Goal: Task Accomplishment & Management: Use online tool/utility

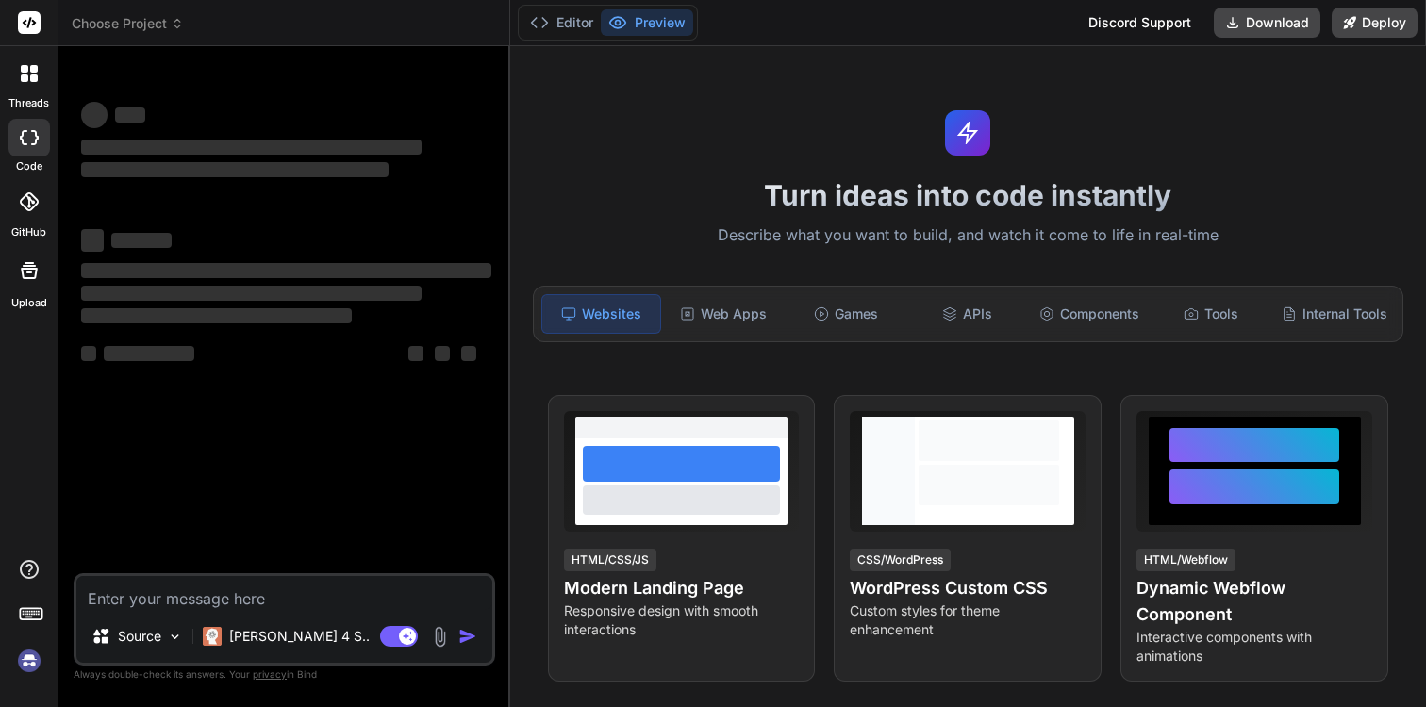
type textarea "x"
click at [555, 32] on button "Editor" at bounding box center [561, 22] width 78 height 26
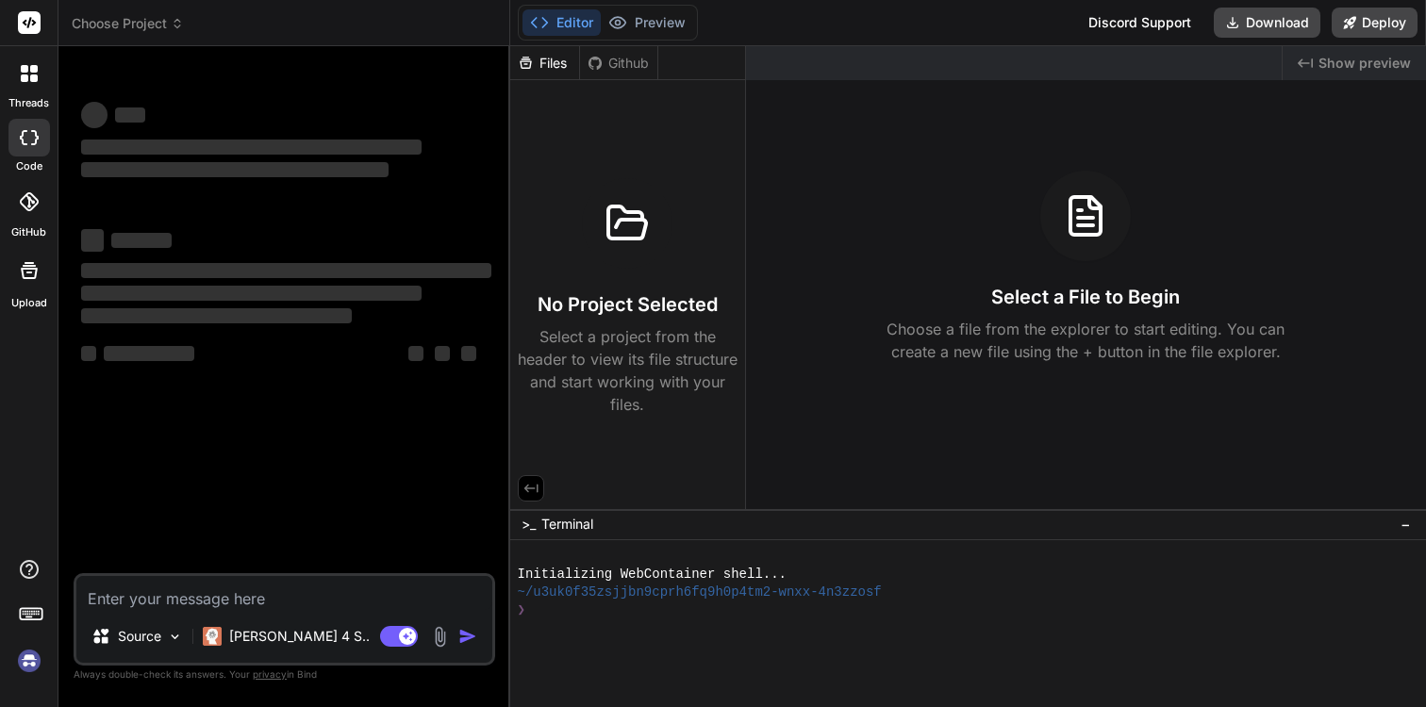
click at [551, 70] on div "Files" at bounding box center [544, 63] width 69 height 19
click at [619, 64] on div "Github" at bounding box center [618, 63] width 77 height 19
click at [560, 64] on div "Files" at bounding box center [544, 63] width 69 height 19
click at [526, 486] on icon at bounding box center [530, 488] width 14 height 8
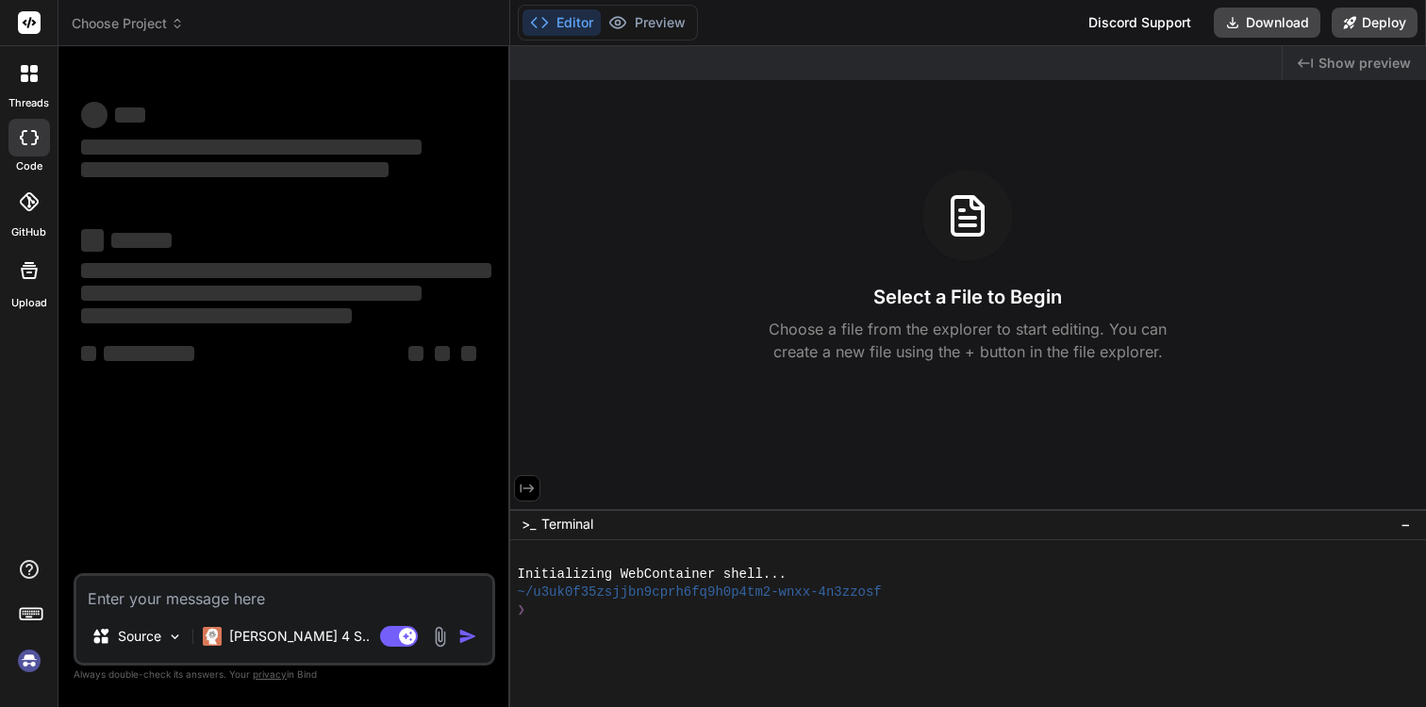
click at [527, 487] on icon at bounding box center [527, 488] width 17 height 17
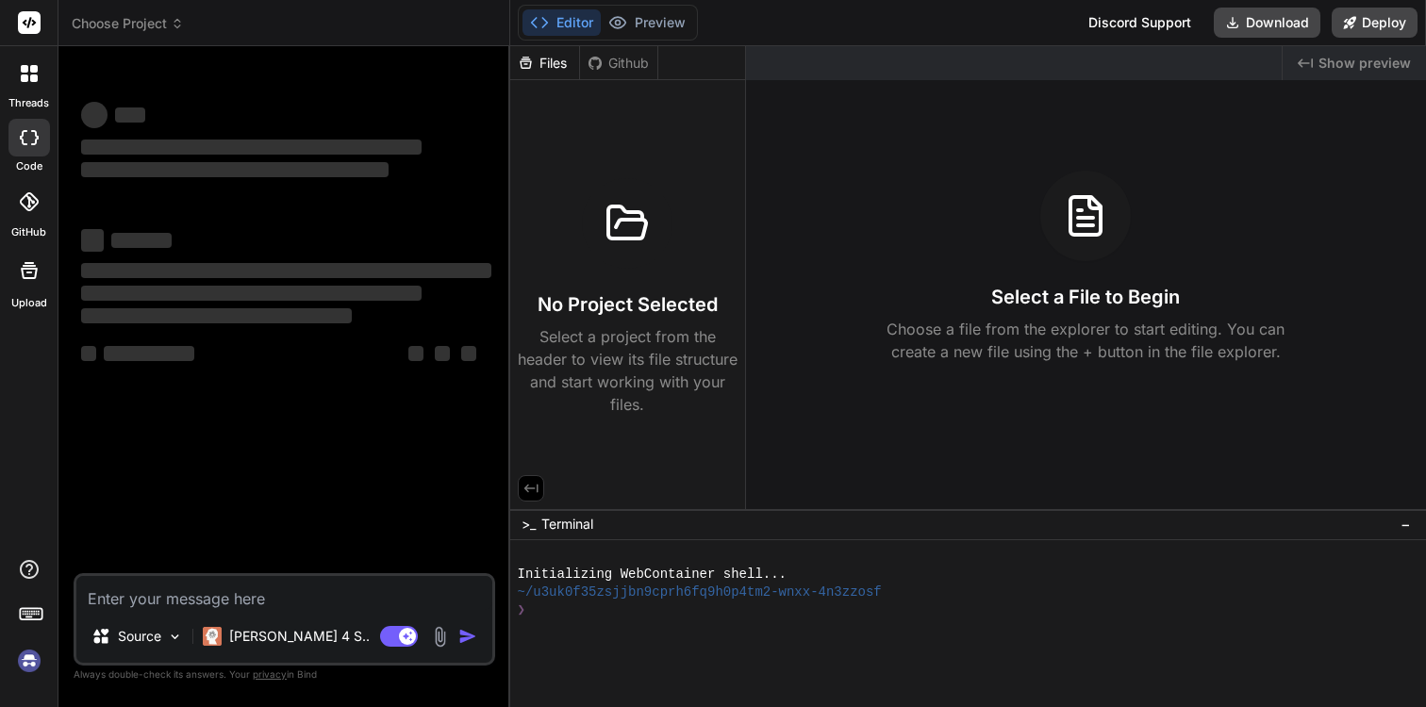
click at [620, 365] on p "Select a project from the header to view its file structure and start working w…" at bounding box center [628, 370] width 220 height 91
click at [667, 30] on button "Preview" at bounding box center [647, 22] width 92 height 26
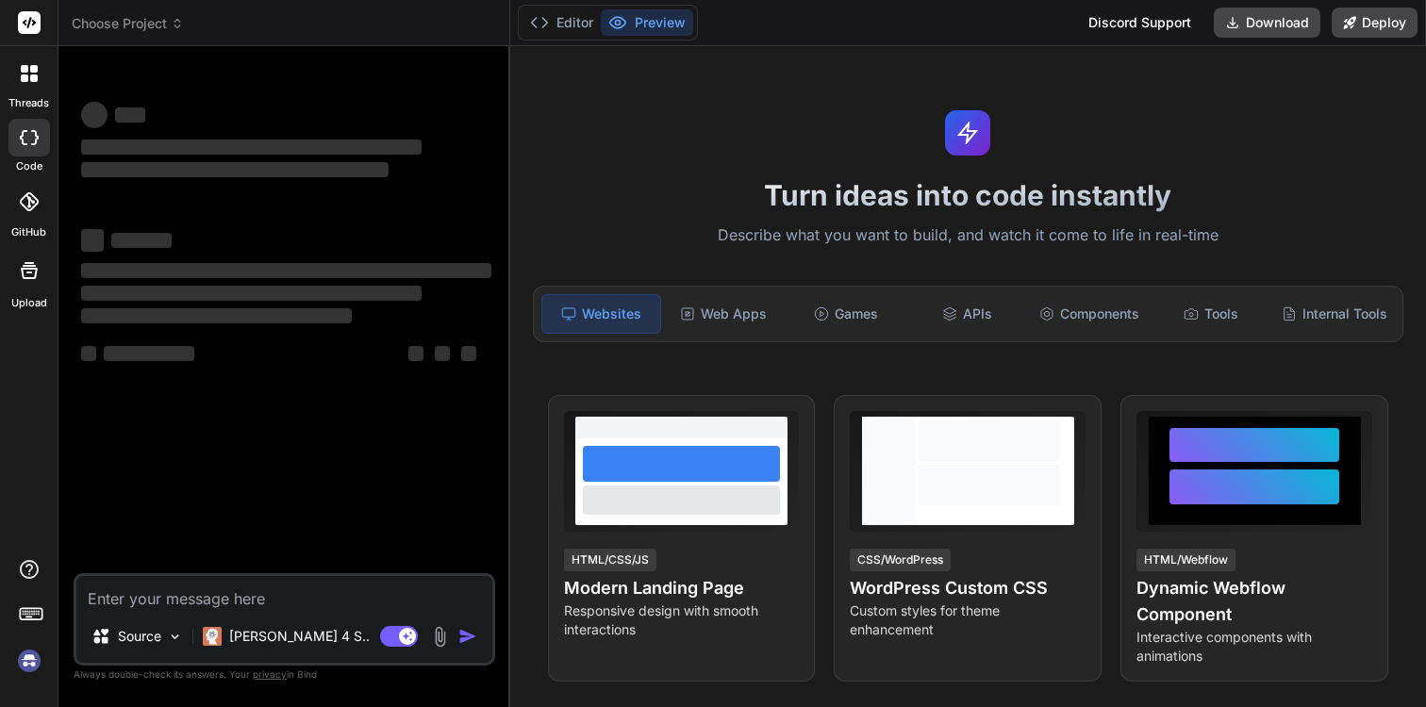
scroll to position [12, 0]
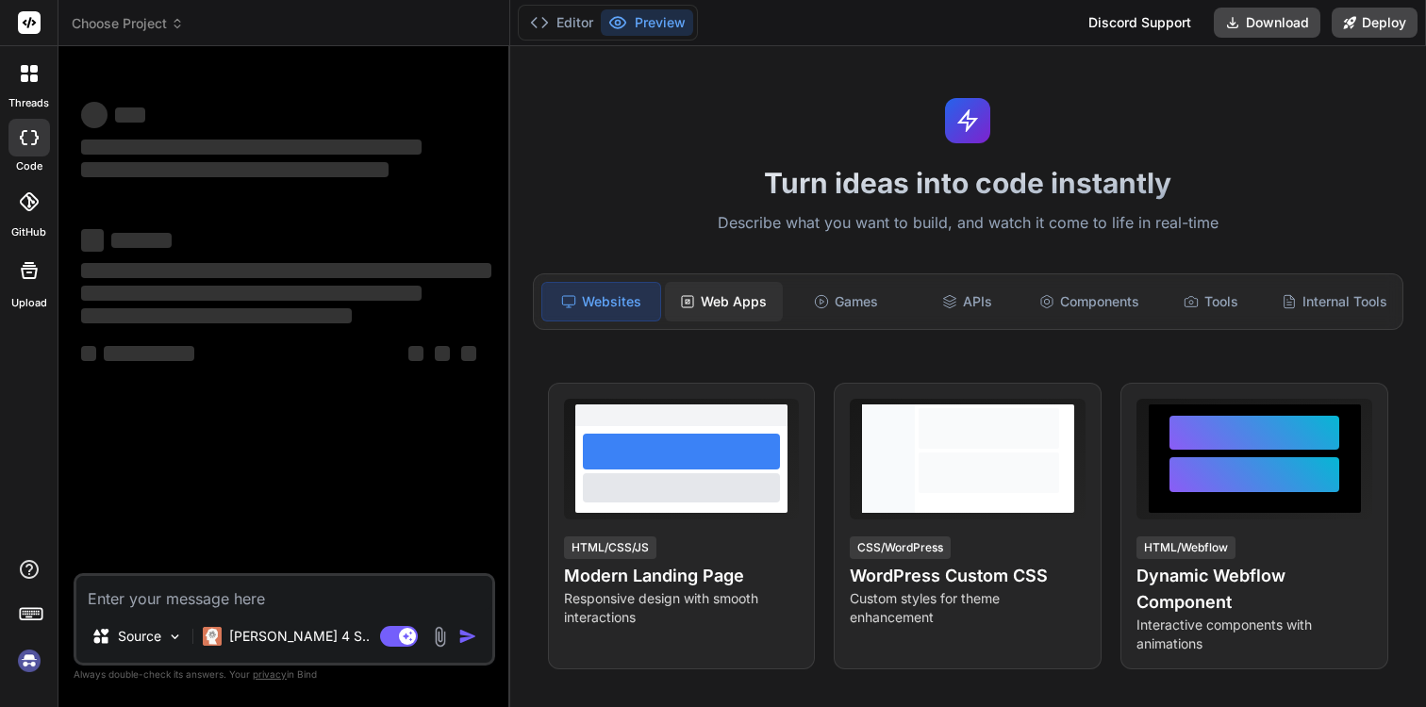
click at [694, 282] on div "Web Apps" at bounding box center [724, 302] width 118 height 40
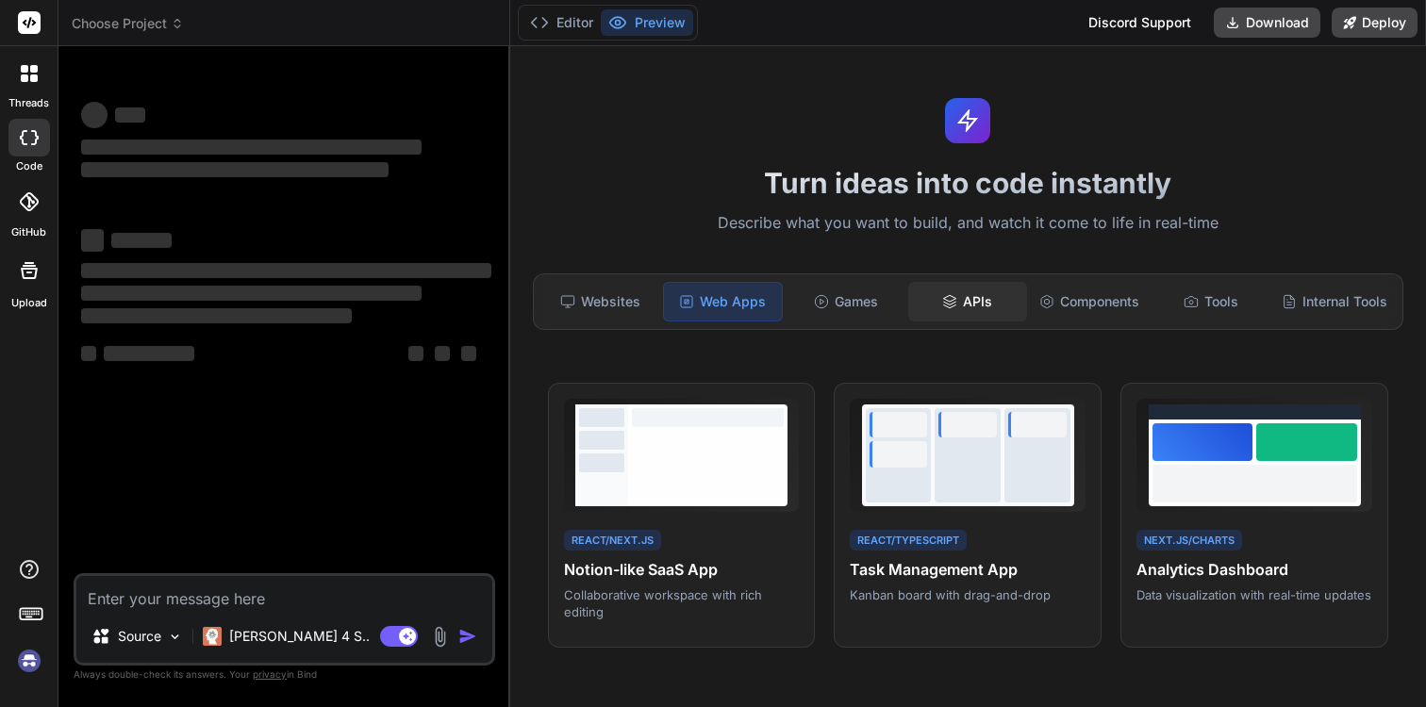
click at [912, 282] on div "APIs" at bounding box center [967, 302] width 118 height 40
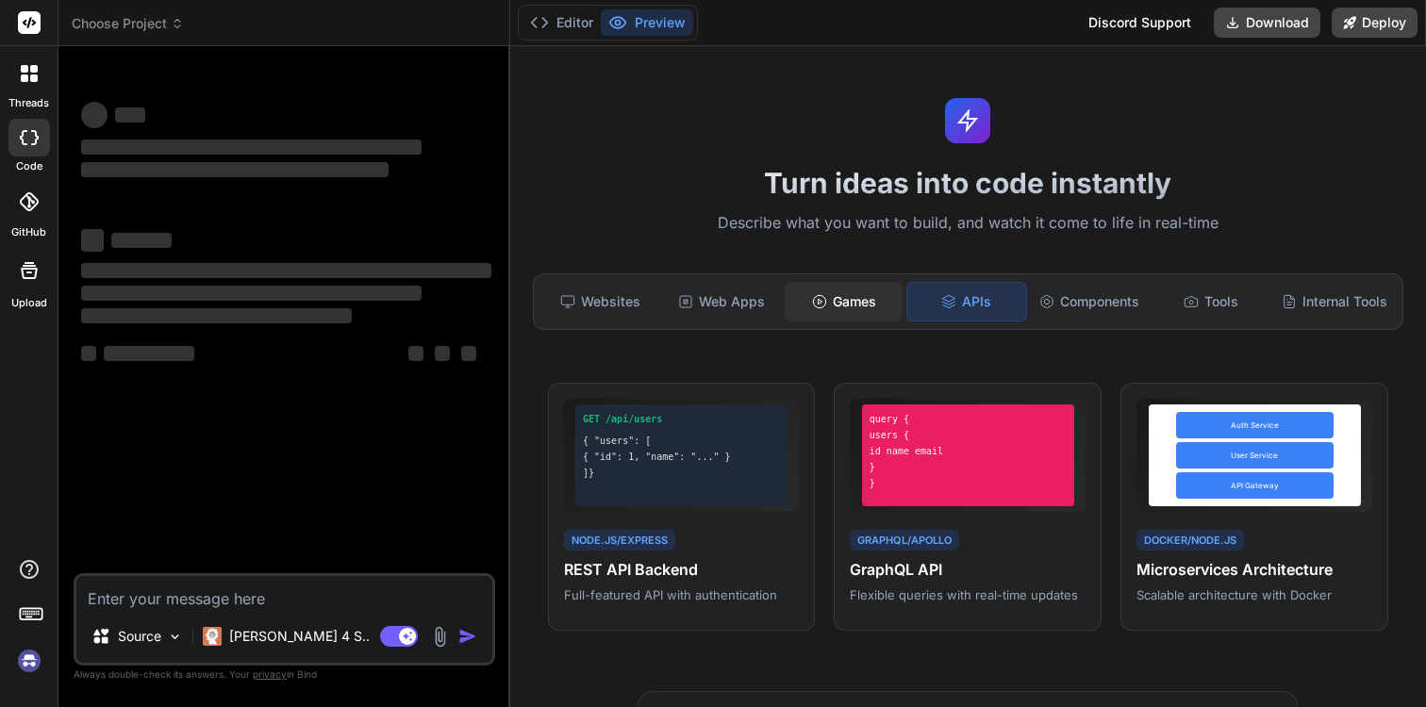
click at [854, 304] on div "Games" at bounding box center [843, 302] width 118 height 40
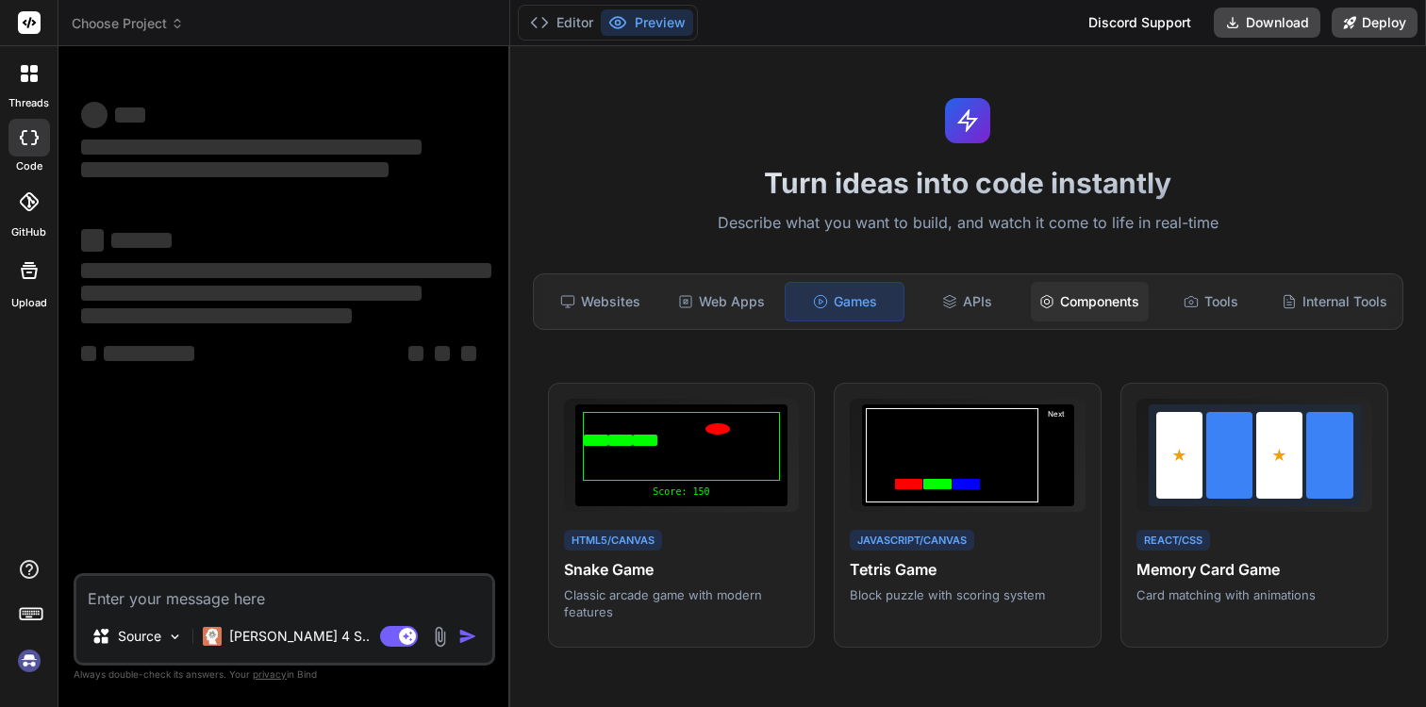
click at [1045, 294] on icon at bounding box center [1046, 301] width 15 height 15
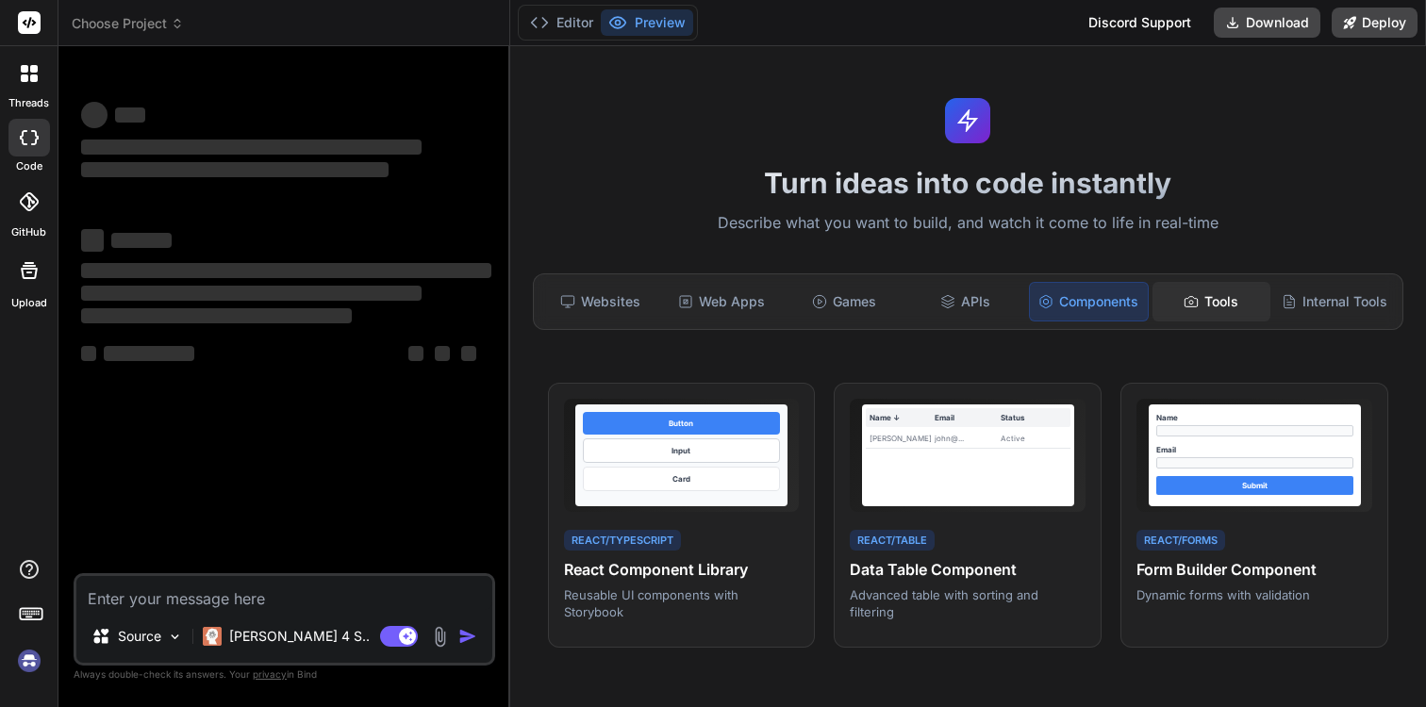
click at [1171, 297] on div "Tools" at bounding box center [1211, 302] width 118 height 40
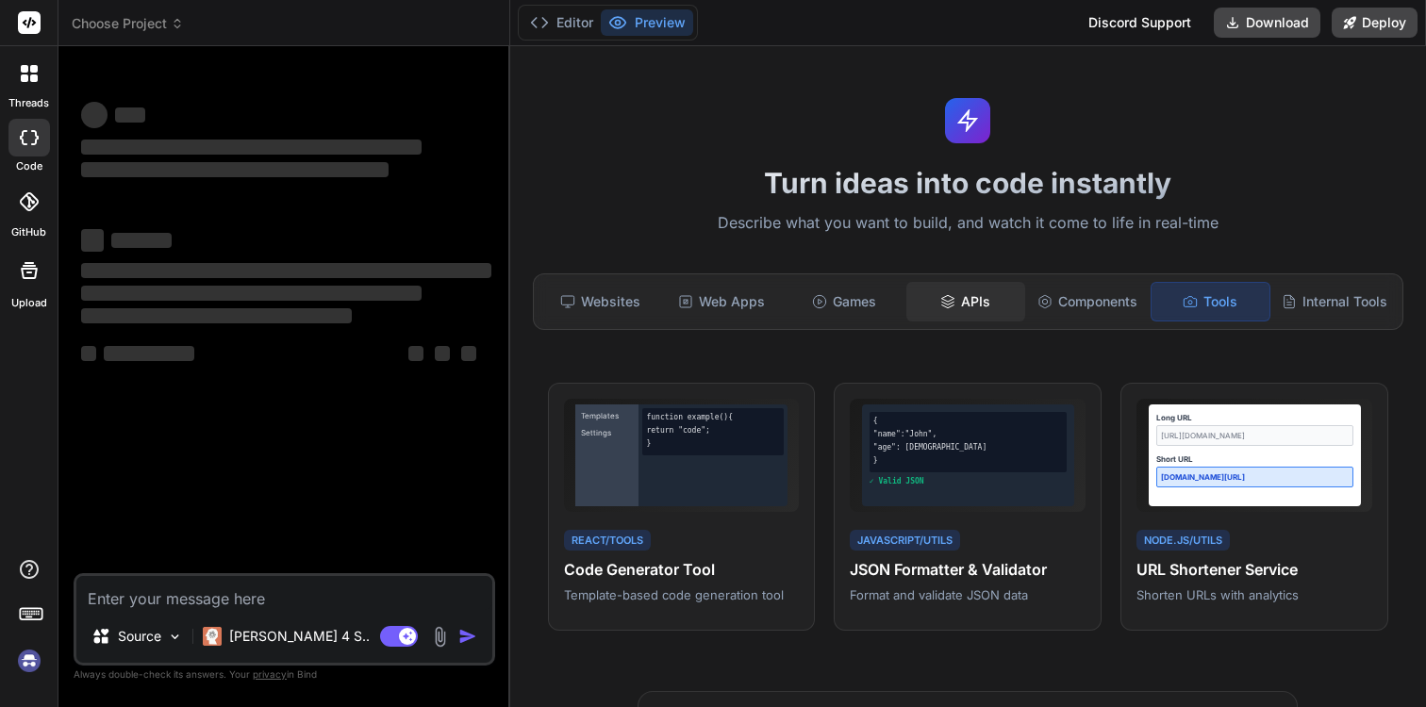
click at [986, 307] on div "APIs" at bounding box center [965, 302] width 118 height 40
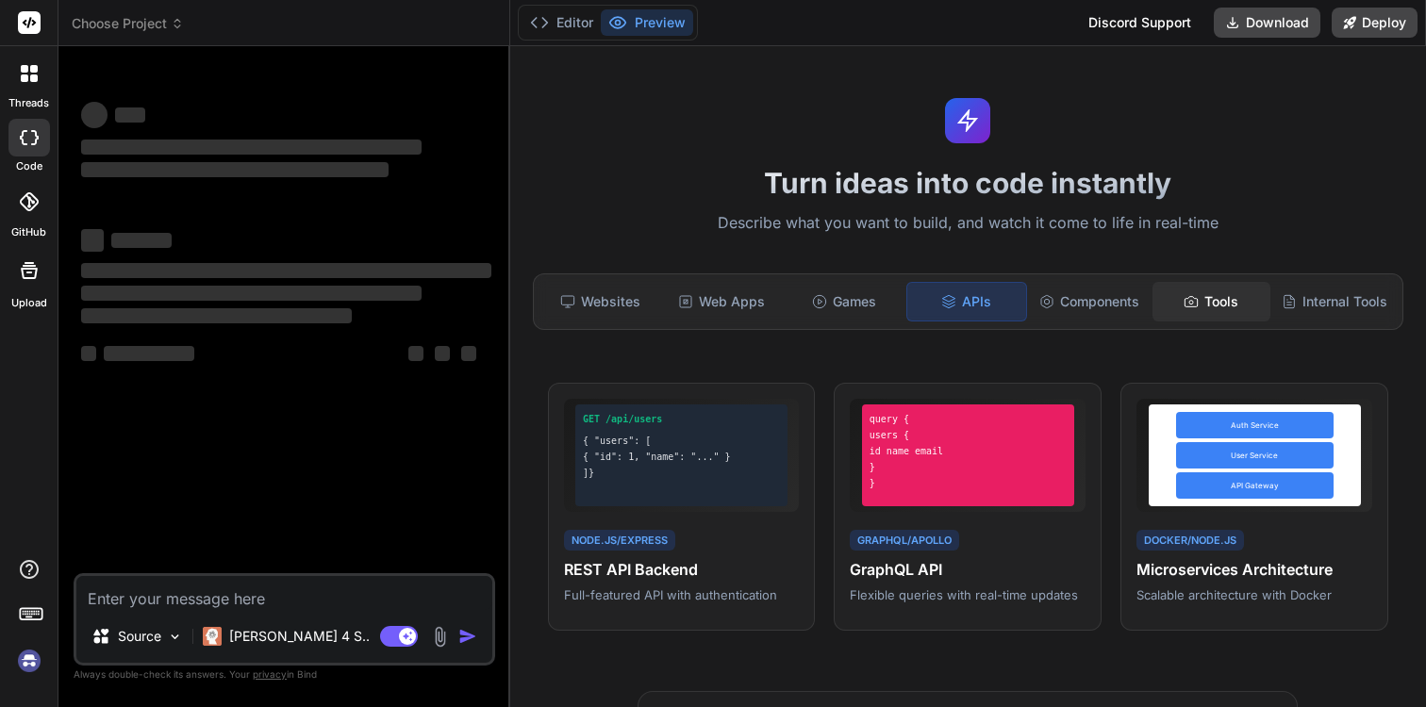
click at [1213, 318] on div "Tools" at bounding box center [1211, 302] width 118 height 40
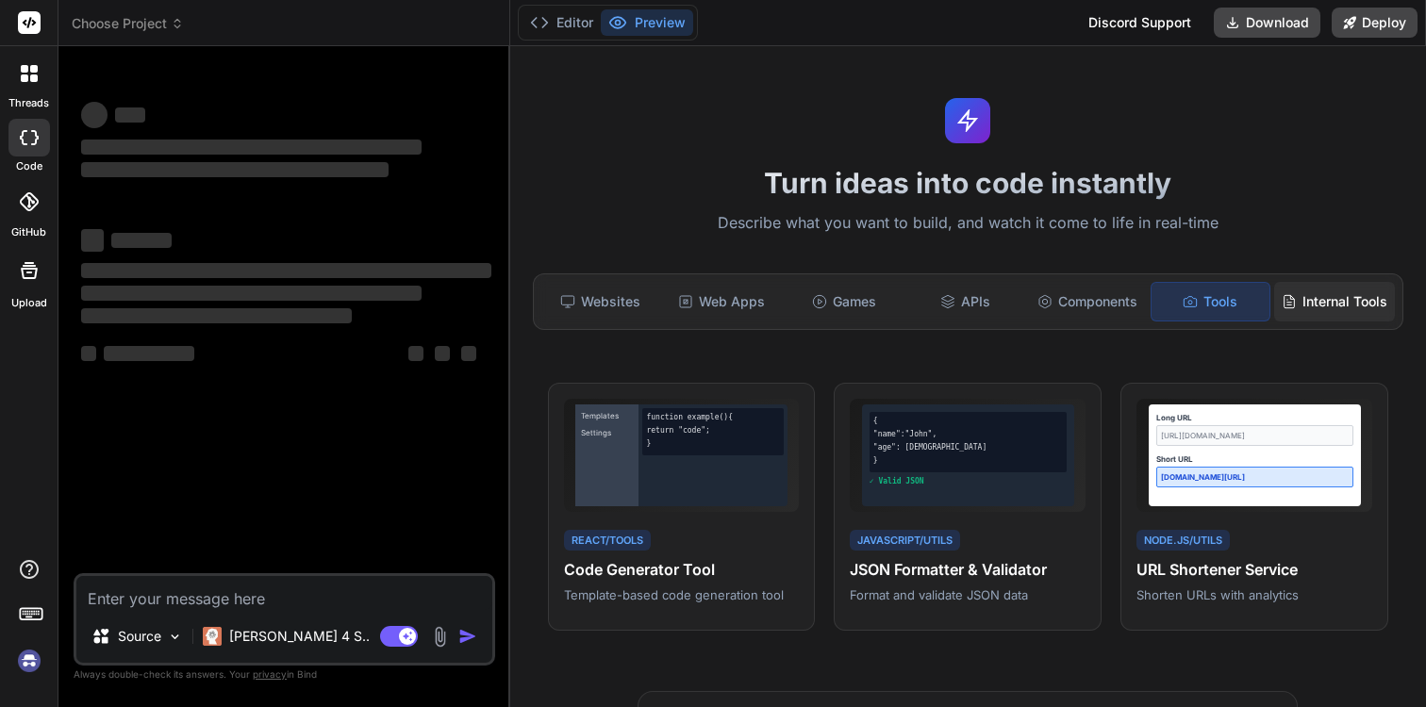
click at [1298, 313] on div "Internal Tools" at bounding box center [1334, 302] width 121 height 40
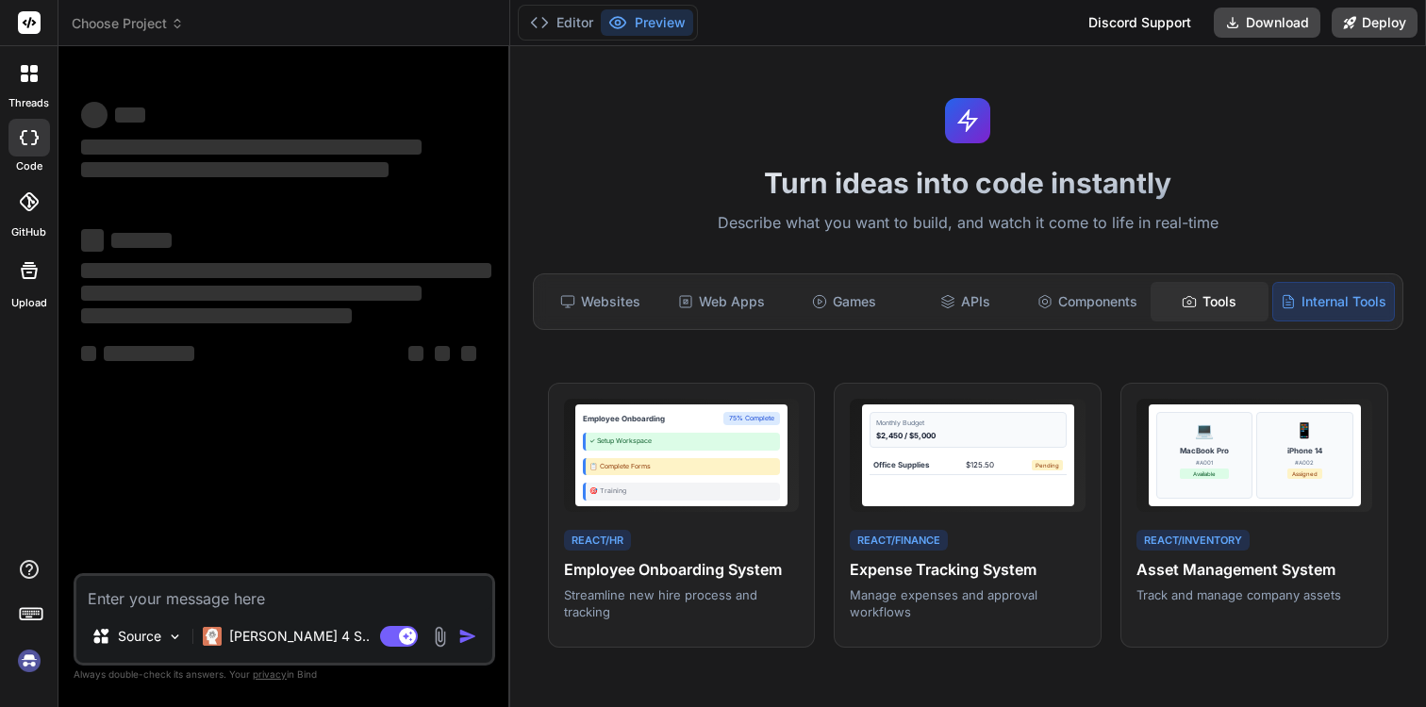
click at [1240, 313] on div "Tools" at bounding box center [1209, 302] width 118 height 40
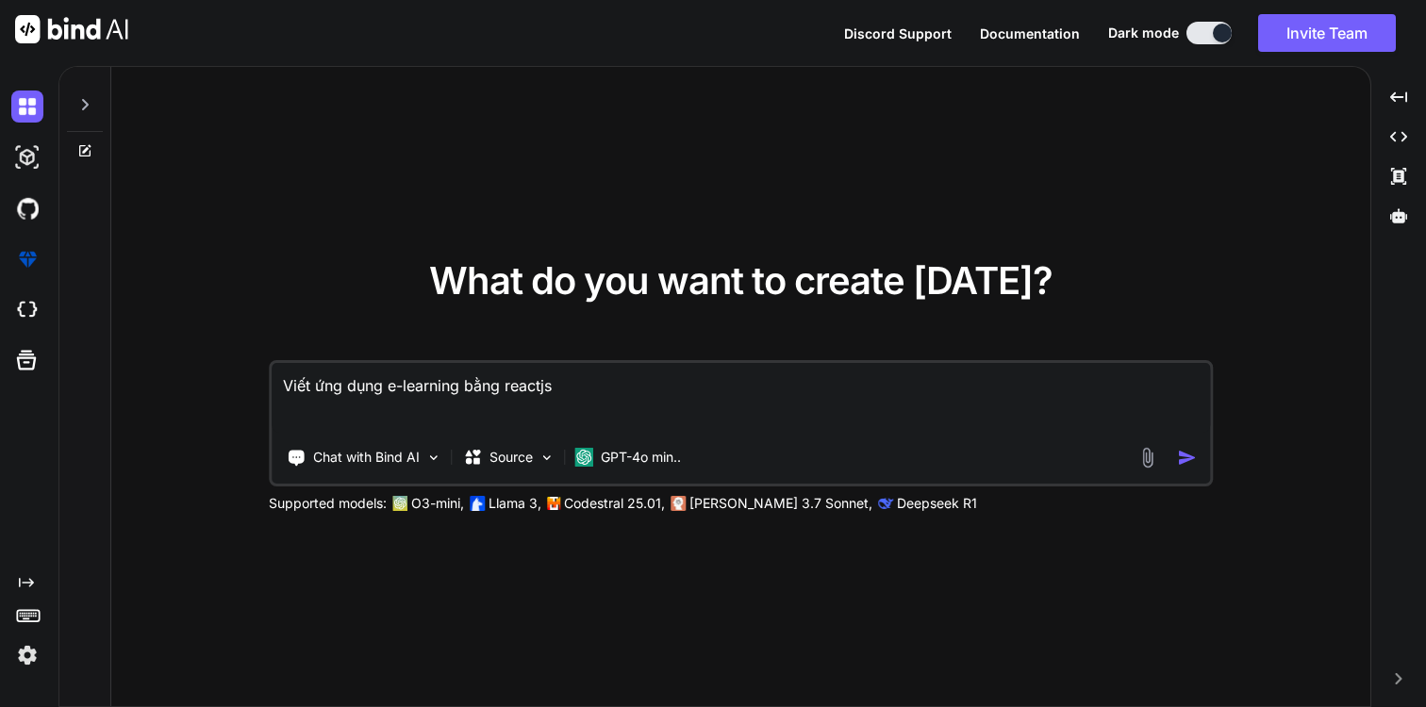
click at [74, 26] on img at bounding box center [71, 29] width 113 height 28
click at [27, 214] on img at bounding box center [27, 208] width 32 height 32
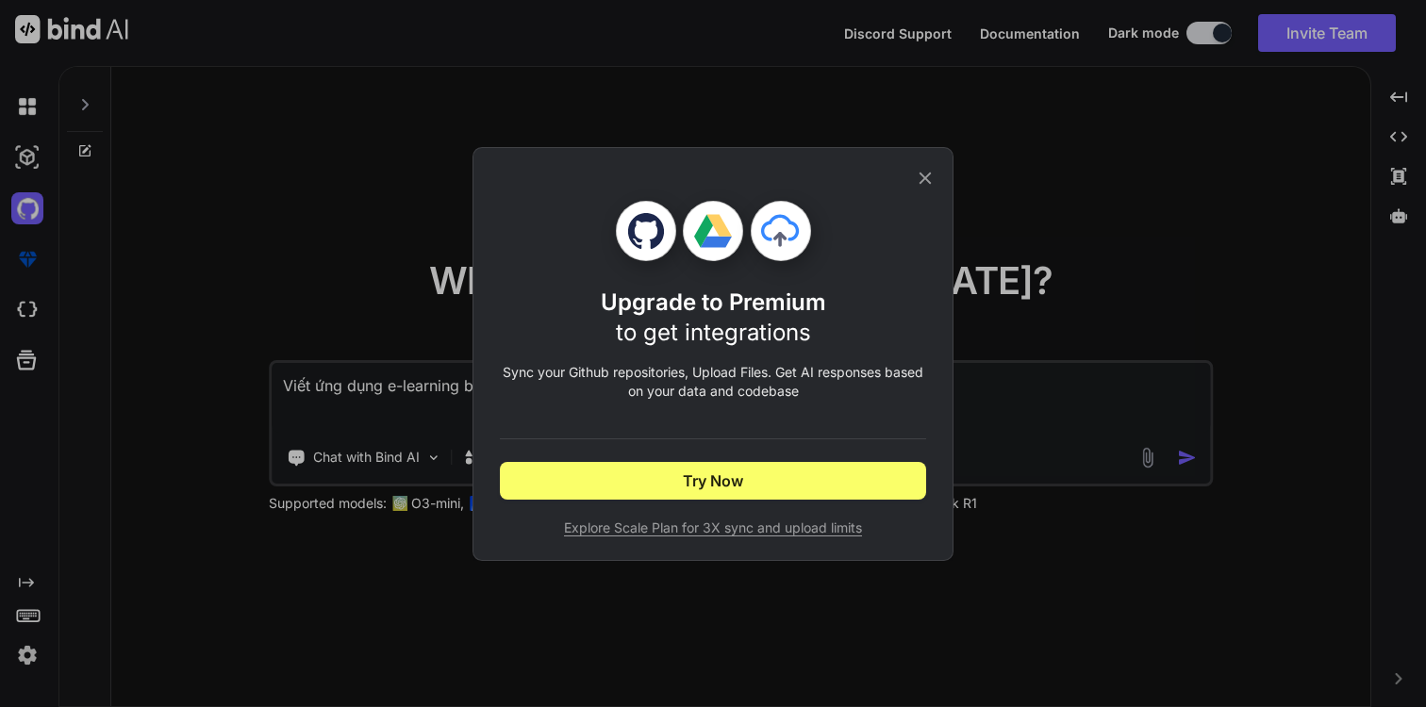
click at [930, 180] on icon at bounding box center [925, 178] width 21 height 21
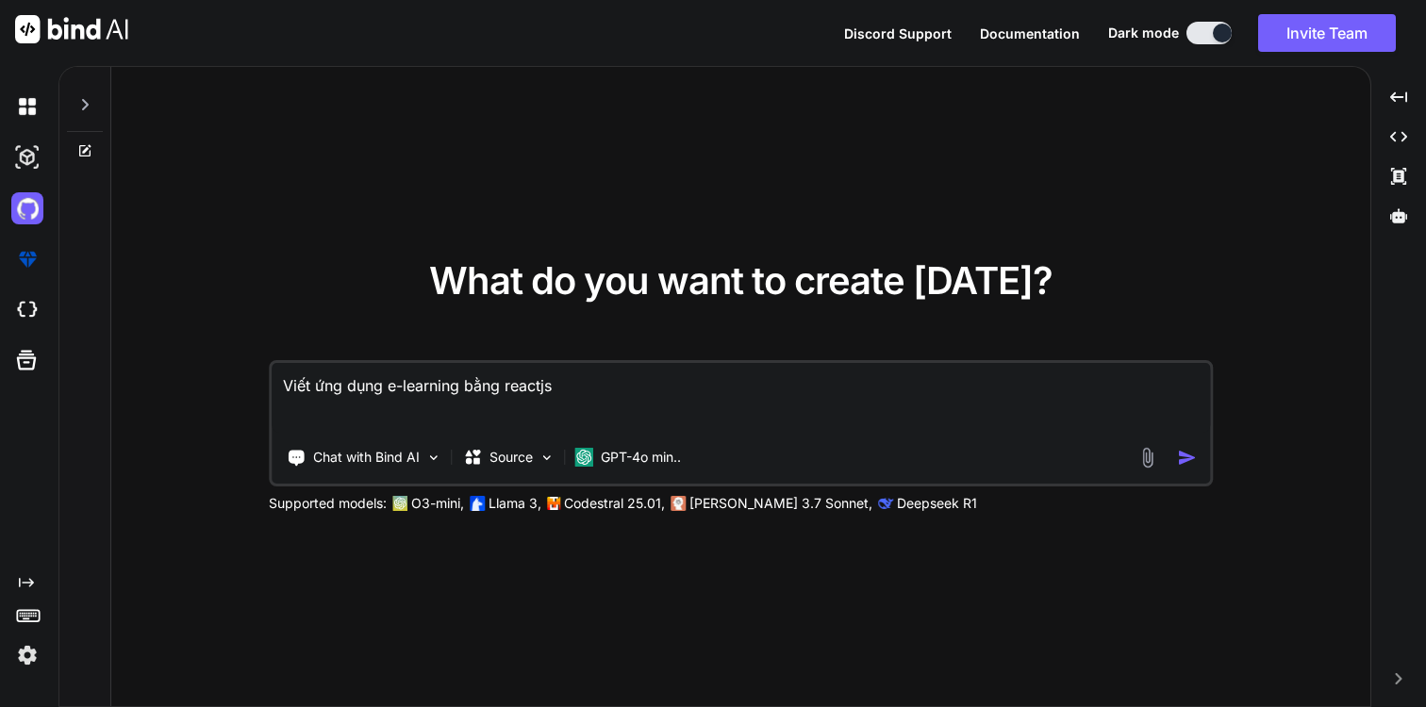
click at [32, 650] on img at bounding box center [27, 655] width 32 height 32
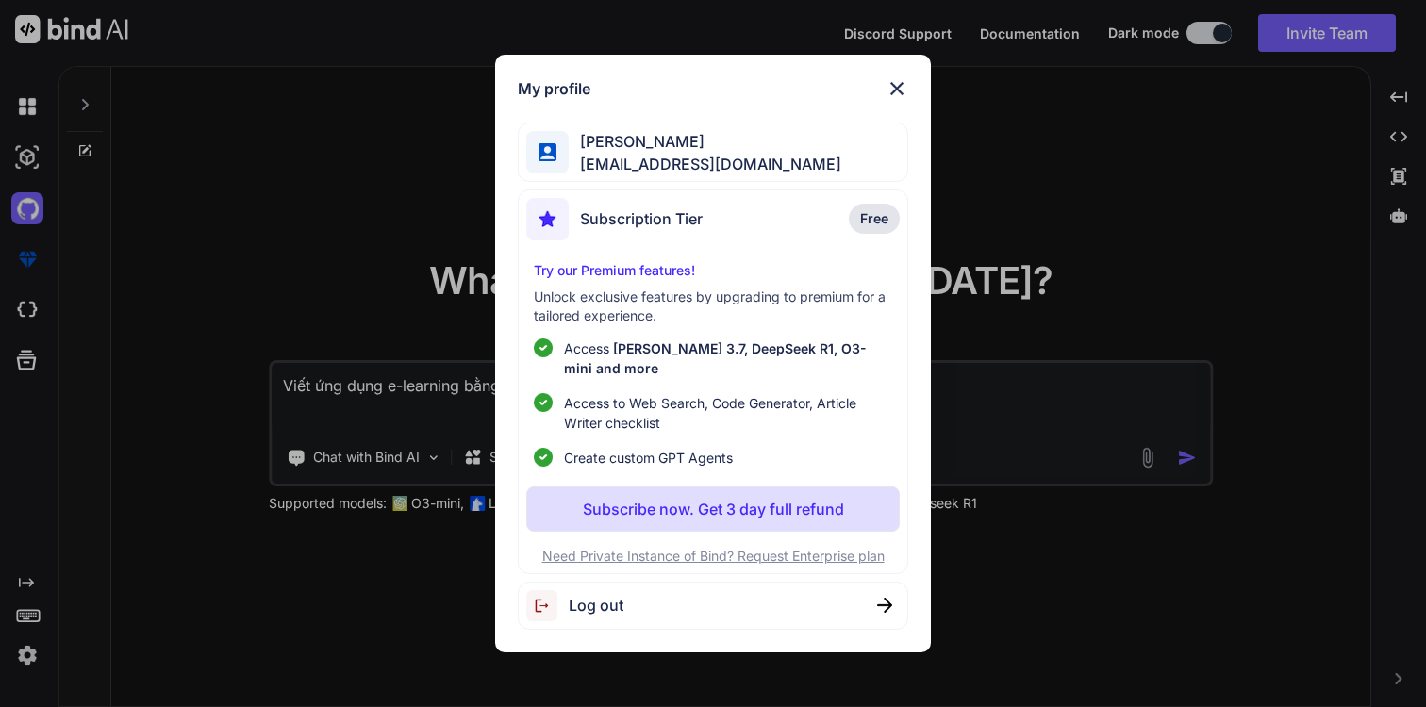
click at [896, 100] on img at bounding box center [896, 88] width 23 height 23
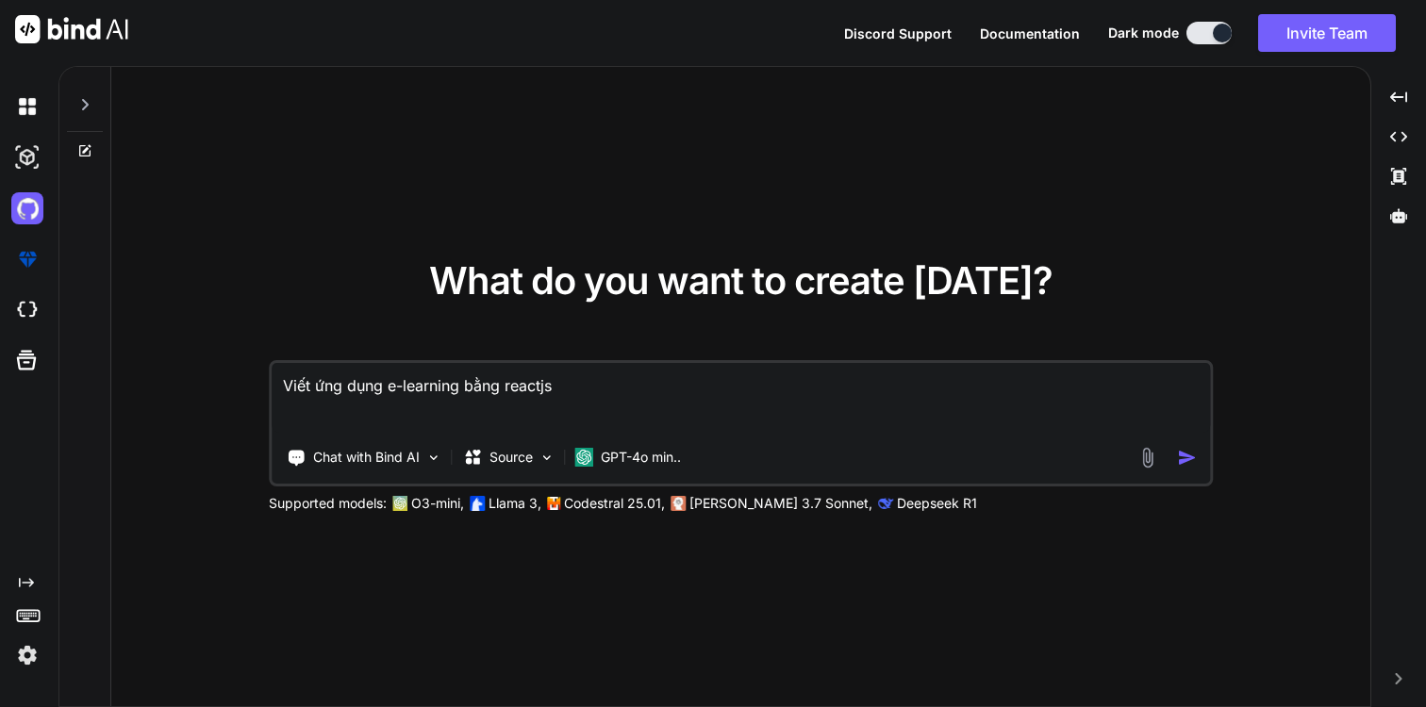
click at [38, 645] on img at bounding box center [27, 655] width 32 height 32
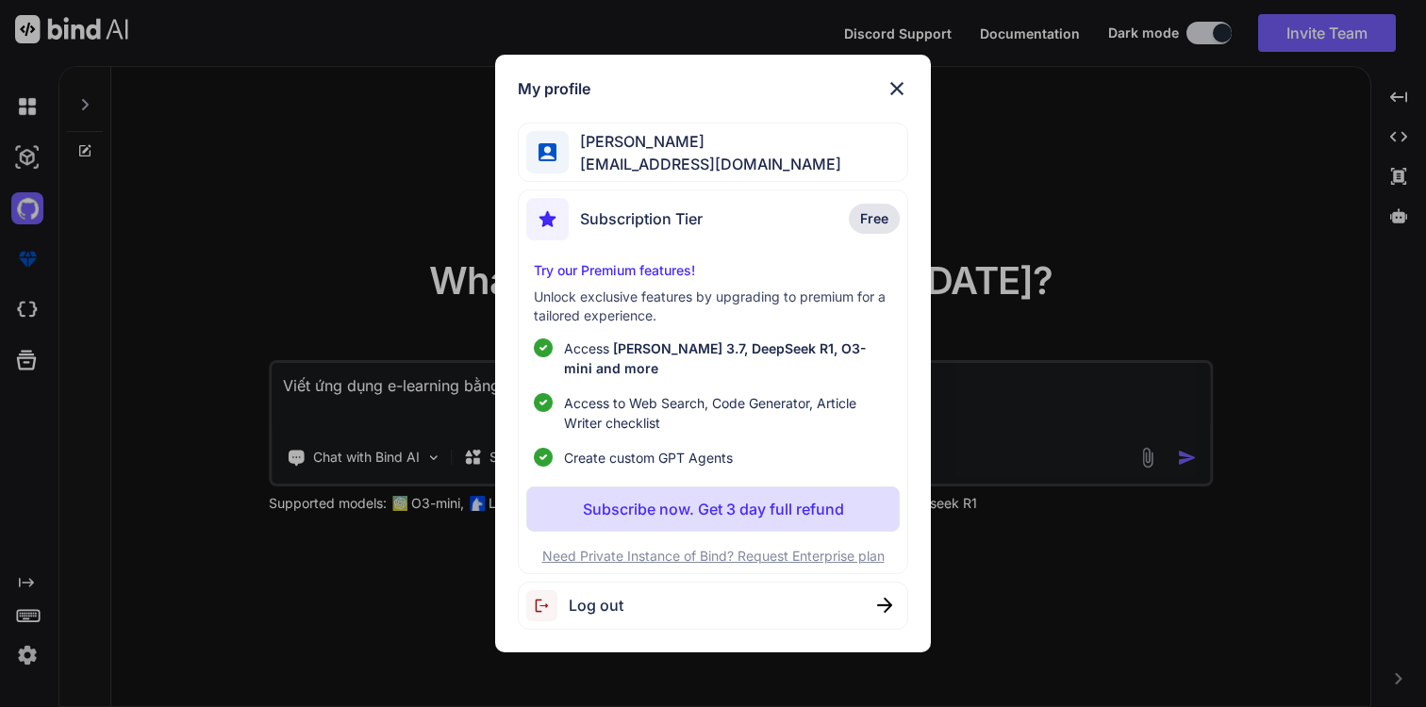
click at [623, 594] on div "Log out" at bounding box center [713, 606] width 390 height 48
type textarea "x"
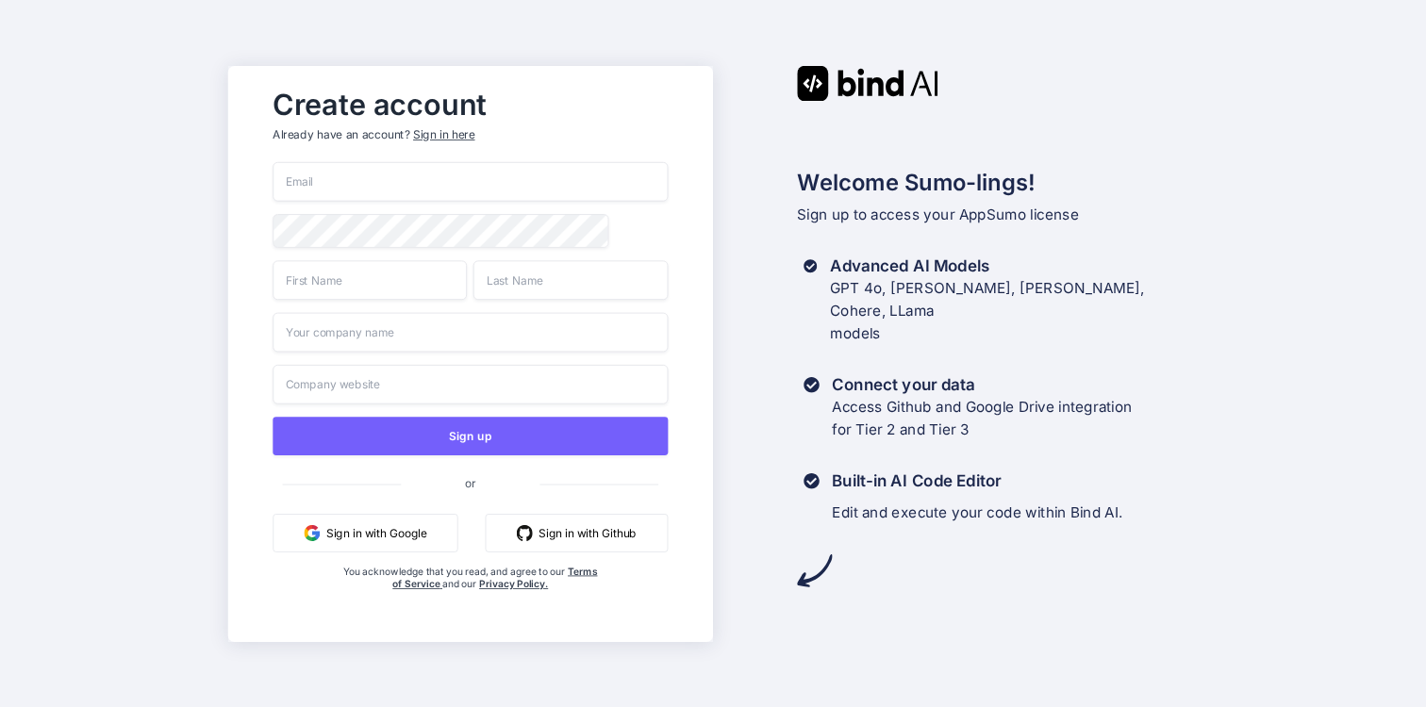
click at [414, 180] on input "email" at bounding box center [470, 182] width 395 height 40
type input "thanhan.lee.11@gmail.com"
type input "An"
type input "Le"
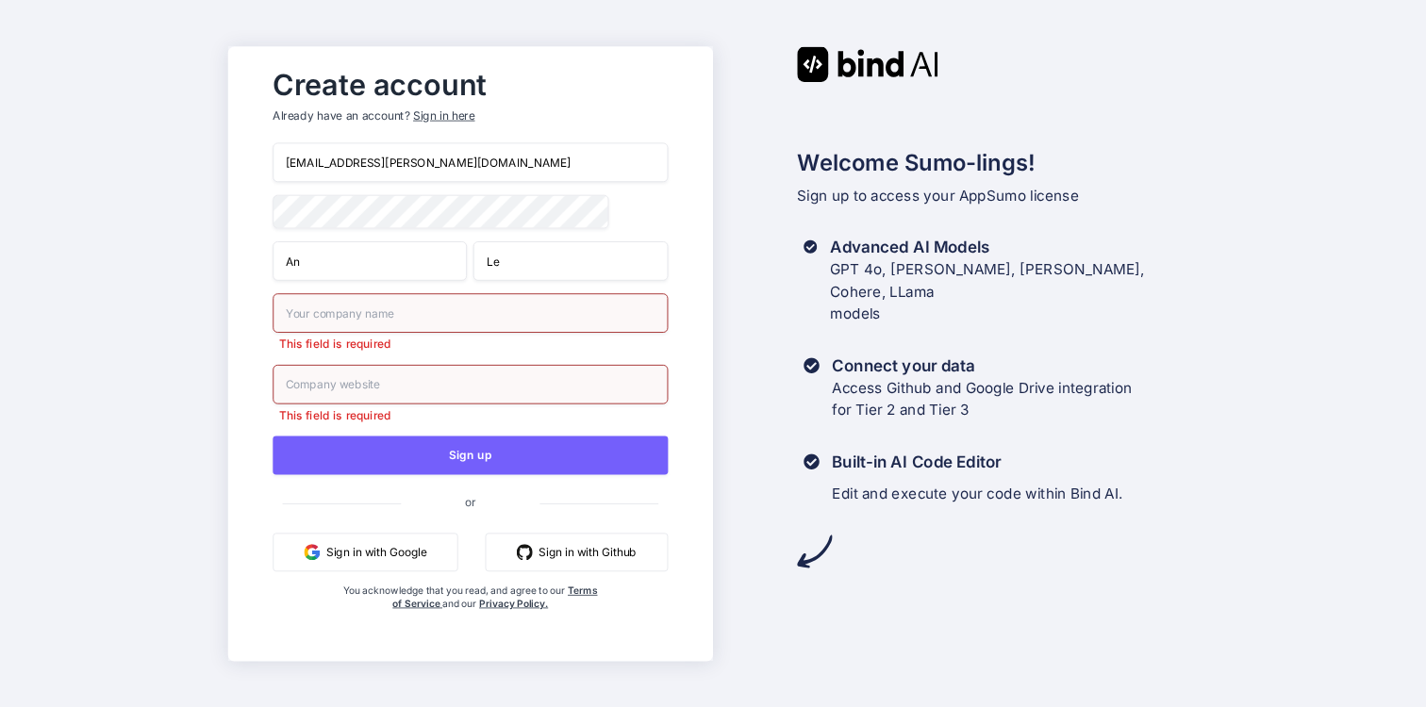
click at [441, 325] on input "text" at bounding box center [470, 313] width 395 height 40
type input "anledev"
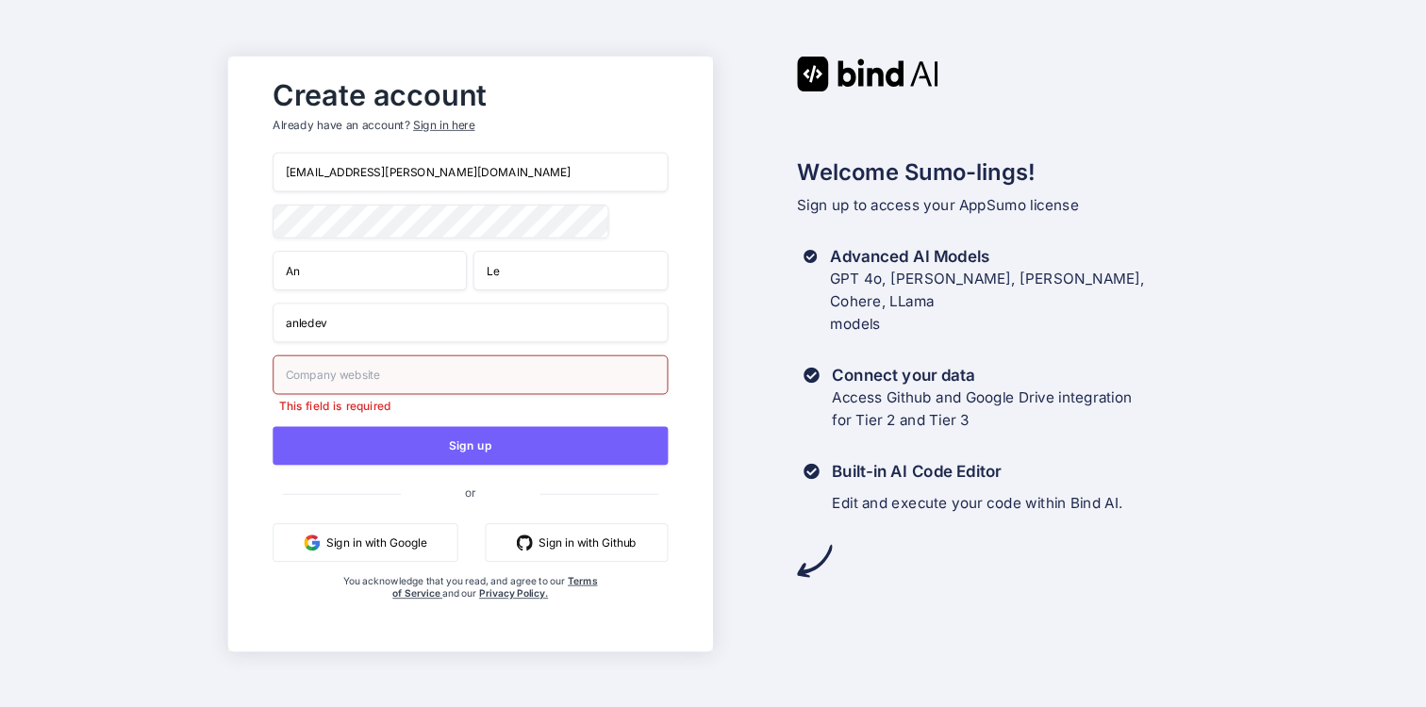
type input "g"
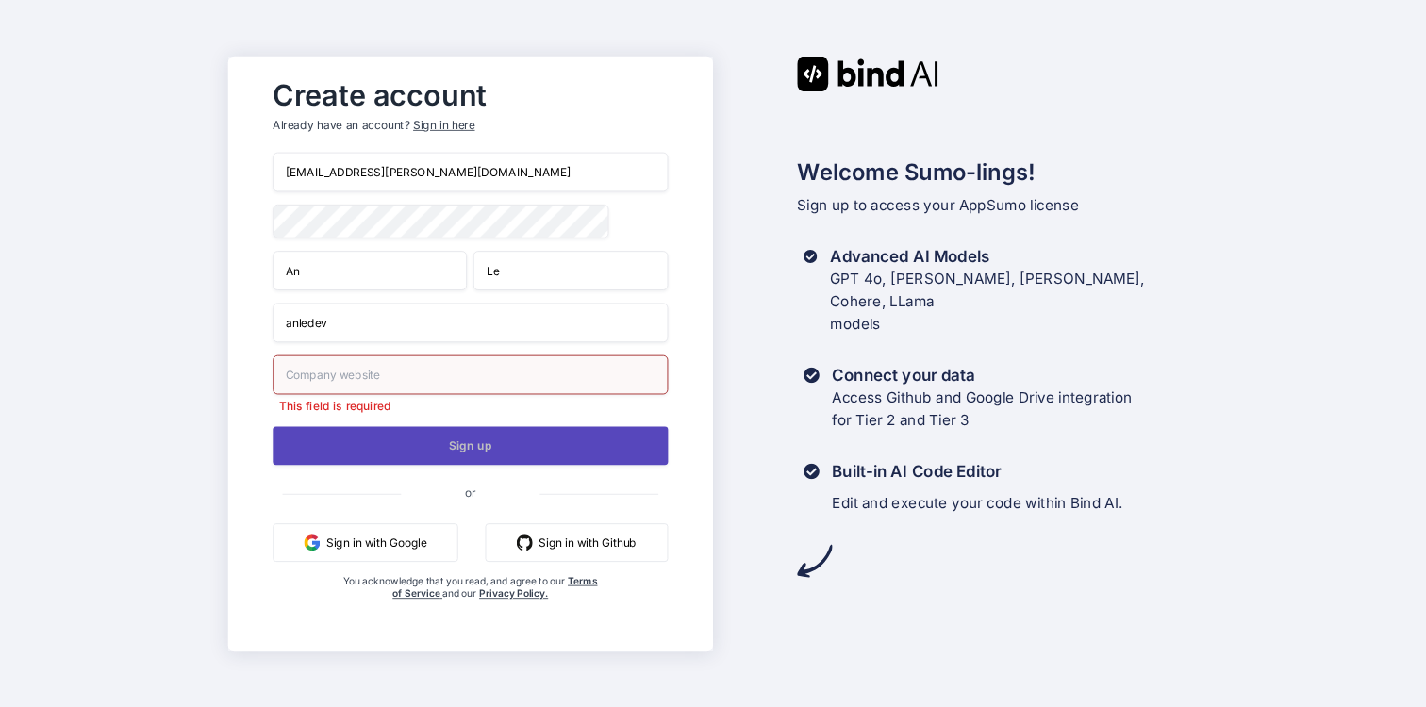
click at [419, 438] on button "Sign up" at bounding box center [470, 445] width 395 height 39
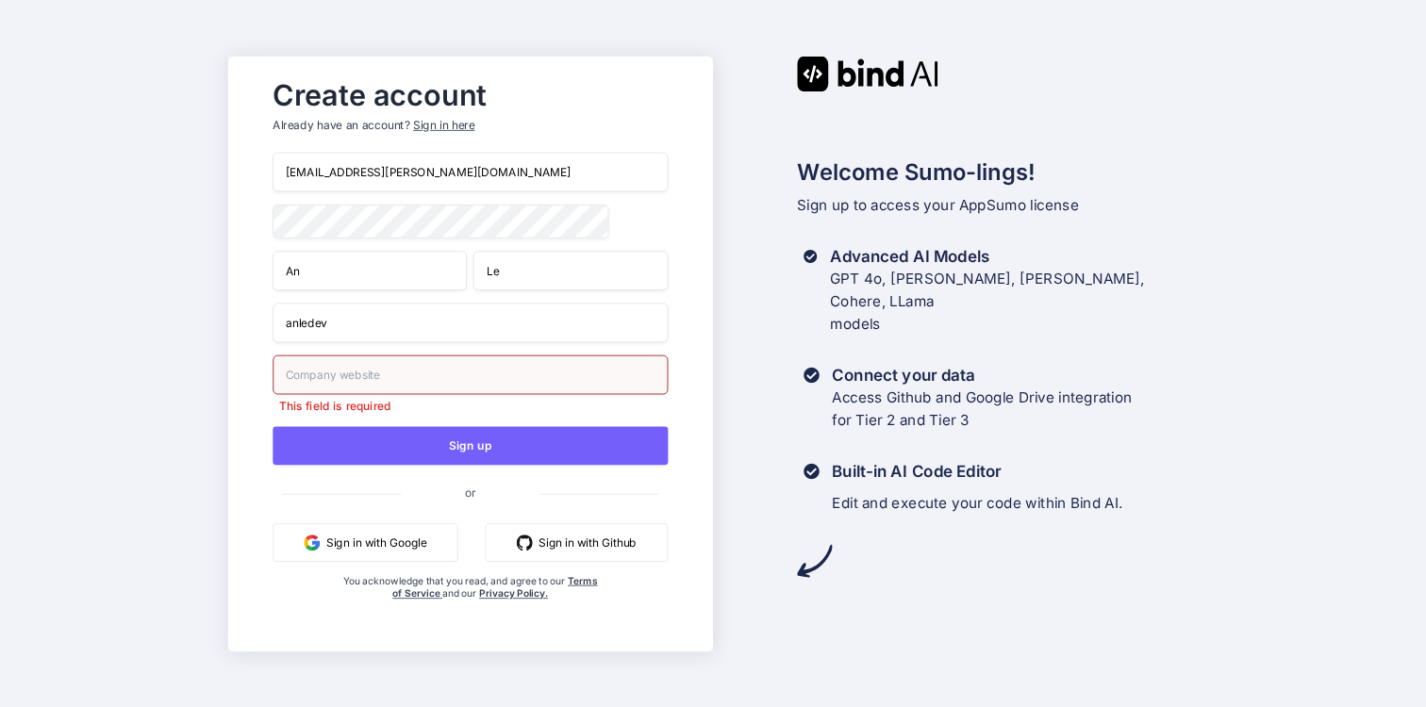
click at [470, 367] on input "text" at bounding box center [470, 375] width 395 height 40
type input "a"
type input "anledev.com"
click at [371, 553] on button "Sign in with Google" at bounding box center [365, 542] width 185 height 39
click at [436, 382] on input "text" at bounding box center [470, 375] width 395 height 40
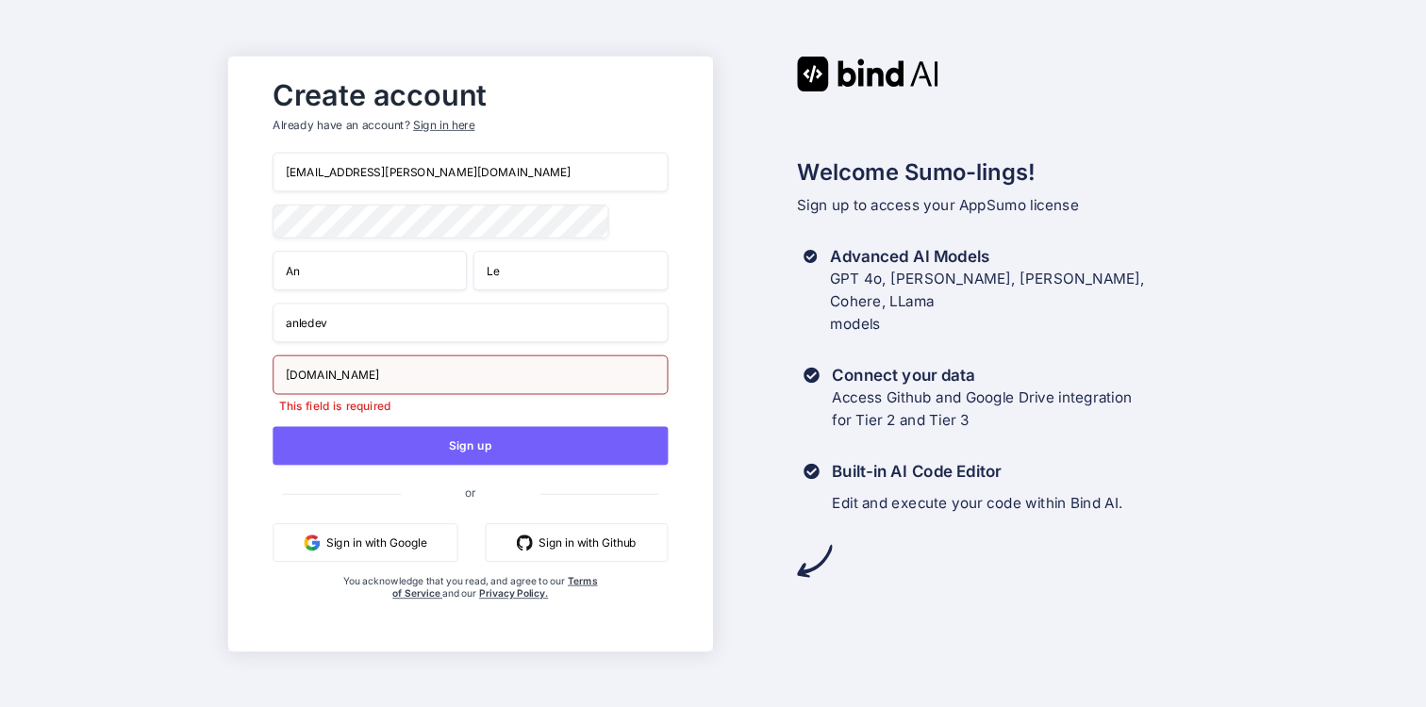
type input "diamondgarden.edu.vn"
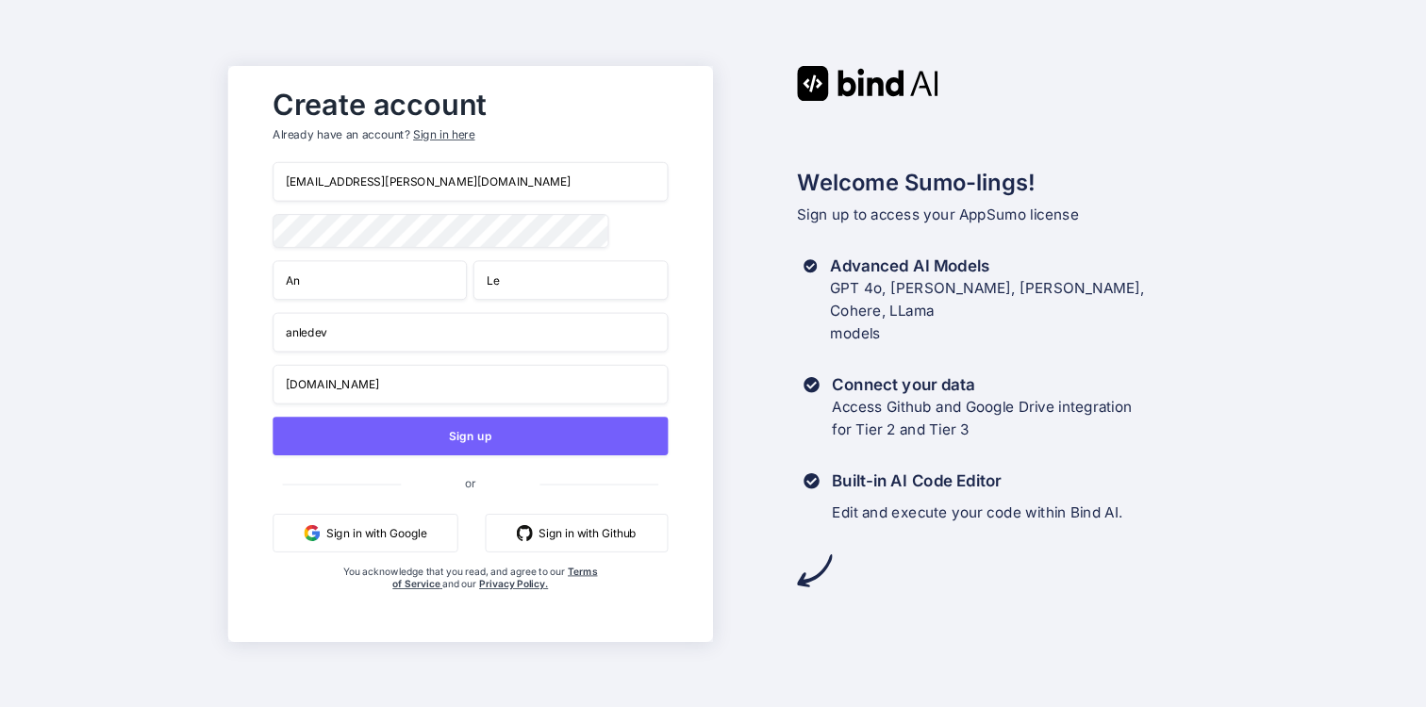
click at [331, 383] on input "diamondgarden.edu.vn" at bounding box center [470, 384] width 395 height 40
click at [316, 336] on input "anledev" at bounding box center [470, 332] width 395 height 40
paste input "diamondgarden"
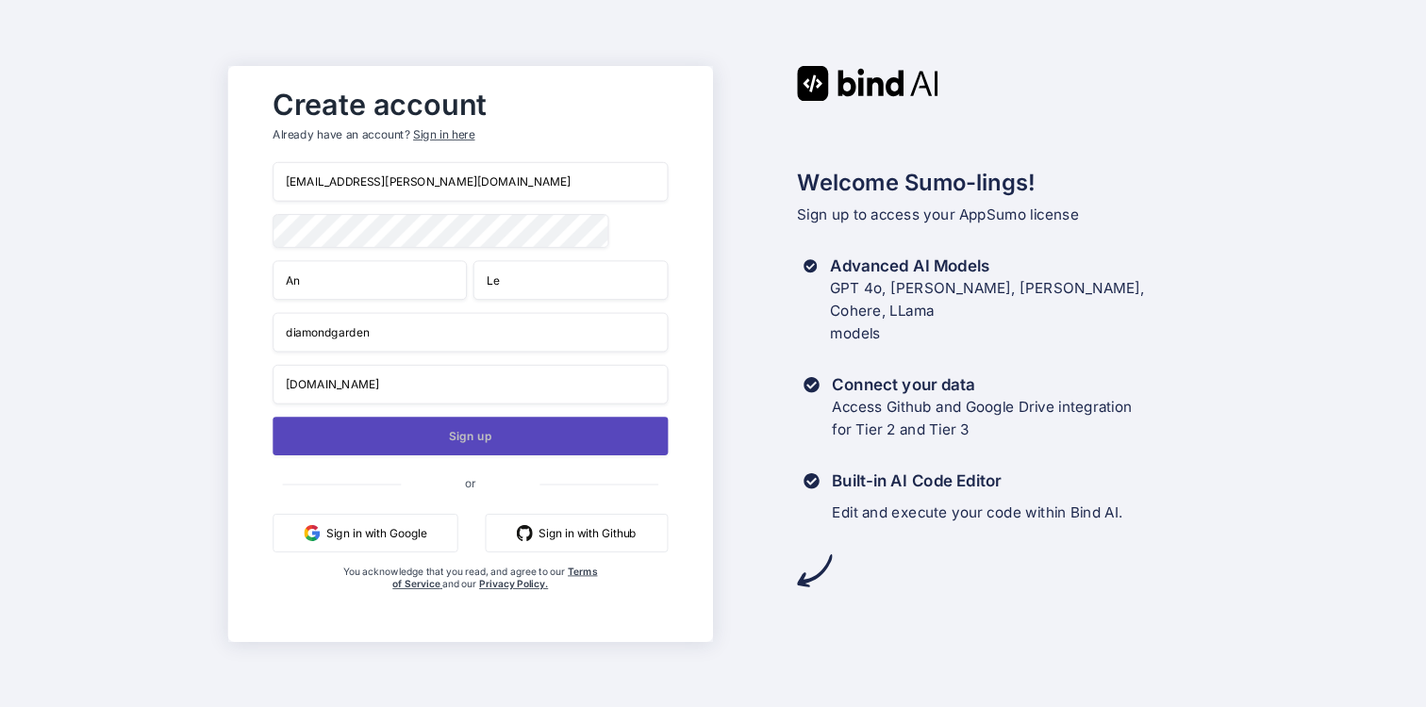
type input "diamondgarden"
click at [431, 453] on button "Sign up" at bounding box center [470, 436] width 395 height 39
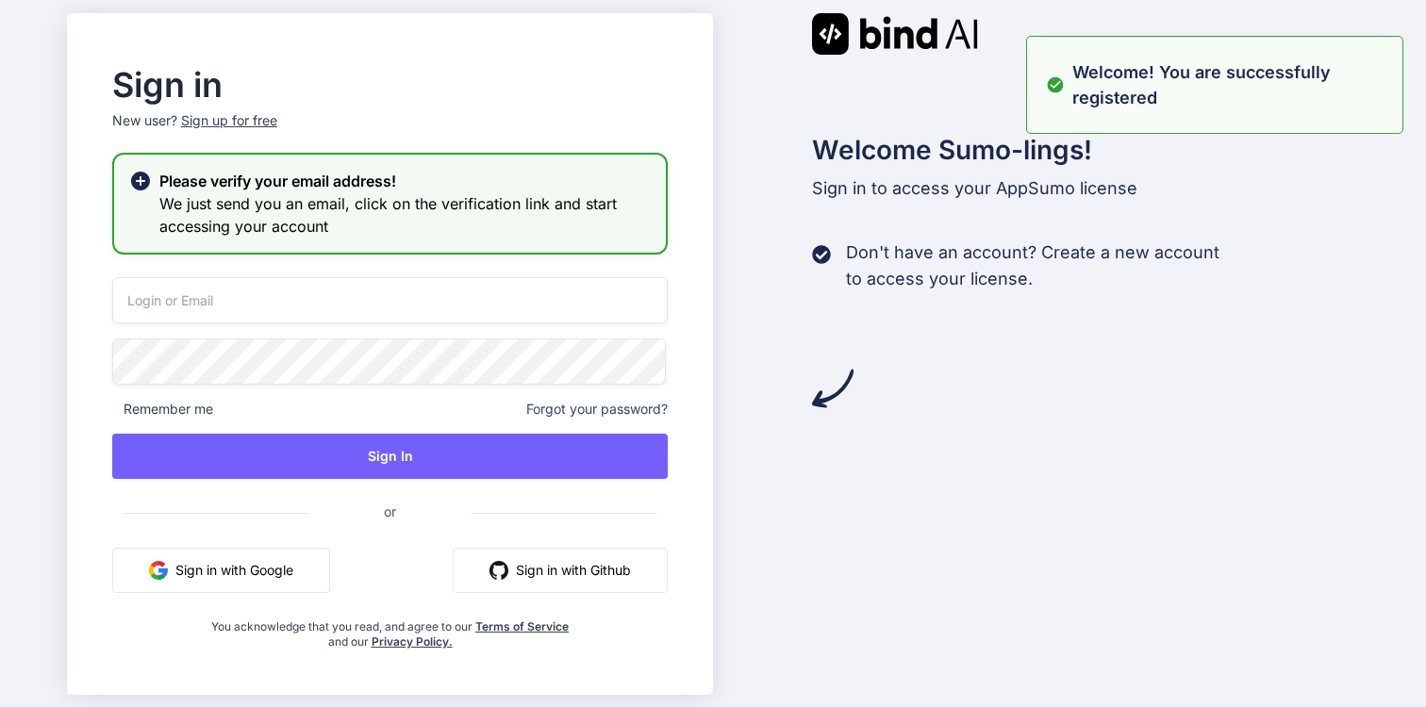
type input "thanhan.lee.11@gmail.com"
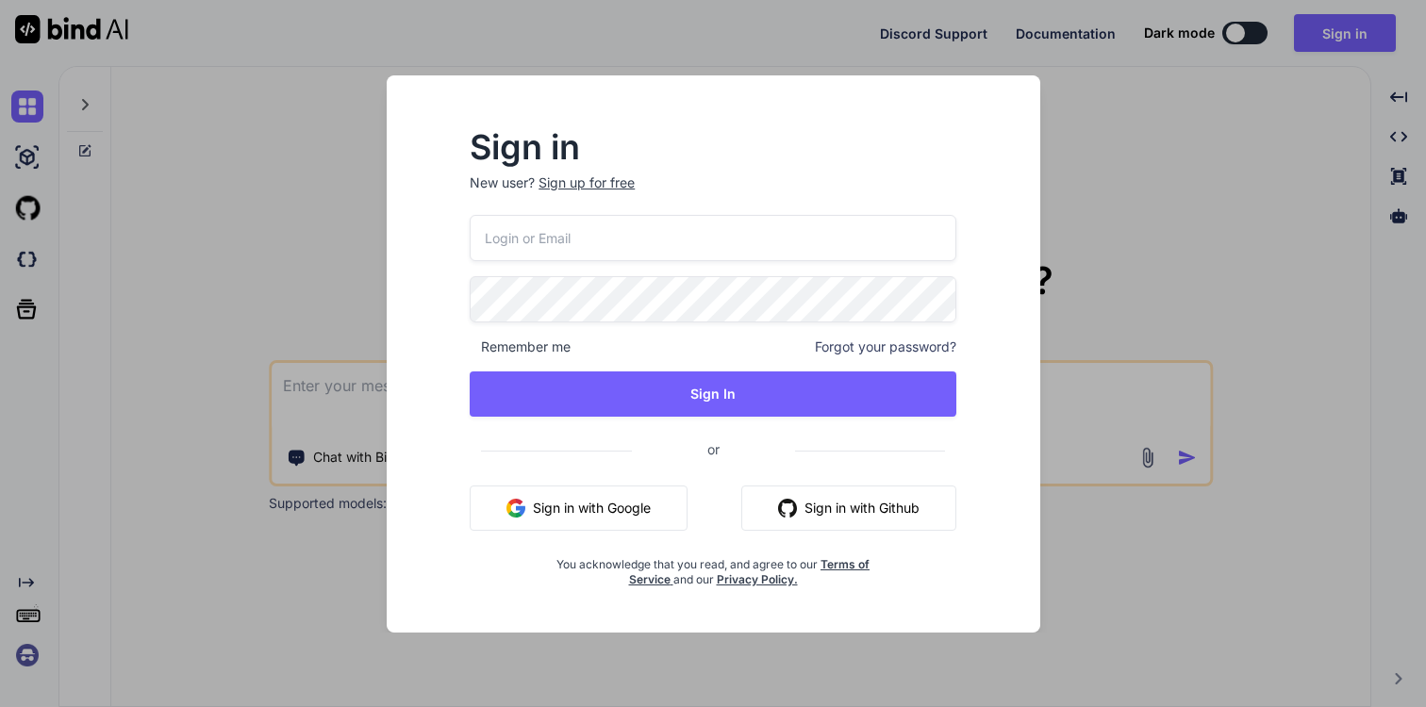
click at [814, 239] on input "email" at bounding box center [713, 238] width 487 height 46
type input "thanhan.lee.11@gmail.com"
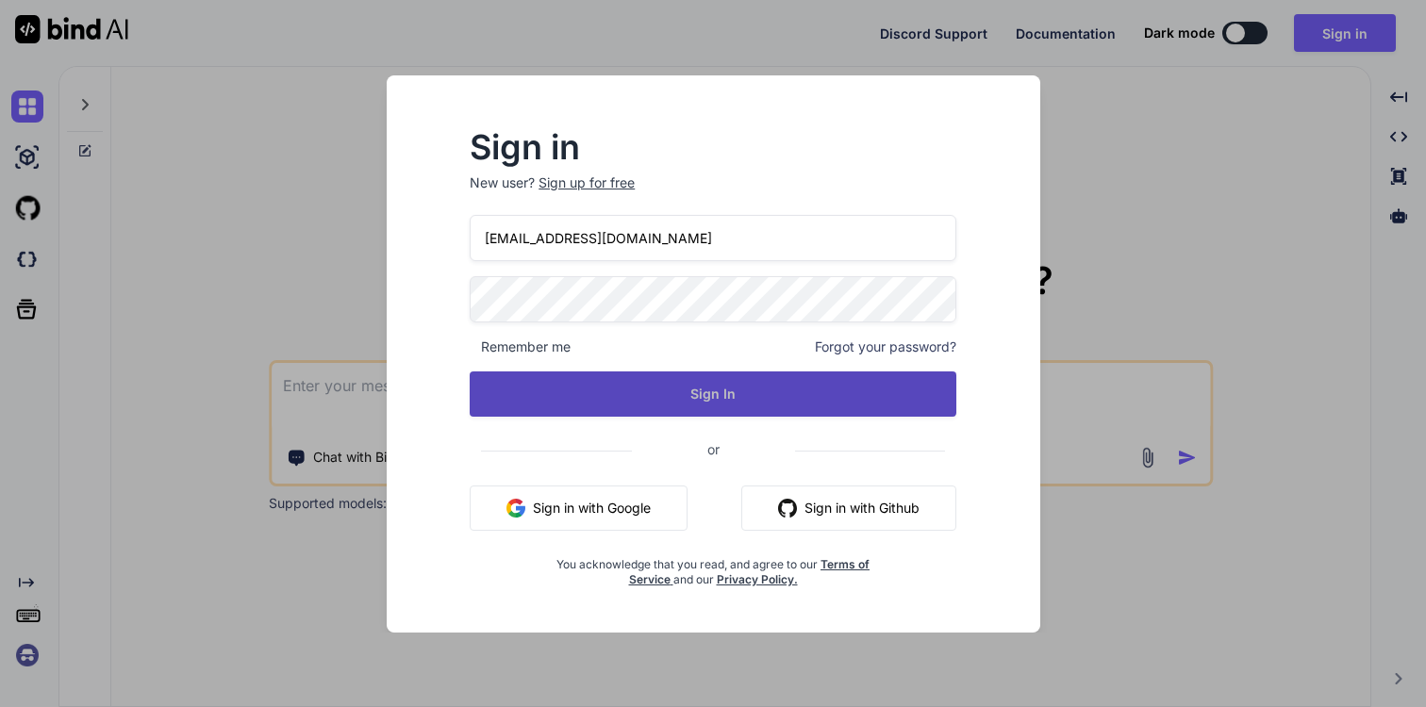
click at [713, 399] on button "Sign In" at bounding box center [713, 393] width 487 height 45
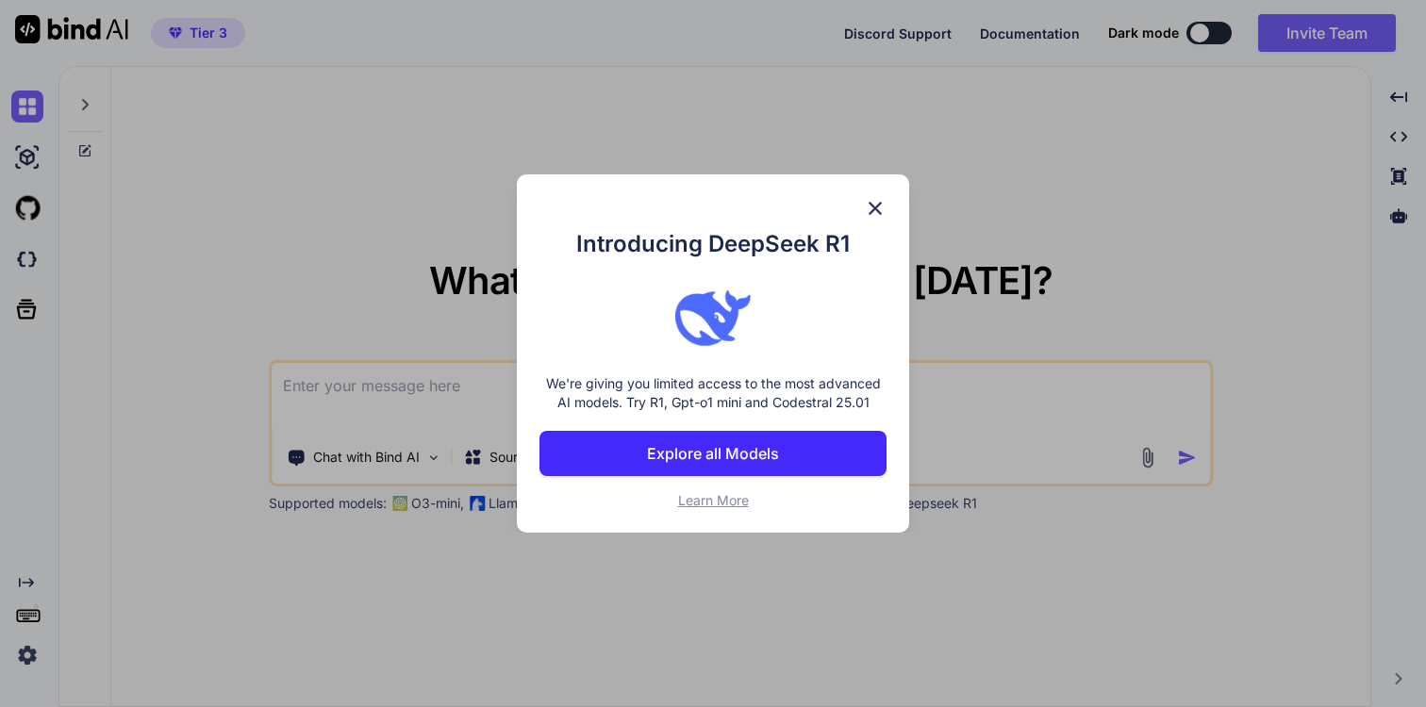
click at [879, 203] on img at bounding box center [875, 208] width 23 height 23
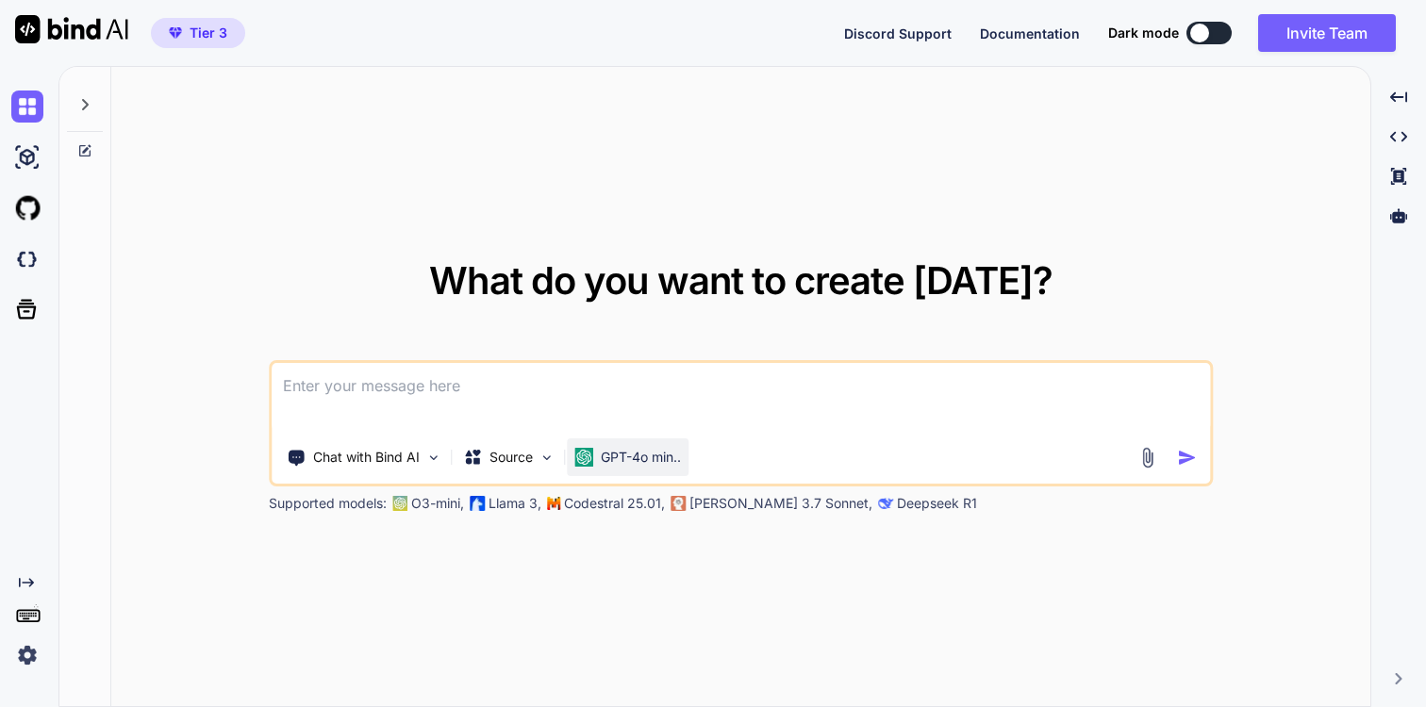
click at [647, 468] on div "GPT-4o min.." at bounding box center [628, 457] width 122 height 38
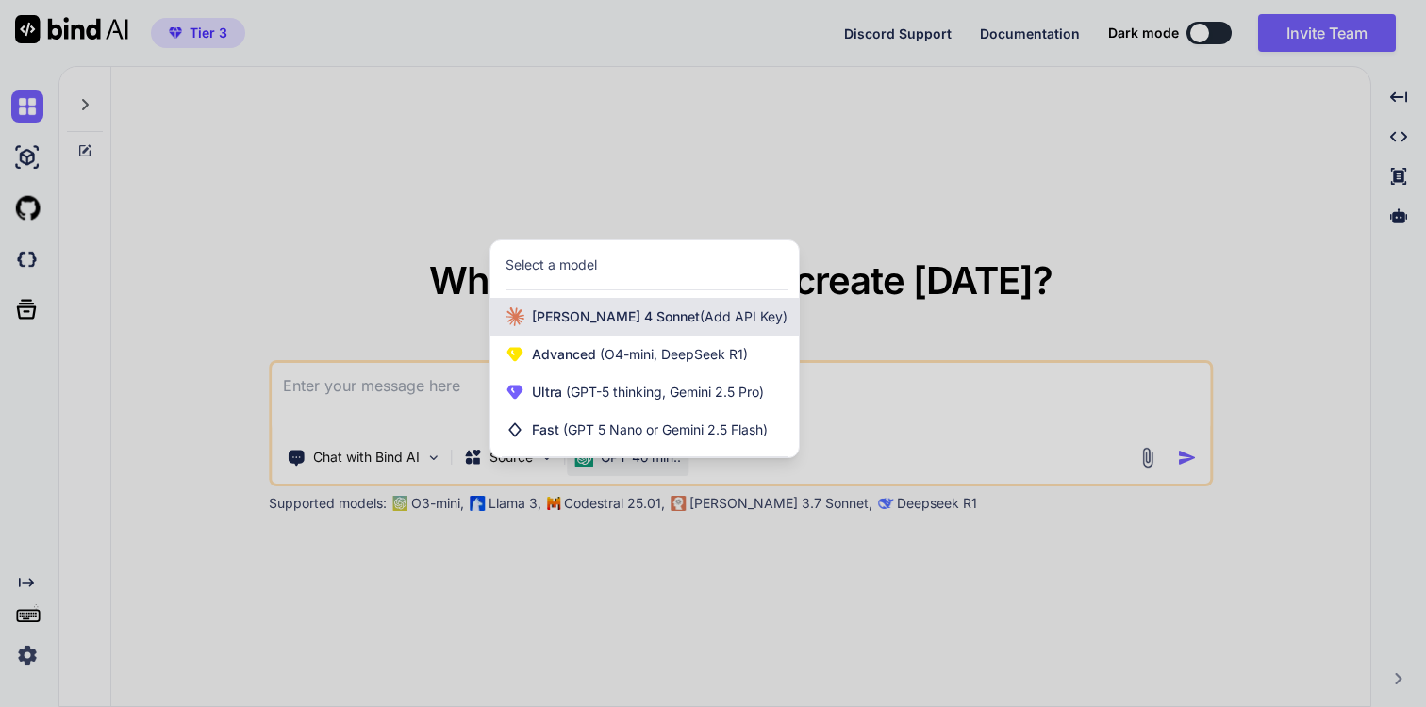
click at [700, 317] on span "(Add API Key)" at bounding box center [744, 316] width 88 height 16
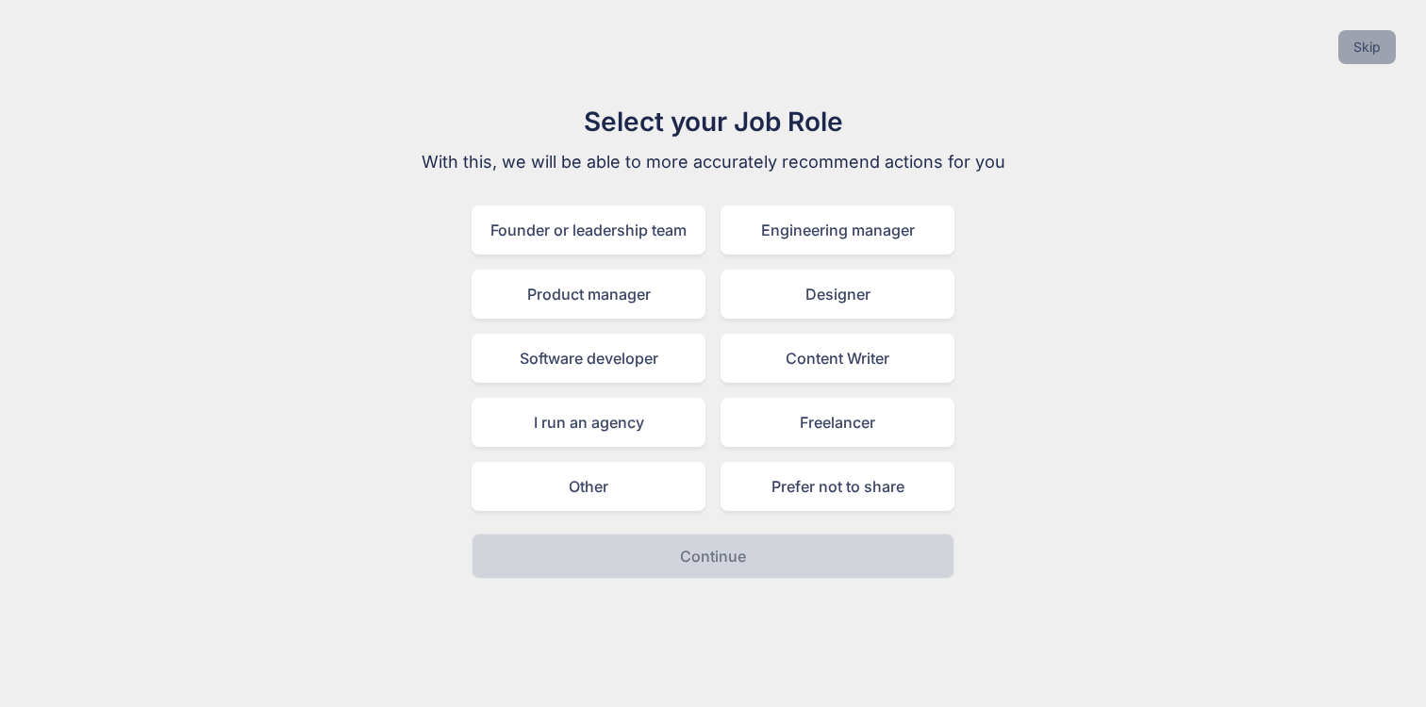
click at [1348, 55] on button "Skip" at bounding box center [1367, 47] width 58 height 34
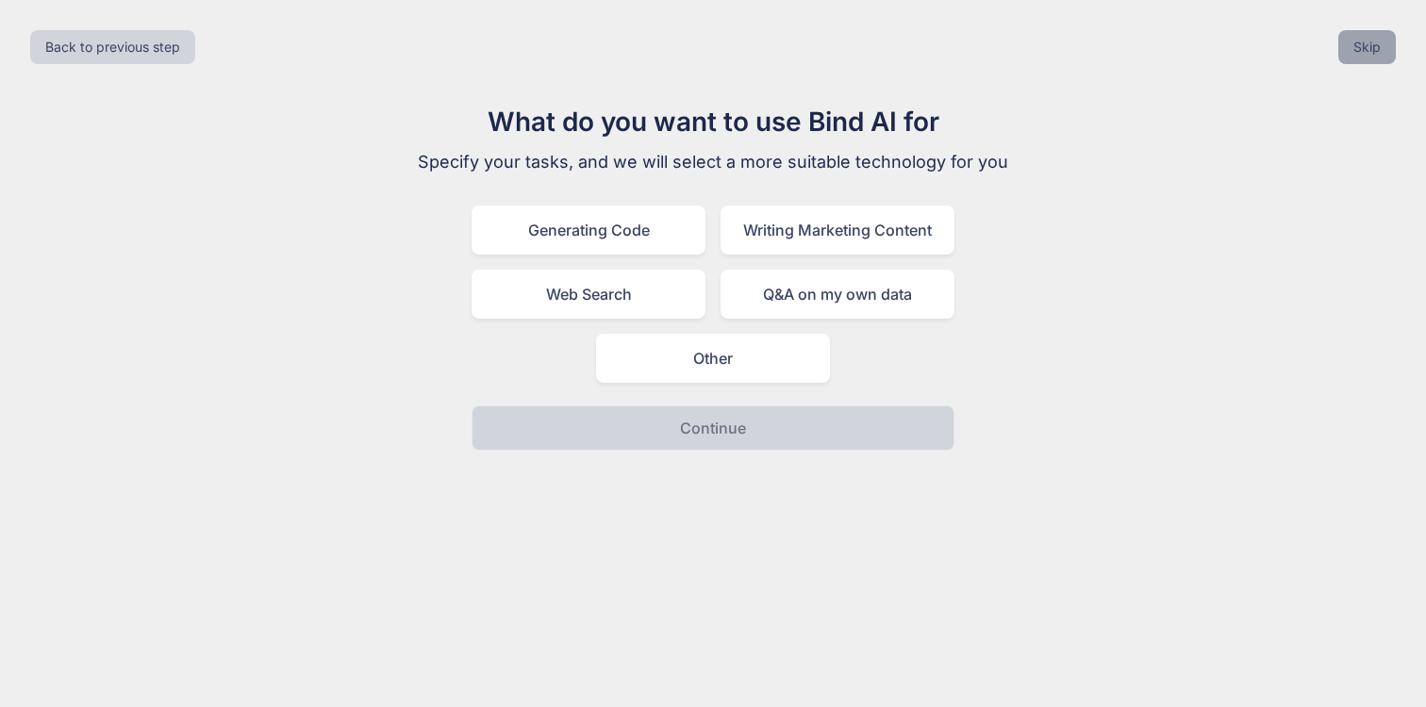
click at [1388, 37] on button "Skip" at bounding box center [1367, 47] width 58 height 34
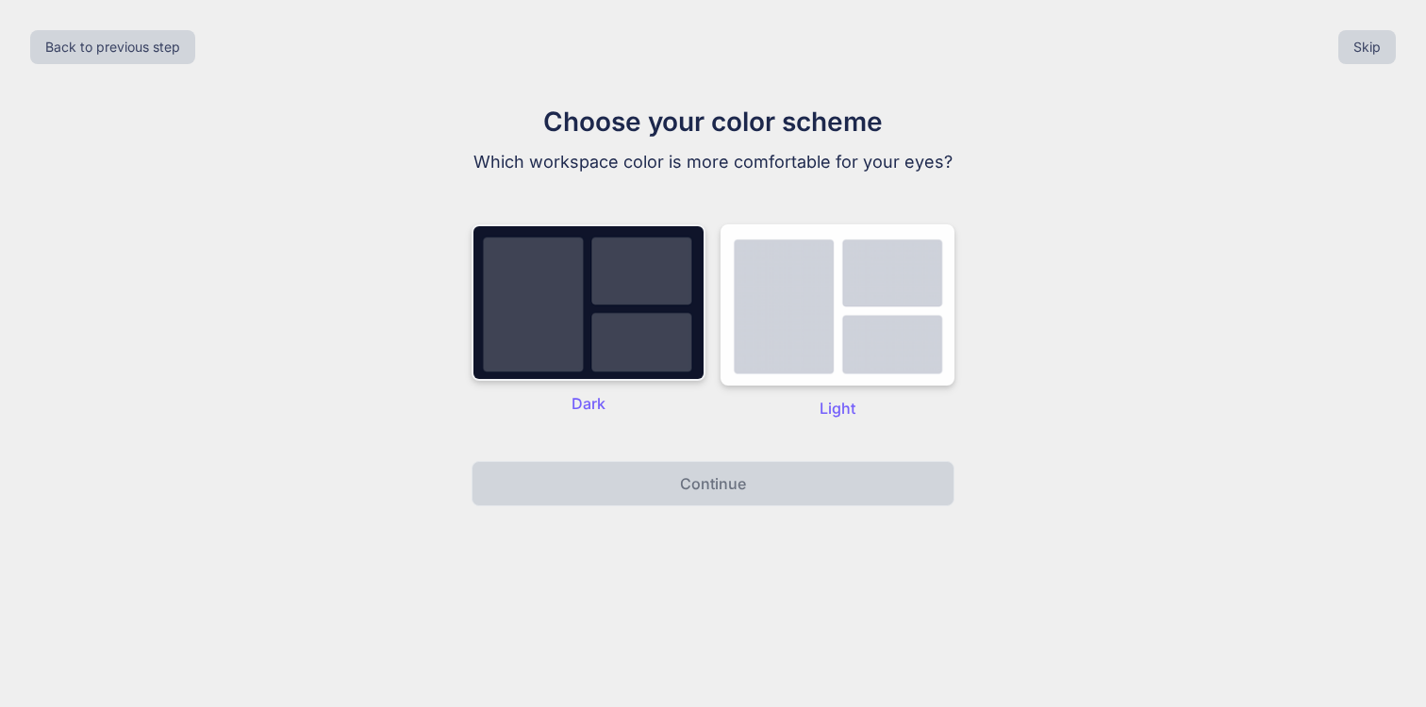
click at [597, 357] on img at bounding box center [588, 302] width 234 height 157
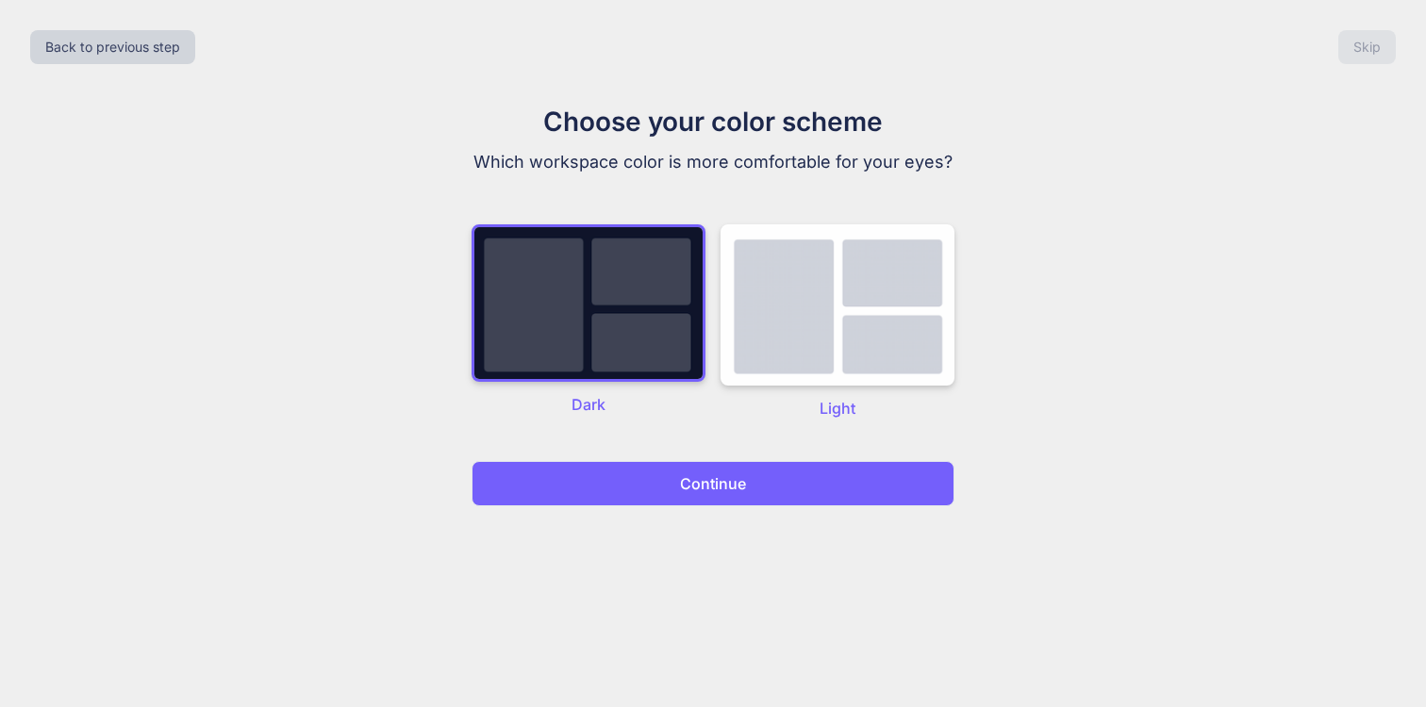
click at [701, 487] on p "Continue" at bounding box center [713, 483] width 66 height 23
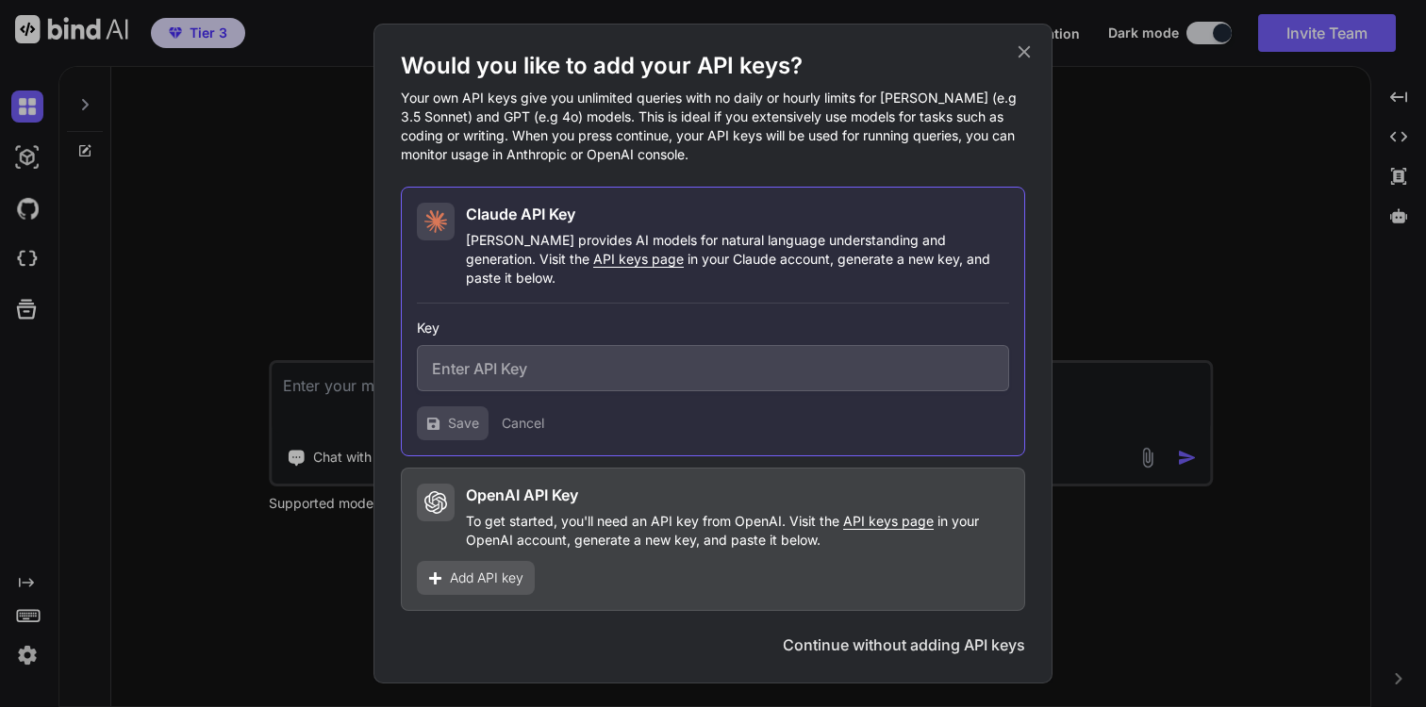
click at [771, 283] on div "Claude API Key Claude provides AI models for natural language understanding and…" at bounding box center [713, 322] width 624 height 270
click at [1027, 59] on icon at bounding box center [1024, 51] width 21 height 21
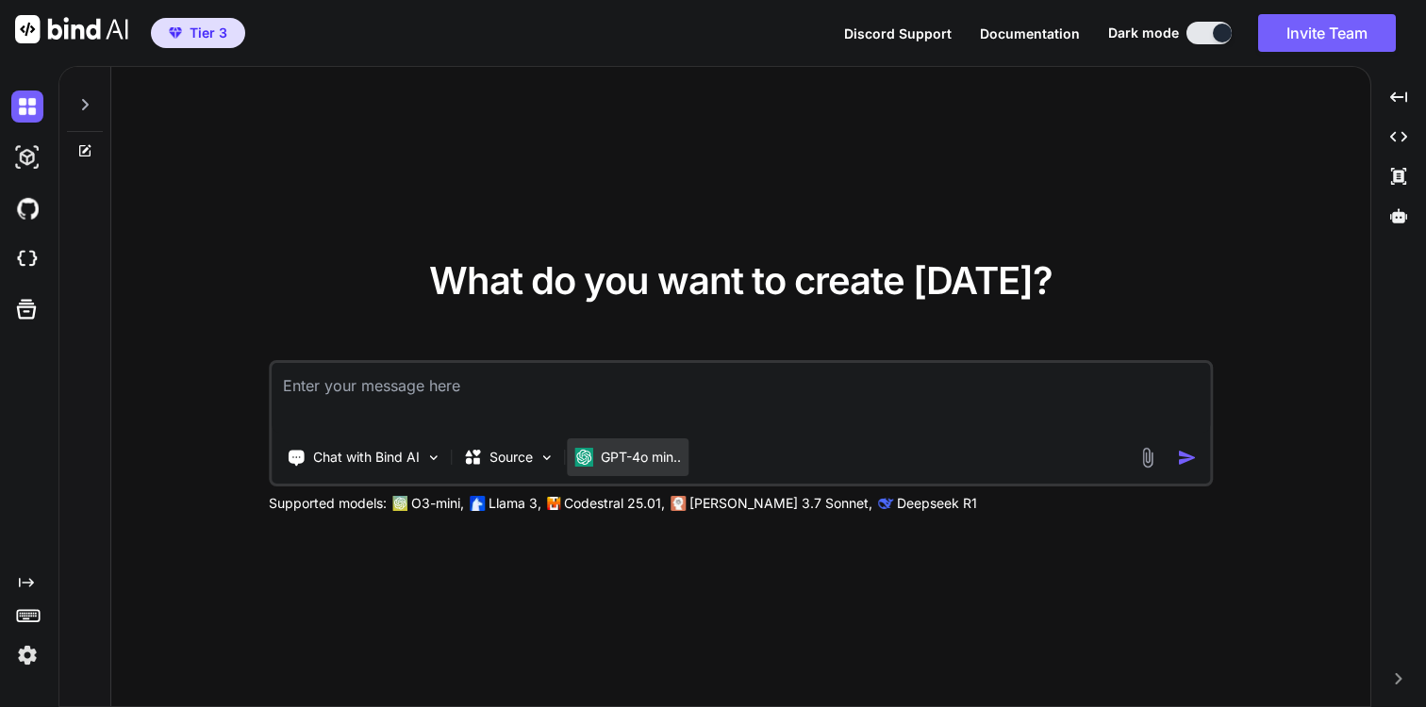
click at [631, 469] on div "GPT-4o min.." at bounding box center [628, 457] width 122 height 38
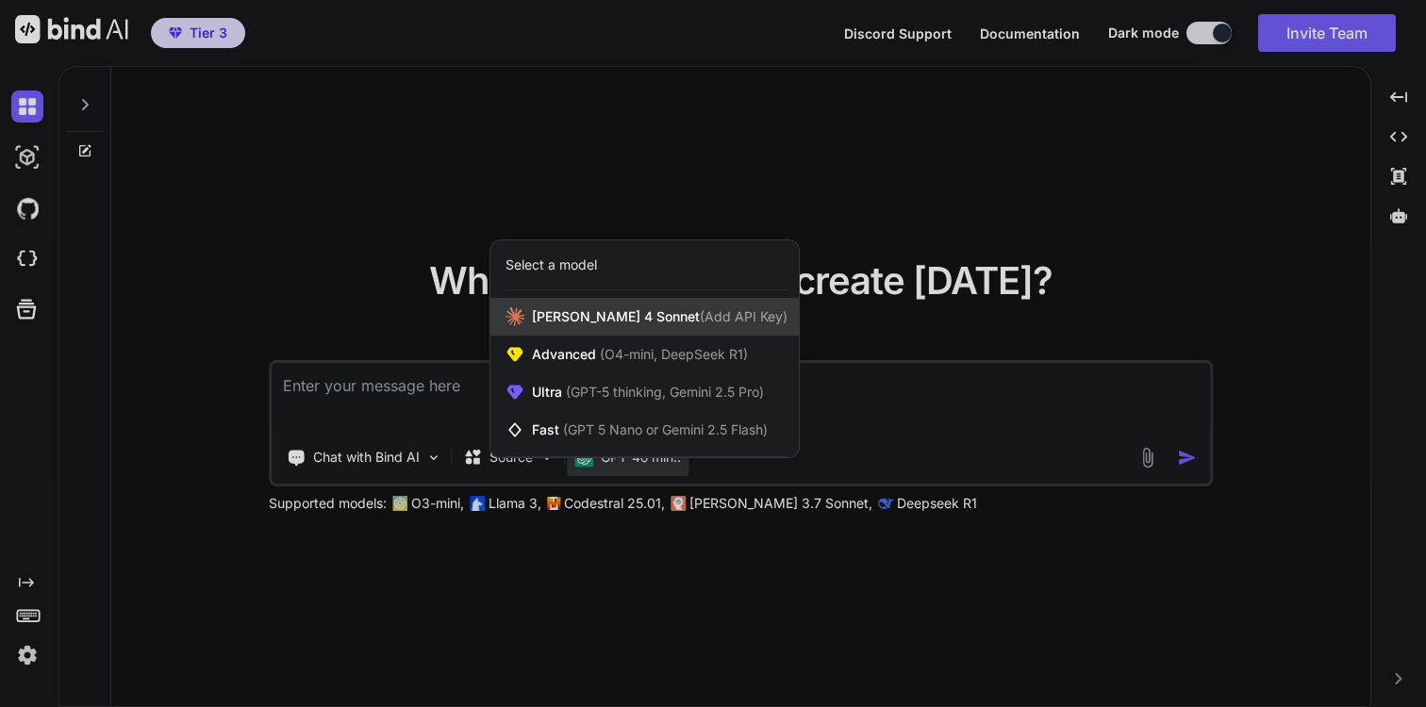
click at [733, 310] on div "Claude 4 Sonnet (Add API Key)" at bounding box center [644, 317] width 308 height 38
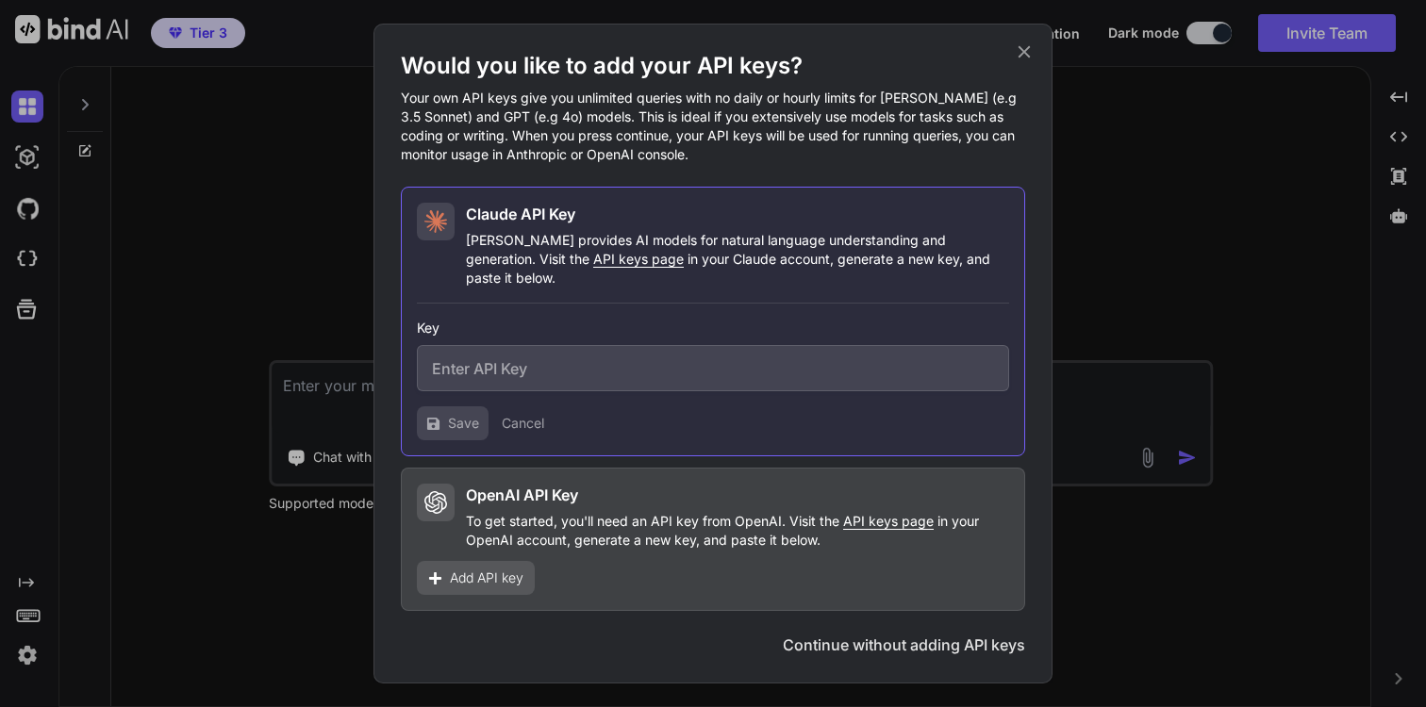
click at [1026, 62] on icon at bounding box center [1024, 51] width 21 height 21
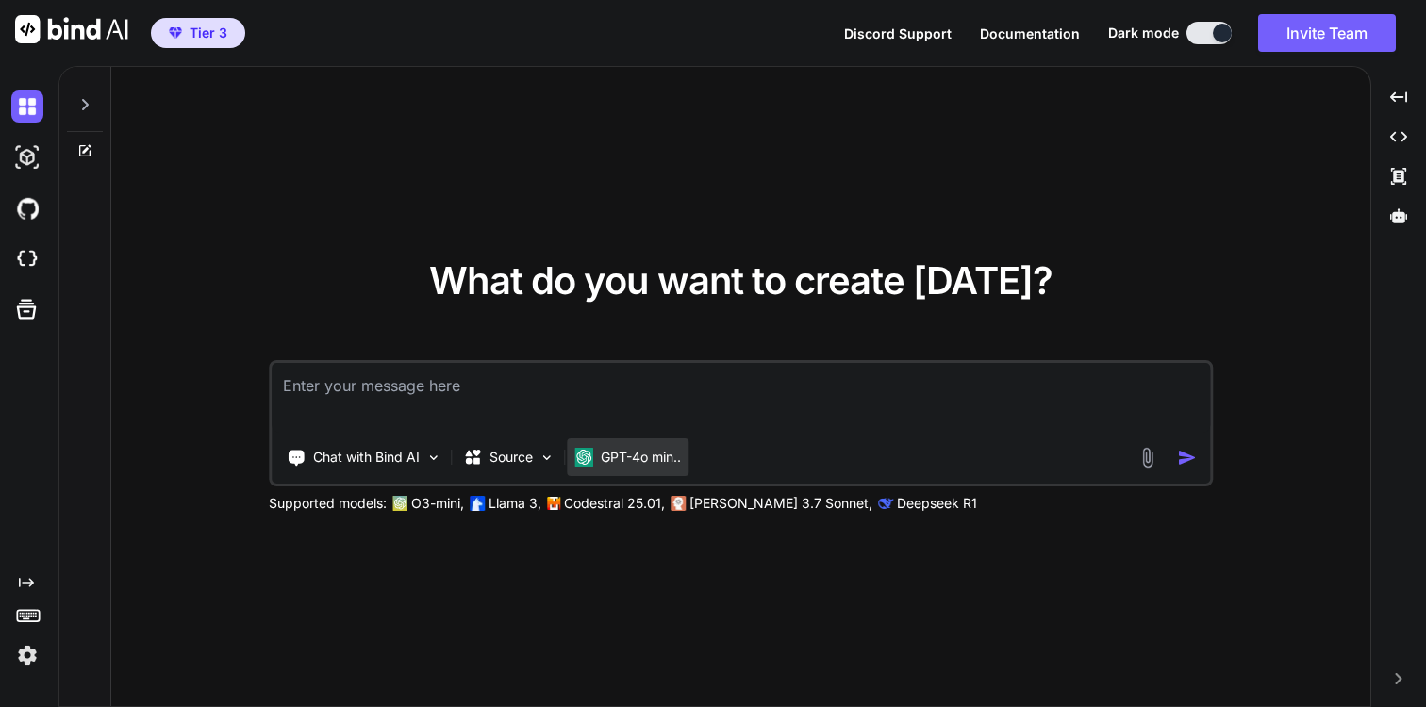
click at [602, 449] on p "GPT-4o min.." at bounding box center [641, 457] width 80 height 19
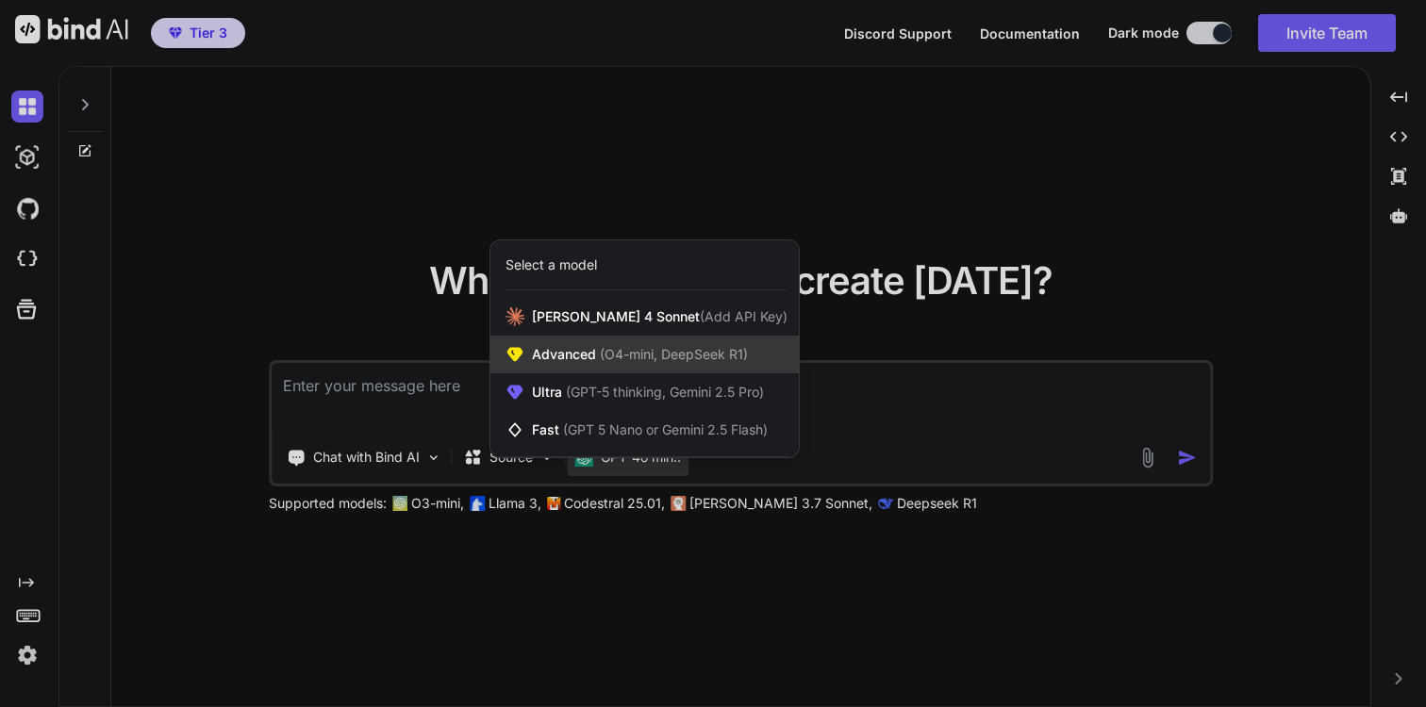
click at [689, 358] on span "(O4-mini, DeepSeek R1)" at bounding box center [672, 354] width 152 height 16
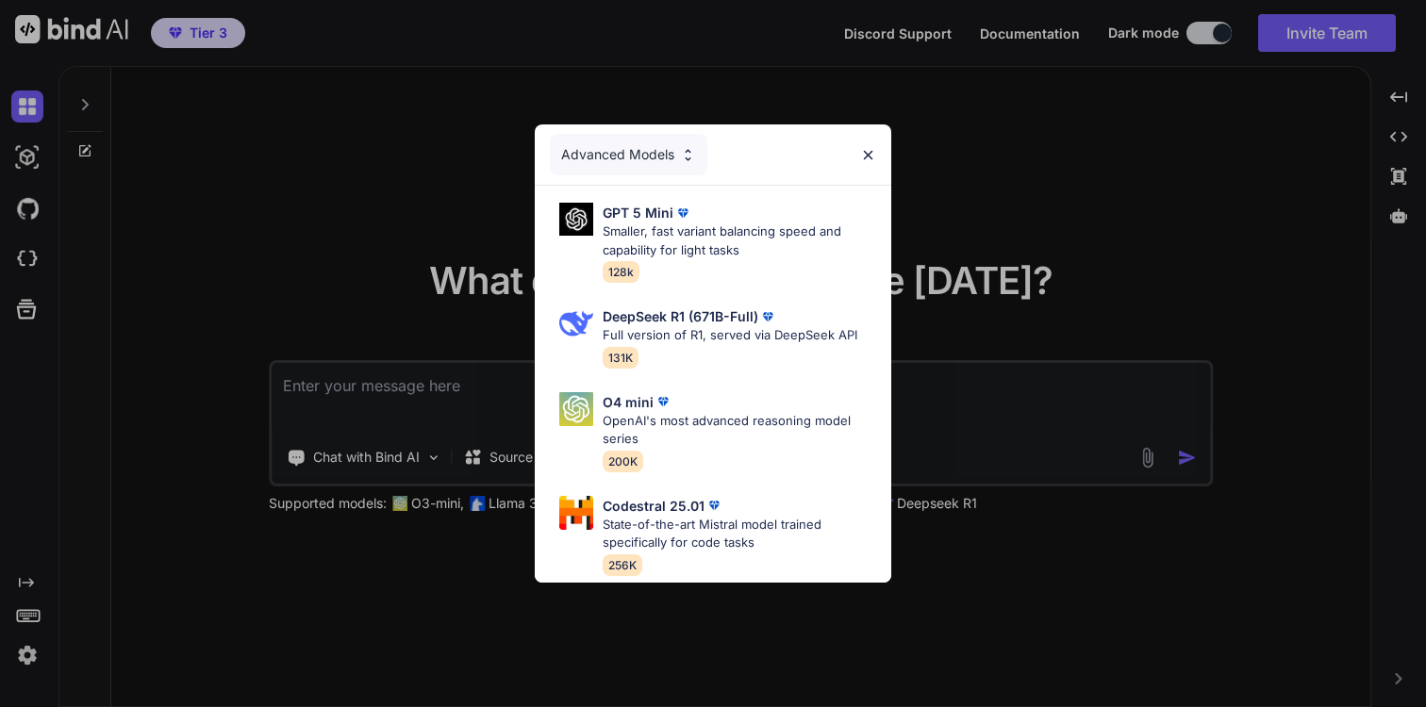
click at [870, 152] on img at bounding box center [868, 155] width 16 height 16
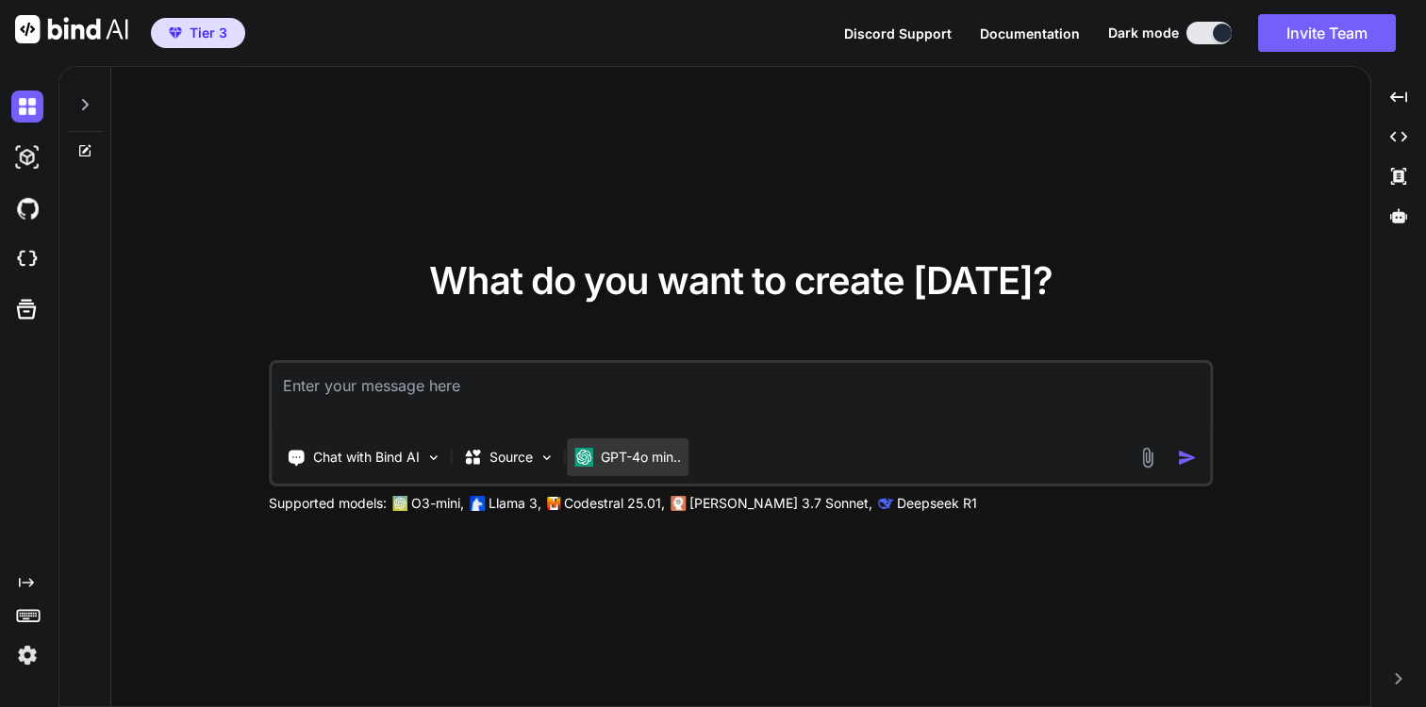
click at [608, 453] on p "GPT-4o min.." at bounding box center [641, 457] width 80 height 19
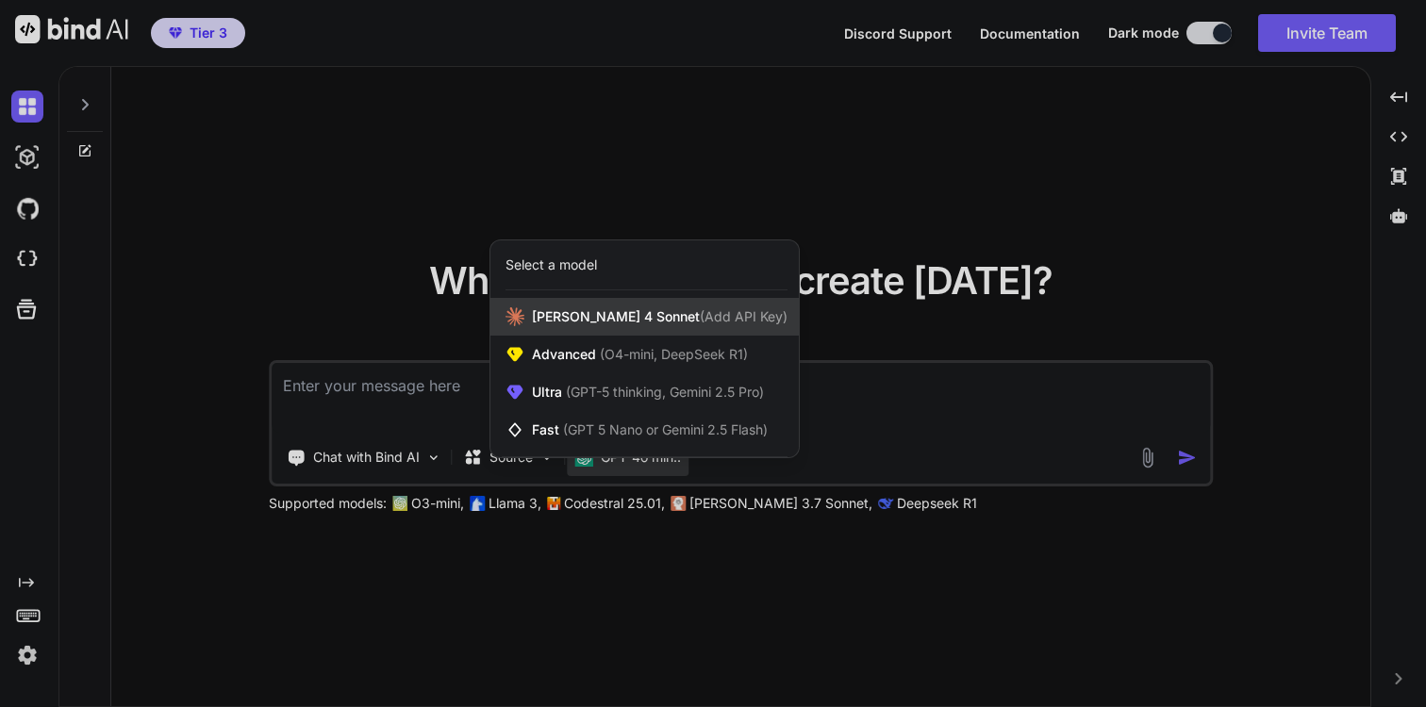
click at [676, 305] on div "Claude 4 Sonnet (Add API Key)" at bounding box center [644, 317] width 308 height 38
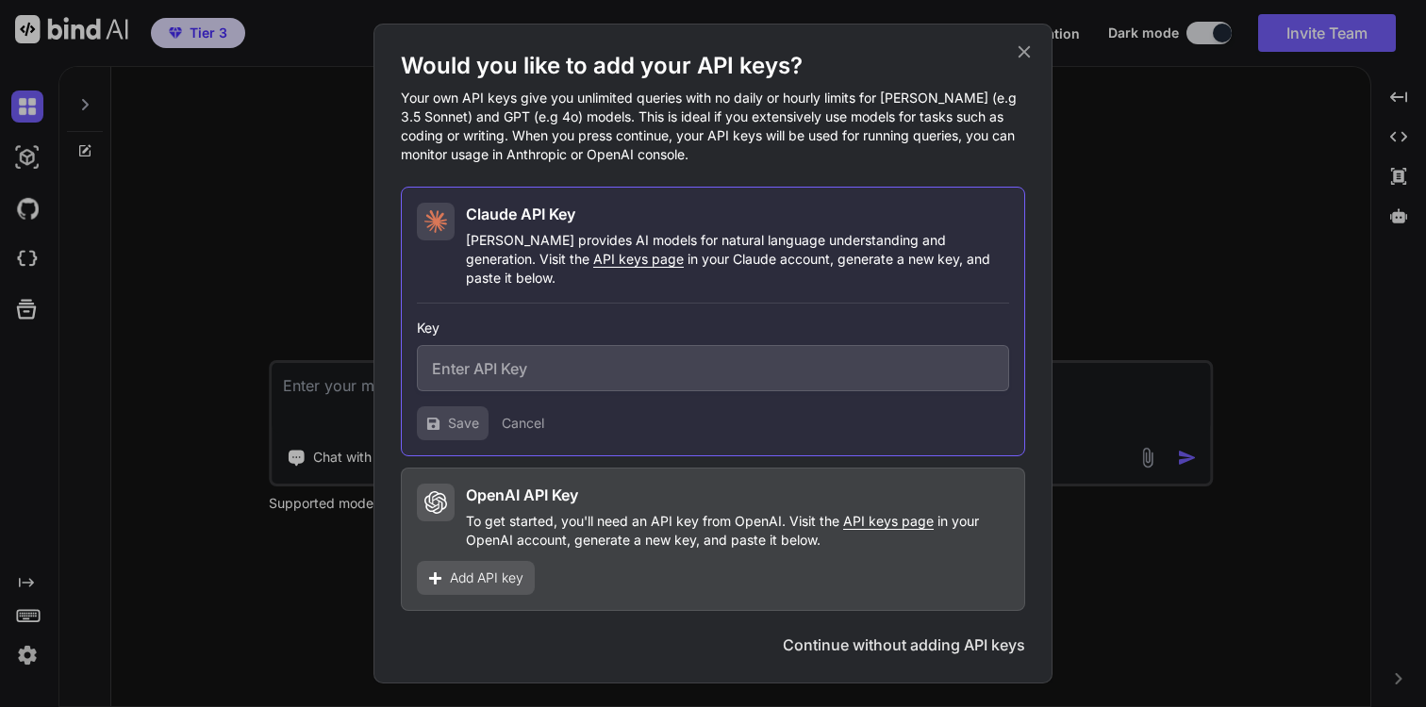
click at [563, 254] on p "Claude provides AI models for natural language understanding and generation. Vi…" at bounding box center [737, 259] width 543 height 57
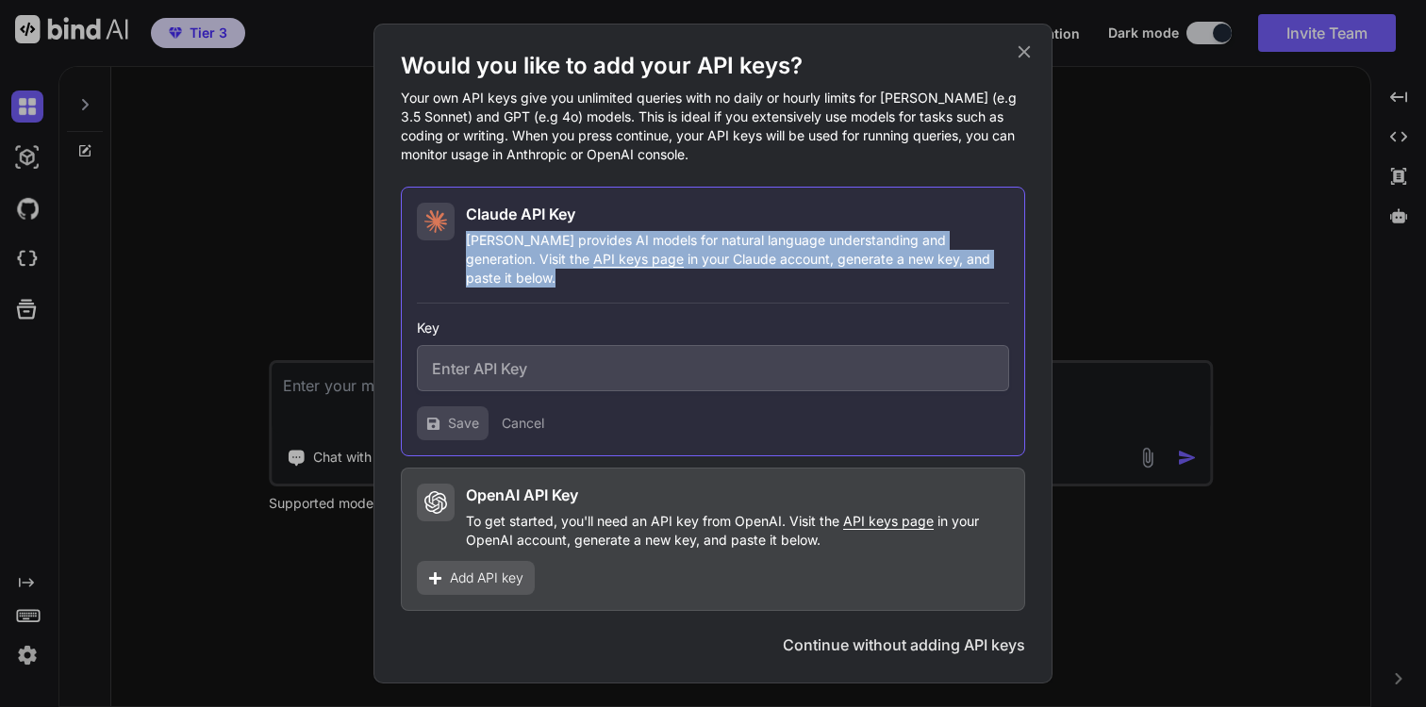
click at [563, 254] on p "Claude provides AI models for natural language understanding and generation. Vi…" at bounding box center [737, 259] width 543 height 57
click at [564, 254] on p "Claude provides AI models for natural language understanding and generation. Vi…" at bounding box center [737, 259] width 543 height 57
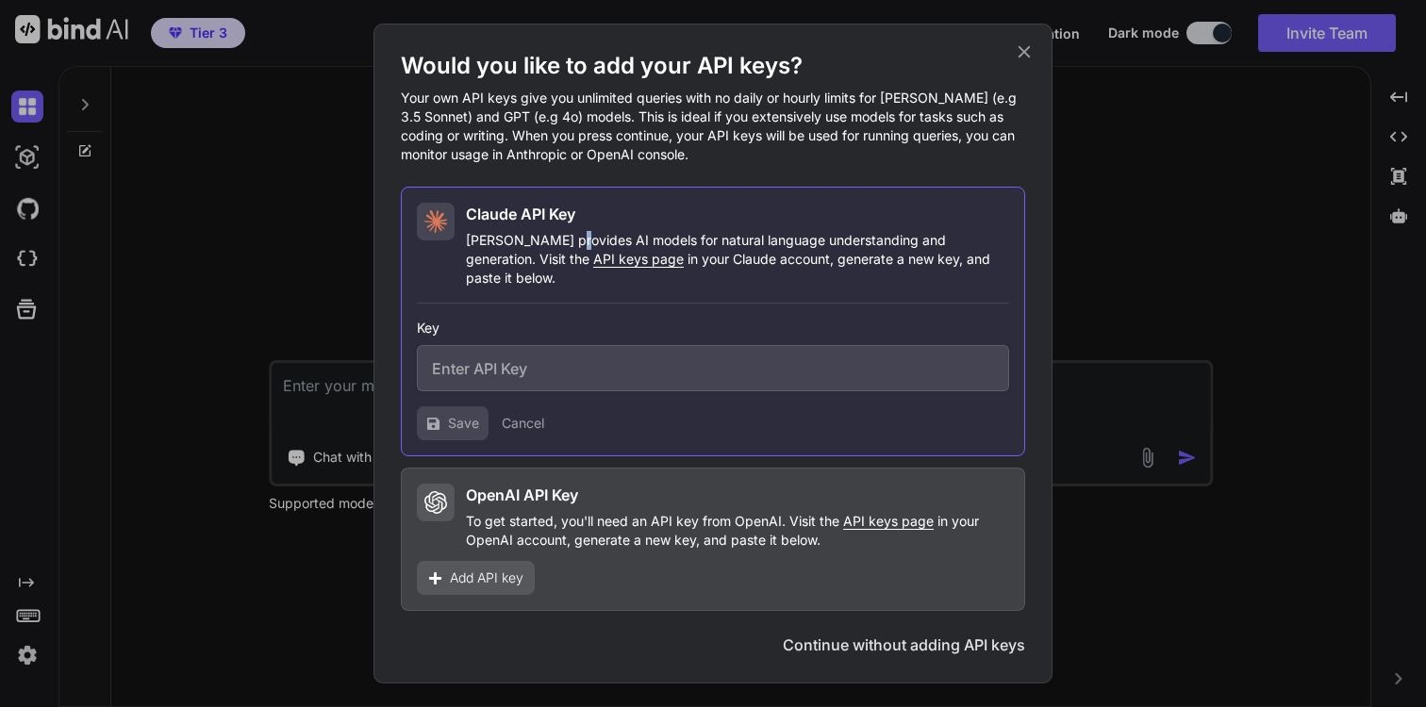
click at [564, 254] on p "Claude provides AI models for natural language understanding and generation. Vi…" at bounding box center [737, 259] width 543 height 57
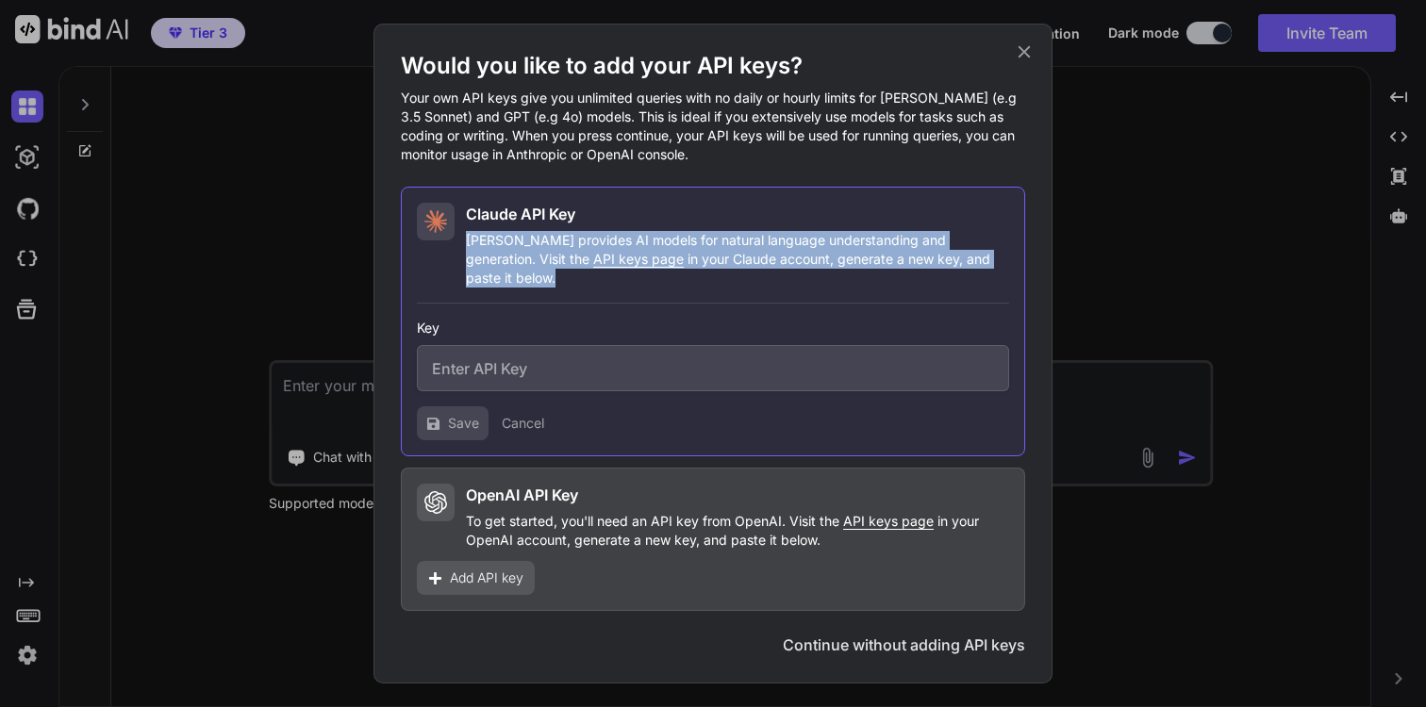
click at [564, 254] on p "Claude provides AI models for natural language understanding and generation. Vi…" at bounding box center [737, 259] width 543 height 57
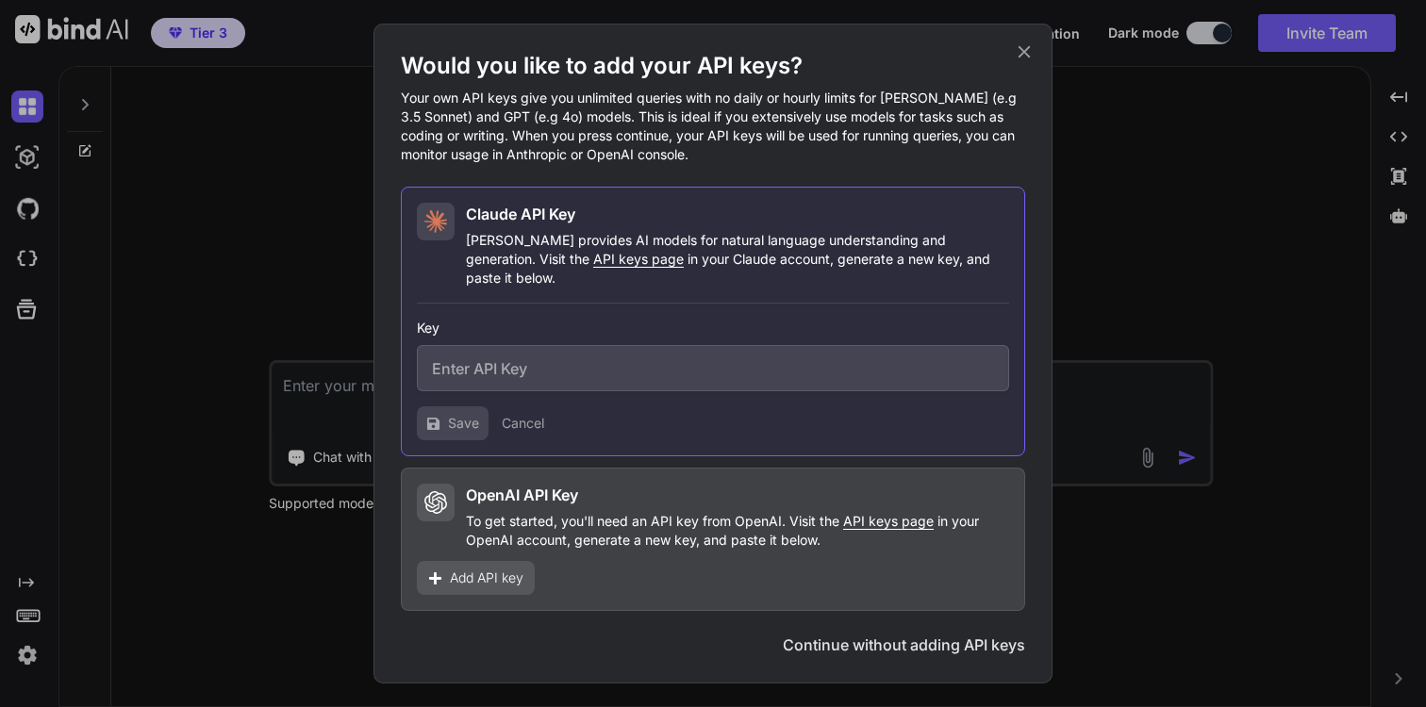
click at [593, 267] on span "API keys page" at bounding box center [638, 259] width 91 height 16
click at [1015, 62] on icon at bounding box center [1024, 51] width 21 height 21
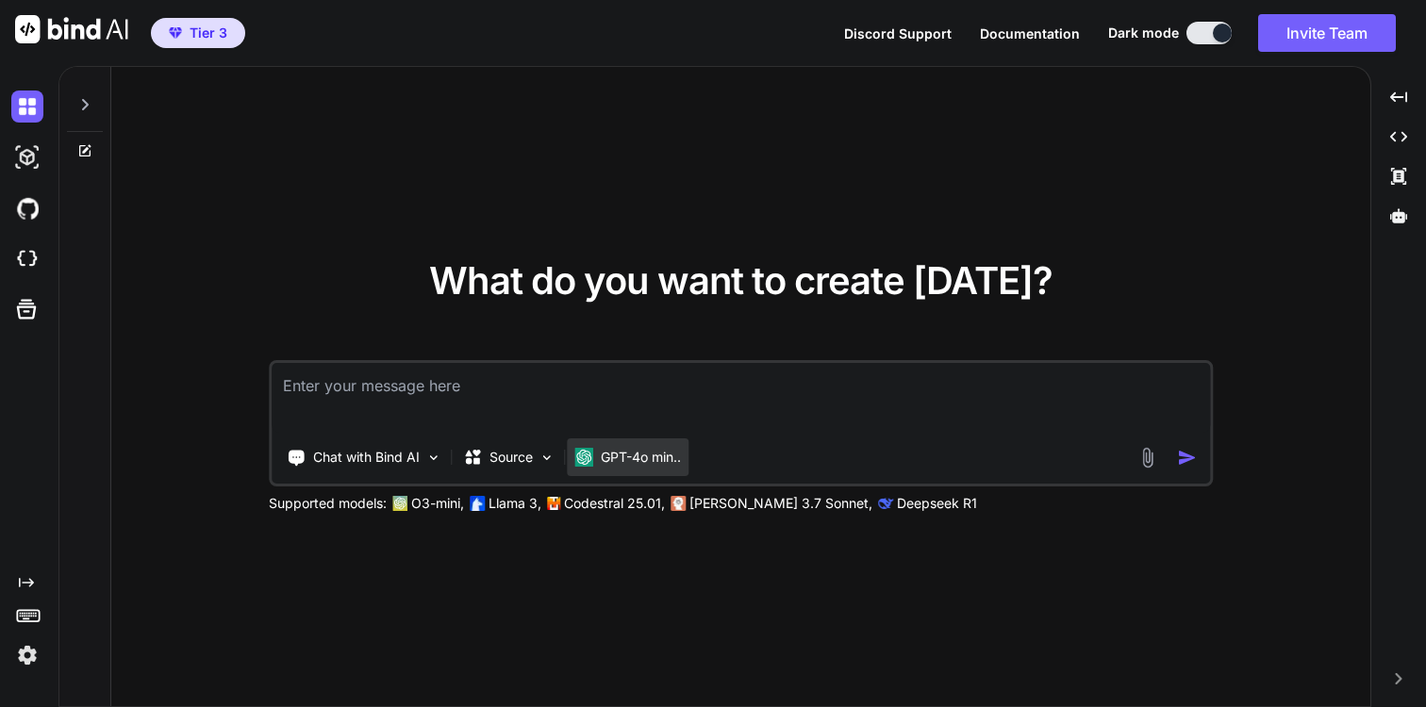
click at [634, 454] on p "GPT-4o min.." at bounding box center [641, 457] width 80 height 19
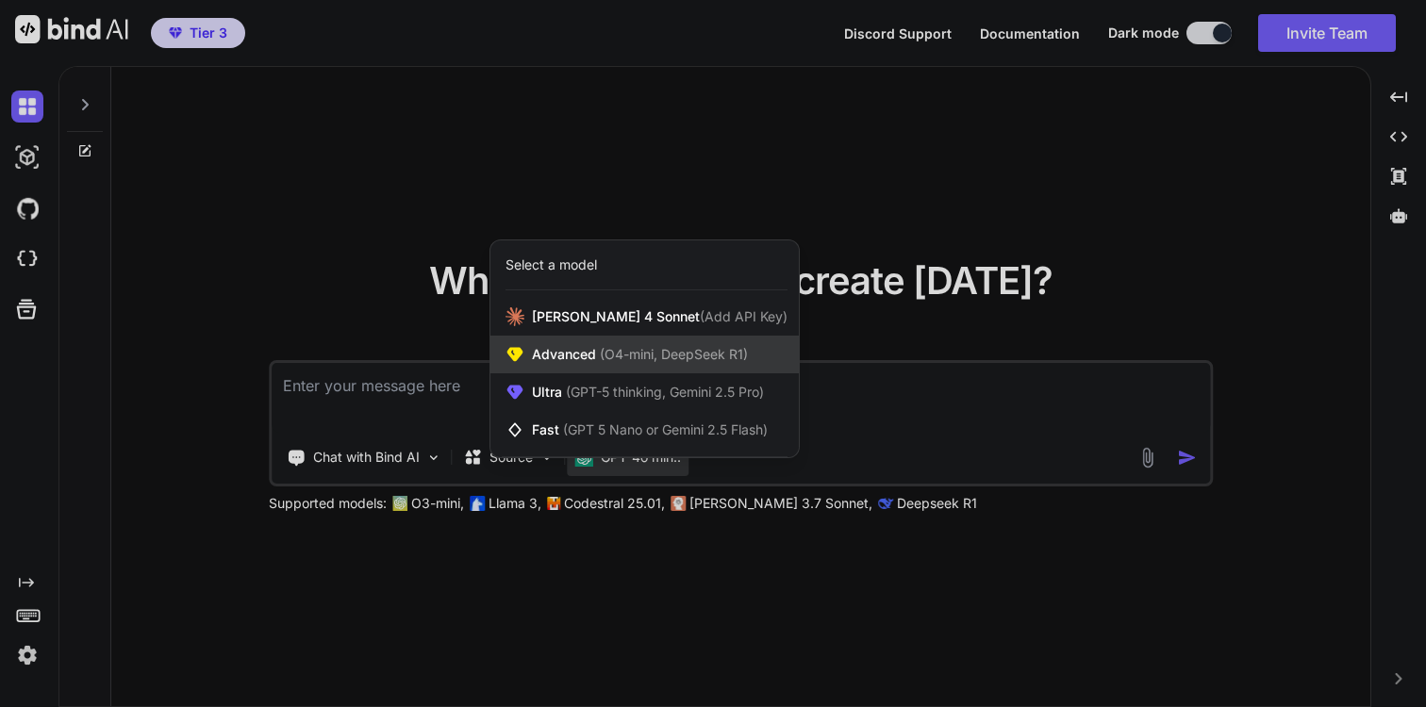
click at [731, 358] on span "(O4-mini, DeepSeek R1)" at bounding box center [672, 354] width 152 height 16
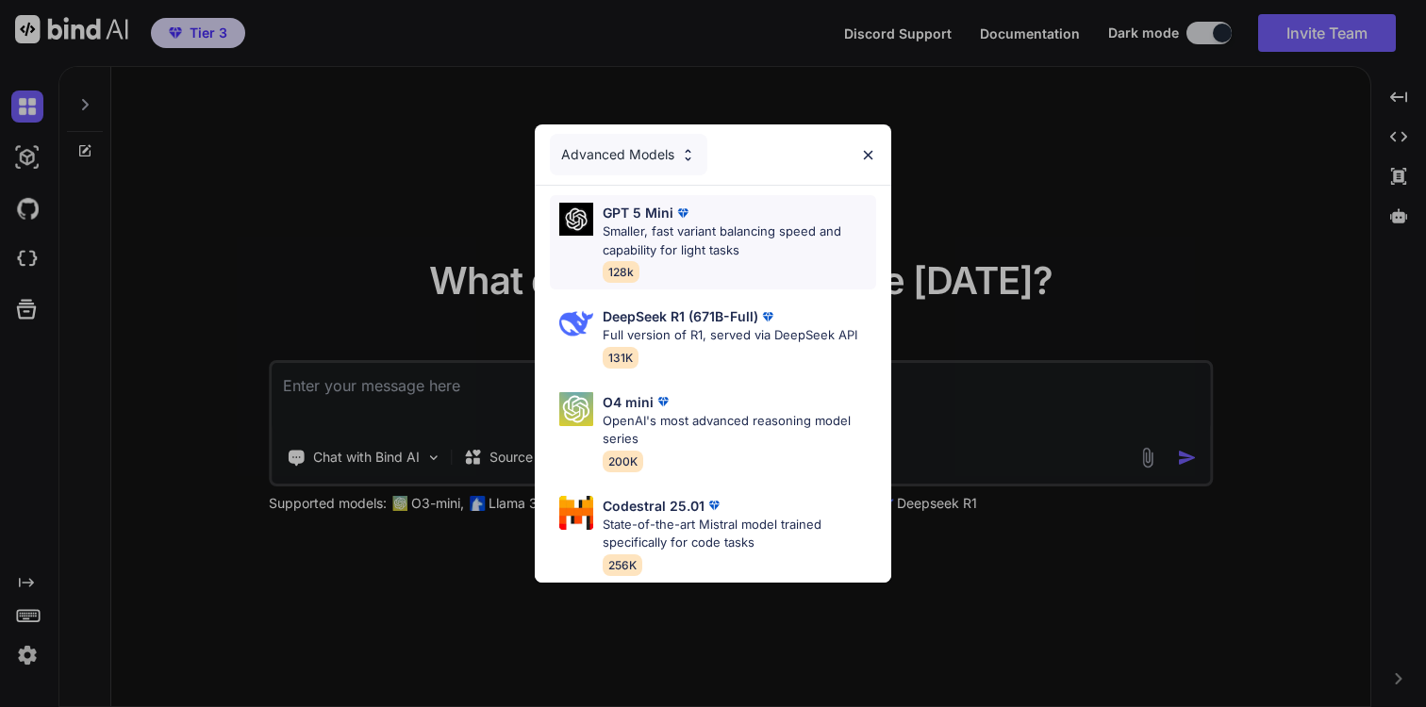
click at [683, 232] on p "Smaller, fast variant balancing speed and capability for light tasks" at bounding box center [738, 241] width 273 height 37
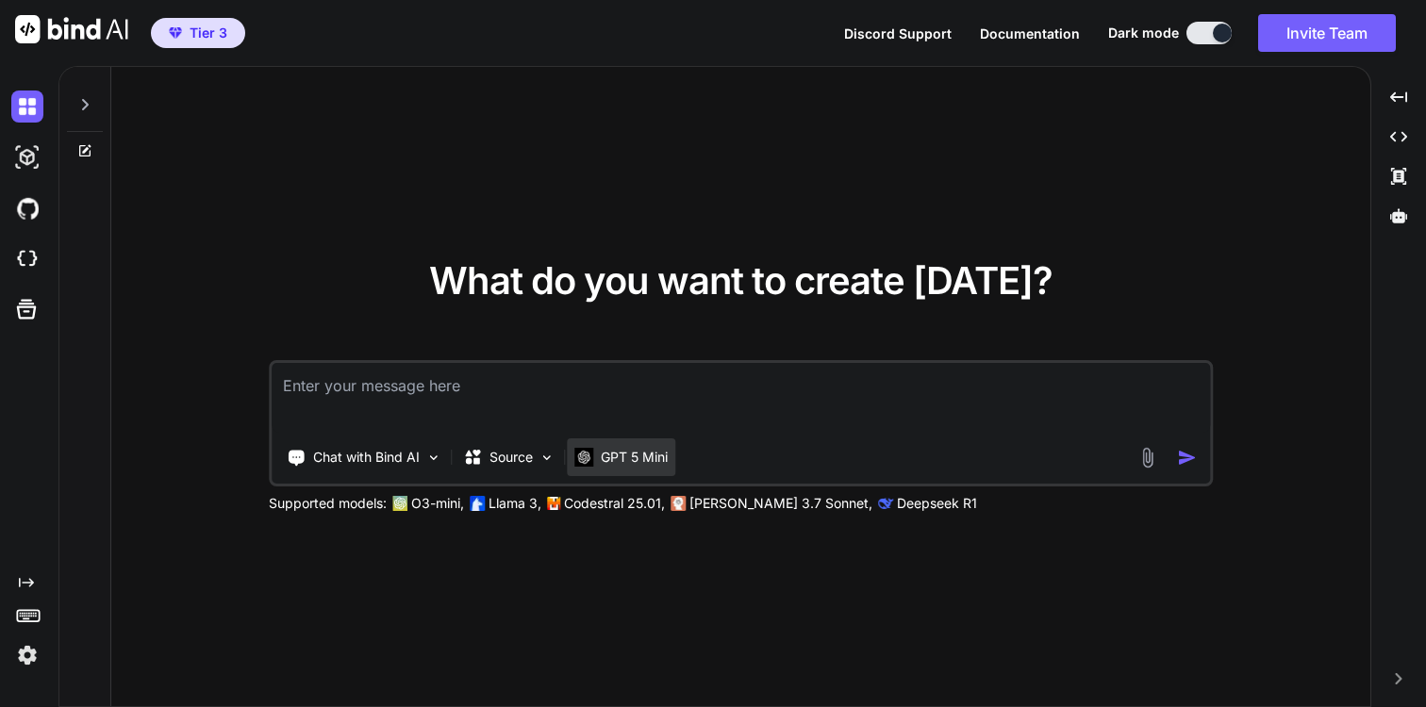
click at [628, 466] on p "GPT 5 Mini" at bounding box center [634, 457] width 67 height 19
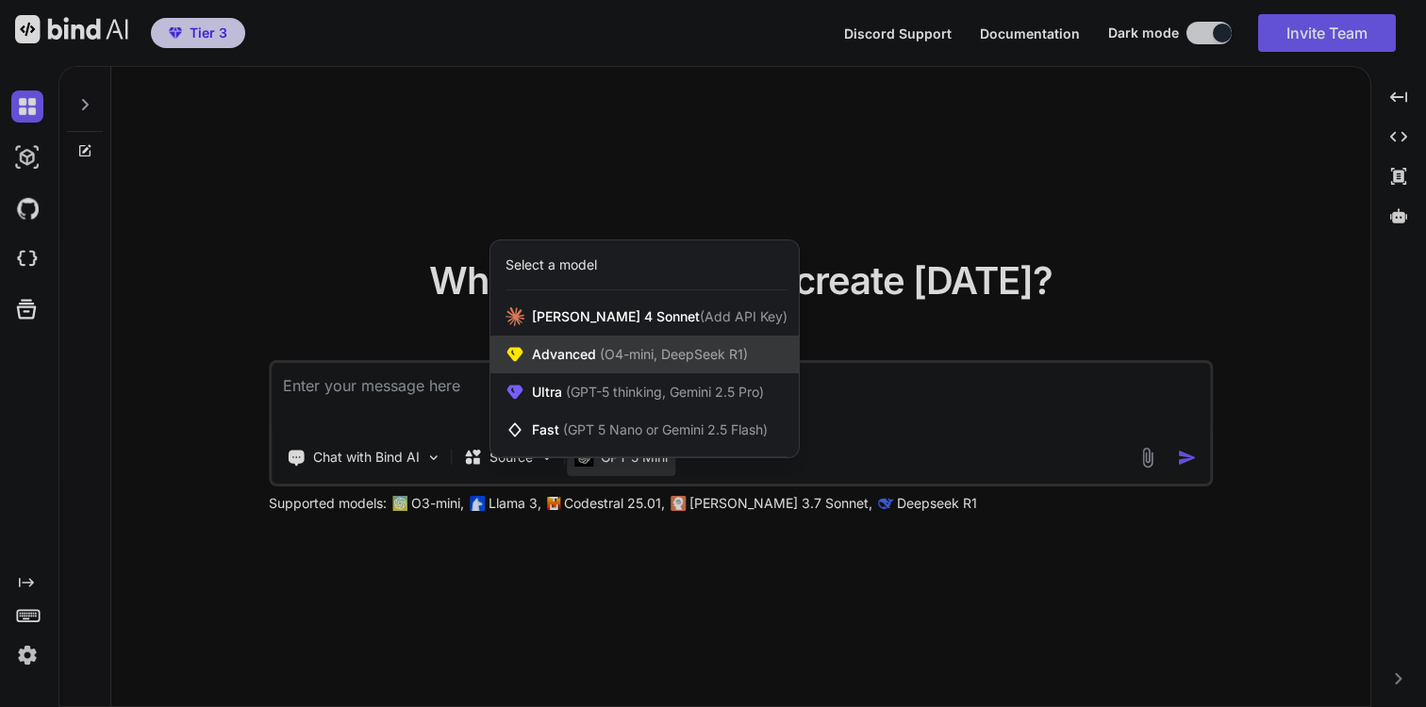
click at [650, 369] on div "Advanced (O4-mini, DeepSeek R1)" at bounding box center [644, 355] width 308 height 38
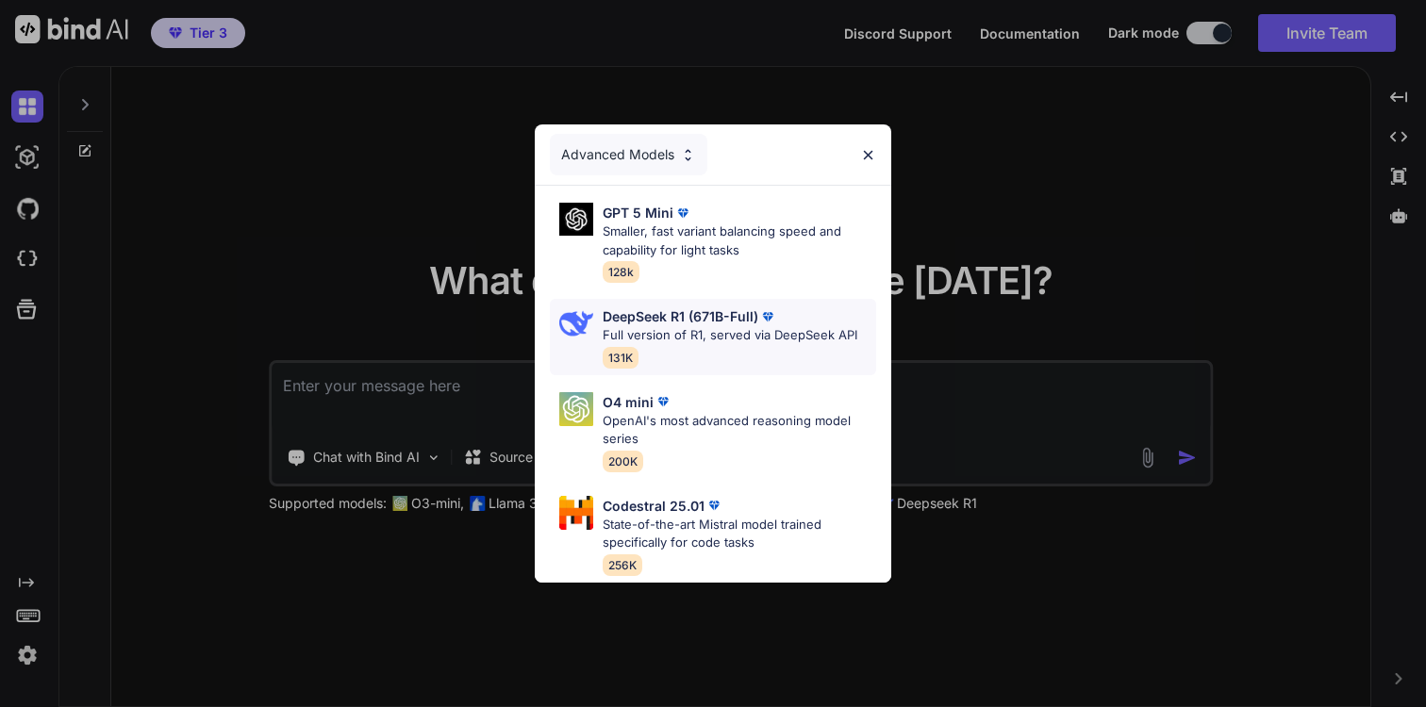
click at [703, 333] on p "Full version of R1, served via DeepSeek API" at bounding box center [729, 335] width 255 height 19
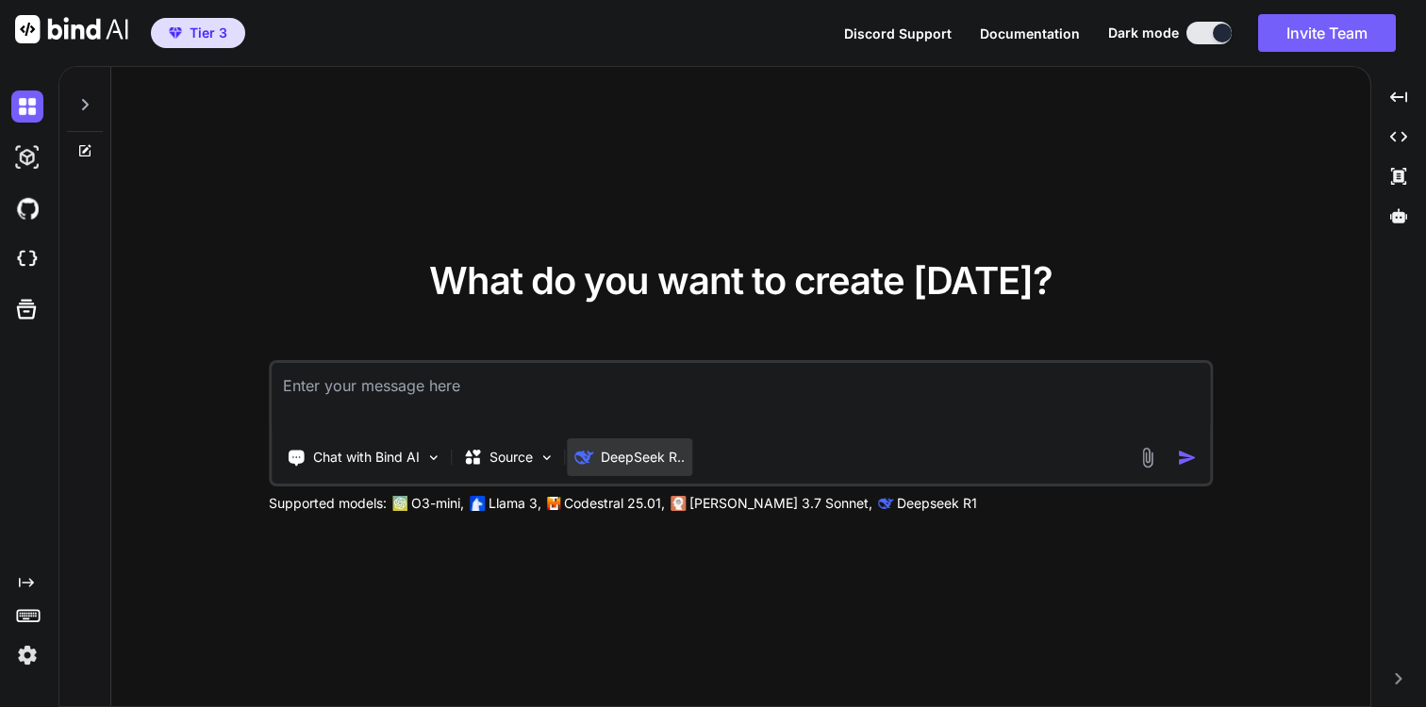
click at [635, 466] on p "DeepSeek R.." at bounding box center [643, 457] width 84 height 19
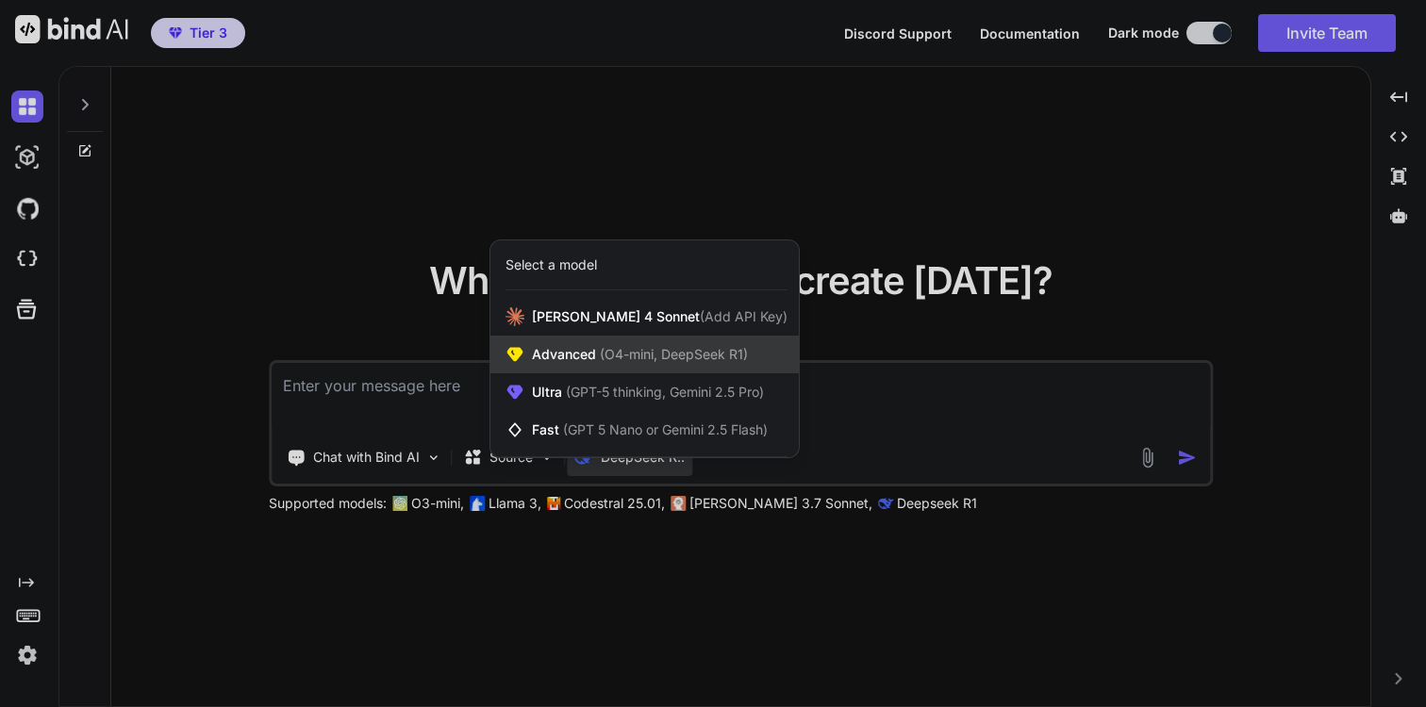
click at [663, 360] on span "(O4-mini, DeepSeek R1)" at bounding box center [672, 354] width 152 height 16
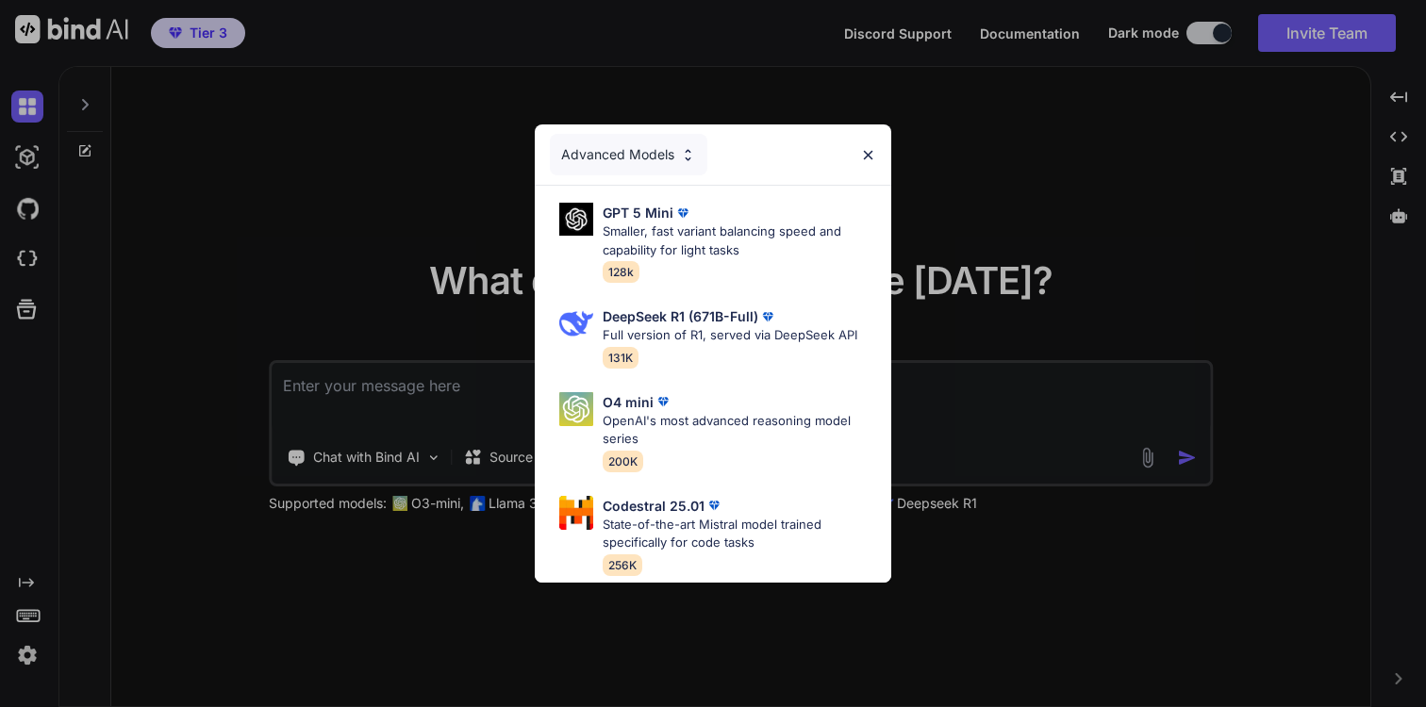
click at [683, 157] on img at bounding box center [688, 155] width 16 height 16
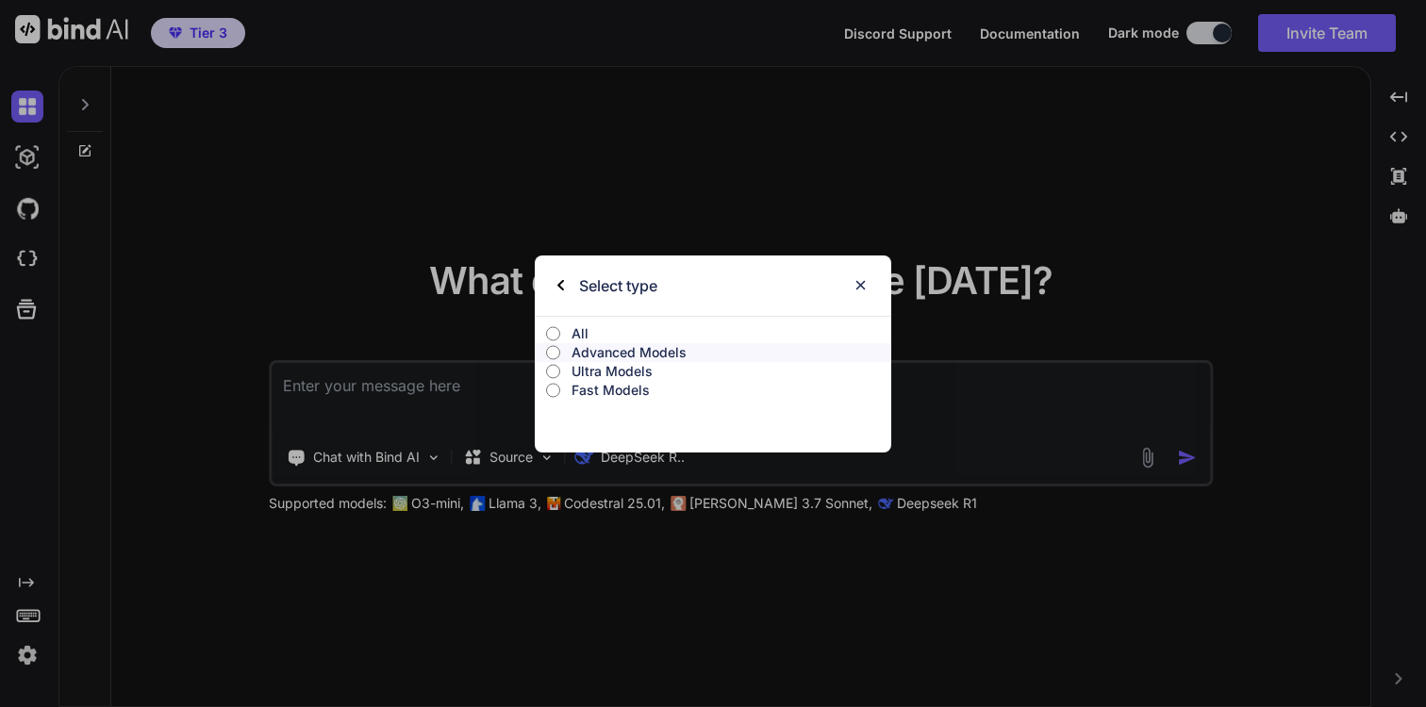
click at [569, 283] on div "Select type" at bounding box center [607, 286] width 100 height 60
click at [555, 282] on div "Select type" at bounding box center [713, 286] width 356 height 60
click at [557, 284] on img at bounding box center [560, 285] width 7 height 11
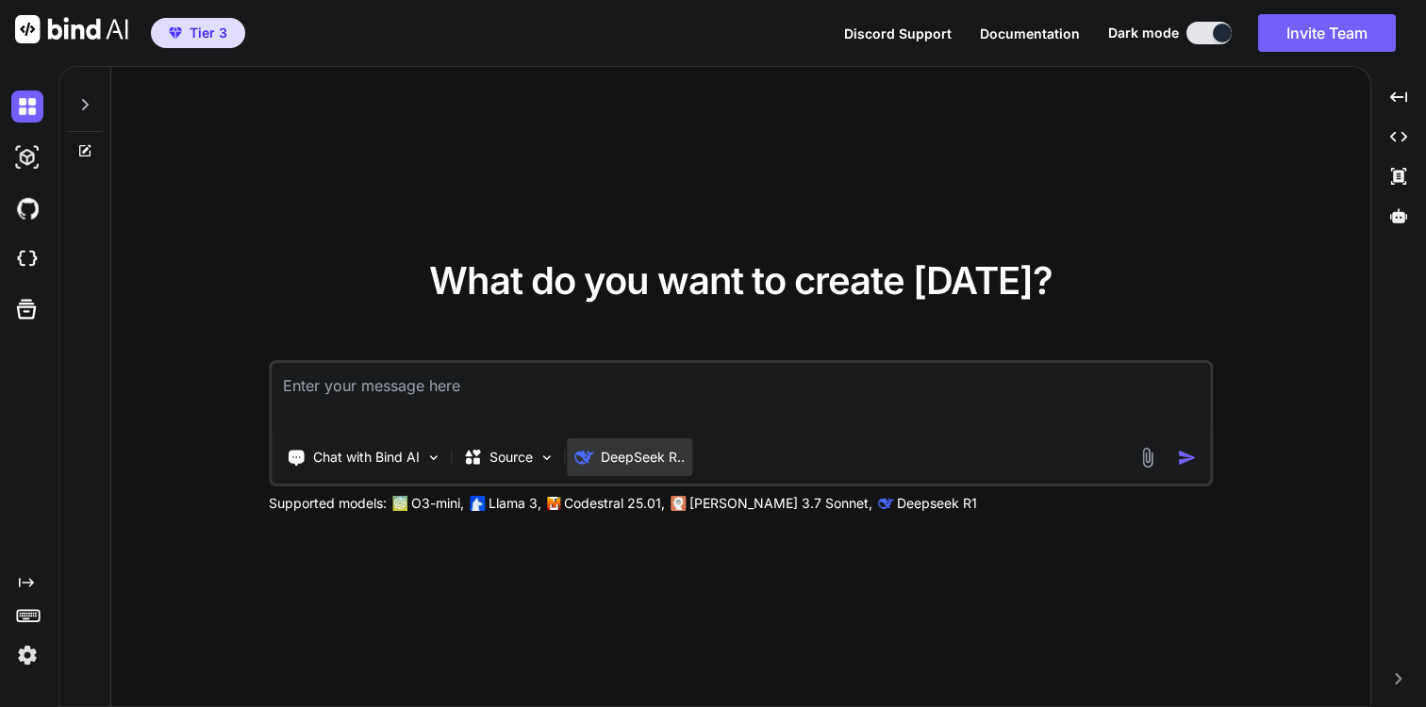
click at [614, 462] on p "DeepSeek R.." at bounding box center [643, 457] width 84 height 19
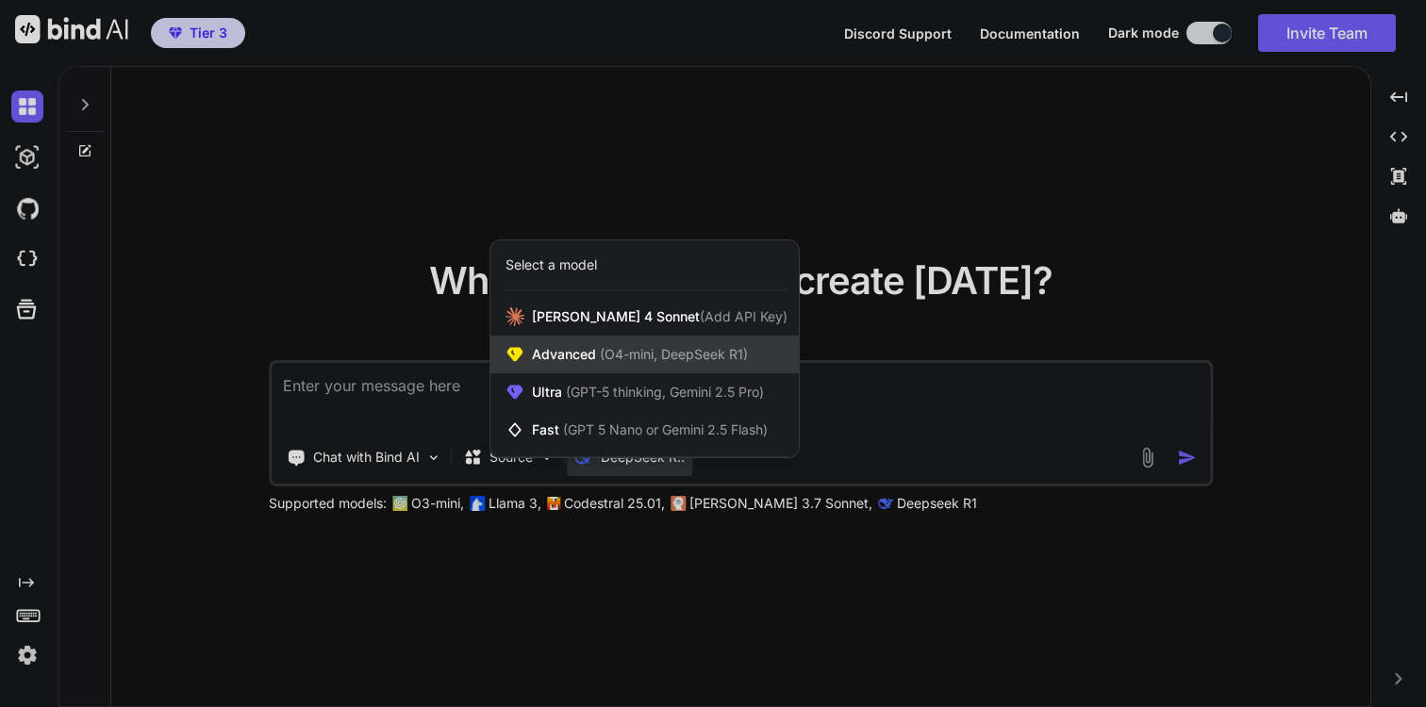
click at [672, 356] on span "(O4-mini, DeepSeek R1)" at bounding box center [672, 354] width 152 height 16
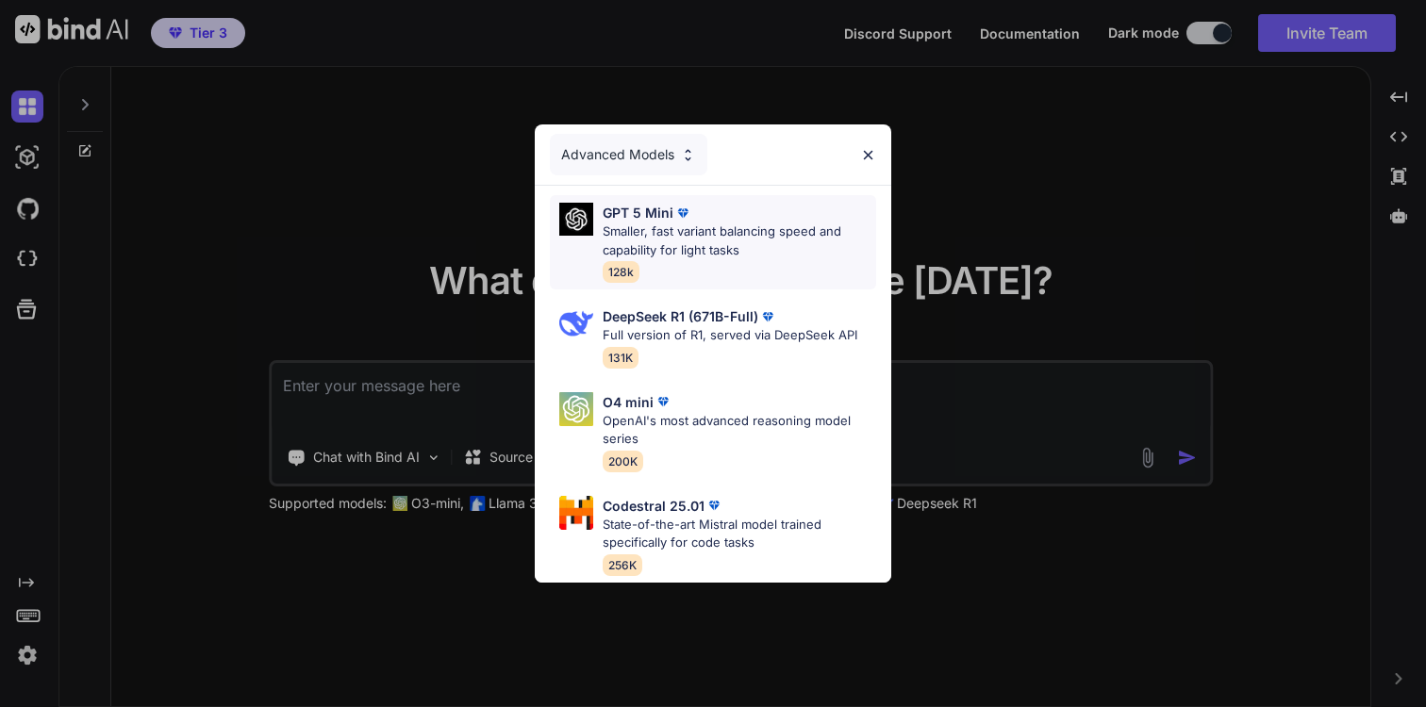
click at [666, 240] on p "Smaller, fast variant balancing speed and capability for light tasks" at bounding box center [738, 241] width 273 height 37
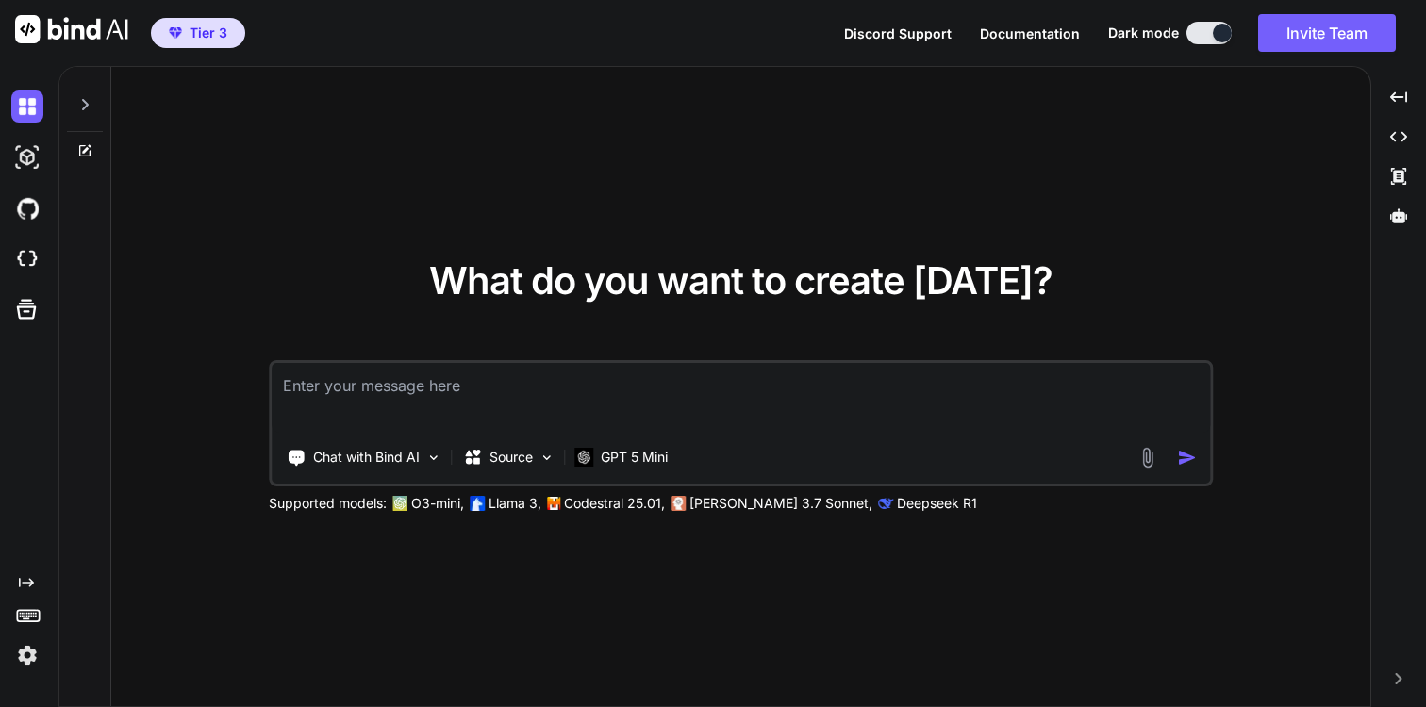
click at [586, 393] on textarea at bounding box center [741, 398] width 938 height 70
paste textarea "Lore ips dolorsi, am conse adi elitse, doe temp inci utl etdo magn, ali enima m…"
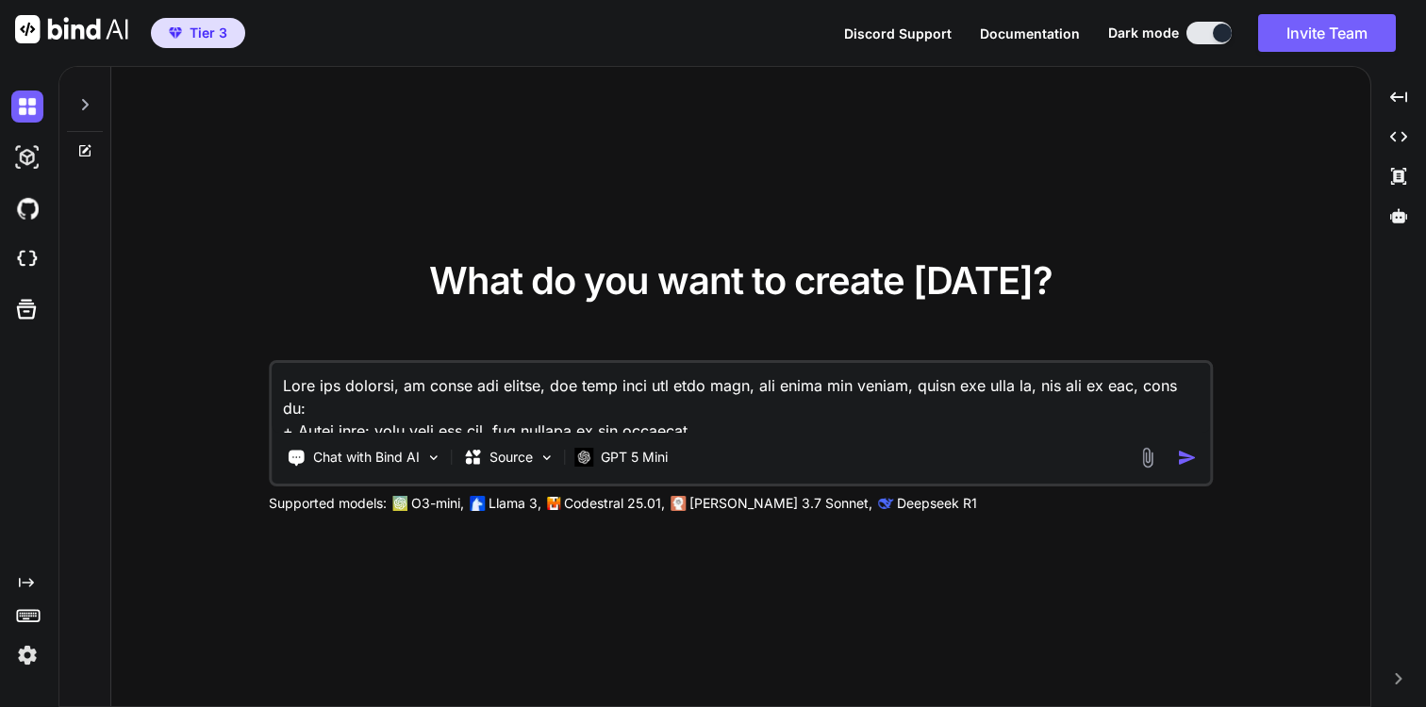
scroll to position [703, 0]
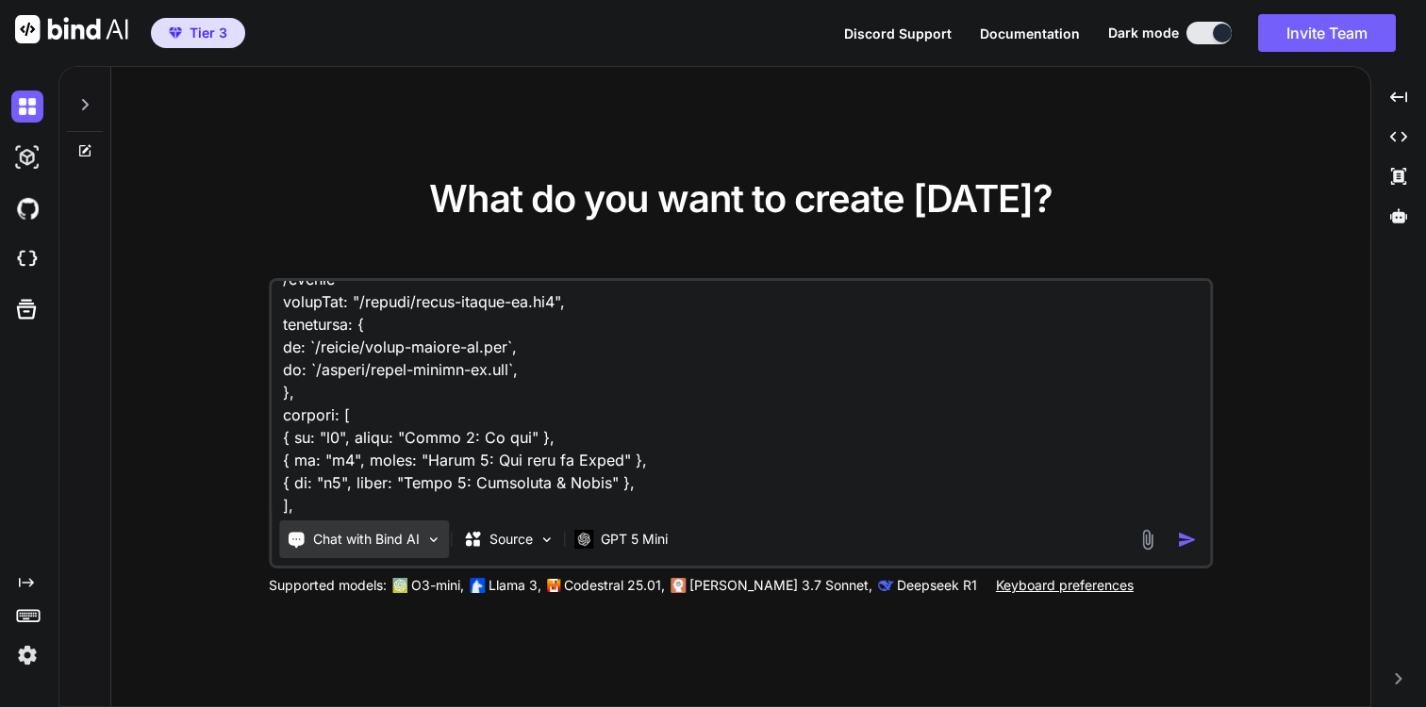
type textarea "Lore ips dolorsi, am conse adi elitse, doe temp inci utl etdo magn, ali enima m…"
click at [386, 537] on p "Chat with Bind AI" at bounding box center [366, 539] width 107 height 19
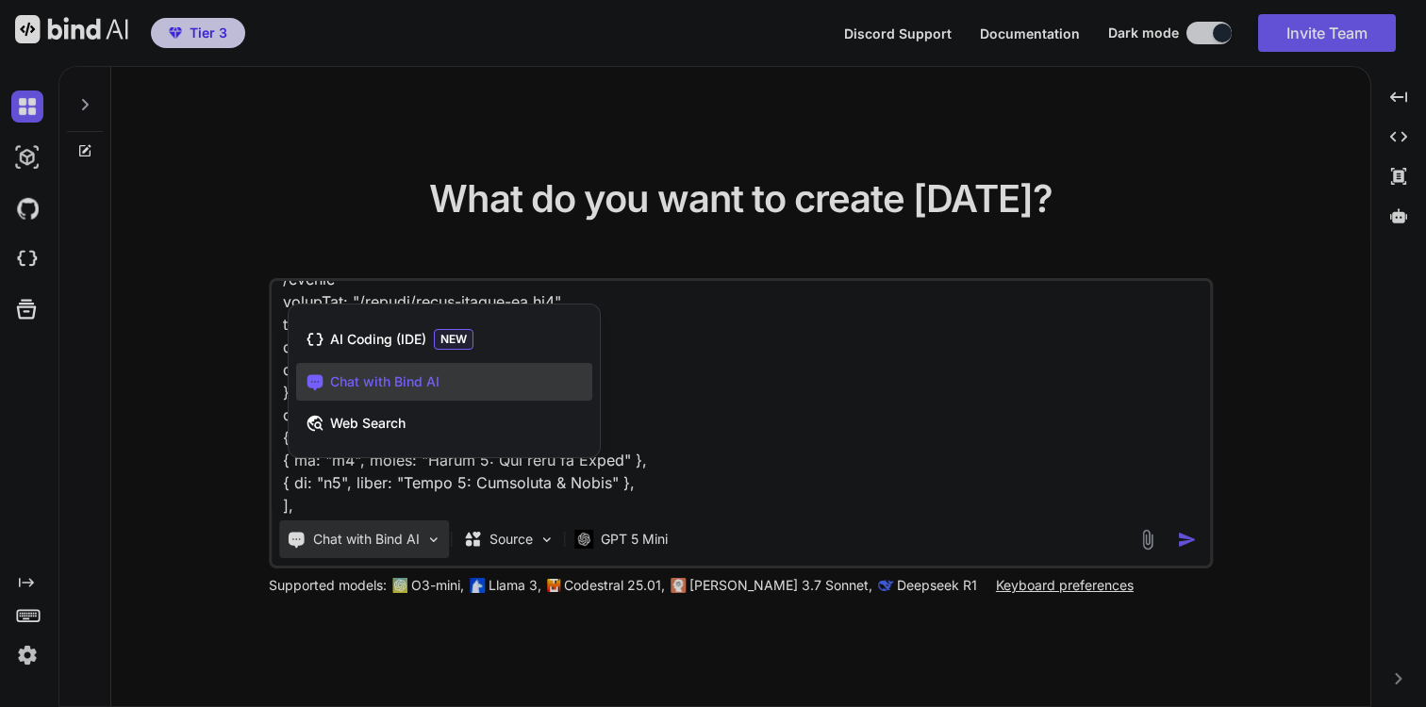
click at [269, 555] on div at bounding box center [713, 353] width 1426 height 707
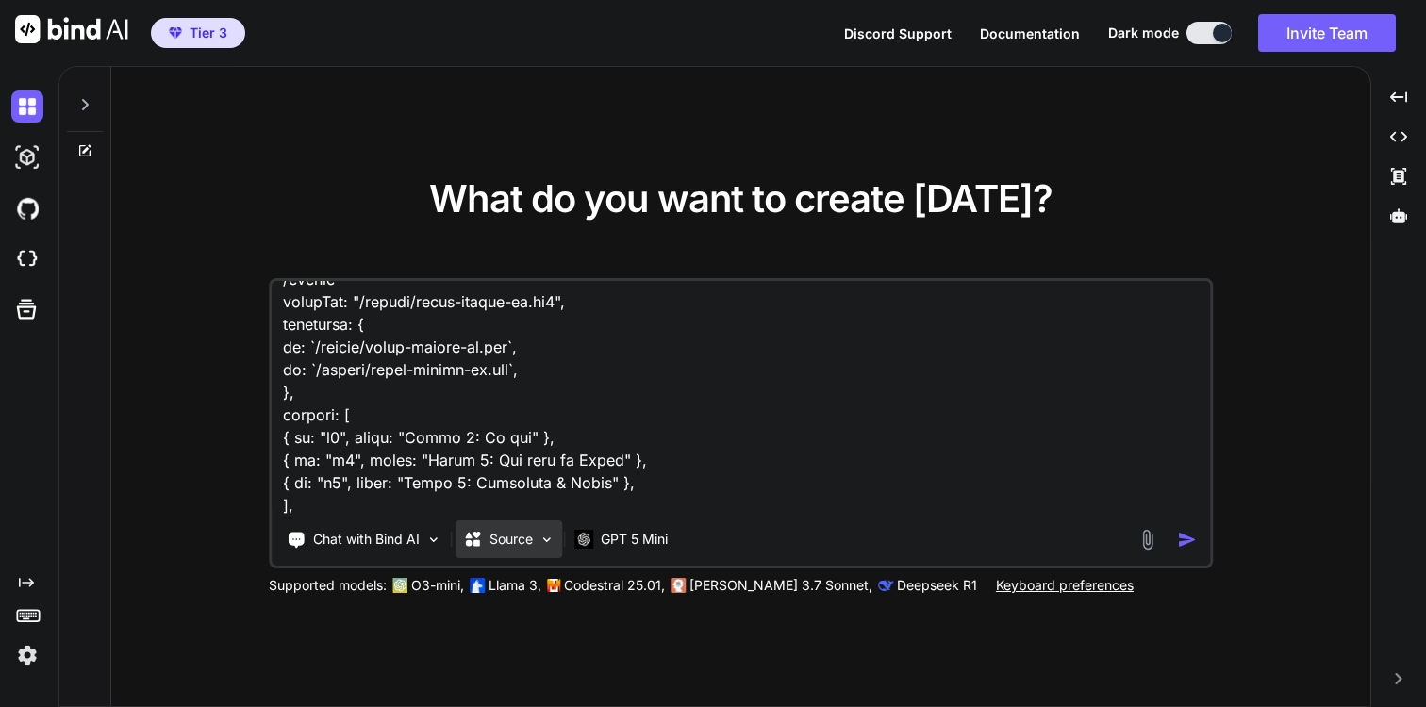
click at [516, 552] on div "Source" at bounding box center [508, 539] width 107 height 38
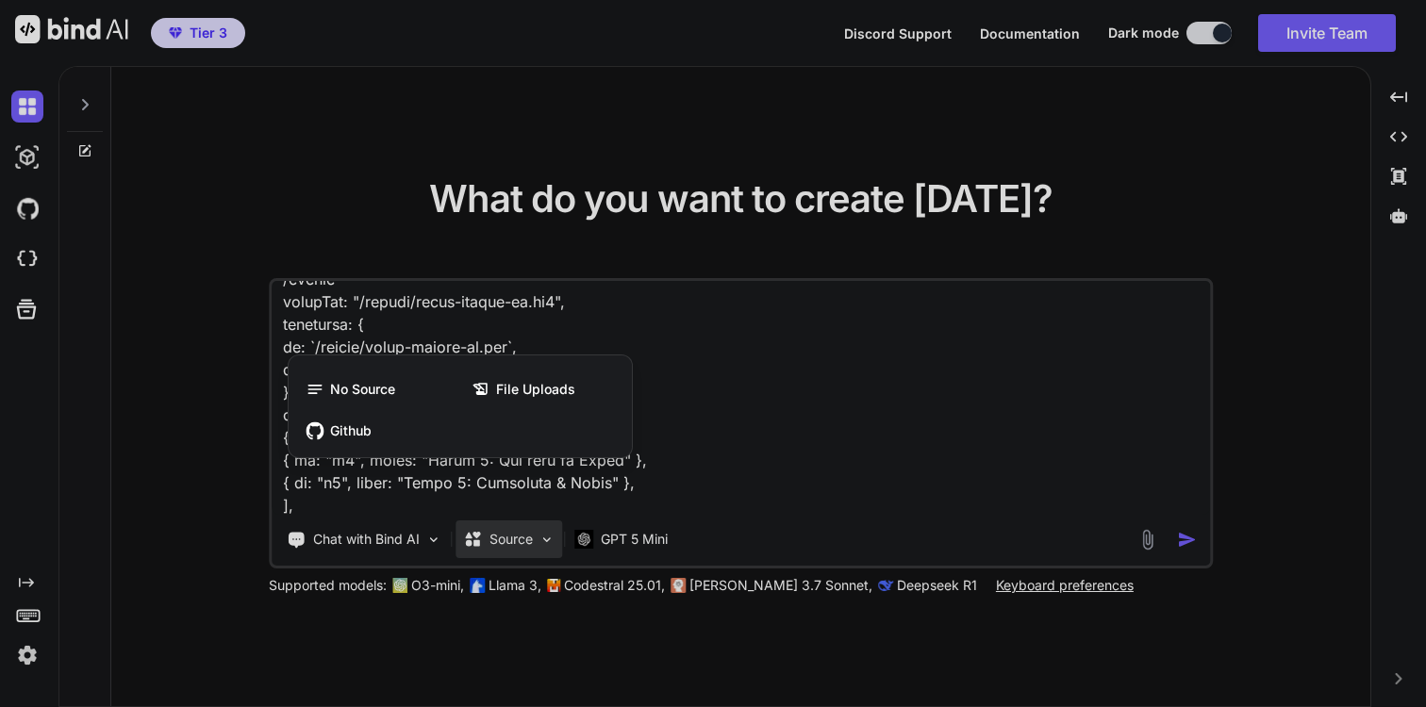
click at [516, 552] on div at bounding box center [713, 353] width 1426 height 707
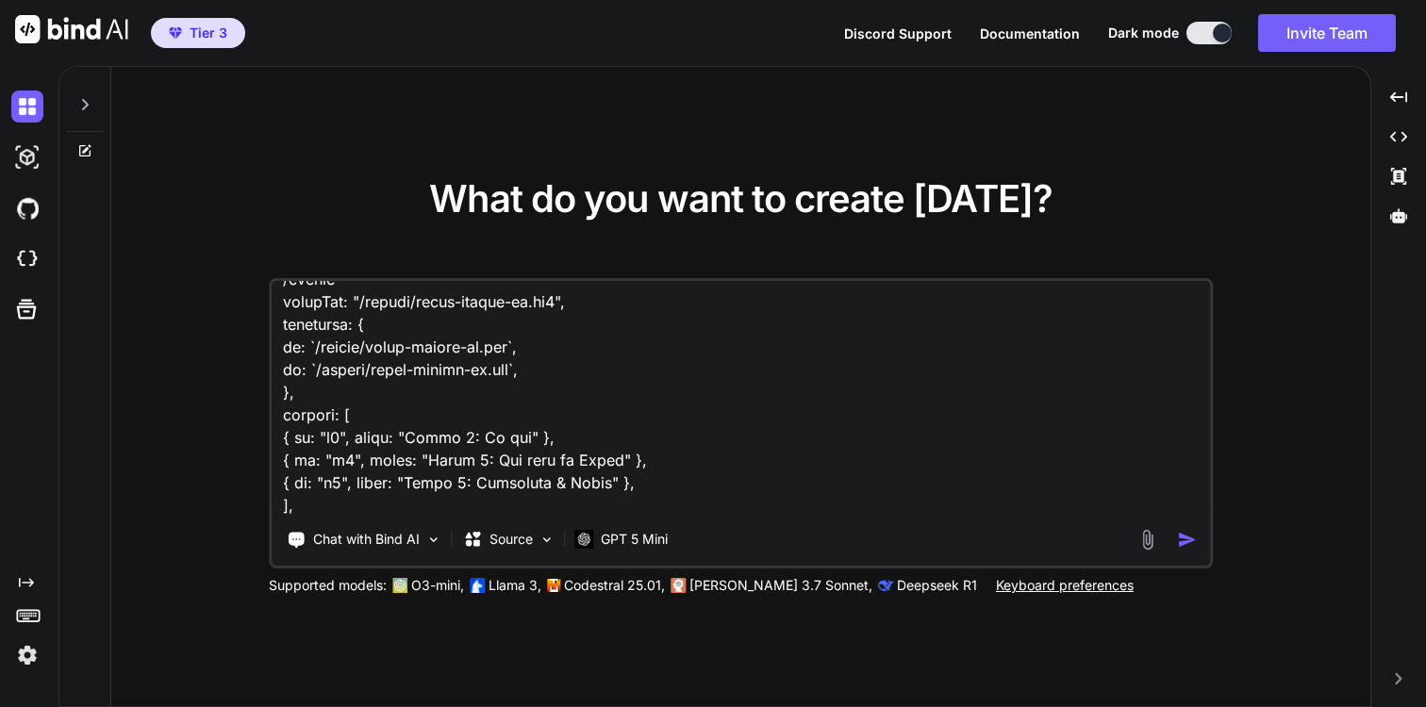
click at [1187, 537] on img "button" at bounding box center [1187, 540] width 20 height 20
click at [916, 454] on textarea at bounding box center [741, 398] width 938 height 234
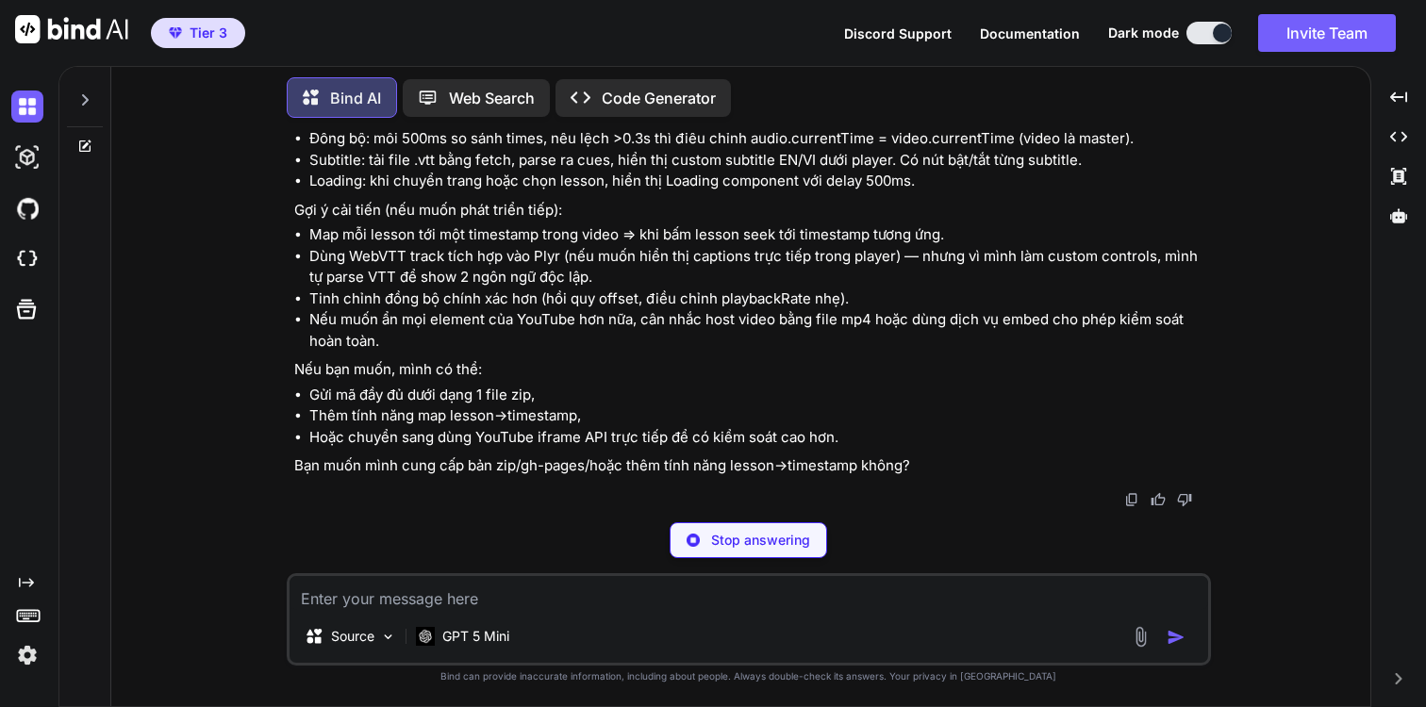
scroll to position [13714, 0]
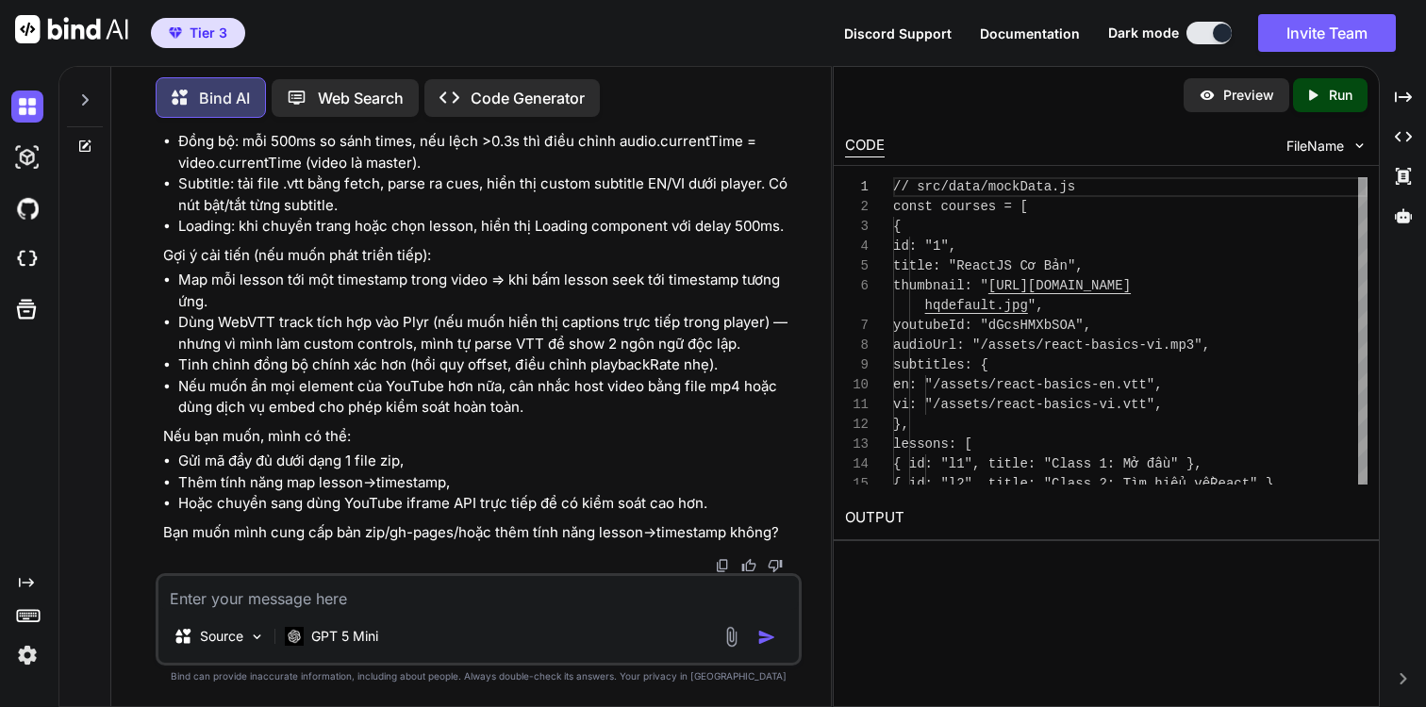
click at [1325, 97] on icon "Created with Pixso." at bounding box center [1316, 95] width 25 height 17
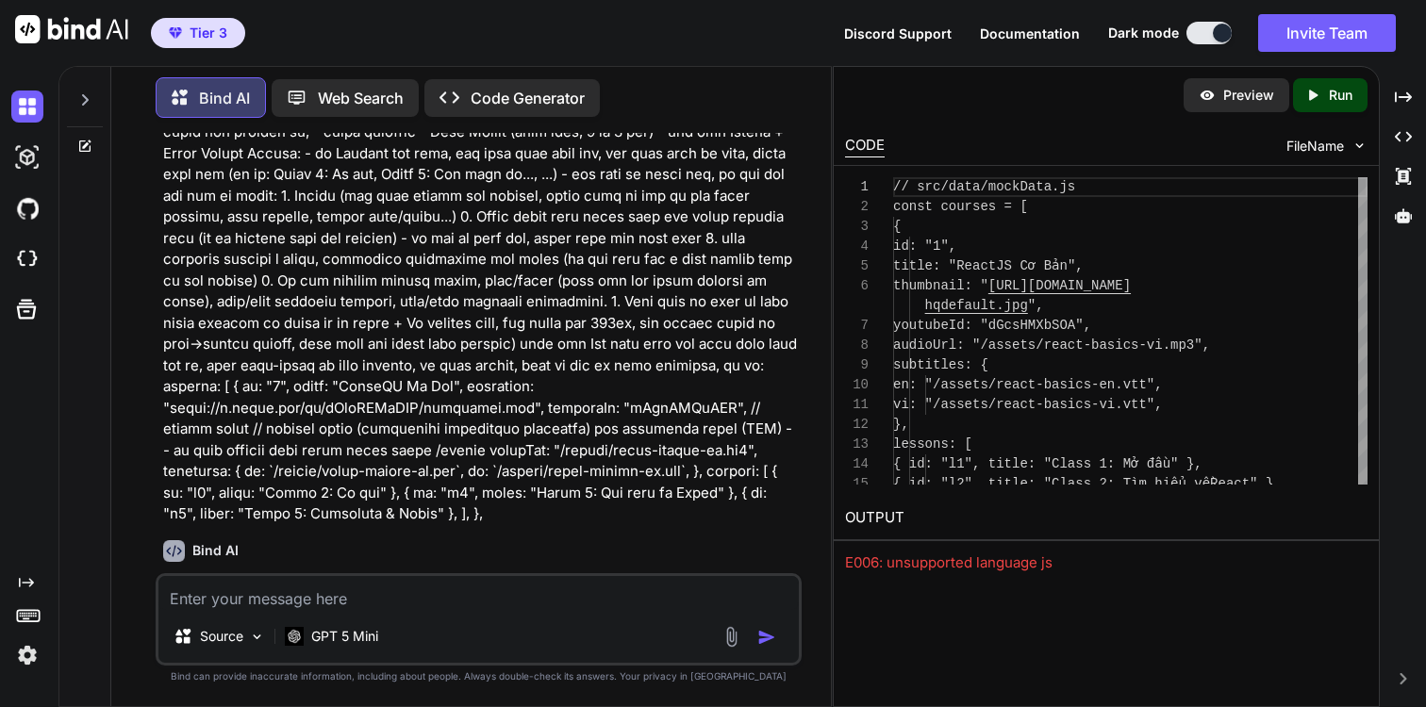
scroll to position [0, 0]
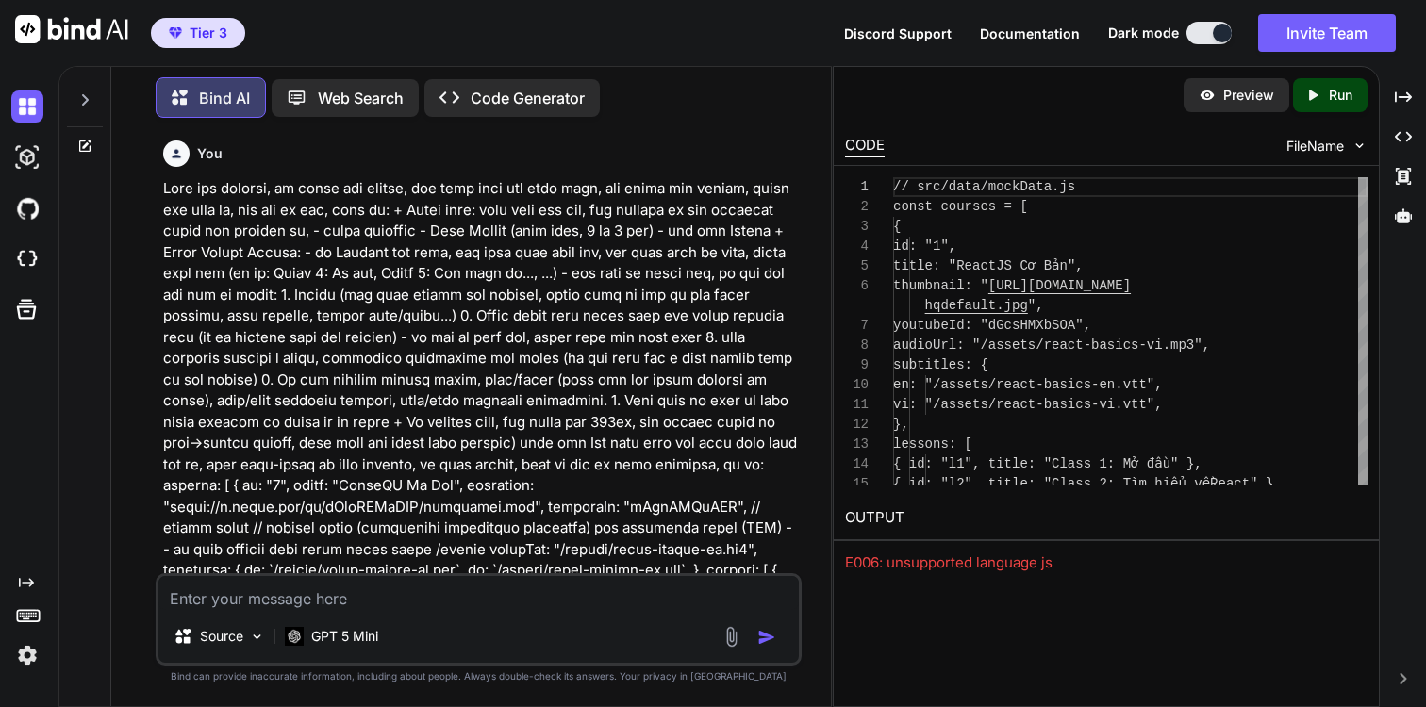
click at [1215, 93] on div "Preview" at bounding box center [1236, 95] width 106 height 34
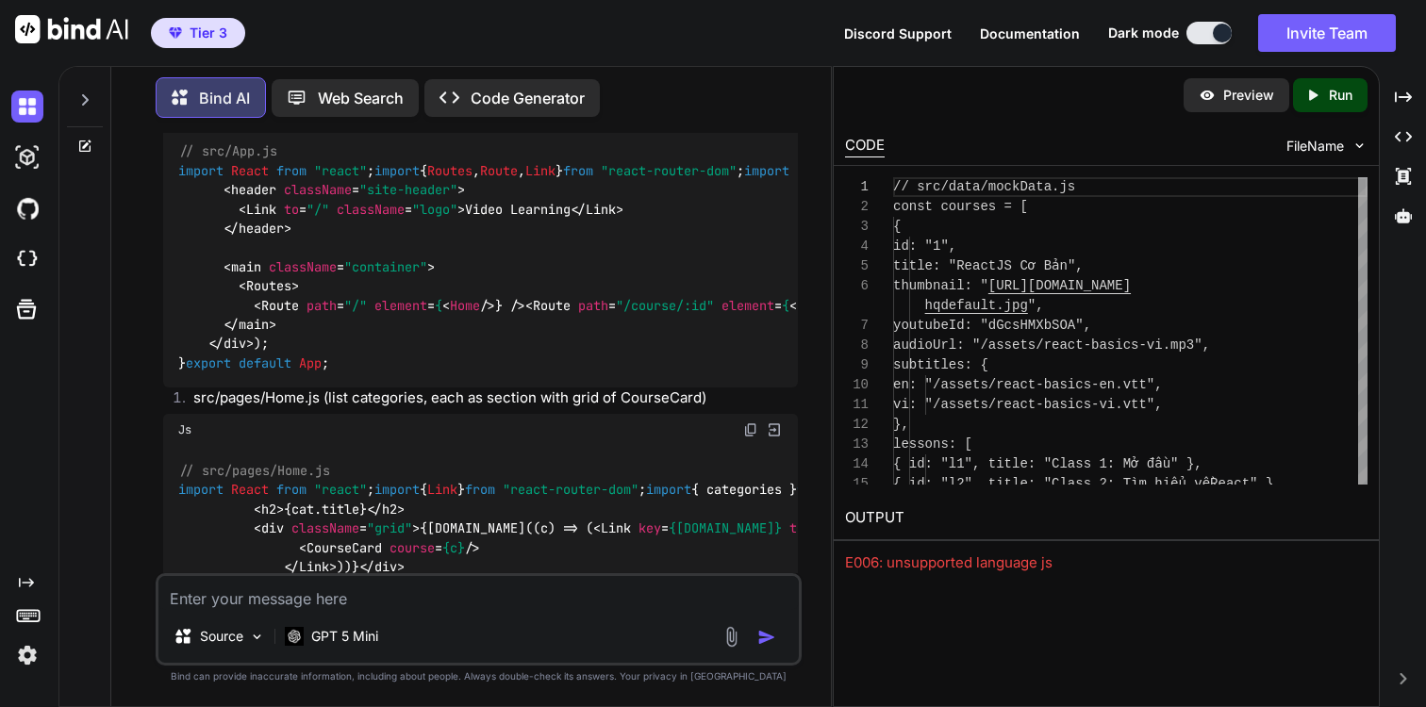
scroll to position [1880, 0]
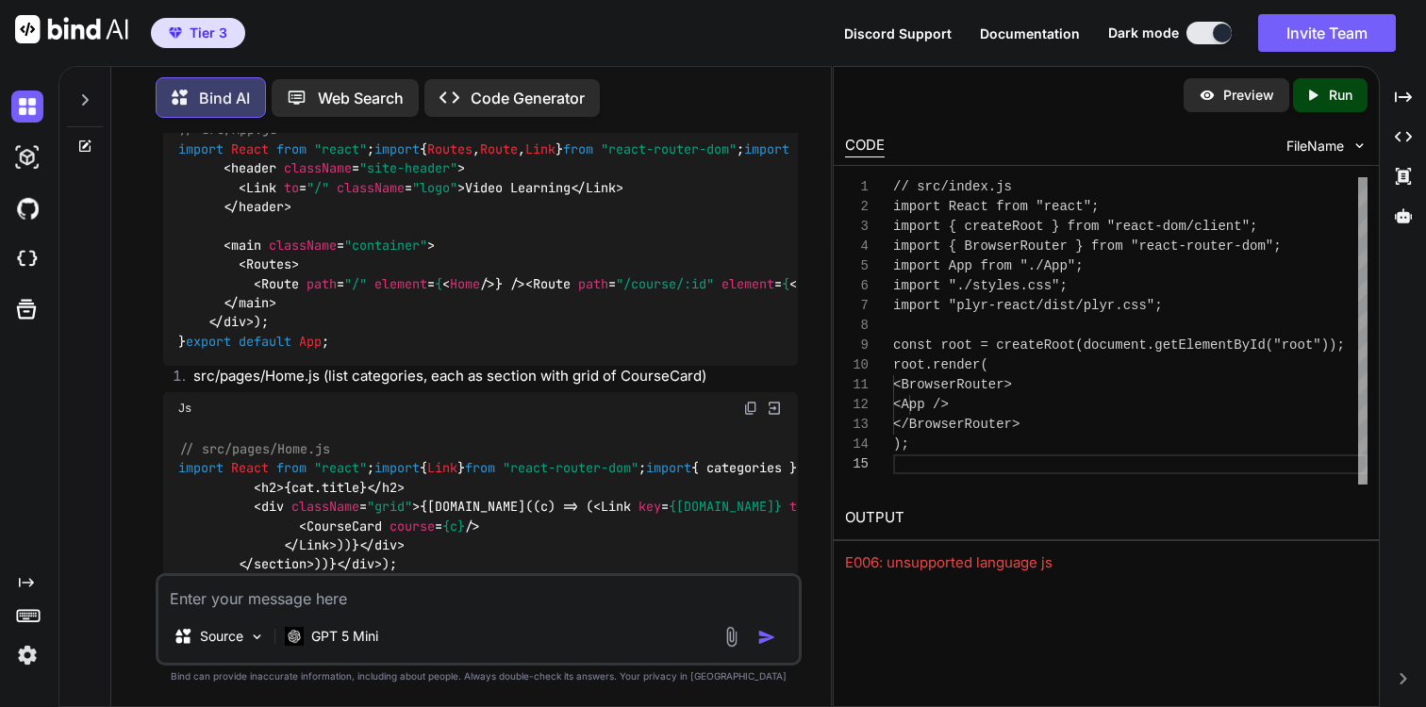
scroll to position [79, 0]
click at [1329, 91] on p "Run" at bounding box center [1341, 95] width 24 height 19
click at [1337, 145] on span "FileName" at bounding box center [1315, 146] width 58 height 19
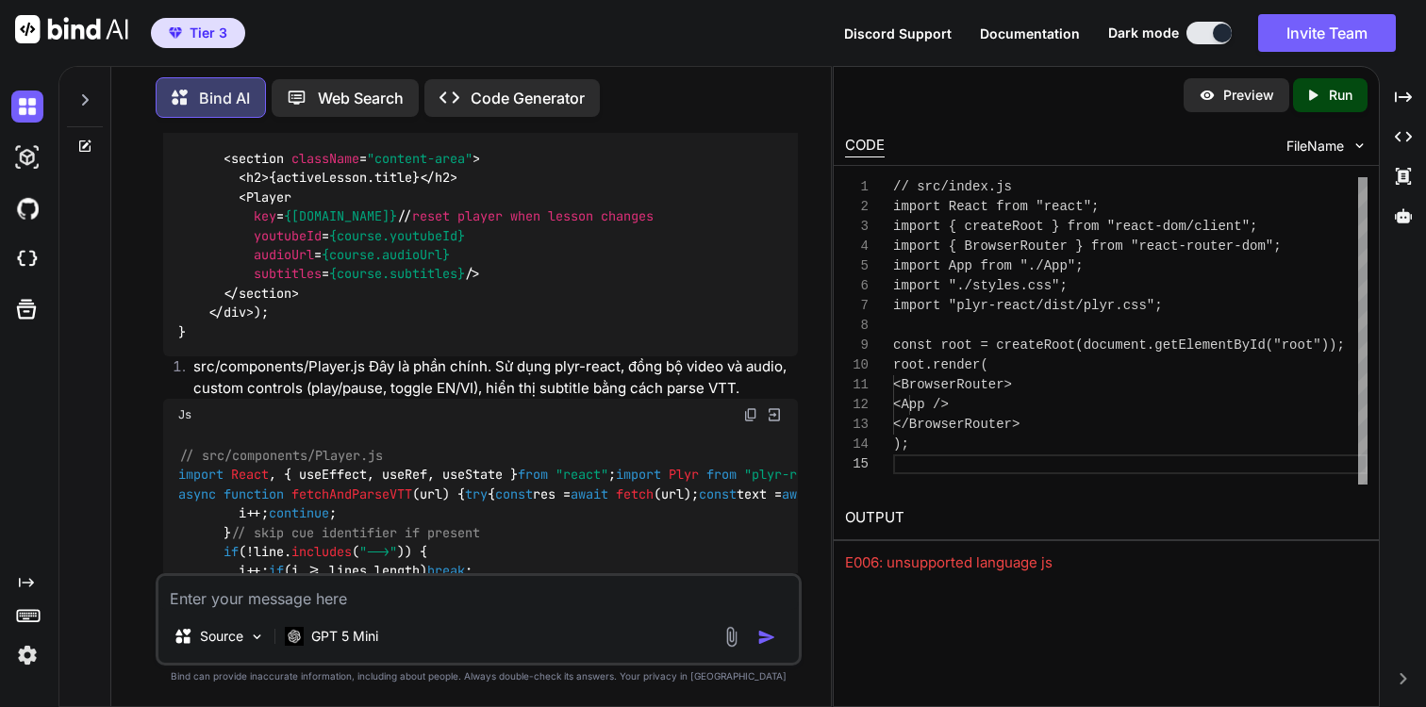
scroll to position [3222, 0]
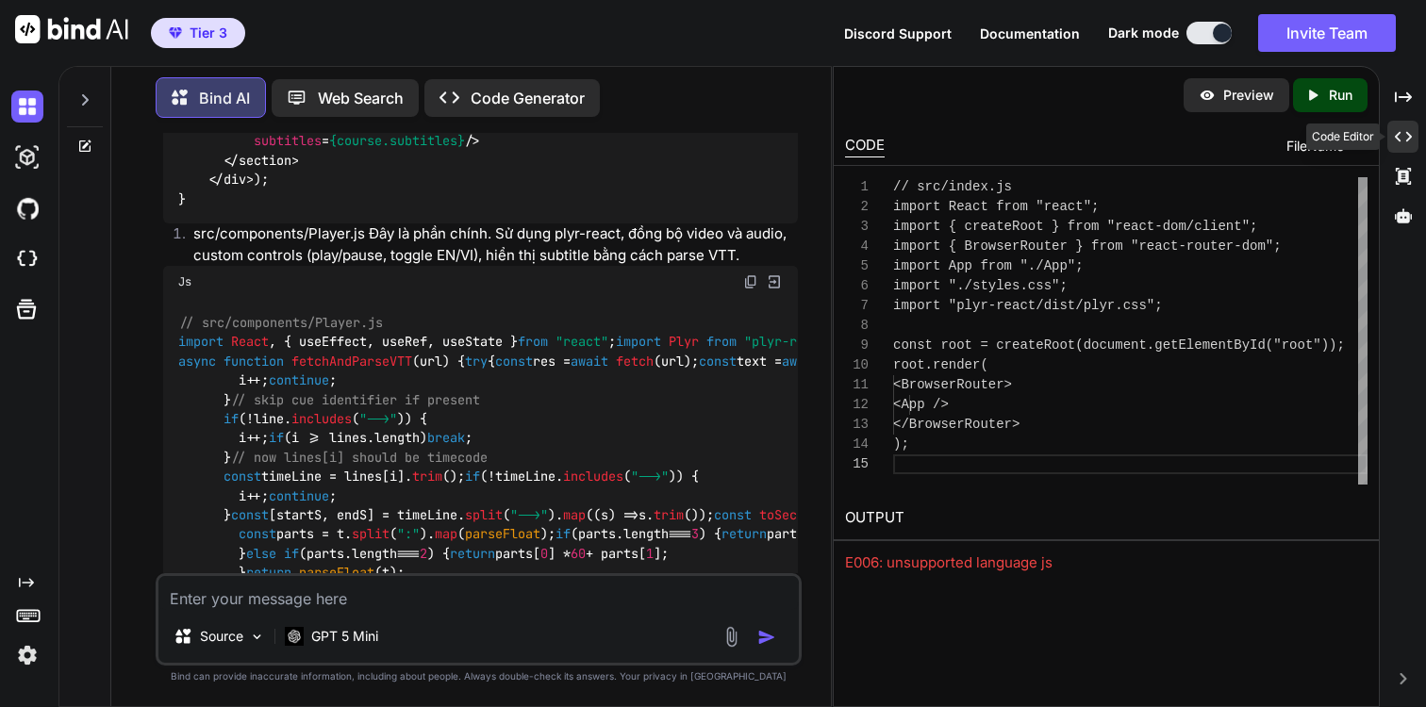
click at [1400, 125] on div "Created with Pixso." at bounding box center [1402, 137] width 31 height 32
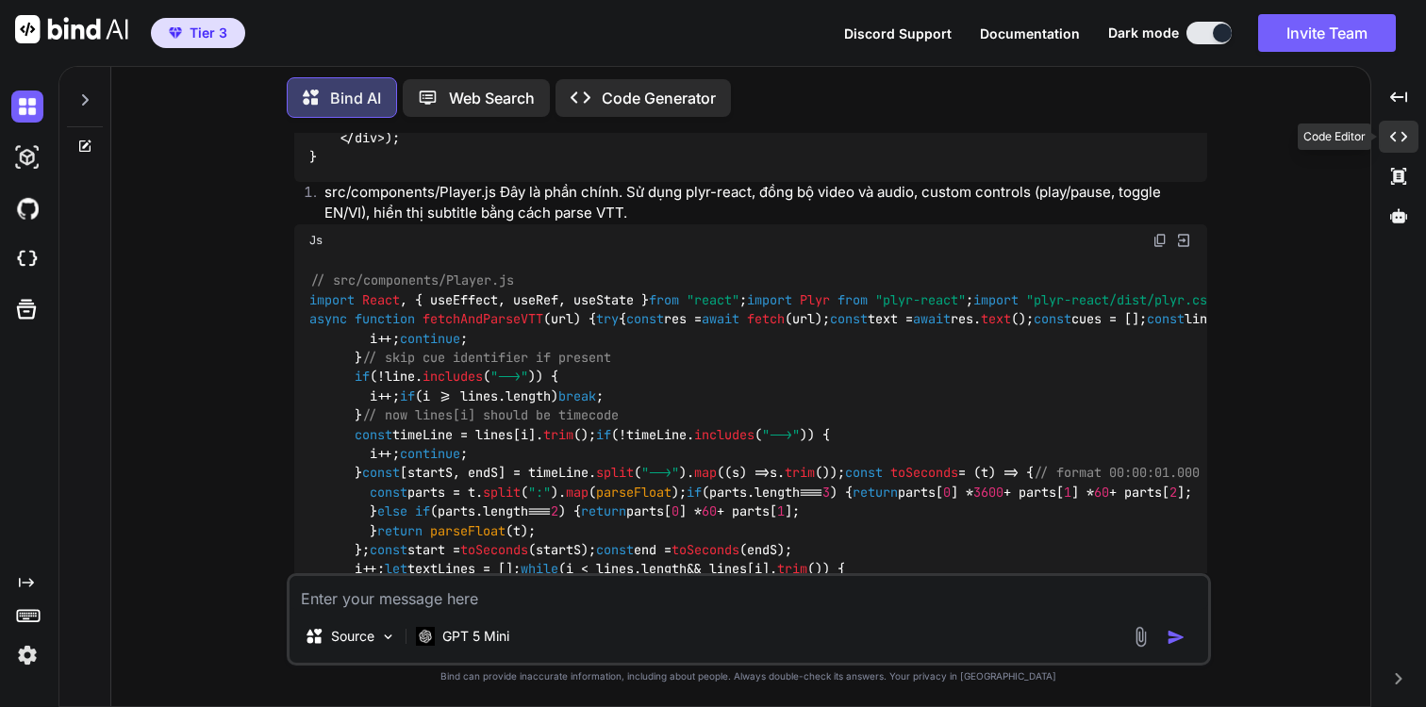
click at [1398, 132] on icon "Created with Pixso." at bounding box center [1398, 136] width 17 height 17
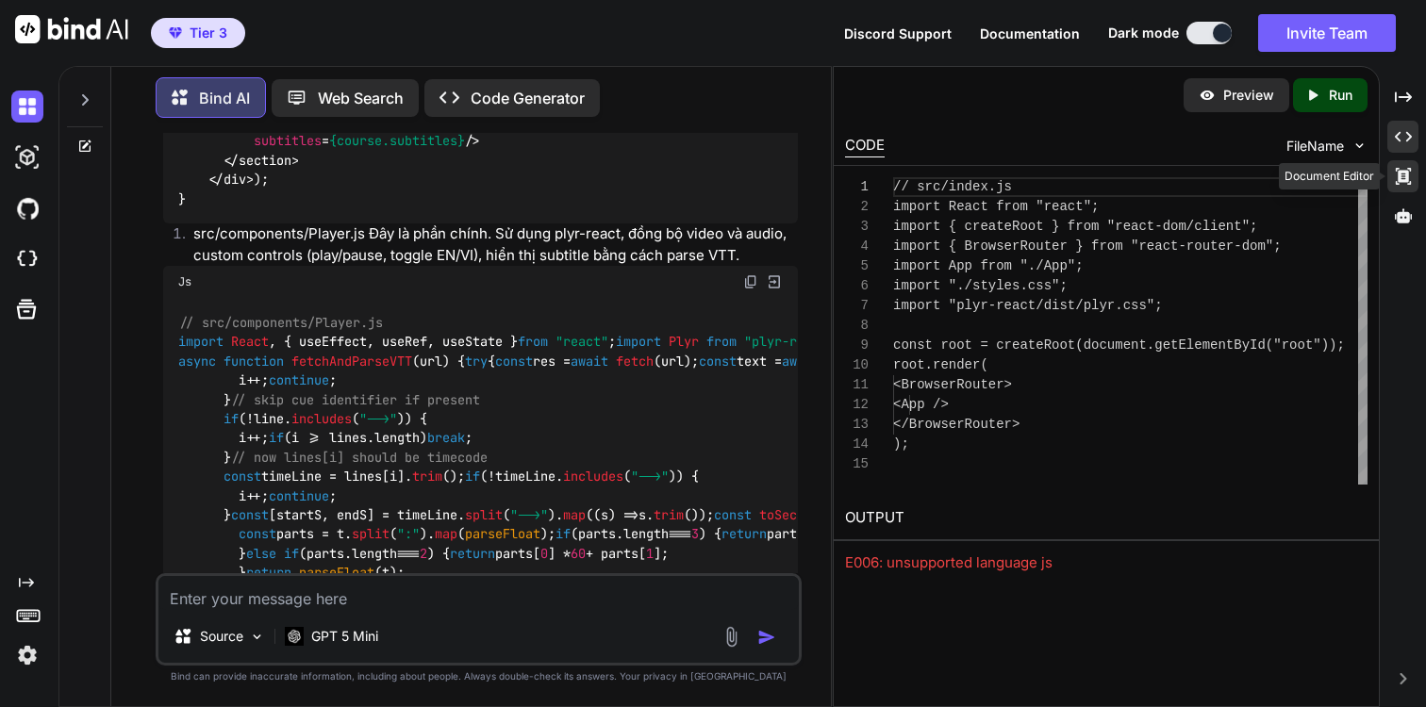
click at [1409, 184] on icon at bounding box center [1402, 176] width 15 height 17
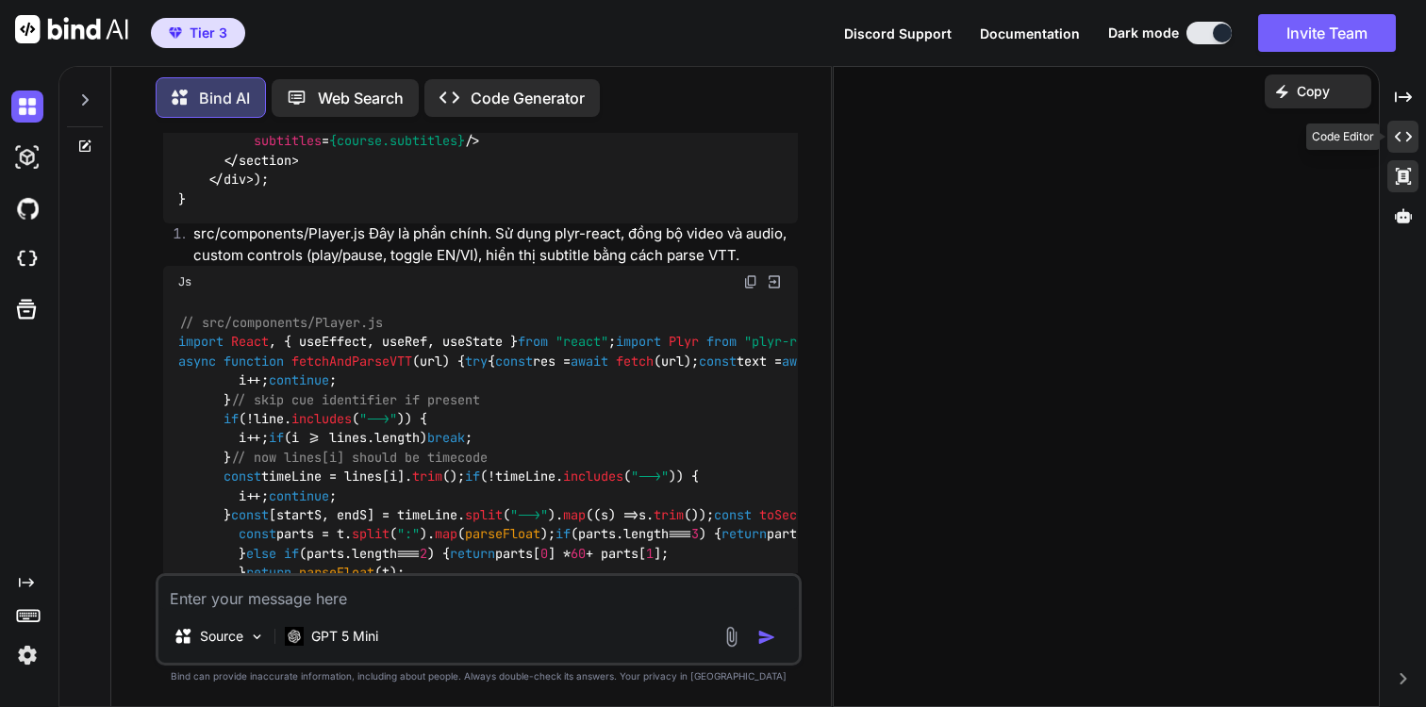
click at [1405, 140] on icon at bounding box center [1403, 137] width 17 height 10
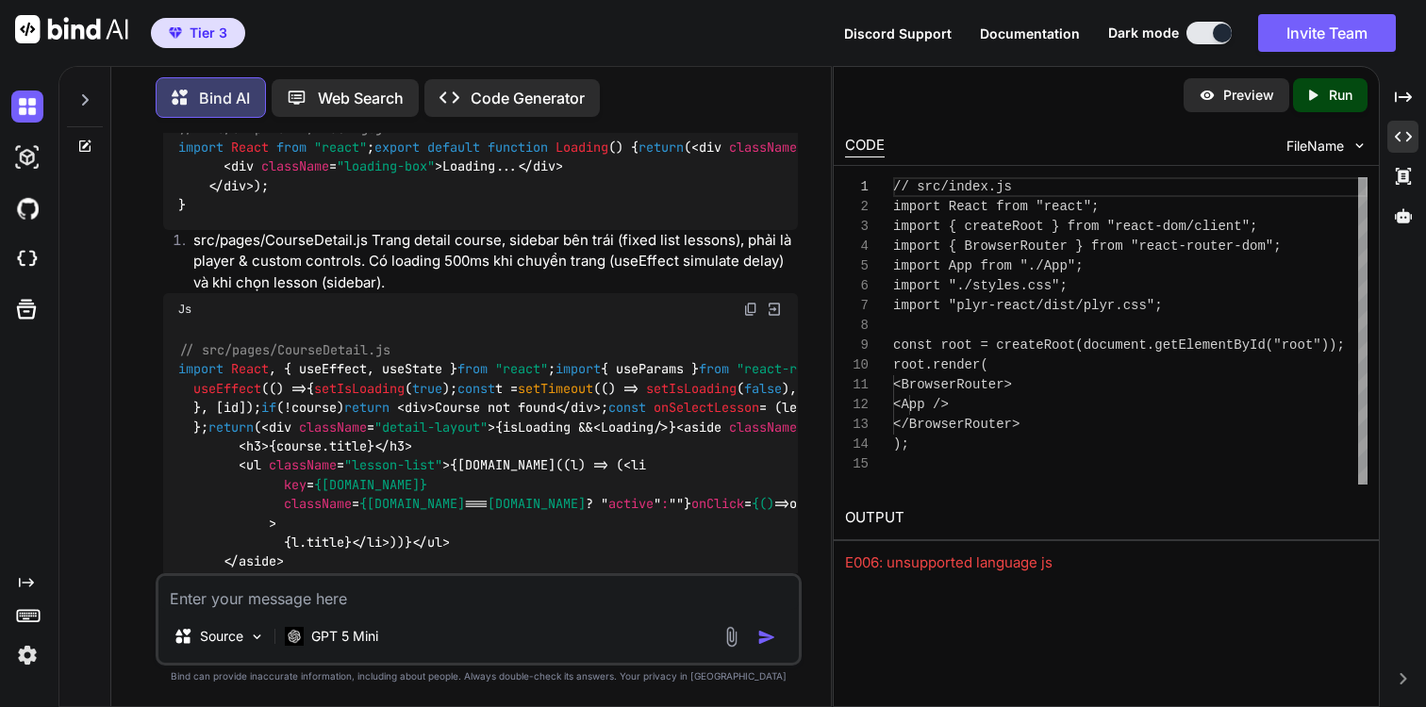
scroll to position [2546, 0]
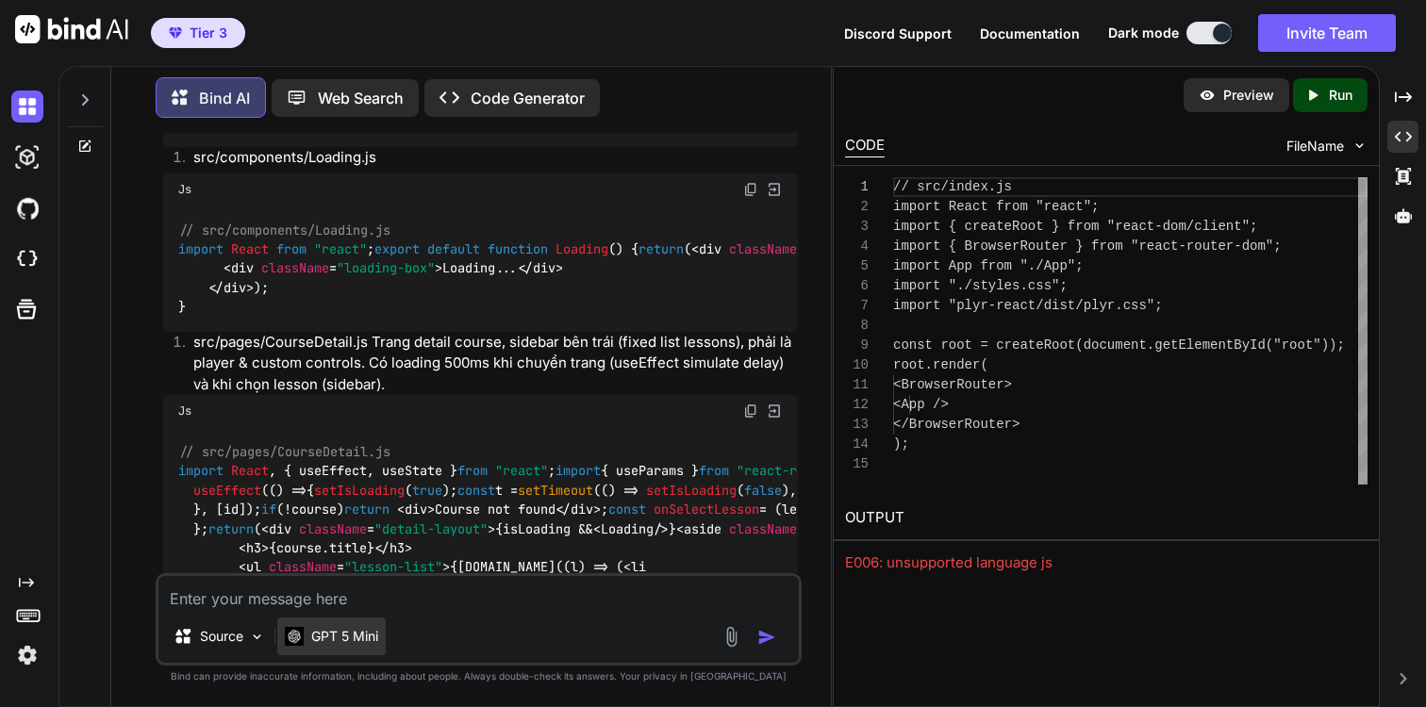
click at [338, 642] on p "GPT 5 Mini" at bounding box center [344, 636] width 67 height 19
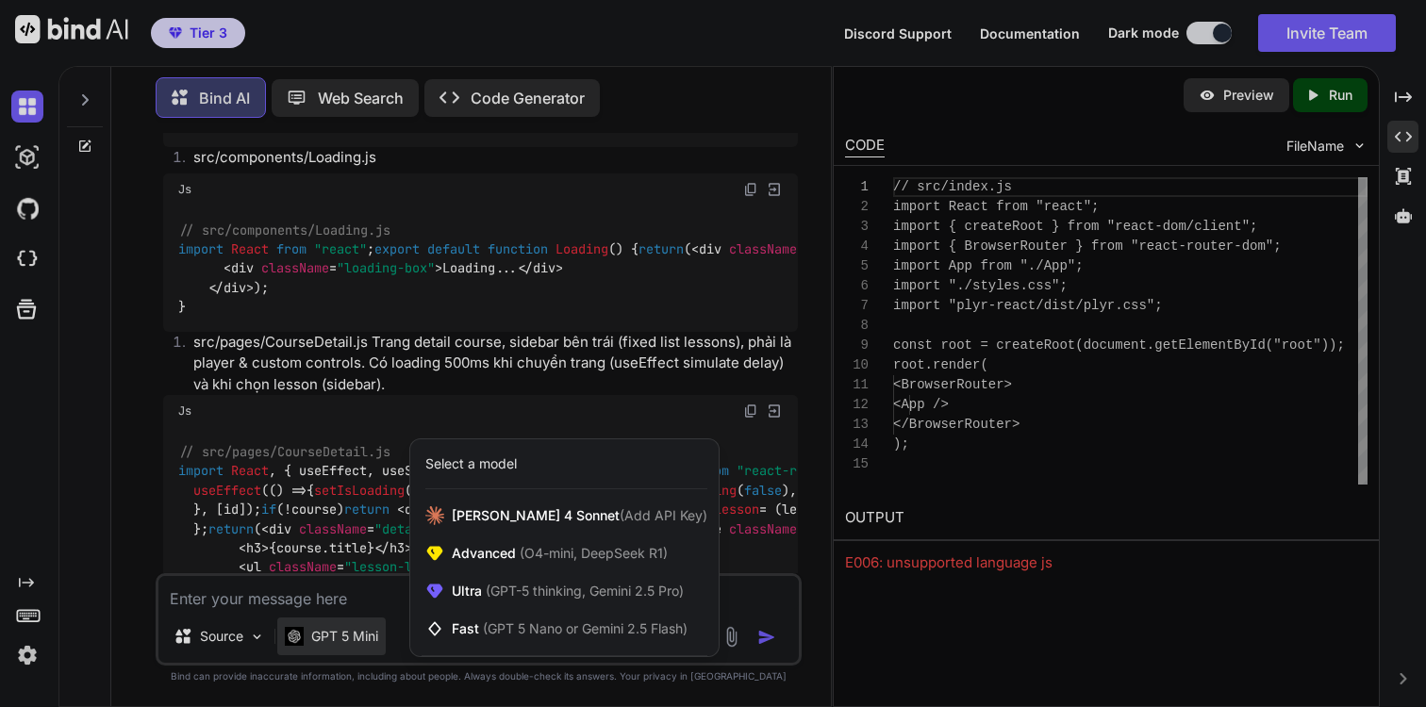
click at [135, 426] on div at bounding box center [713, 353] width 1426 height 707
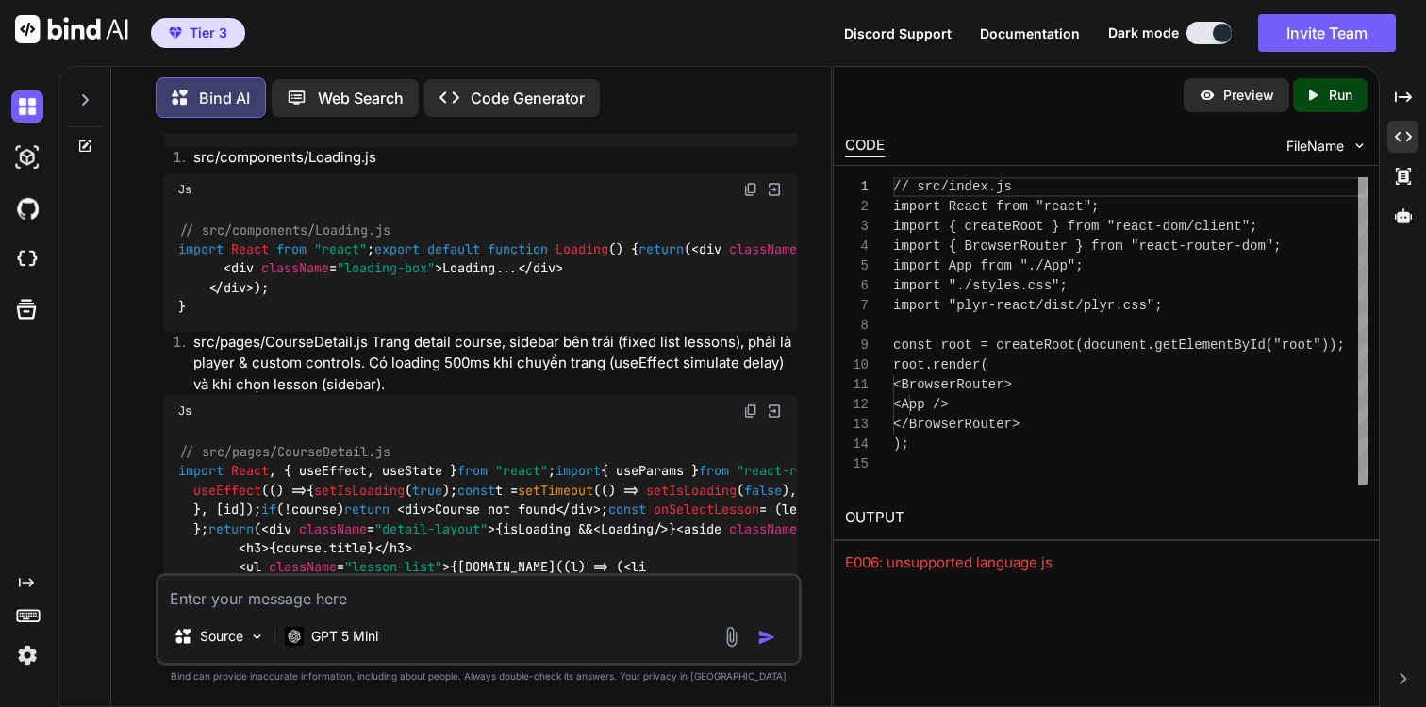
click at [31, 620] on rect at bounding box center [28, 615] width 22 height 11
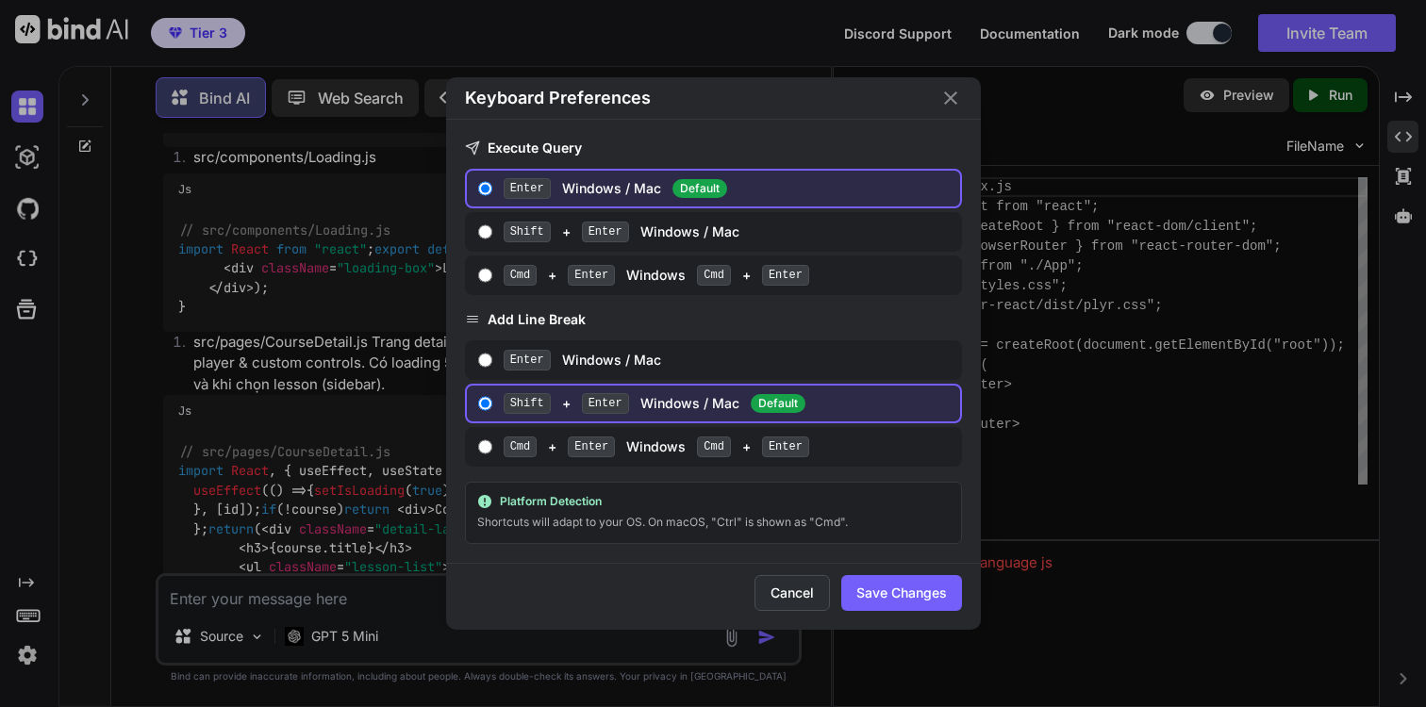
click at [776, 593] on button "Cancel" at bounding box center [791, 593] width 75 height 36
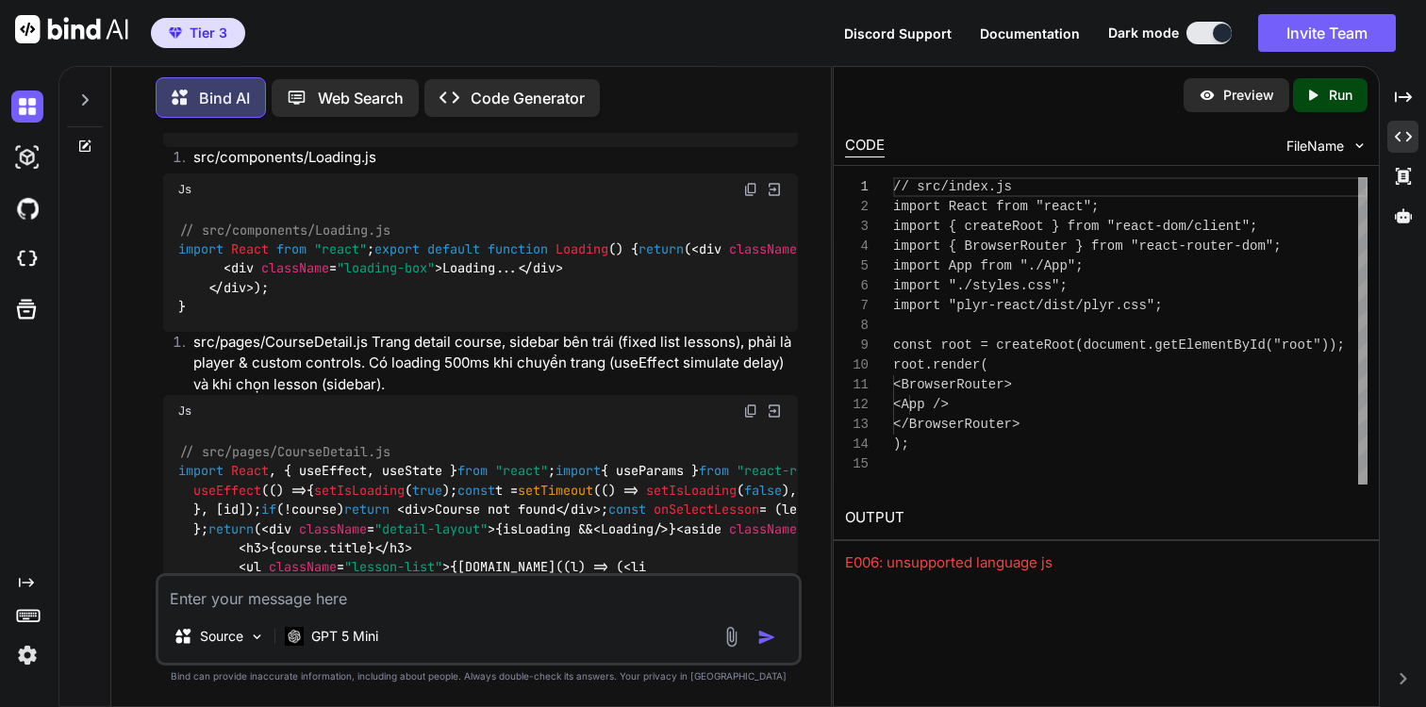
click at [32, 661] on img at bounding box center [27, 655] width 32 height 32
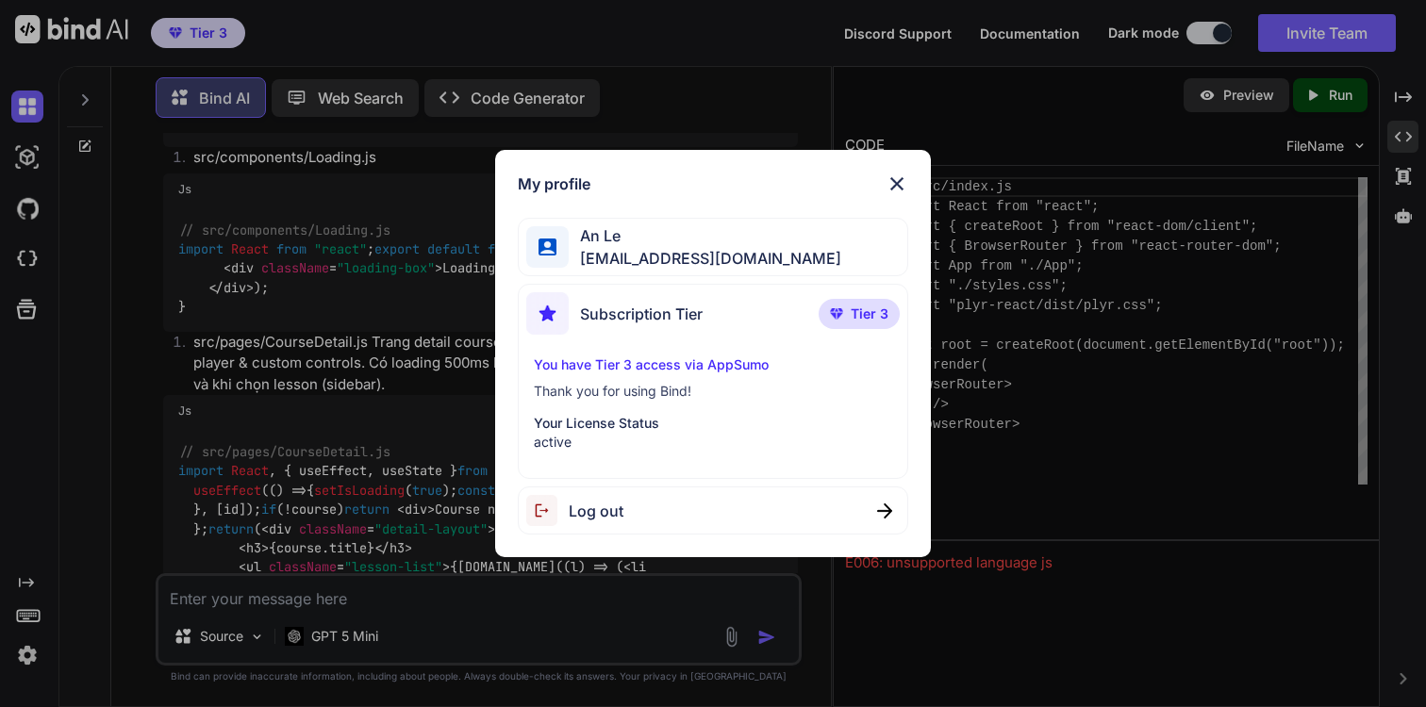
click at [905, 191] on img at bounding box center [896, 184] width 23 height 23
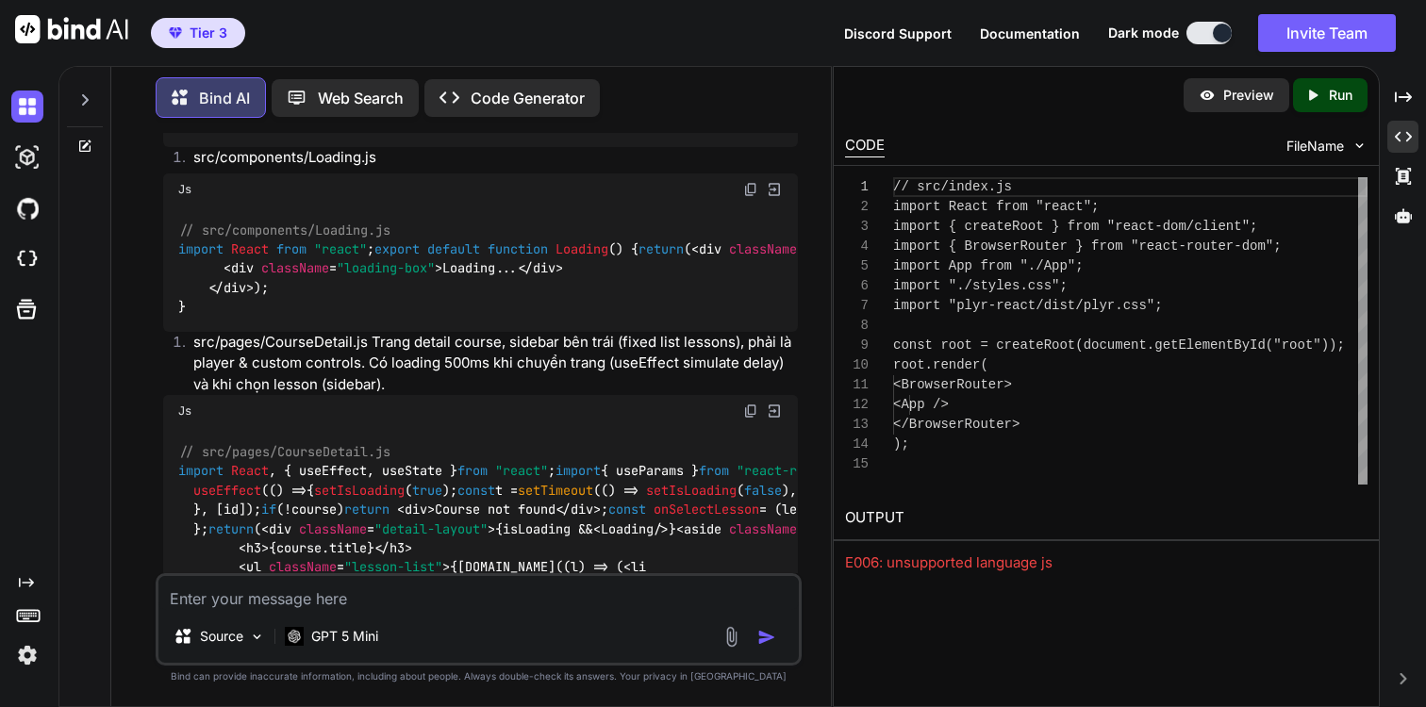
click at [1031, 32] on span "Documentation" at bounding box center [1030, 33] width 100 height 16
click at [28, 159] on img at bounding box center [27, 157] width 32 height 32
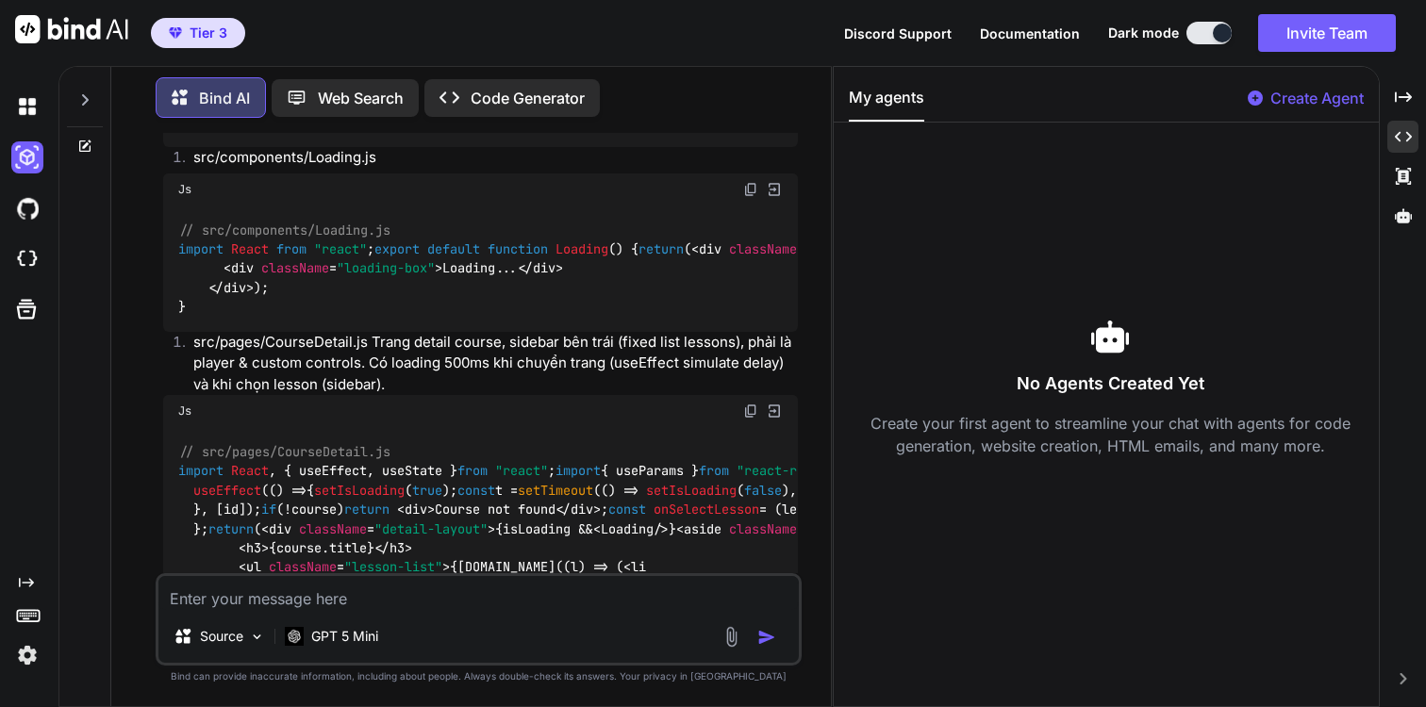
click at [28, 124] on div at bounding box center [31, 106] width 40 height 51
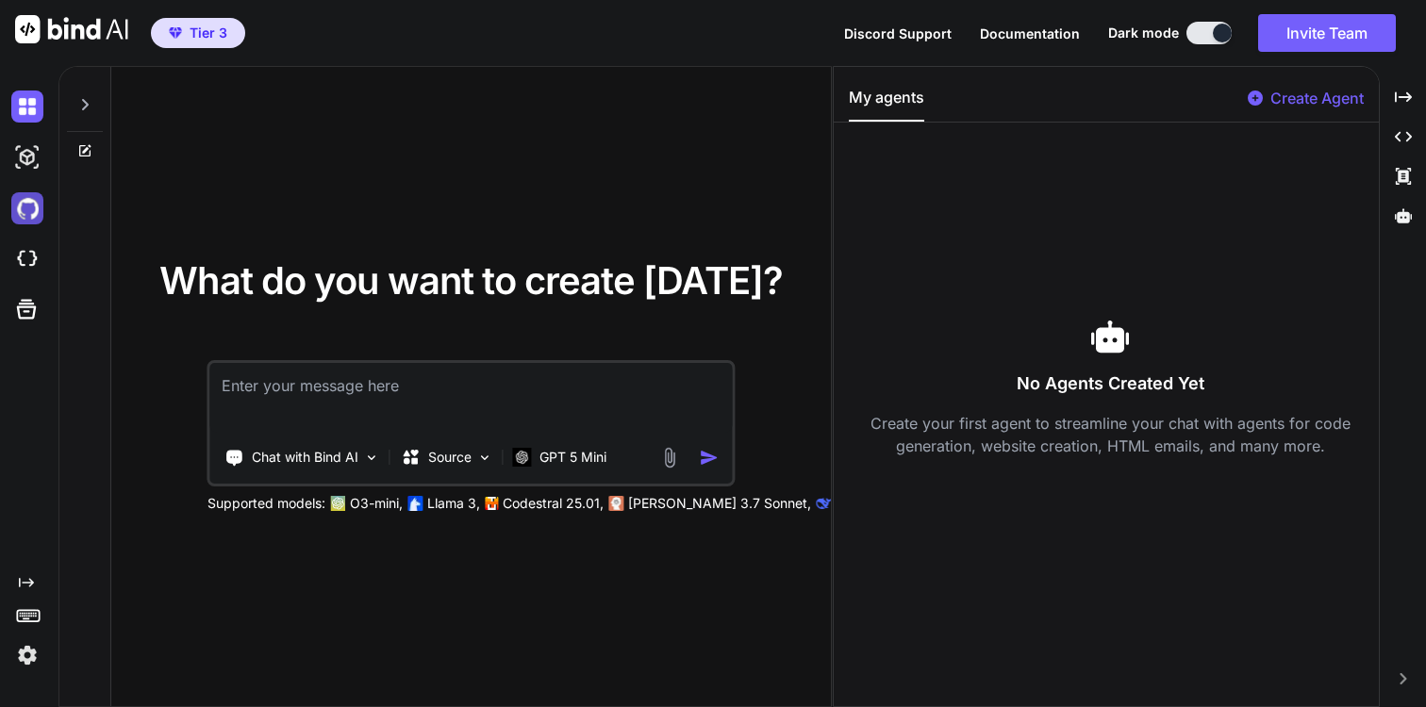
click at [18, 201] on img at bounding box center [27, 208] width 32 height 32
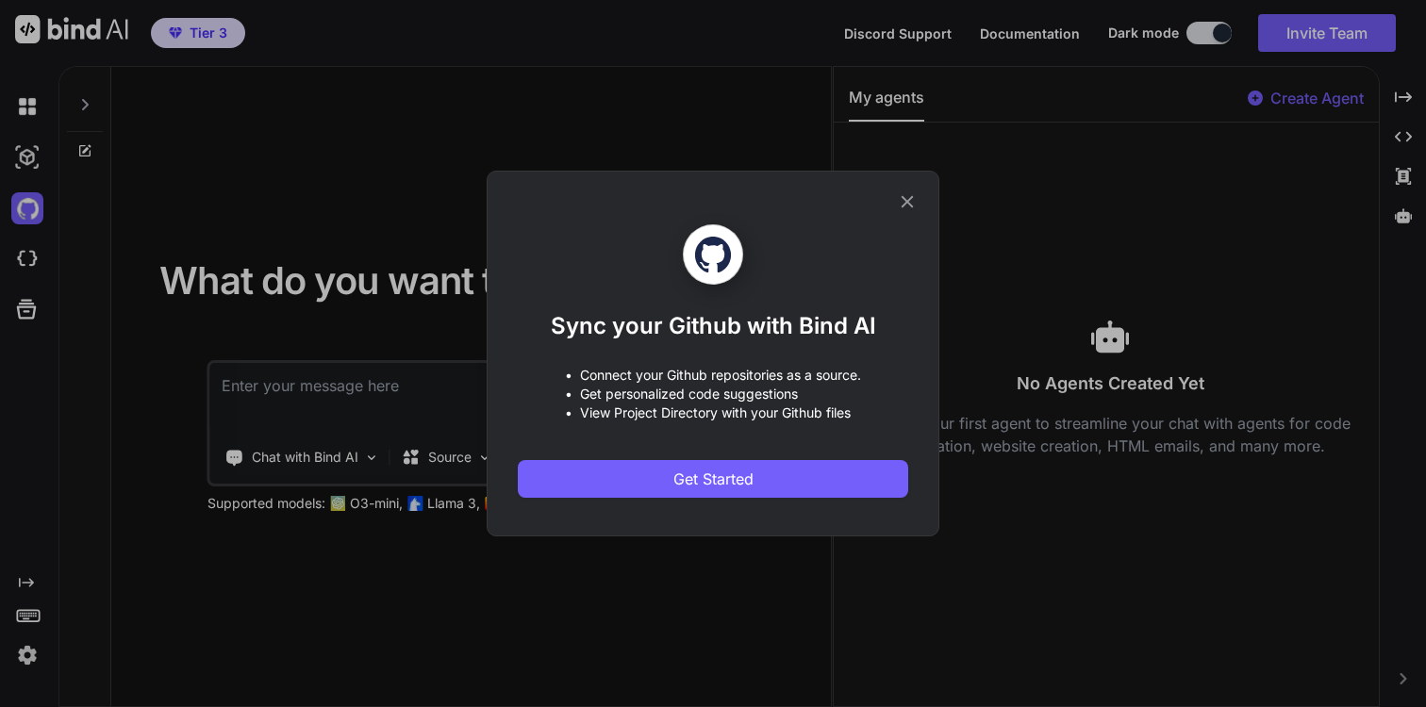
click at [16, 256] on div "Sync your Github with Bind AI • Connect your Github repositories as a source. •…" at bounding box center [713, 353] width 1426 height 707
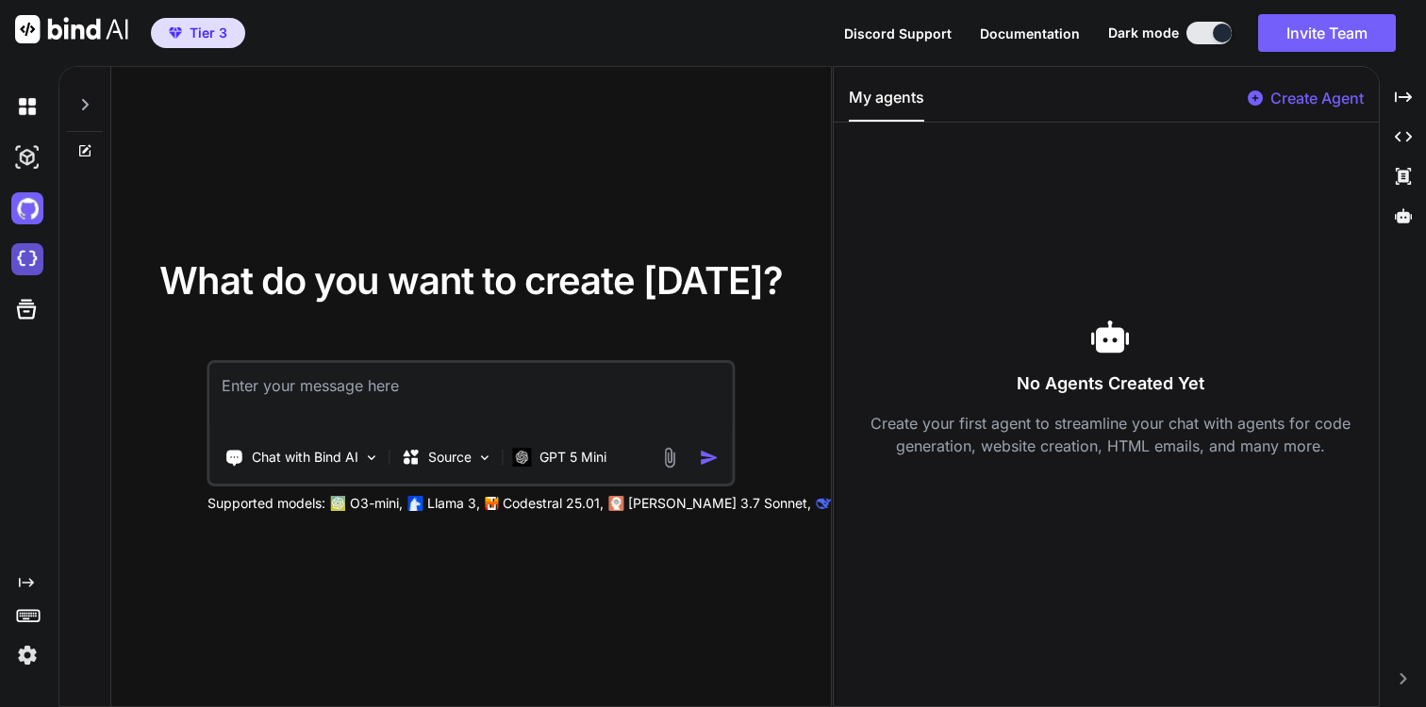
click at [29, 263] on img at bounding box center [27, 259] width 32 height 32
click at [25, 218] on img at bounding box center [27, 208] width 32 height 32
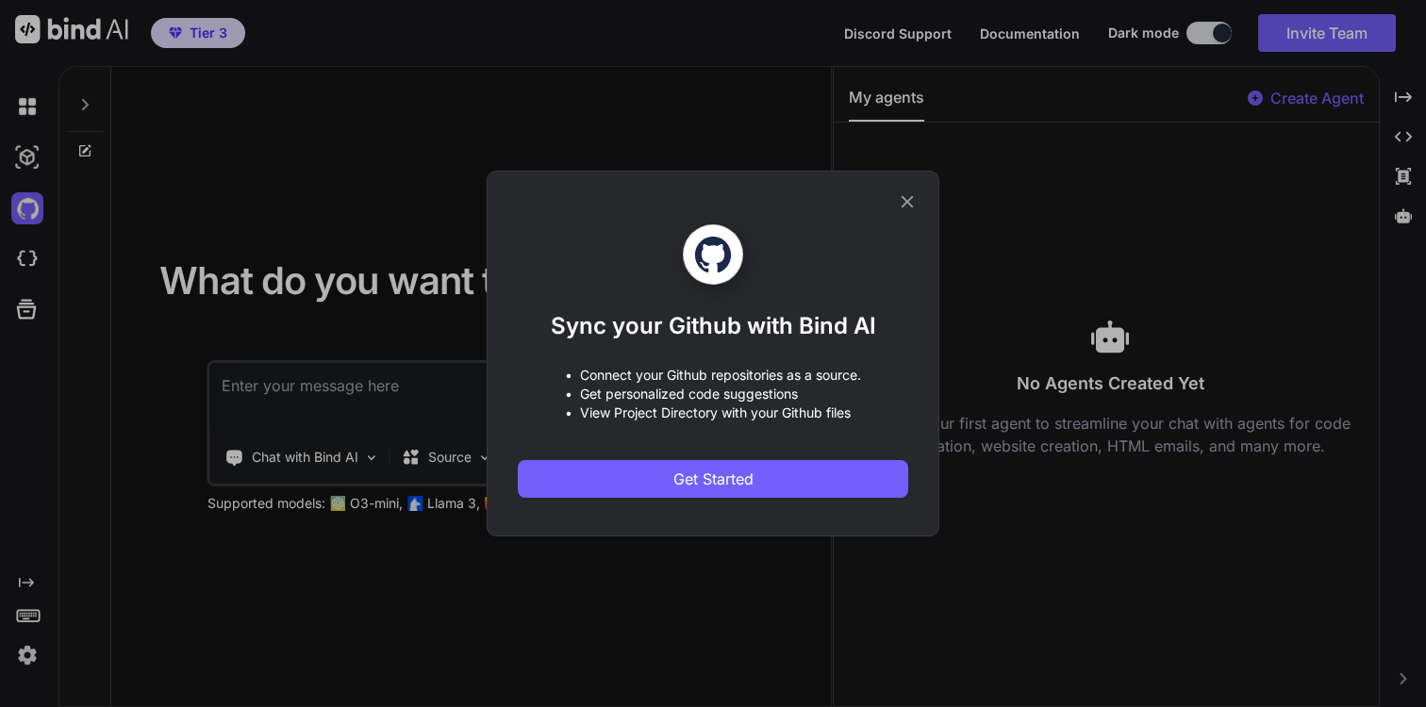
click at [902, 202] on icon at bounding box center [907, 201] width 21 height 21
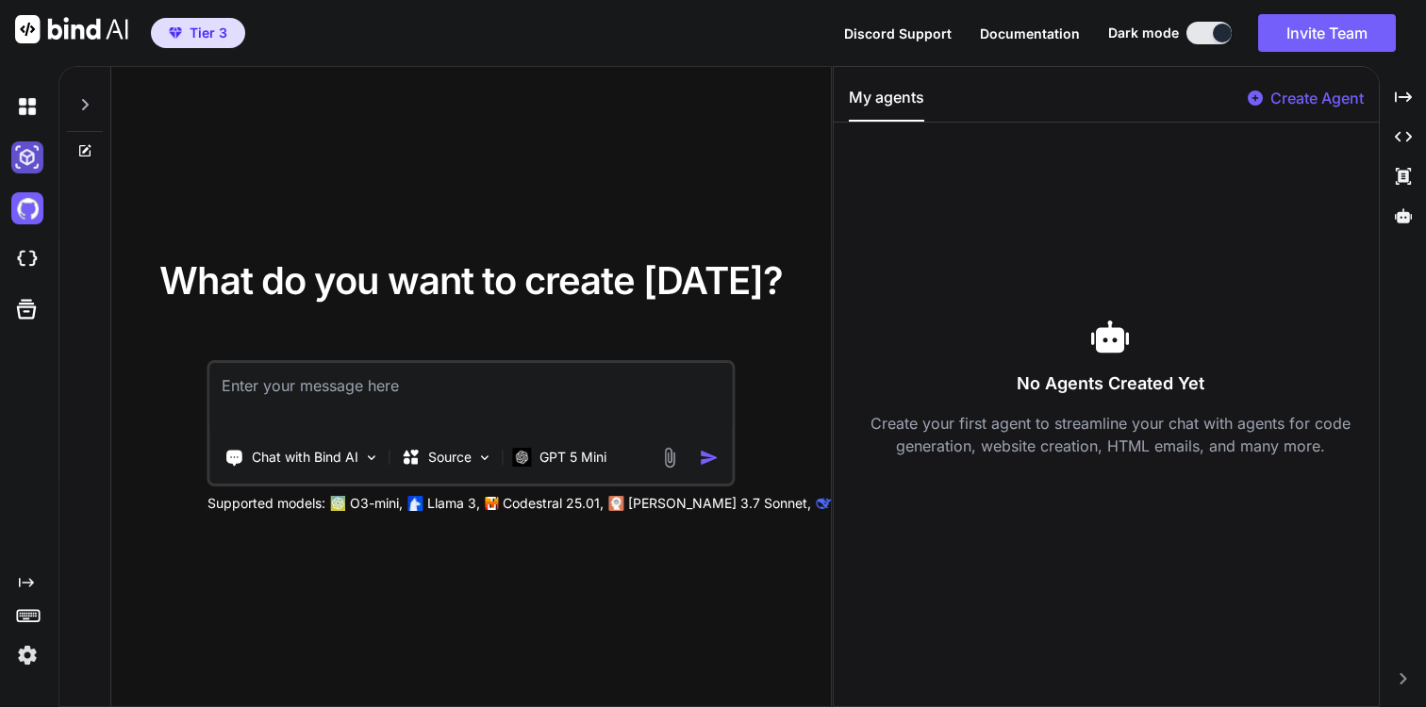
click at [35, 166] on img at bounding box center [27, 157] width 32 height 32
click at [26, 122] on img at bounding box center [27, 107] width 32 height 32
click at [25, 160] on img at bounding box center [27, 157] width 32 height 32
click at [26, 267] on img at bounding box center [27, 259] width 32 height 32
click at [284, 387] on textarea at bounding box center [470, 398] width 521 height 70
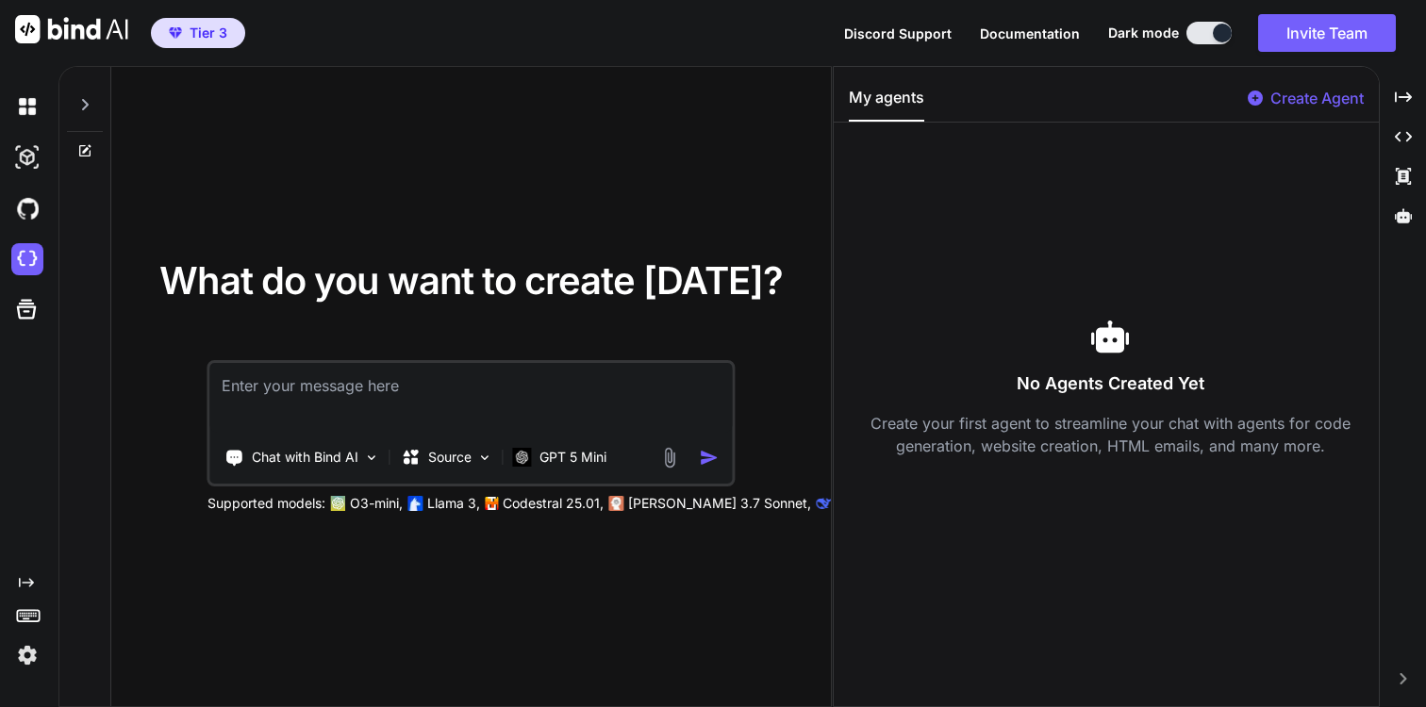
click at [461, 390] on textarea at bounding box center [470, 398] width 521 height 70
click at [465, 457] on p "Source" at bounding box center [449, 457] width 43 height 19
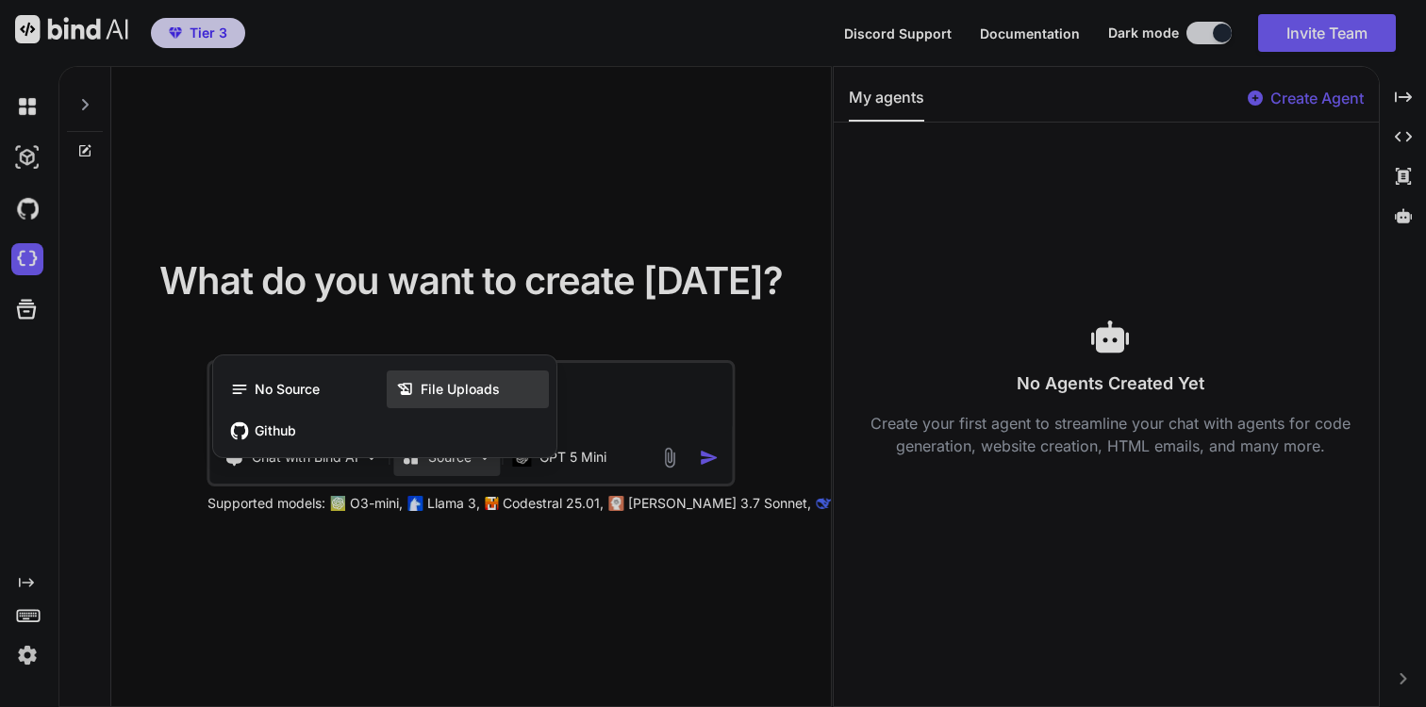
click at [473, 390] on span "File Uploads" at bounding box center [460, 389] width 79 height 19
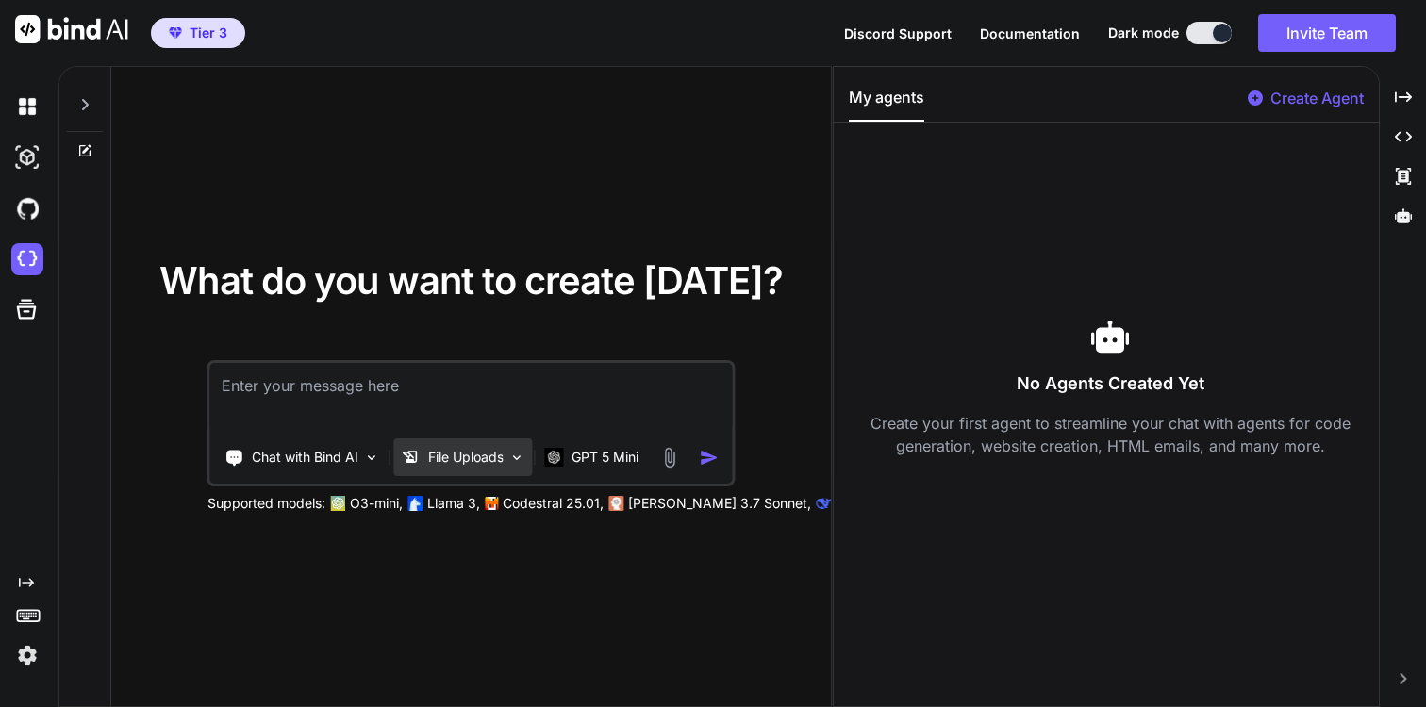
click at [464, 454] on p "File Uploads" at bounding box center [465, 457] width 75 height 19
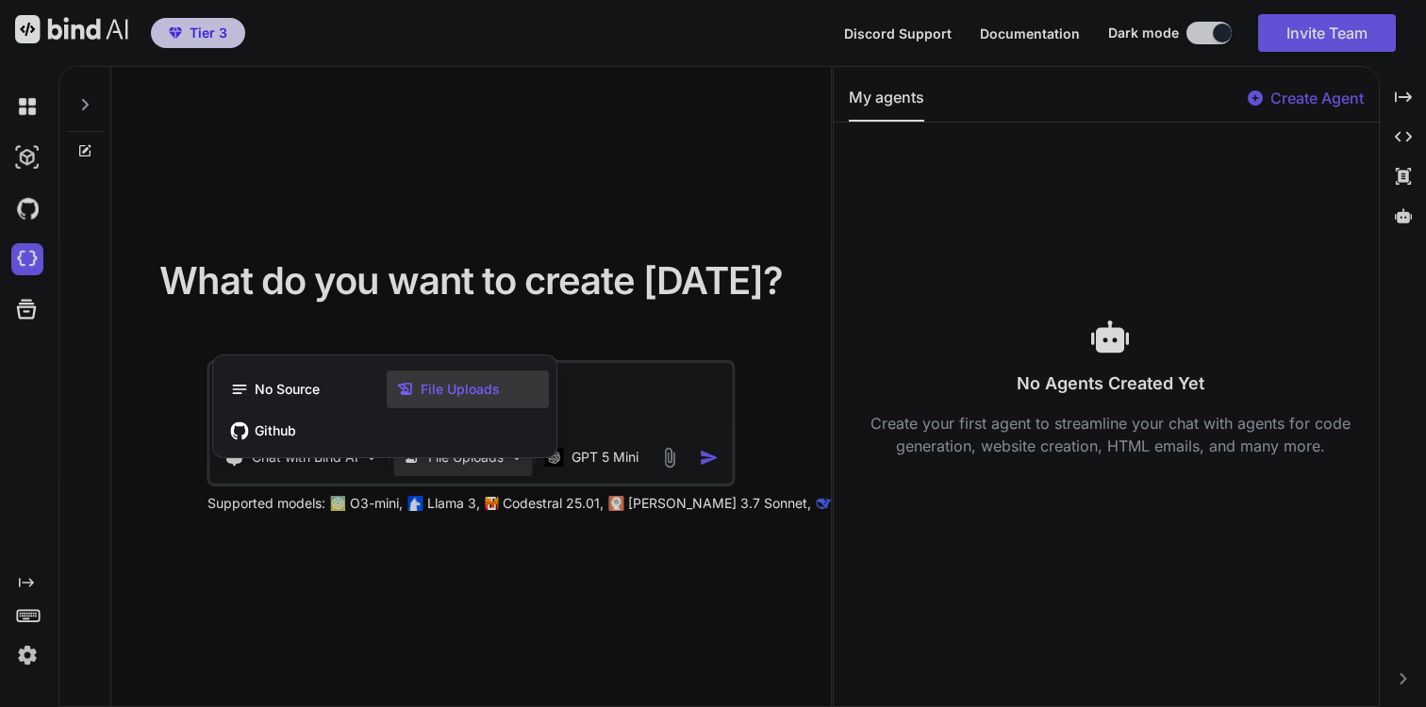
click at [457, 399] on div "File Uploads" at bounding box center [468, 390] width 162 height 38
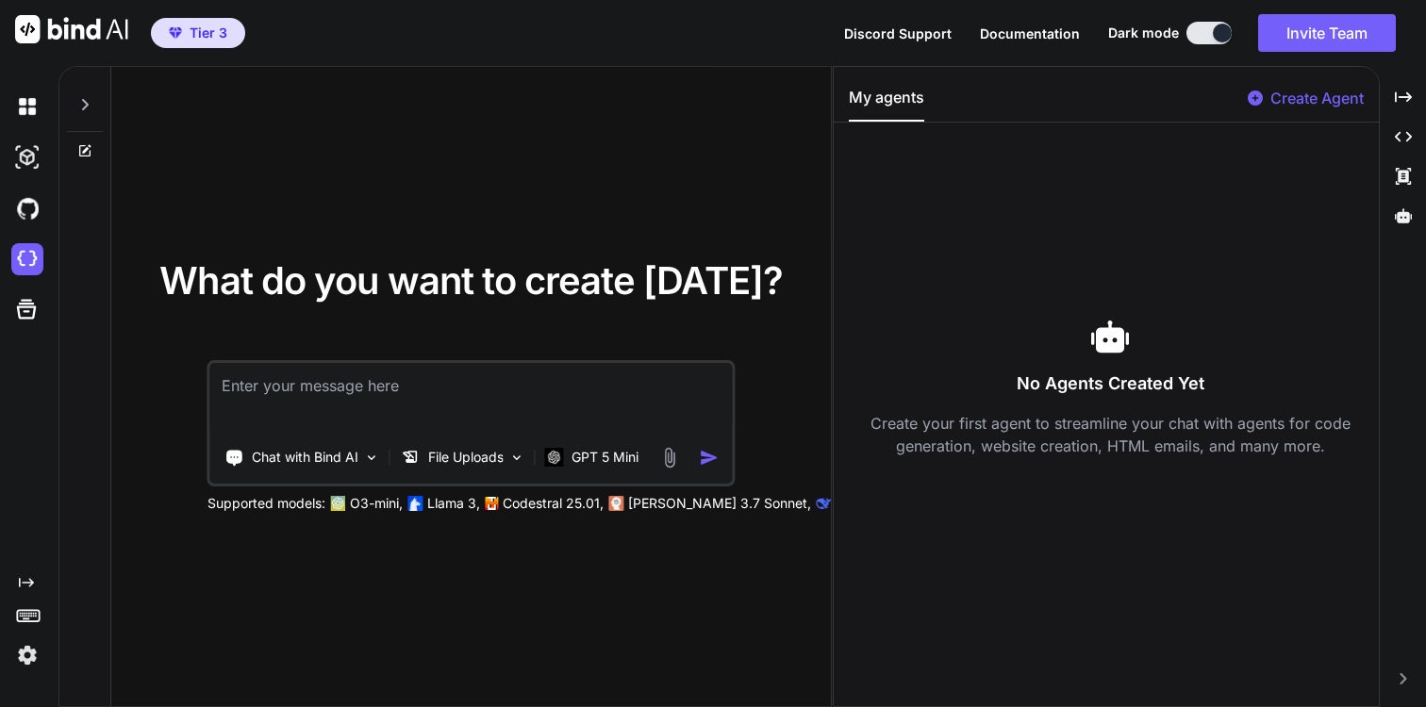
click at [661, 451] on img at bounding box center [669, 458] width 22 height 22
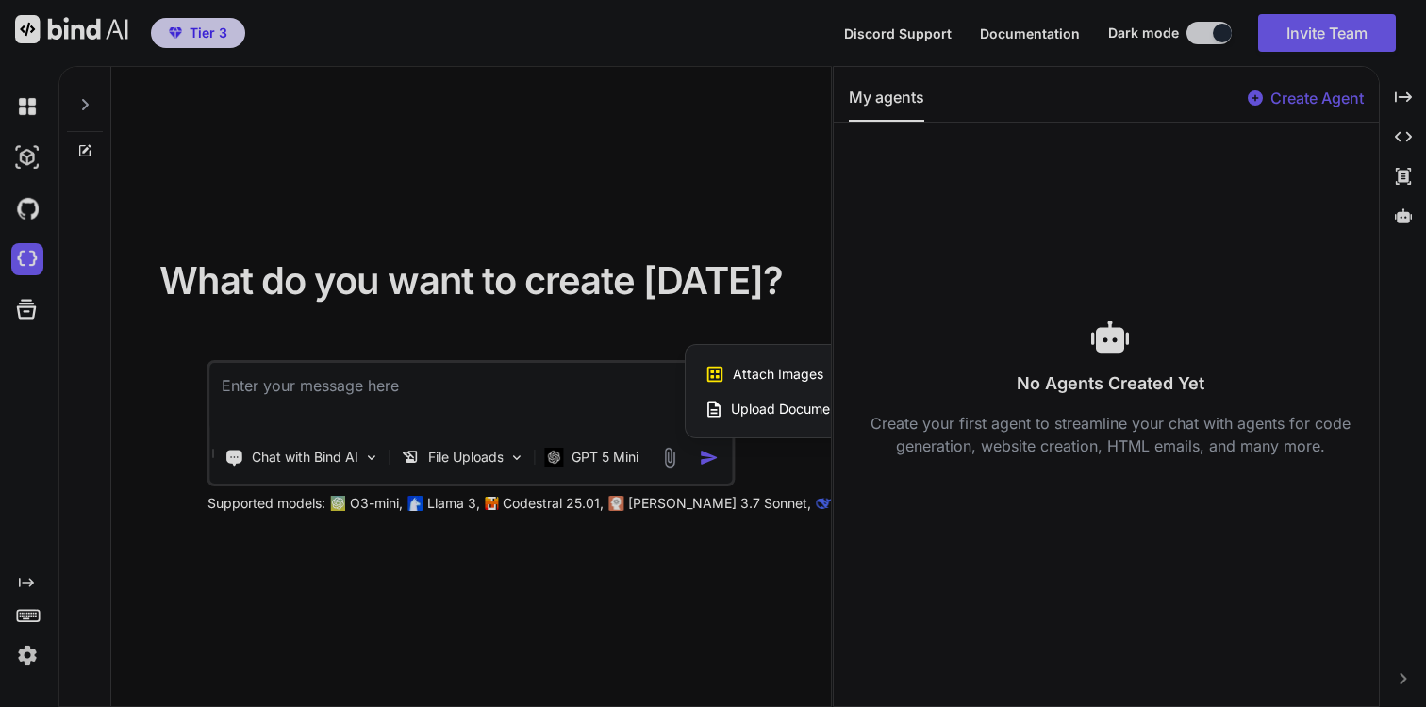
click at [478, 453] on div at bounding box center [713, 353] width 1426 height 707
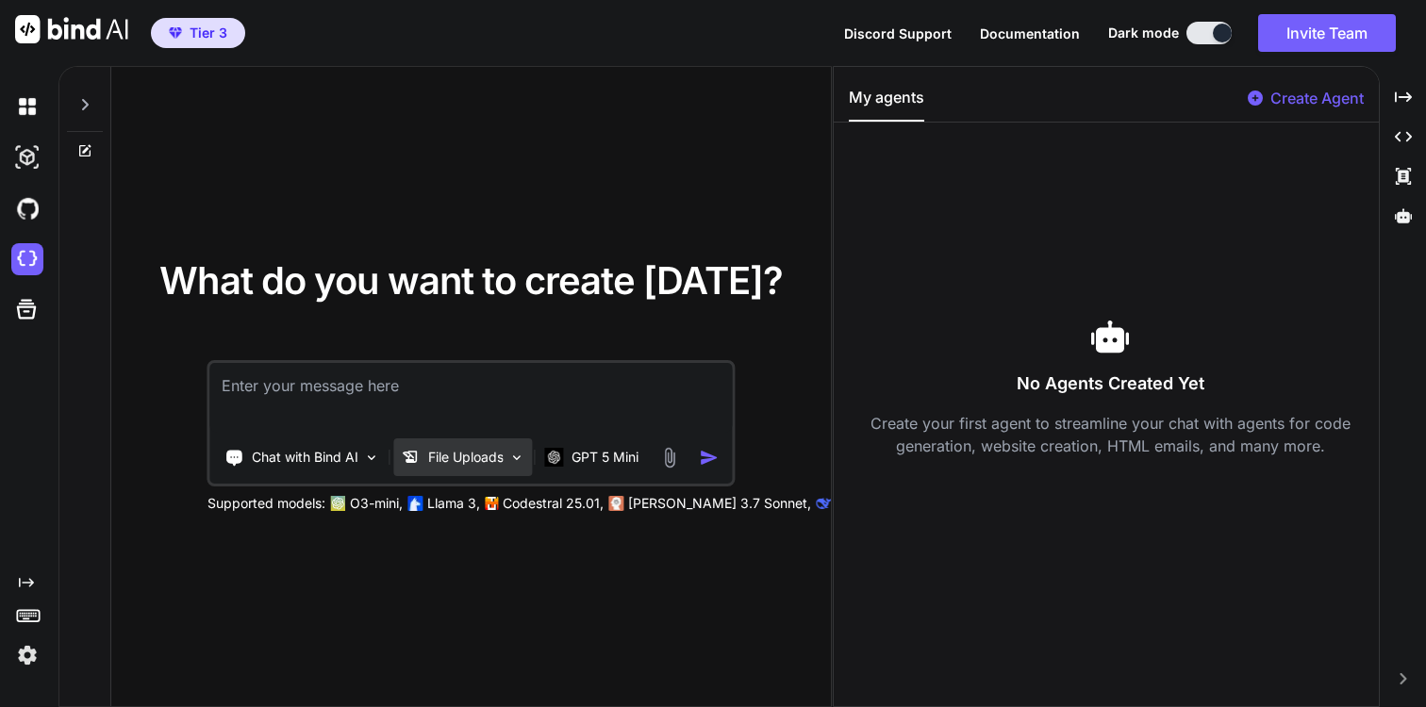
click at [478, 455] on p "File Uploads" at bounding box center [465, 457] width 75 height 19
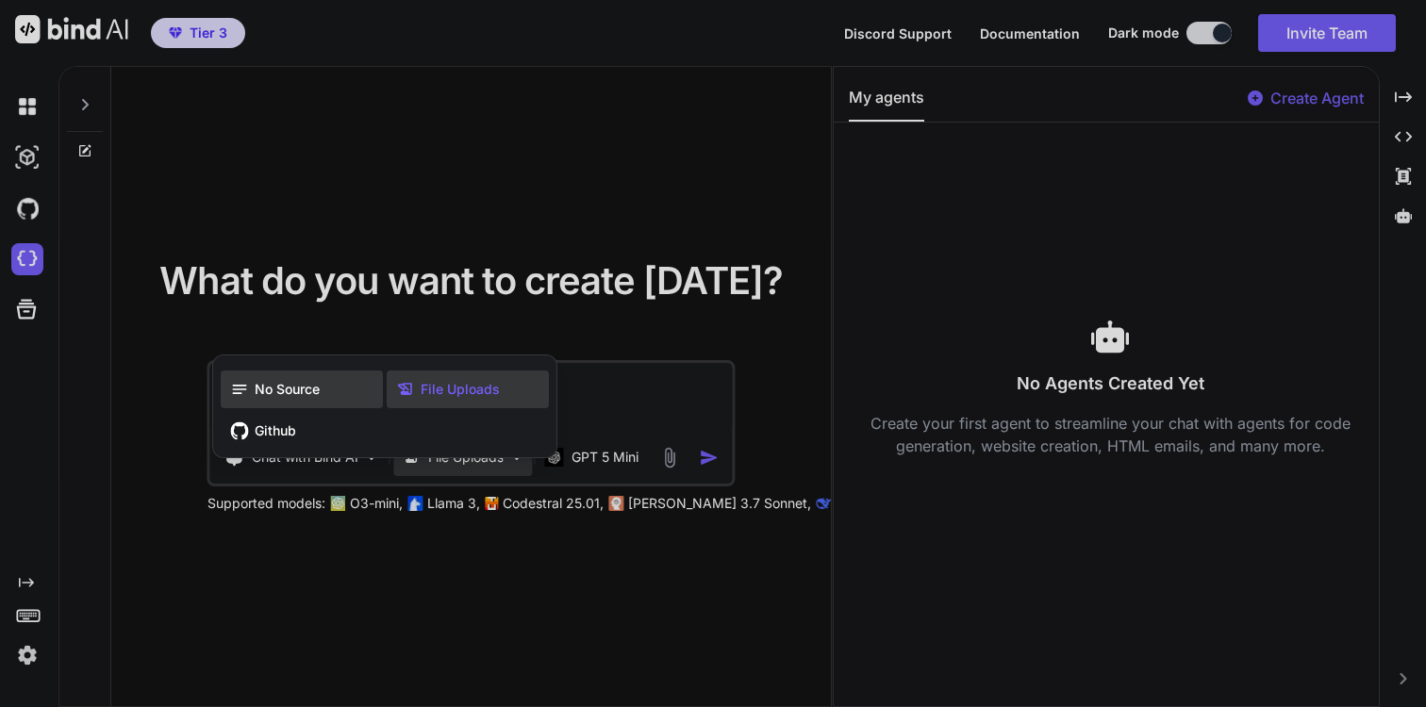
click at [338, 382] on div "No Source" at bounding box center [302, 390] width 162 height 38
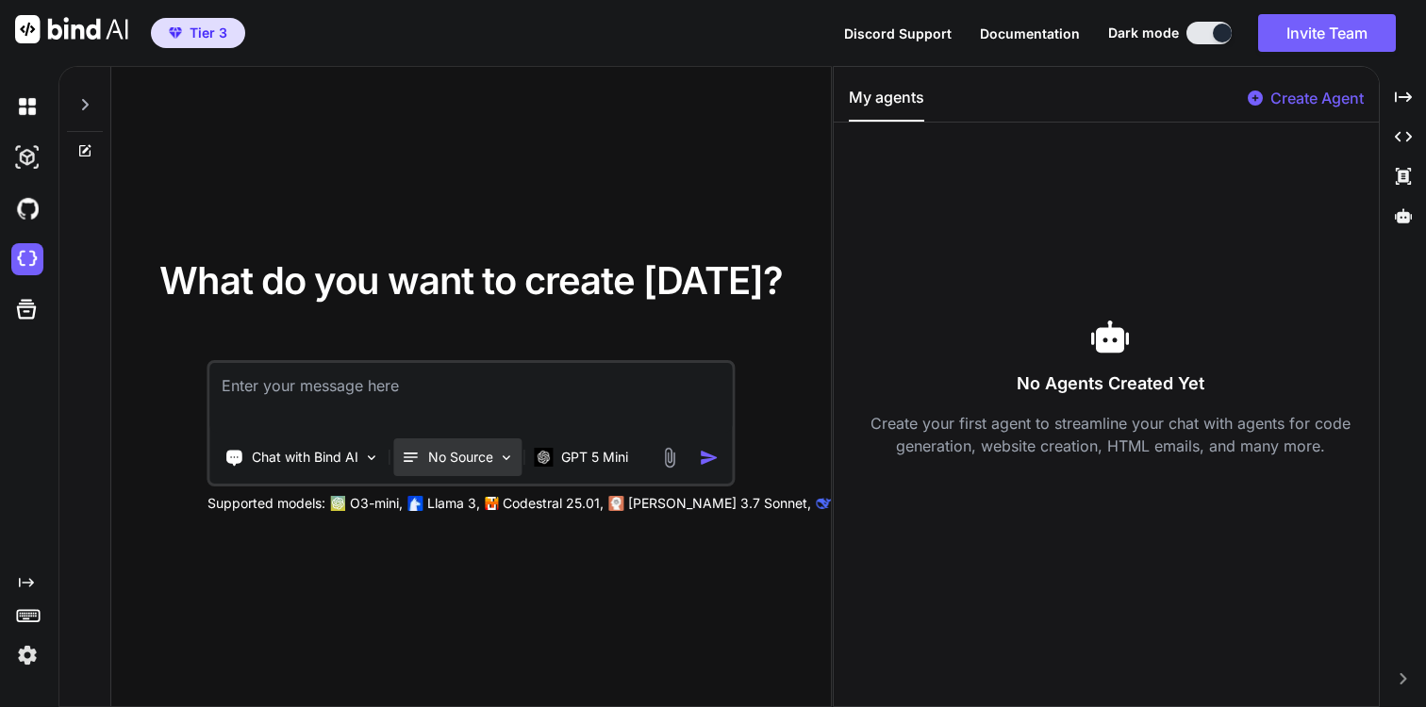
click at [449, 461] on p "No Source" at bounding box center [460, 457] width 65 height 19
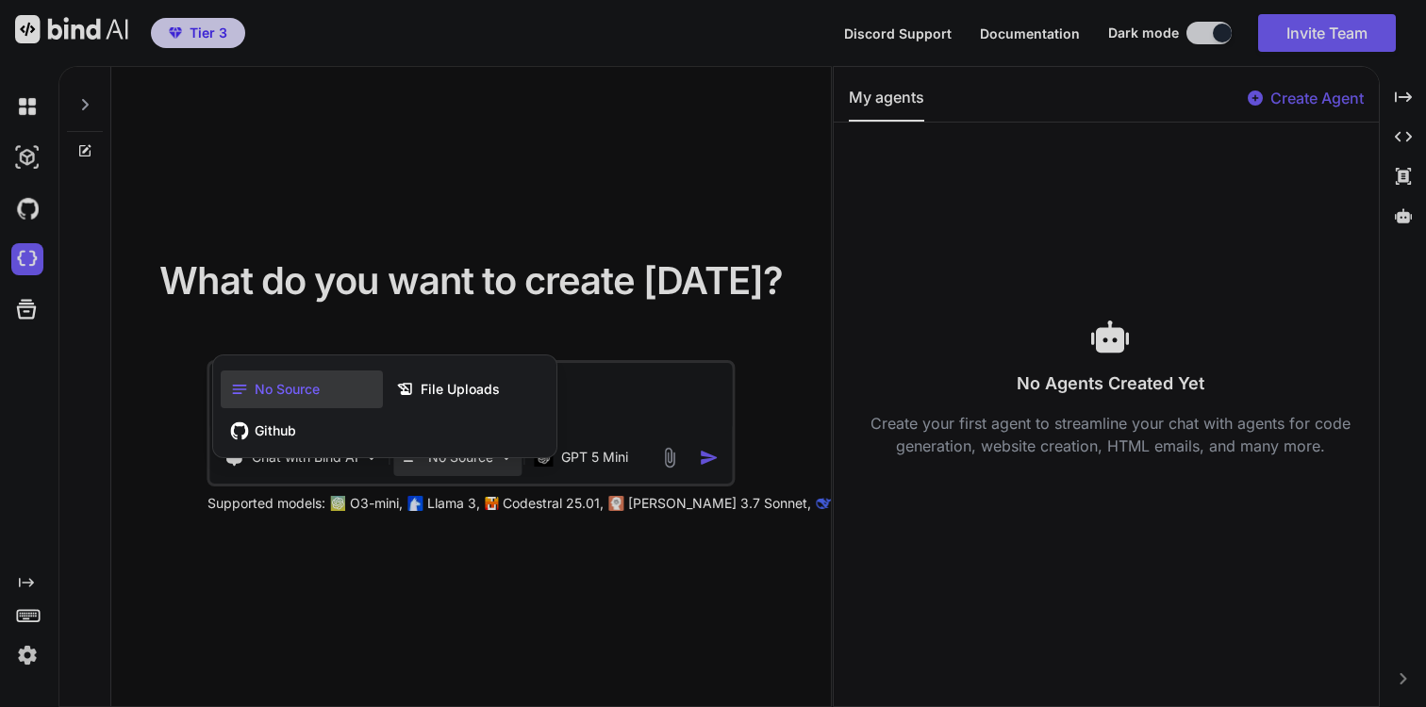
click at [664, 466] on div at bounding box center [713, 353] width 1426 height 707
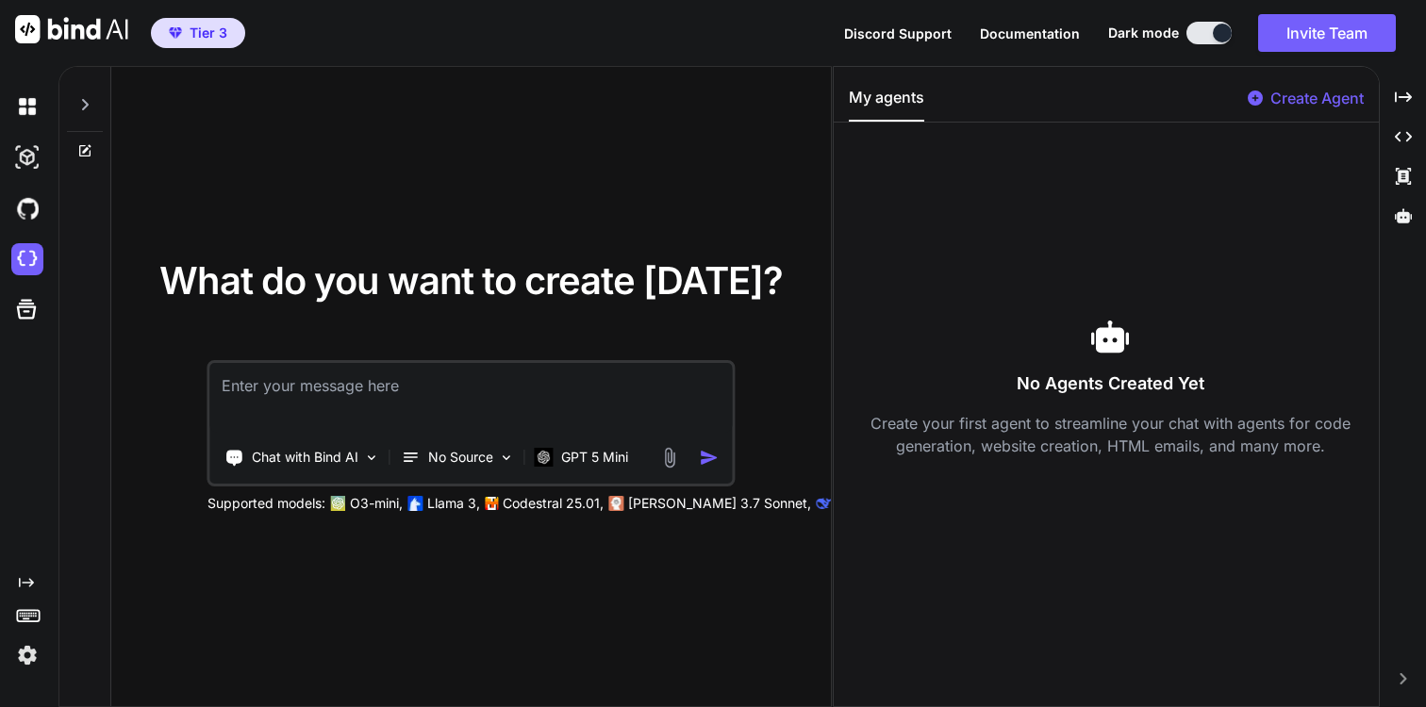
click at [665, 465] on img at bounding box center [669, 458] width 22 height 22
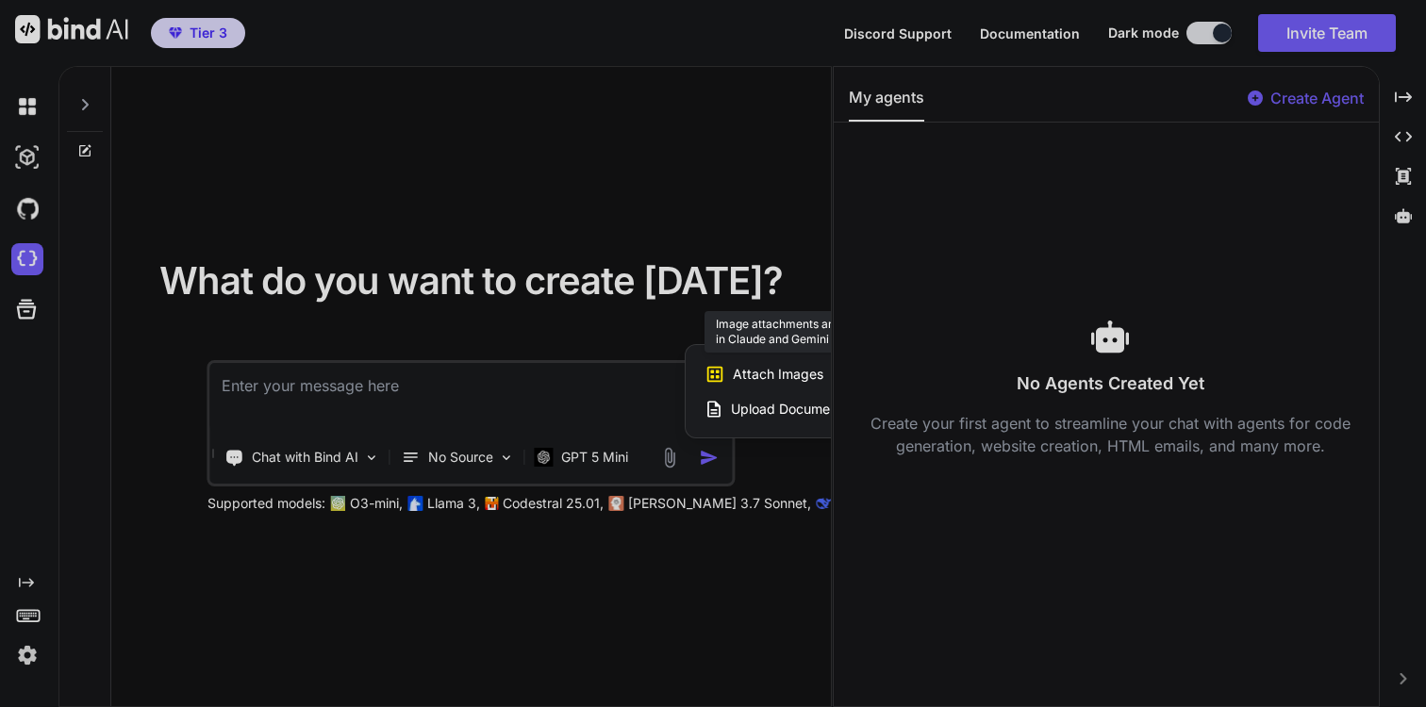
click at [760, 367] on span "Attach Images" at bounding box center [778, 374] width 91 height 19
click at [758, 375] on span "Attach Images" at bounding box center [778, 374] width 91 height 19
click at [750, 370] on span "Attach Images" at bounding box center [778, 374] width 91 height 19
click at [751, 371] on span "Attach Images" at bounding box center [778, 374] width 91 height 19
click at [615, 458] on div at bounding box center [713, 353] width 1426 height 707
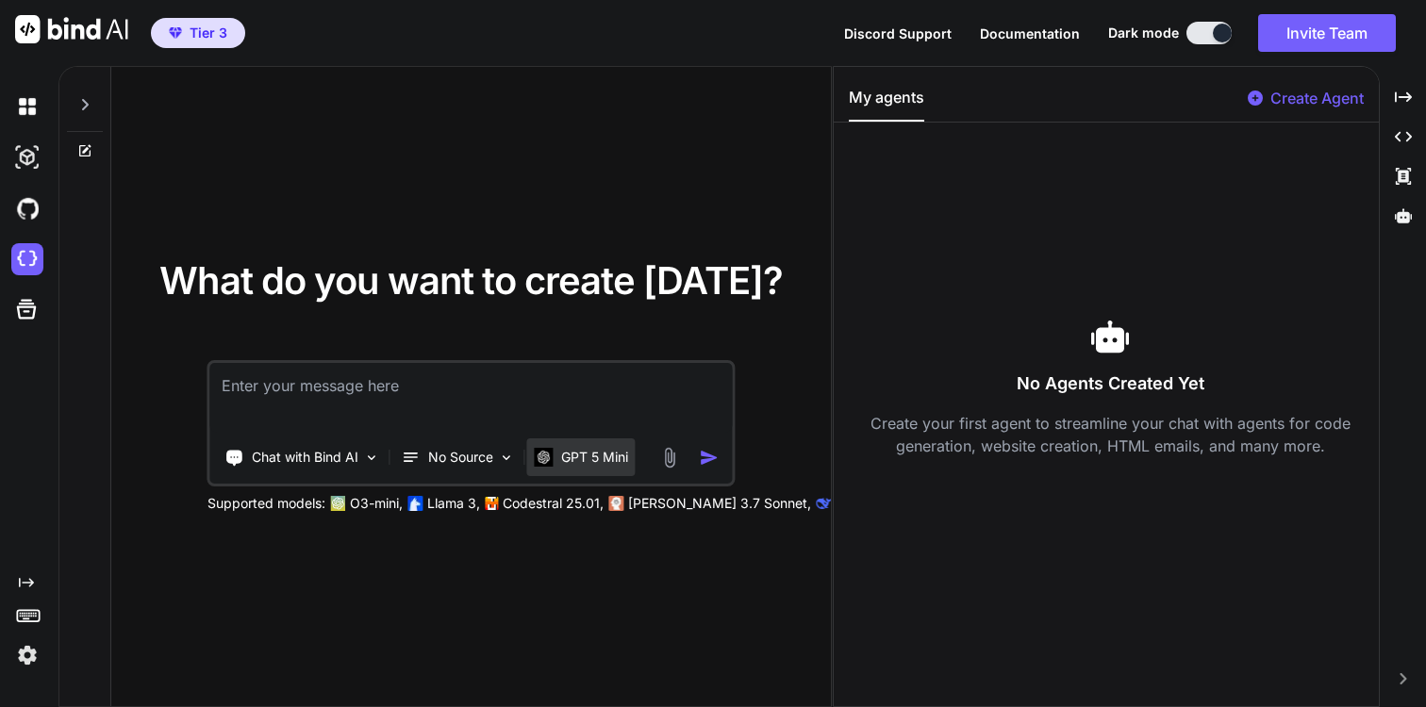
click at [615, 458] on p "GPT 5 Mini" at bounding box center [594, 457] width 67 height 19
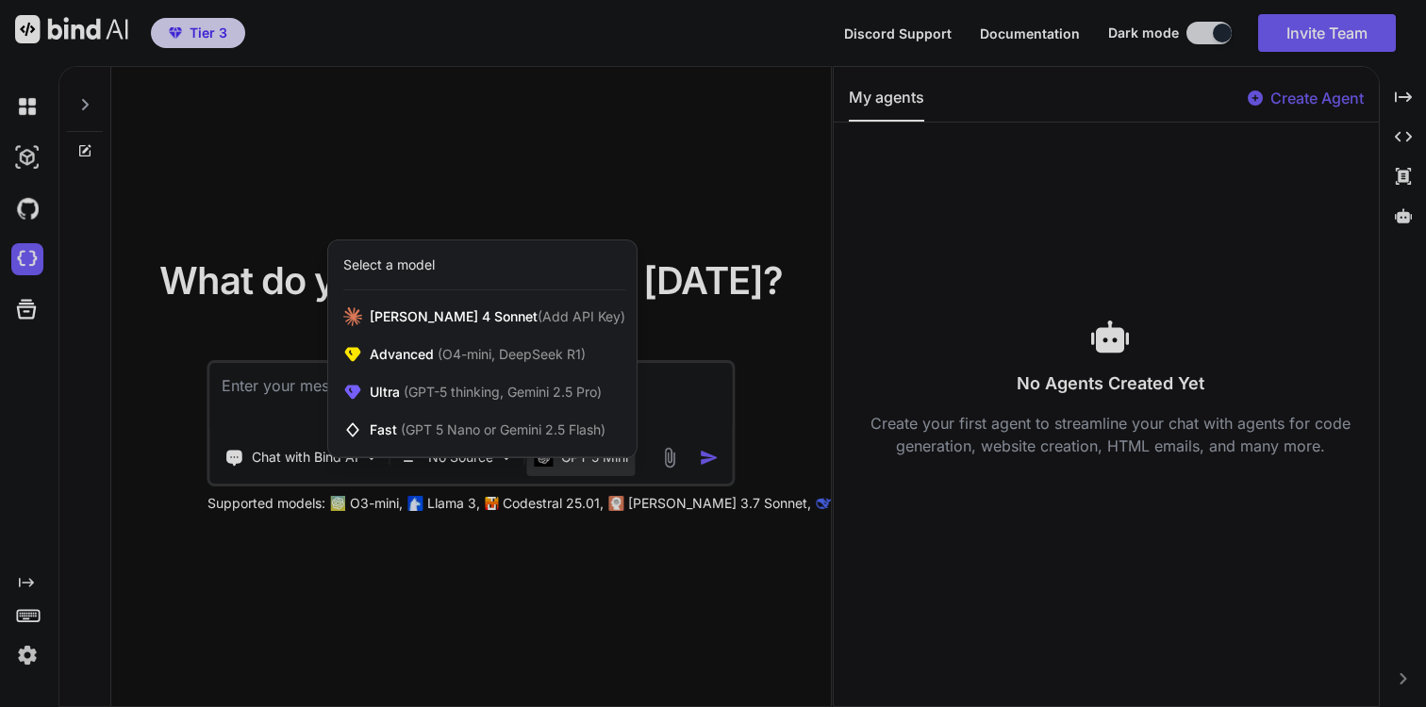
click at [675, 449] on div at bounding box center [713, 353] width 1426 height 707
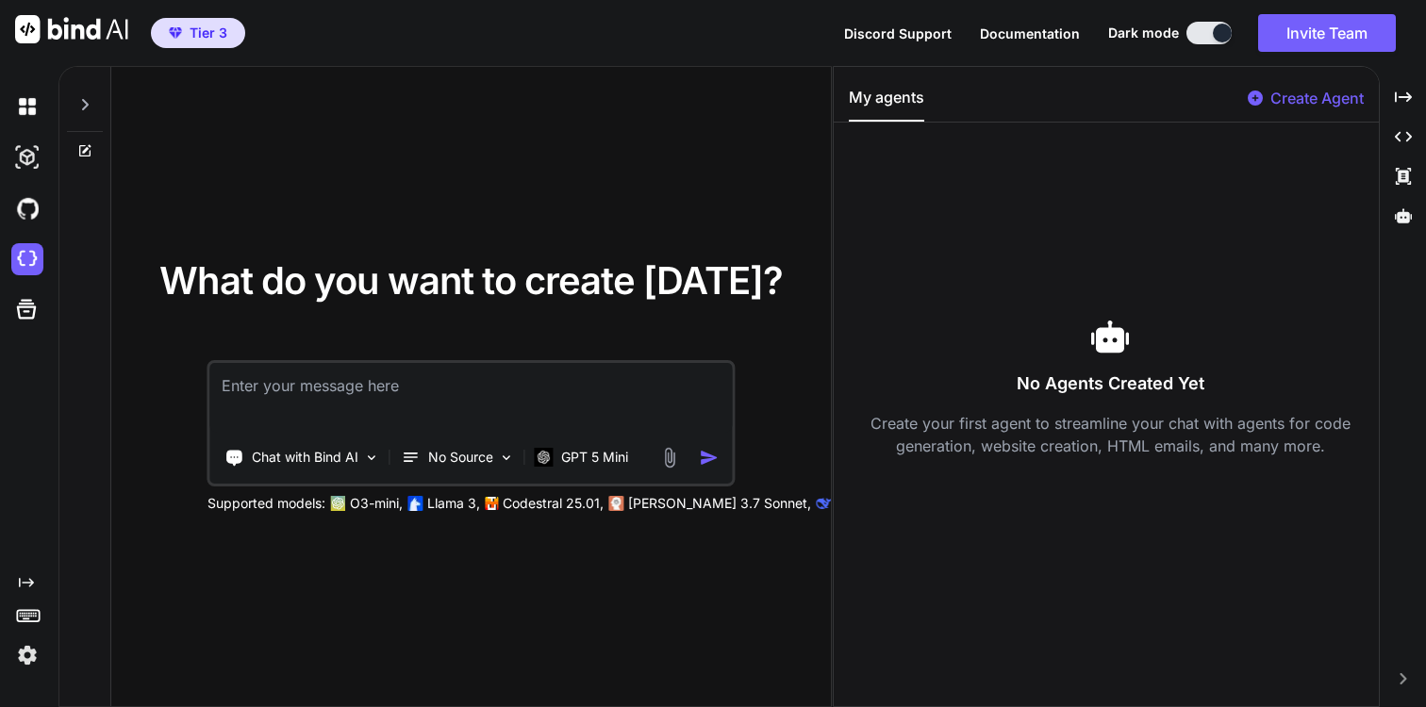
click at [669, 456] on img at bounding box center [669, 458] width 22 height 22
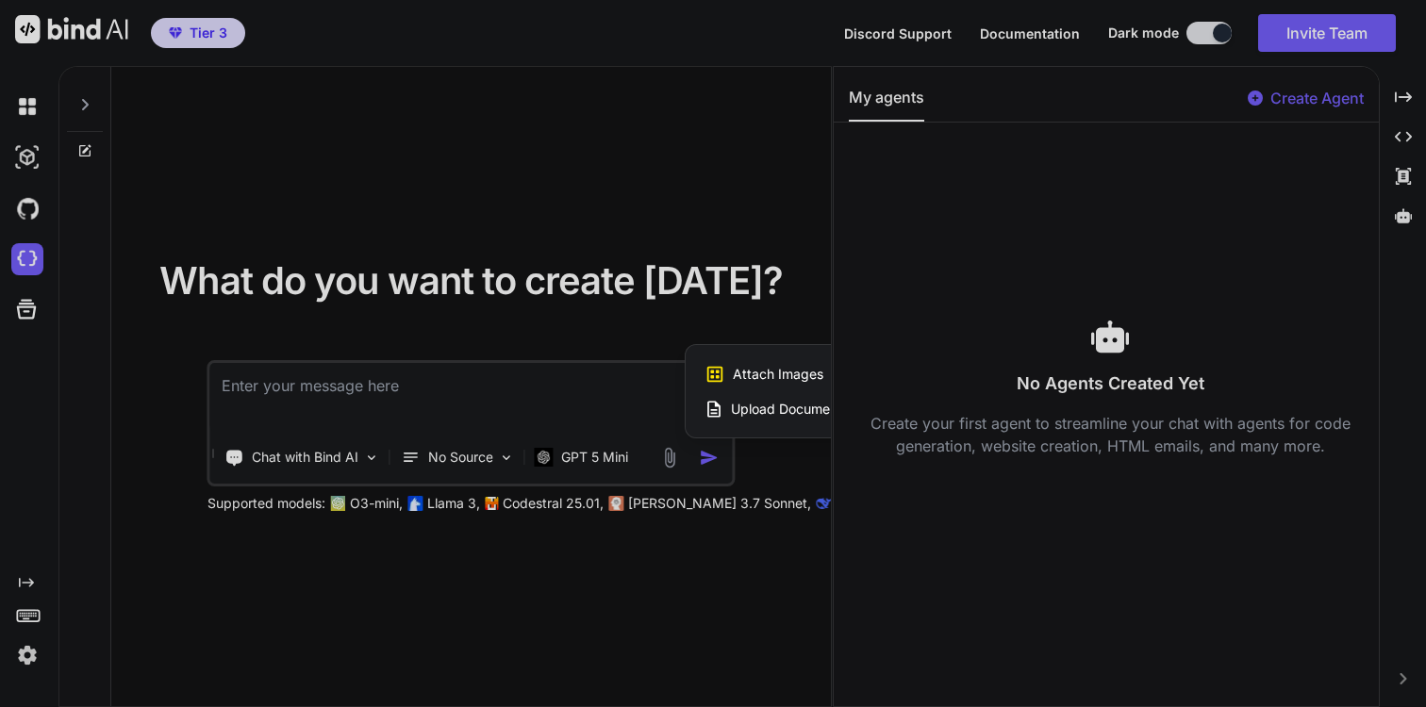
click at [603, 452] on div at bounding box center [713, 353] width 1426 height 707
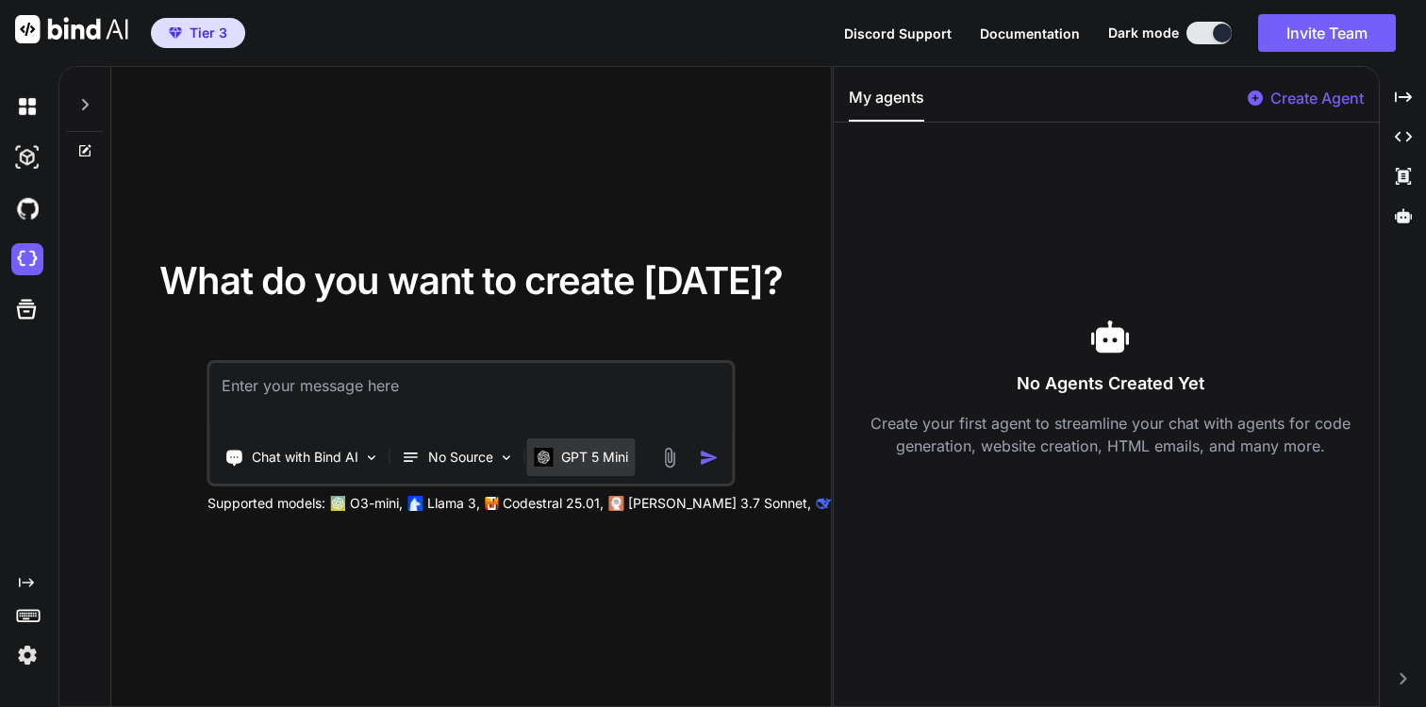
click at [592, 456] on p "GPT 5 Mini" at bounding box center [594, 457] width 67 height 19
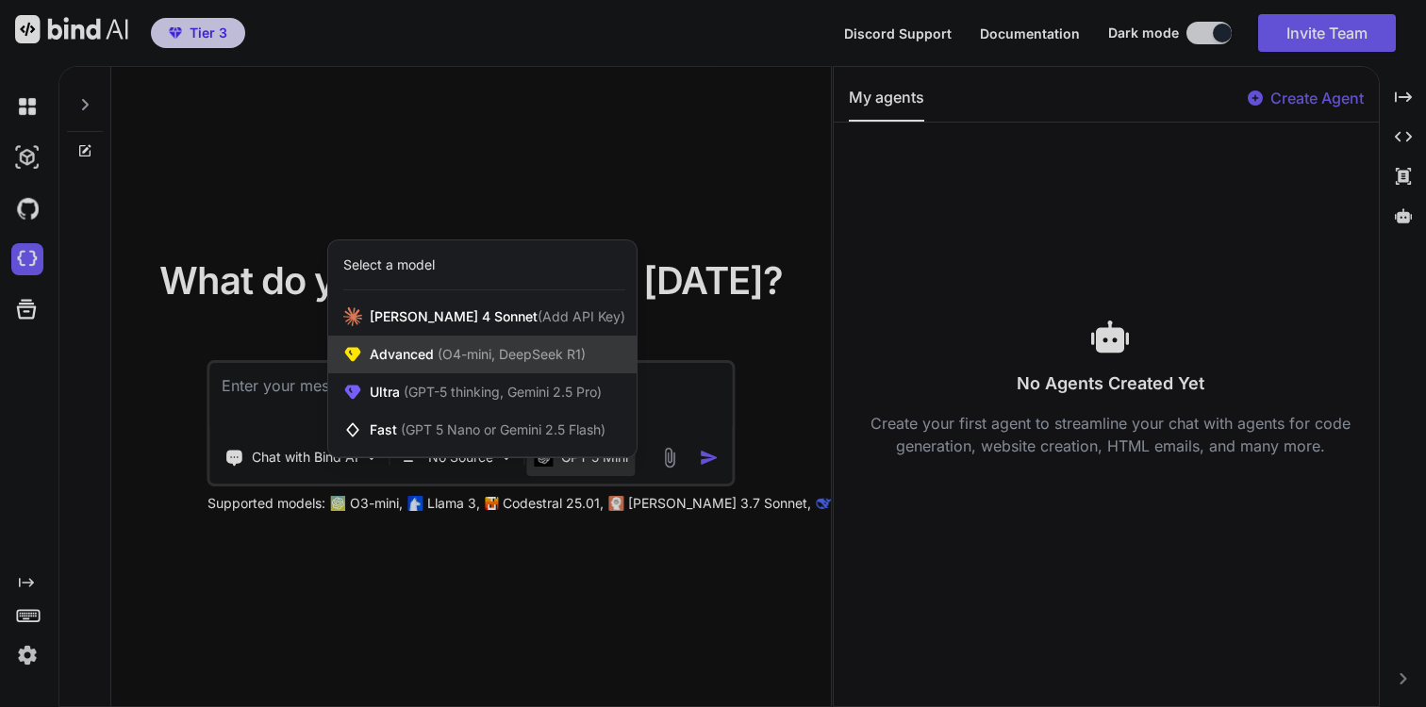
click at [527, 352] on span "(O4-mini, DeepSeek R1)" at bounding box center [510, 354] width 152 height 16
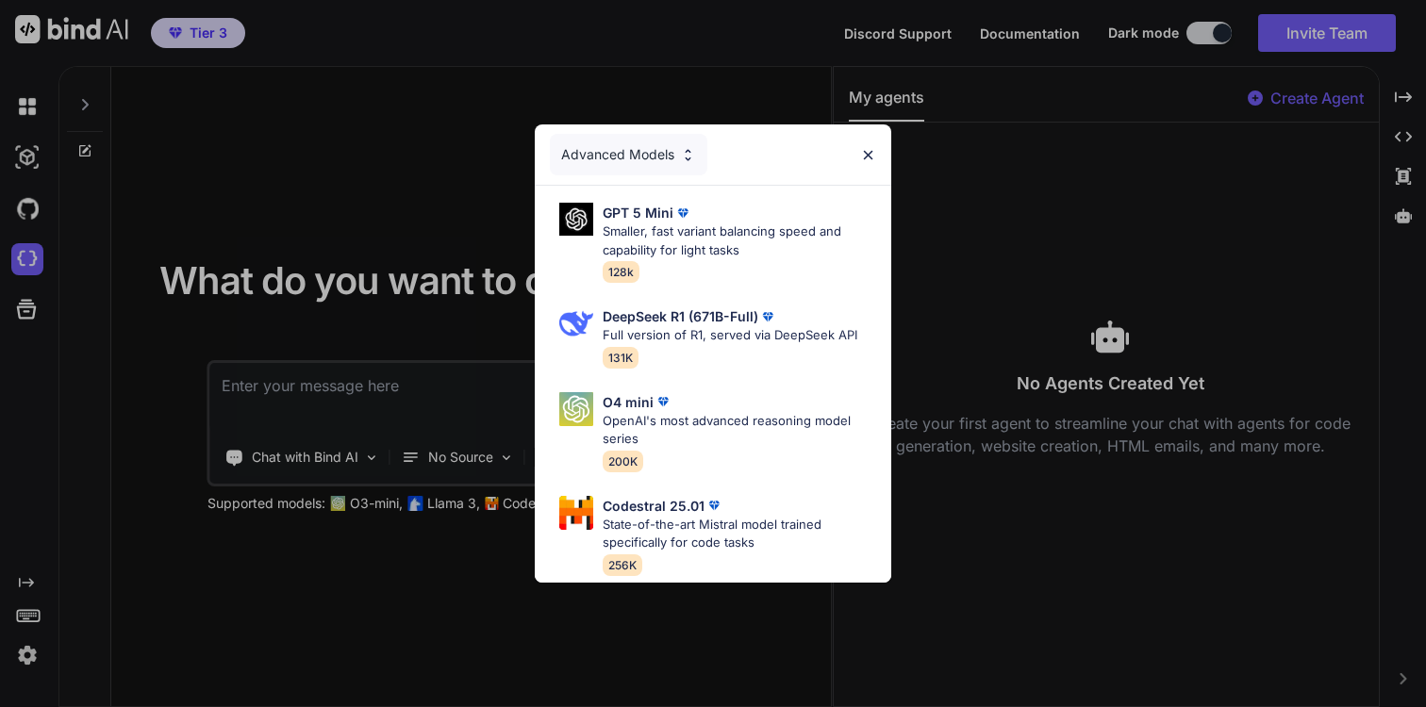
click at [457, 409] on div "Advanced Models GPT 5 Mini Smaller, fast variant balancing speed and capability…" at bounding box center [713, 353] width 1426 height 707
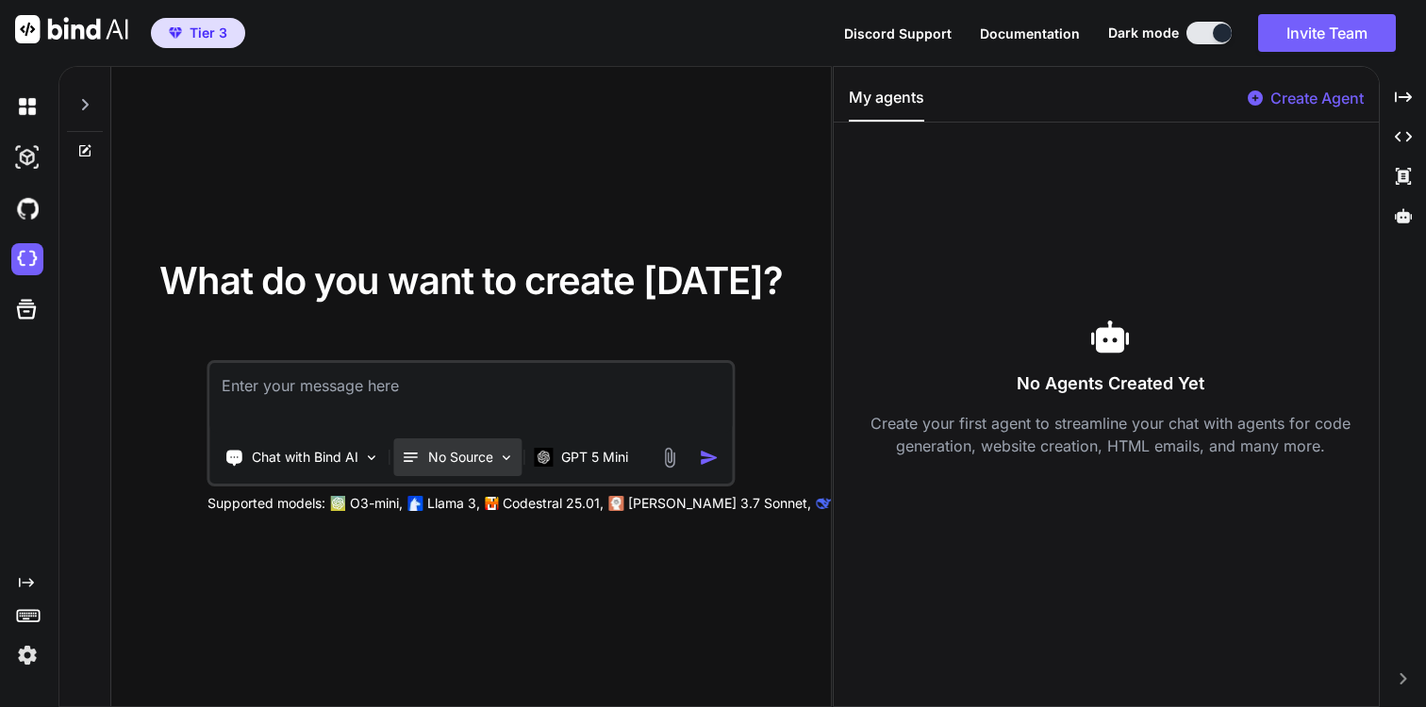
click at [459, 459] on p "No Source" at bounding box center [460, 457] width 65 height 19
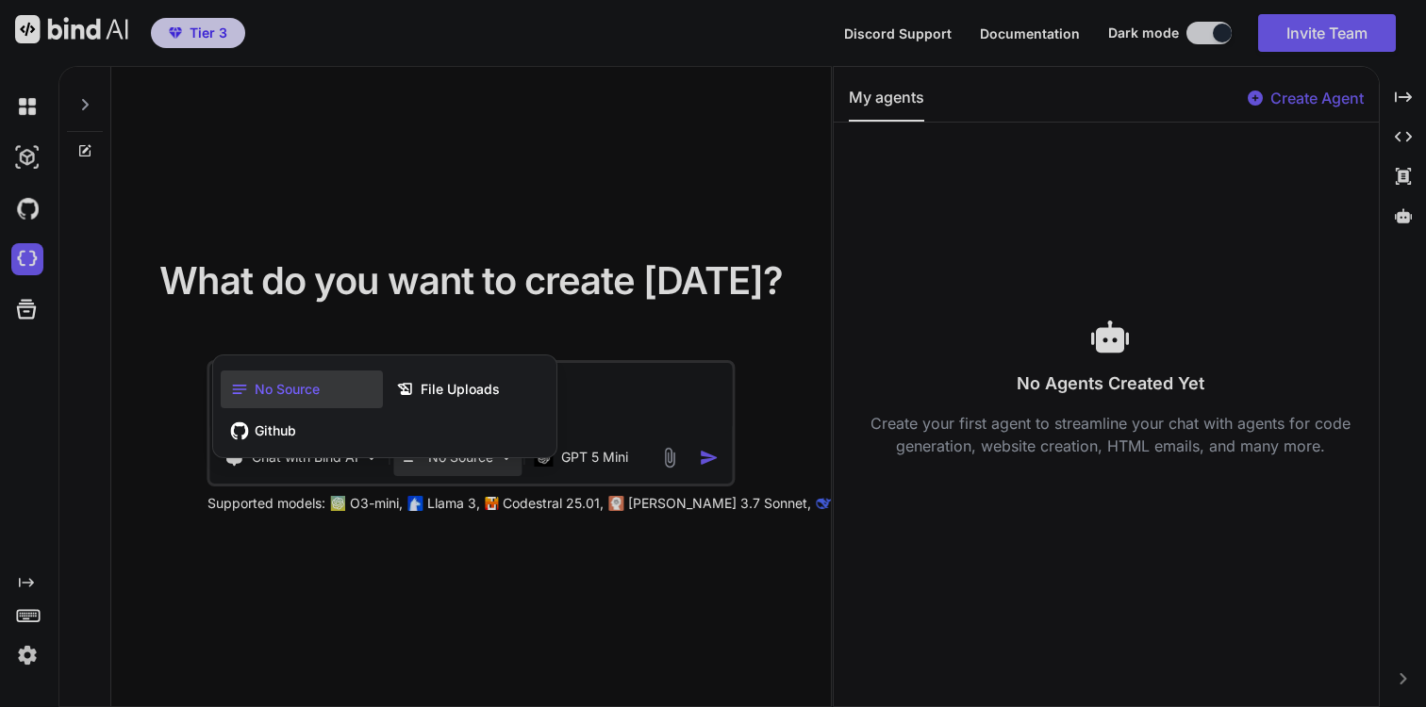
click at [609, 458] on div at bounding box center [713, 353] width 1426 height 707
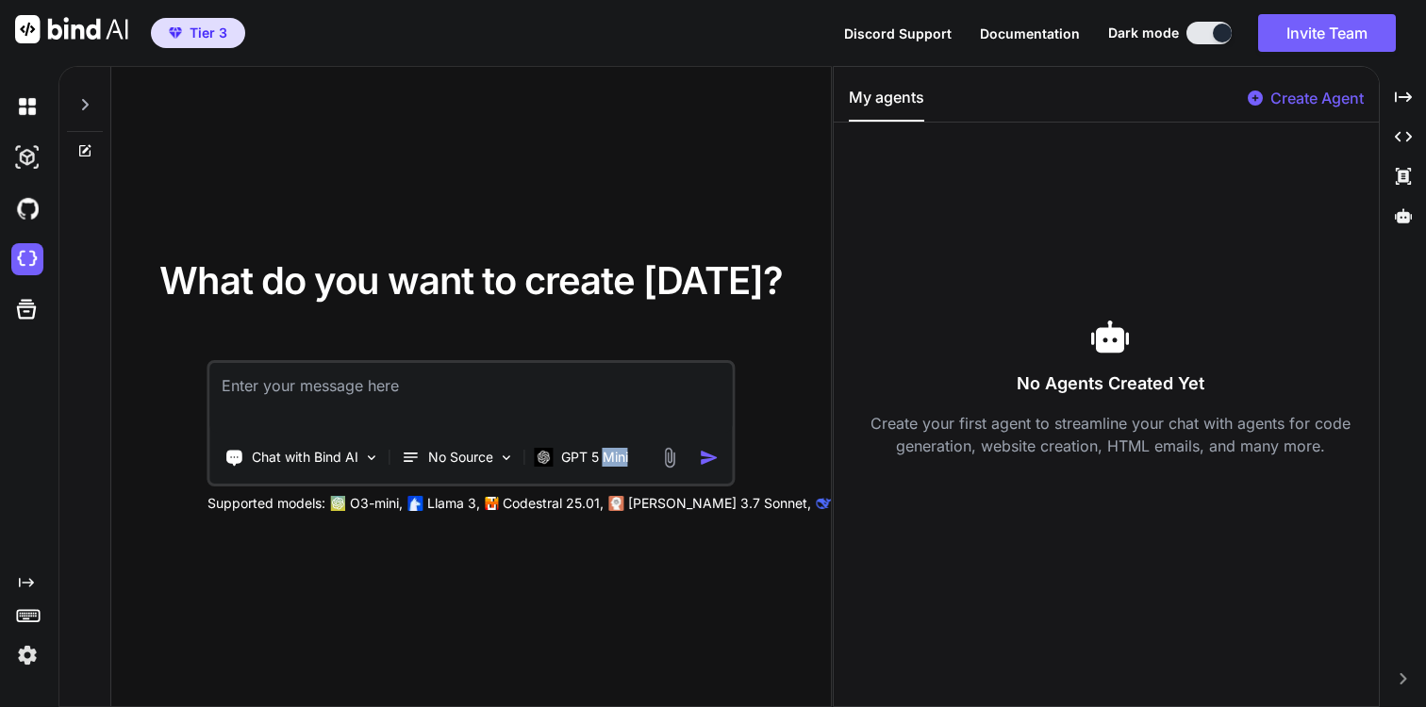
click at [609, 458] on p "GPT 5 Mini" at bounding box center [594, 457] width 67 height 19
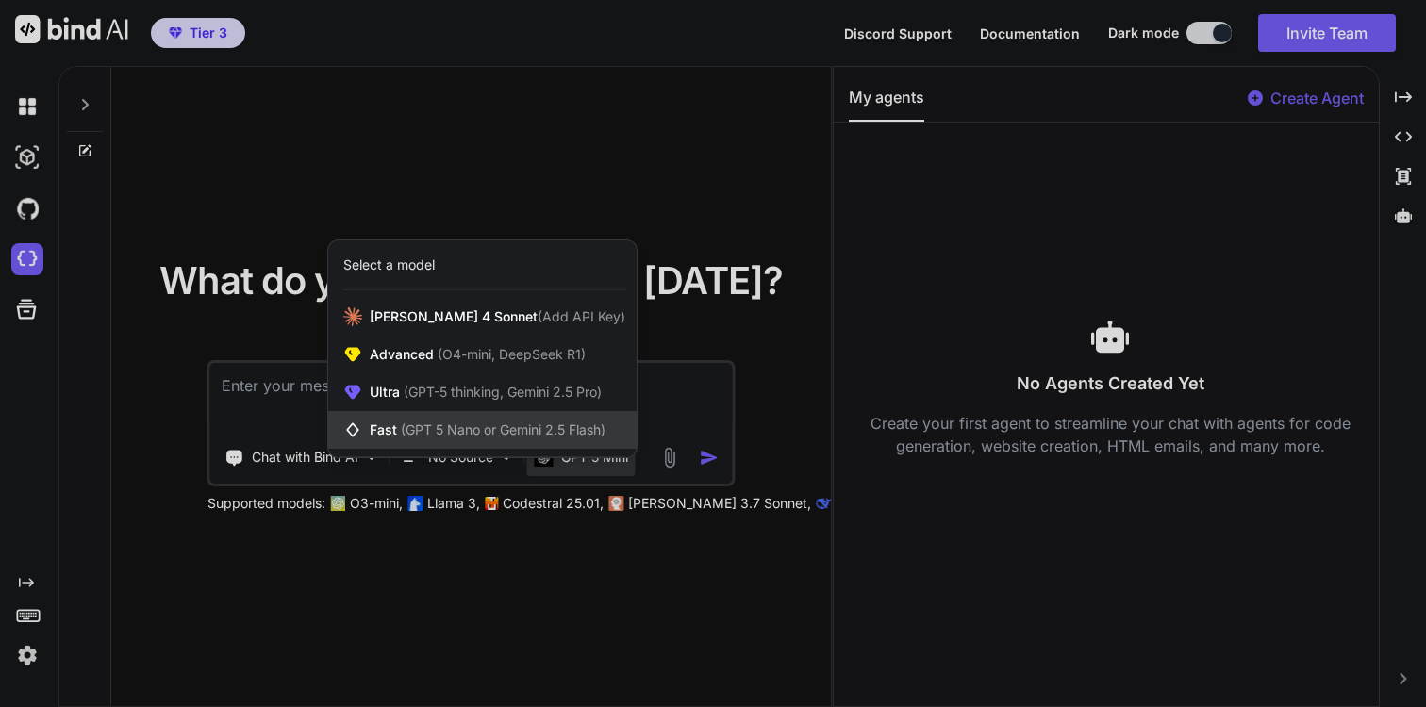
click at [580, 426] on span "(GPT 5 Nano or Gemini 2.5 Flash)" at bounding box center [503, 429] width 205 height 16
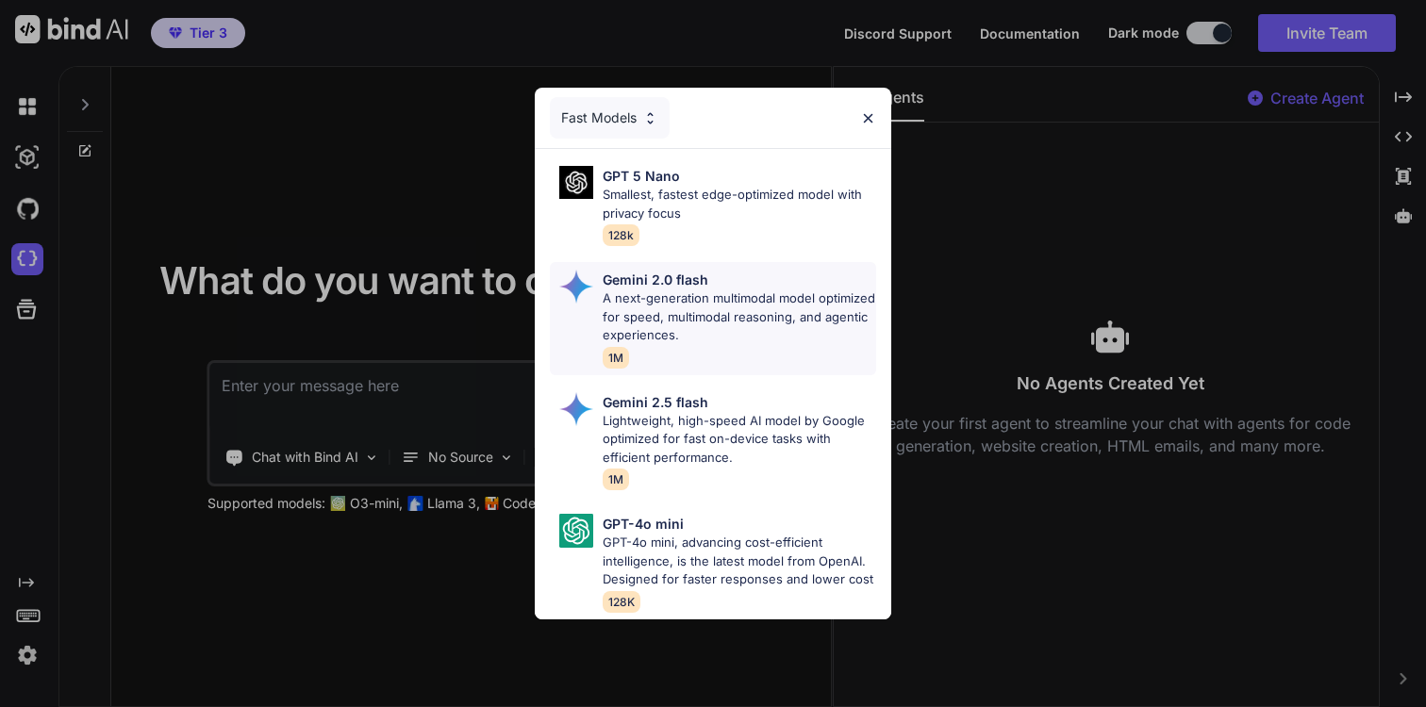
click at [693, 327] on p "A next-generation multimodal model optimized for speed, multimodal reasoning, a…" at bounding box center [738, 317] width 273 height 56
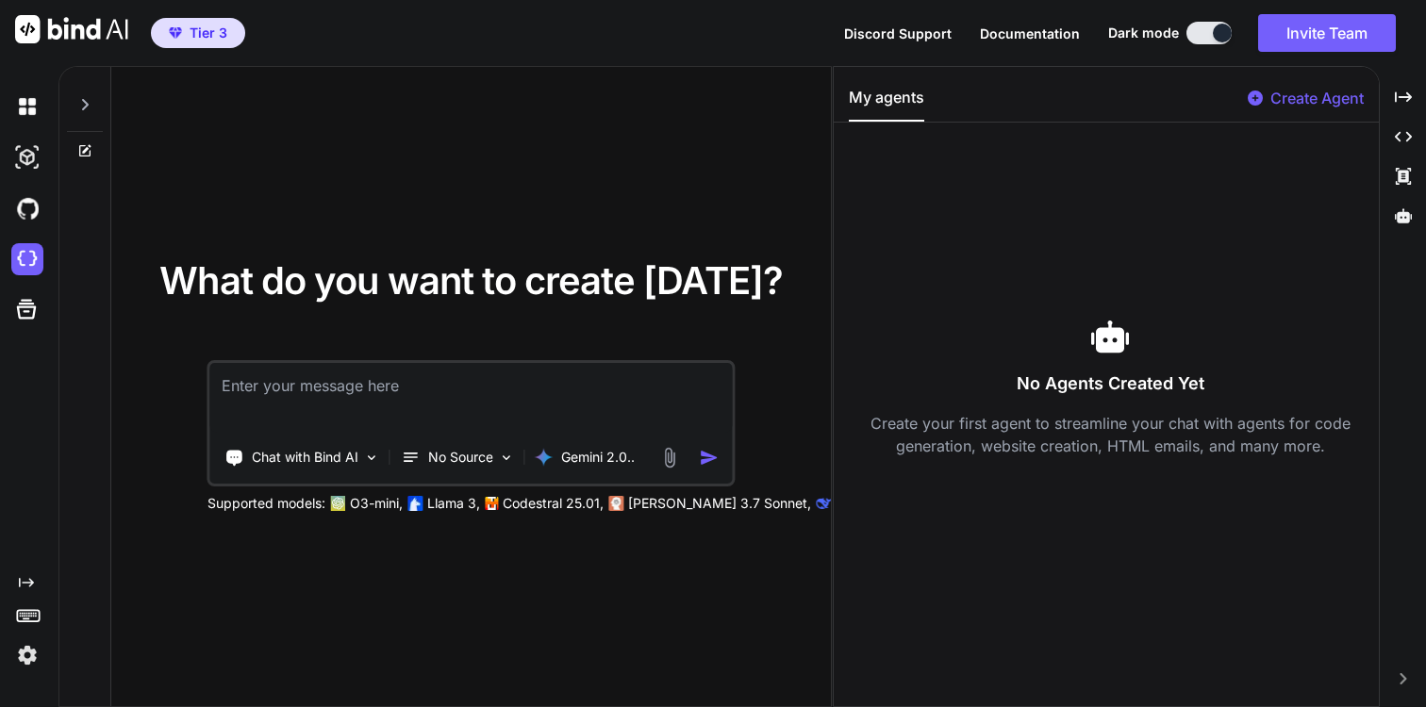
click at [666, 464] on img at bounding box center [669, 458] width 22 height 22
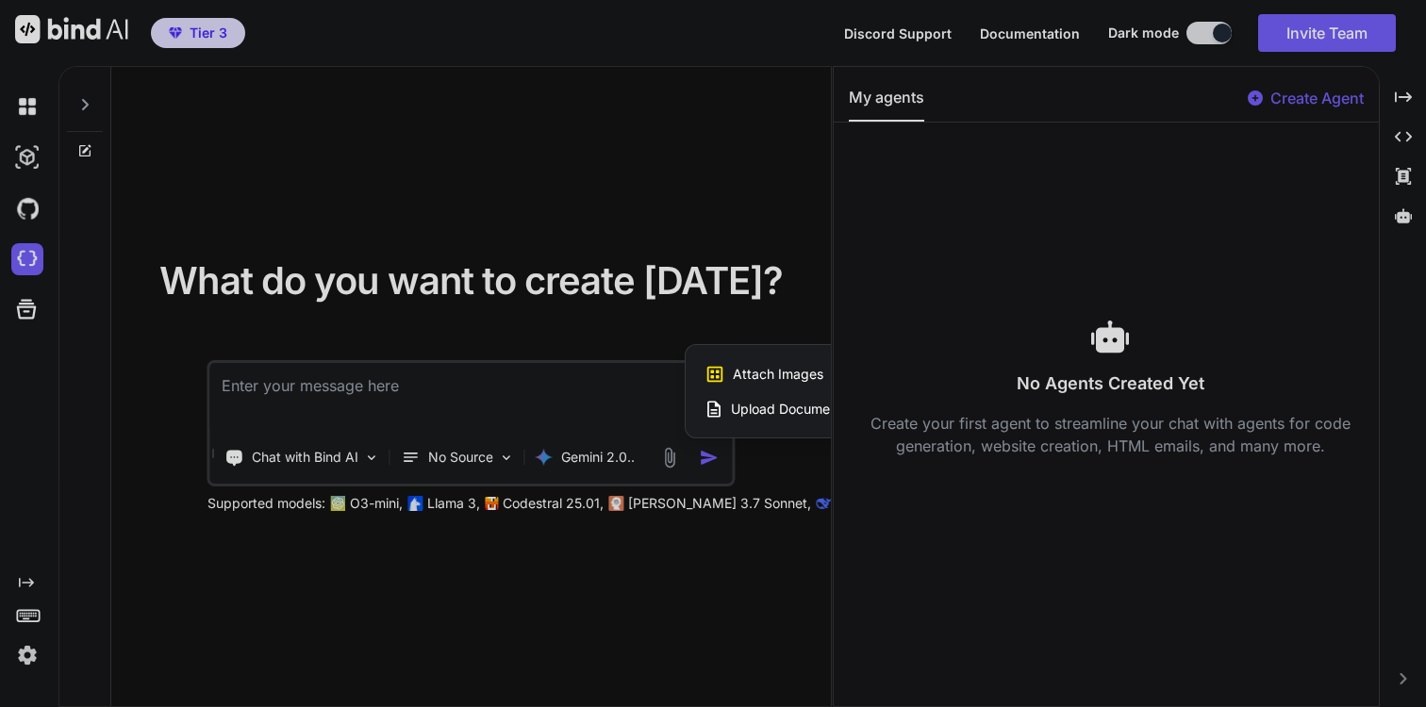
click at [776, 368] on span "Attach Images" at bounding box center [778, 374] width 91 height 19
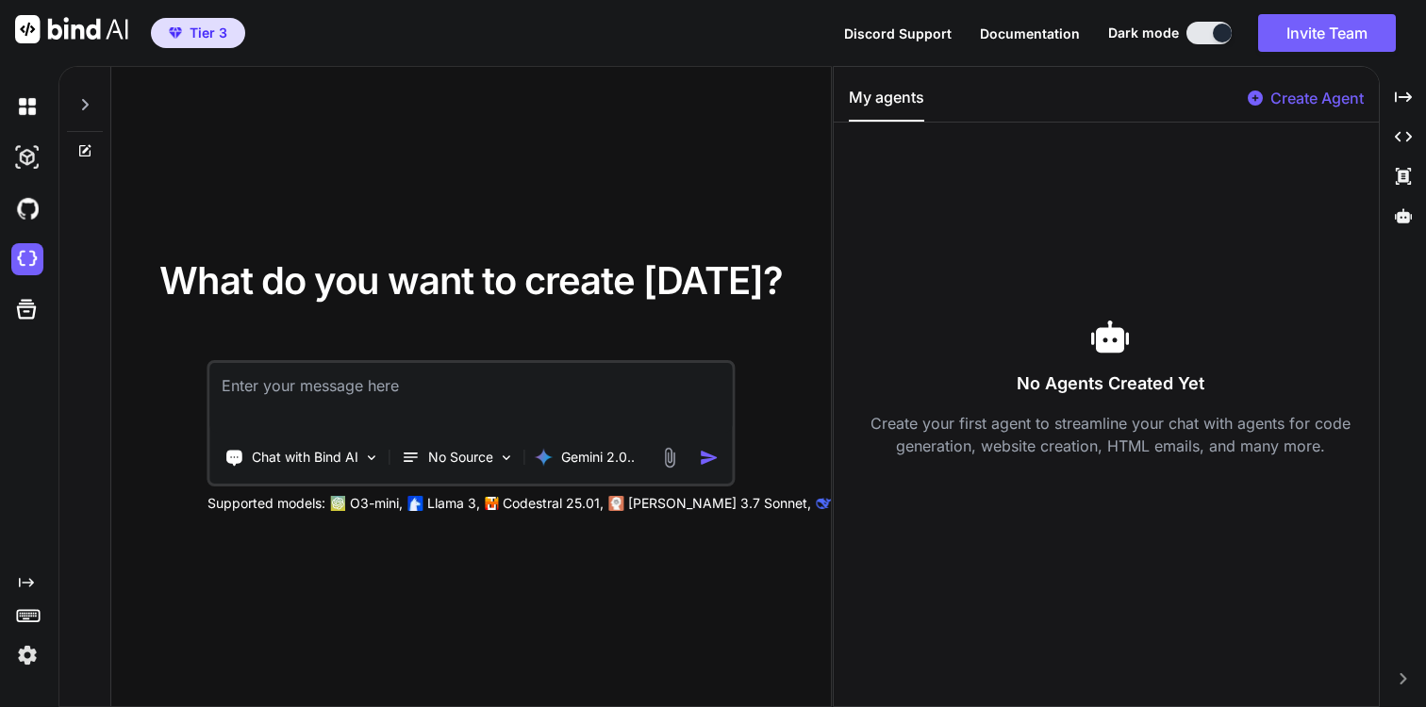
type input "C:\fakepath\545344149_122203001942093845_6255396004752095964_n.jpg"
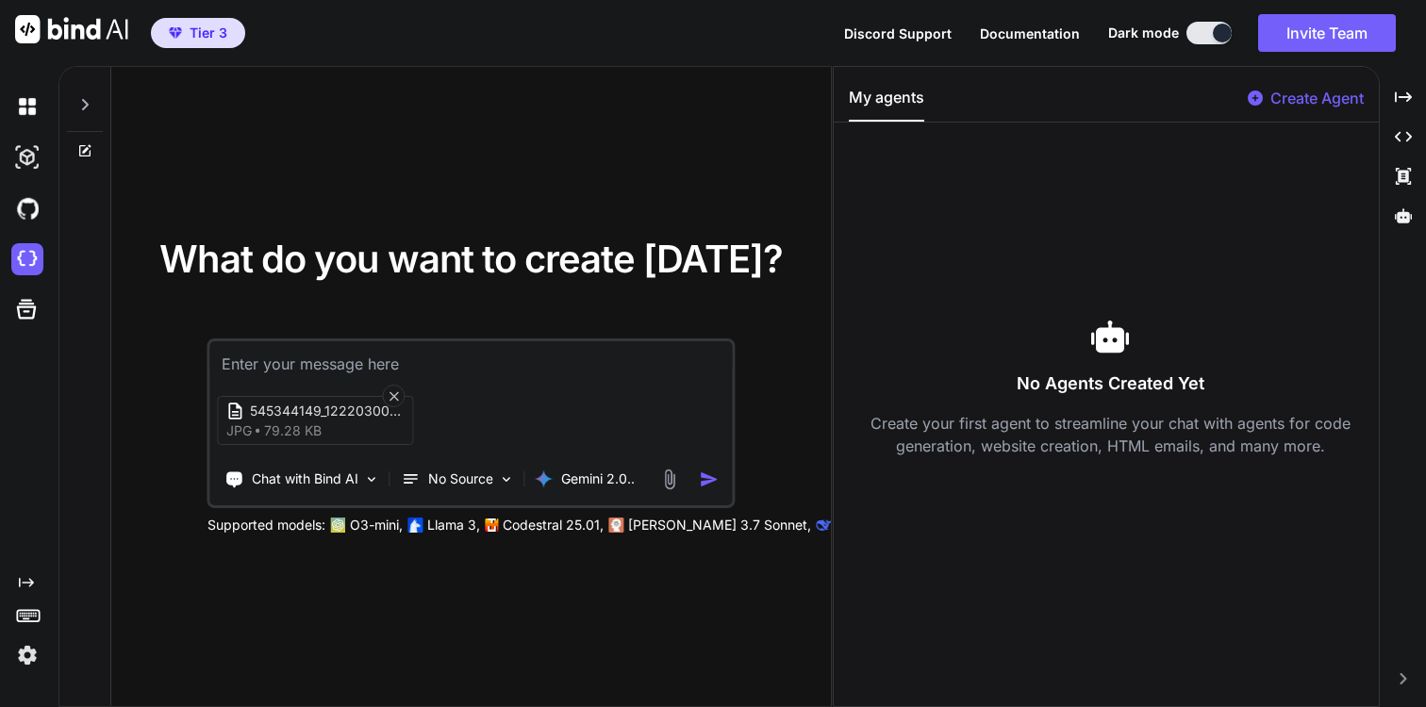
click at [370, 378] on div "545344149_122203001942093845_6255396004752095964_n jpg 79.28 KB Chat with Bind …" at bounding box center [470, 423] width 527 height 170
click at [368, 374] on div "545344149_122203001942093845_6255396004752095964_n jpg 79.28 KB Chat with Bind …" at bounding box center [470, 423] width 527 height 170
click at [392, 396] on icon at bounding box center [393, 395] width 9 height 9
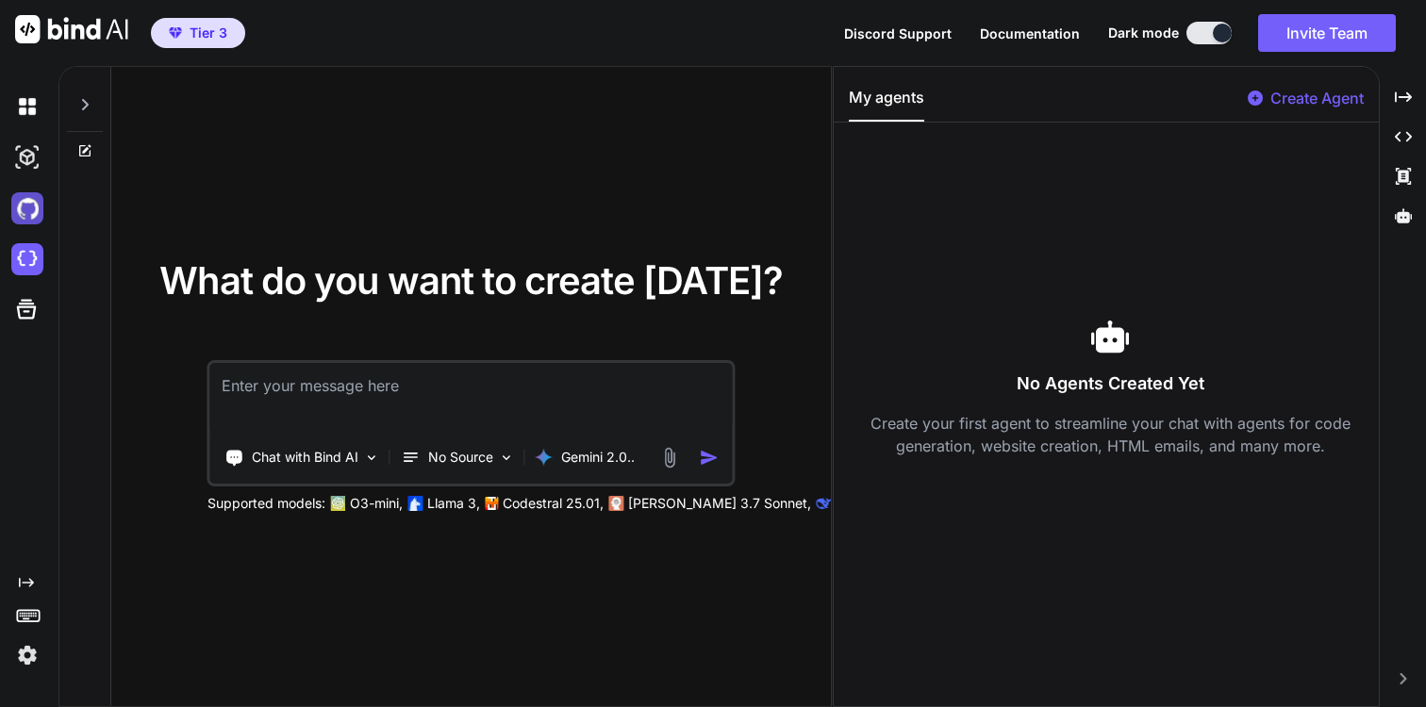
click at [39, 211] on img at bounding box center [27, 208] width 32 height 32
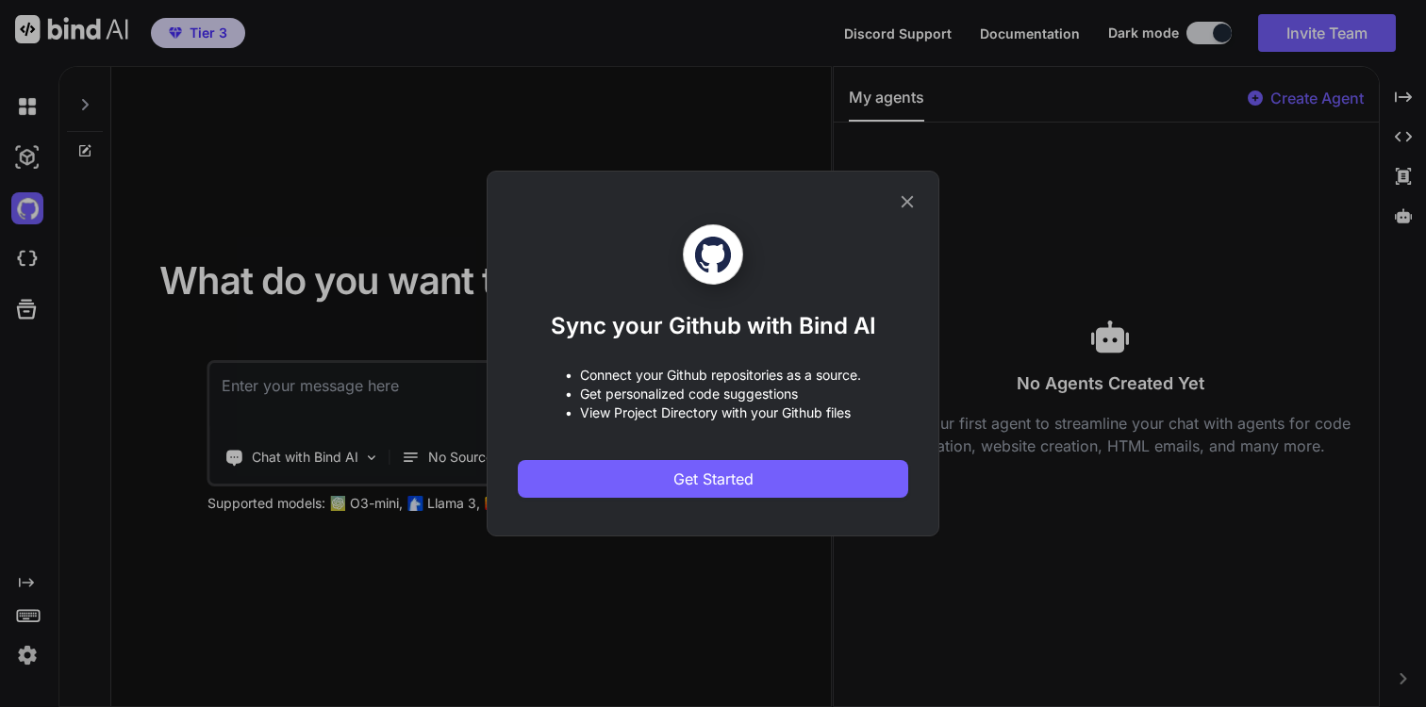
click at [903, 200] on icon at bounding box center [907, 201] width 21 height 21
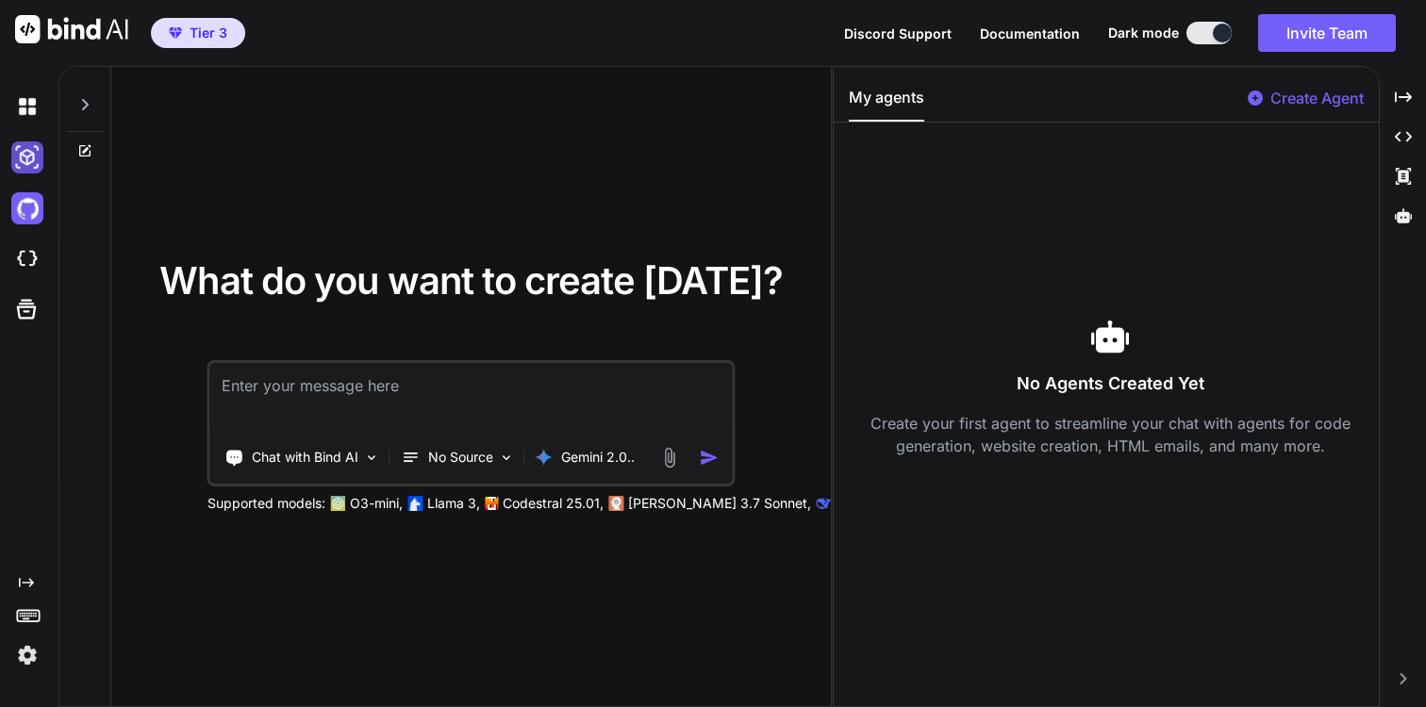
click at [12, 151] on img at bounding box center [27, 157] width 32 height 32
click at [27, 157] on img at bounding box center [27, 157] width 32 height 32
click at [21, 117] on img at bounding box center [27, 107] width 32 height 32
click at [23, 151] on img at bounding box center [27, 157] width 32 height 32
click at [23, 261] on img at bounding box center [27, 259] width 32 height 32
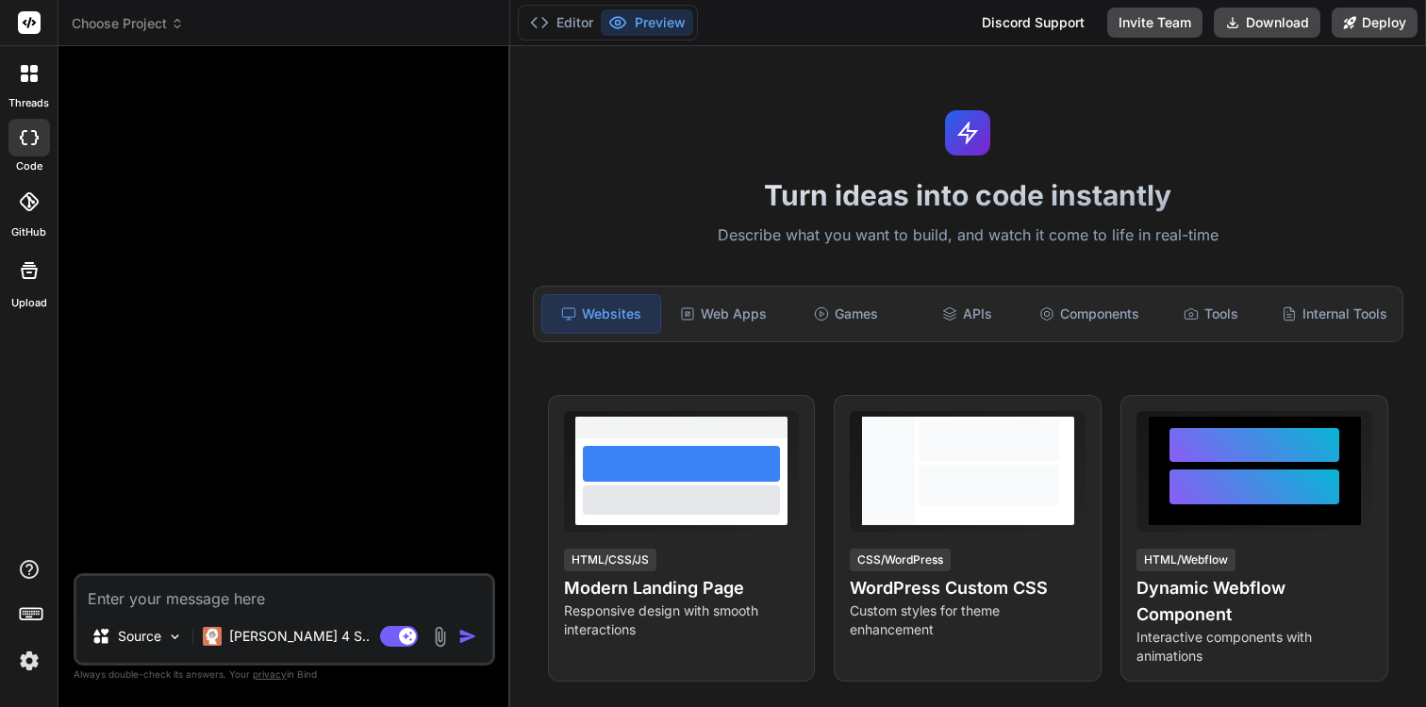
type textarea "x"
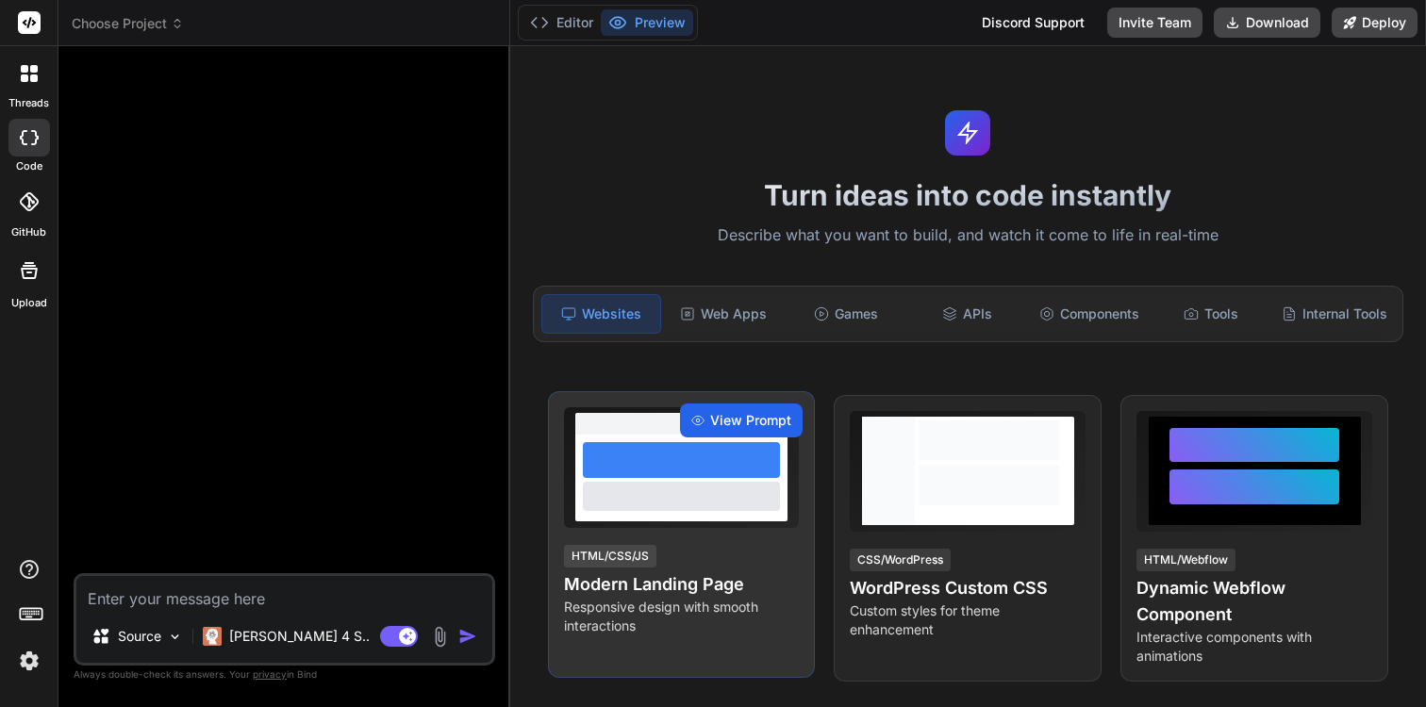
click at [763, 421] on span "View Prompt" at bounding box center [750, 420] width 81 height 19
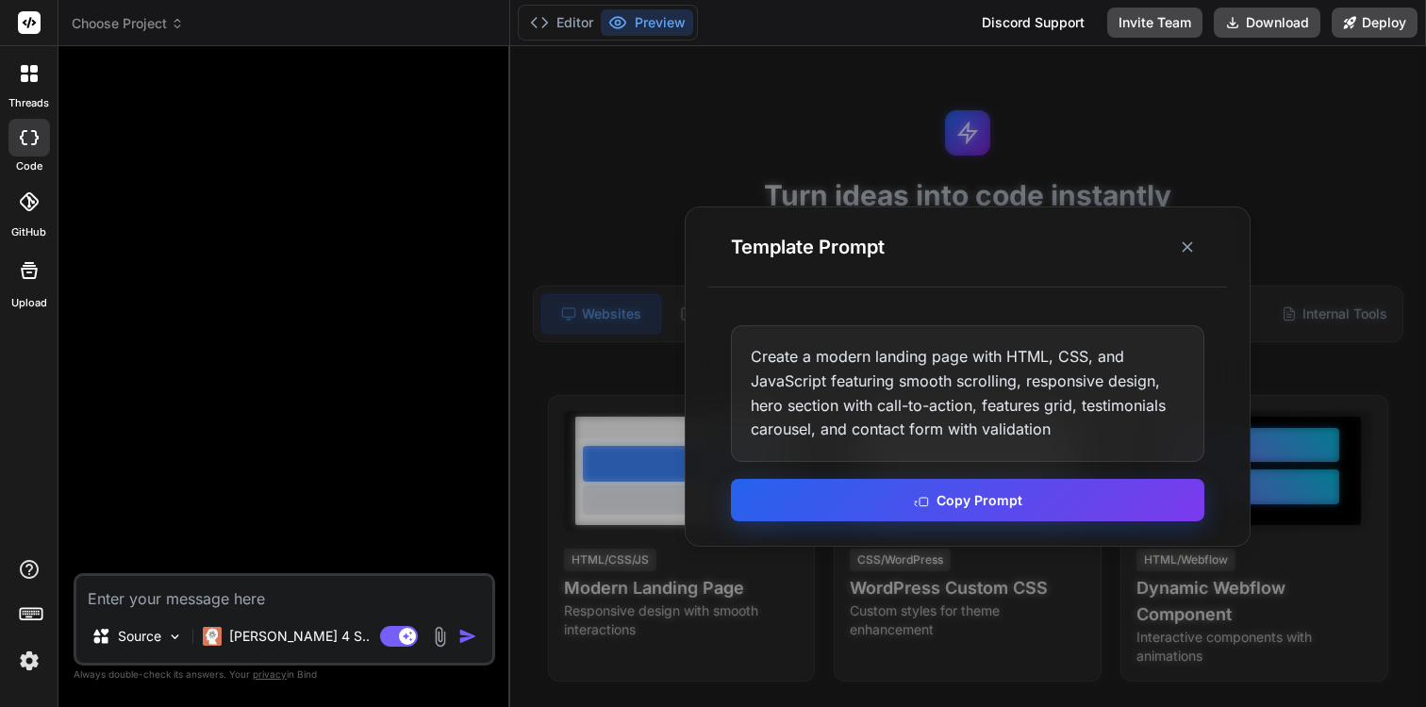
click at [803, 496] on button "Copy Prompt" at bounding box center [967, 500] width 473 height 42
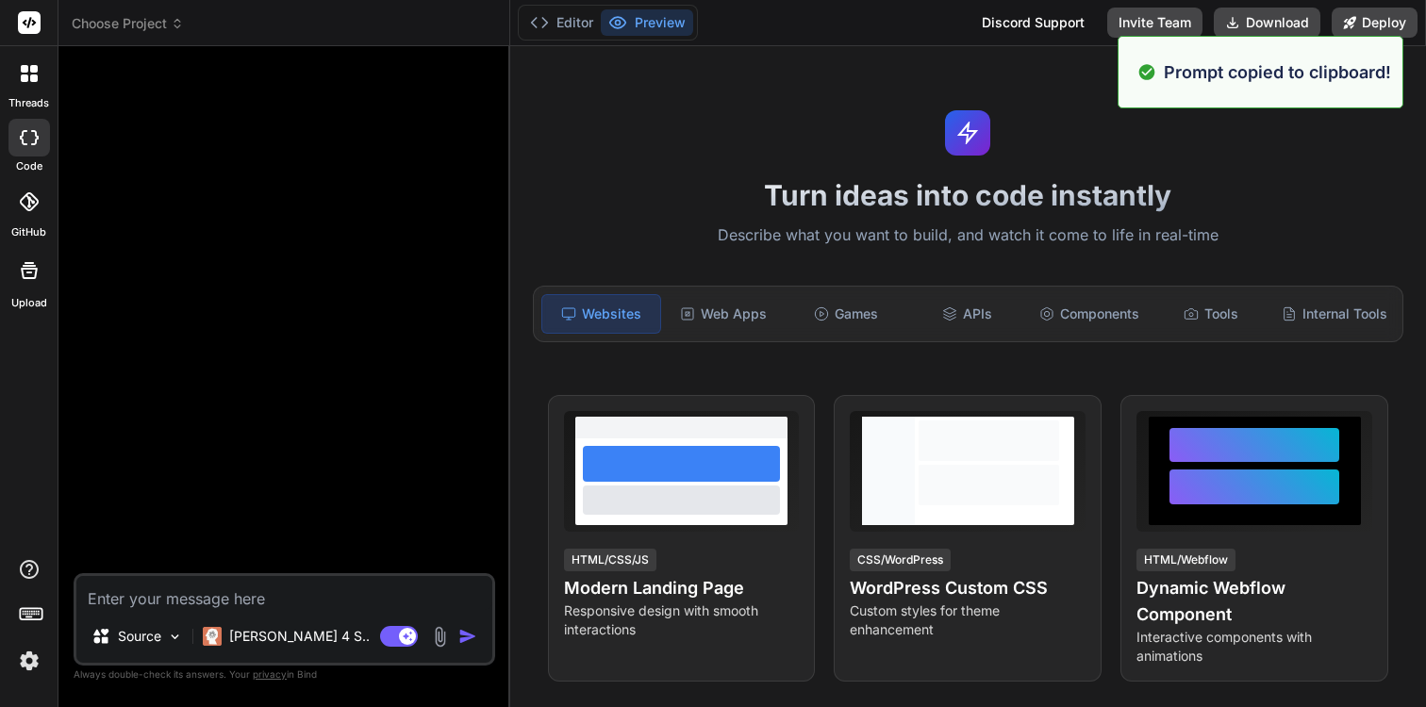
click at [383, 607] on textarea at bounding box center [284, 593] width 416 height 34
paste textarea "Create a modern landing page with HTML, CSS, and JavaScript featuring smooth sc…"
type textarea "Create a modern landing page with HTML, CSS, and JavaScript featuring smooth sc…"
type textarea "x"
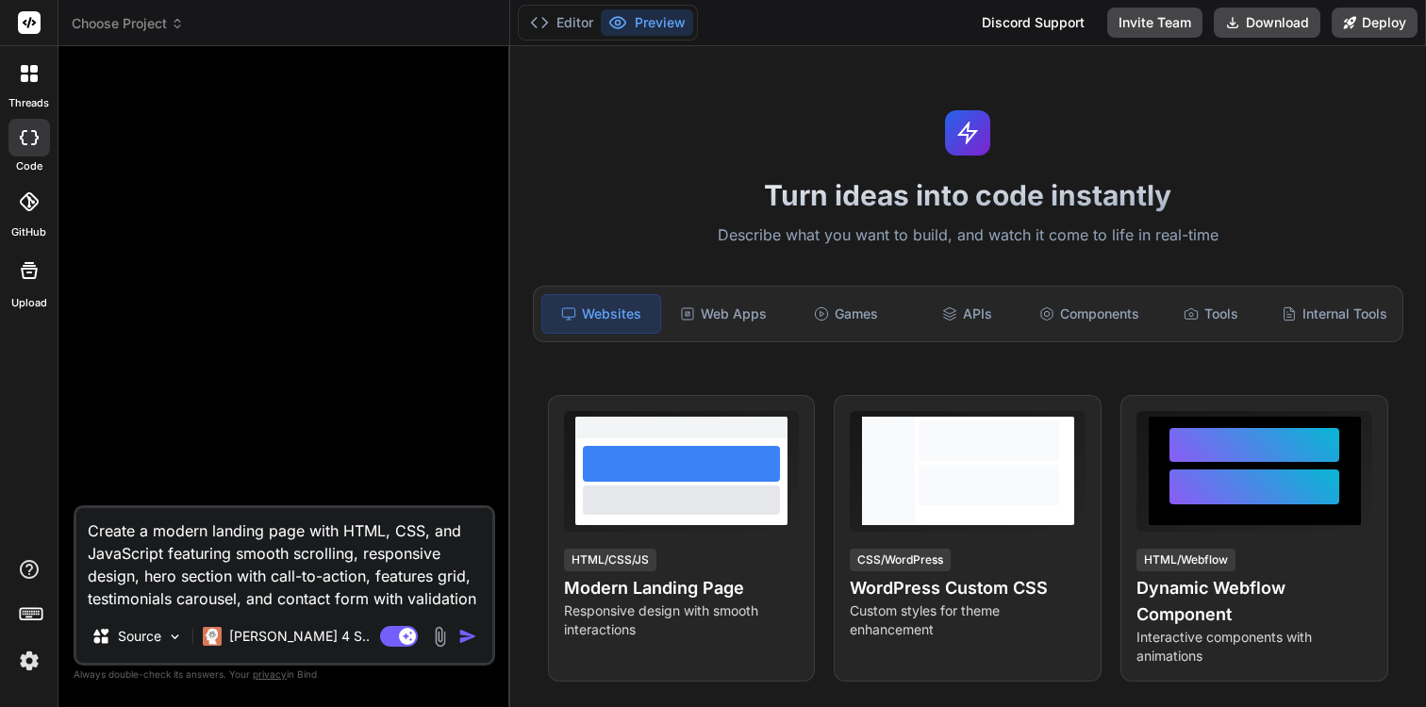
type textarea "Create a modern landing page with HTML, CSS, and JavaScript featuring smooth sc…"
click at [463, 640] on img "button" at bounding box center [467, 636] width 19 height 19
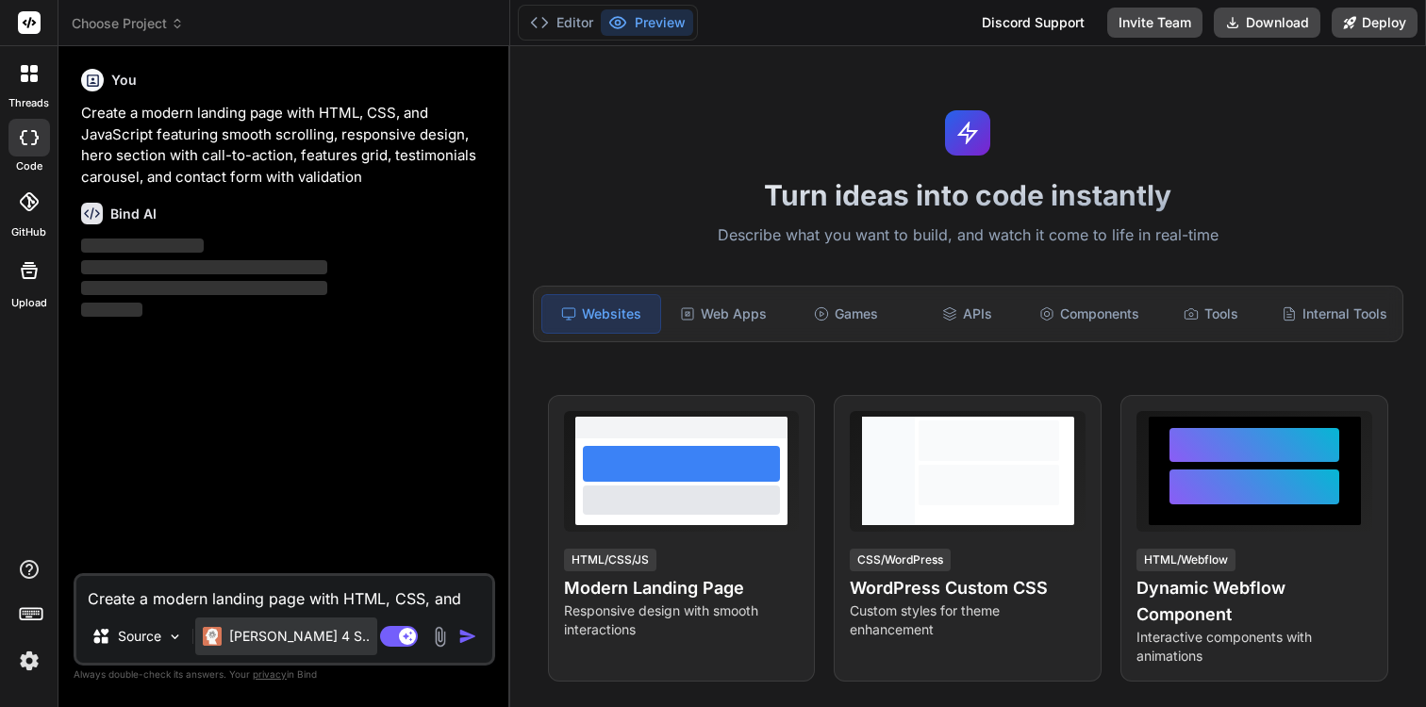
click at [272, 637] on p "[PERSON_NAME] 4 S.." at bounding box center [299, 636] width 140 height 19
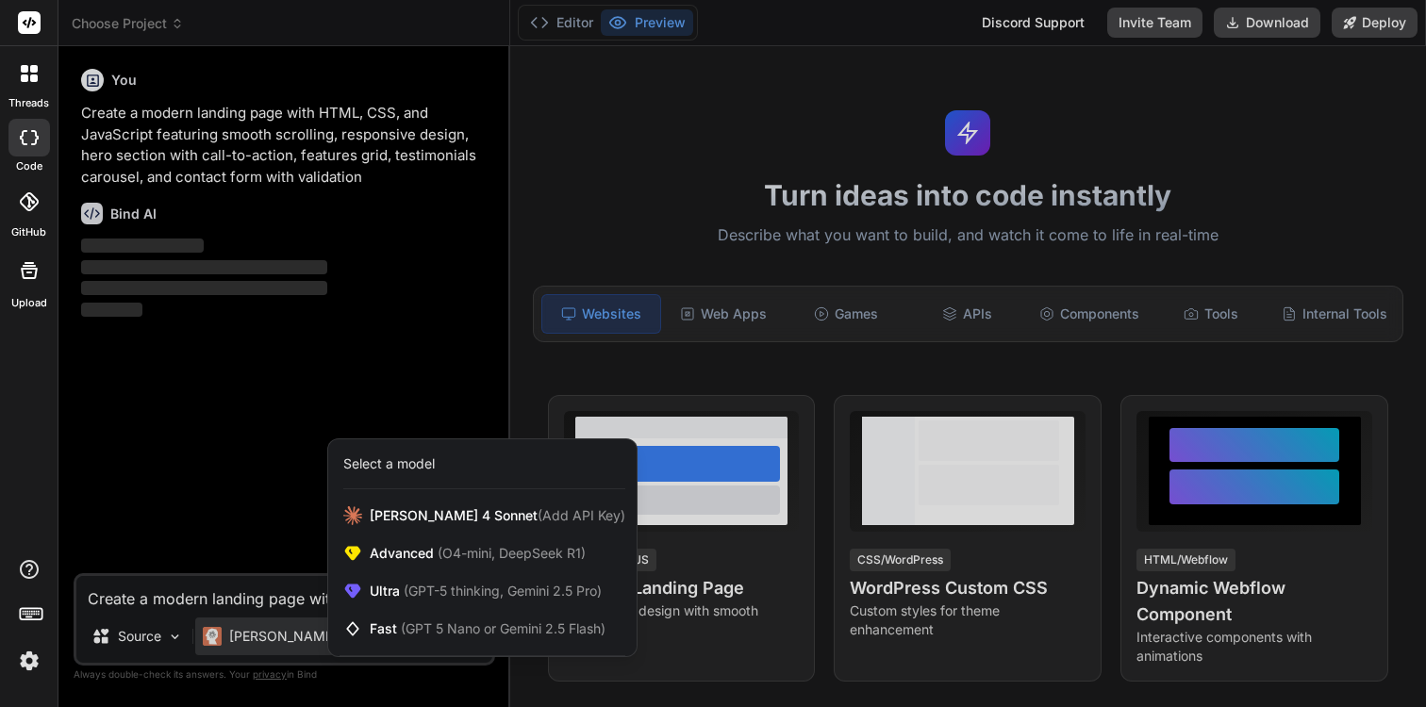
click at [272, 637] on div at bounding box center [713, 353] width 1426 height 707
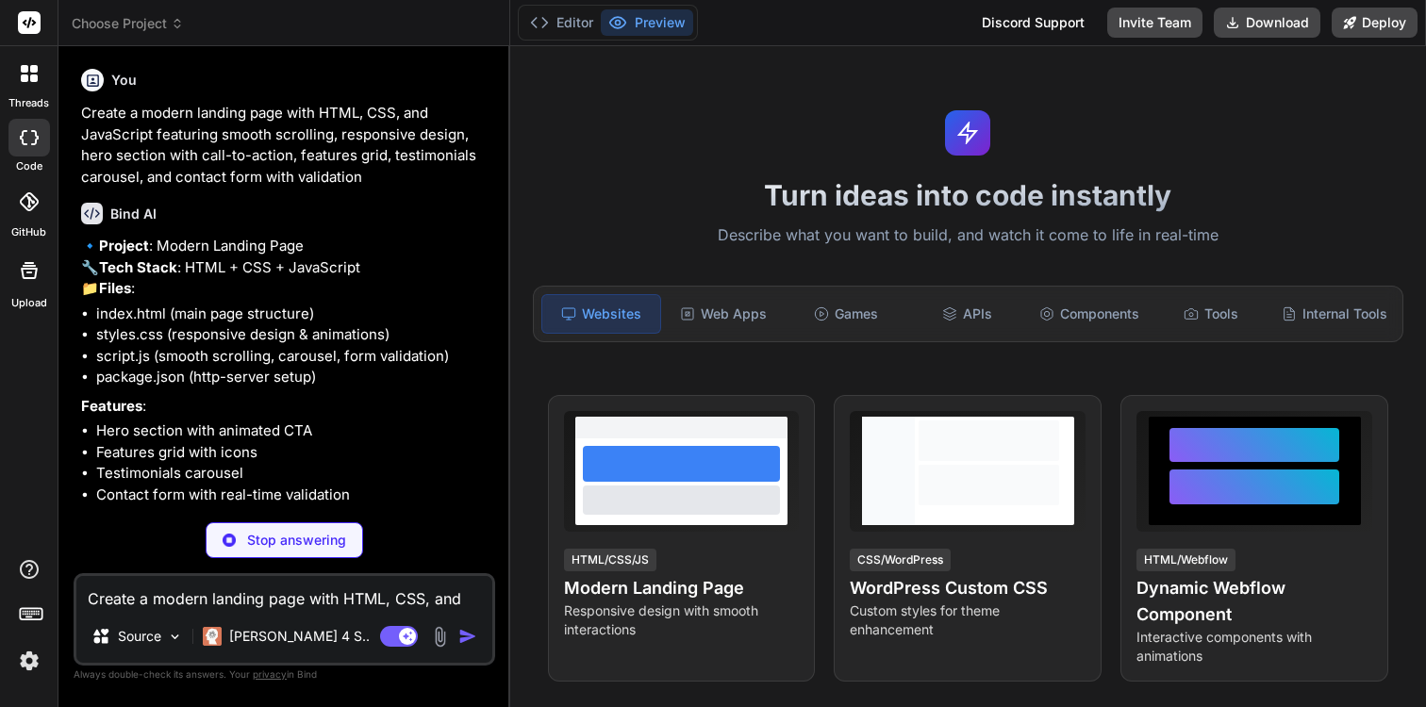
click at [379, 436] on div "🔹 Project : Modern Landing Page 🔧 Tech Stack : HTML + CSS + JavaScript 📁 Files …" at bounding box center [286, 406] width 410 height 341
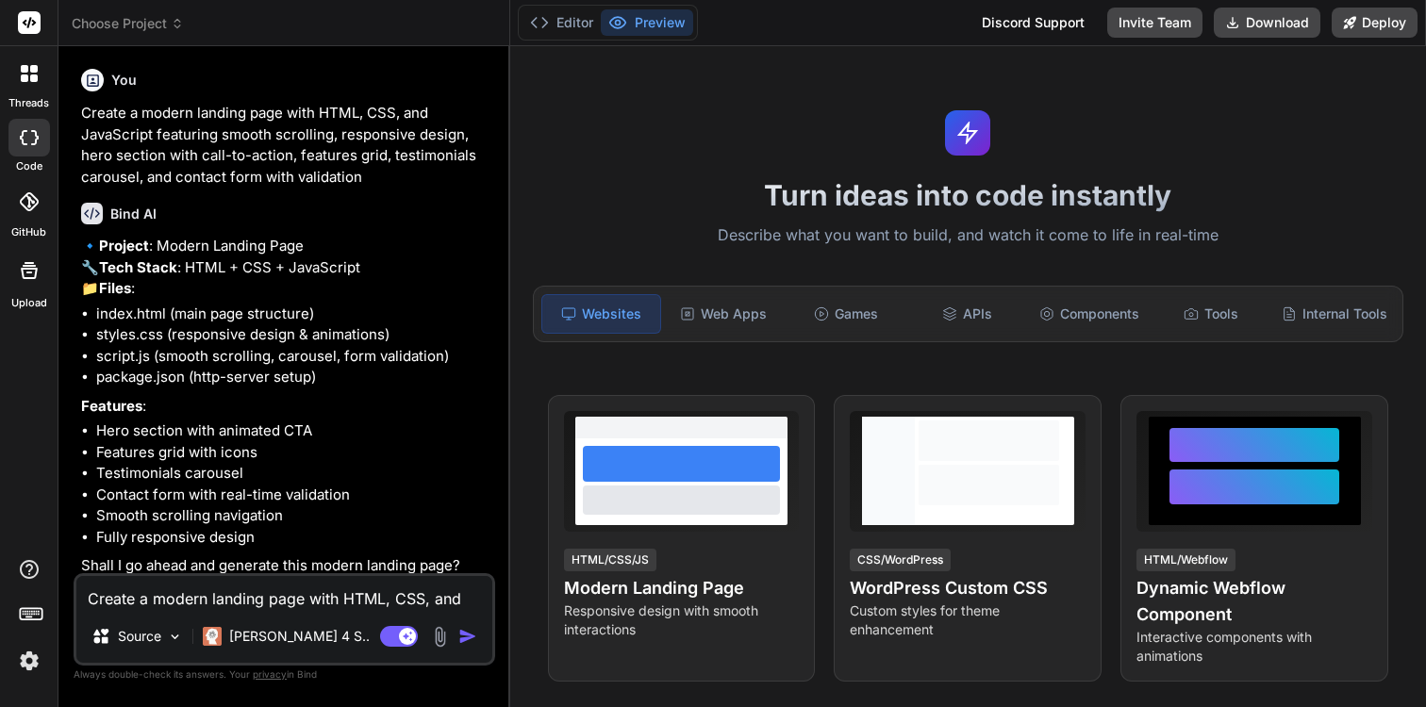
scroll to position [49, 0]
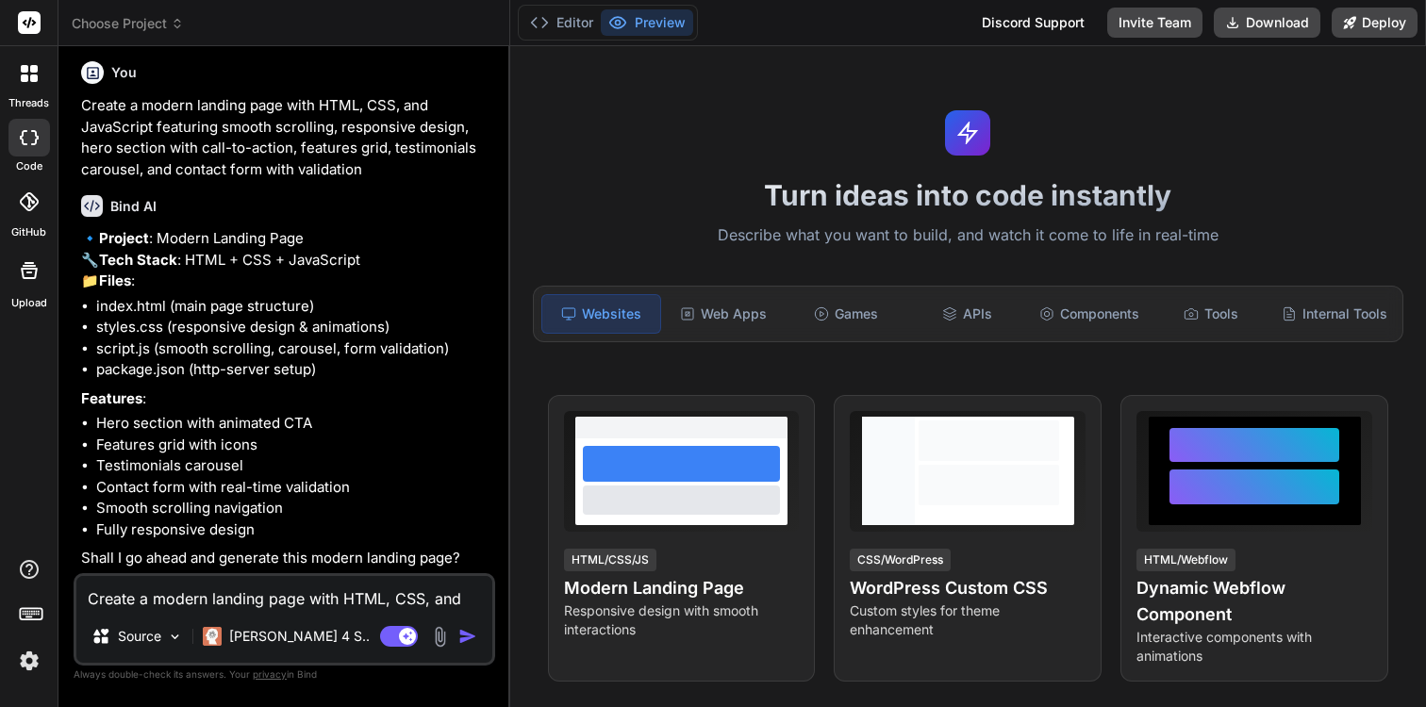
type textarea "x"
click at [189, 593] on textarea "Create a modern landing page with HTML, CSS, and JavaScript featuring smooth sc…" at bounding box center [284, 593] width 416 height 34
type textarea "y"
type textarea "x"
type textarea "ye"
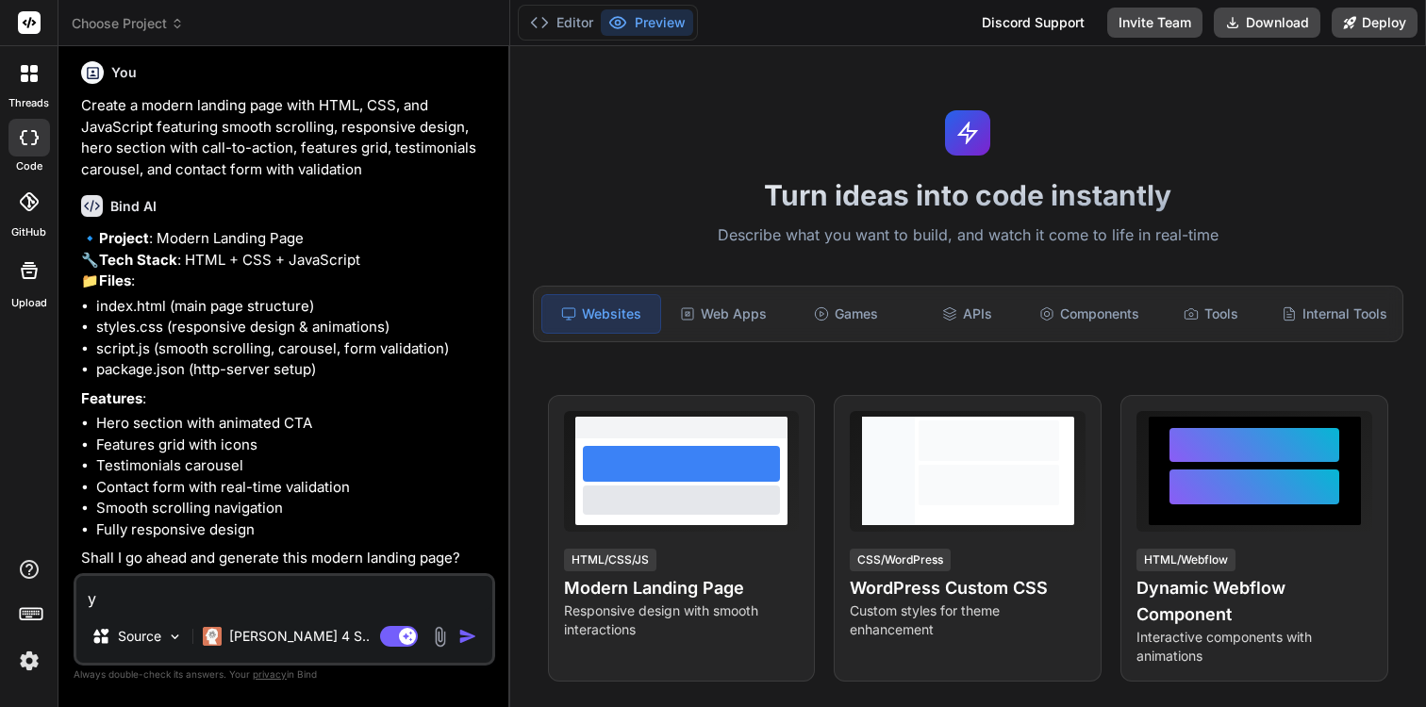
type textarea "x"
type textarea "y"
type textarea "ýe"
type textarea "x"
type textarea "ý"
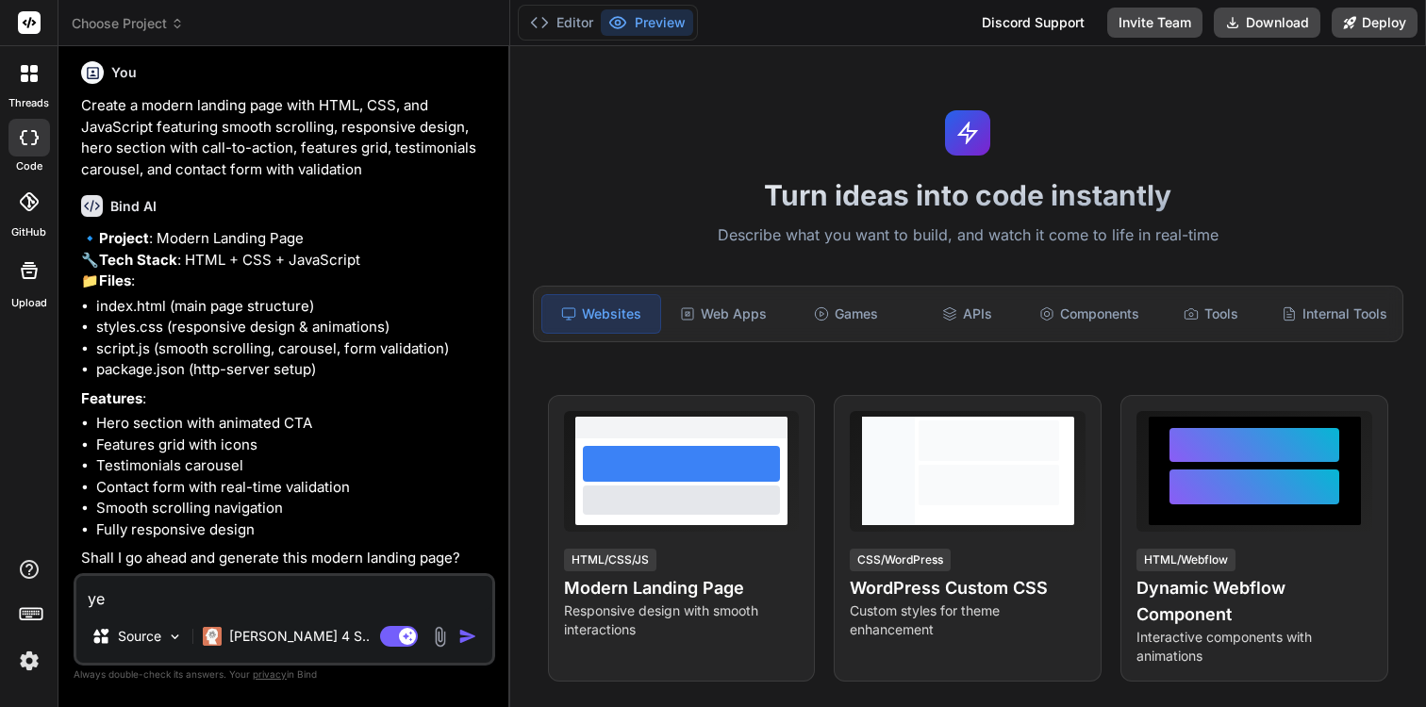
type textarea "yes"
type textarea "x"
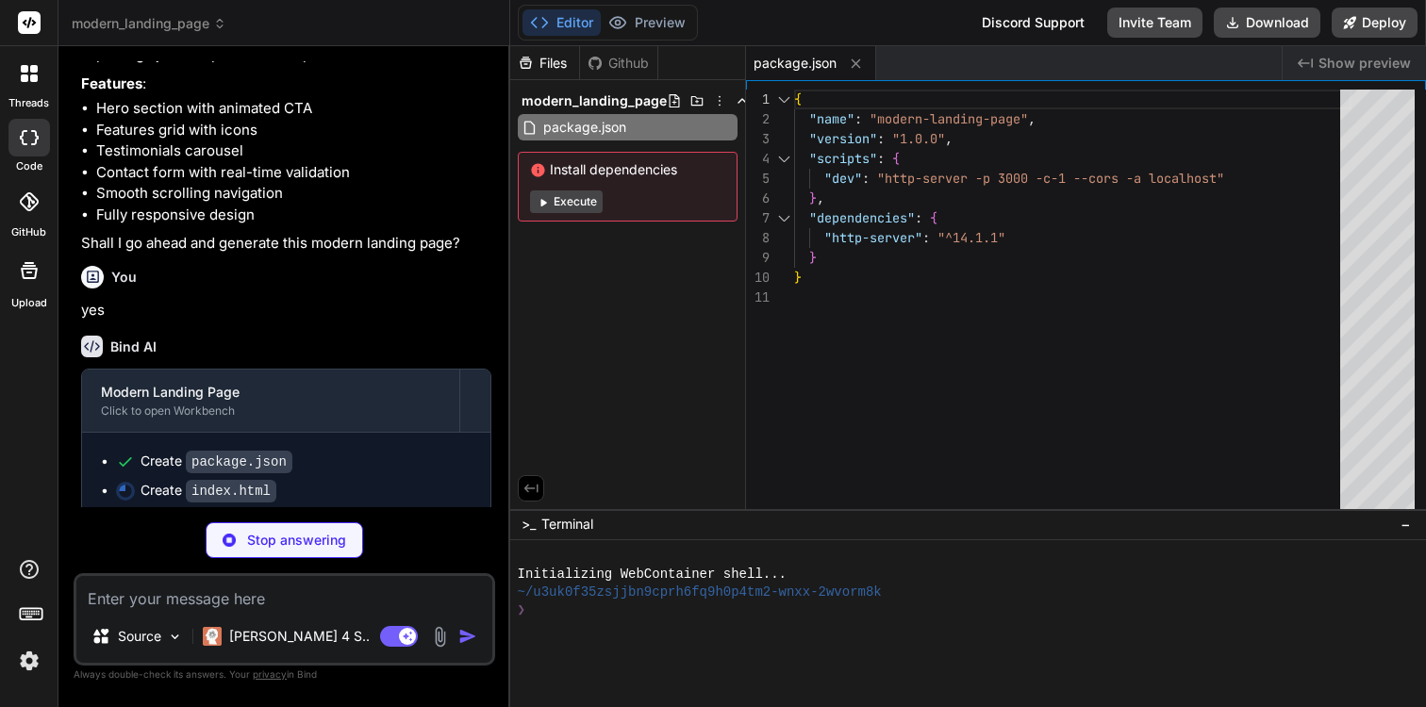
scroll to position [377, 0]
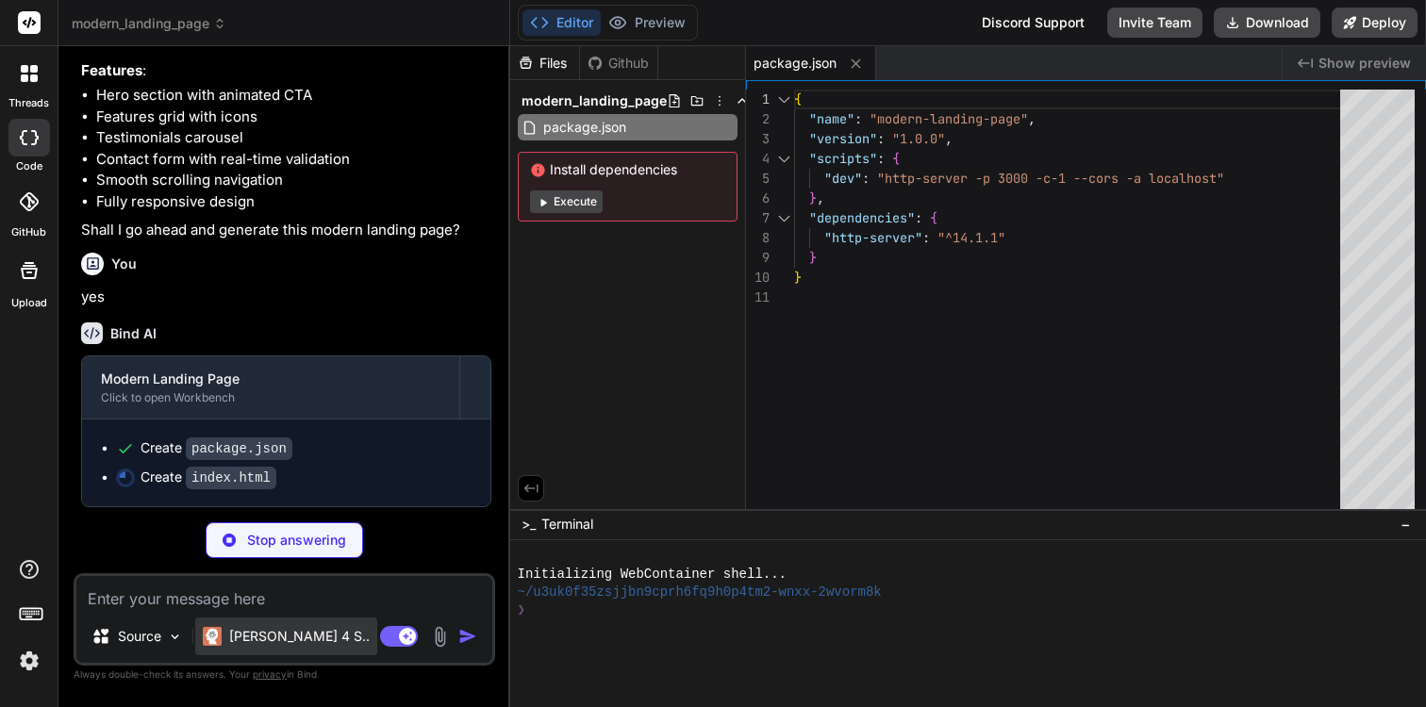
click at [254, 638] on p "[PERSON_NAME] 4 S.." at bounding box center [299, 636] width 140 height 19
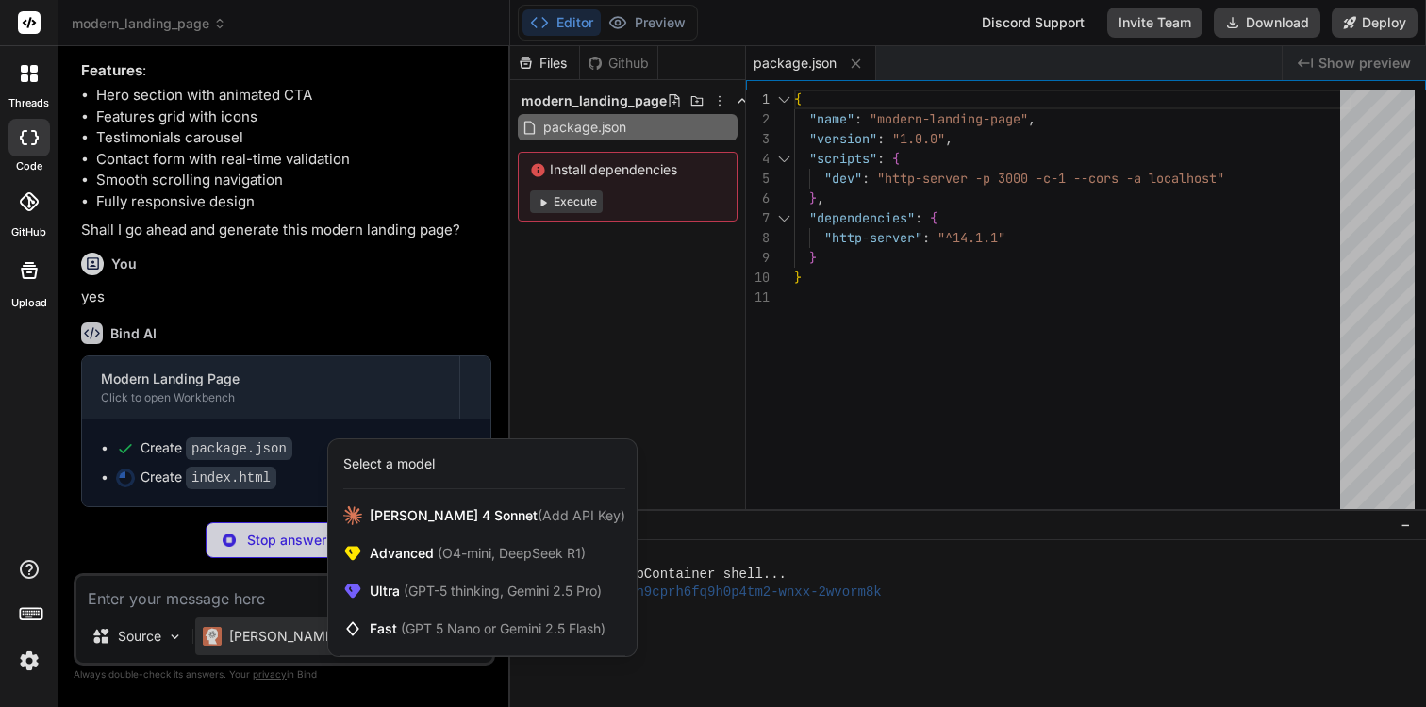
click at [254, 638] on div at bounding box center [713, 353] width 1426 height 707
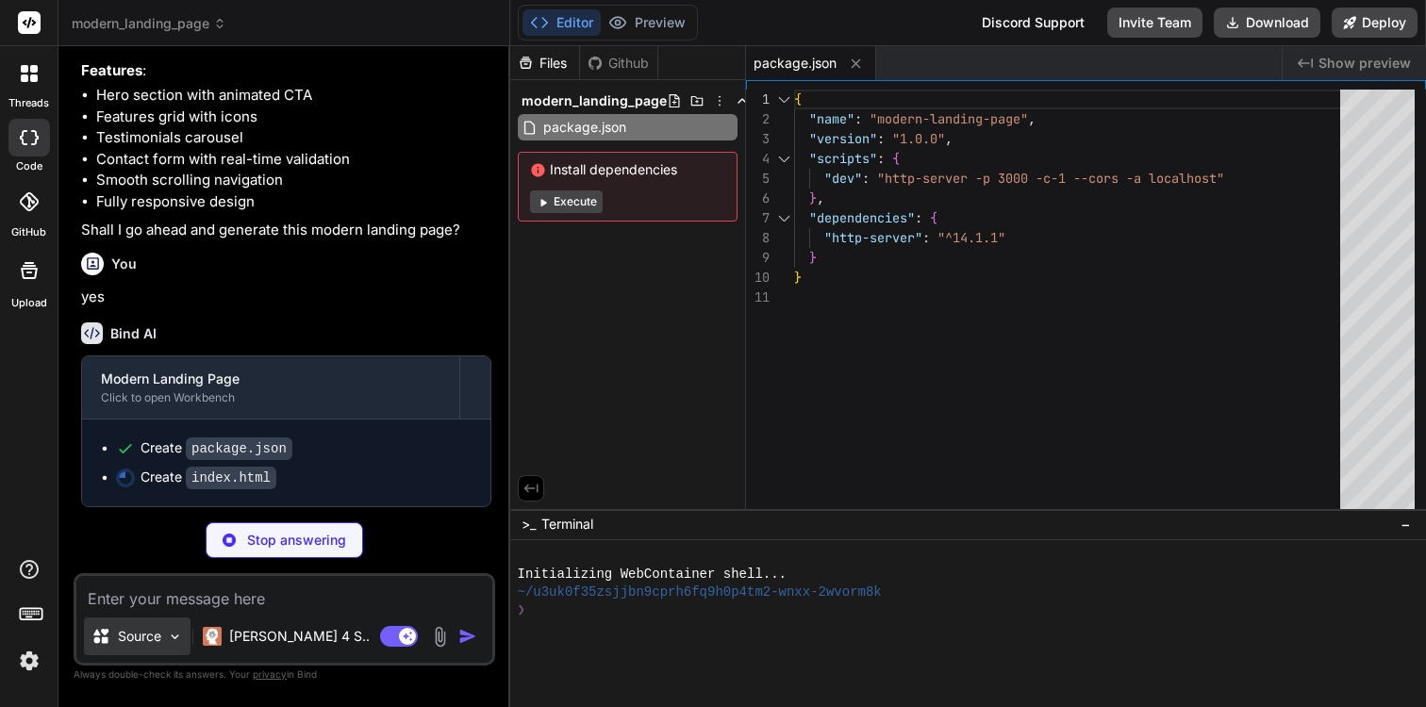
click at [159, 636] on p "Source" at bounding box center [139, 636] width 43 height 19
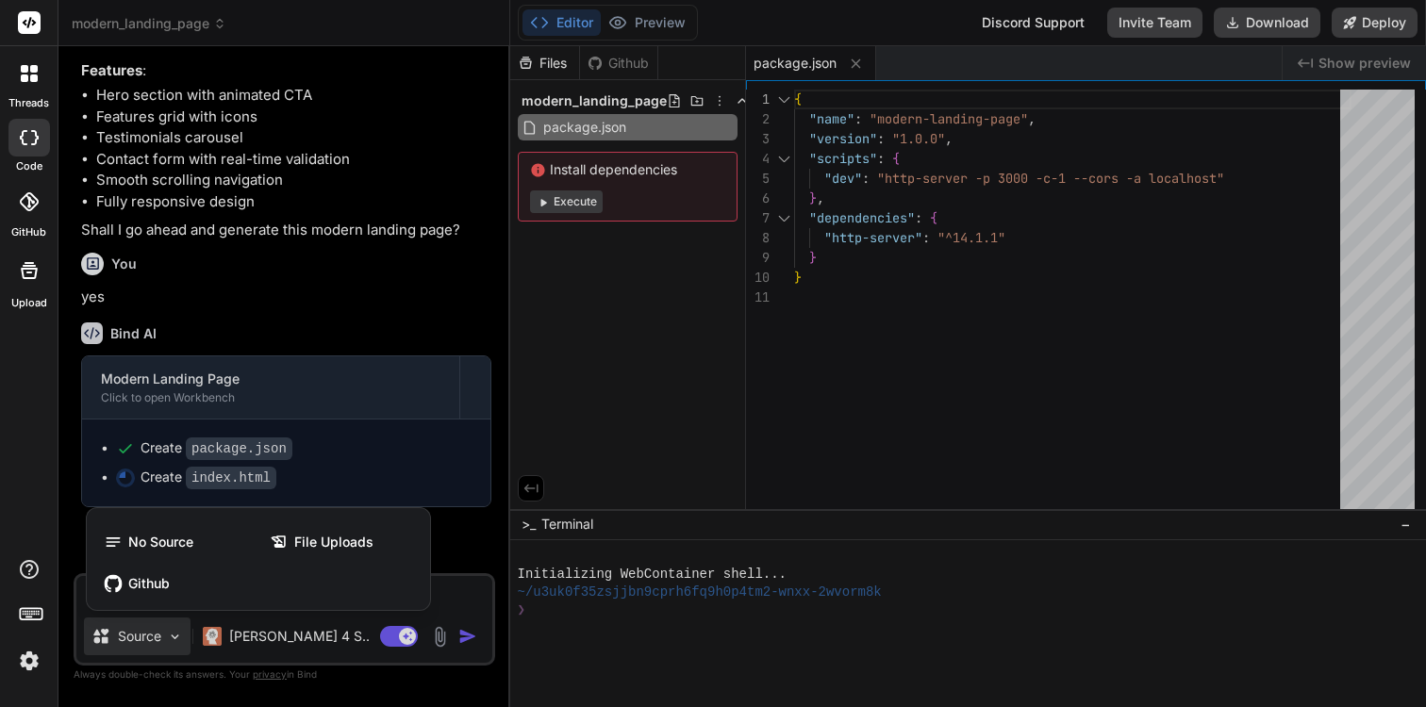
click at [159, 636] on div at bounding box center [713, 353] width 1426 height 707
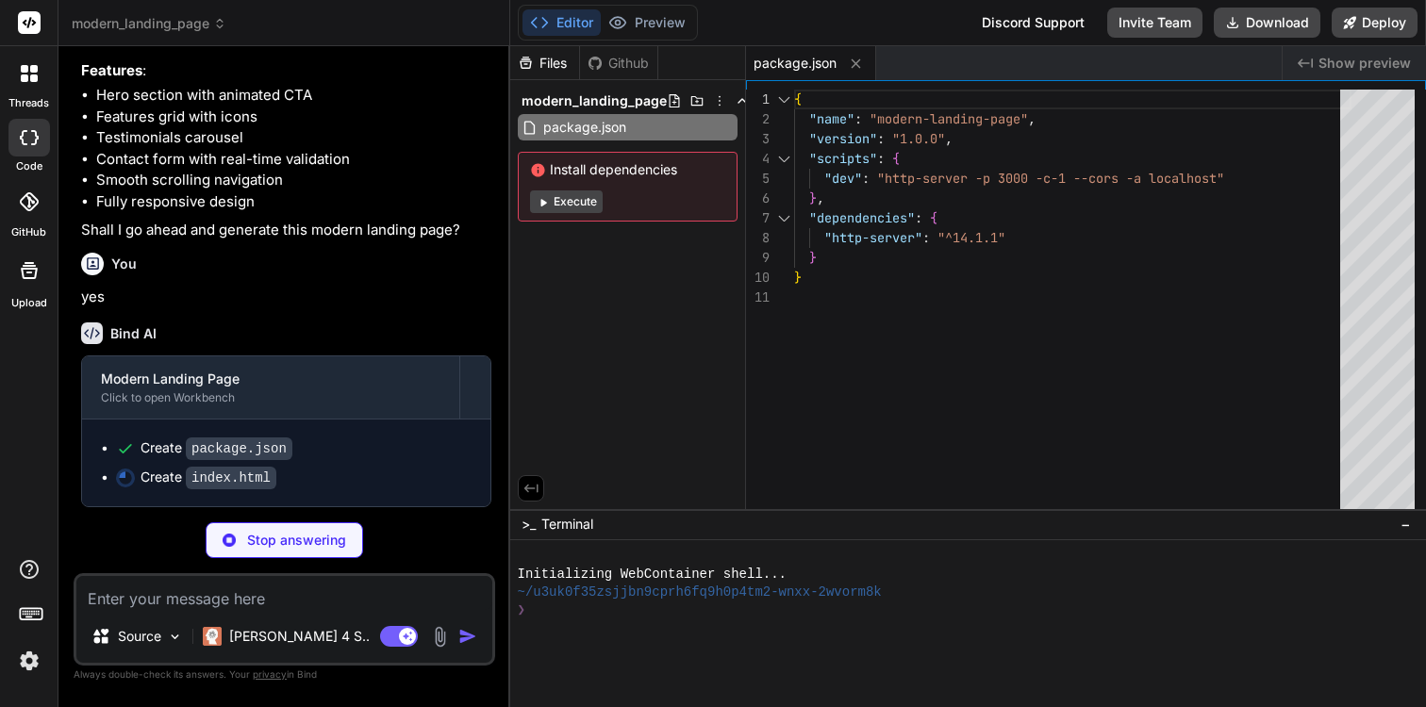
type textarea "x"
type textarea "</footer> <script src="script.js"></script> </body> </html>"
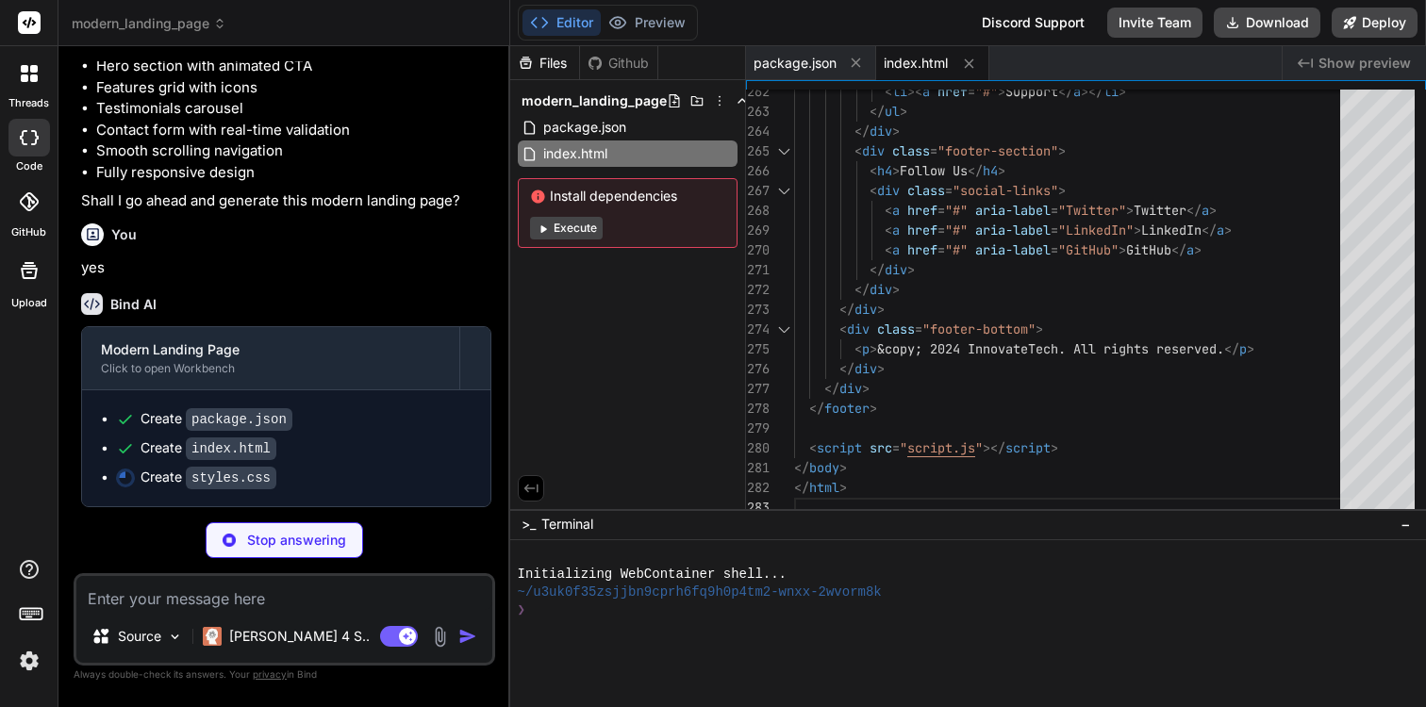
scroll to position [405, 0]
type textarea "x"
type textarea ".carousel-controls { gap: 1rem; } }"
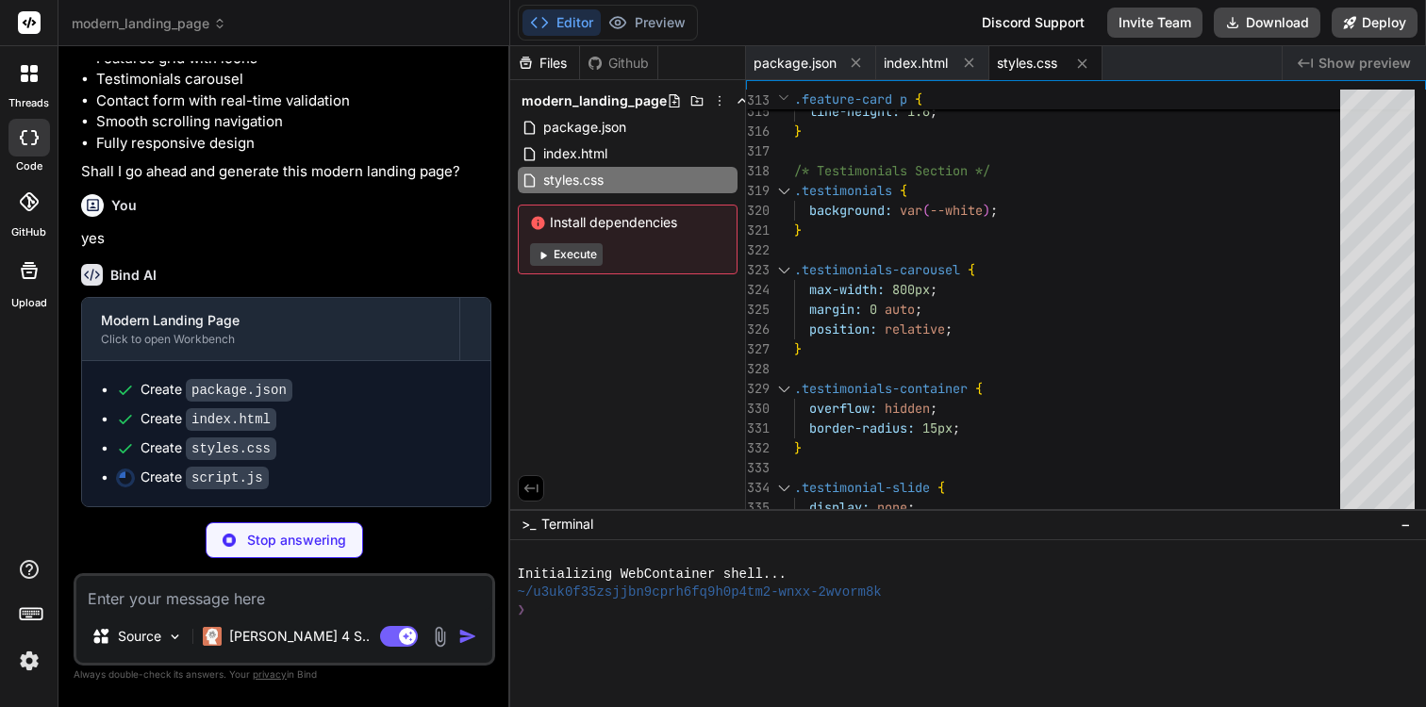
scroll to position [435, 0]
click at [157, 635] on p "Source" at bounding box center [139, 636] width 43 height 19
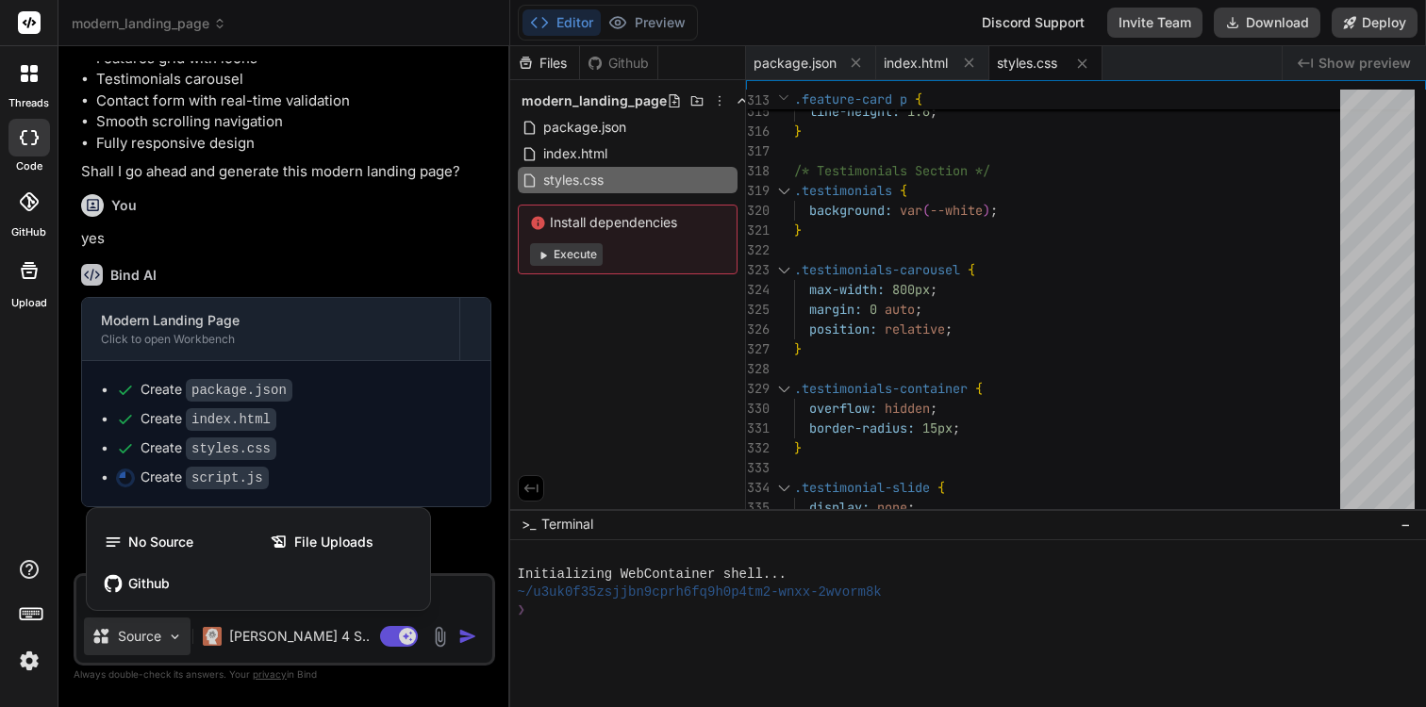
type textarea "x"
type textarea "} });"
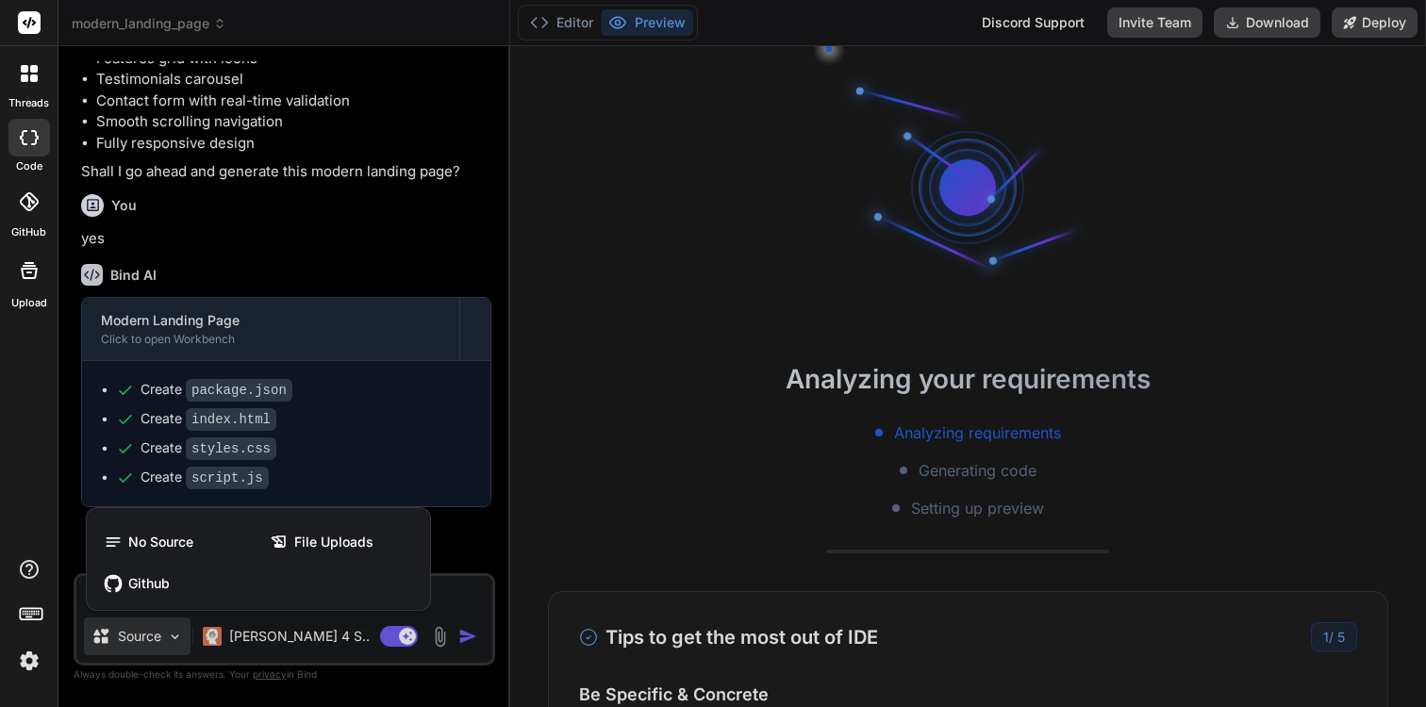
scroll to position [17, 0]
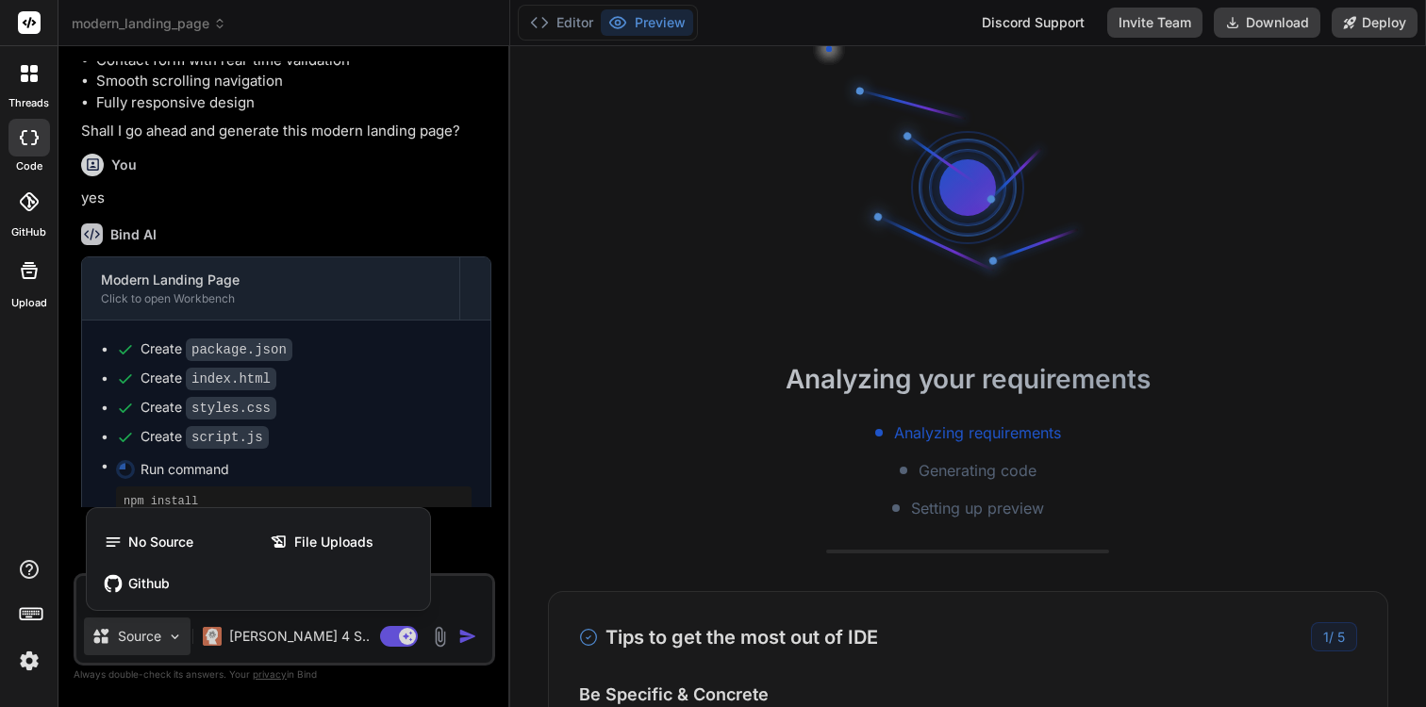
click at [381, 477] on div at bounding box center [713, 353] width 1426 height 707
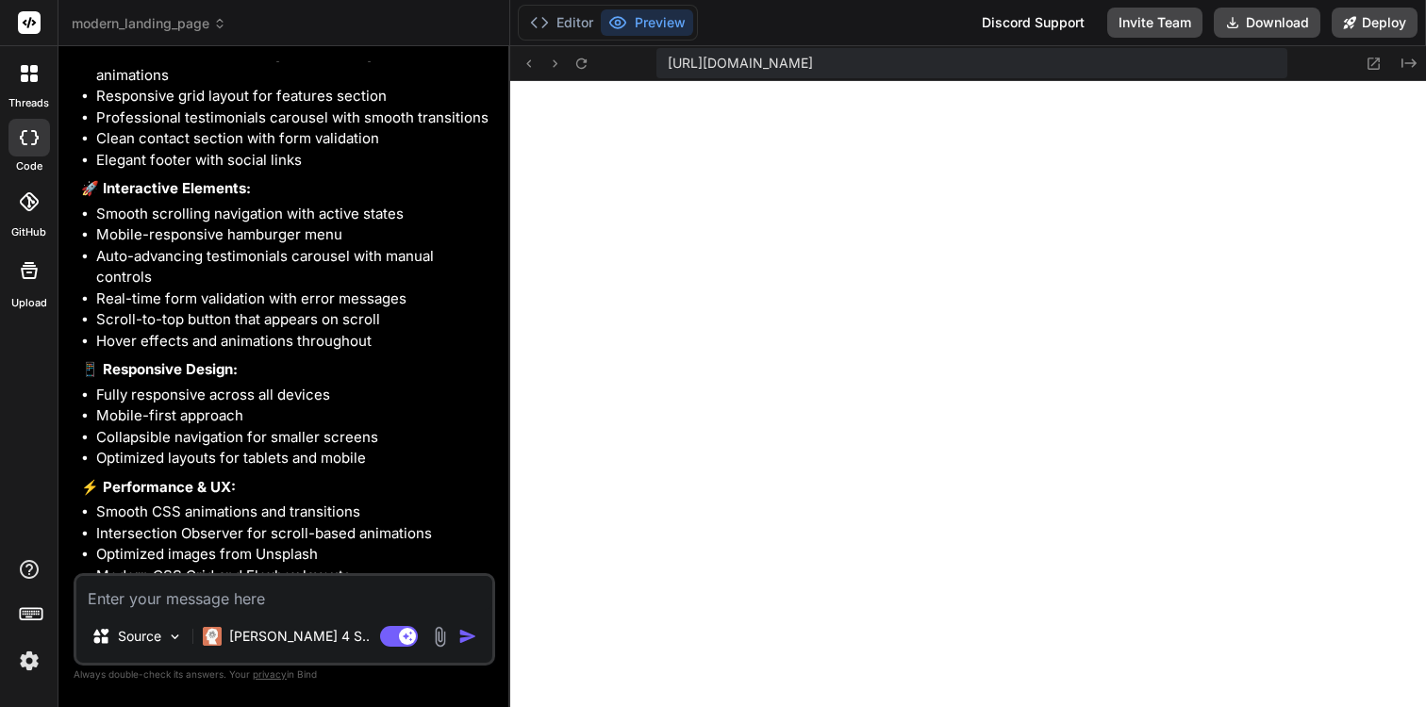
scroll to position [877, 0]
click at [1371, 64] on icon at bounding box center [1373, 64] width 12 height 12
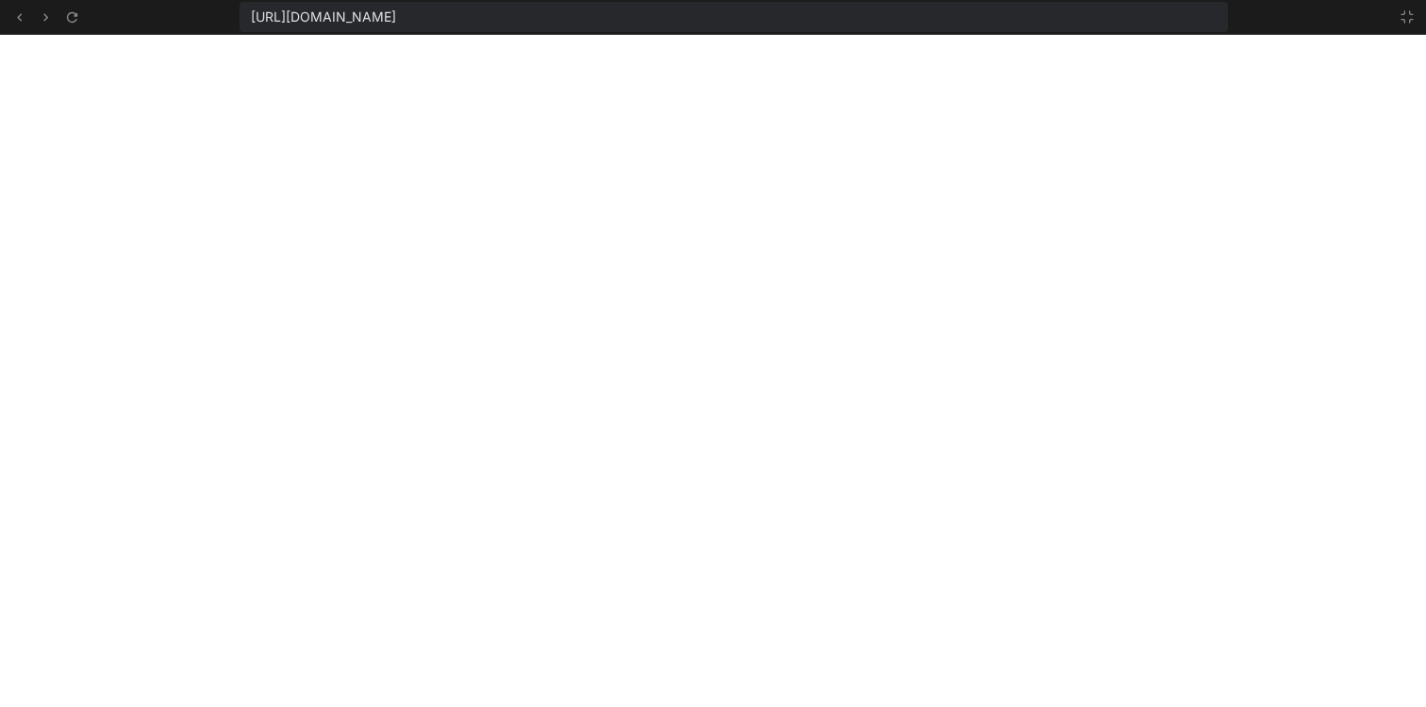
scroll to position [984, 0]
type textarea "x"
click at [1406, 22] on icon at bounding box center [1406, 16] width 15 height 15
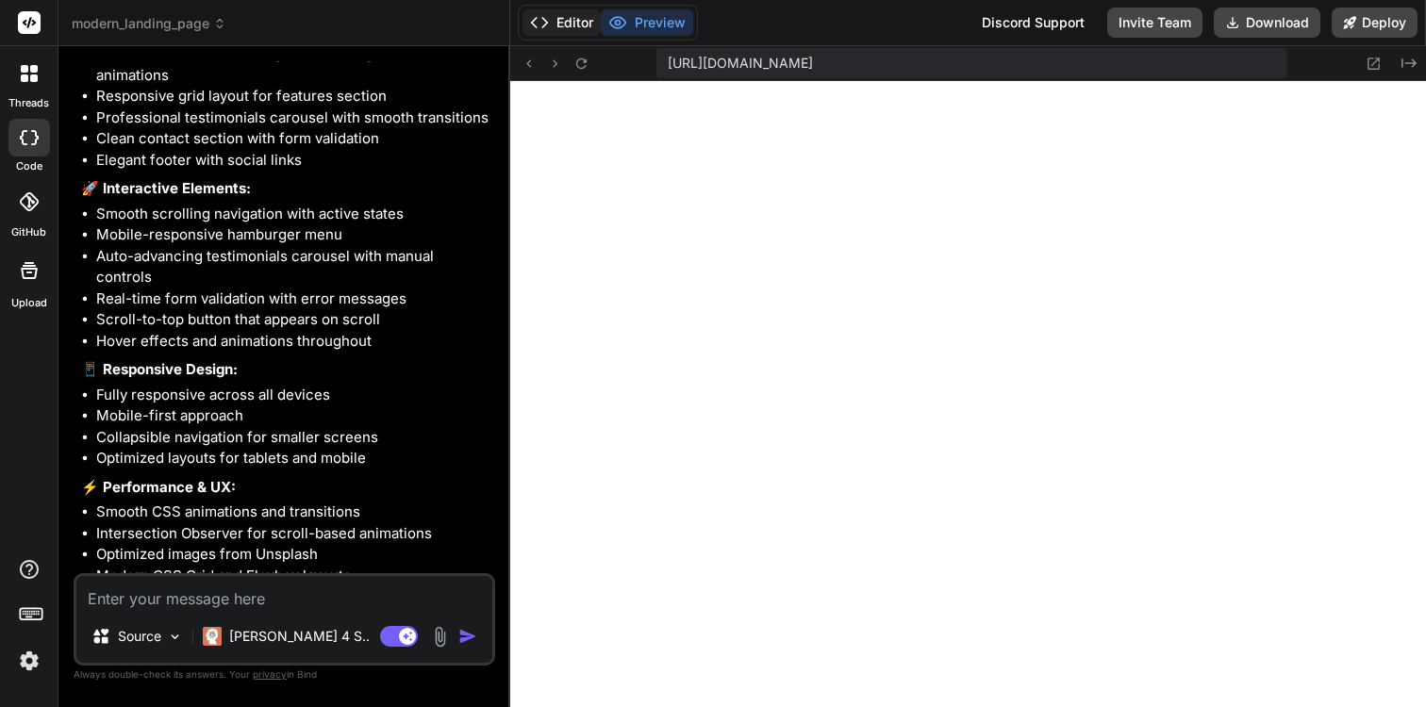
click at [577, 21] on button "Editor" at bounding box center [561, 22] width 78 height 26
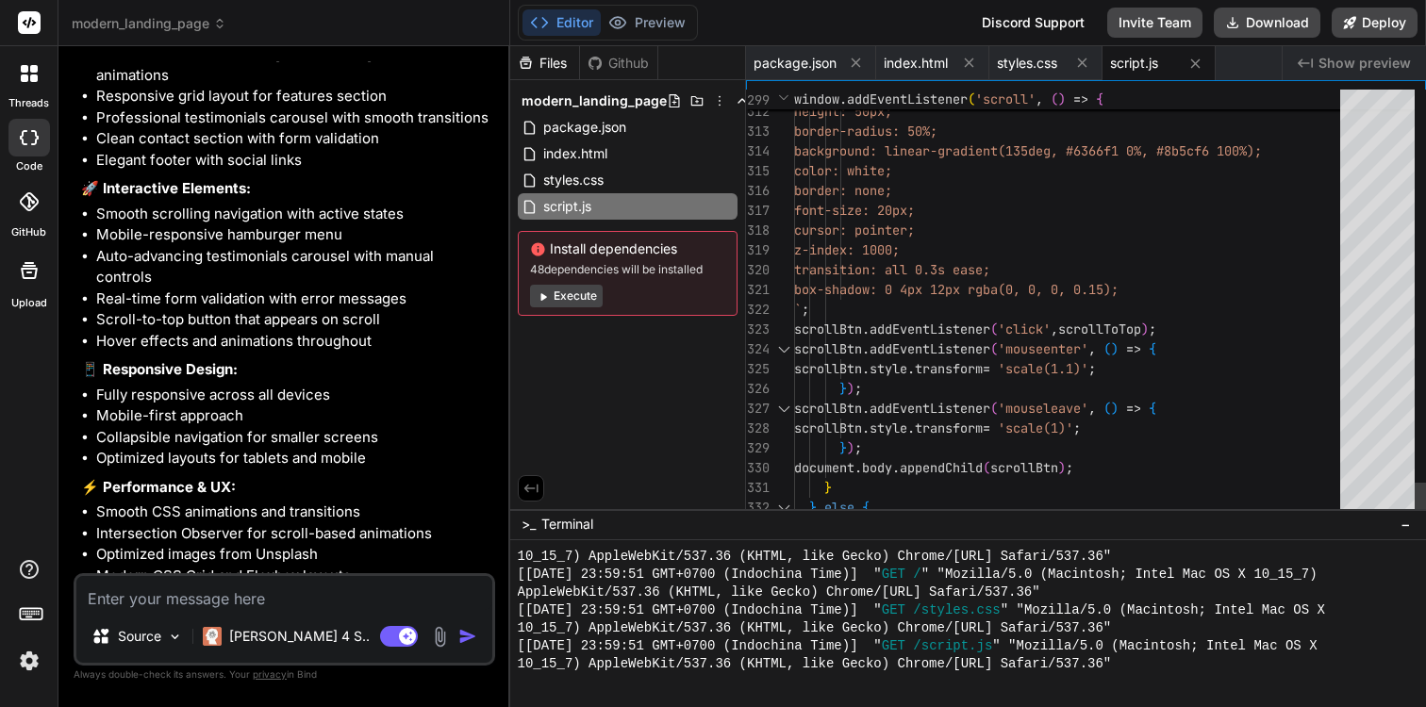
scroll to position [40, 0]
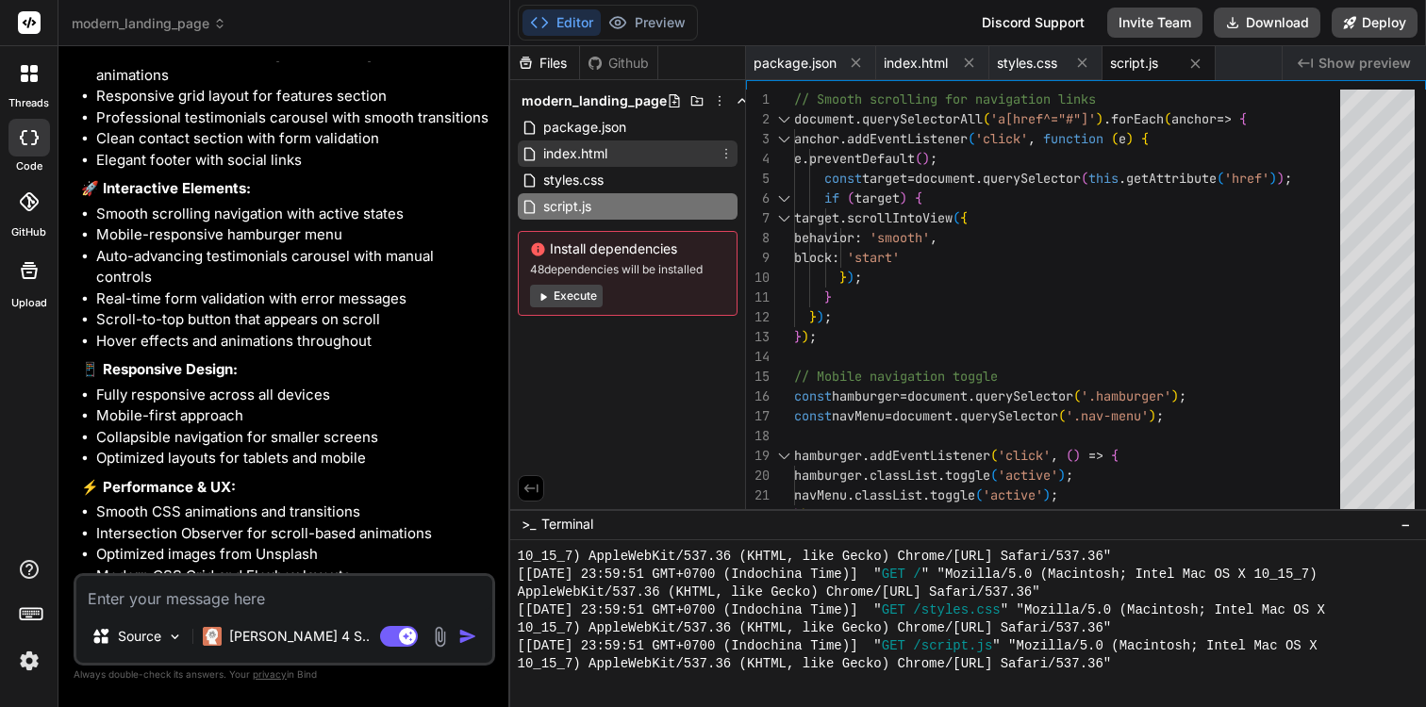
click at [646, 150] on div "index.html" at bounding box center [628, 153] width 220 height 26
type textarea "</footer> <script src="script.js"></script> </body> </html>"
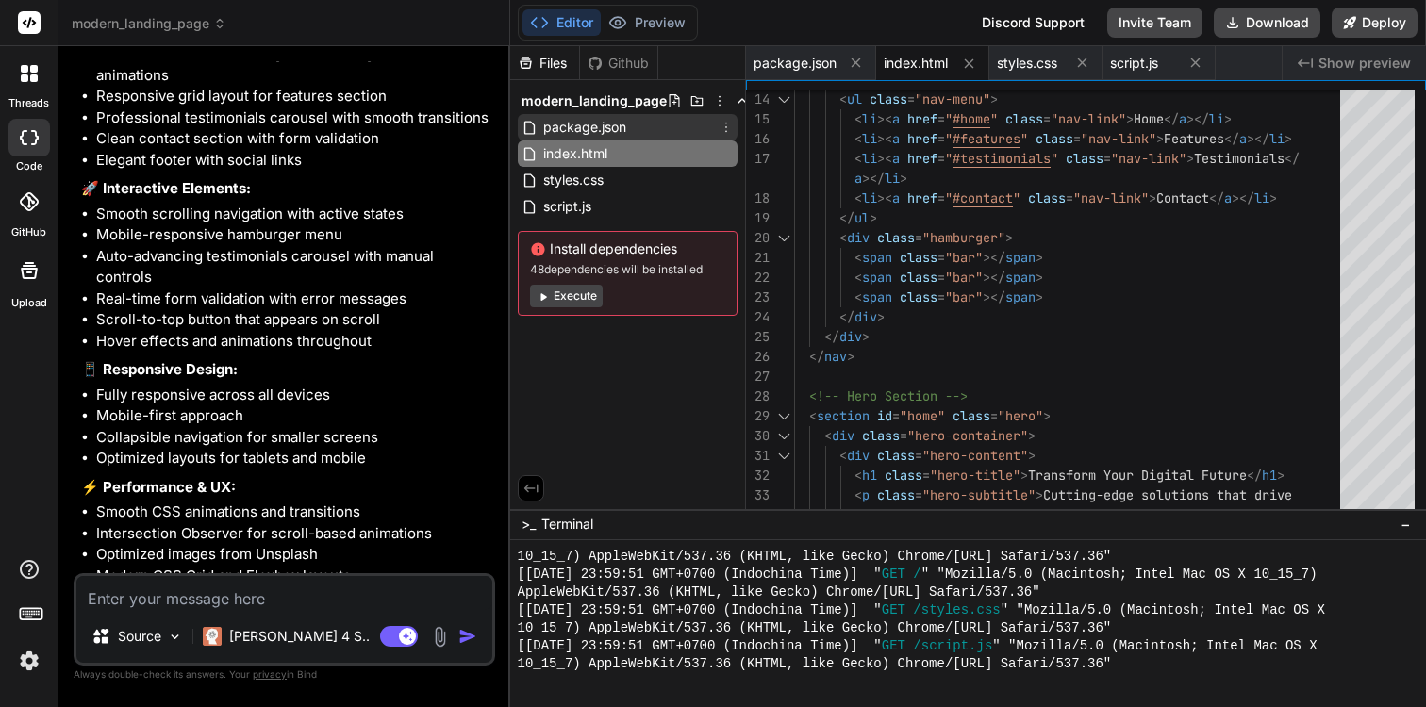
click at [637, 128] on div "package.json" at bounding box center [628, 127] width 220 height 26
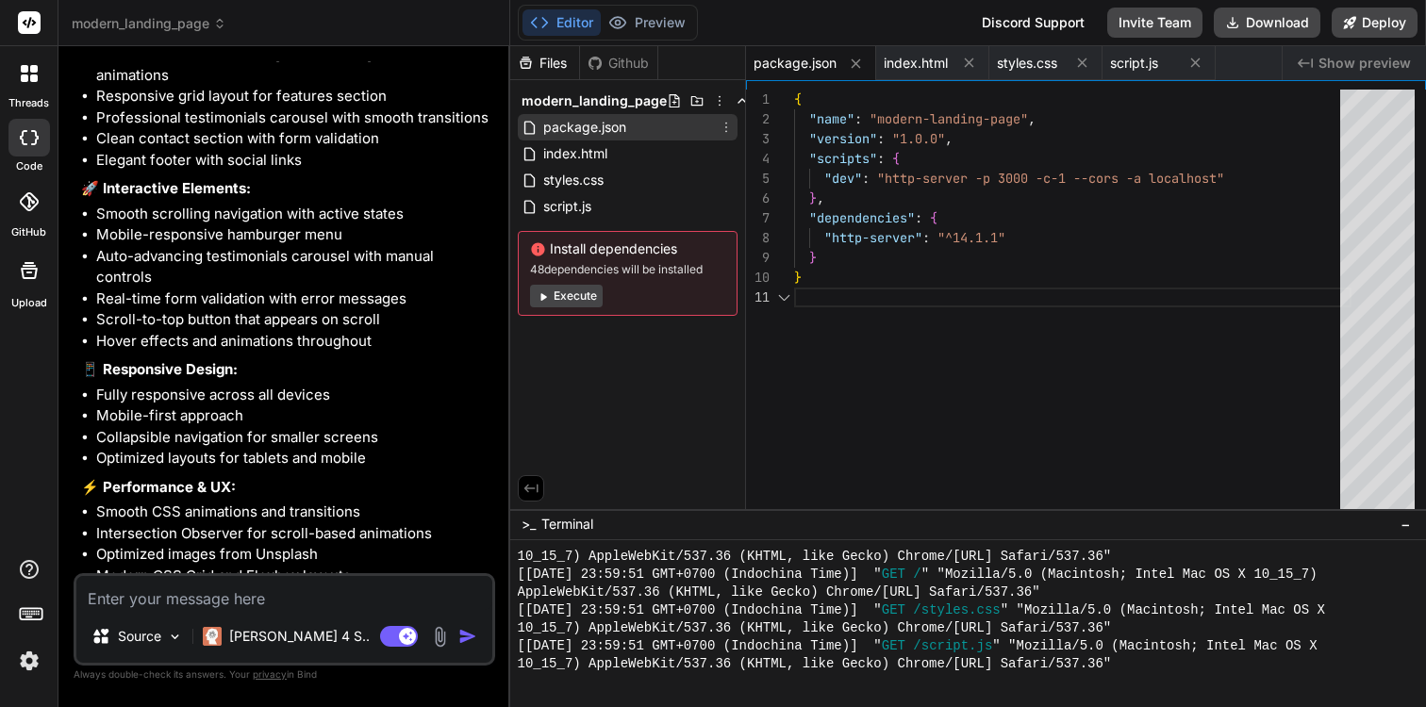
scroll to position [0, 0]
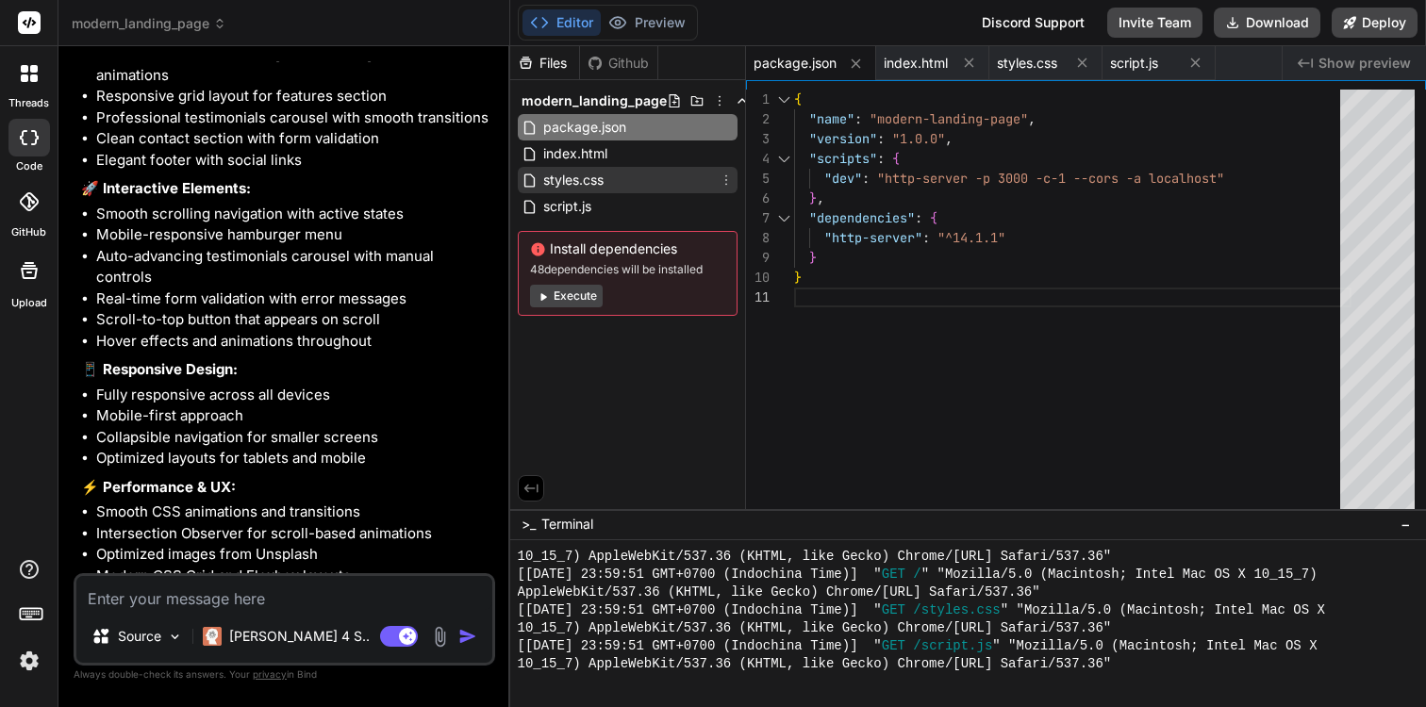
click at [621, 169] on div "styles.css" at bounding box center [628, 180] width 220 height 26
type textarea ".carousel-controls { gap: 1rem; } }"
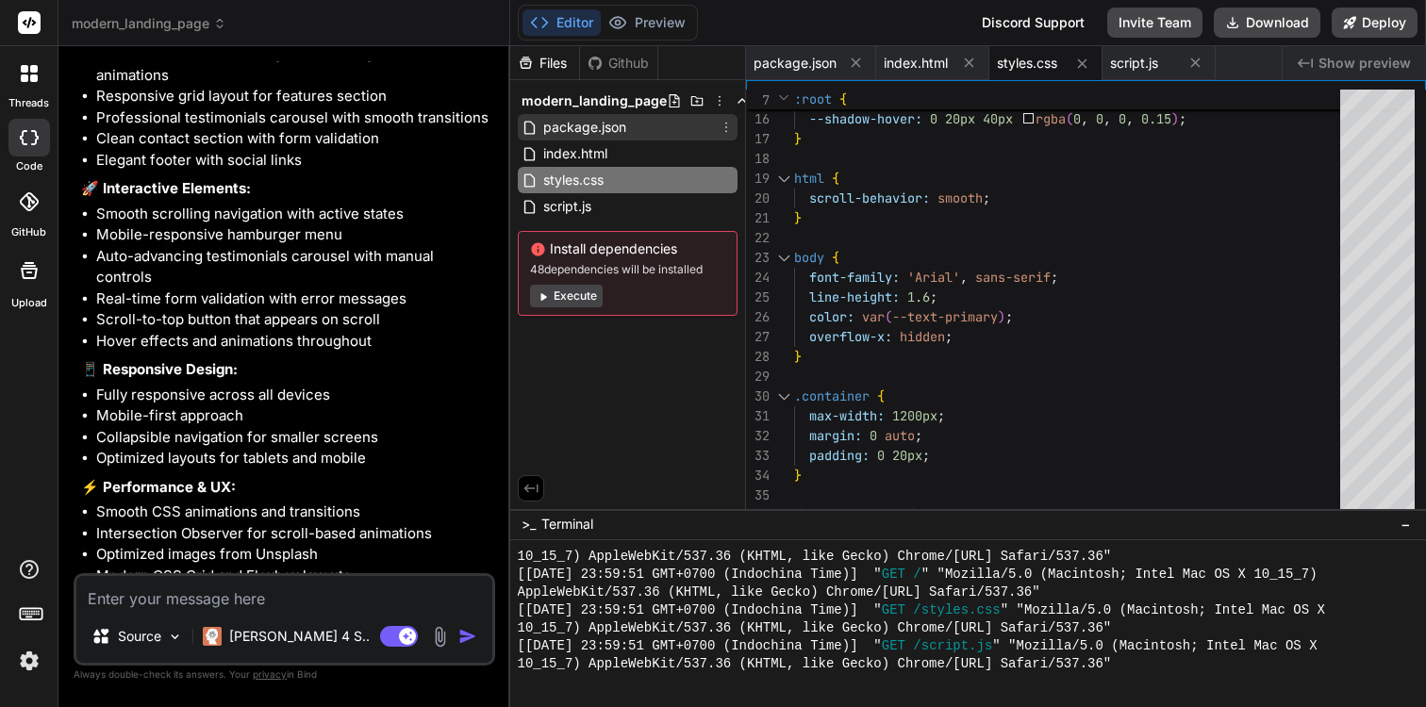
click at [625, 140] on div "package.json" at bounding box center [628, 127] width 220 height 26
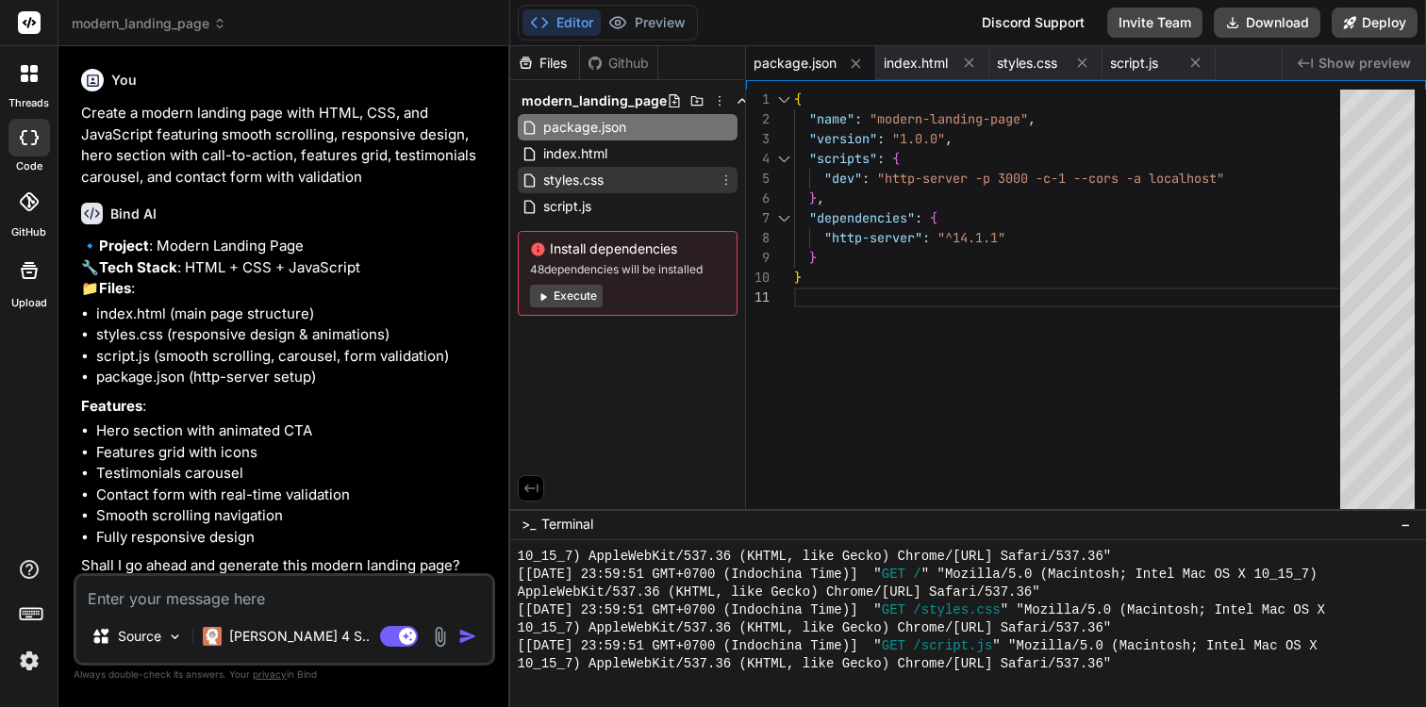
click at [649, 172] on div "styles.css" at bounding box center [628, 180] width 220 height 26
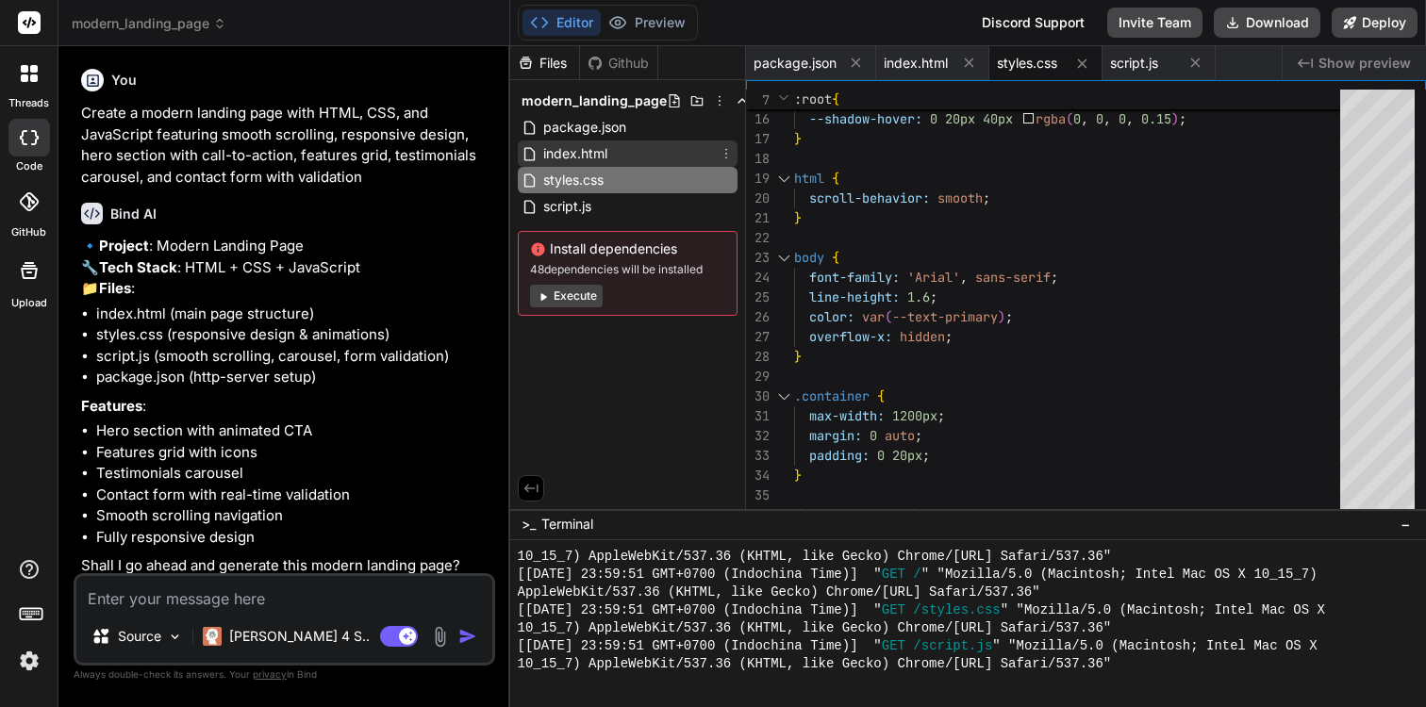
click at [665, 156] on div "index.html" at bounding box center [628, 153] width 220 height 26
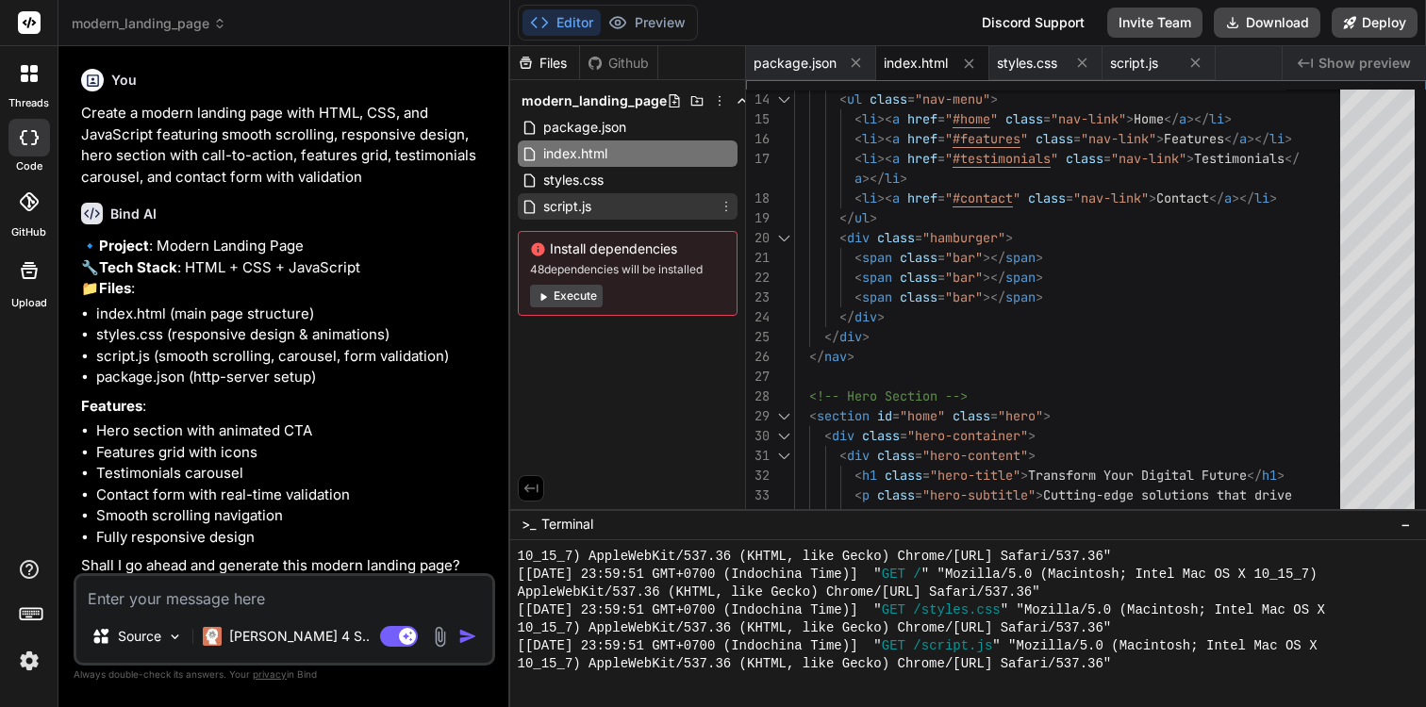
click at [641, 197] on div "script.js" at bounding box center [628, 206] width 220 height 26
type textarea "} });"
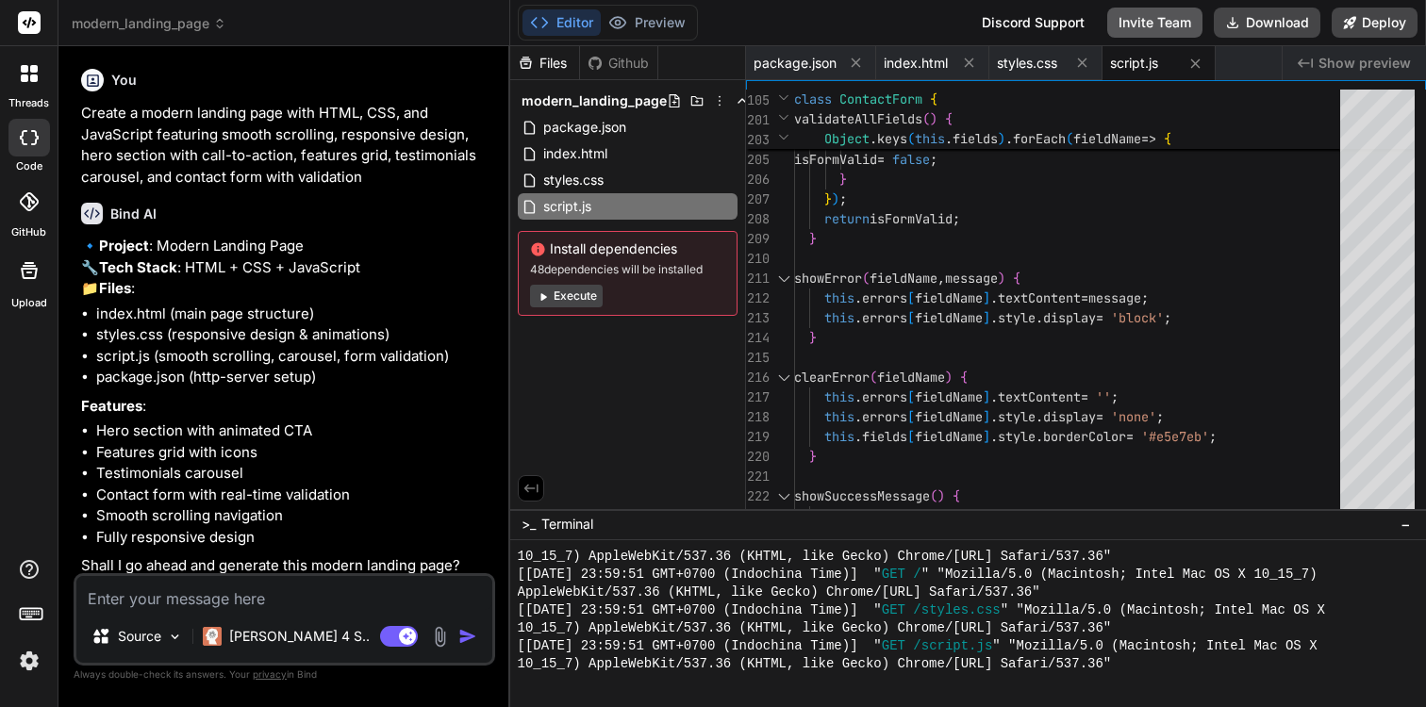
click at [1151, 27] on button "Invite Team" at bounding box center [1154, 23] width 95 height 30
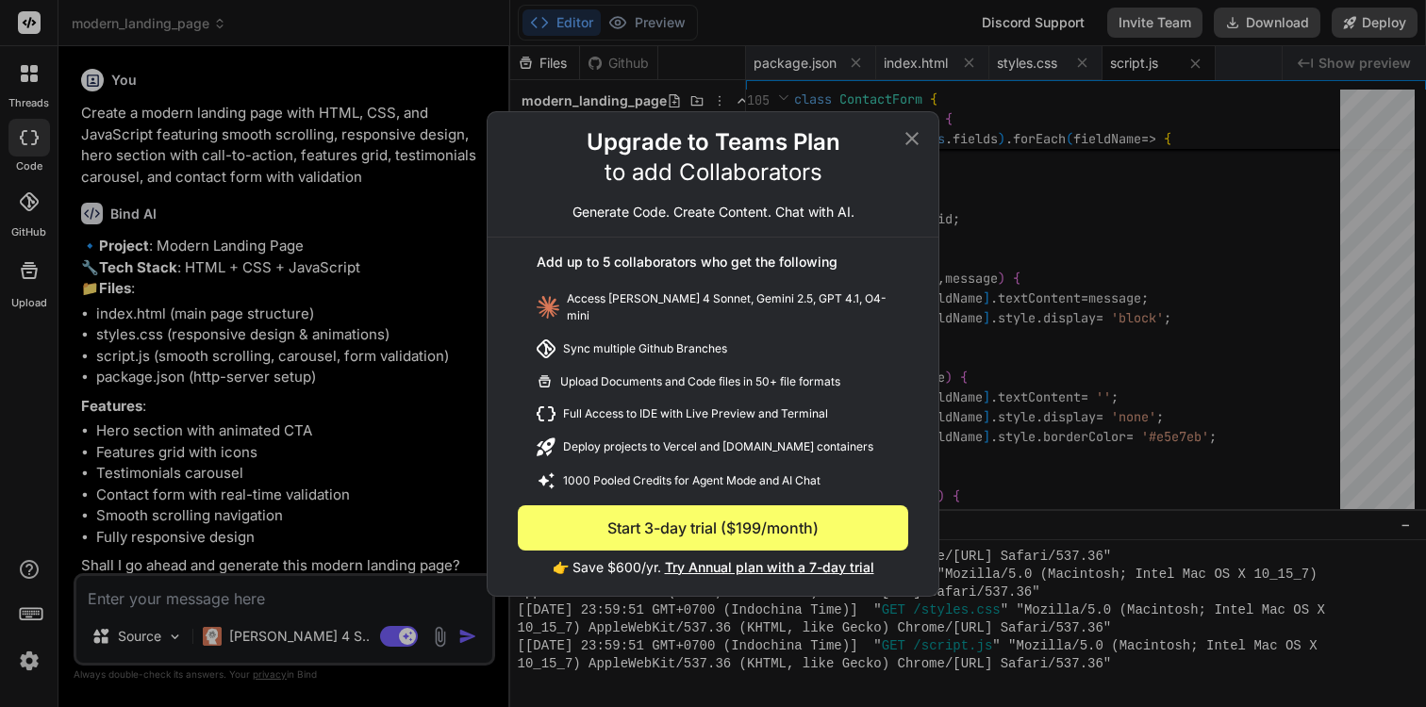
click at [908, 144] on icon at bounding box center [911, 138] width 23 height 23
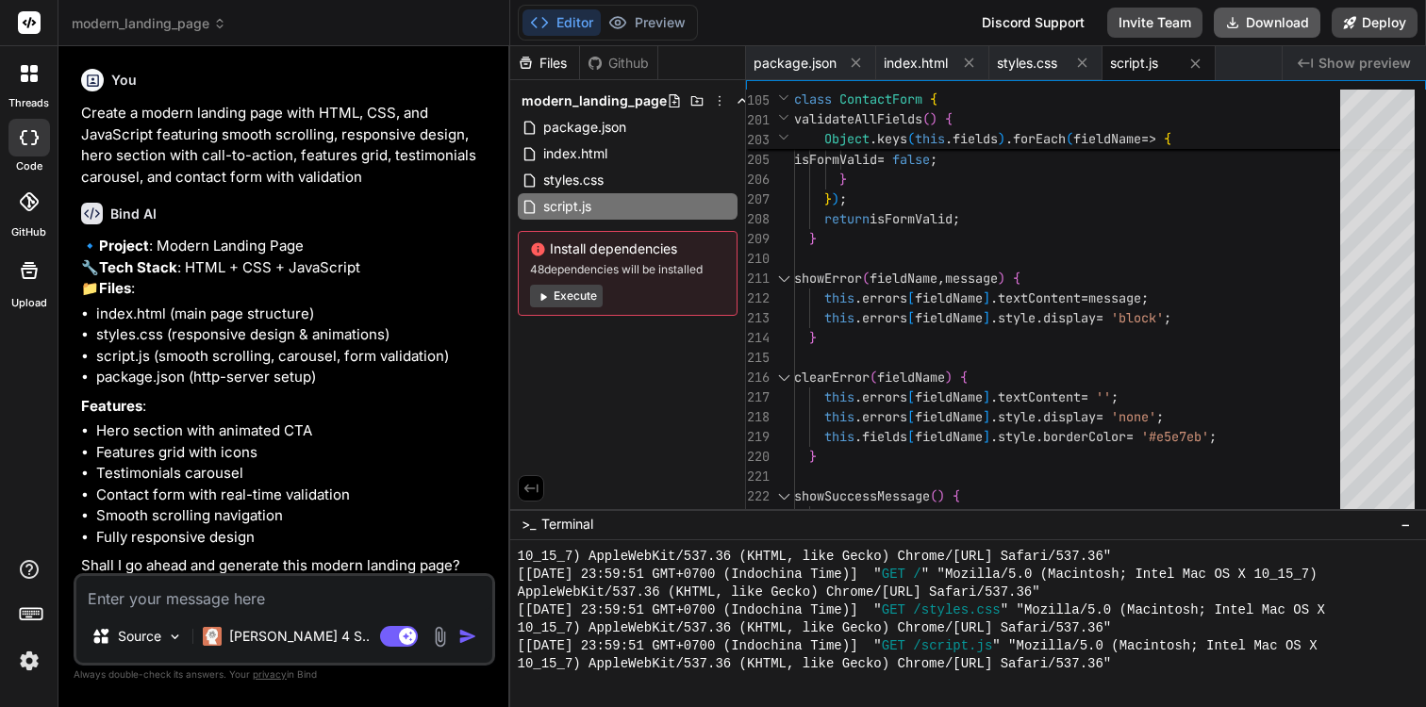
click at [1250, 31] on button "Download" at bounding box center [1266, 23] width 107 height 30
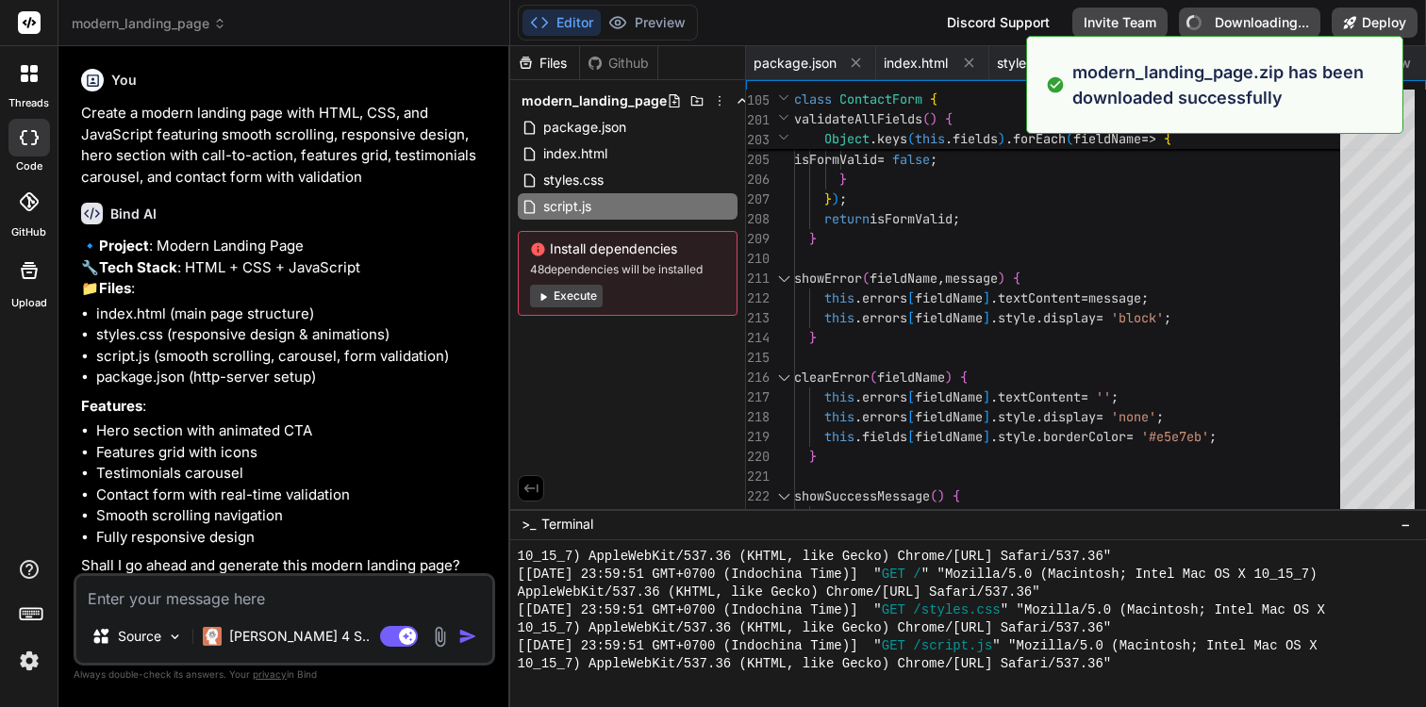
type textarea "x"
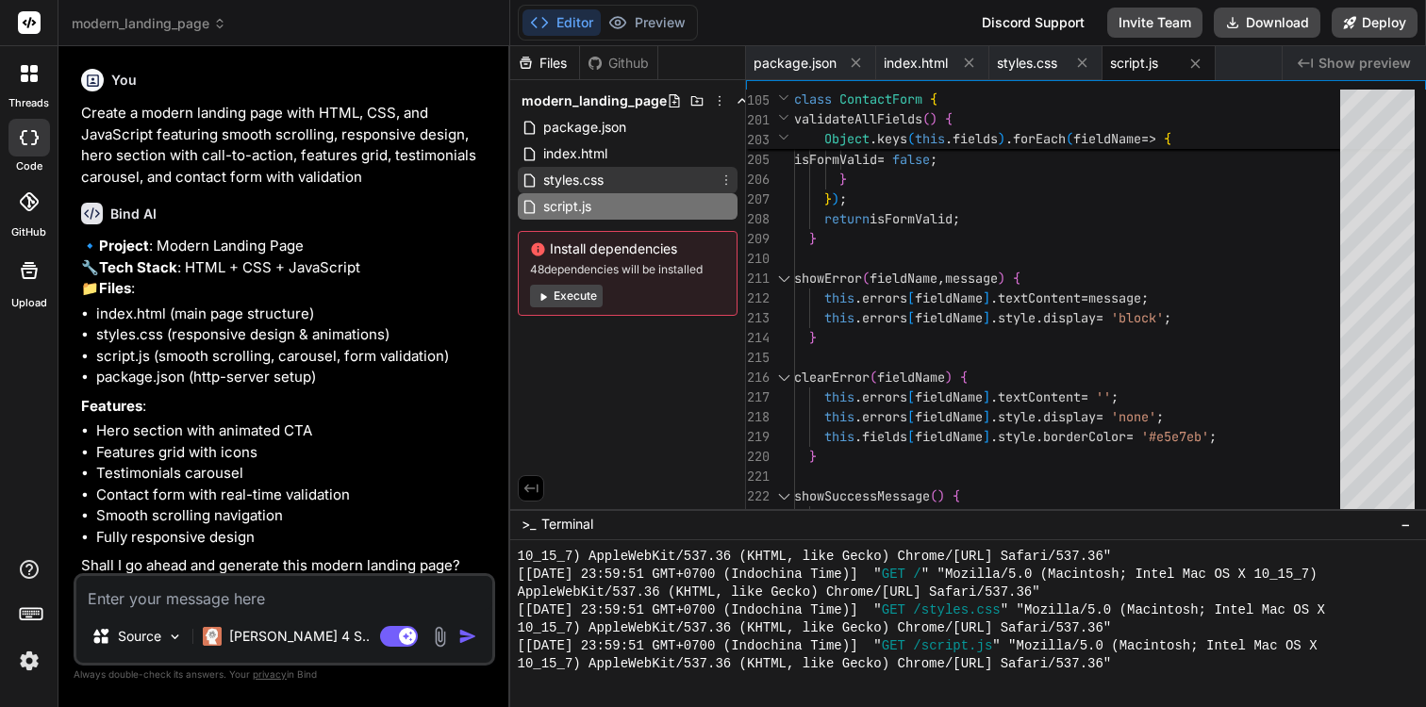
click at [588, 183] on span "styles.css" at bounding box center [573, 180] width 64 height 23
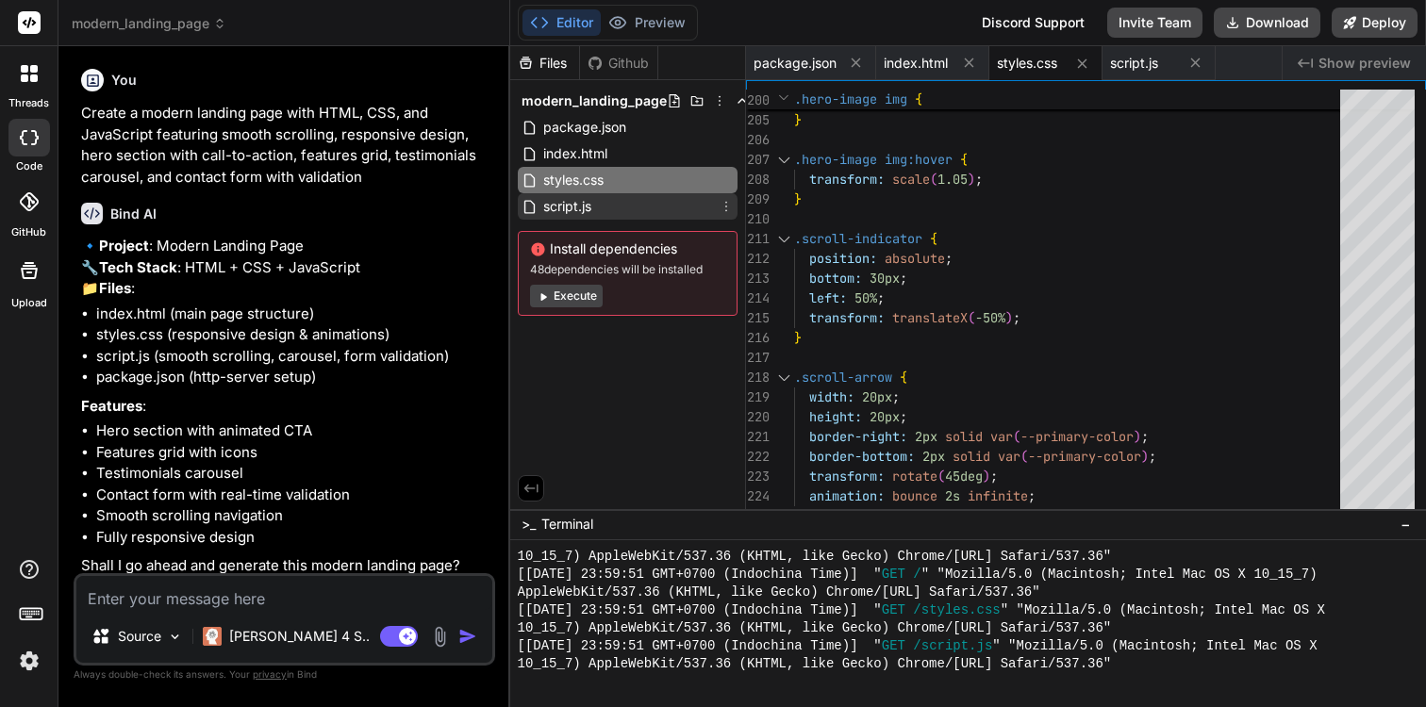
click at [584, 217] on span "script.js" at bounding box center [567, 206] width 52 height 23
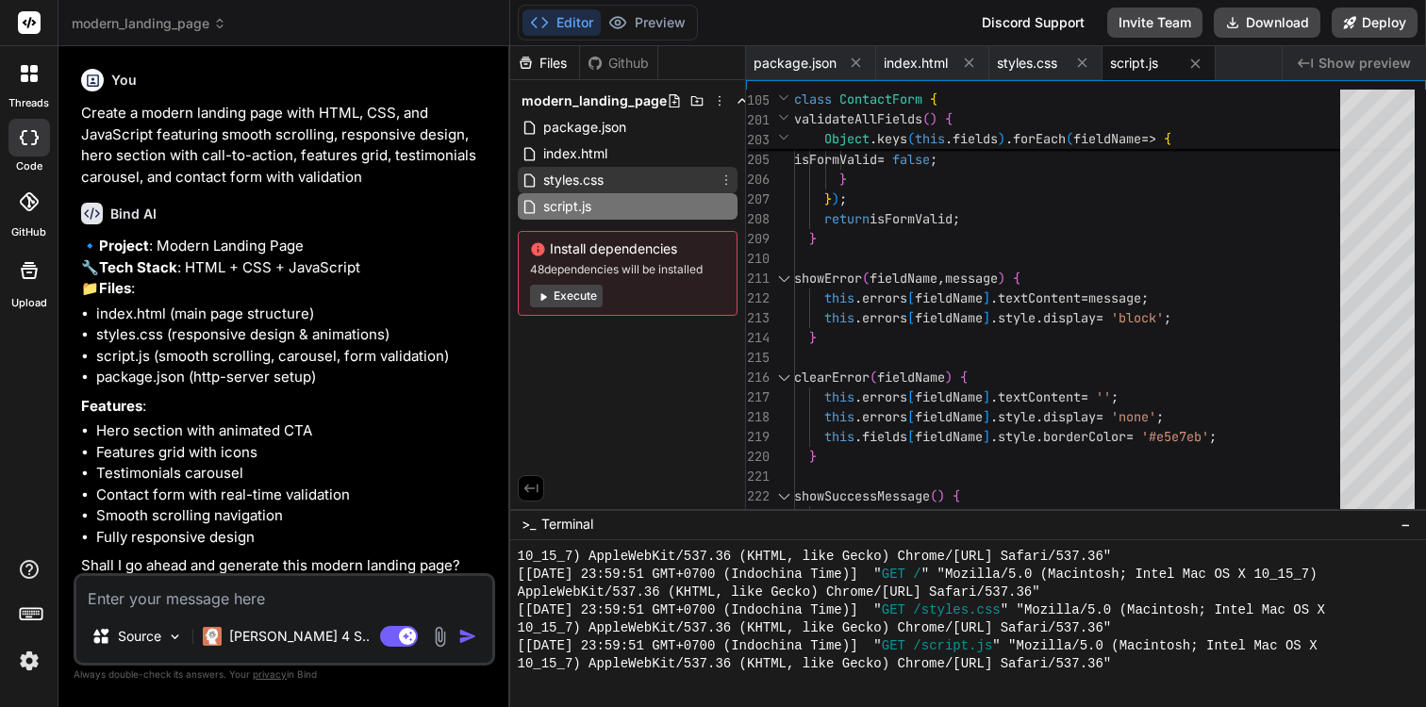
click at [589, 188] on span "styles.css" at bounding box center [573, 180] width 64 height 23
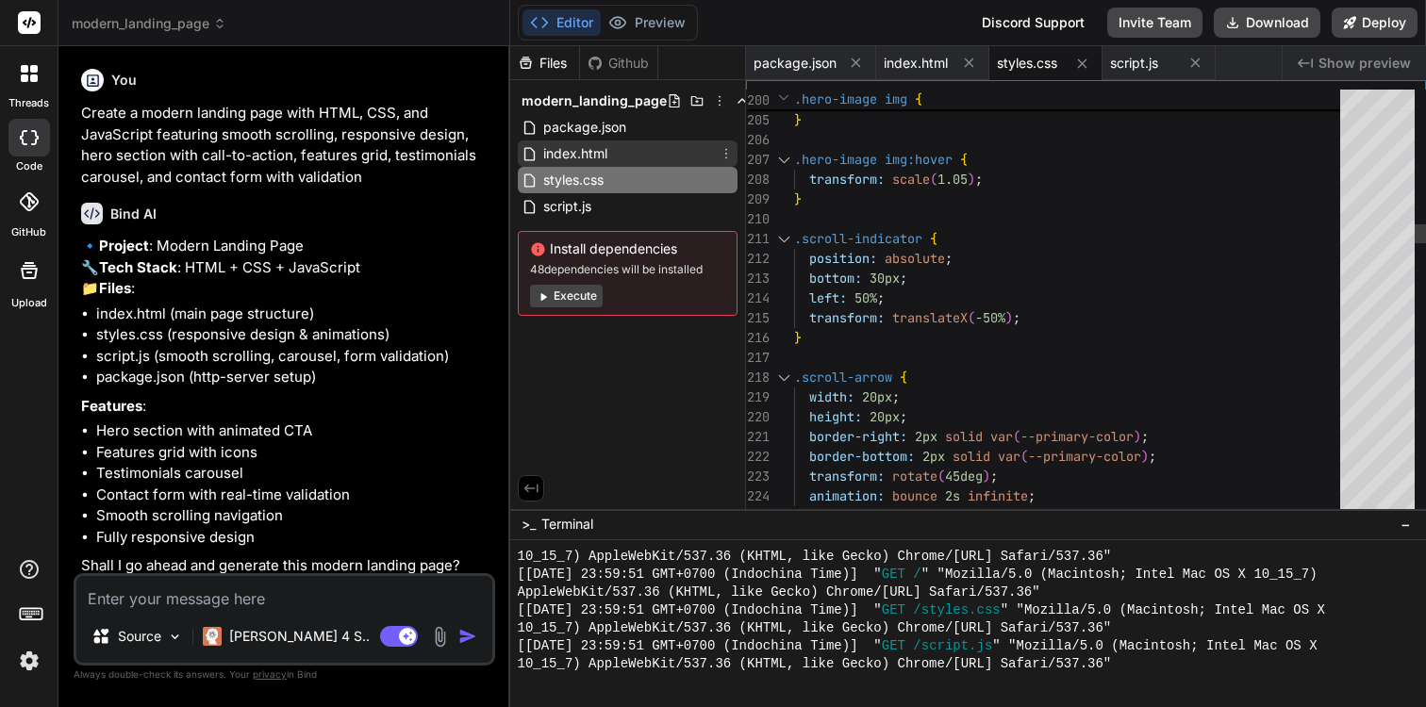
click at [607, 160] on span "index.html" at bounding box center [575, 153] width 68 height 23
type textarea "</footer> <script src="script.js"></script> </body> </html>"
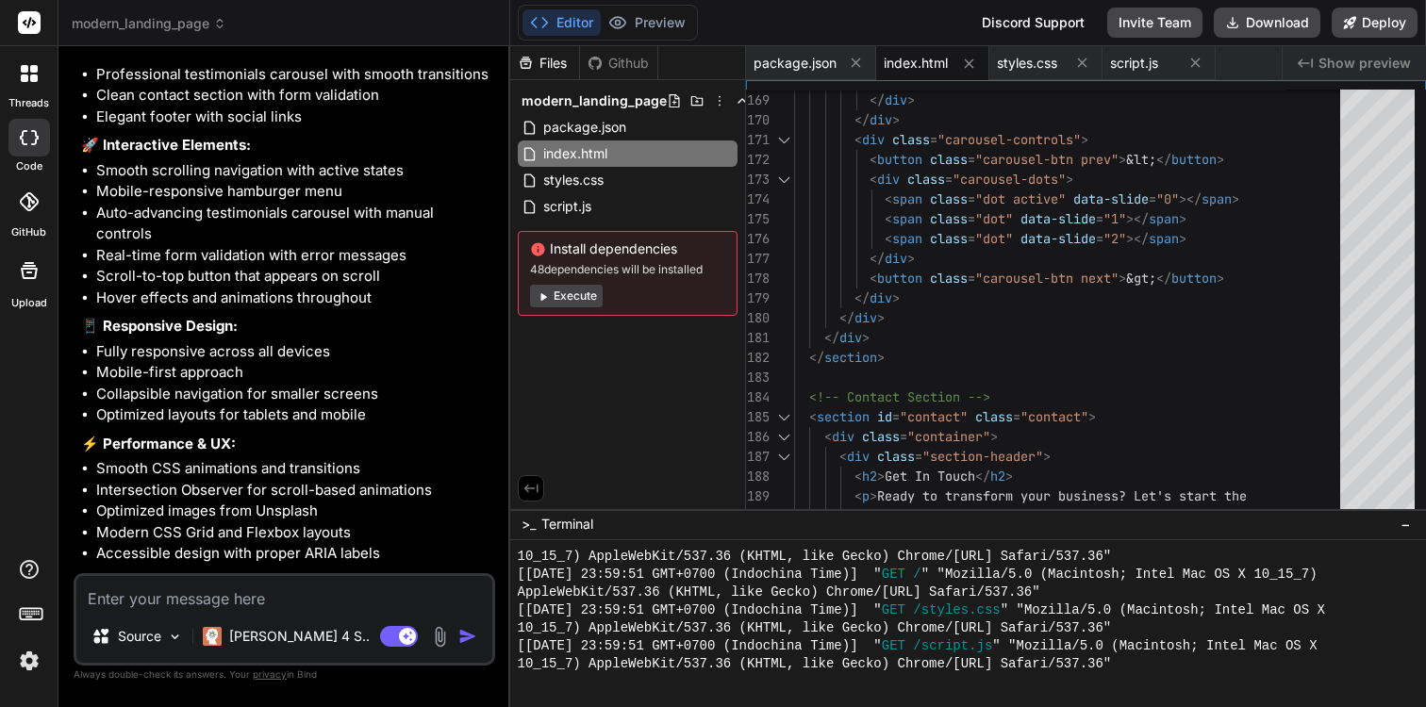
scroll to position [1267, 0]
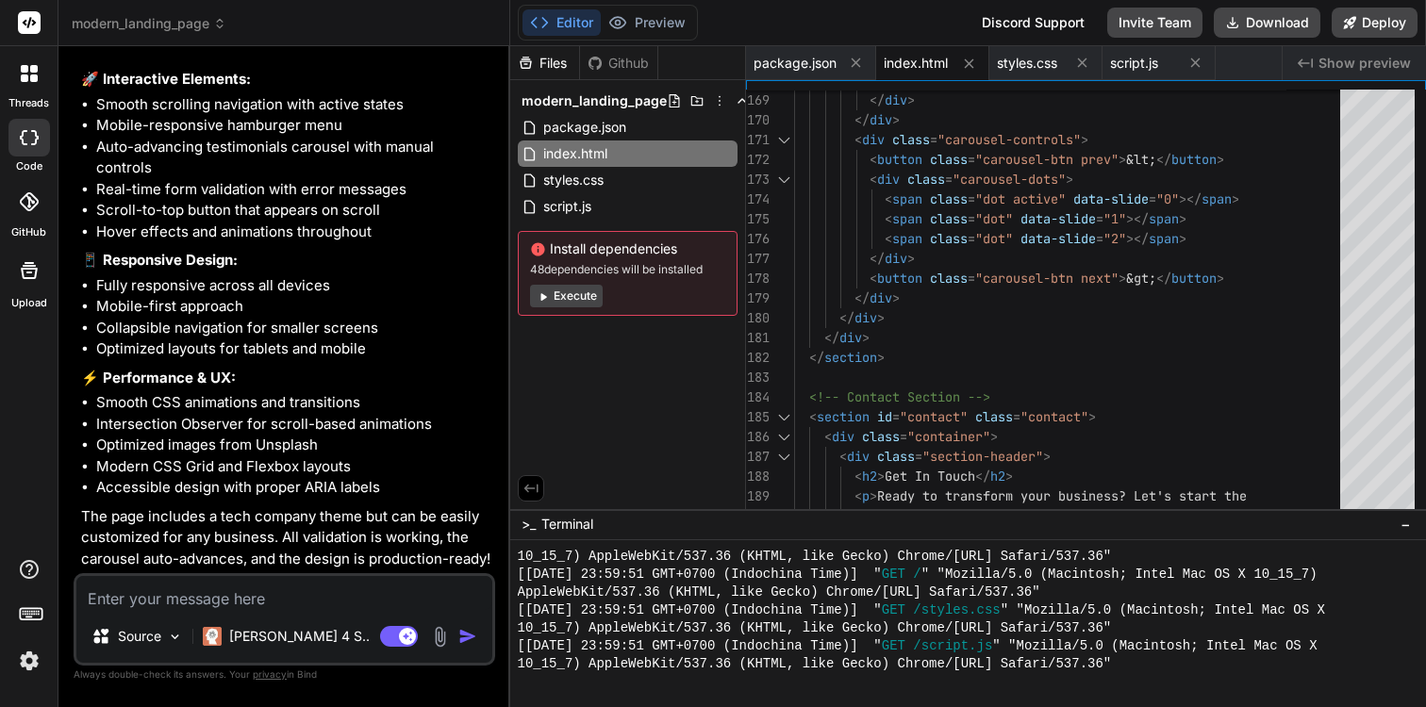
click at [298, 597] on textarea at bounding box center [284, 593] width 416 height 34
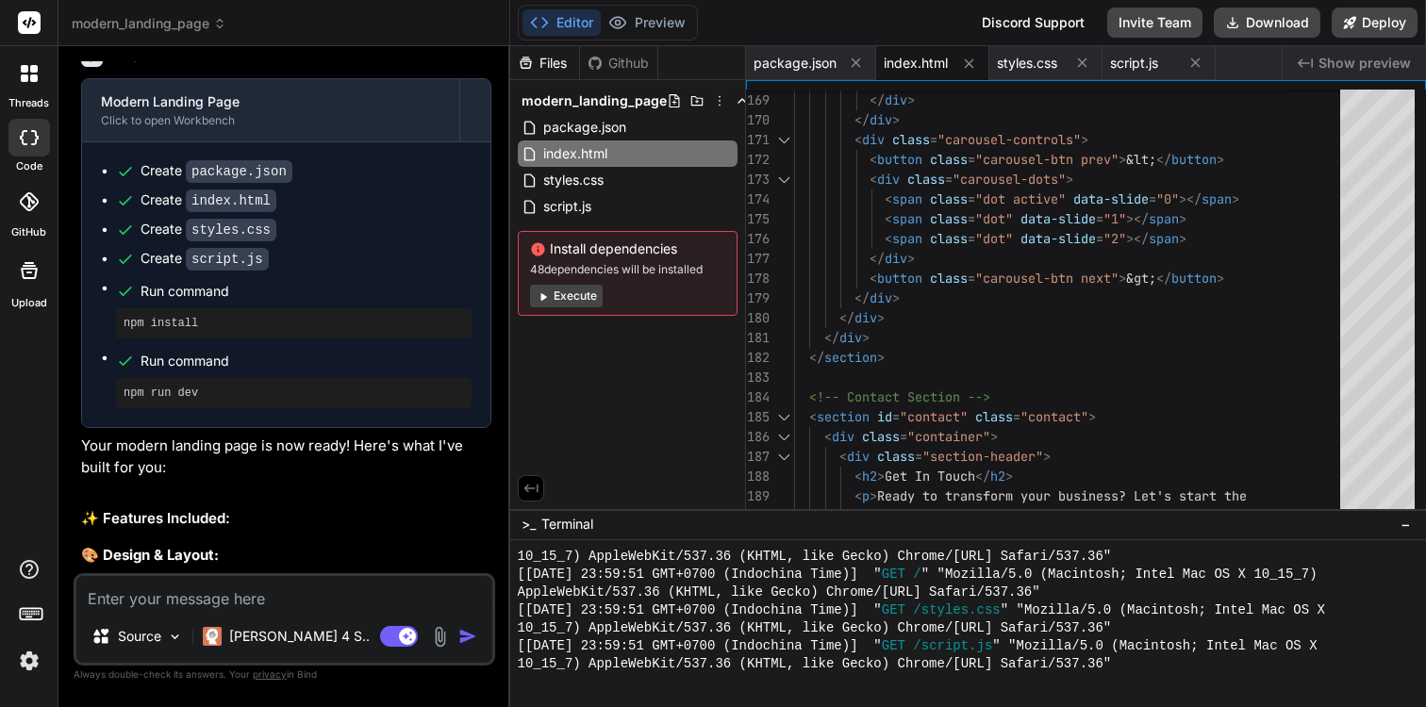
scroll to position [544, 0]
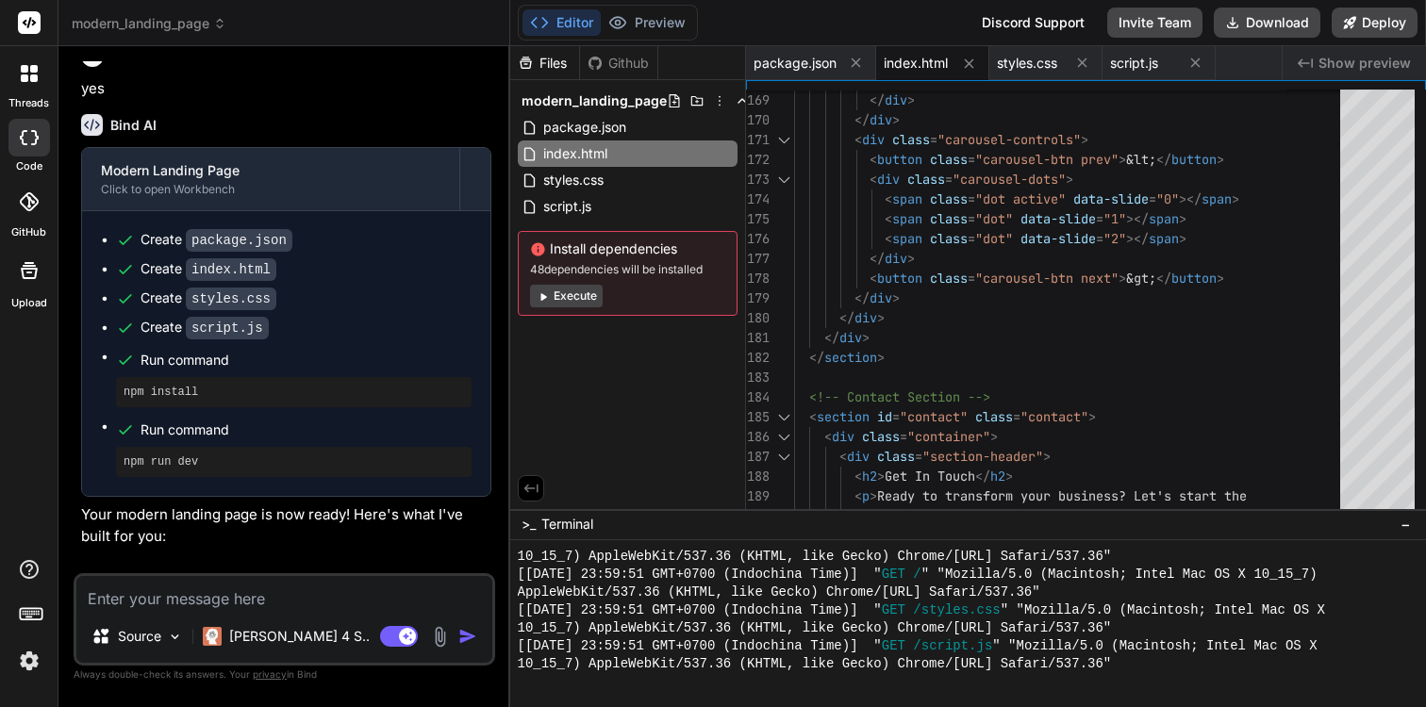
click at [120, 26] on span "modern_landing_page" at bounding box center [149, 23] width 155 height 19
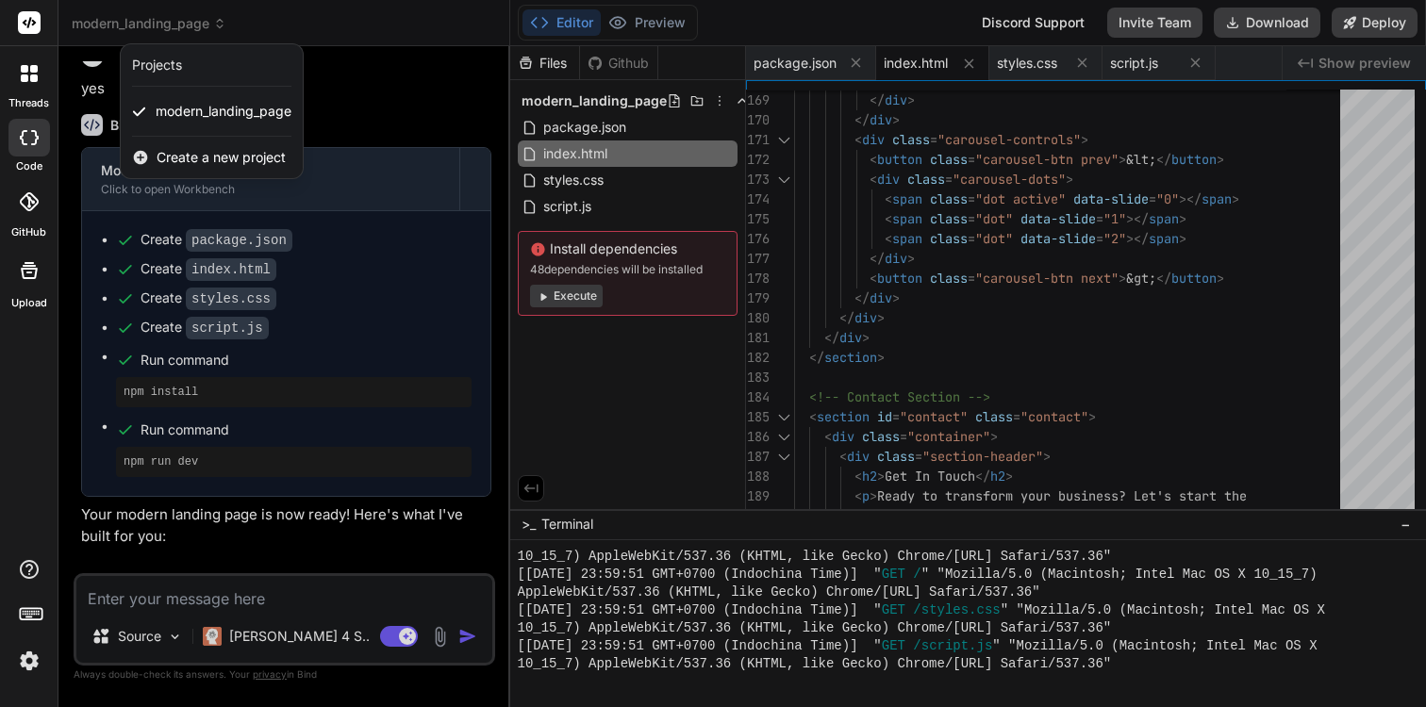
click at [15, 147] on div at bounding box center [28, 138] width 41 height 38
click at [29, 134] on icon at bounding box center [29, 137] width 19 height 15
click at [30, 222] on div at bounding box center [28, 201] width 41 height 41
click at [178, 26] on div at bounding box center [713, 353] width 1426 height 707
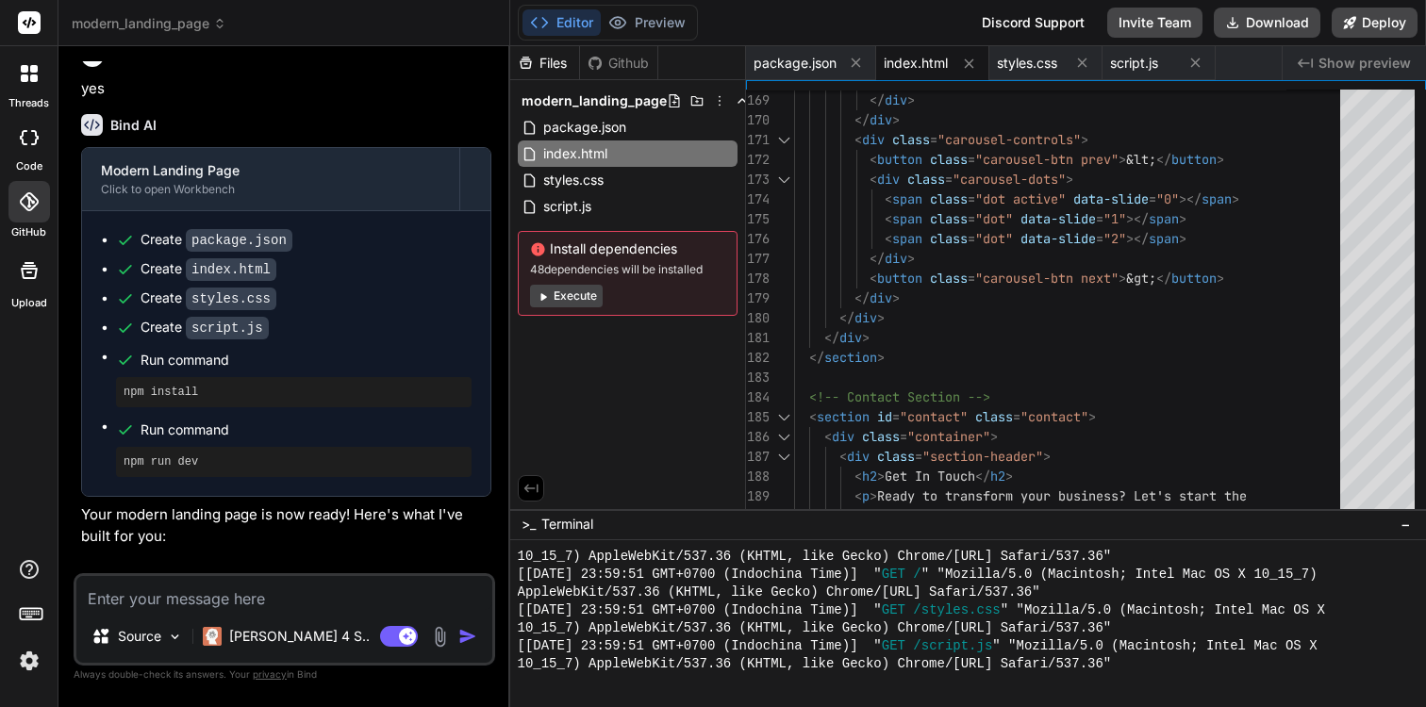
click at [27, 210] on icon at bounding box center [28, 201] width 19 height 19
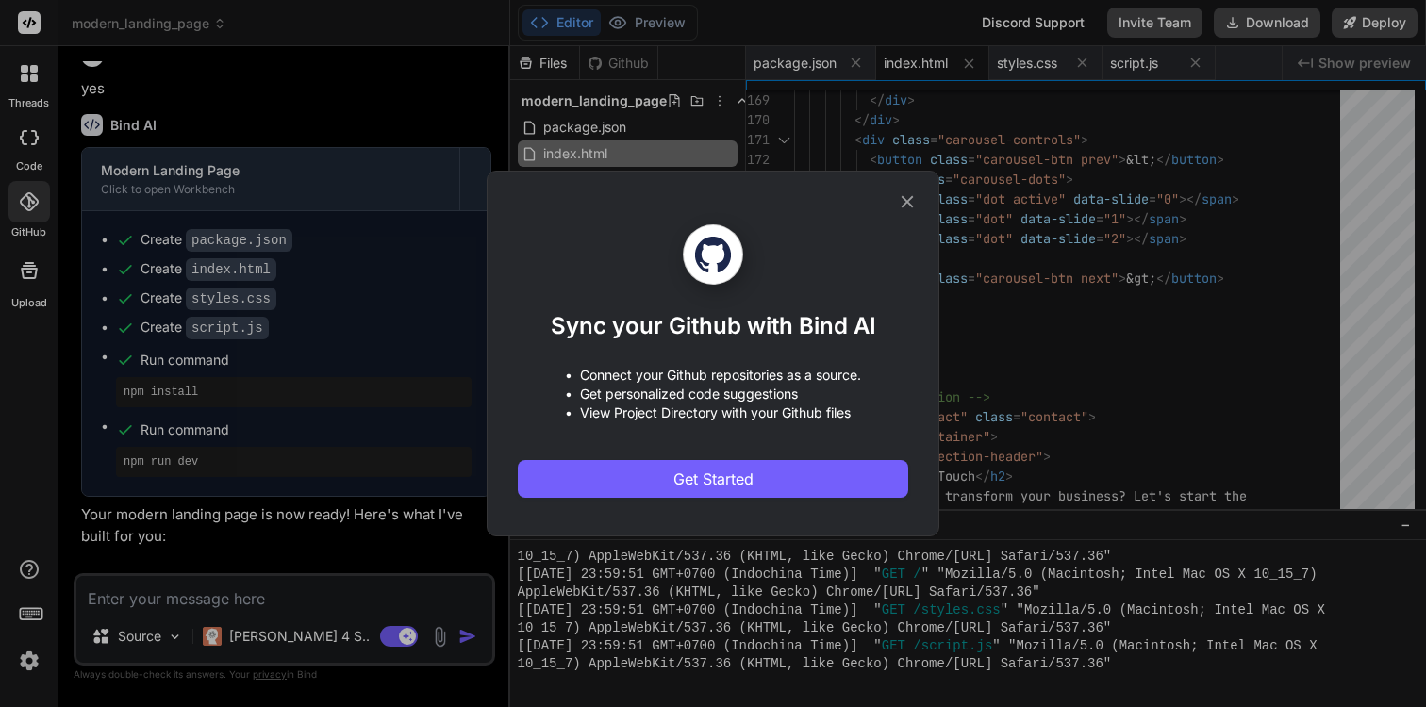
click at [30, 154] on div "Sync your Github with Bind AI • Connect your Github repositories as a source. •…" at bounding box center [713, 353] width 1426 height 707
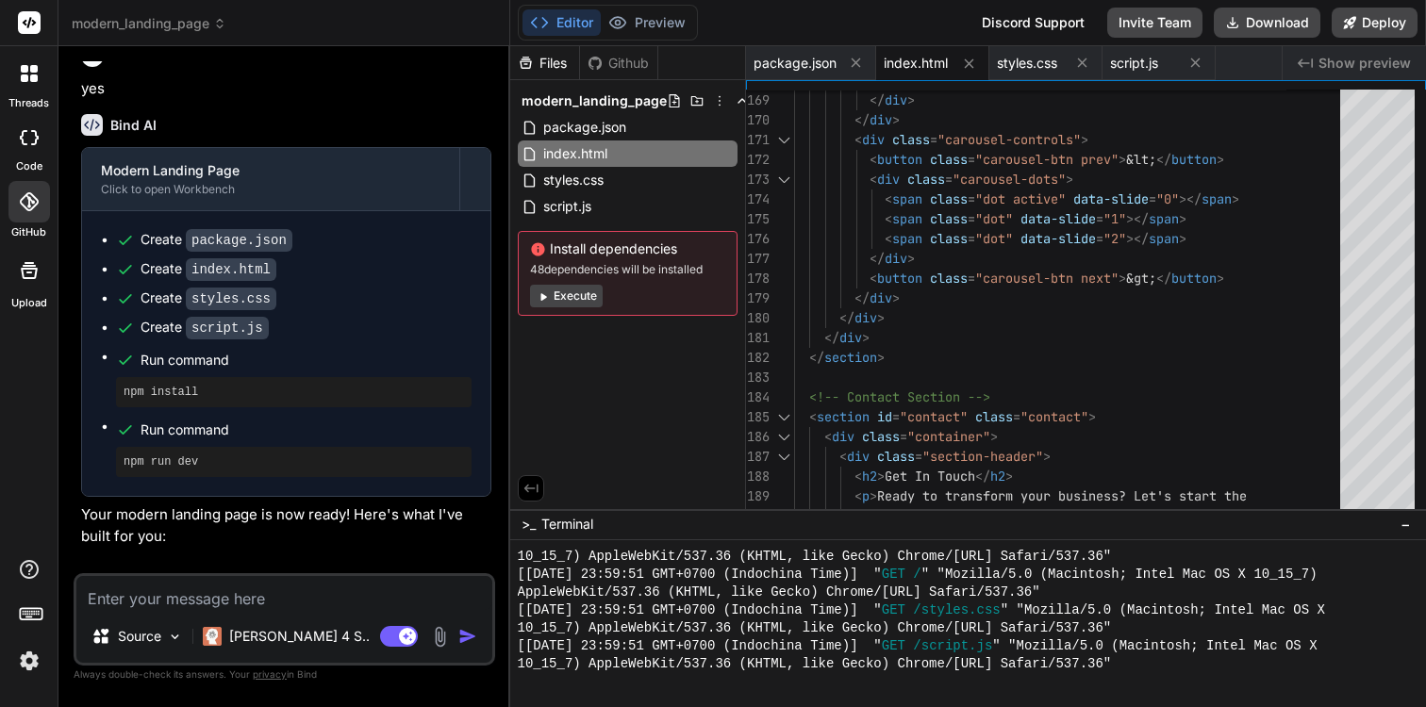
click at [30, 154] on div at bounding box center [28, 138] width 41 height 38
click at [35, 272] on icon at bounding box center [29, 270] width 17 height 17
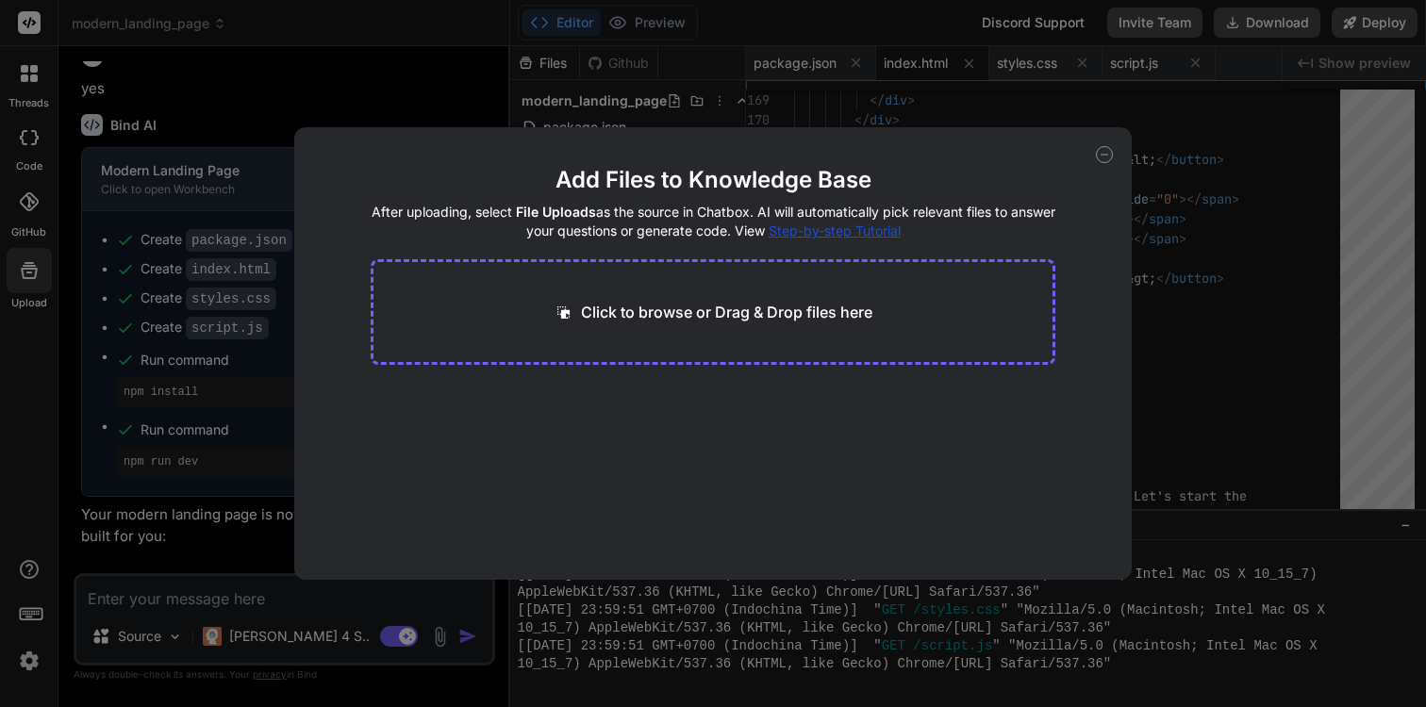
click at [24, 163] on div "Add Files to Knowledge Base After uploading, select File Uploads as the source …" at bounding box center [713, 353] width 1426 height 707
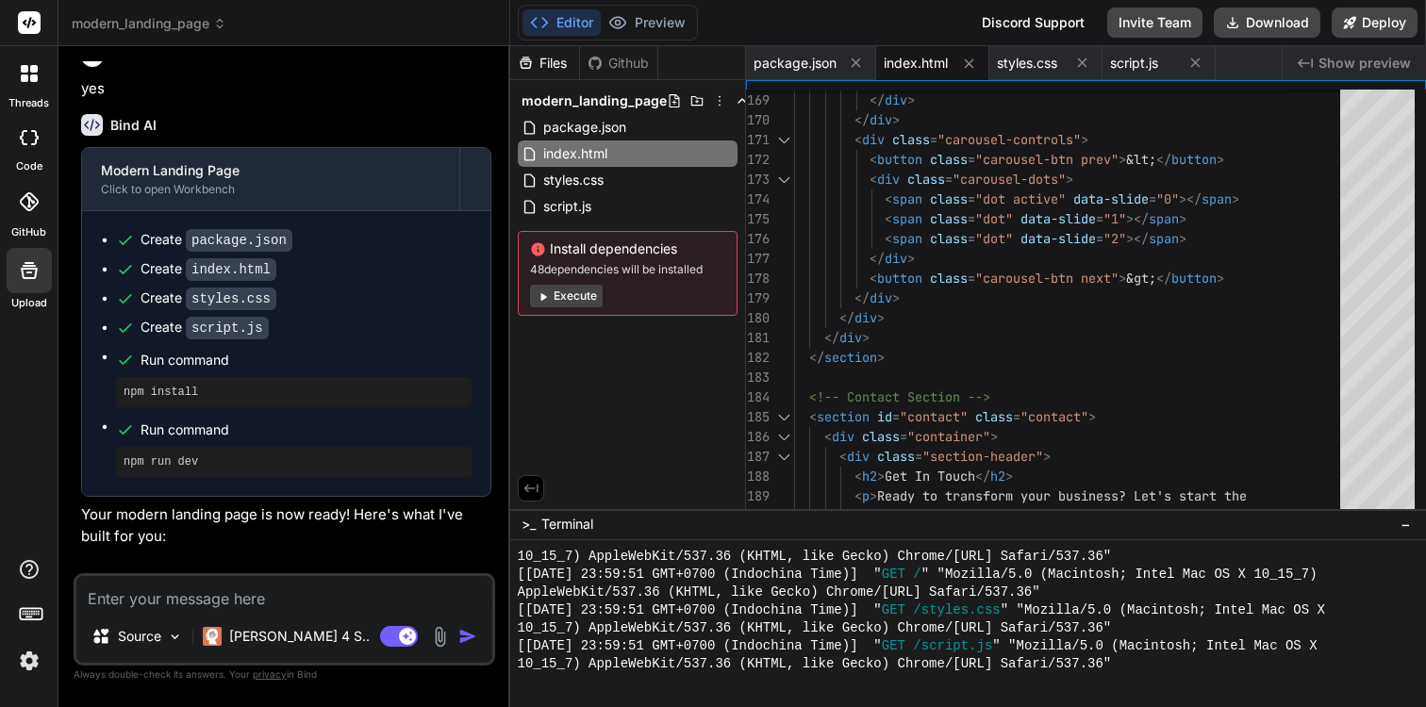
click at [26, 153] on div at bounding box center [28, 138] width 41 height 38
type textarea "x"
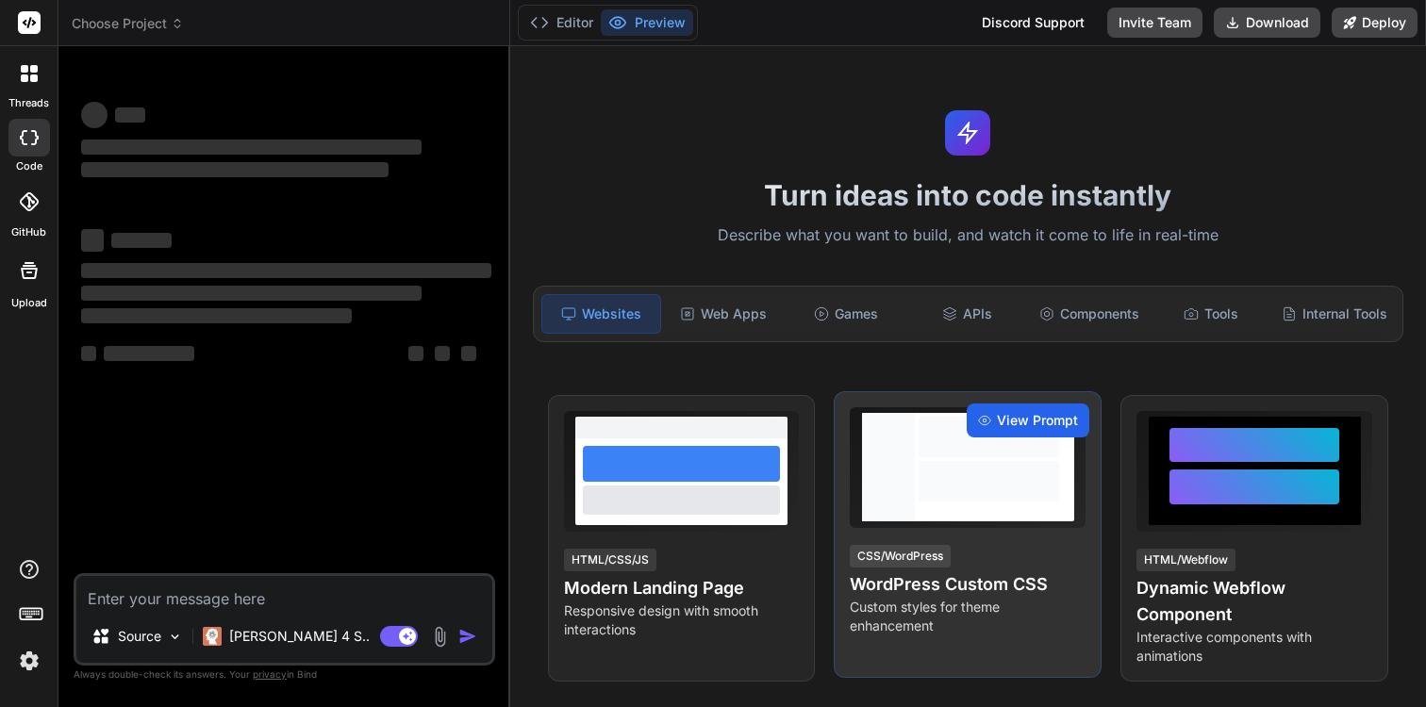
click at [1015, 421] on span "View Prompt" at bounding box center [1037, 420] width 81 height 19
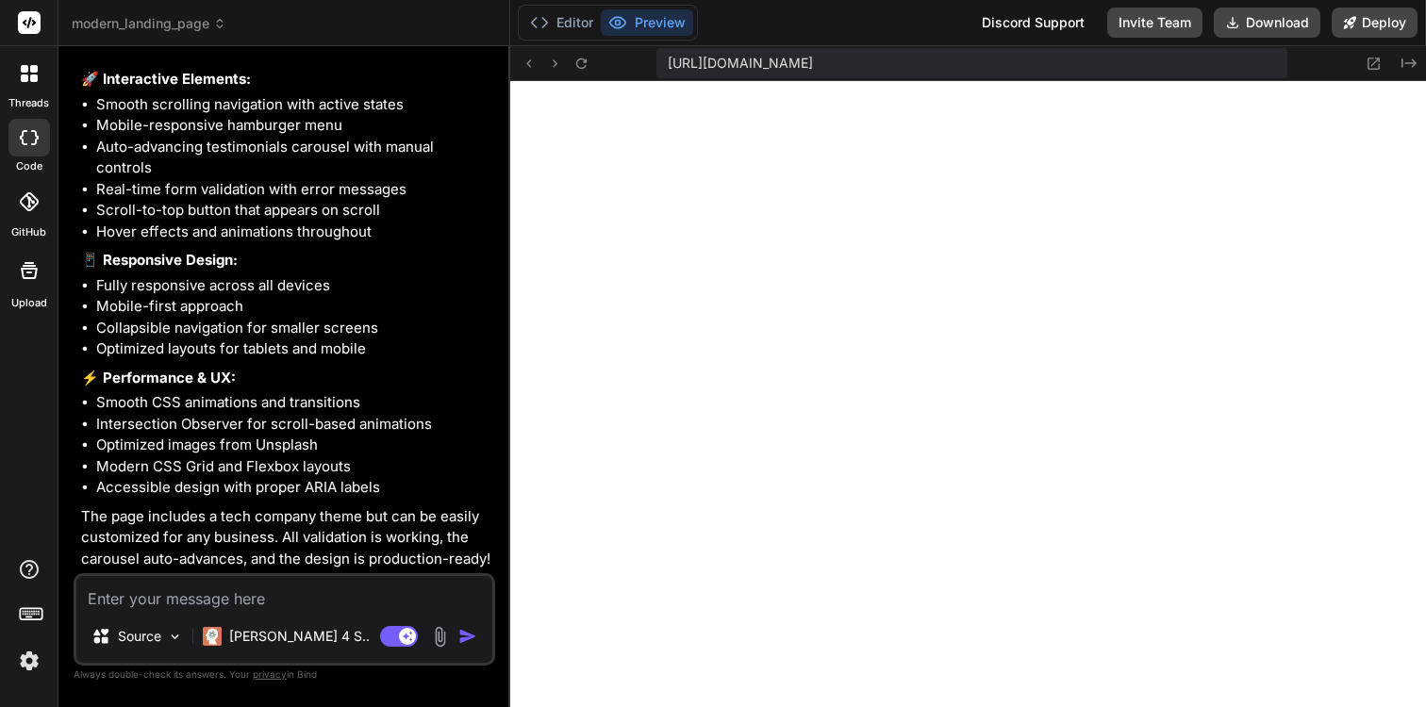
scroll to position [698, 0]
click at [1360, 18] on button "Deploy" at bounding box center [1374, 23] width 86 height 30
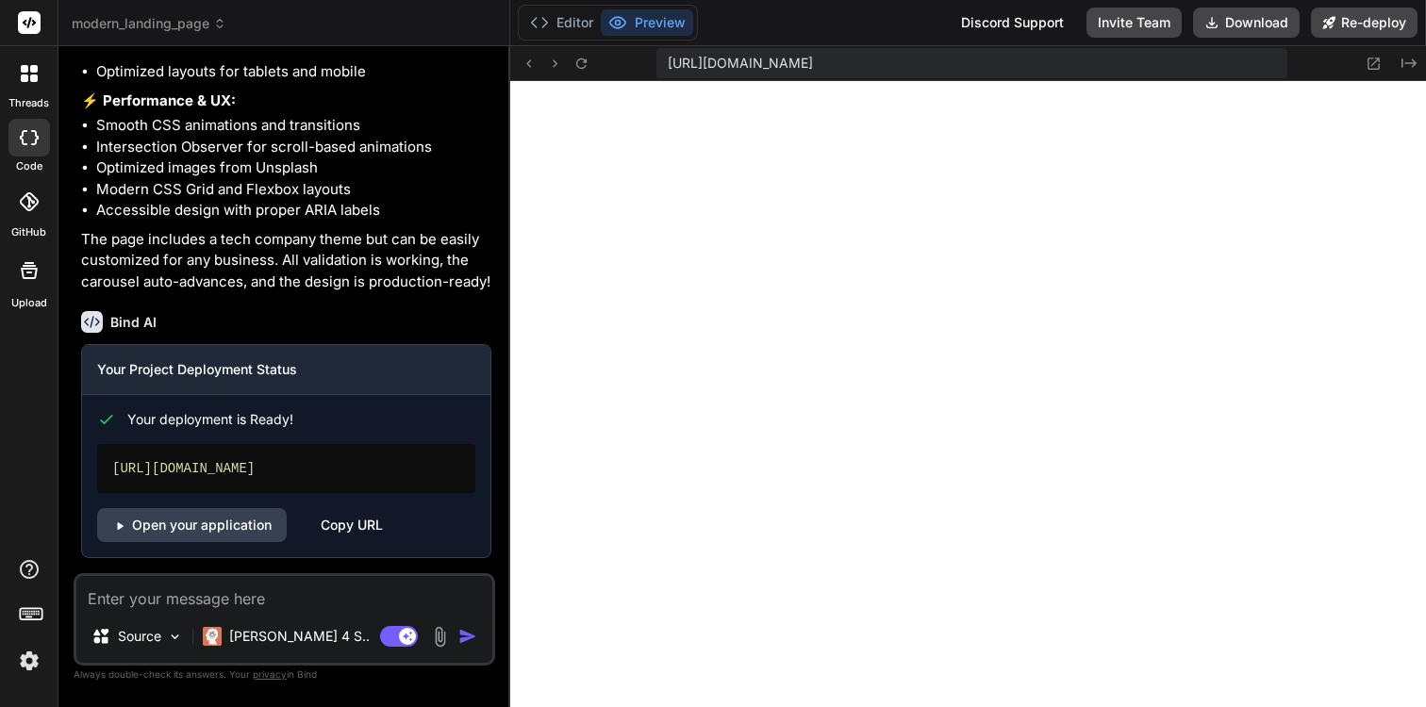
scroll to position [1544, 0]
type textarea "x"
click at [244, 531] on link "Open your application" at bounding box center [192, 525] width 190 height 34
click at [206, 523] on link "Open your application" at bounding box center [192, 525] width 190 height 34
click at [178, 18] on span "modern_landing_page" at bounding box center [149, 23] width 155 height 19
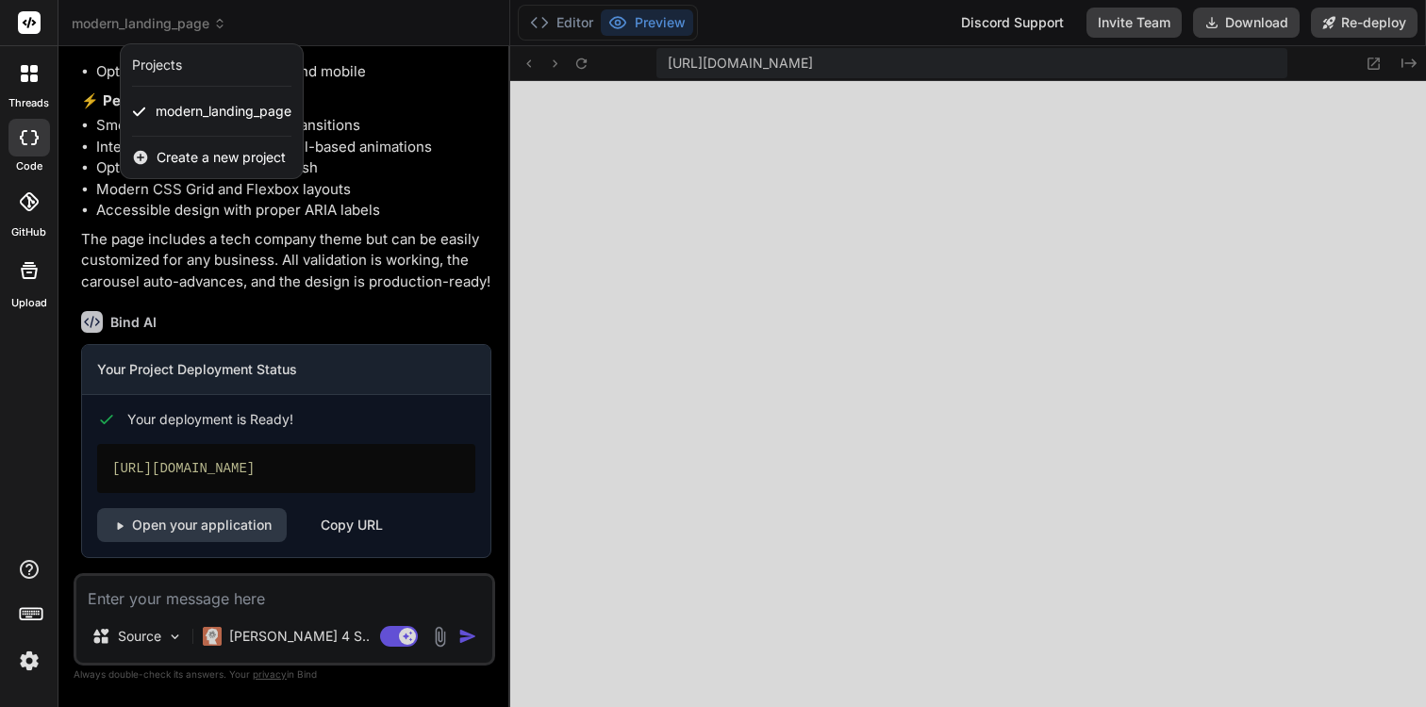
click at [210, 161] on span "Create a new project" at bounding box center [221, 157] width 129 height 19
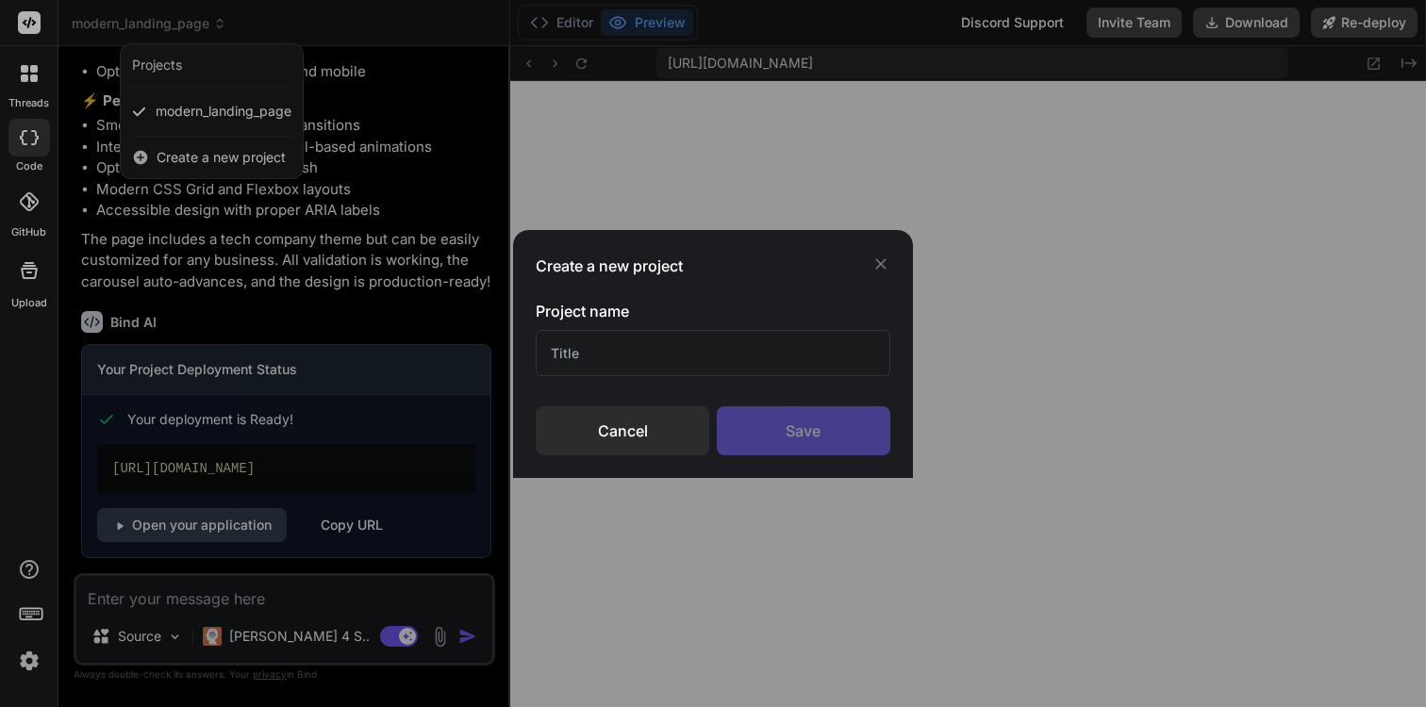
click at [581, 356] on input "text" at bounding box center [713, 353] width 354 height 46
type input "W"
click at [654, 357] on input "App ACI" at bounding box center [713, 353] width 354 height 46
type input "WebACI"
click at [798, 424] on div "Save" at bounding box center [803, 430] width 173 height 49
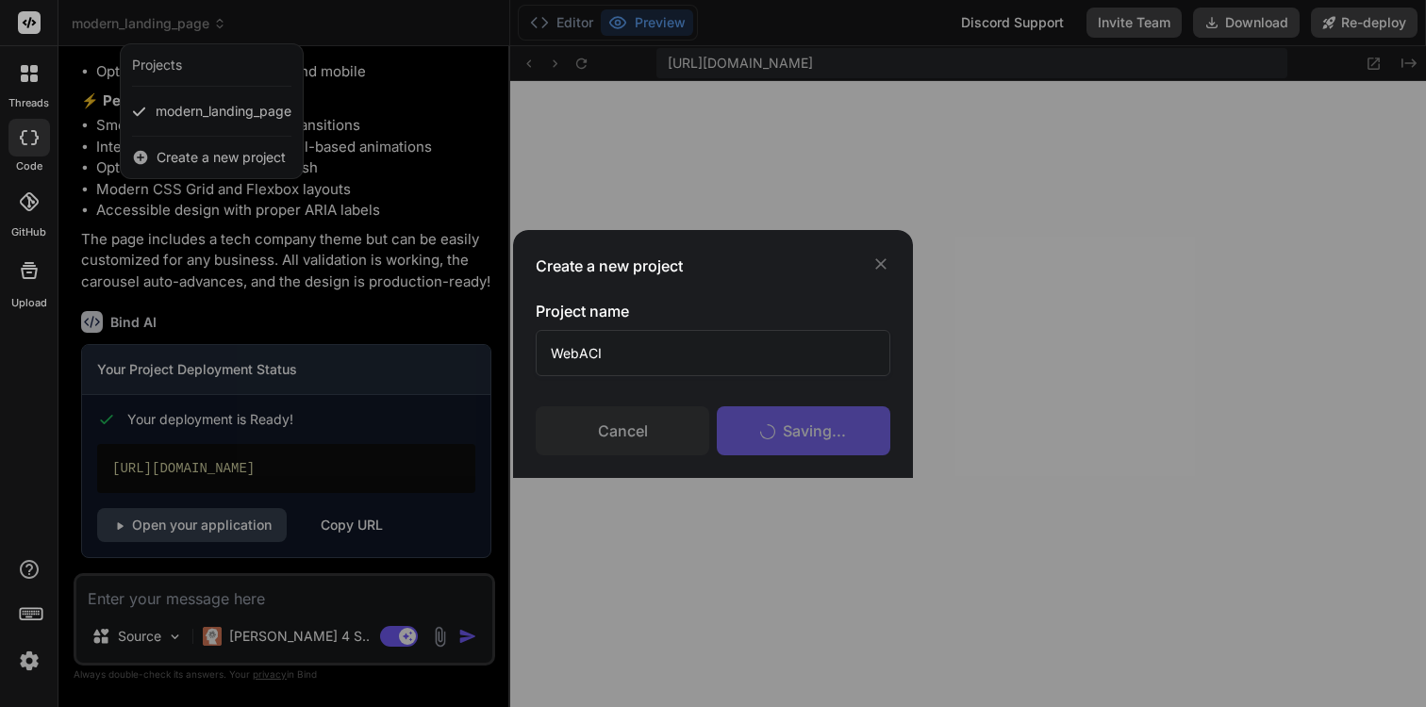
type textarea "x"
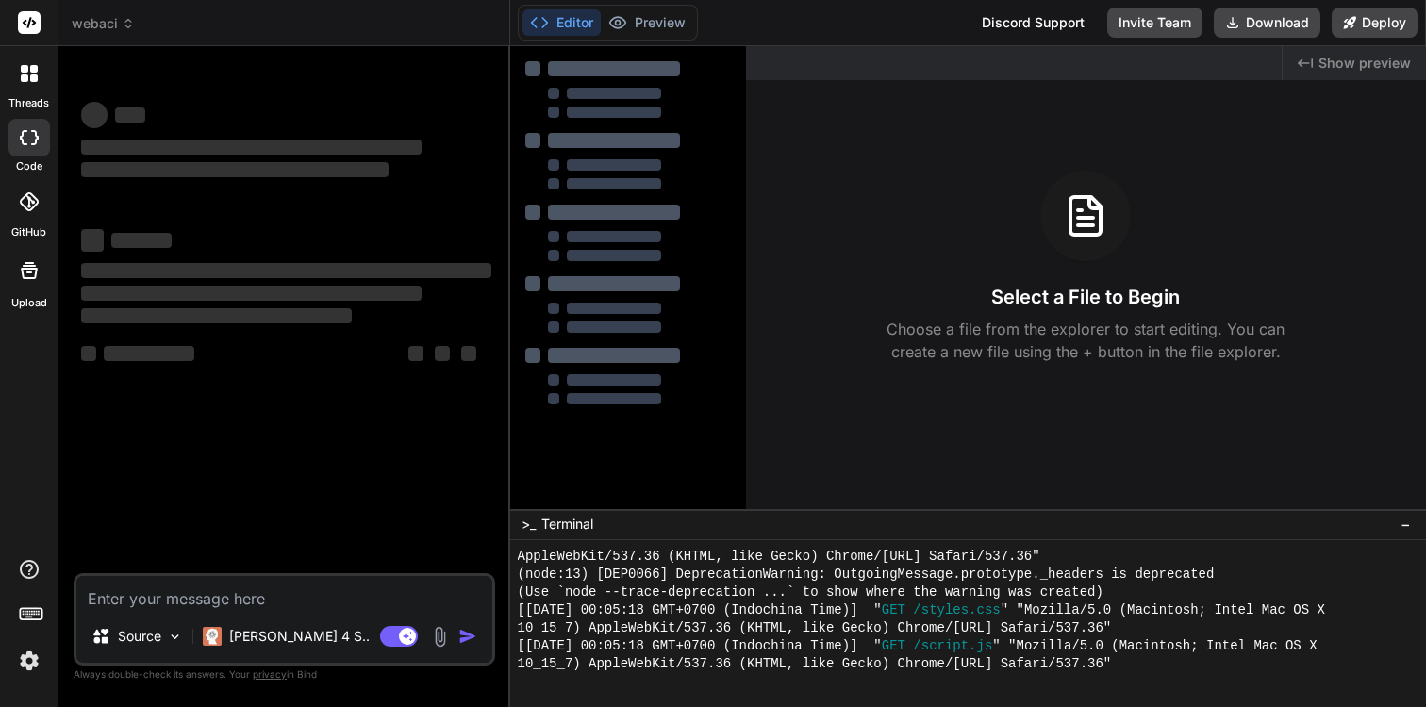
scroll to position [0, 0]
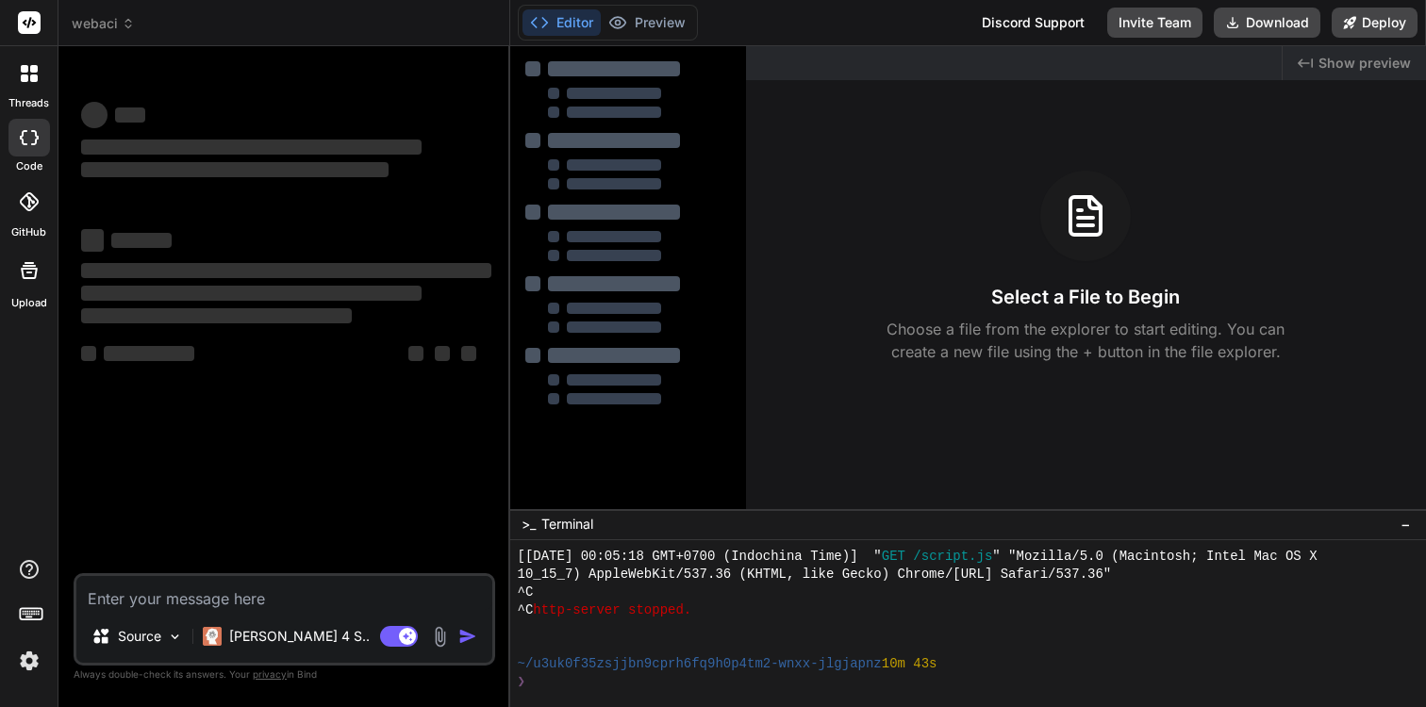
click at [212, 594] on textarea at bounding box center [284, 593] width 416 height 34
paste textarea "Viết web reactjs, về video học online, tạm thời chưa cần đăng nhập, các video đ…"
type textarea "Viết web reactjs, về video học online, tạm thời chưa cần đăng nhập, các video đ…"
type textarea "x"
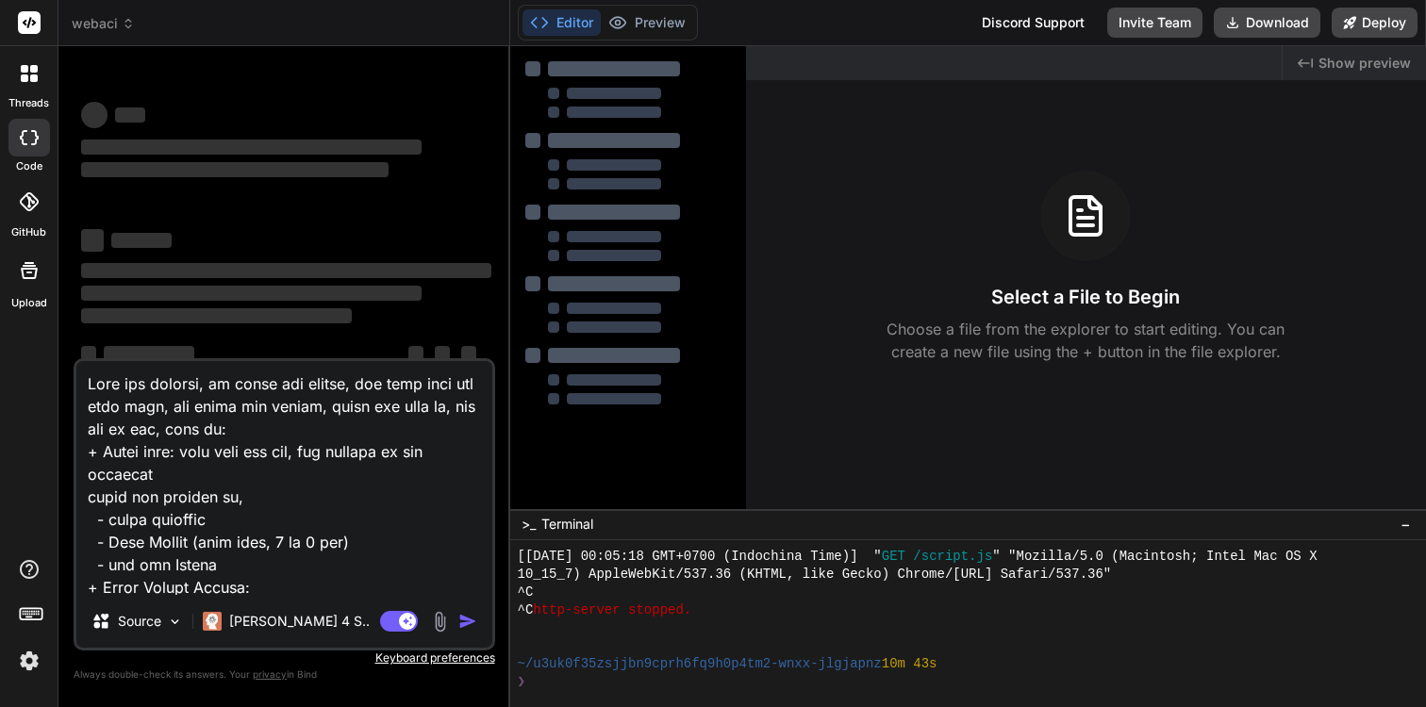
click at [409, 566] on textarea at bounding box center [284, 478] width 416 height 234
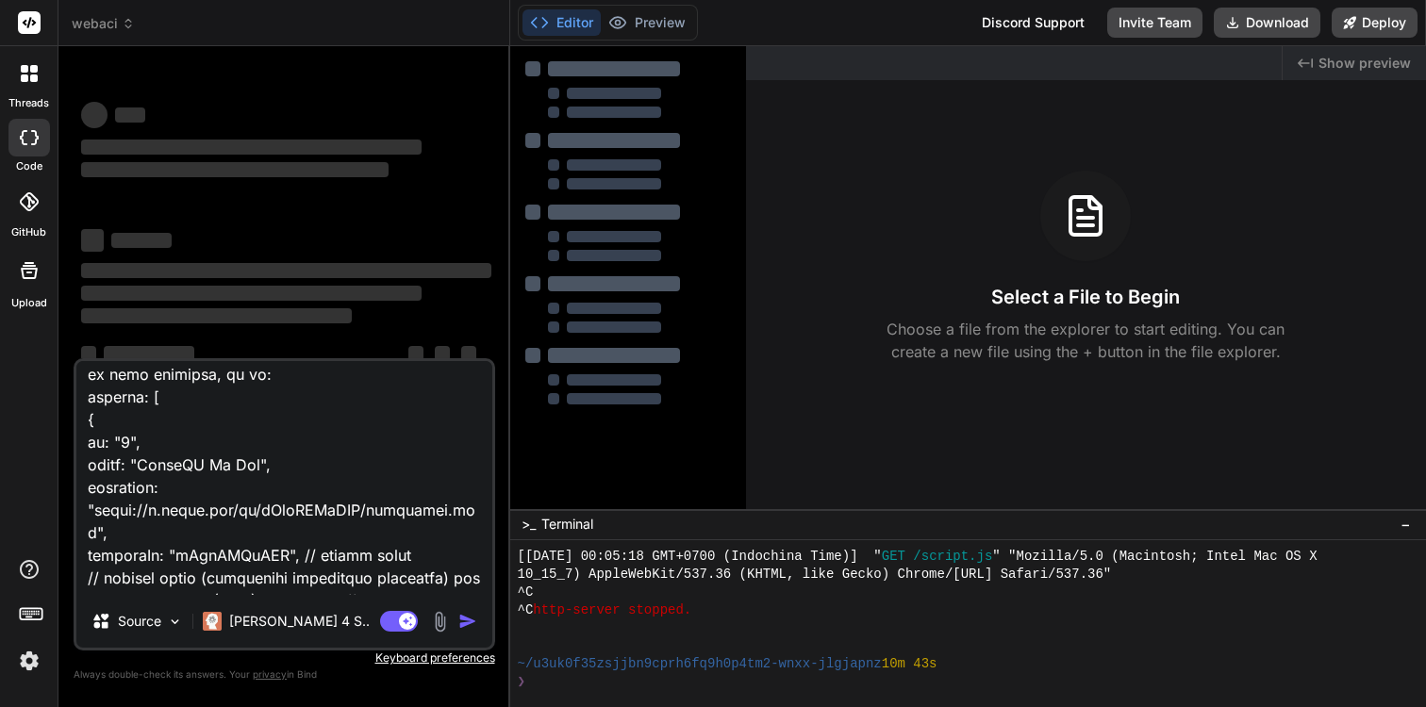
scroll to position [1067, 0]
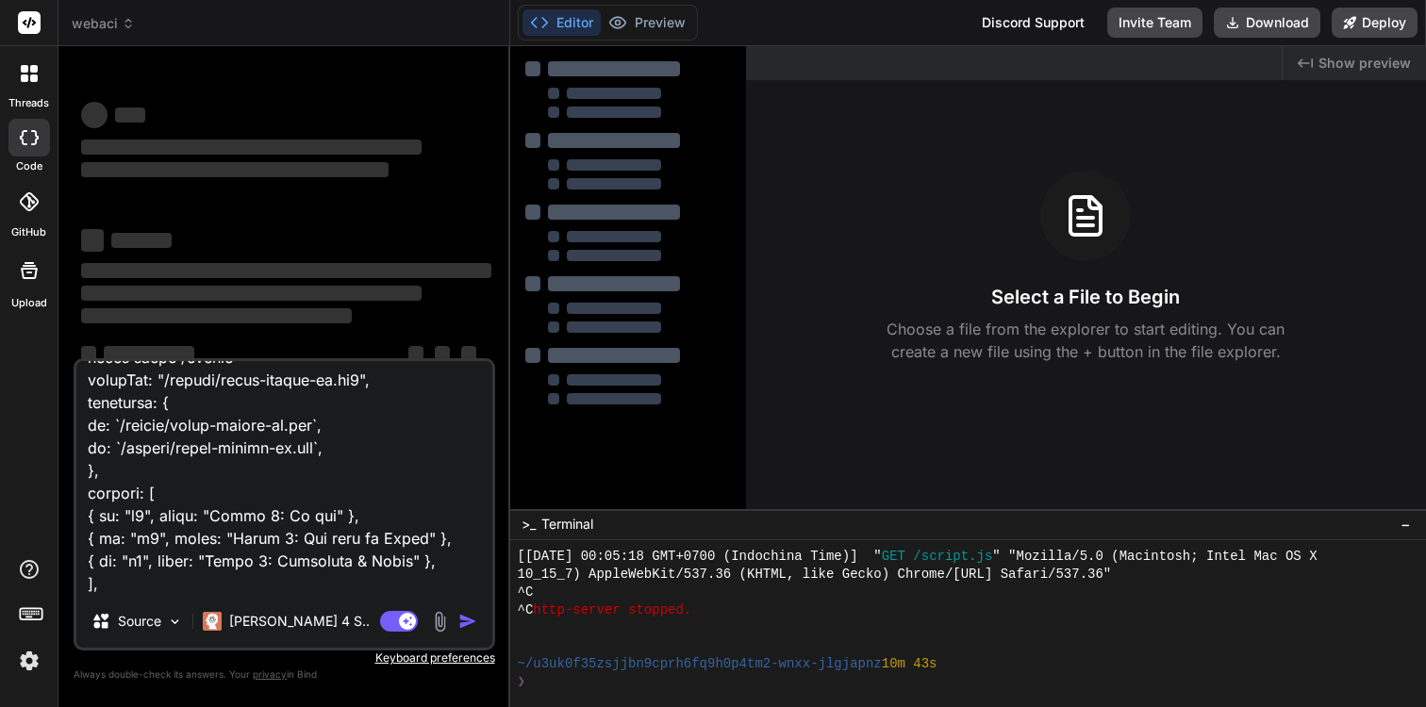
click at [371, 607] on div "Source Claude 4 S.." at bounding box center [284, 624] width 416 height 45
click at [371, 594] on textarea at bounding box center [284, 478] width 416 height 234
type textarea "Viết web reactjs, về video học online, tạm thời chưa cần đăng nhập, các video đ…"
type textarea "x"
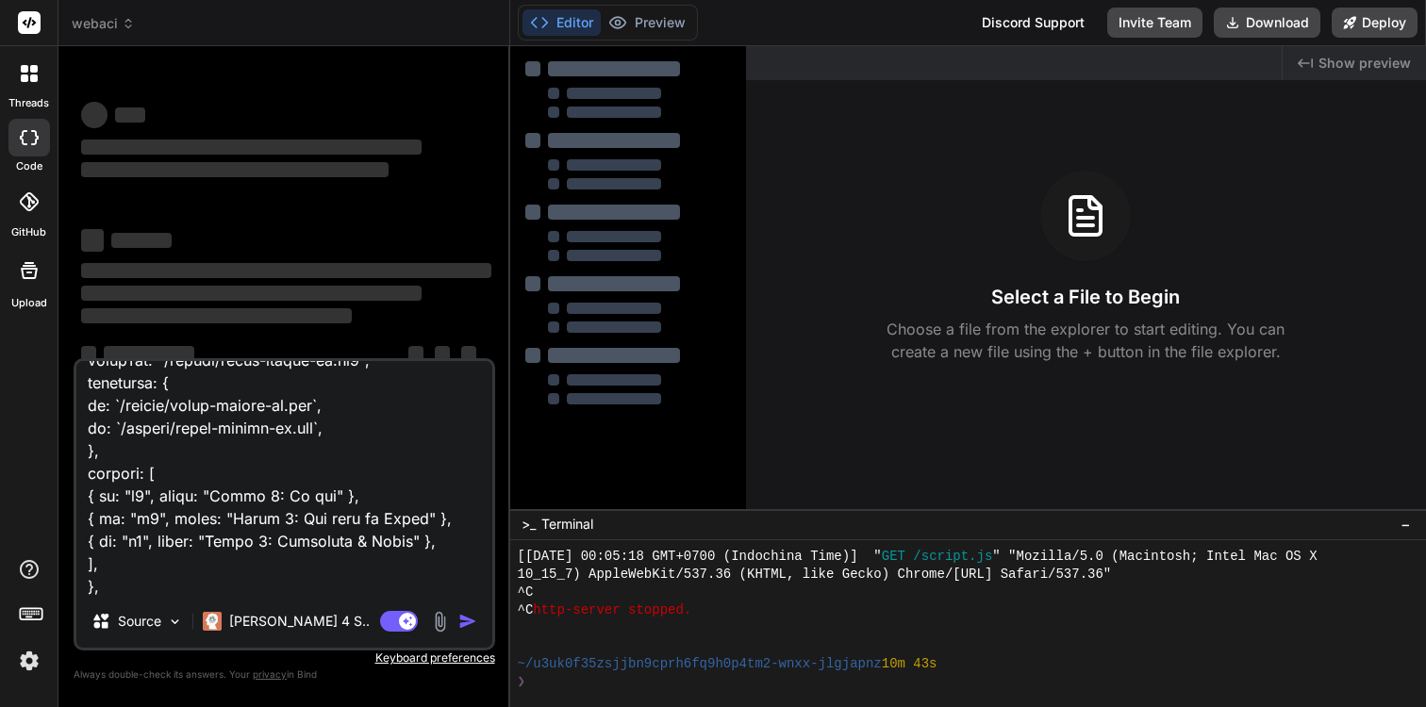
type textarea "Viết web reactjs, về video học online, tạm thời chưa cần đăng nhập, các video đ…"
click at [384, 553] on textarea at bounding box center [284, 478] width 416 height 234
type textarea "x"
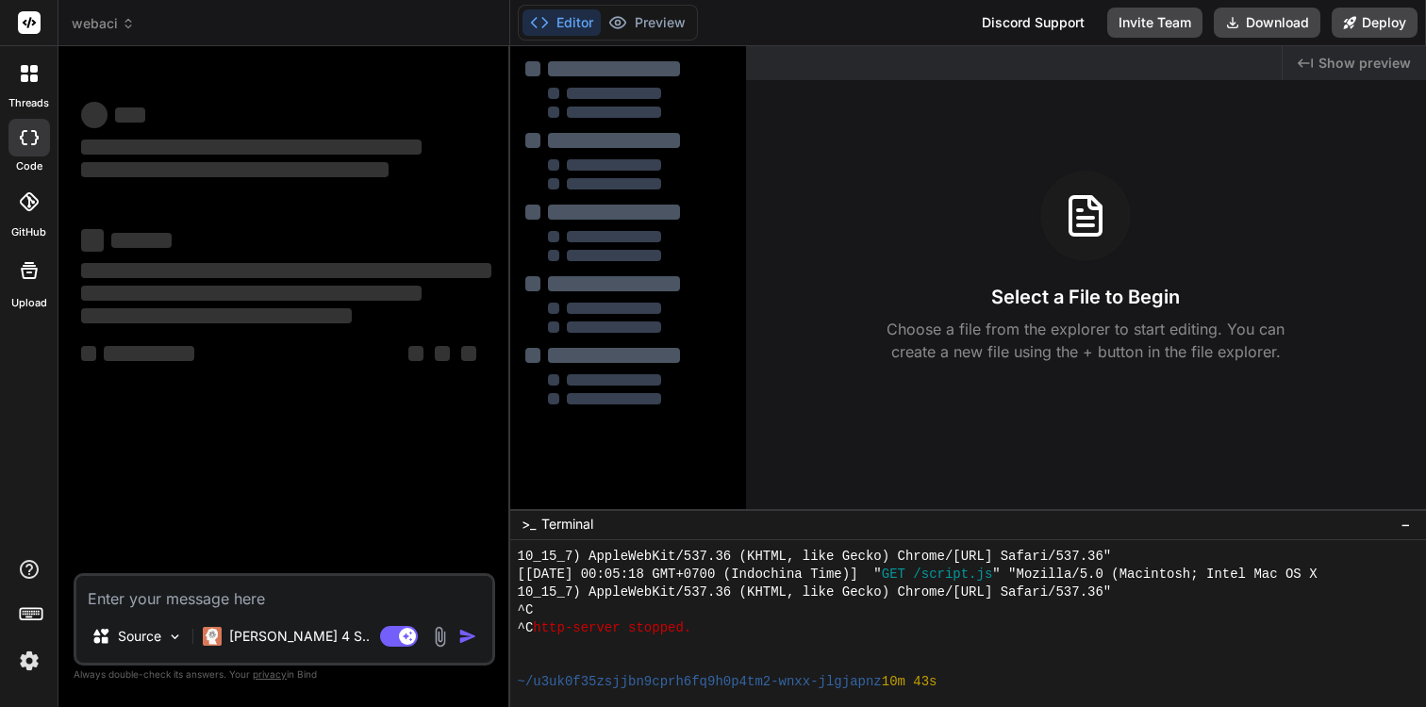
scroll to position [787, 0]
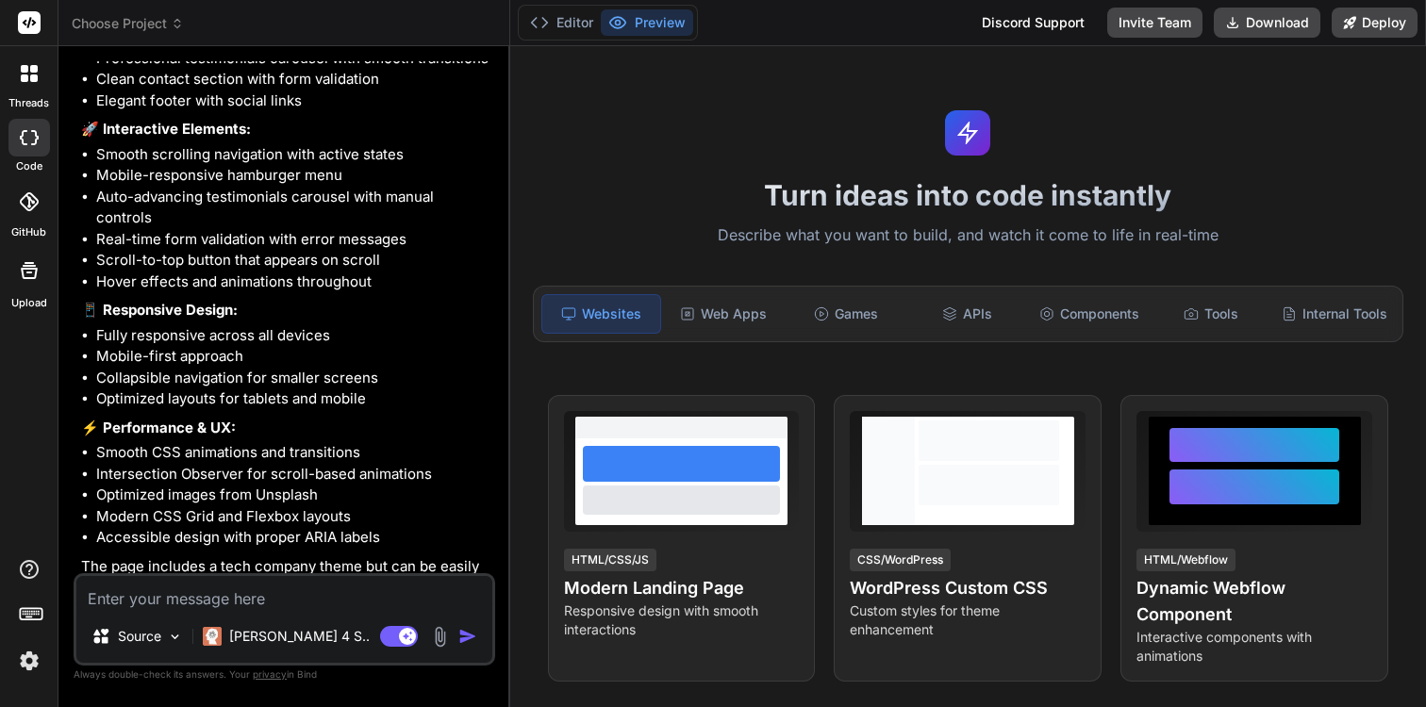
scroll to position [1267, 0]
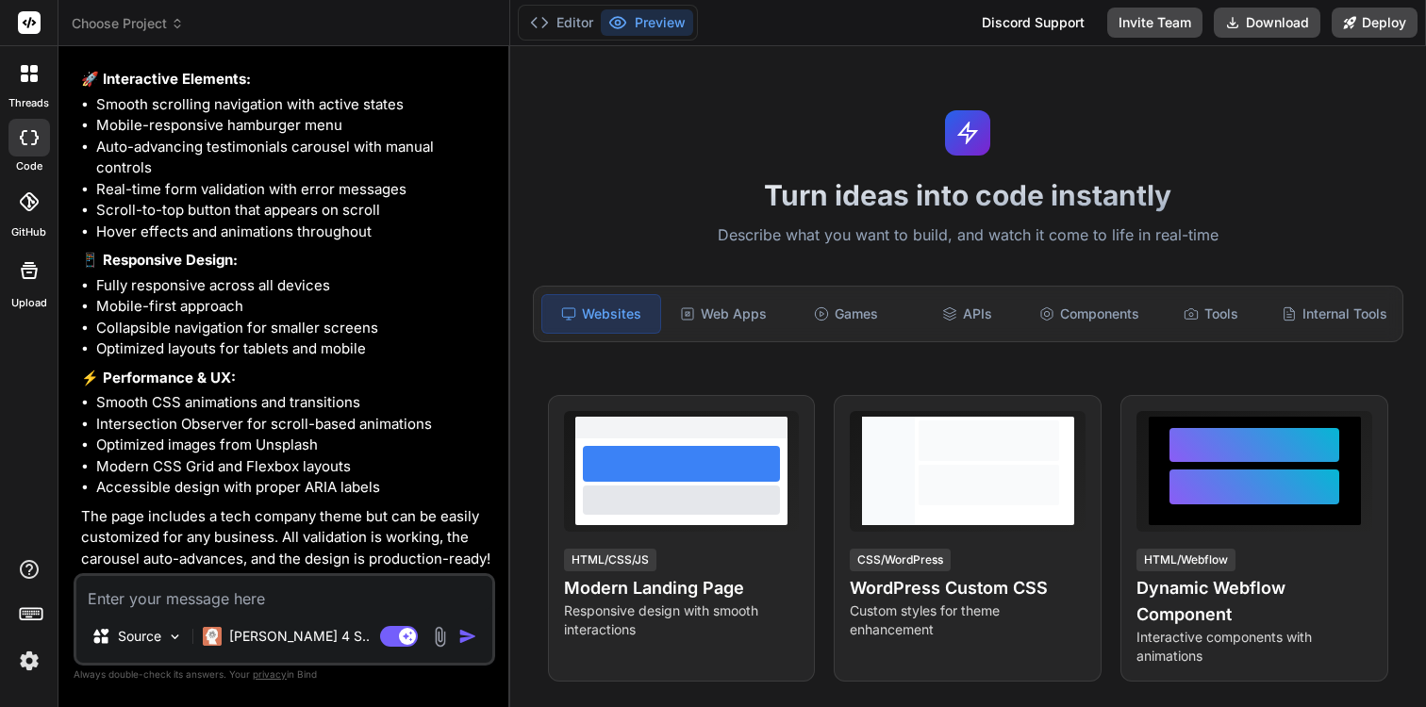
type textarea "x"
click at [149, 24] on span "Choose Project" at bounding box center [128, 23] width 112 height 19
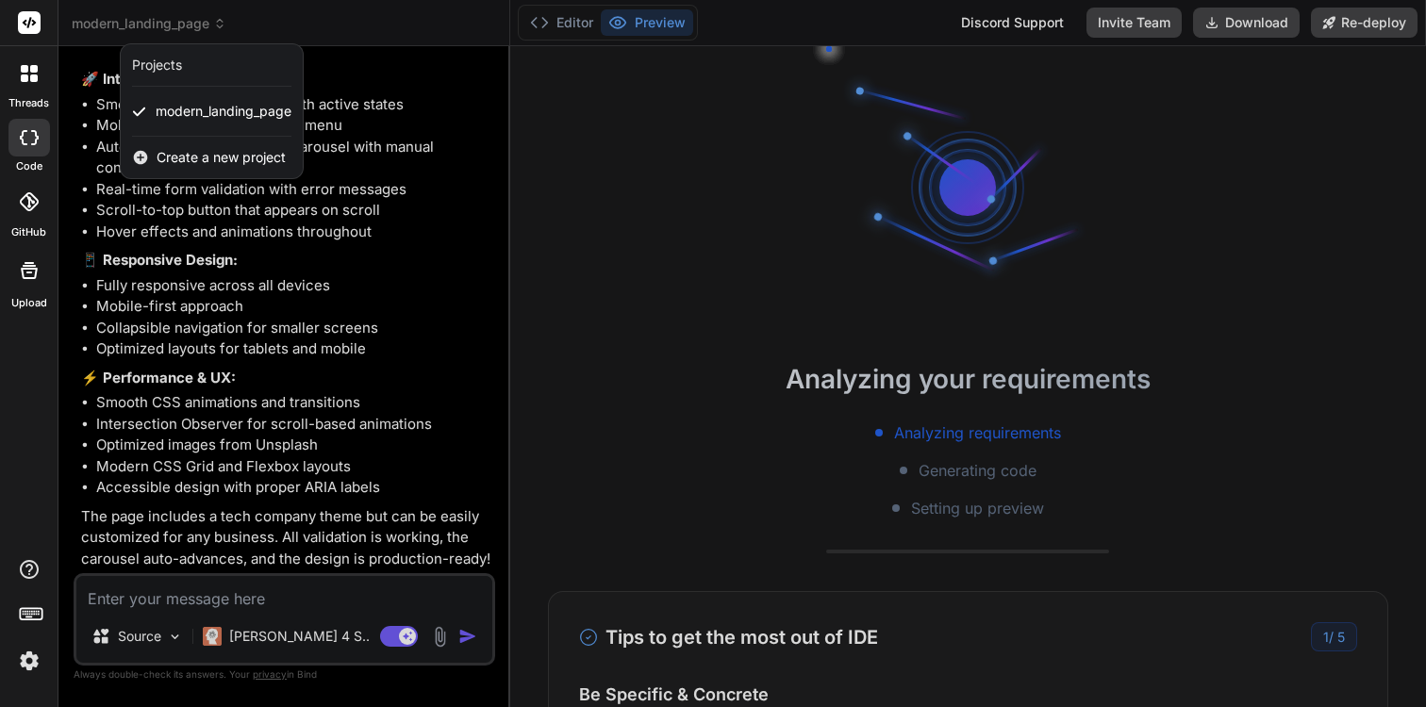
scroll to position [17, 0]
click at [190, 167] on div "Create a new project" at bounding box center [212, 157] width 182 height 41
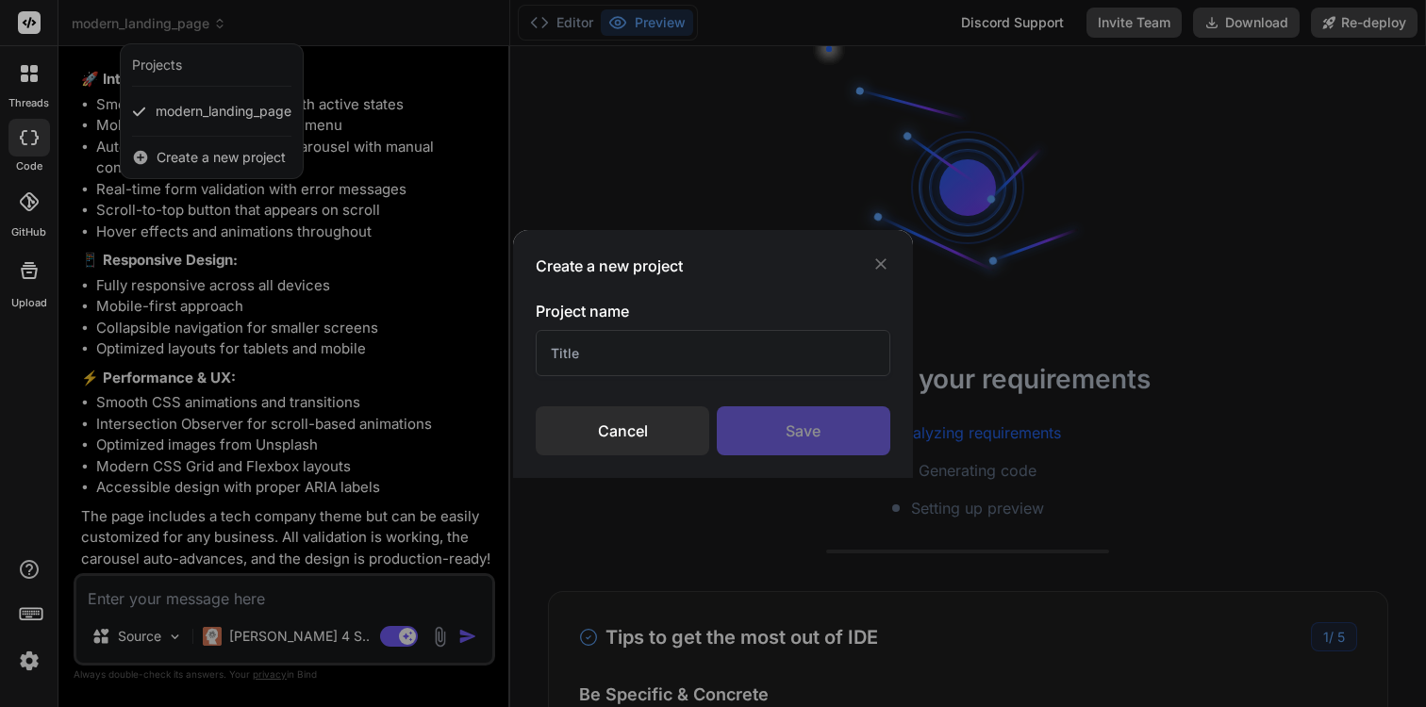
click at [683, 364] on input "text" at bounding box center [713, 353] width 354 height 46
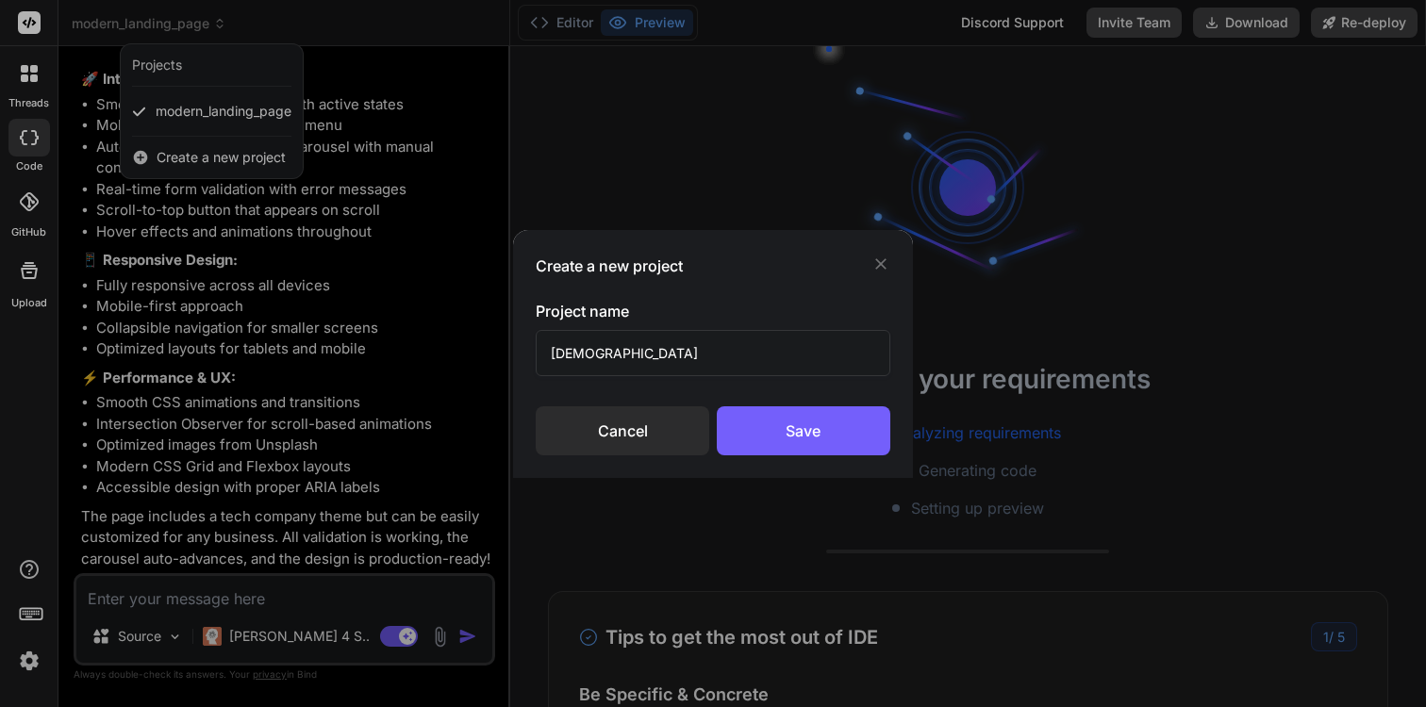
type input "Diamond"
type textarea "x"
type input "Diamond Gả"
type textarea "x"
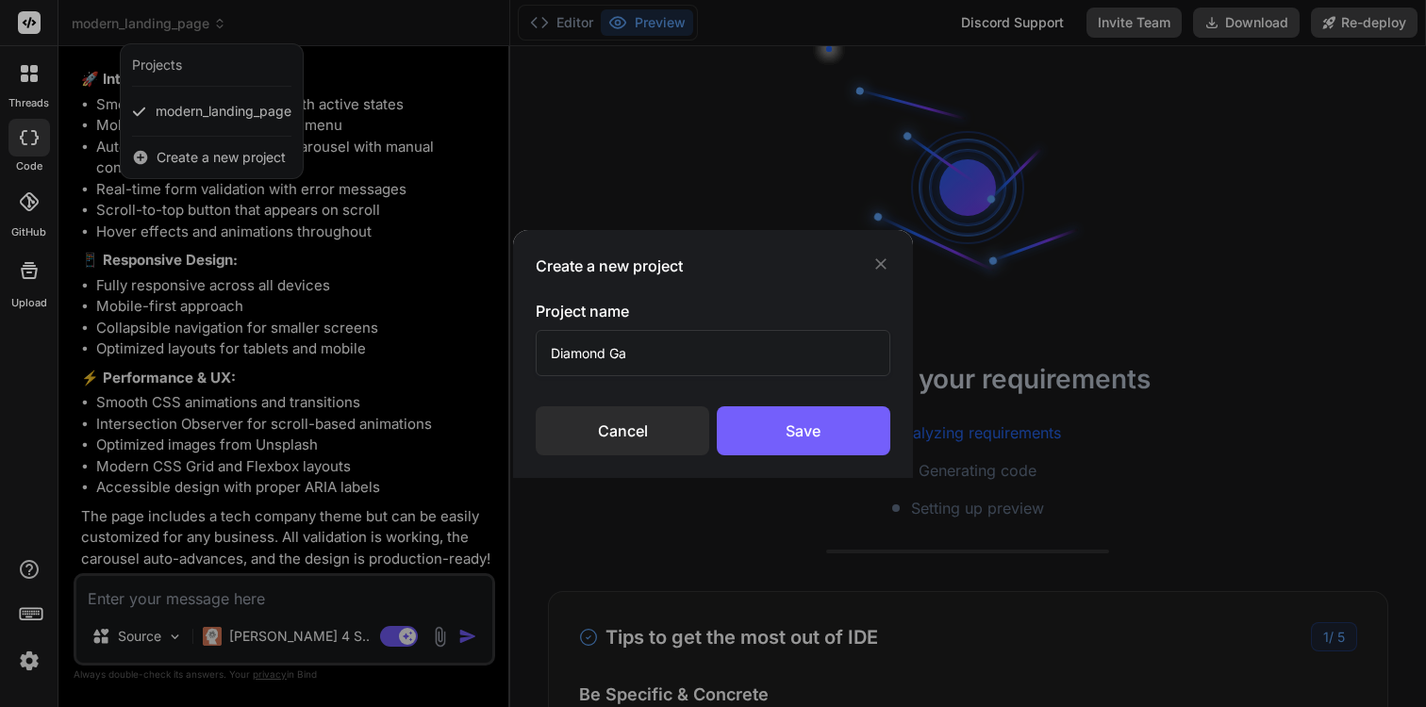
type input "Diamond Gar"
type textarea "x"
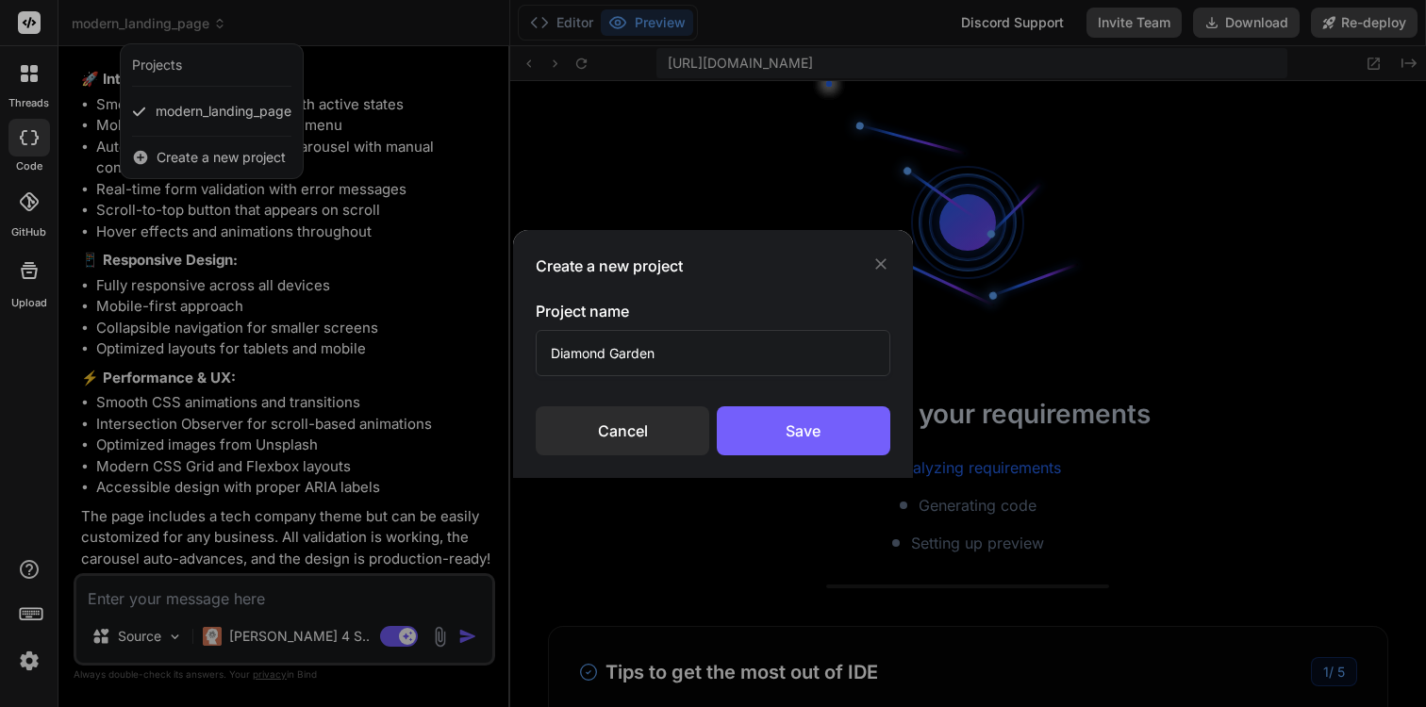
scroll to position [554, 0]
type input "Diamond Garden"
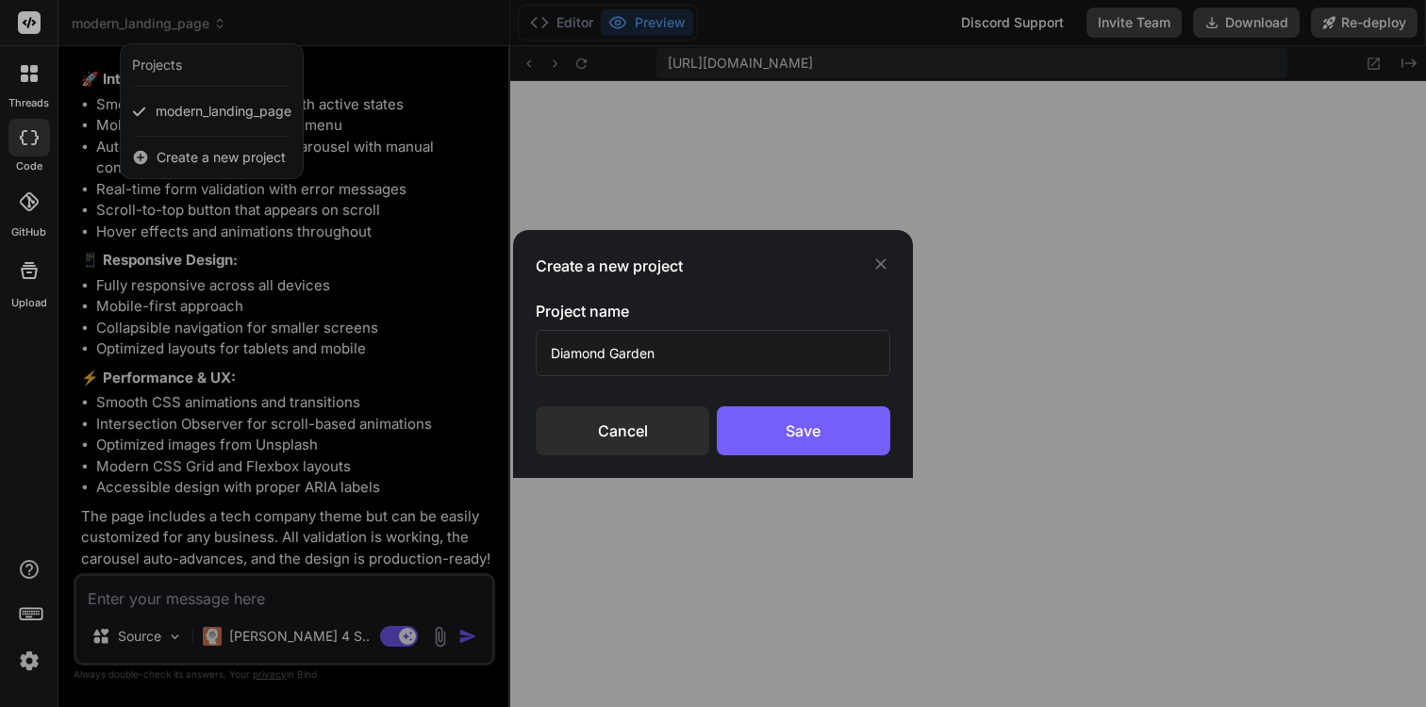
scroll to position [698, 0]
click at [828, 430] on div "Save" at bounding box center [803, 430] width 173 height 49
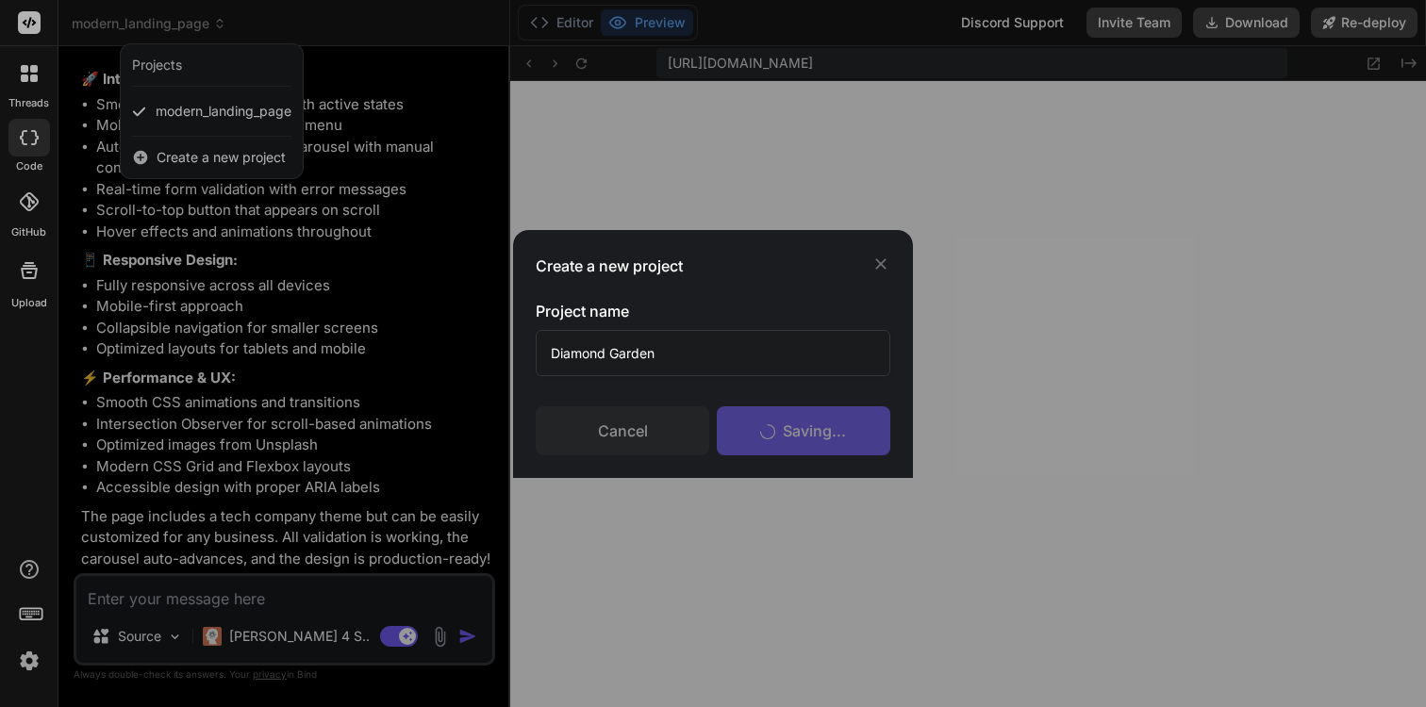
scroll to position [823, 0]
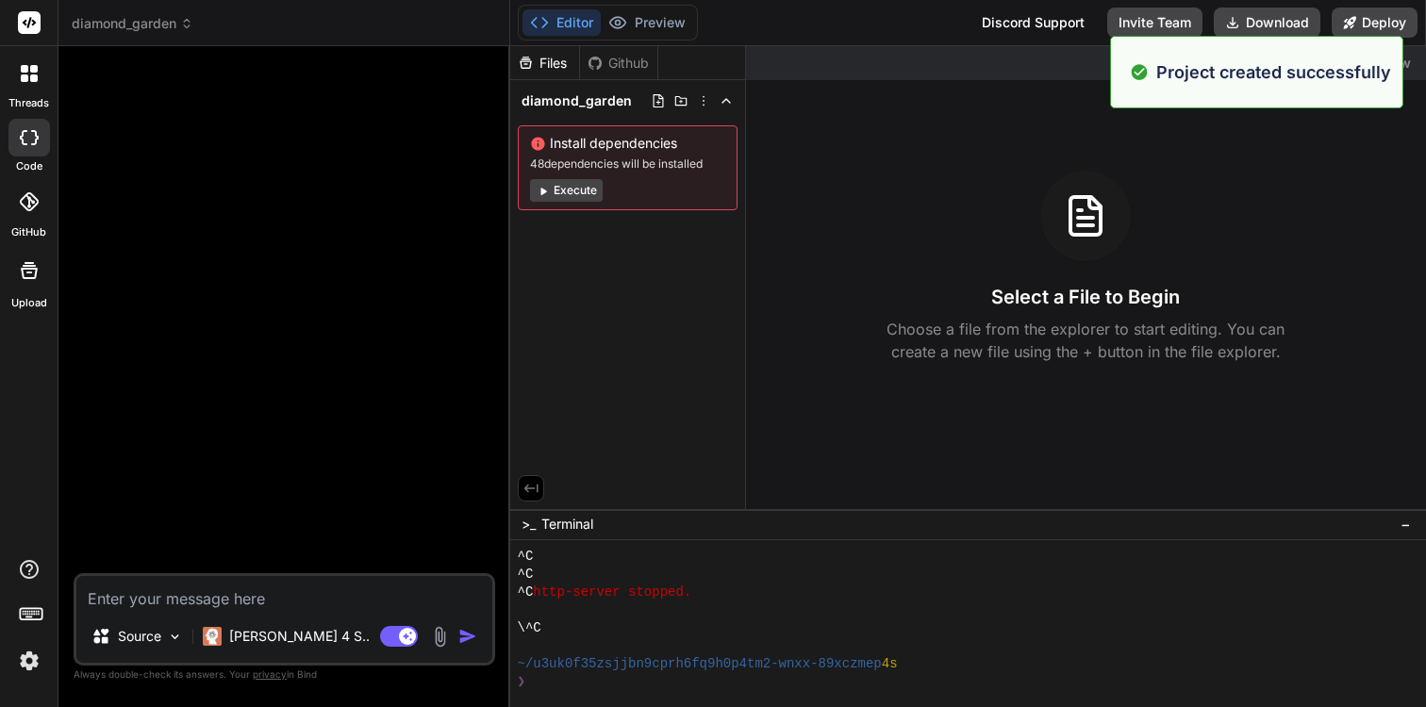
click at [444, 635] on img at bounding box center [440, 637] width 22 height 22
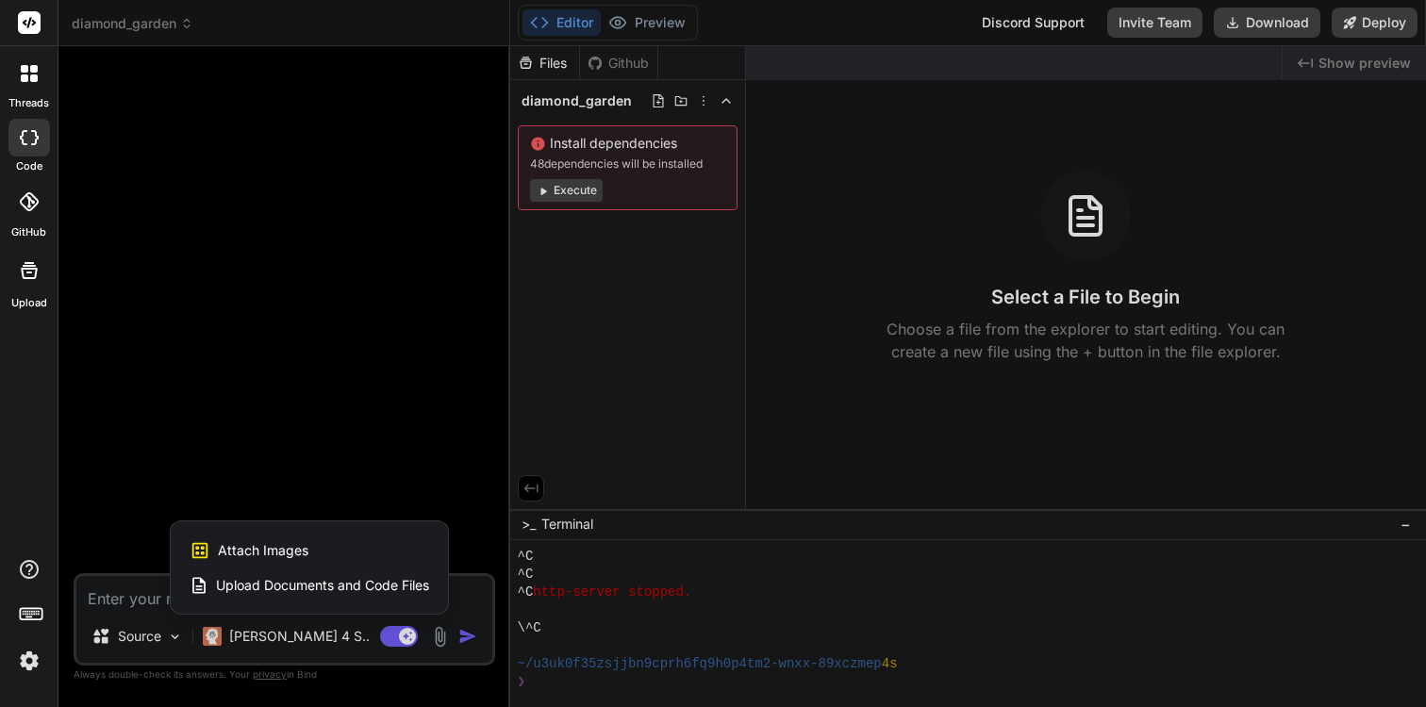
click at [360, 545] on div "Attach Images Image attachments are only supported in Claude and Gemini models." at bounding box center [309, 551] width 239 height 36
type textarea "x"
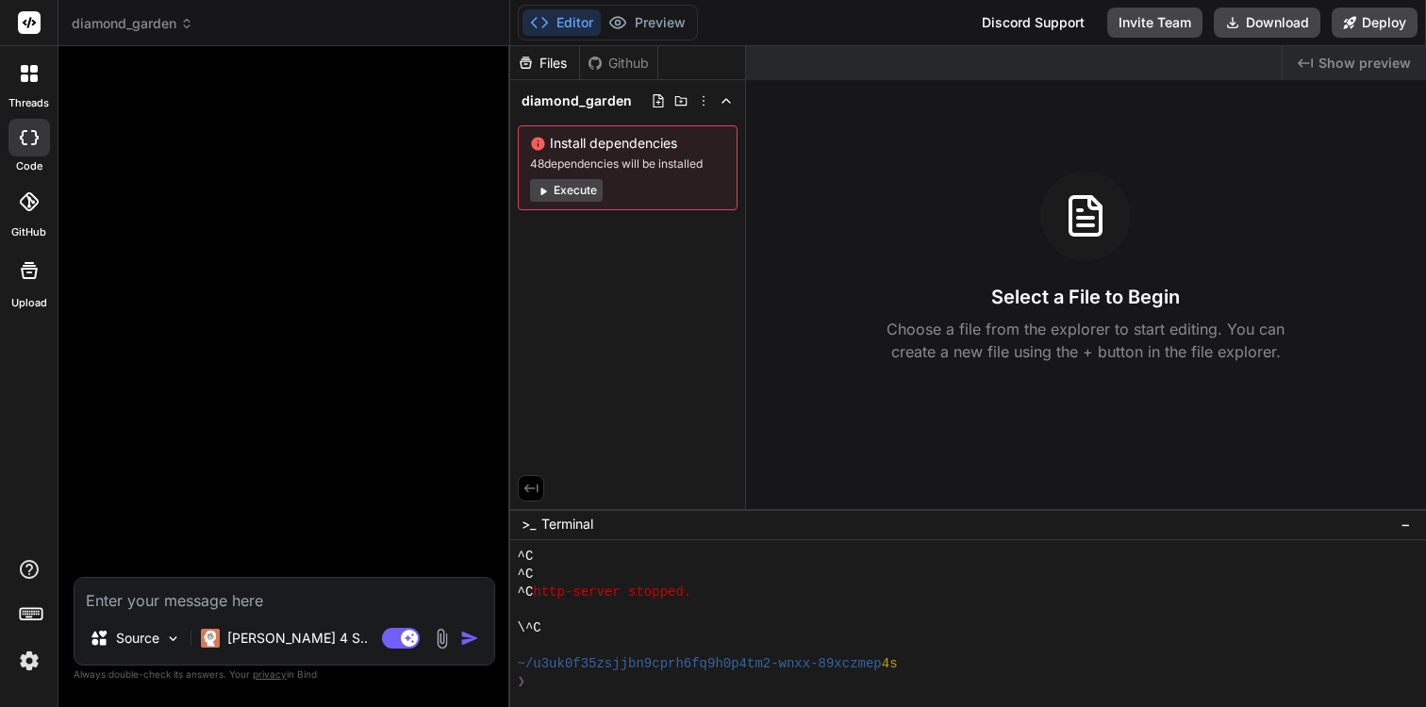
type input "C:\fakepath\545344149_122203001942093845_6255396004752095964_n.jpg"
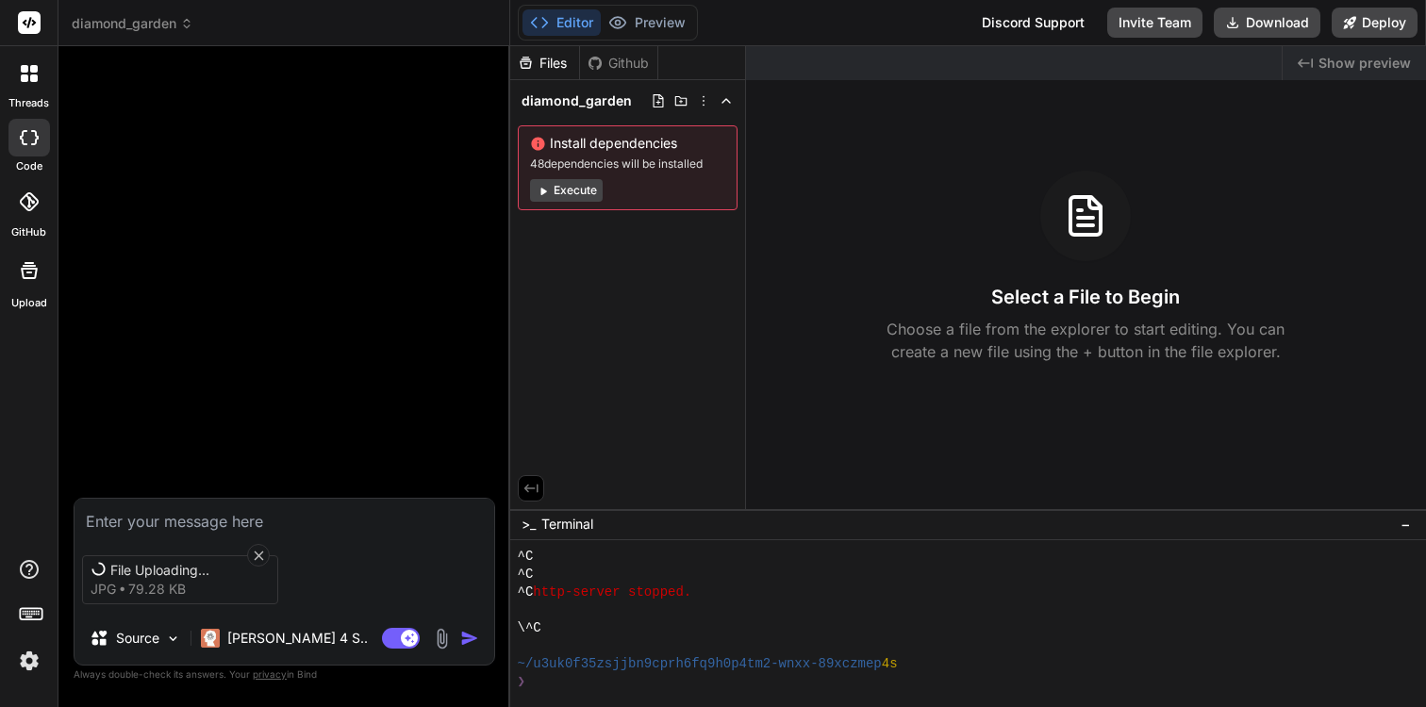
click at [244, 523] on textarea at bounding box center [284, 516] width 420 height 34
type textarea "x"
type textarea "V"
type textarea "x"
type textarea "Vi"
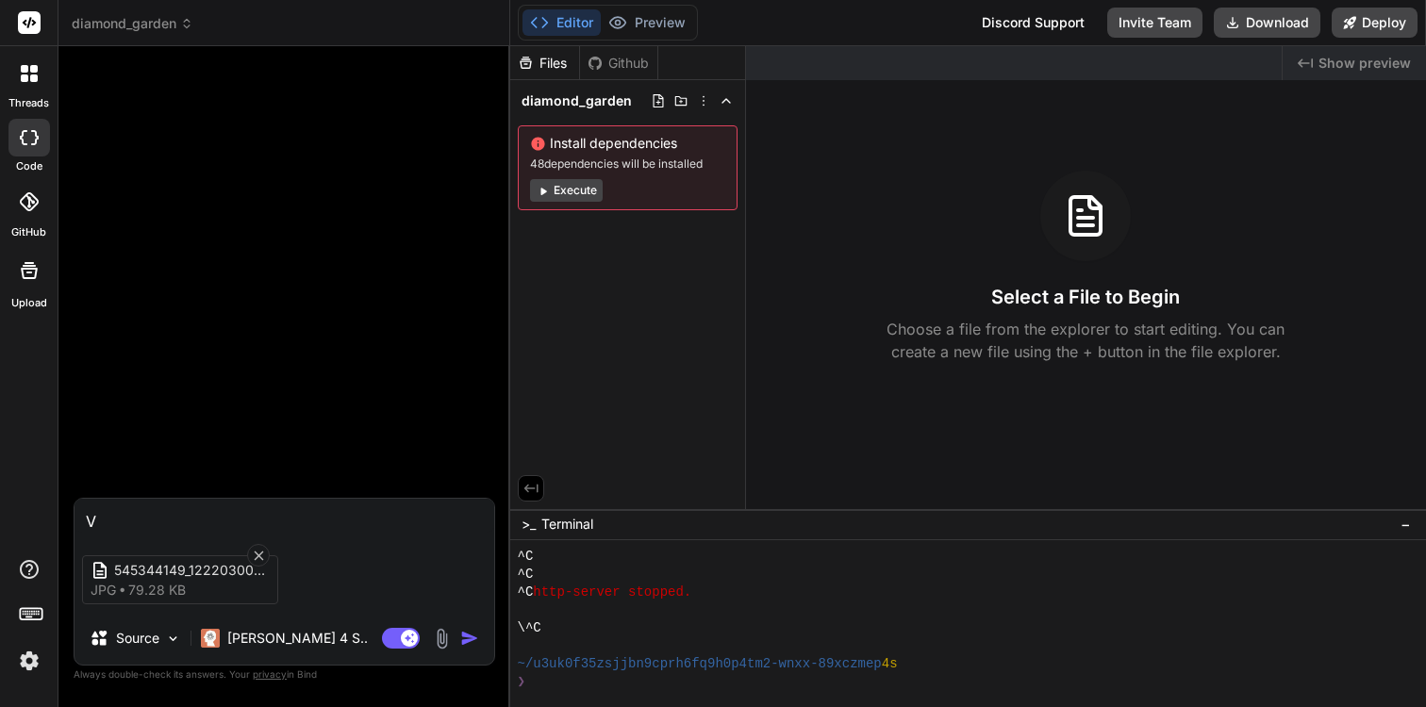
type textarea "x"
type textarea "Vie"
type textarea "x"
type textarea "Viê"
type textarea "x"
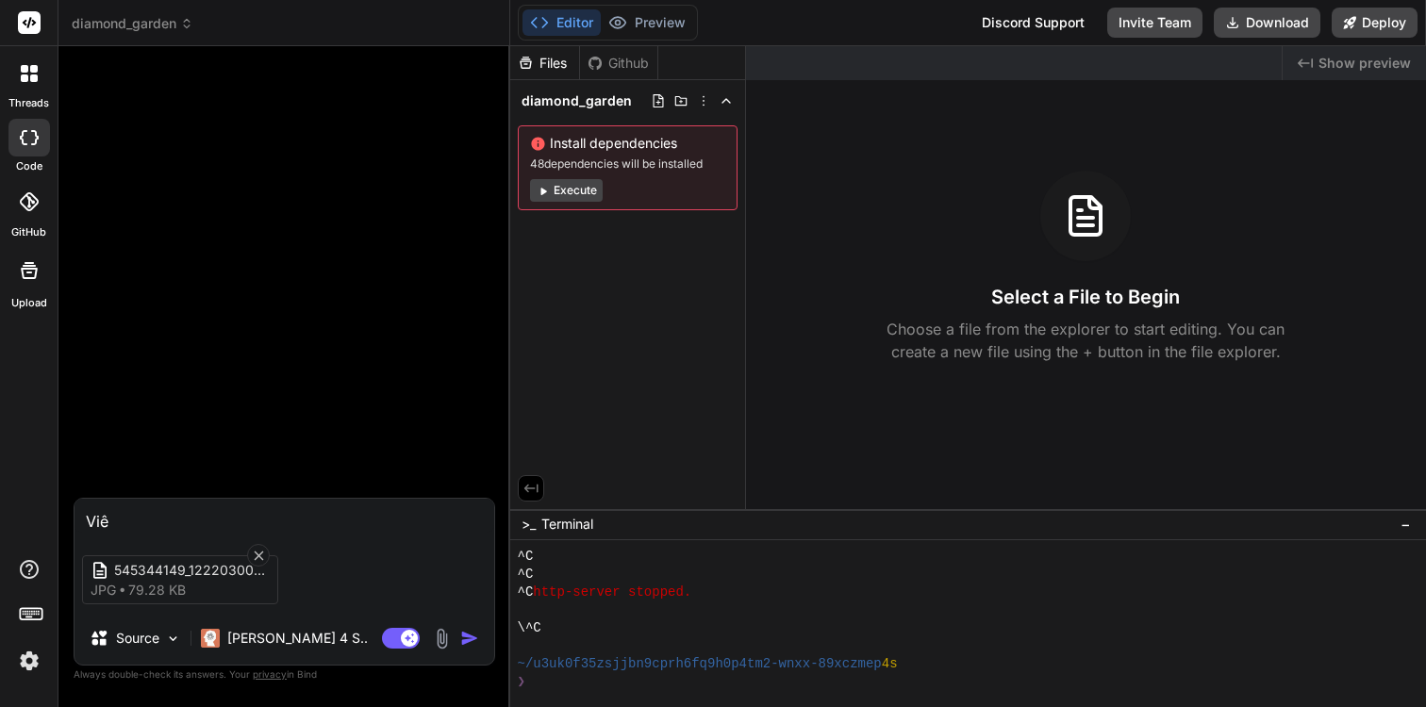
type textarea "Viêt"
type textarea "x"
type textarea "Viết"
type textarea "x"
type textarea "Viết"
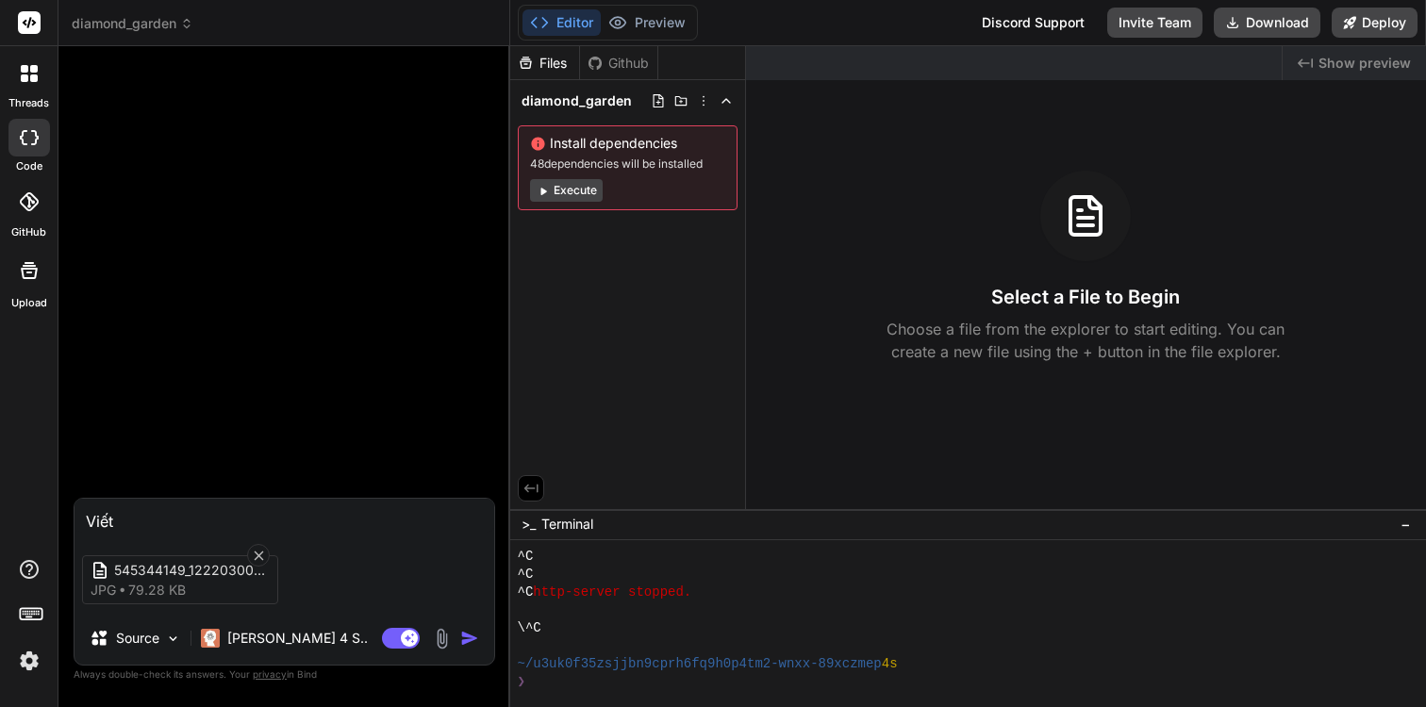
type textarea "x"
type textarea "Viết L"
type textarea "x"
type textarea "Viết La"
type textarea "x"
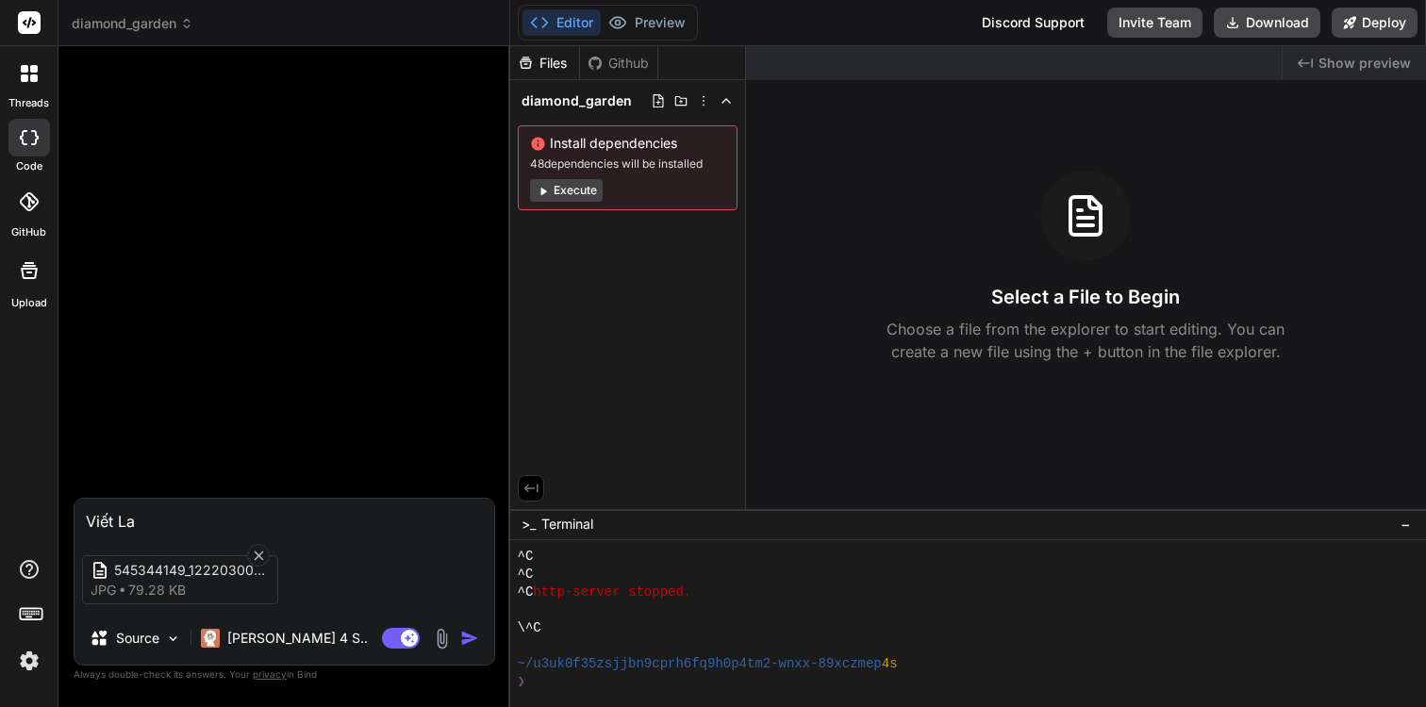
type textarea "Viết Lan"
type textarea "x"
type textarea "Viết Land"
type textarea "x"
type textarea "Viết Landi"
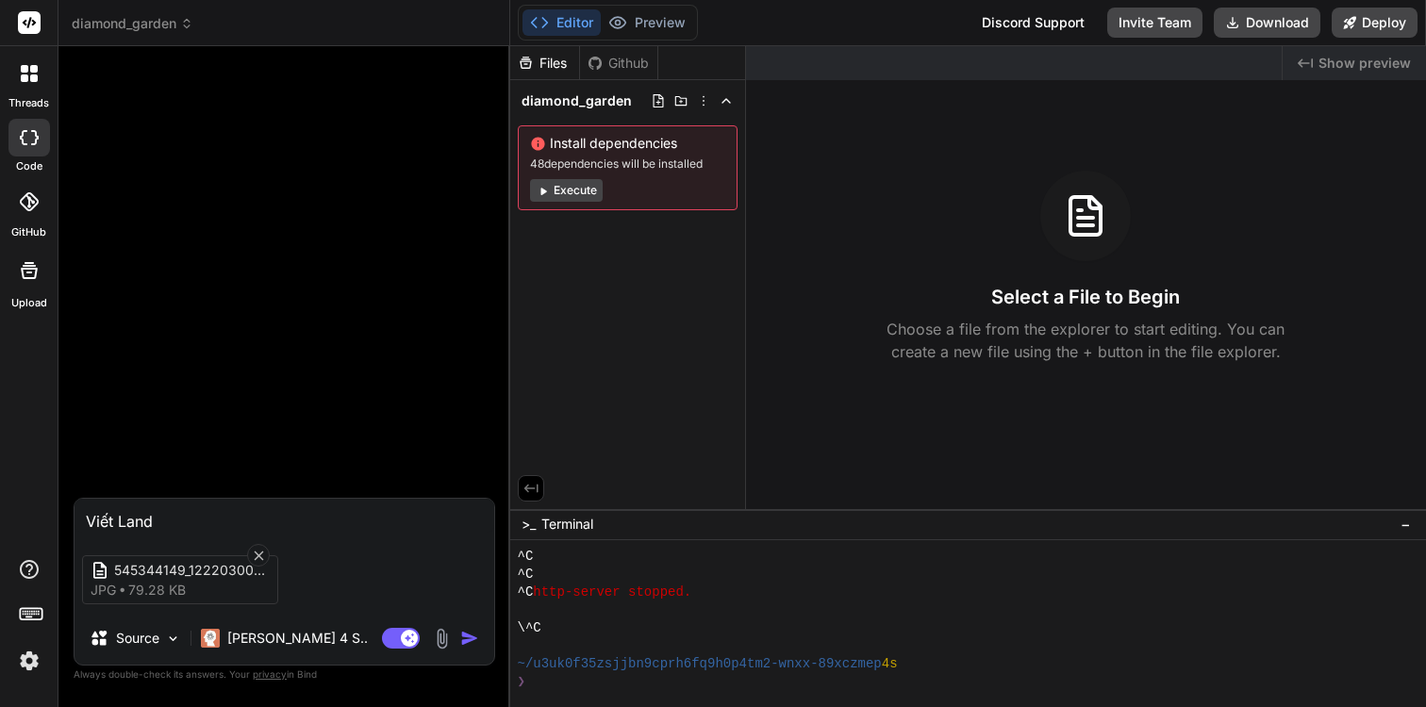
type textarea "x"
type textarea "Viết Landin"
type textarea "x"
type textarea "Viết Landing"
type textarea "x"
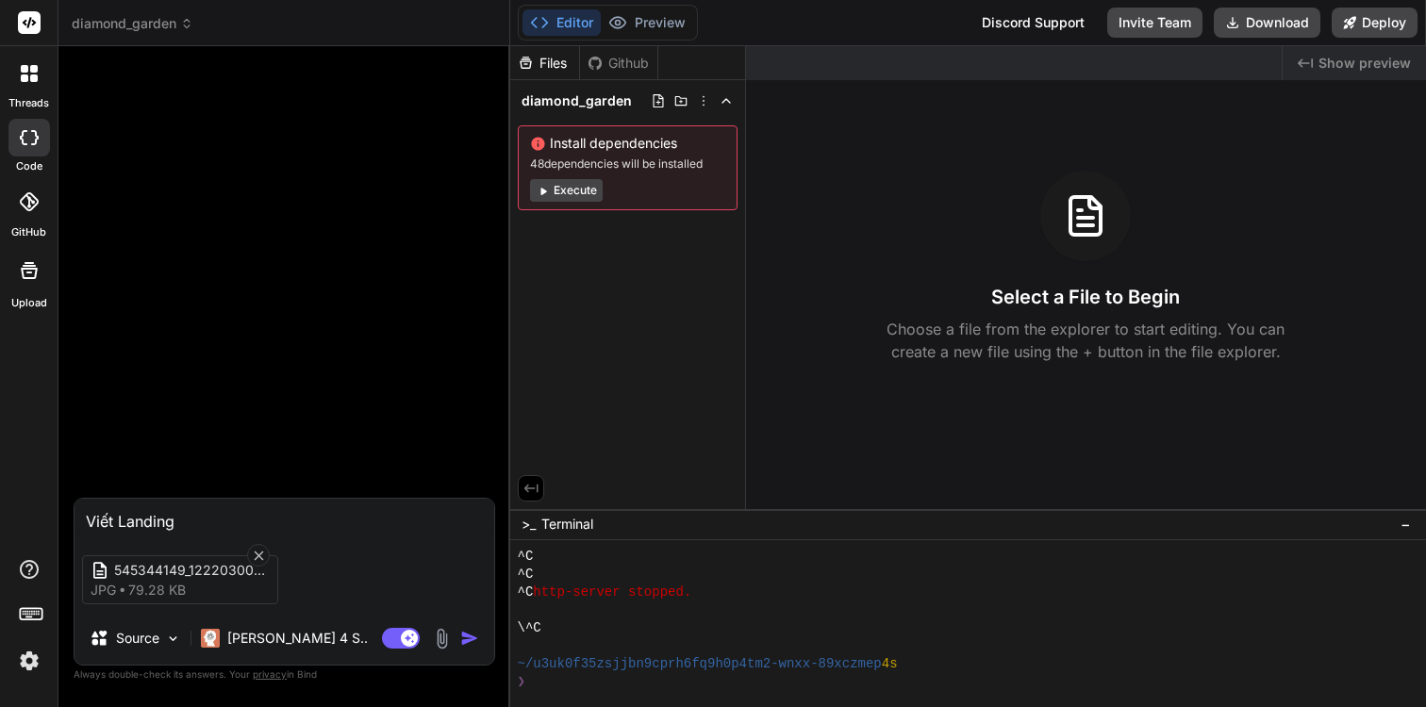
type textarea "Viết Landing"
type textarea "x"
type textarea "Viết Landing P"
type textarea "x"
type textarea "Viết Landing Pa"
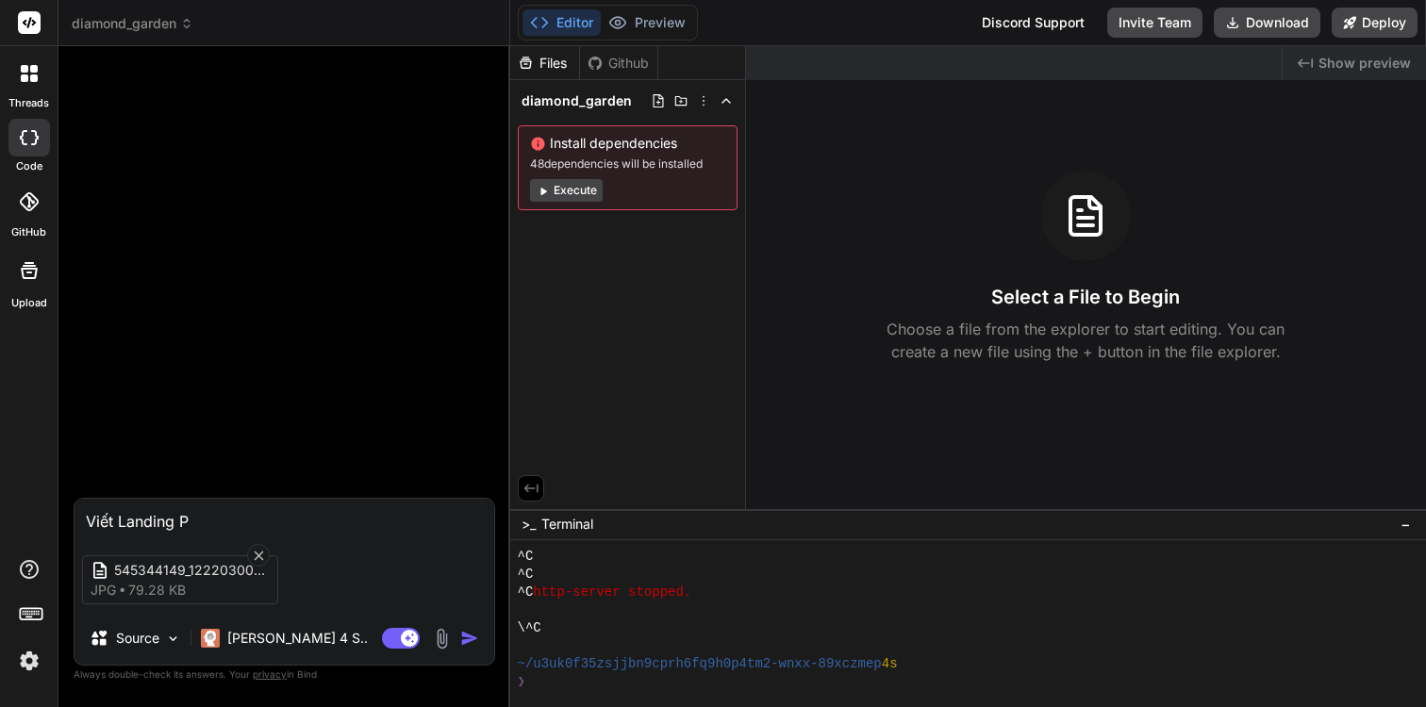
type textarea "x"
type textarea "Viết Landing Pag"
type textarea "x"
type textarea "Viết Landing Page"
type textarea "x"
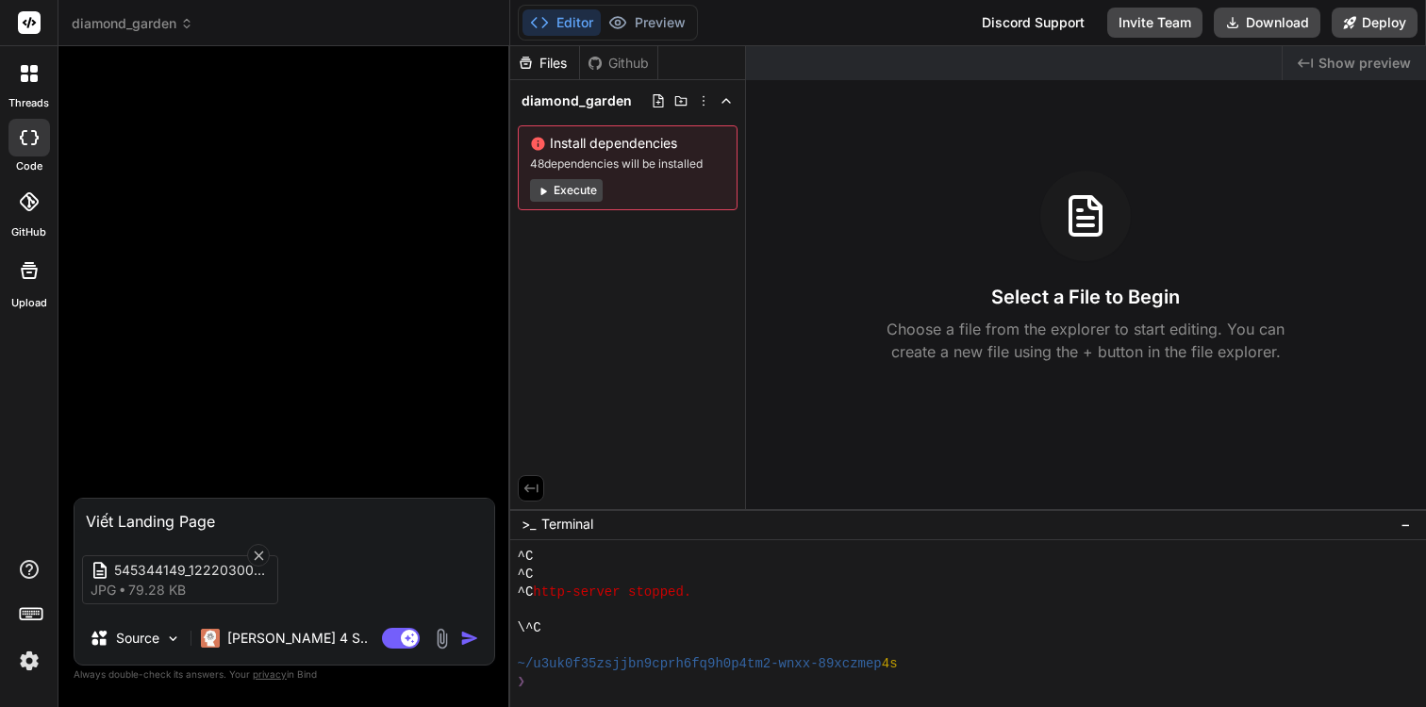
type textarea "Viết Landing Page"
type textarea "x"
type textarea "Viết Landing Page v"
type textarea "x"
type textarea "Viết Landing Page vo"
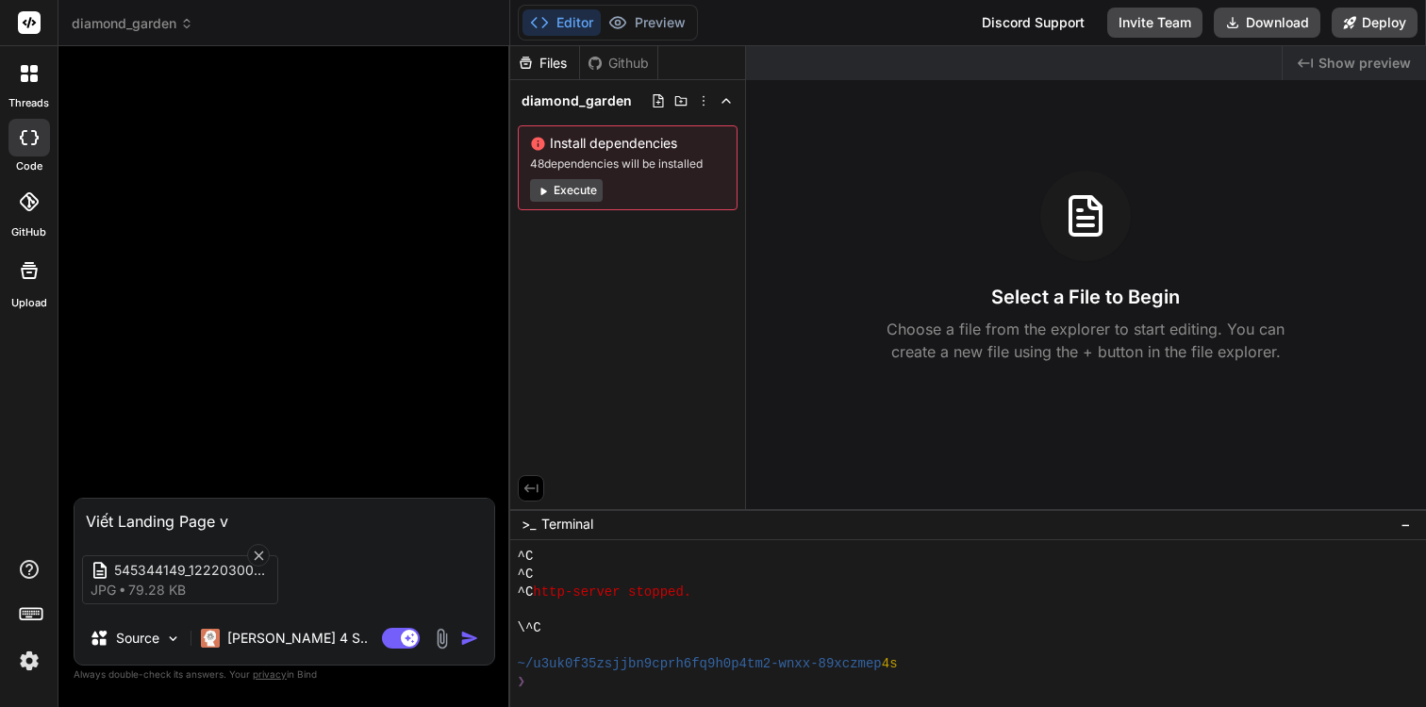
type textarea "x"
type textarea "Viết Landing Page voi"
type textarea "x"
type textarea "Viết Landing Page vói"
type textarea "x"
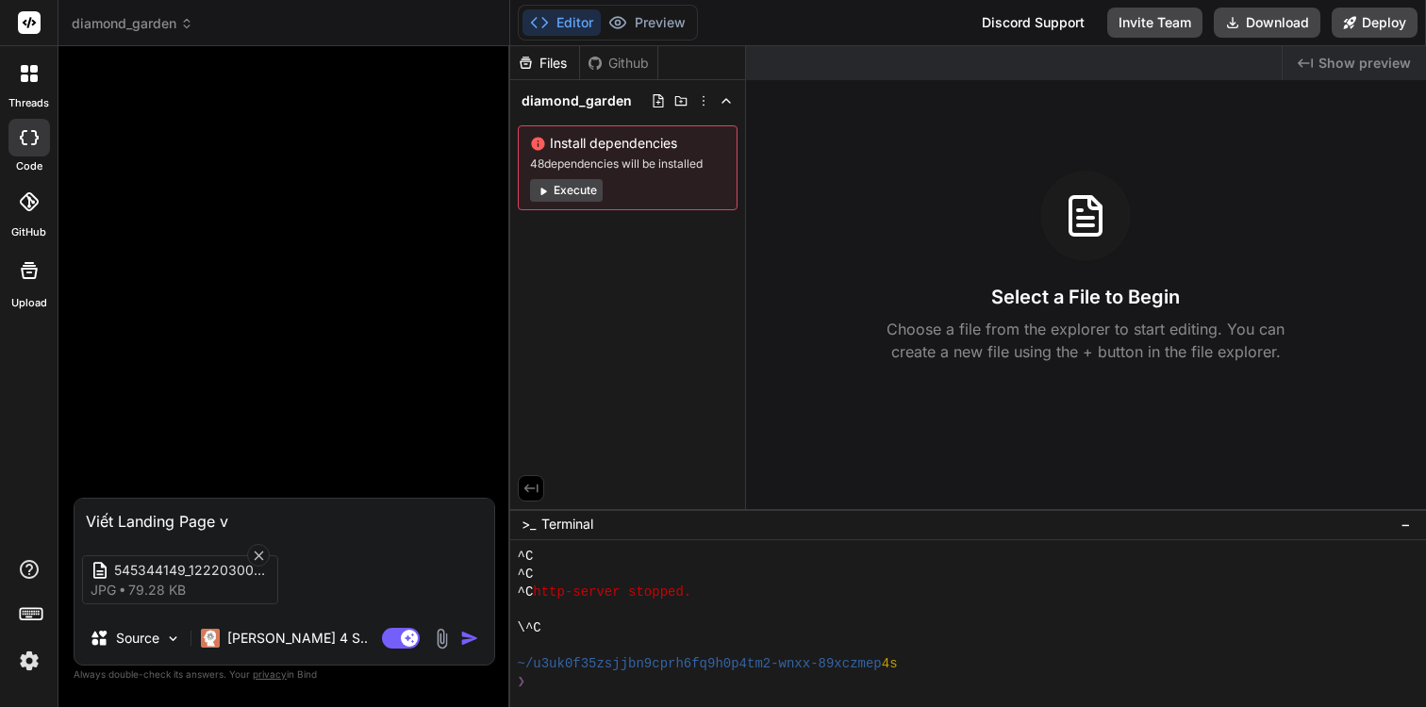
type textarea "Viết Landing Page với"
type textarea "x"
type textarea "Viết Landing Page với"
type textarea "x"
type textarea "Viết Landing Page với n"
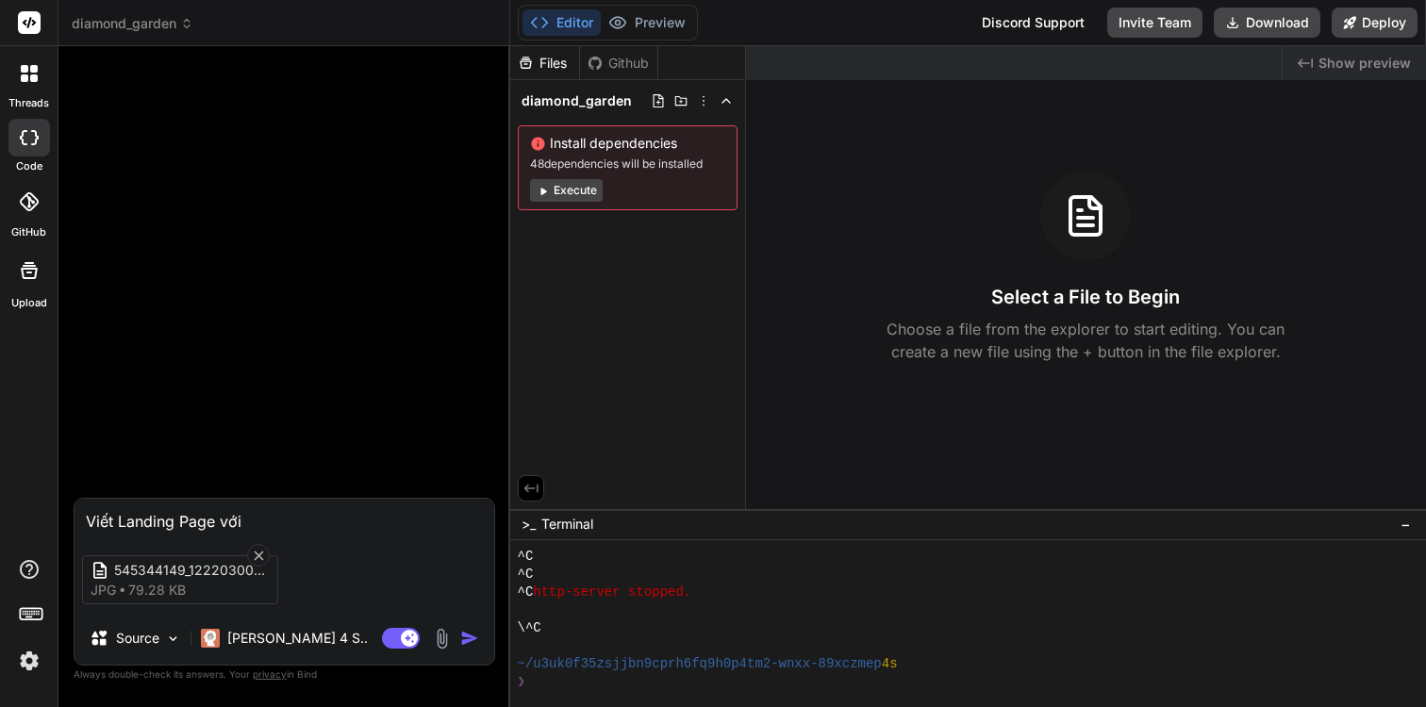
type textarea "x"
type textarea "Viết Landing Page với no"
type textarea "x"
type textarea "Viết Landing Page với nô"
type textarea "x"
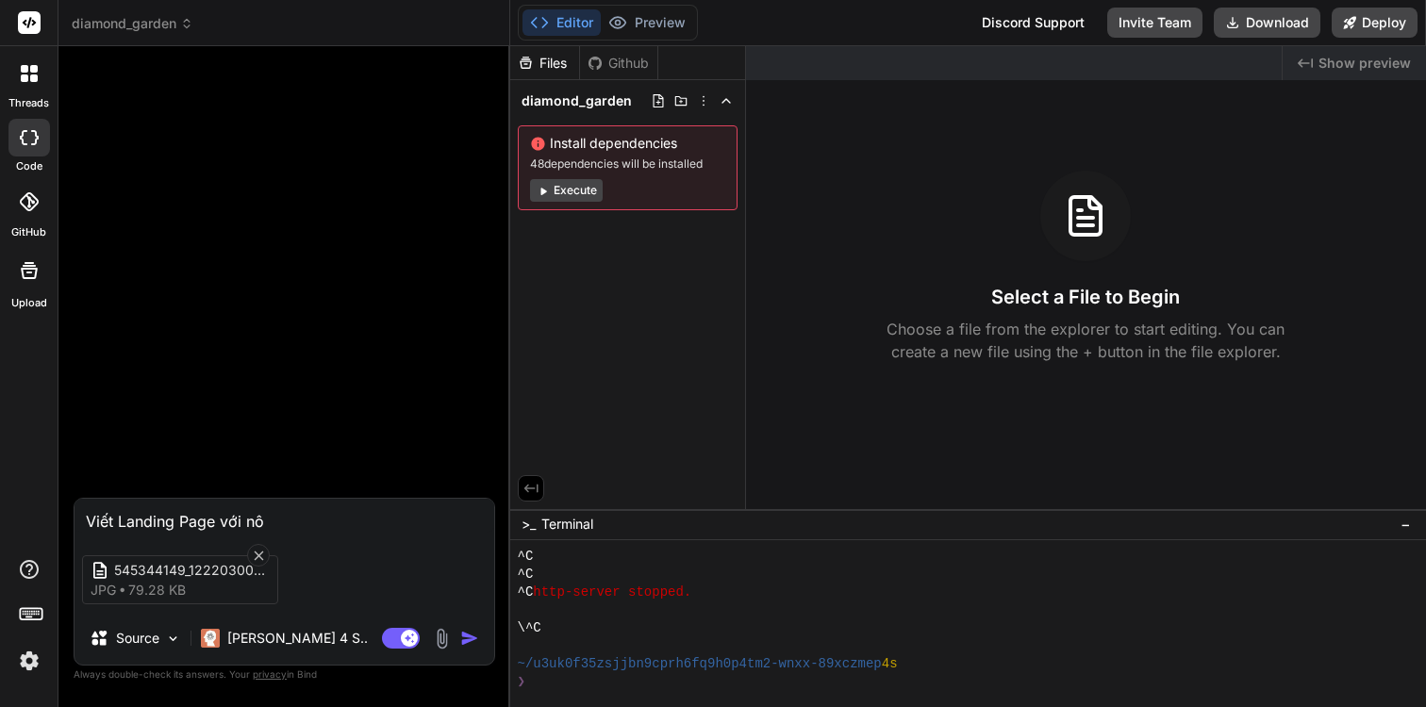
type textarea "Viết Landing Page với nôi"
type textarea "x"
type textarea "Viết Landing Page với nội"
type textarea "x"
type textarea "Viết Landing Page với nội"
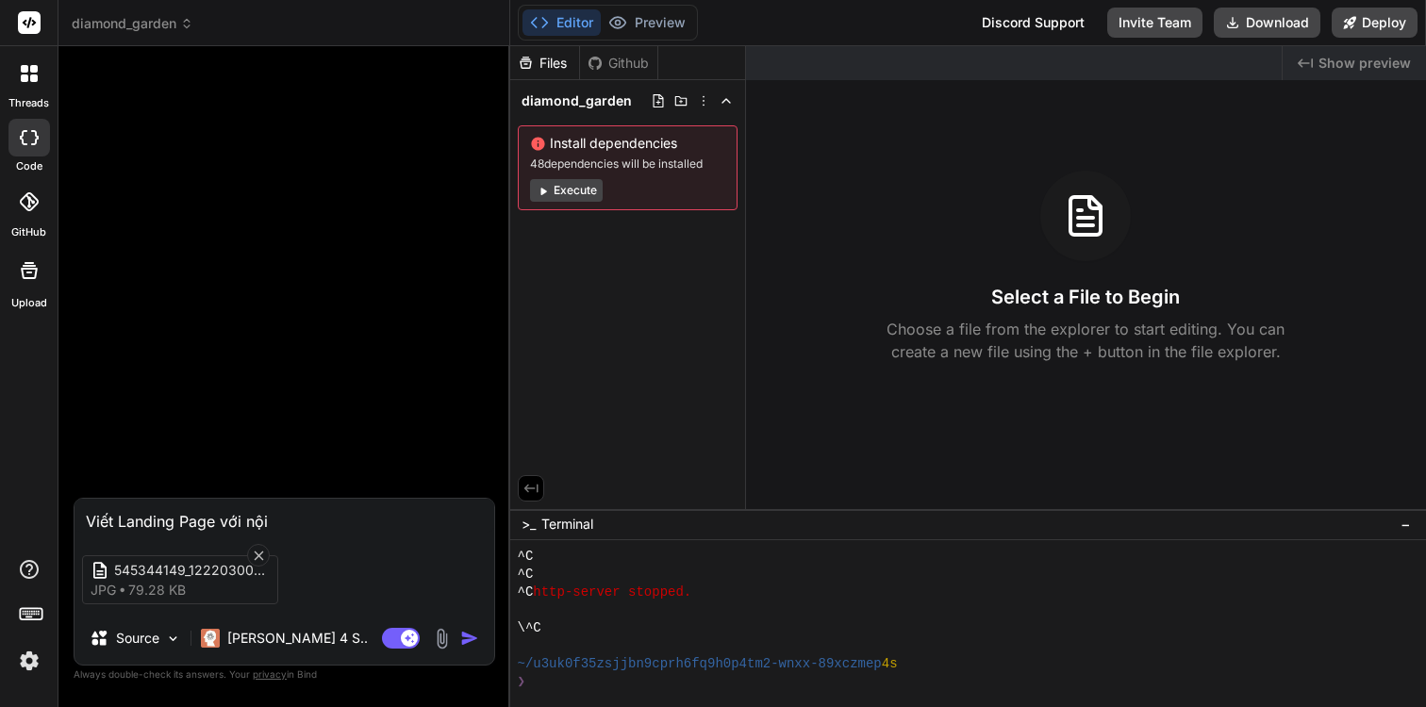
type textarea "x"
type textarea "Viết Landing Page với nội d"
type textarea "x"
type textarea "Viết Landing Page với nội du"
type textarea "x"
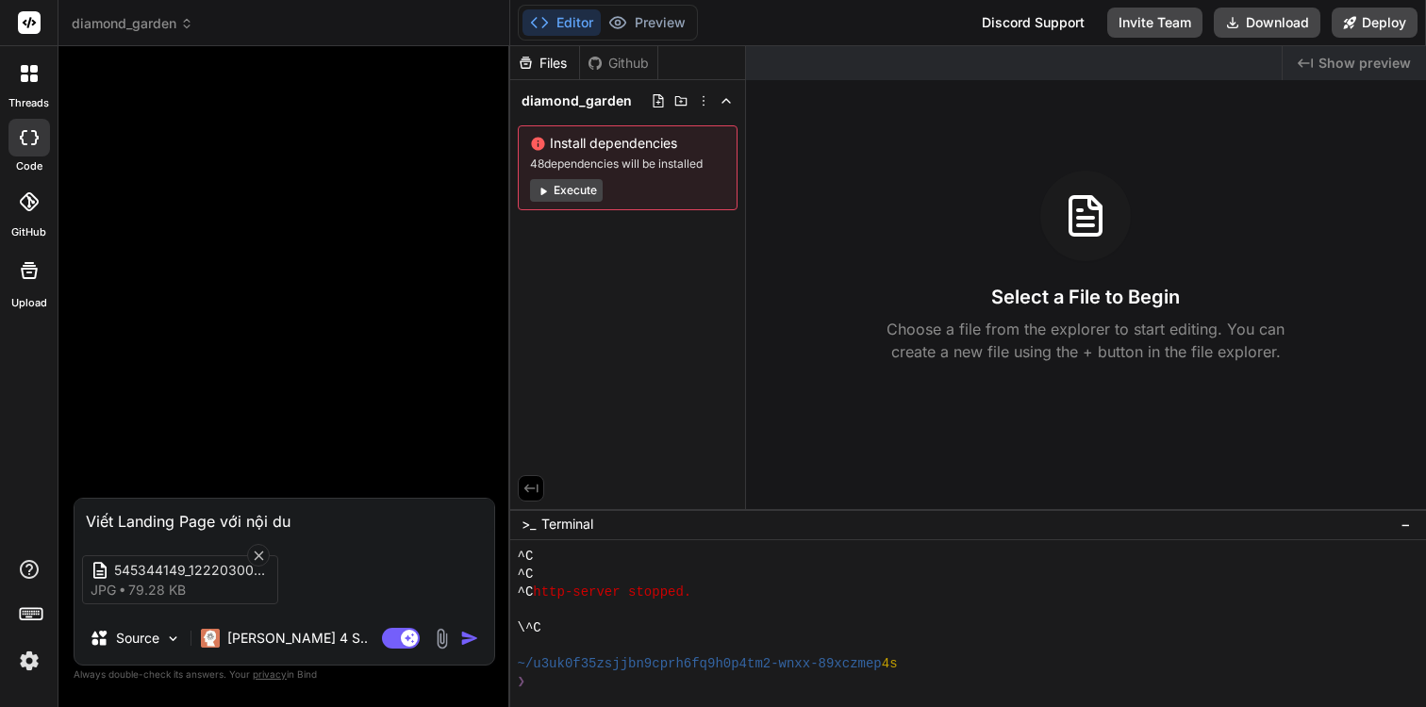
type textarea "Viết Landing Page với nội dun"
type textarea "x"
type textarea "Viết Landing Page với nội dung"
type textarea "x"
type textarea "Viết Landing Page với nội dùng"
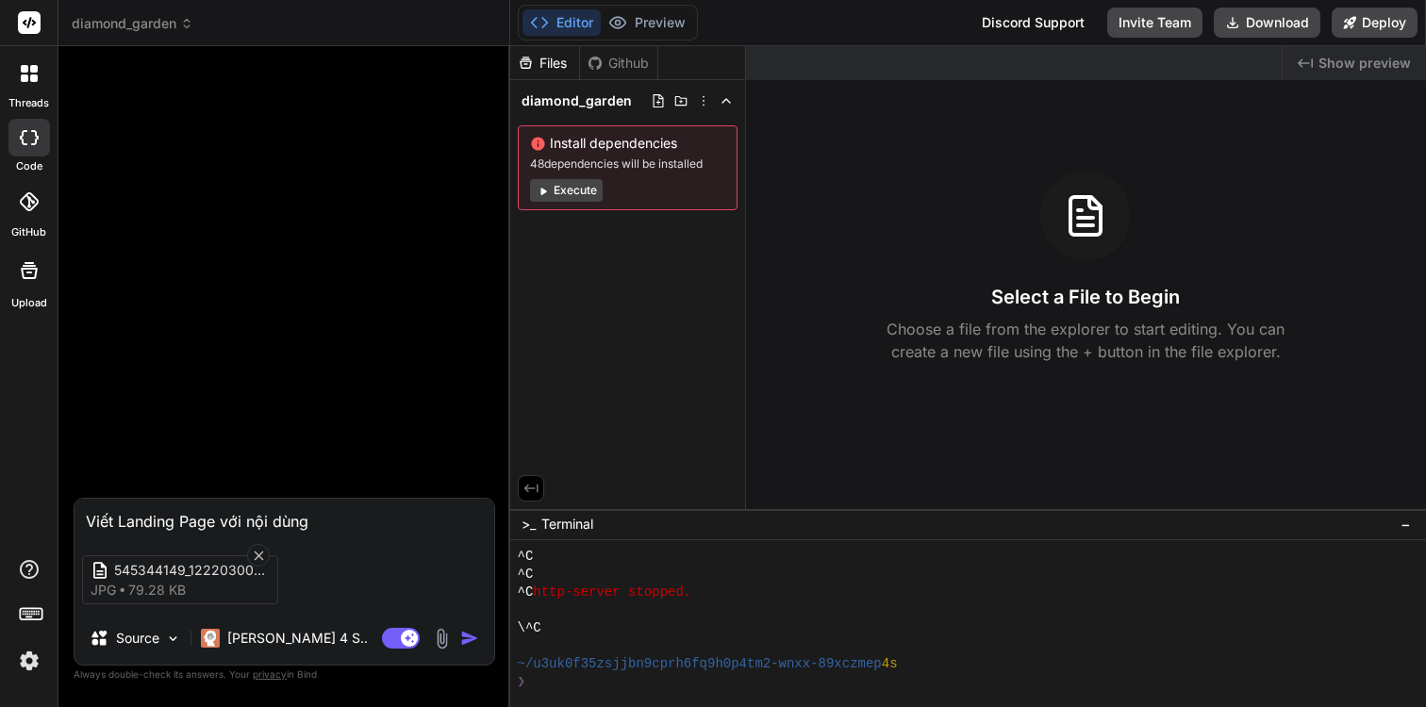
type textarea "x"
type textarea "Viết Landing Page với nội dùng:"
type textarea "x"
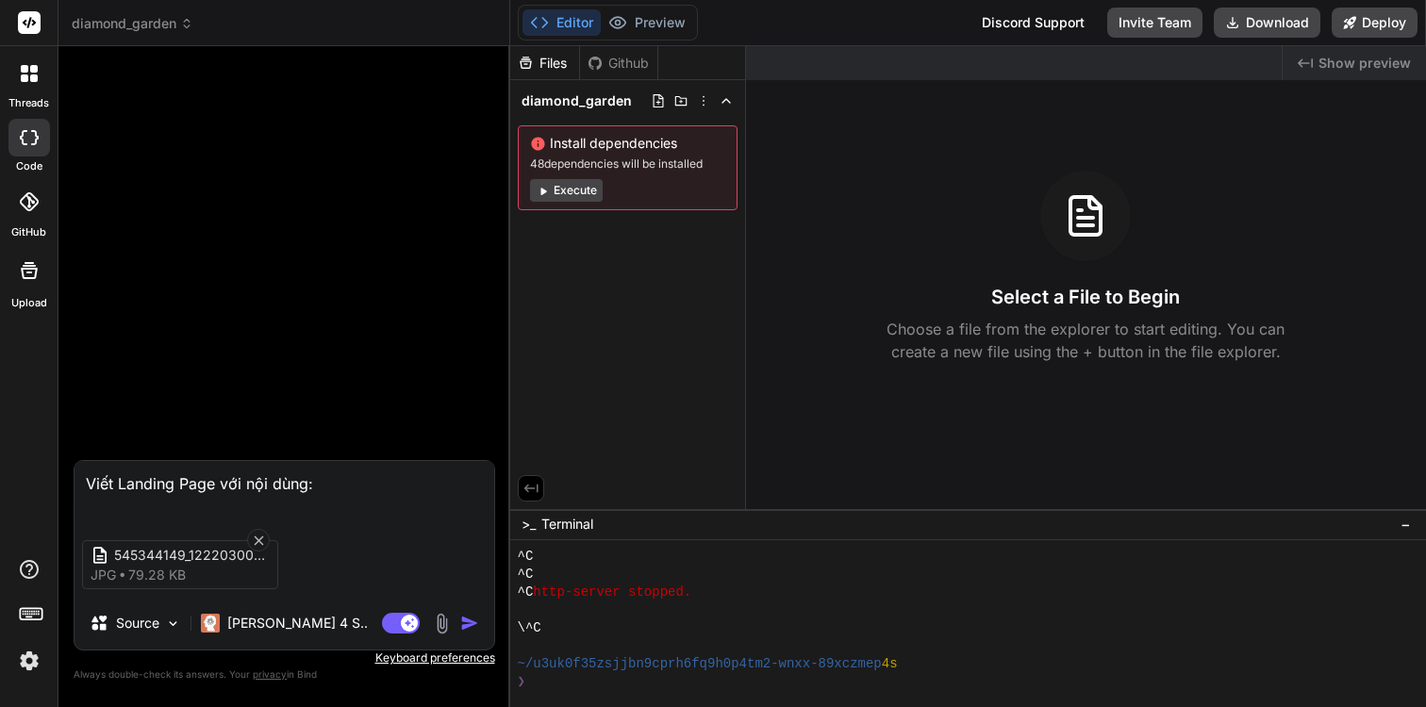
paste textarea "Thương mến gửi Quý Ba Mẹ, Trong sâu thẳm trái tim, người làm cha mẹ nào cũng mo…"
type textarea "Viết Landing Page với nội dùng: Thương mến gửi Quý Ba Mẹ, Trong sâu thẳm trái t…"
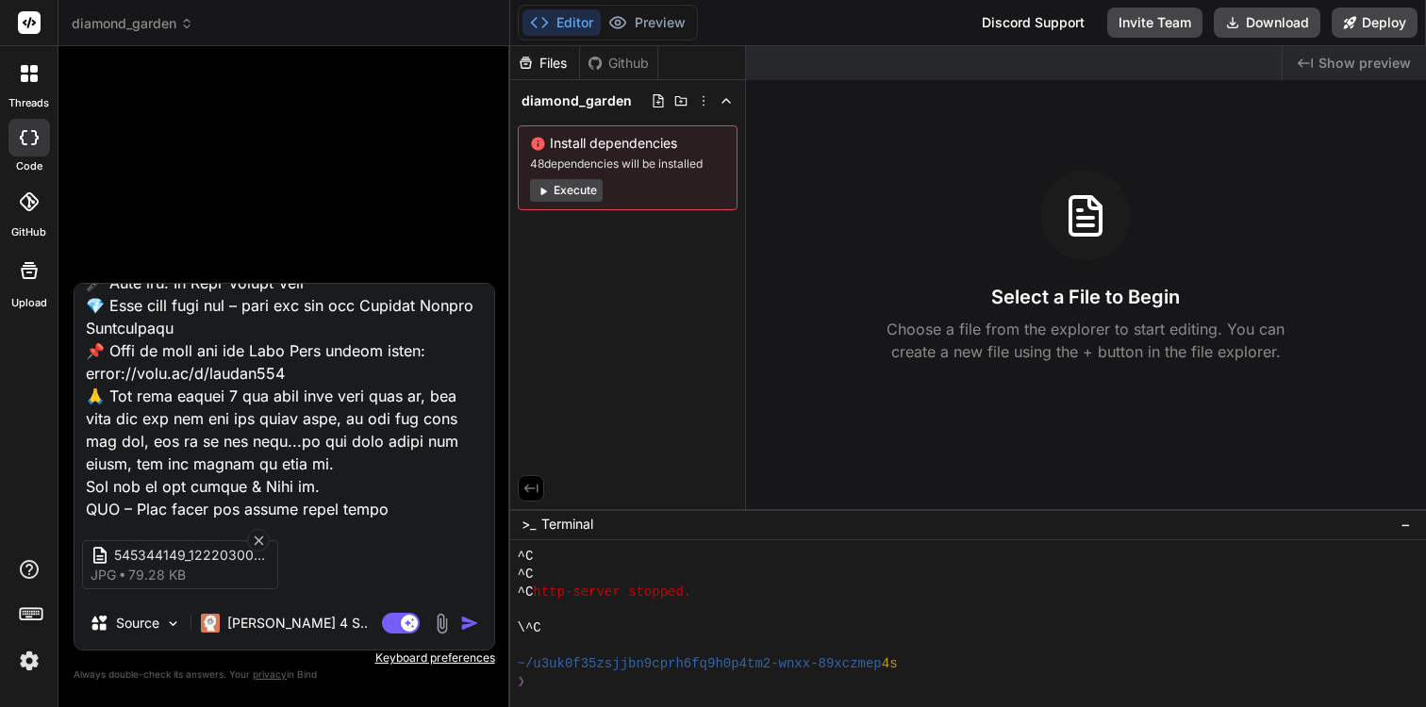
type textarea "x"
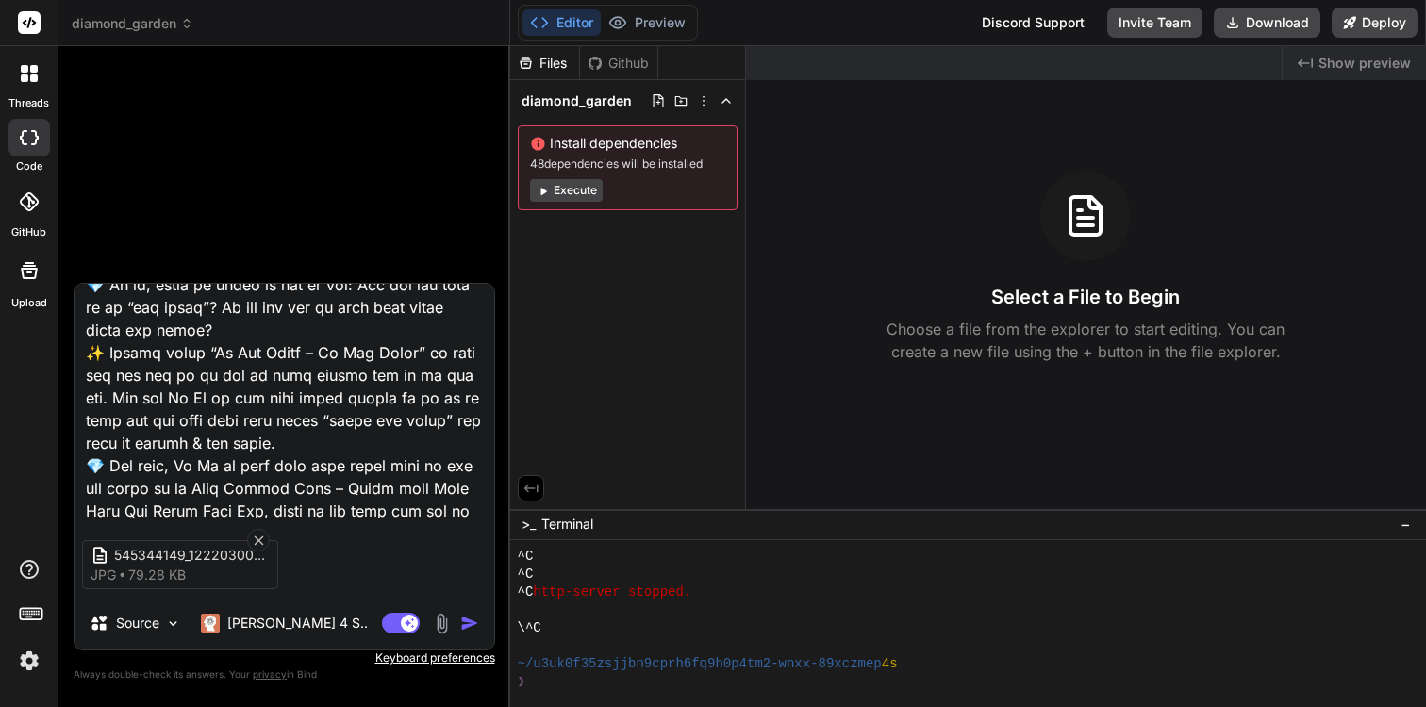
scroll to position [0, 0]
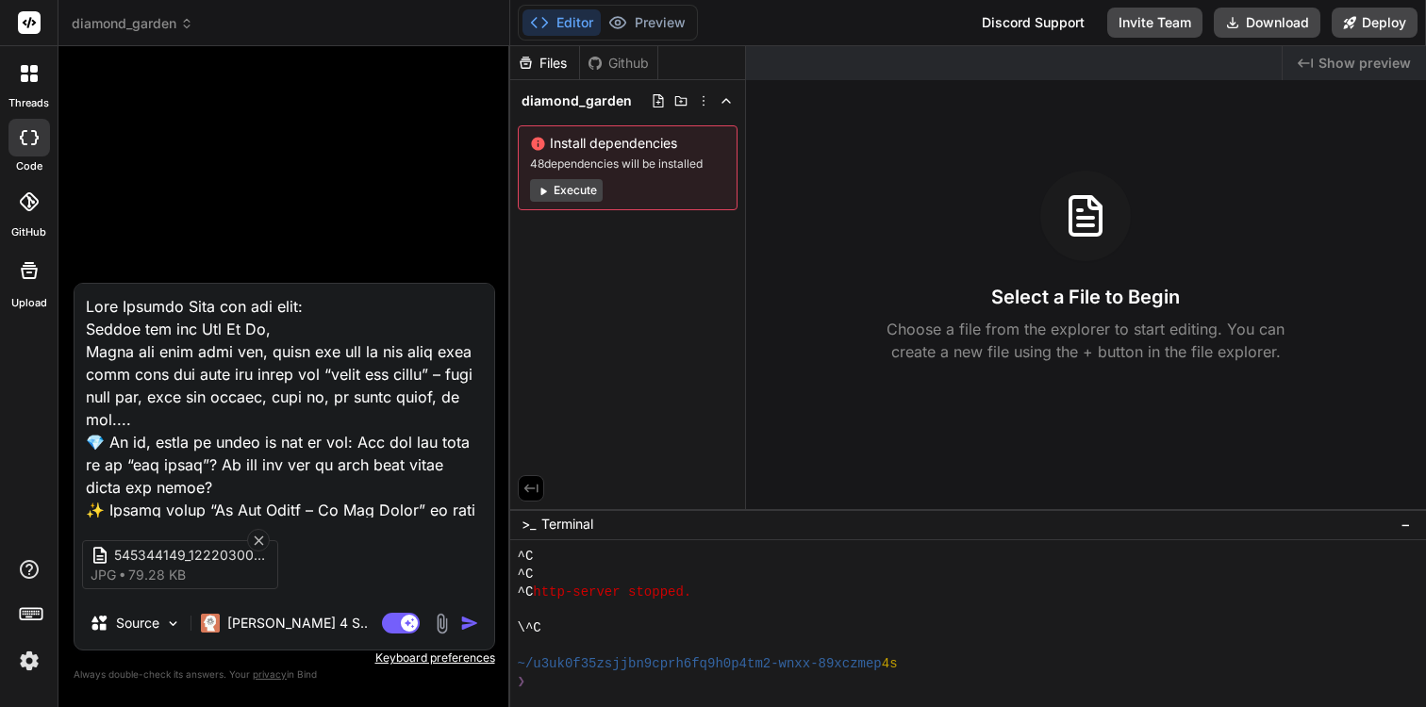
click at [288, 307] on textarea at bounding box center [284, 401] width 420 height 234
type textarea "Viết Landing Page với nội dng: Thương mến gửi Quý Ba Mẹ, Trong sâu thẳm trái ti…"
type textarea "x"
type textarea "Viết Landing Page với nội dung: Thương mến gửi Quý Ba Mẹ, Trong sâu thẳm trái t…"
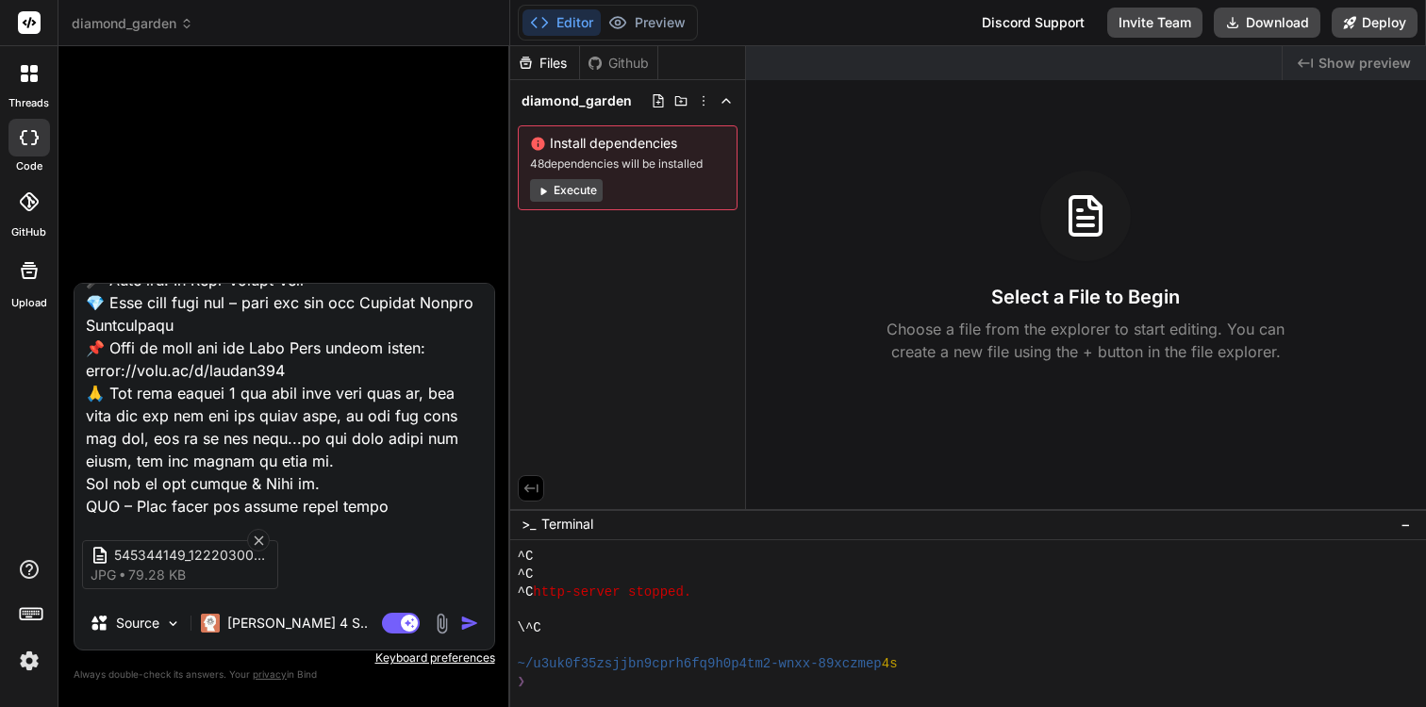
click at [396, 487] on textarea at bounding box center [284, 401] width 420 height 234
type textarea "x"
type textarea "Viết Landing Page với nội dung: Thương mến gửi Quý Ba Mẹ, Trong sâu thẳm trái t…"
type textarea "x"
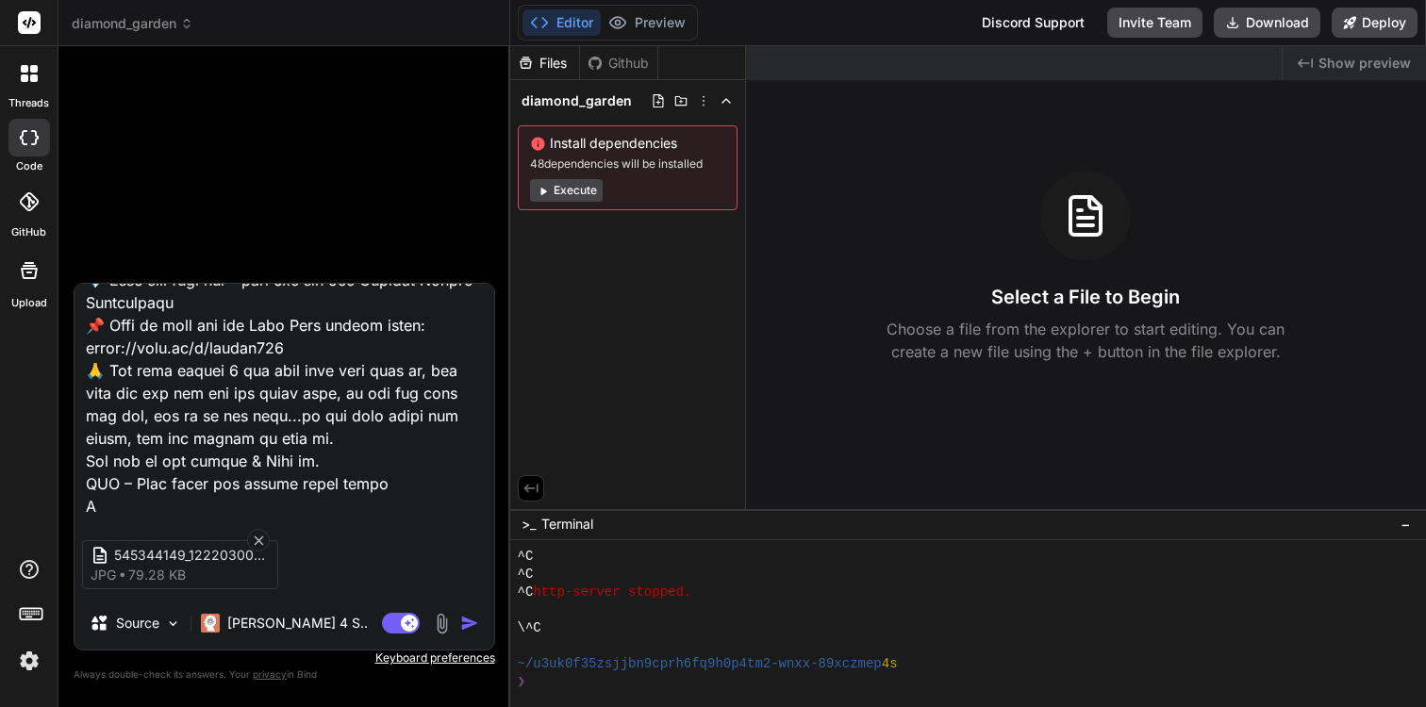
type textarea "Viết Landing Page với nội dung: Thương mến gửi Quý Ba Mẹ, Trong sâu thẳm trái t…"
type textarea "x"
type textarea "Viết Landing Page với nội dung: Thương mến gửi Quý Ba Mẹ, Trong sâu thẳm trái t…"
type textarea "x"
type textarea "Viết Landing Page với nội dung: Thương mến gửi Quý Ba Mẹ, Trong sâu thẳm trái t…"
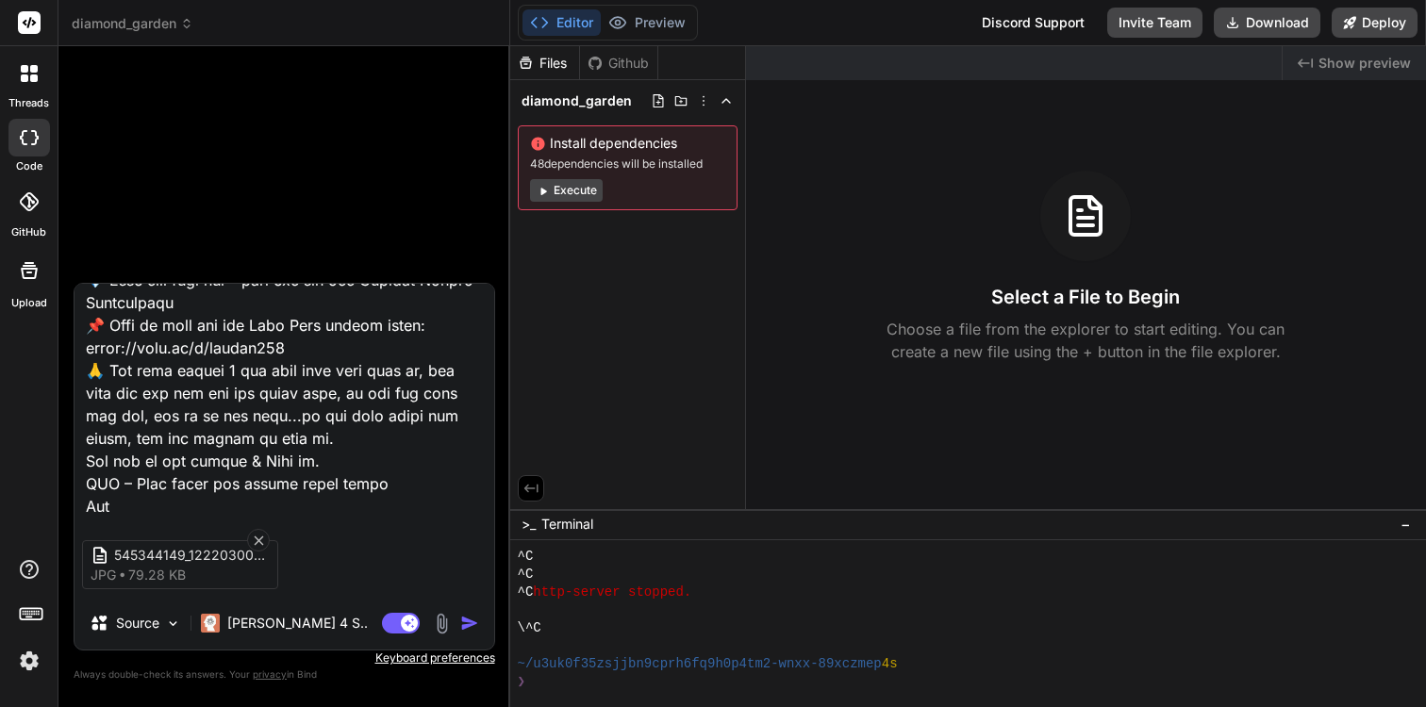
type textarea "x"
type textarea "Viết Landing Page với nội dung: Thương mến gửi Quý Ba Mẹ, Trong sâu thẳm trái t…"
type textarea "x"
type textarea "Viết Landing Page với nội dung: Thương mến gửi Quý Ba Mẹ, Trong sâu thẳm trái t…"
type textarea "x"
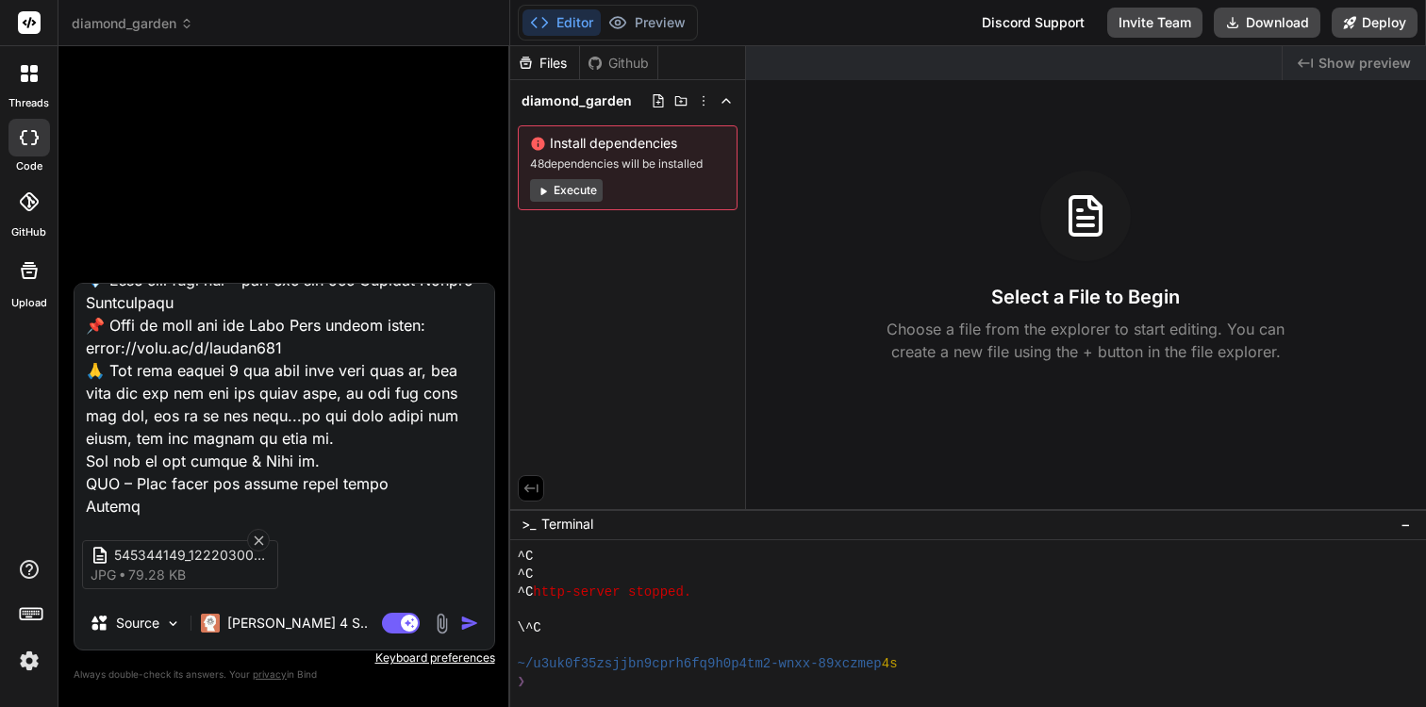
type textarea "Viết Landing Page với nội dung: Thương mến gửi Quý Ba Mẹ, Trong sâu thẳm trái t…"
type textarea "x"
type textarea "Viết Landing Page với nội dung: Thương mến gửi Quý Ba Mẹ, Trong sâu thẳm trái t…"
type textarea "x"
type textarea "Viết Landing Page với nội dung: Thương mến gửi Quý Ba Mẹ, Trong sâu thẳm trái t…"
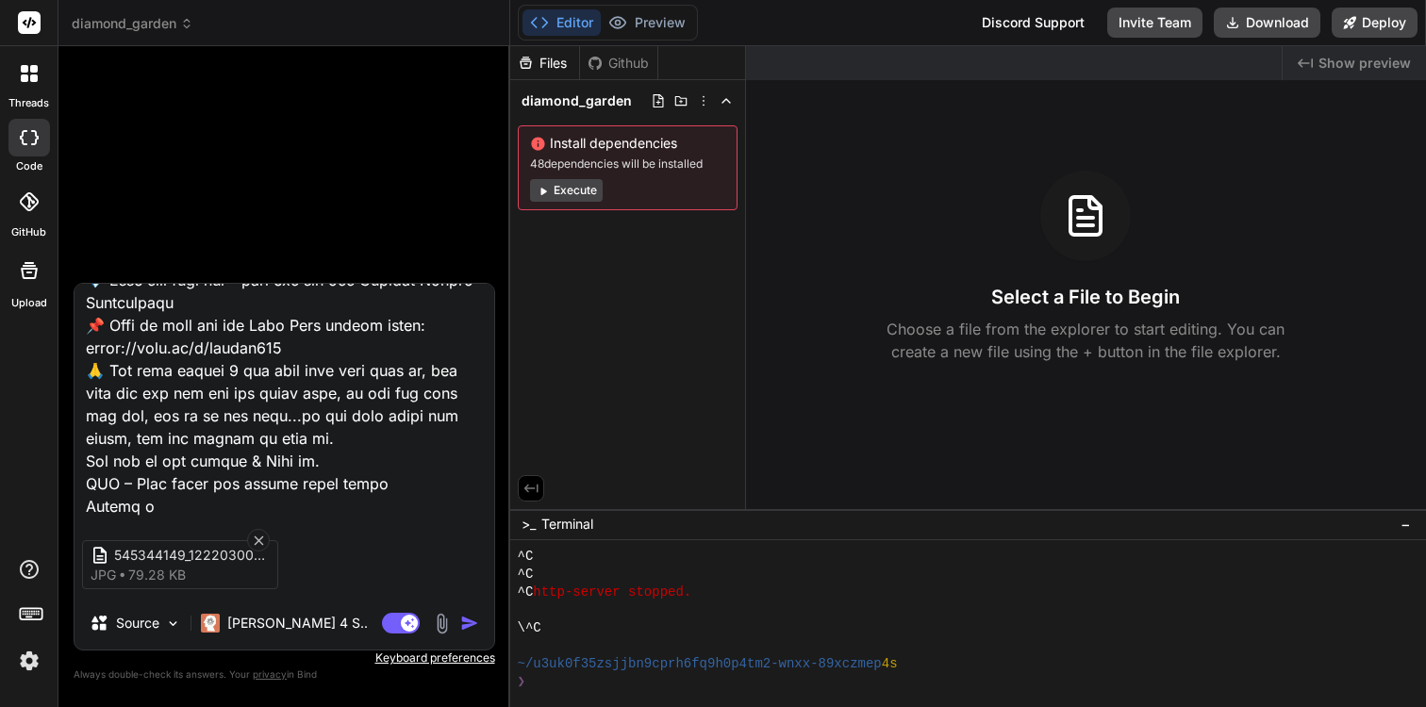
type textarea "x"
type textarea "Viết Landing Page với nội dung: Thương mến gửi Quý Ba Mẹ, Trong sâu thẳm trái t…"
type textarea "x"
type textarea "Viết Landing Page với nội dung: Thương mến gửi Quý Ba Mẹ, Trong sâu thẳm trái t…"
type textarea "x"
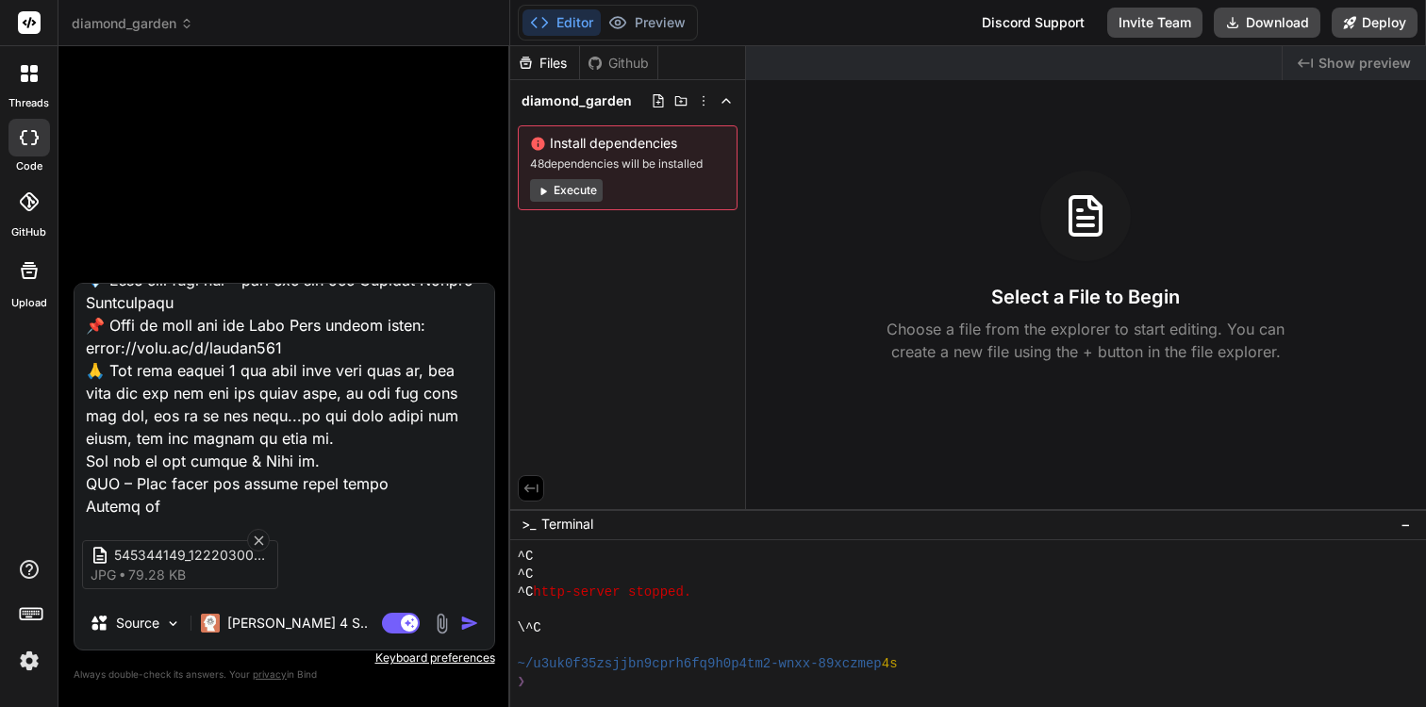
type textarea "Viết Landing Page với nội dung: Thương mến gửi Quý Ba Mẹ, Trong sâu thẳm trái t…"
type textarea "x"
type textarea "Viết Landing Page với nội dung: Thương mến gửi Quý Ba Mẹ, Trong sâu thẳm trái t…"
type textarea "x"
type textarea "Viết Landing Page với nội dung: Thương mến gửi Quý Ba Mẹ, Trong sâu thẳm trái t…"
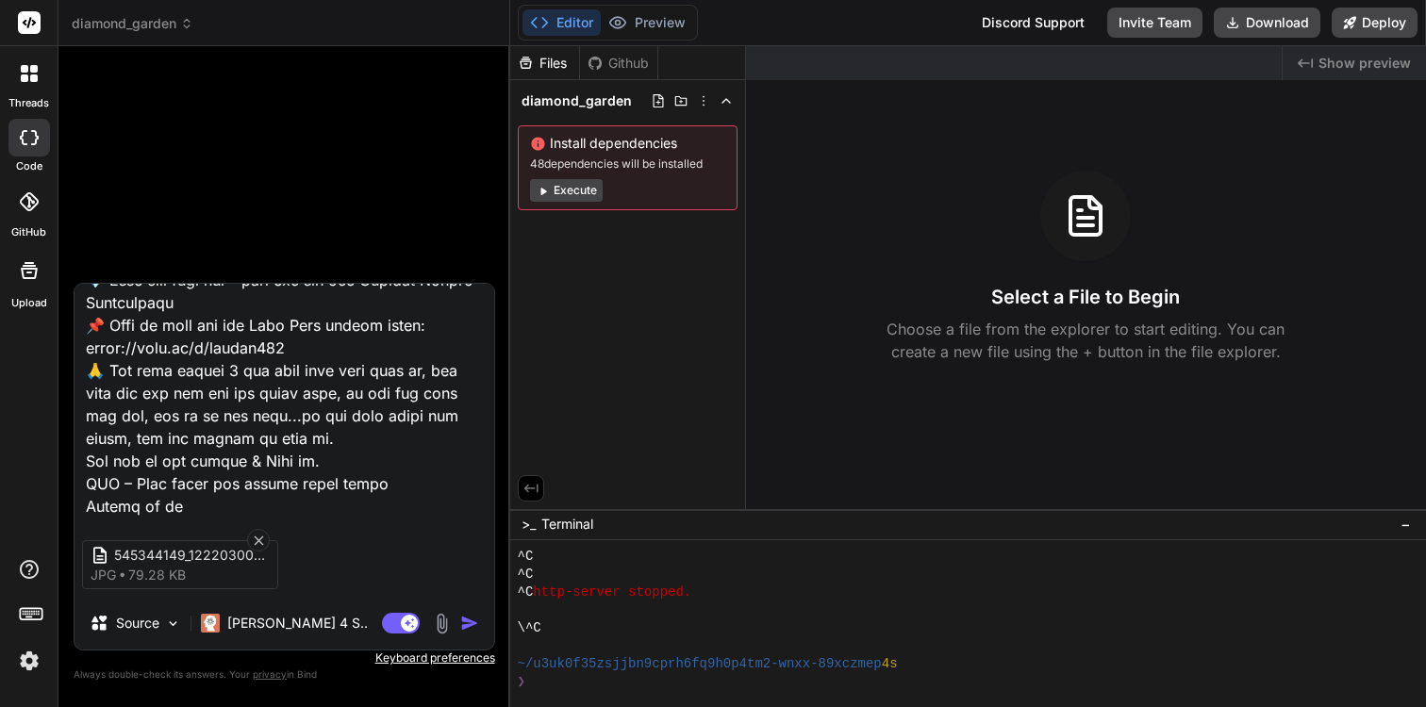
type textarea "x"
type textarea "Viết Landing Page với nội dung: Thương mến gửi Quý Ba Mẹ, Trong sâu thẳm trái t…"
type textarea "x"
type textarea "Viết Landing Page với nội dung: Thương mến gửi Quý Ba Mẹ, Trong sâu thẳm trái t…"
type textarea "x"
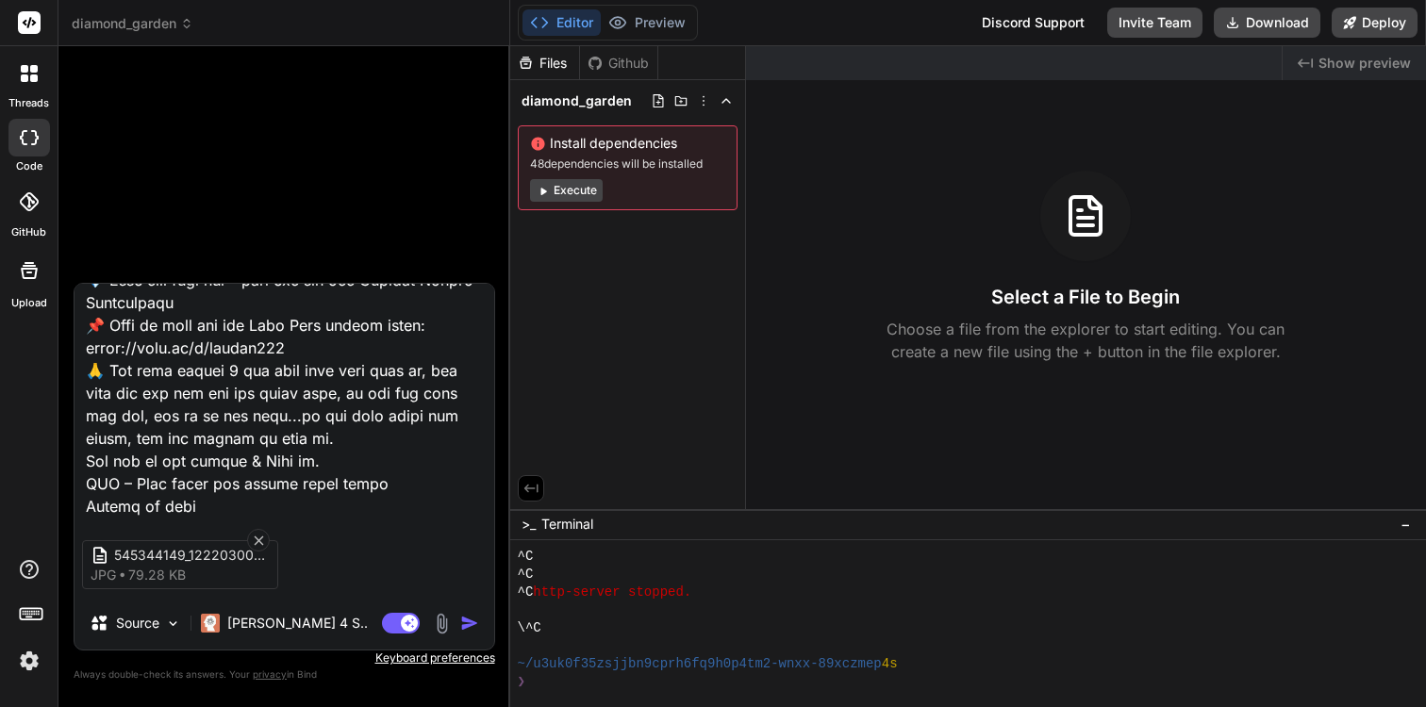
type textarea "Viết Landing Page với nội dung: Thương mến gửi Quý Ba Mẹ, Trong sâu thẳm trái t…"
type textarea "x"
type textarea "Viết Landing Page với nội dung: Thương mến gửi Quý Ba Mẹ, Trong sâu thẳm trái t…"
type textarea "x"
type textarea "Viết Landing Page với nội dung: Thương mến gửi Quý Ba Mẹ, Trong sâu thẳm trái t…"
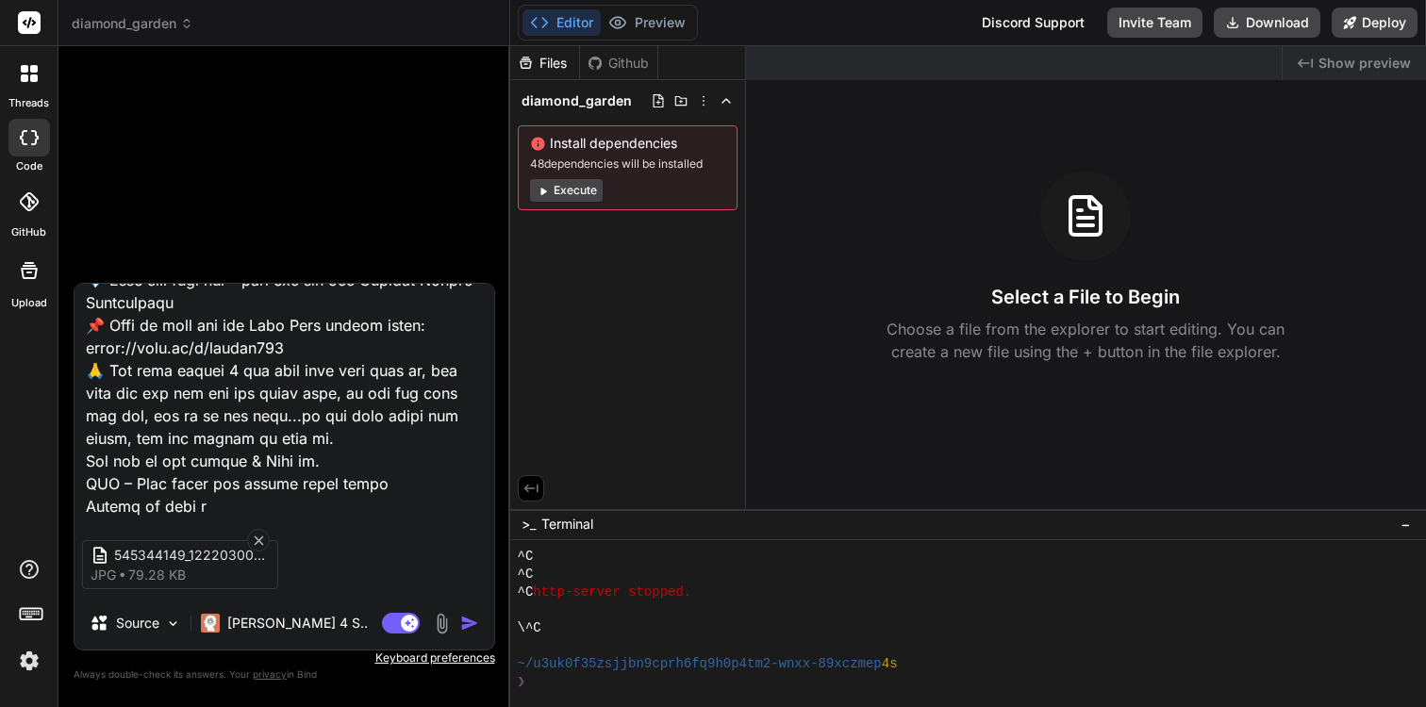
type textarea "x"
type textarea "Viết Landing Page với nội dung: Thương mến gửi Quý Ba Mẹ, Trong sâu thẳm trái t…"
type textarea "x"
type textarea "Viết Landing Page với nội dung: Thương mến gửi Quý Ba Mẹ, Trong sâu thẳm trái t…"
type textarea "x"
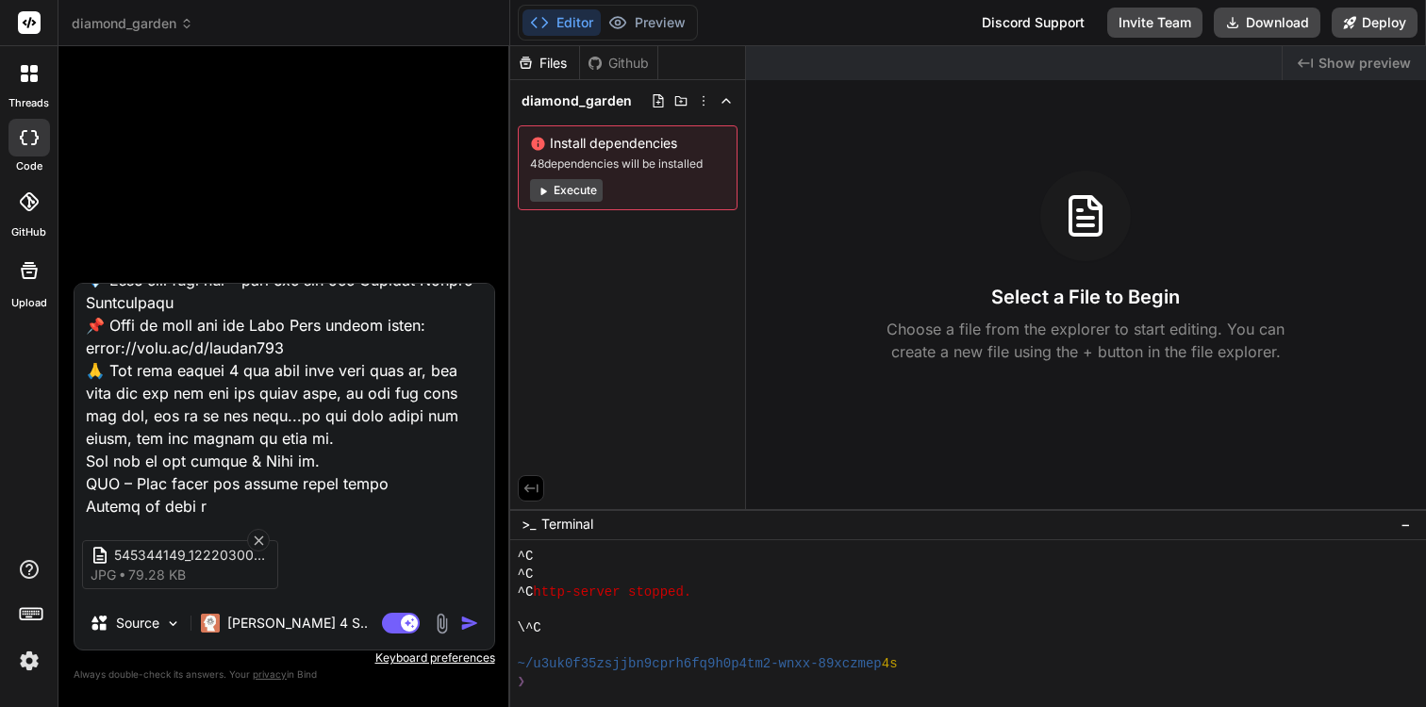
type textarea "Viết Landing Page với nội dung: Thương mến gửi Quý Ba Mẹ, Trong sâu thẳm trái t…"
type textarea "x"
type textarea "Viết Landing Page với nội dung: Thương mến gửi Quý Ba Mẹ, Trong sâu thẳm trái t…"
type textarea "x"
type textarea "Viết Landing Page với nội dung: Thương mến gửi Quý Ba Mẹ, Trong sâu thẳm trái t…"
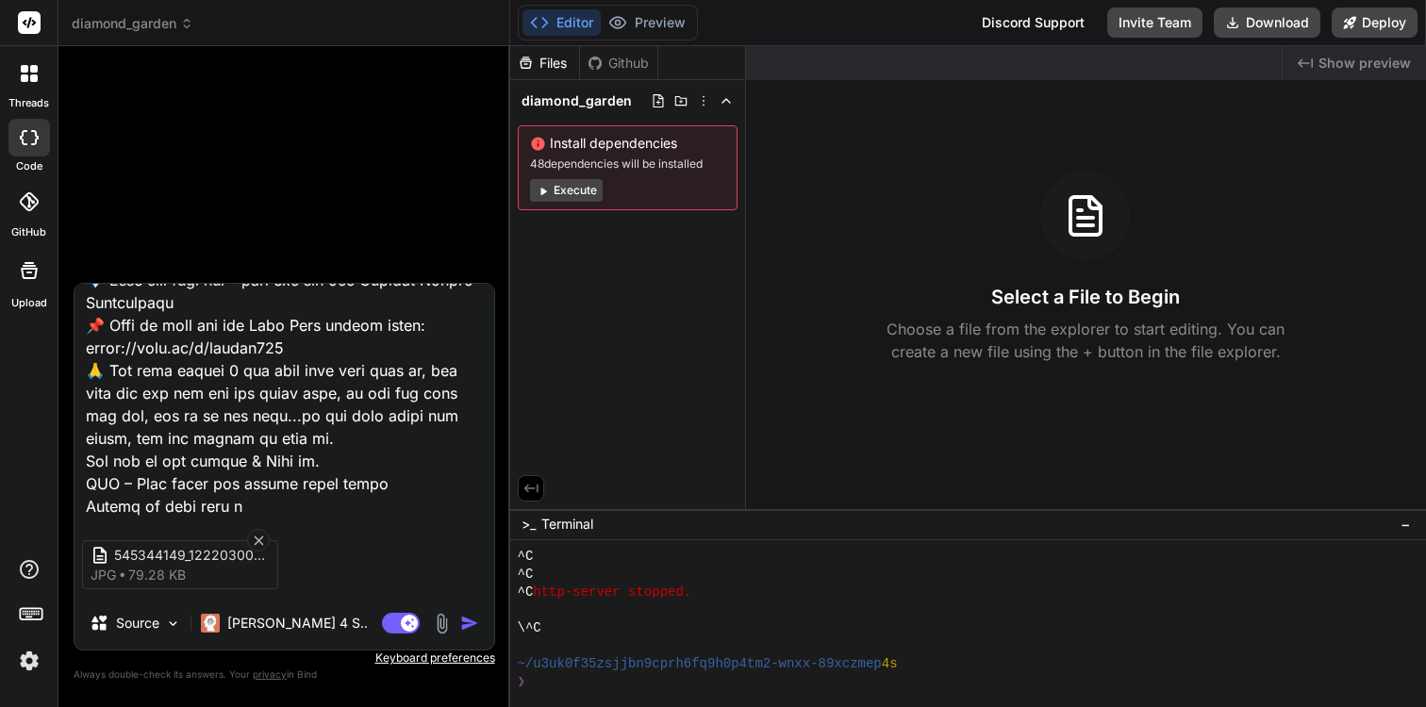
type textarea "x"
type textarea "Viết Landing Page với nội dung: Thương mến gửi Quý Ba Mẹ, Trong sâu thẳm trái t…"
type textarea "x"
type textarea "Viết Landing Page với nội dung: Thương mến gửi Quý Ba Mẹ, Trong sâu thẳm trái t…"
type textarea "x"
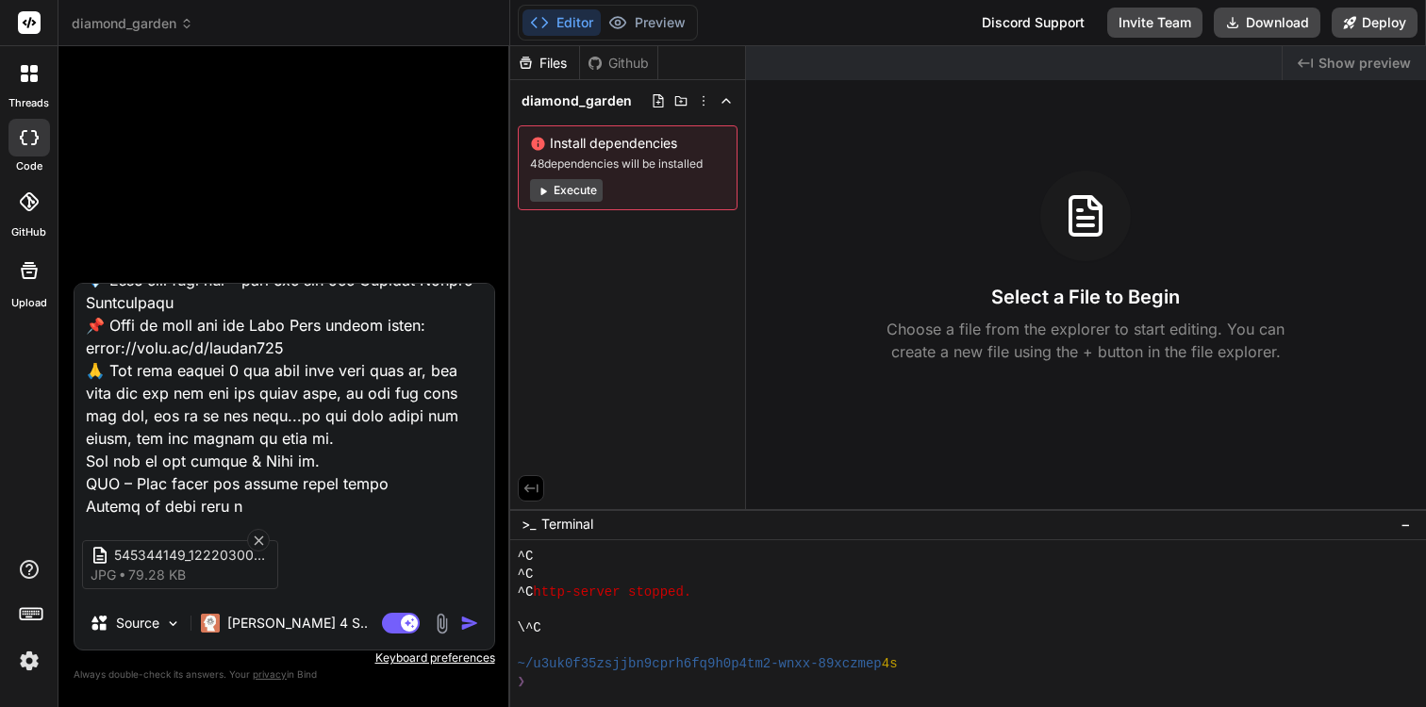
type textarea "Viết Landing Page với nội dung: Thương mến gửi Quý Ba Mẹ, Trong sâu thẳm trái t…"
type textarea "x"
type textarea "Viết Landing Page với nội dung: Thương mến gửi Quý Ba Mẹ, Trong sâu thẳm trái t…"
click at [467, 619] on img "button" at bounding box center [469, 623] width 19 height 19
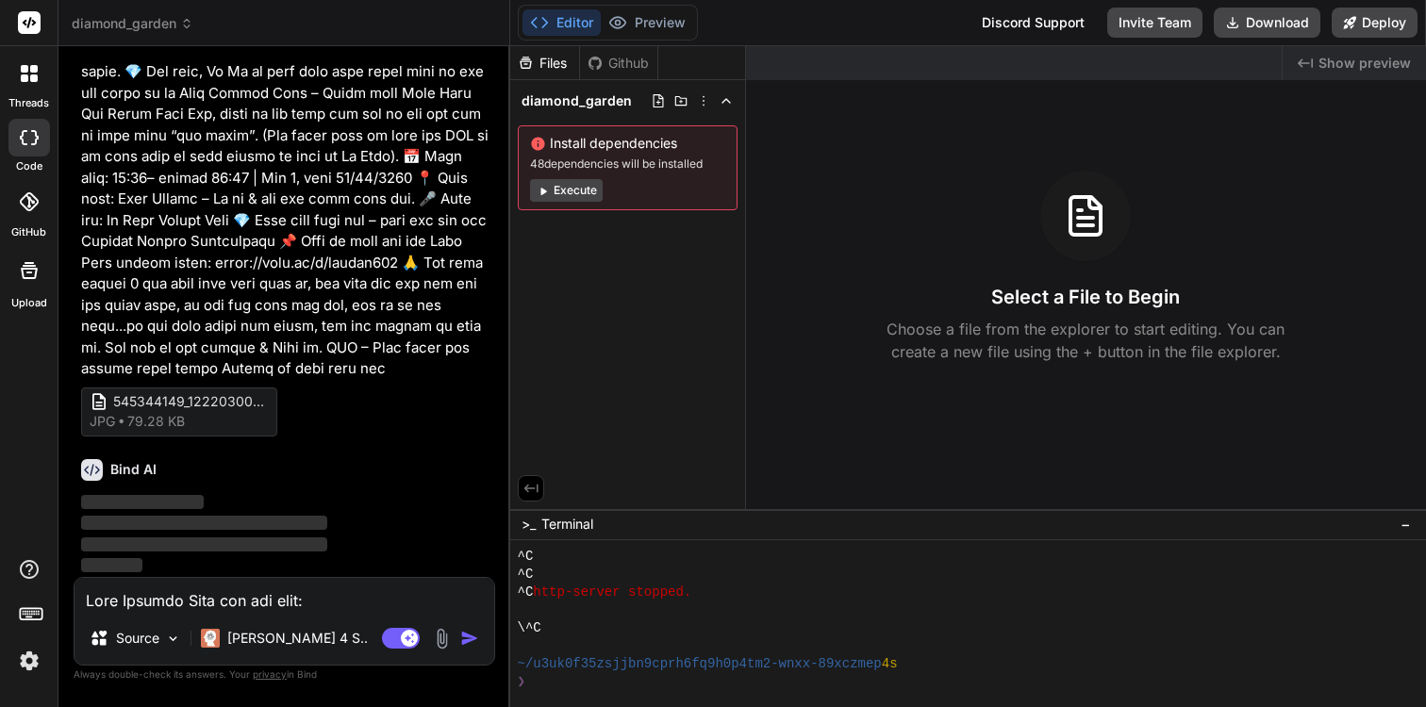
scroll to position [274, 0]
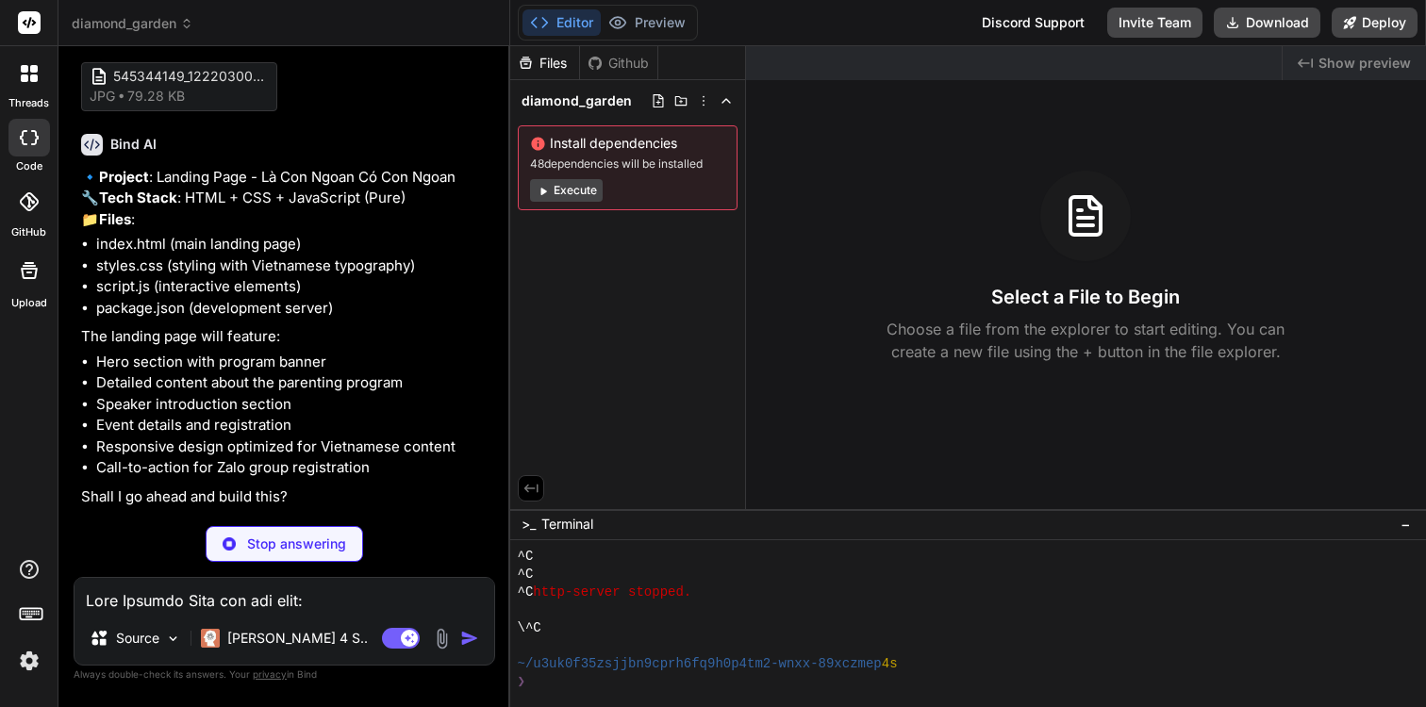
type textarea "x"
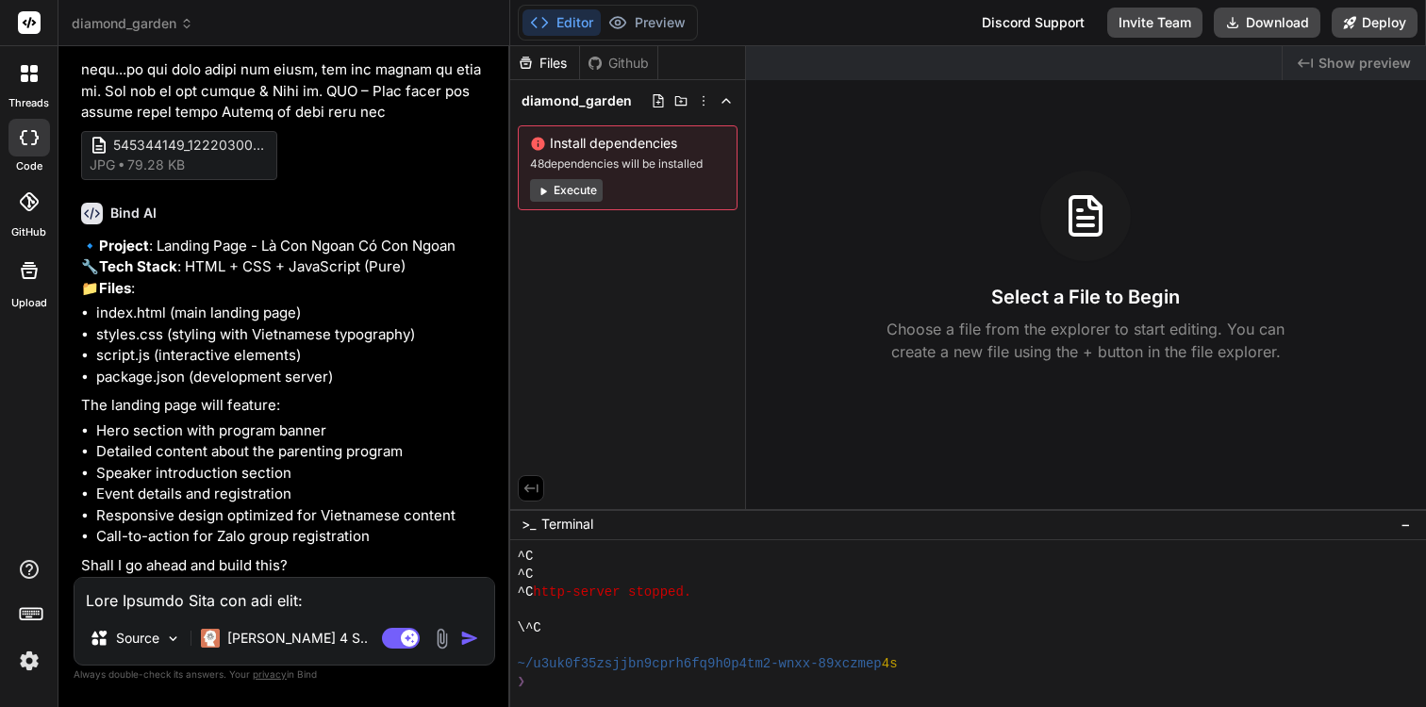
scroll to position [576, 0]
click at [185, 614] on div "Source Claude 4 S.. Agent Mode. When this toggle is activated, AI automatically…" at bounding box center [284, 621] width 421 height 89
click at [186, 606] on textarea at bounding box center [284, 595] width 420 height 34
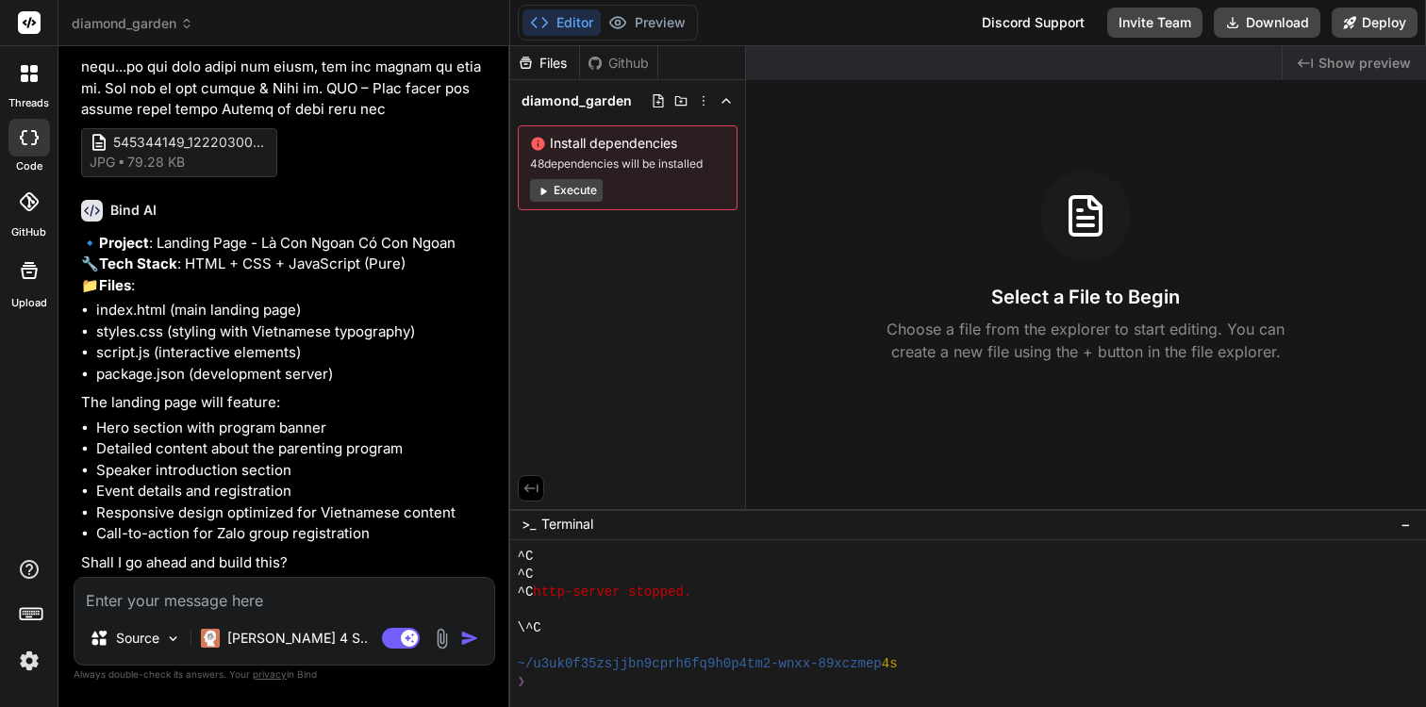
type textarea "y"
type textarea "x"
type textarea "ye"
type textarea "x"
type textarea "y"
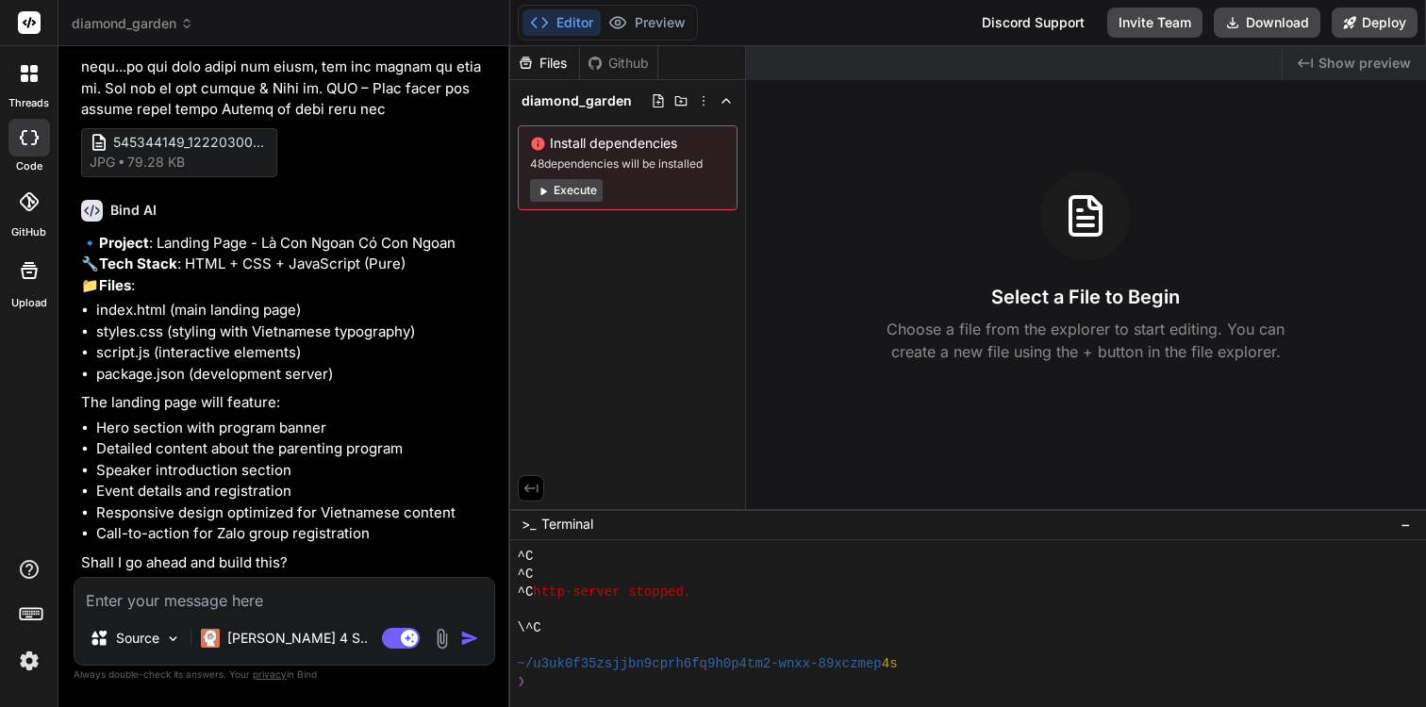
type textarea "ýe"
type textarea "x"
type textarea "ý"
type textarea "yes"
type textarea "x"
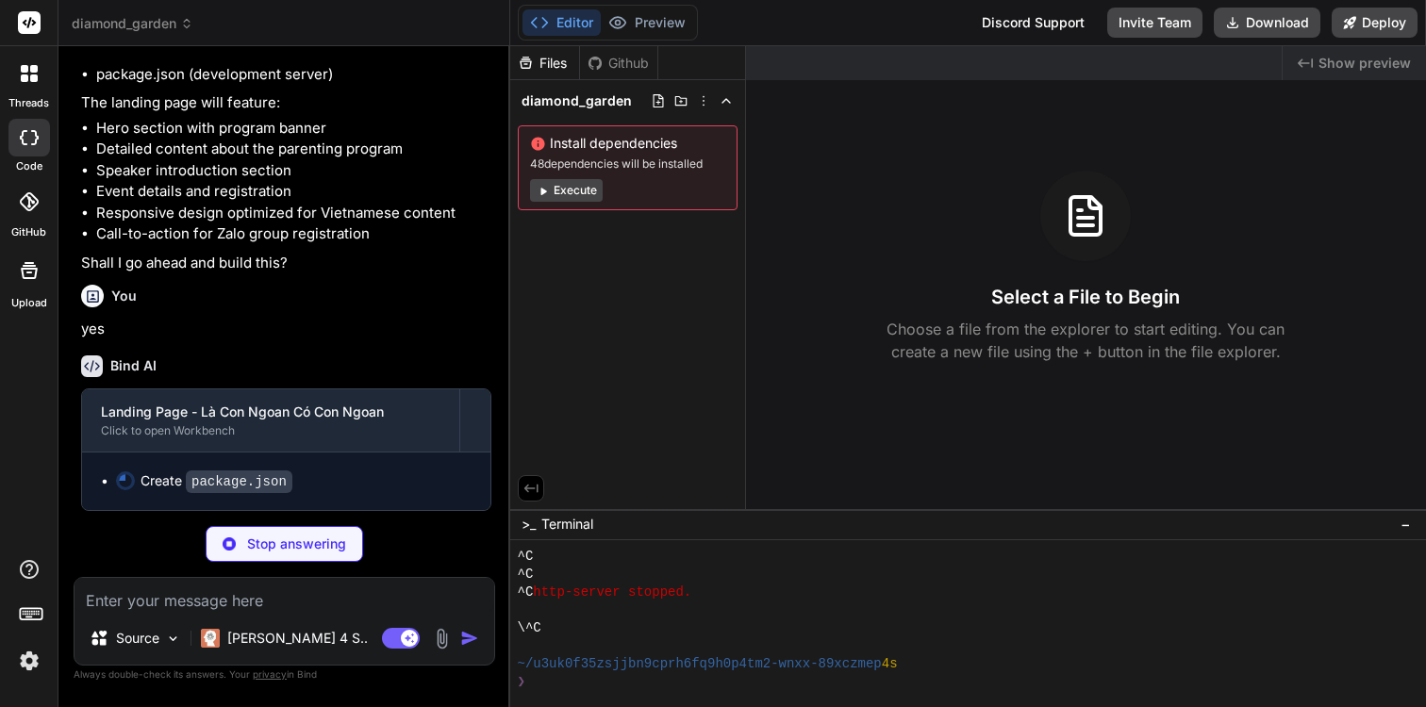
scroll to position [875, 0]
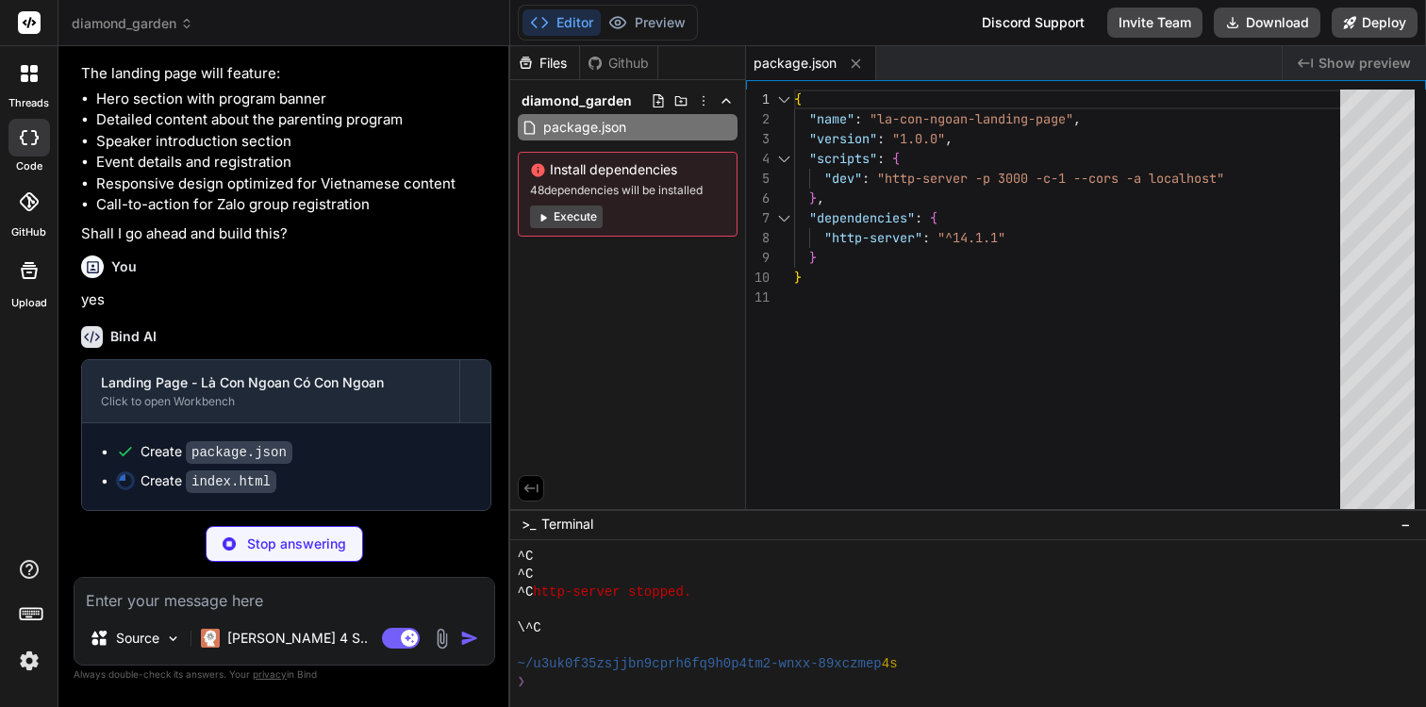
click at [683, 100] on icon at bounding box center [680, 100] width 15 height 15
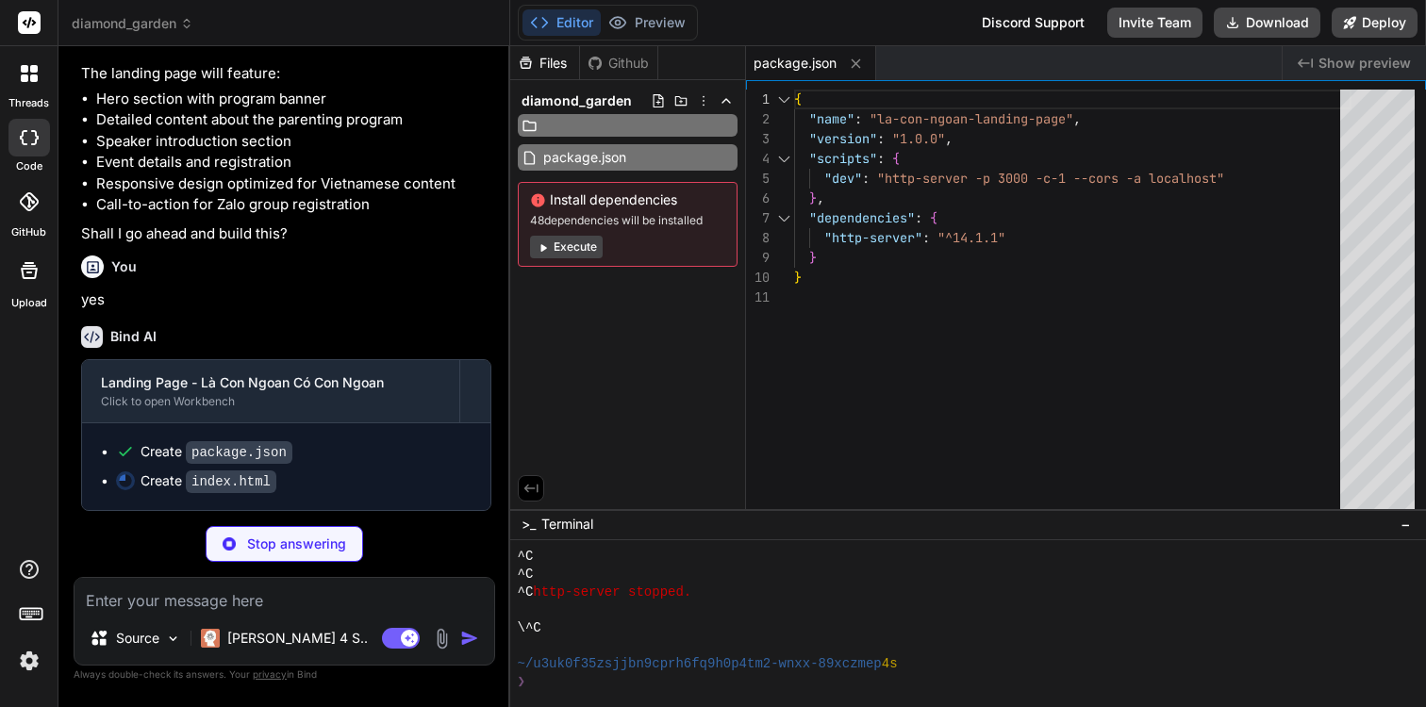
click at [578, 379] on div "Files Github diamond_garden package.json Install dependencies 48 dependencies w…" at bounding box center [628, 277] width 236 height 463
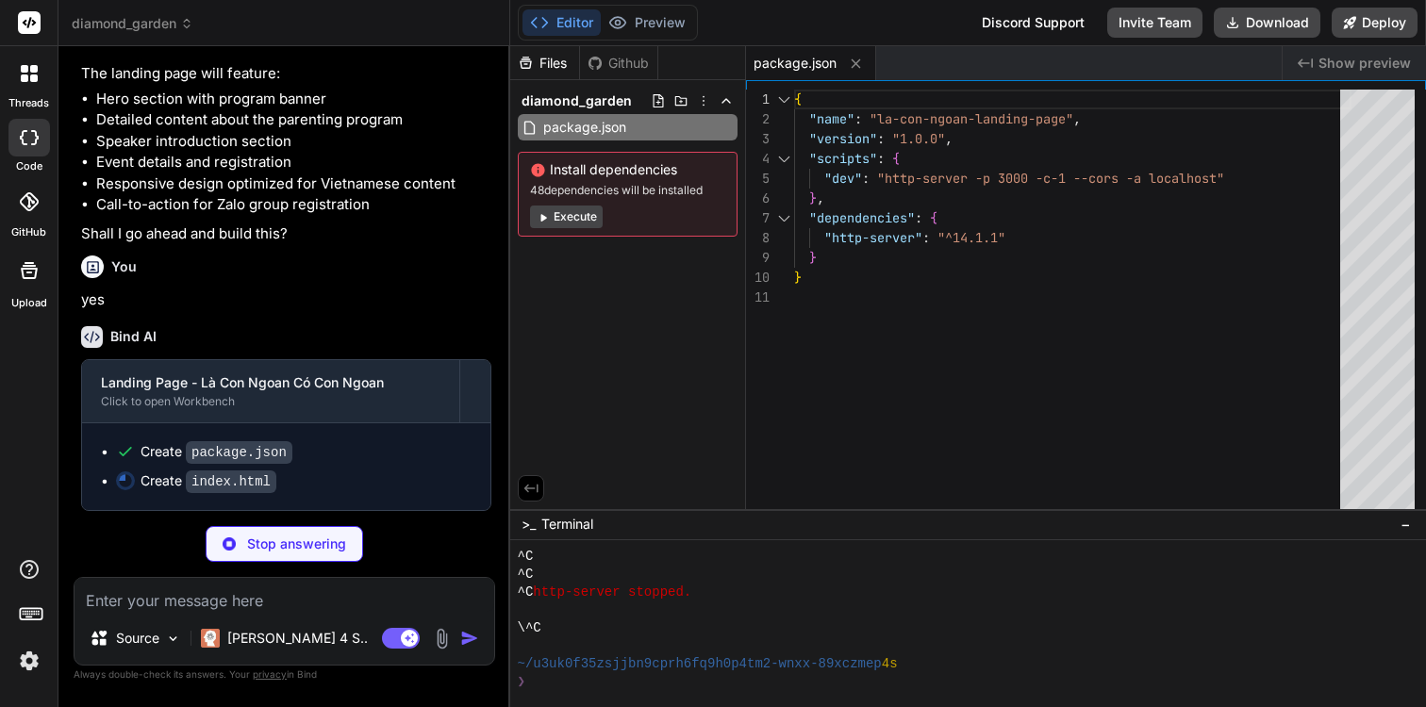
type textarea "x"
type textarea "<script src="script.js"></script> </body> </html>"
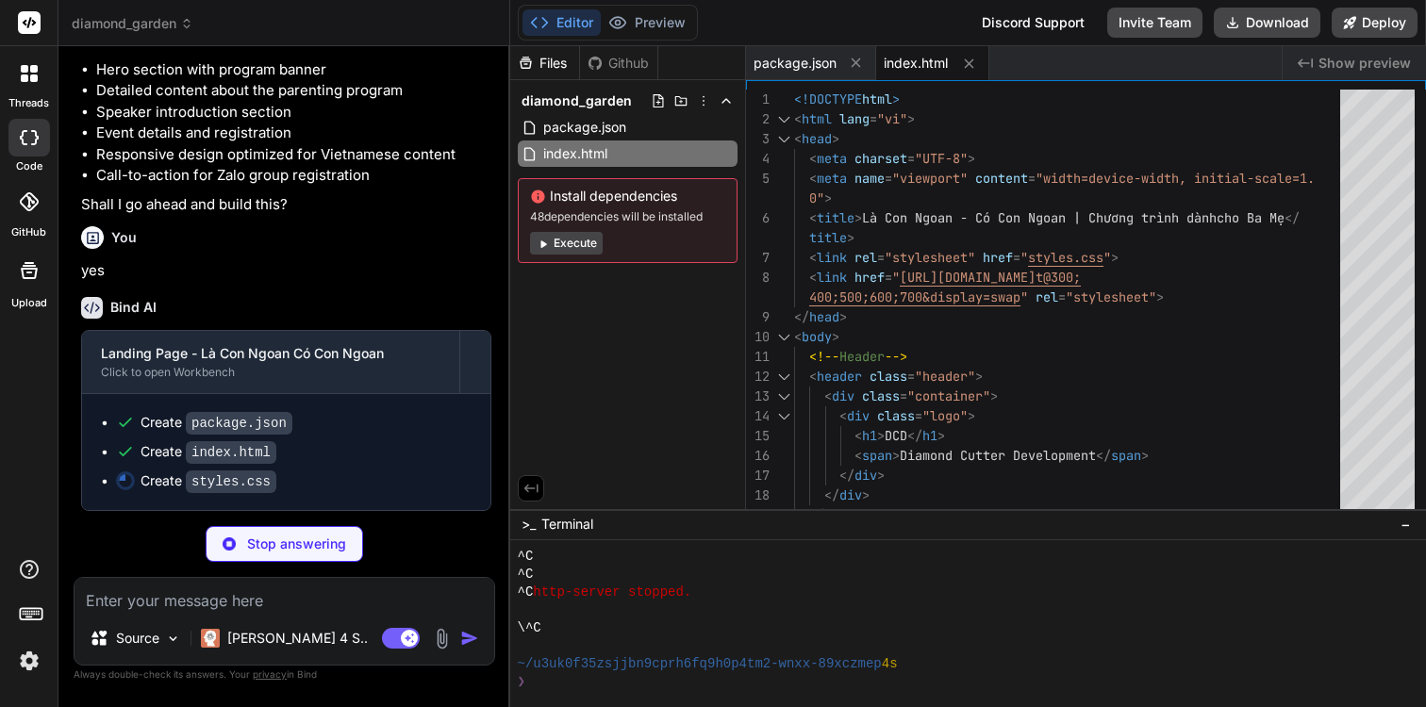
scroll to position [933, 0]
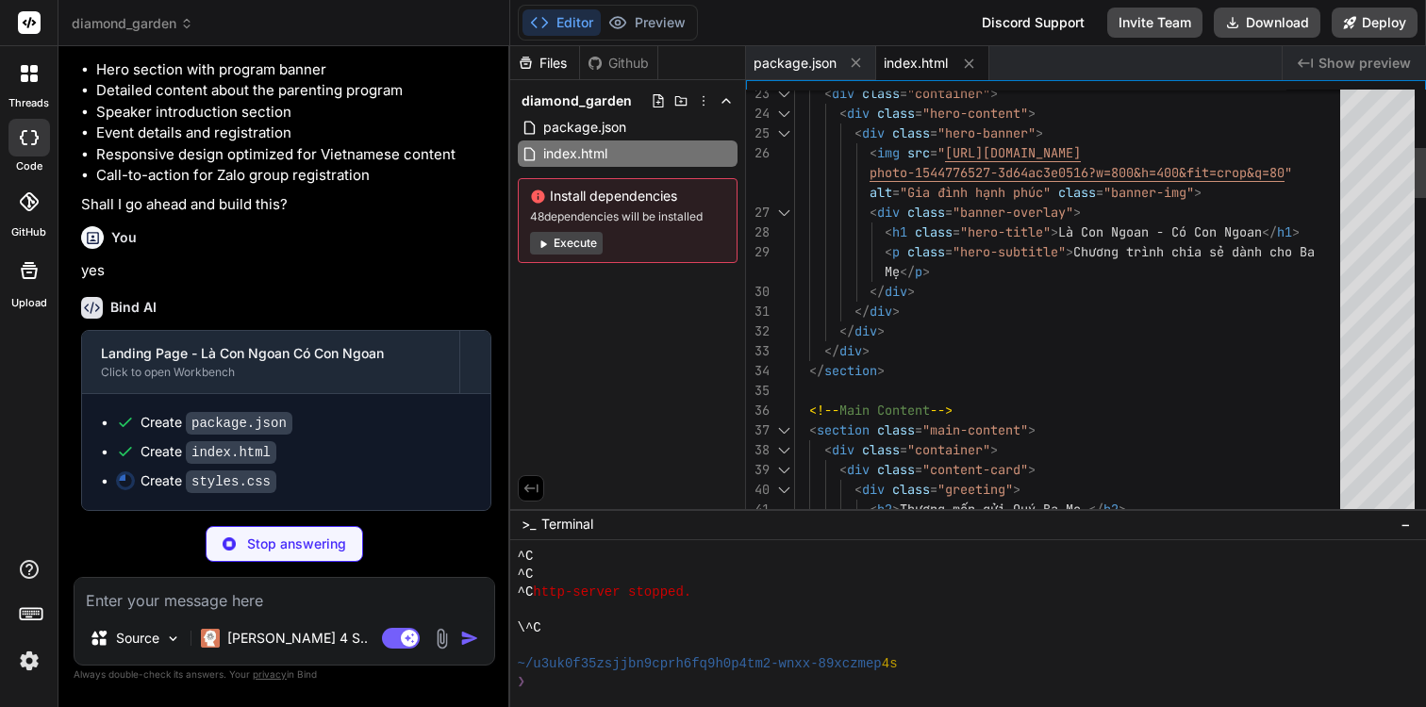
type textarea "x"
type textarea "font-size: 1.5rem; } }"
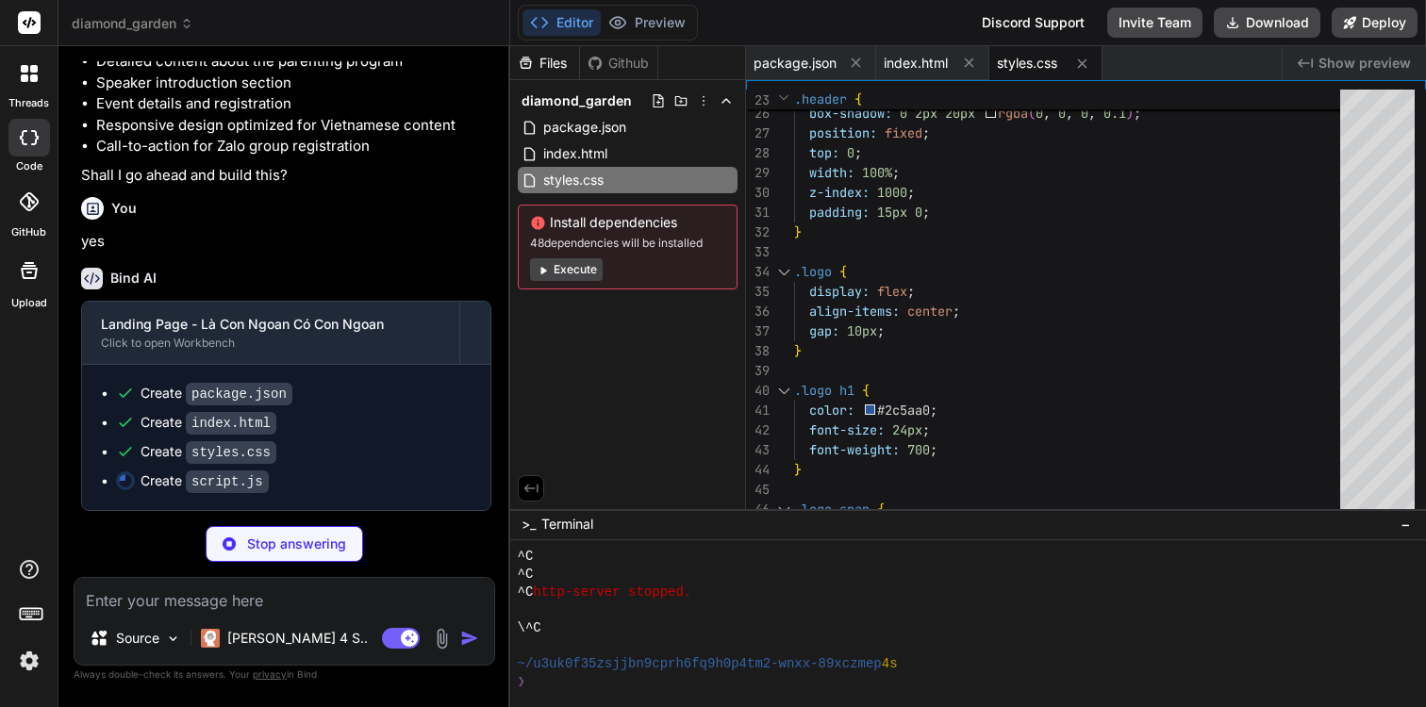
scroll to position [962, 0]
type textarea "x"
type textarea "}; // Start typing effect after a delay setTimeout(typeWriter, 1500); } });"
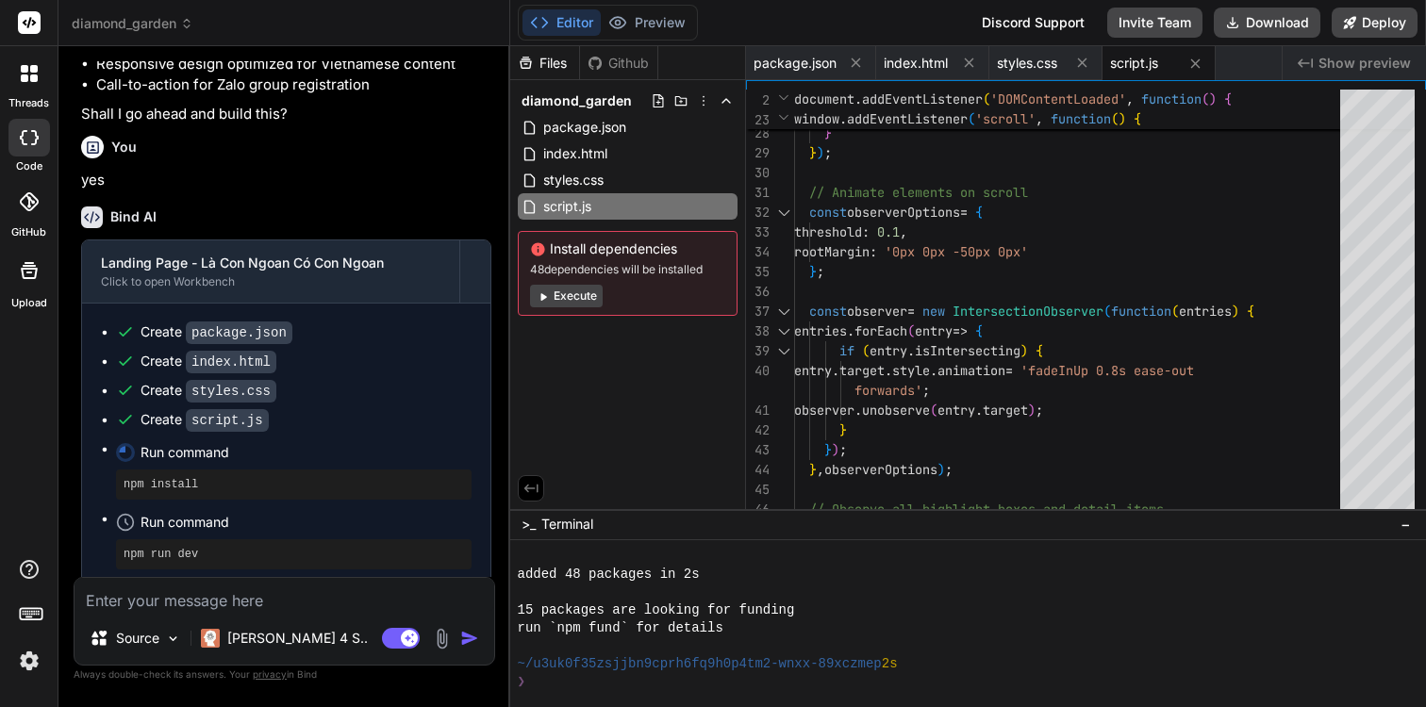
scroll to position [968, 0]
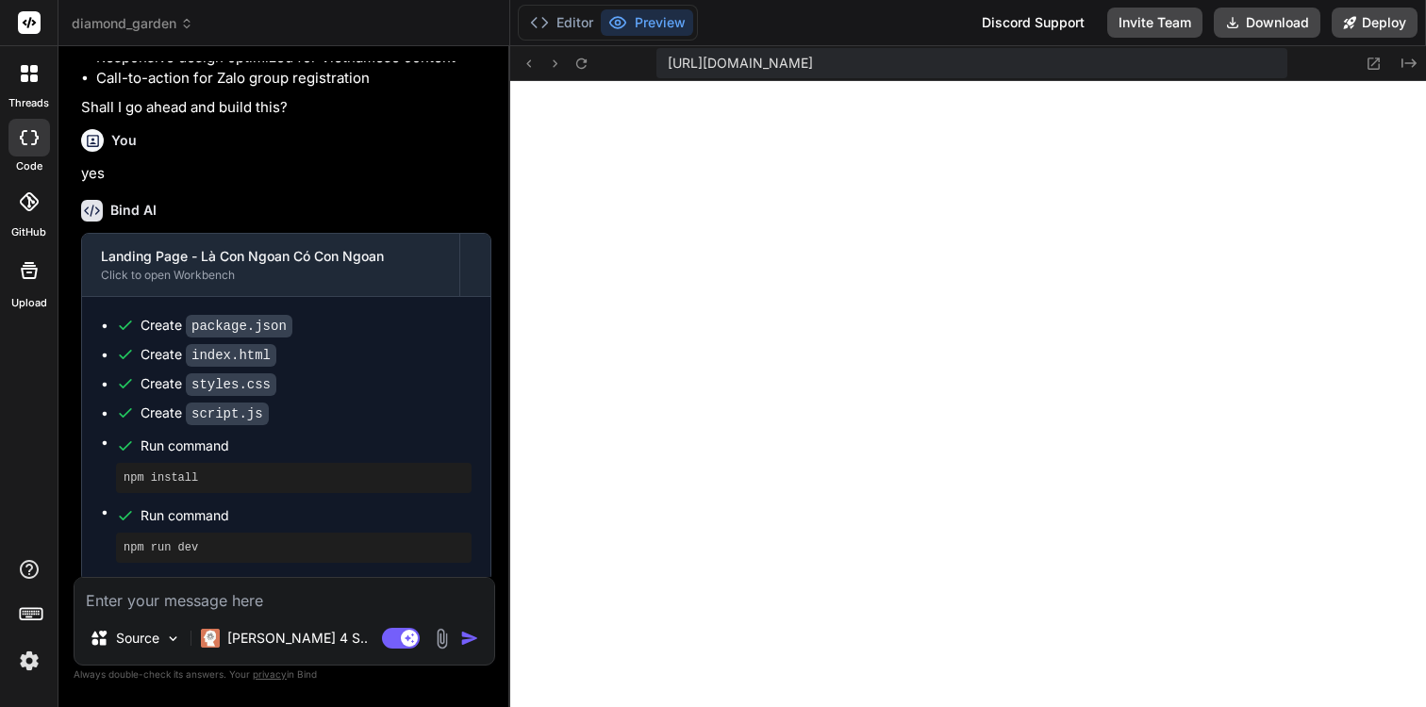
type textarea "x"
click at [1378, 64] on icon at bounding box center [1373, 64] width 16 height 16
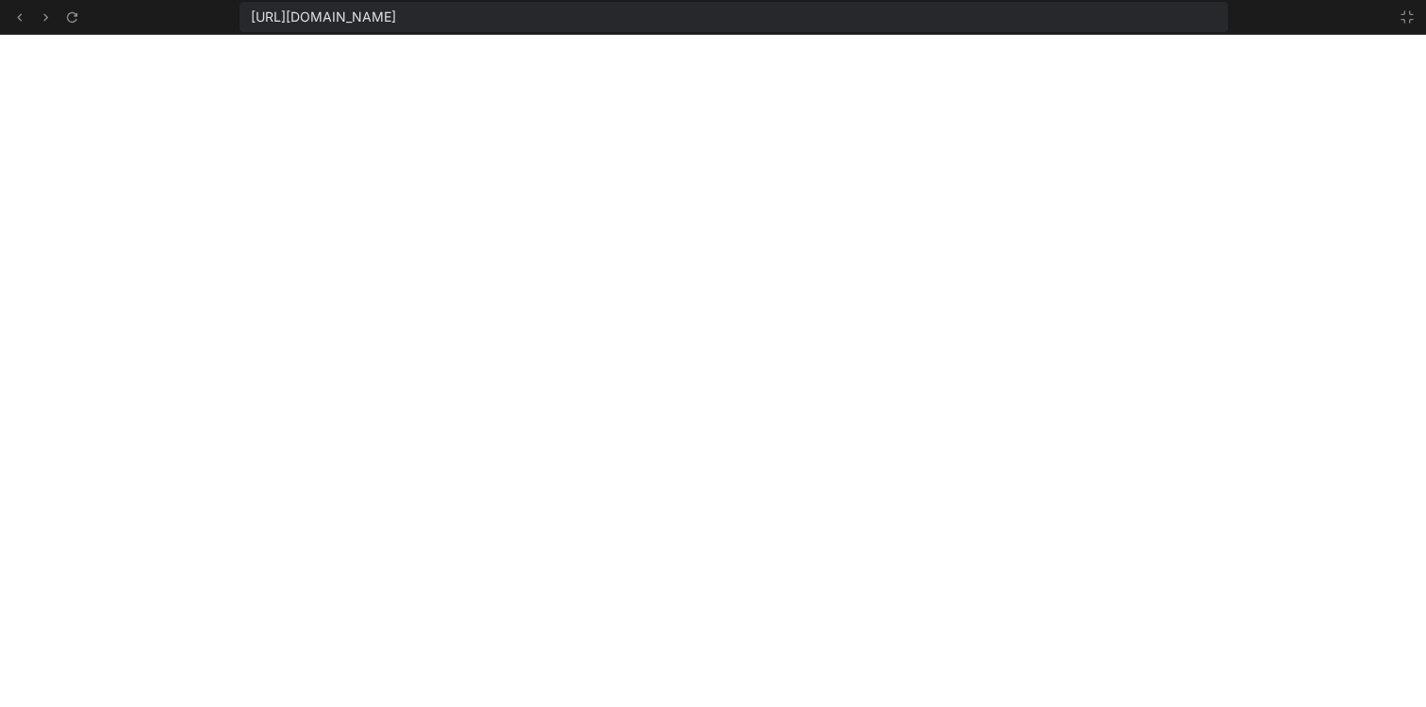
scroll to position [2668, 0]
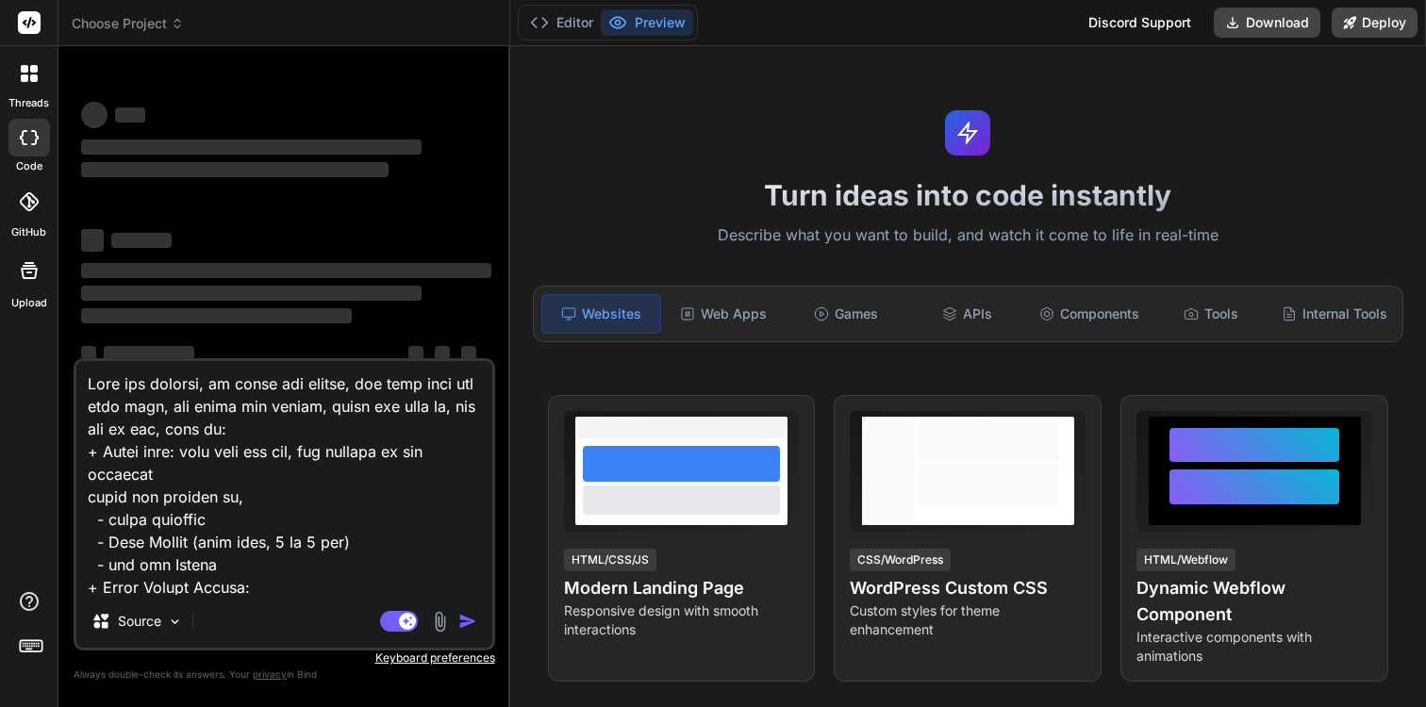
type textarea "x"
click at [270, 495] on textarea at bounding box center [284, 478] width 416 height 234
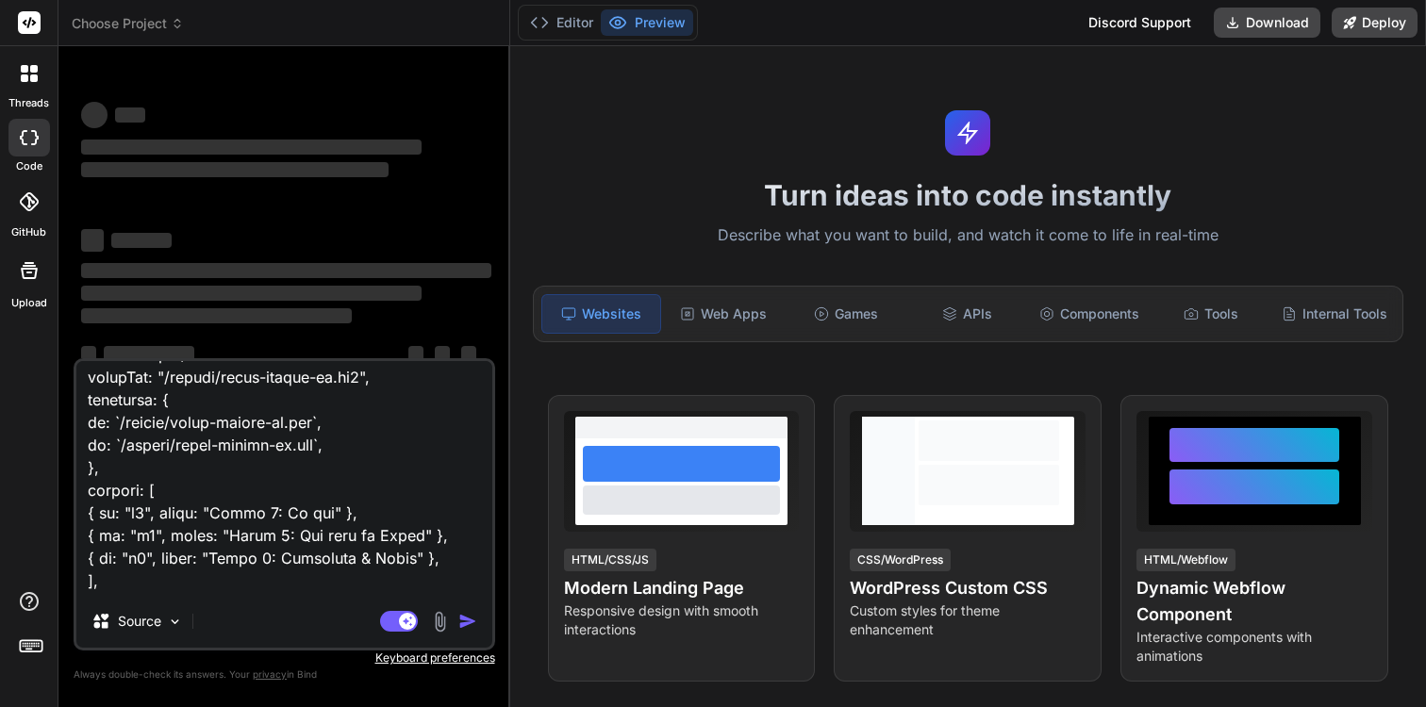
scroll to position [1090, 0]
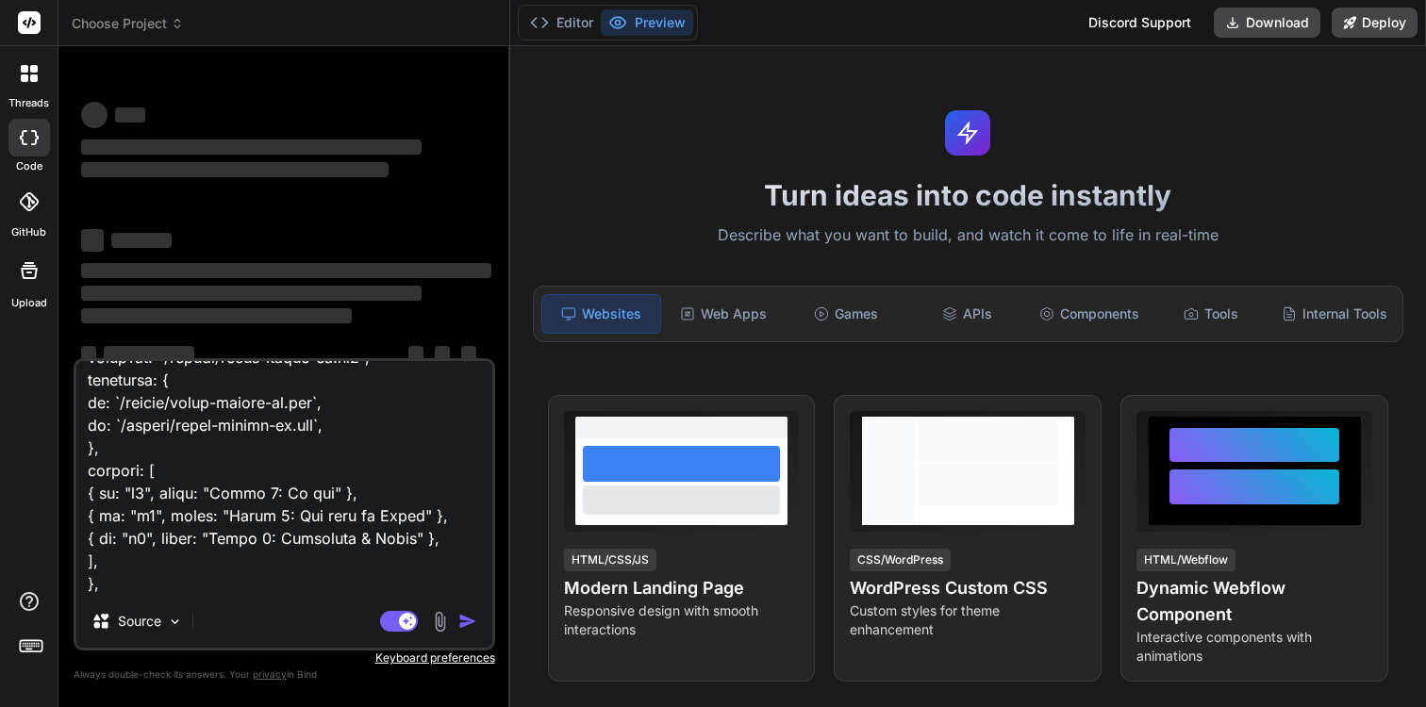
click at [322, 538] on div "Source Agent Mode. When this toggle is activated, AI automatically makes decisi…" at bounding box center [284, 504] width 421 height 292
click at [322, 537] on textarea at bounding box center [284, 478] width 416 height 234
click at [128, 21] on span "Choose Project" at bounding box center [128, 23] width 112 height 19
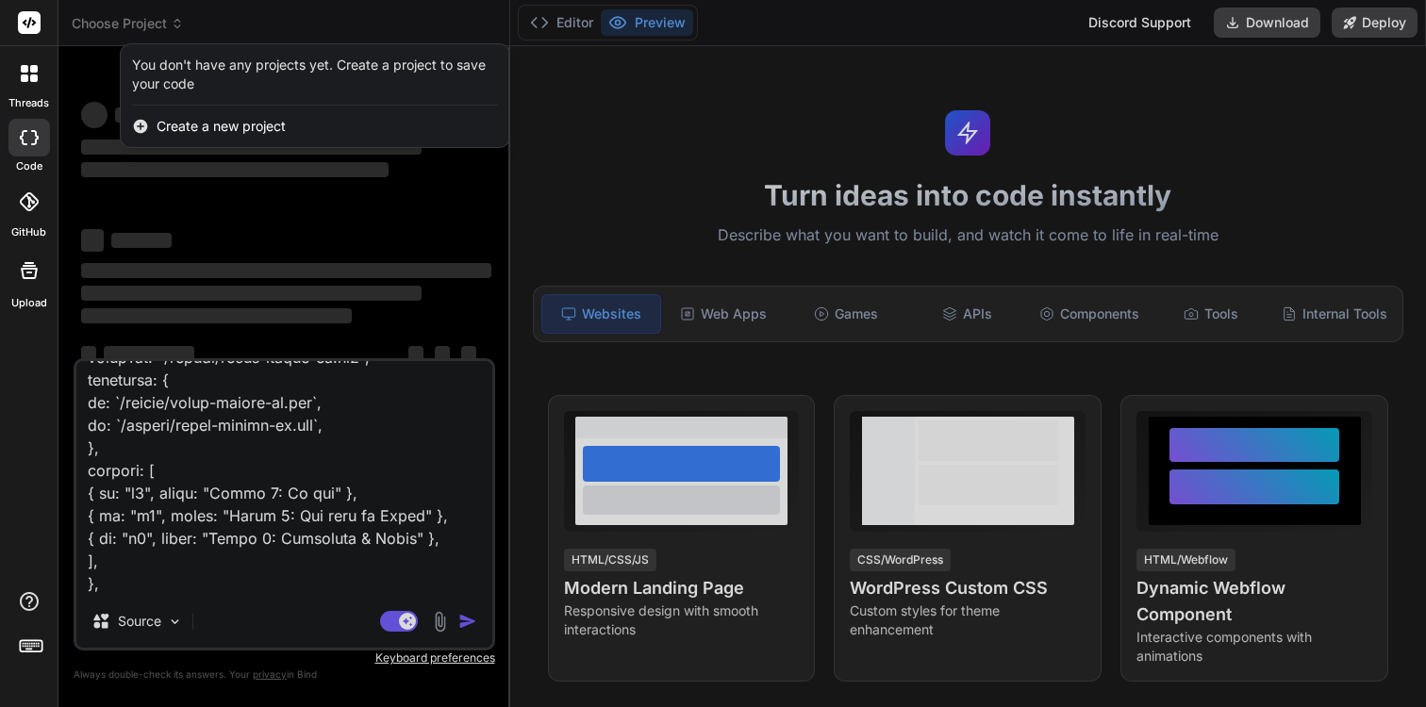
click at [325, 421] on div at bounding box center [713, 353] width 1426 height 707
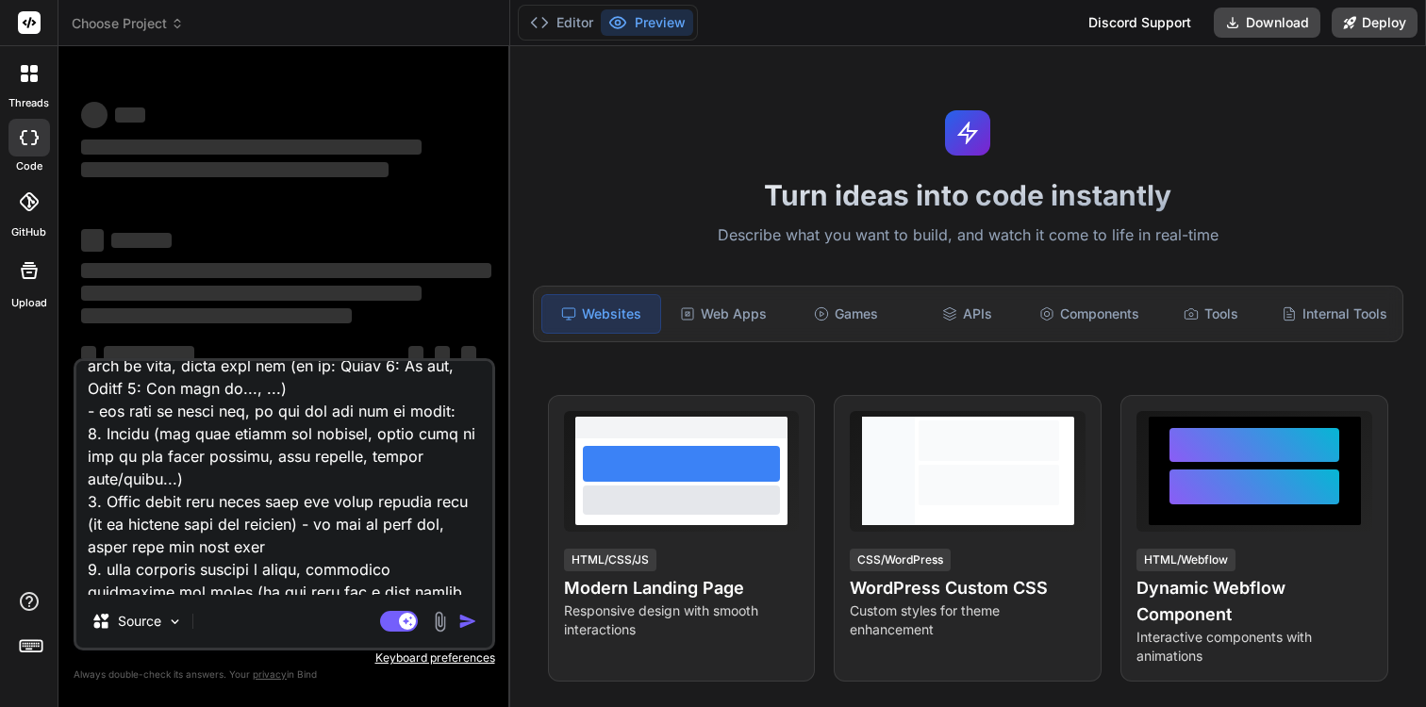
scroll to position [0, 0]
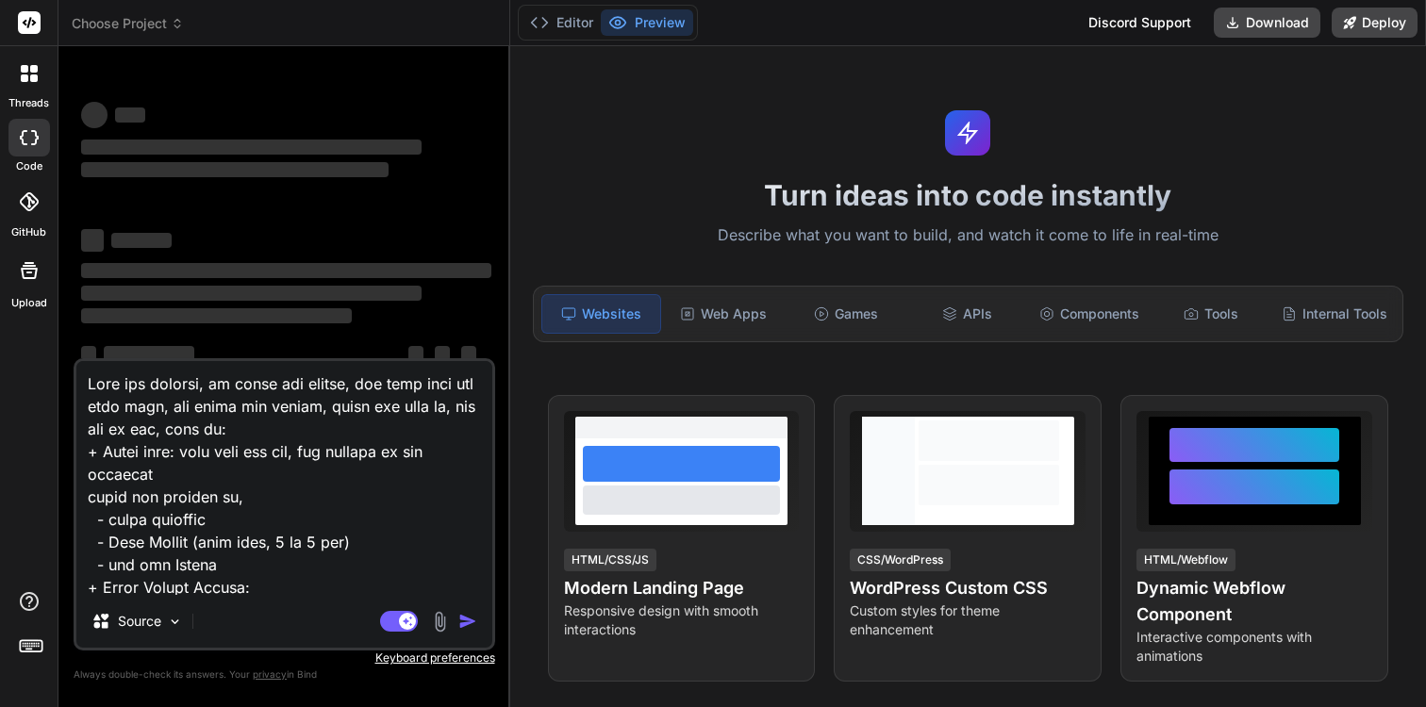
click at [305, 415] on textarea at bounding box center [284, 478] width 416 height 234
type textarea "x"
click at [772, 321] on div "Web Apps" at bounding box center [724, 314] width 118 height 40
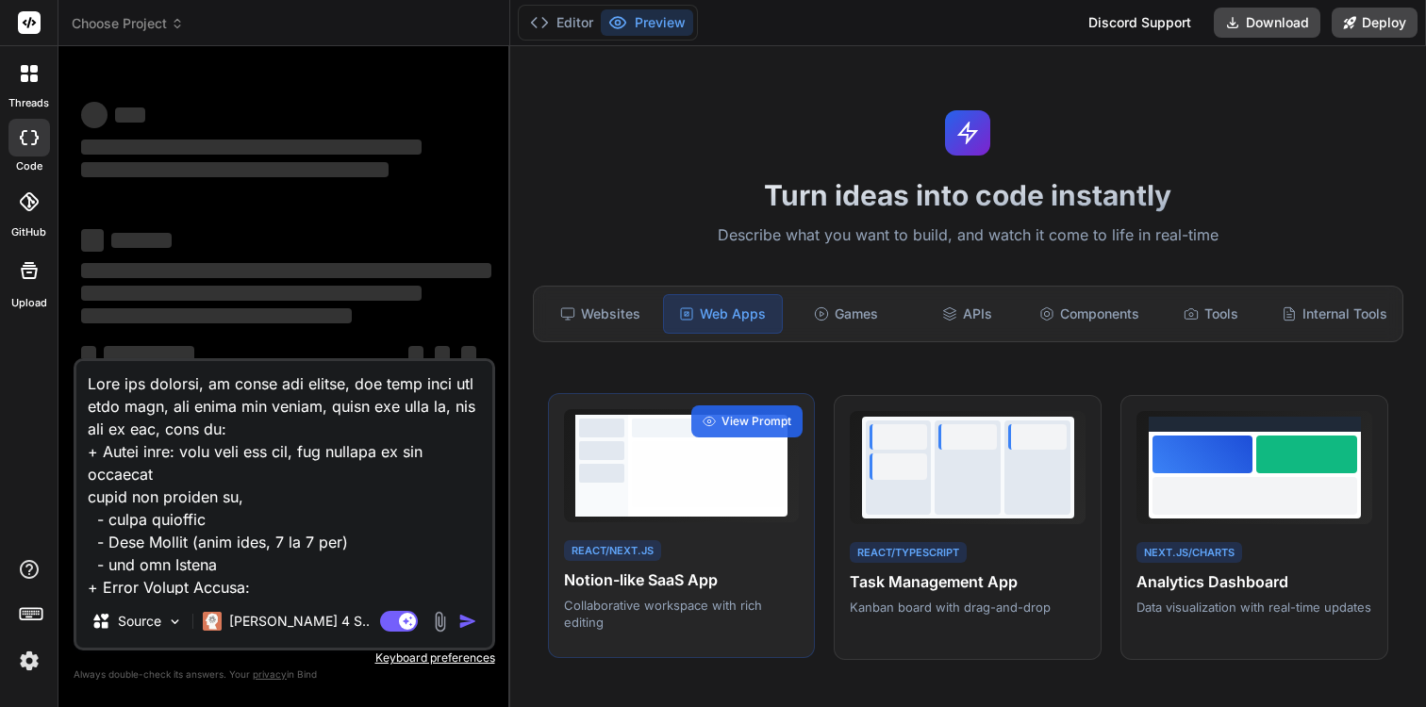
type textarea "x"
click at [635, 495] on div at bounding box center [708, 474] width 152 height 66
click at [749, 422] on span "View Prompt" at bounding box center [756, 421] width 70 height 17
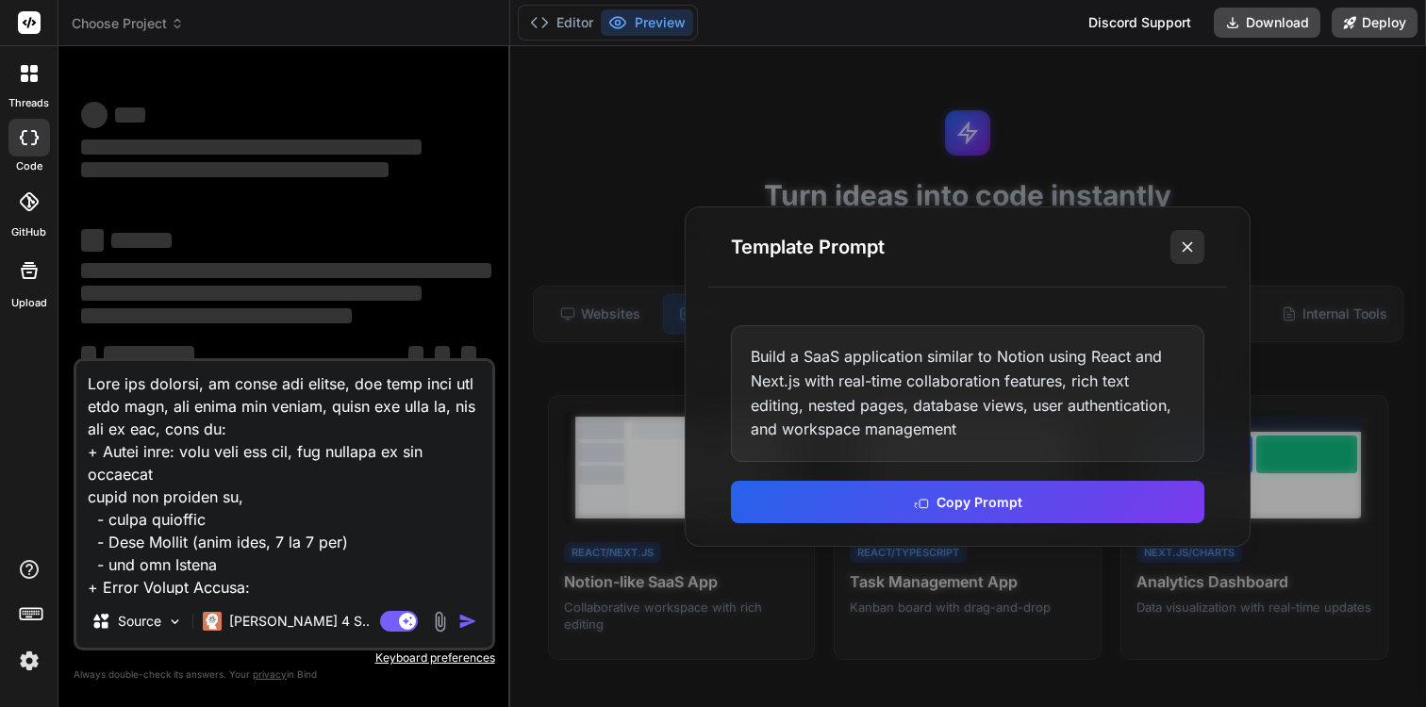
click at [1184, 239] on icon at bounding box center [1187, 247] width 19 height 19
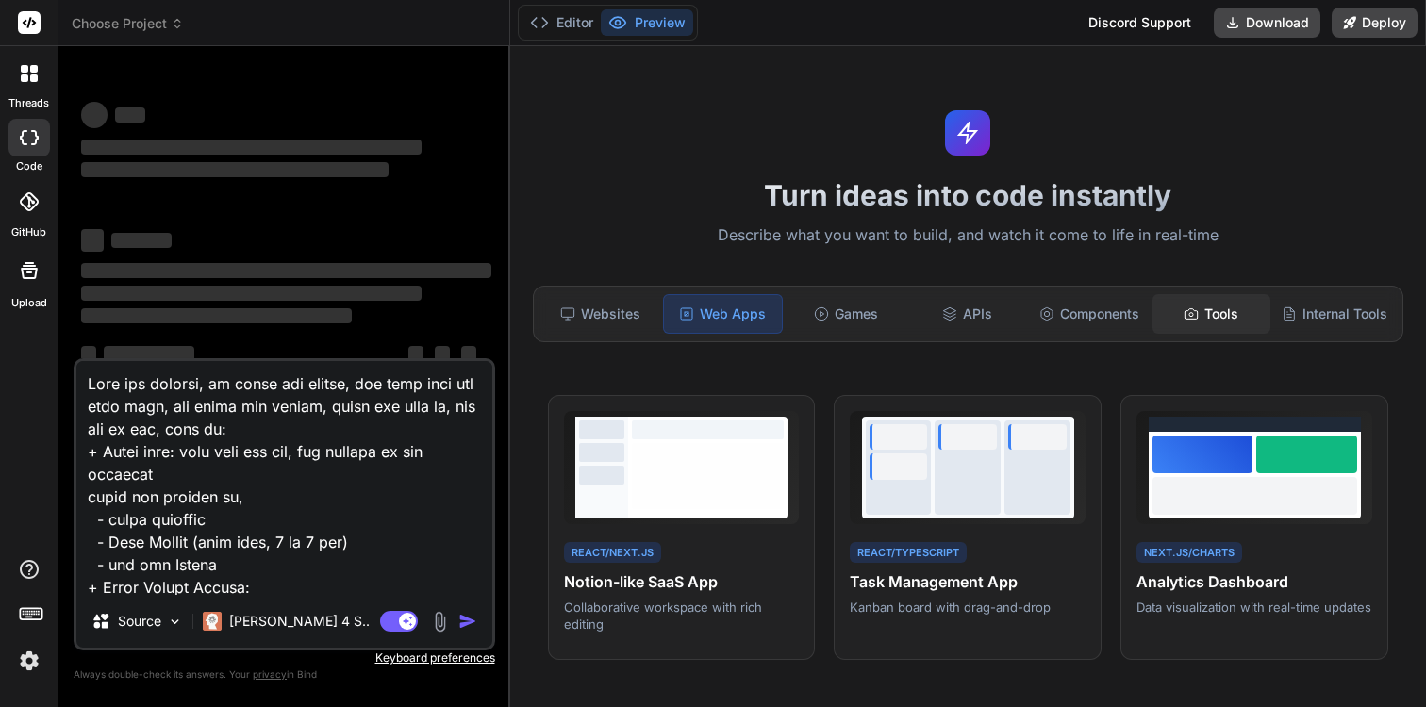
click at [1205, 308] on div "Tools" at bounding box center [1211, 314] width 118 height 40
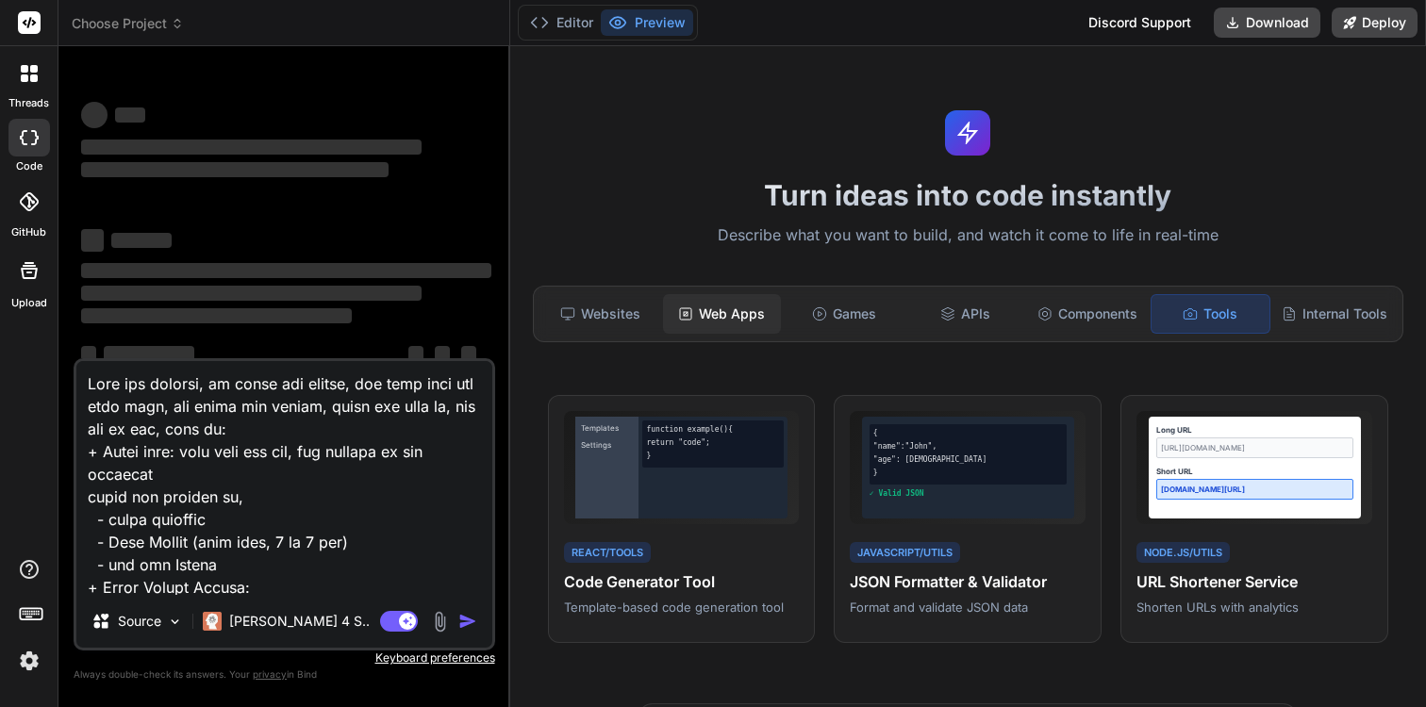
click at [722, 309] on div "Web Apps" at bounding box center [722, 314] width 118 height 40
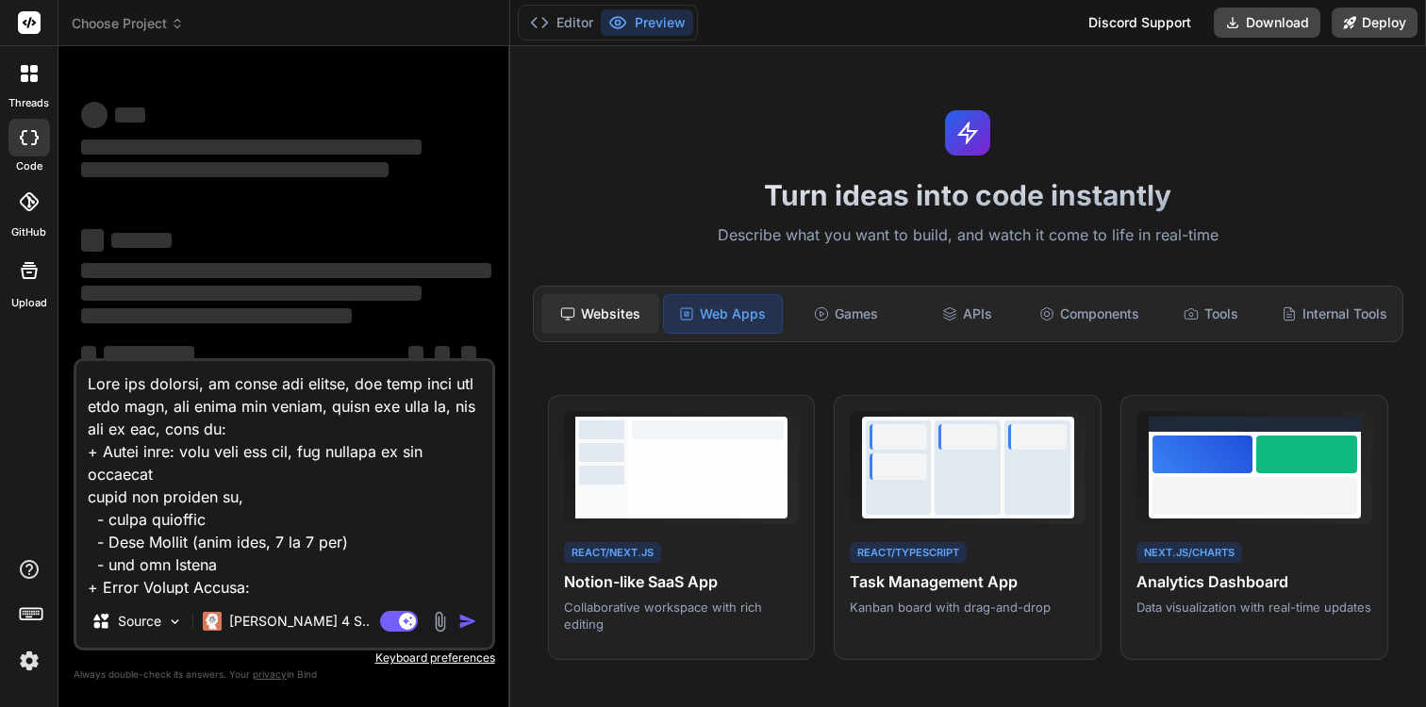
click at [638, 309] on div "Websites" at bounding box center [600, 314] width 118 height 40
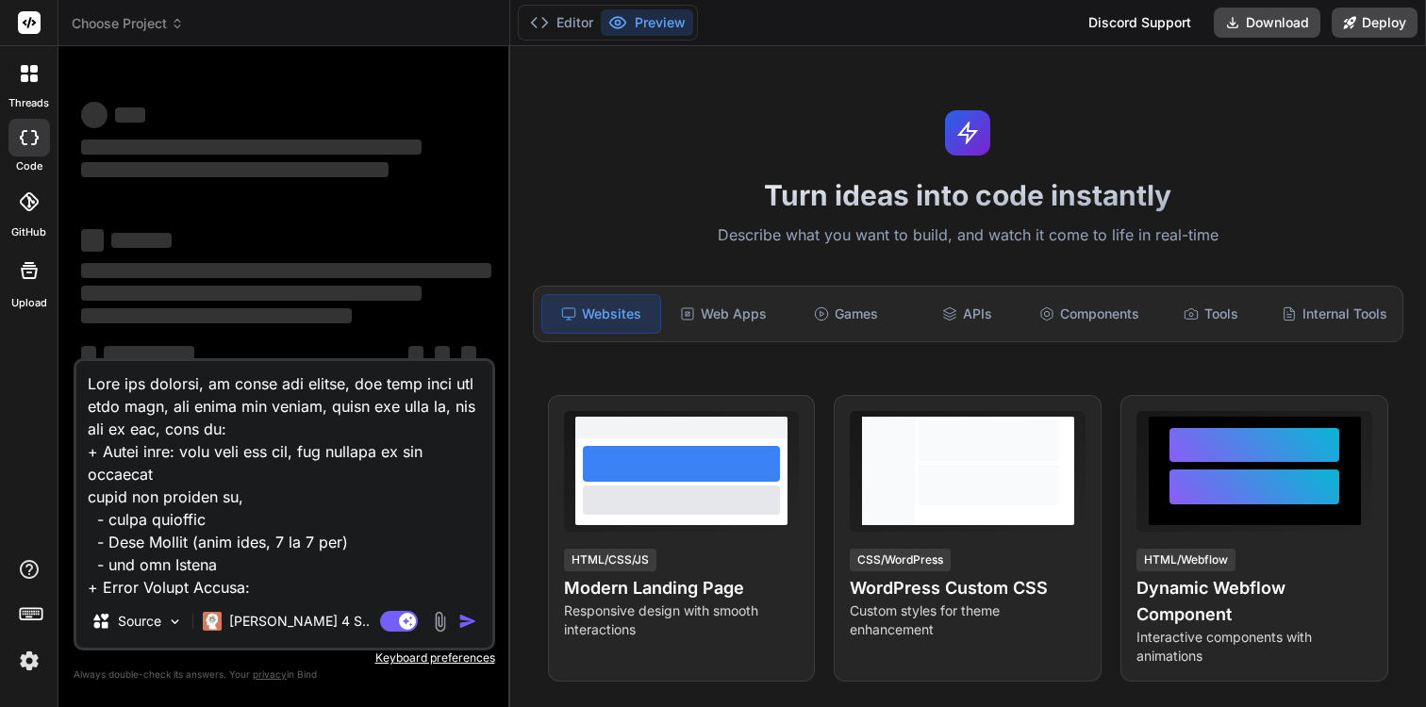
click at [361, 503] on textarea at bounding box center [284, 478] width 416 height 234
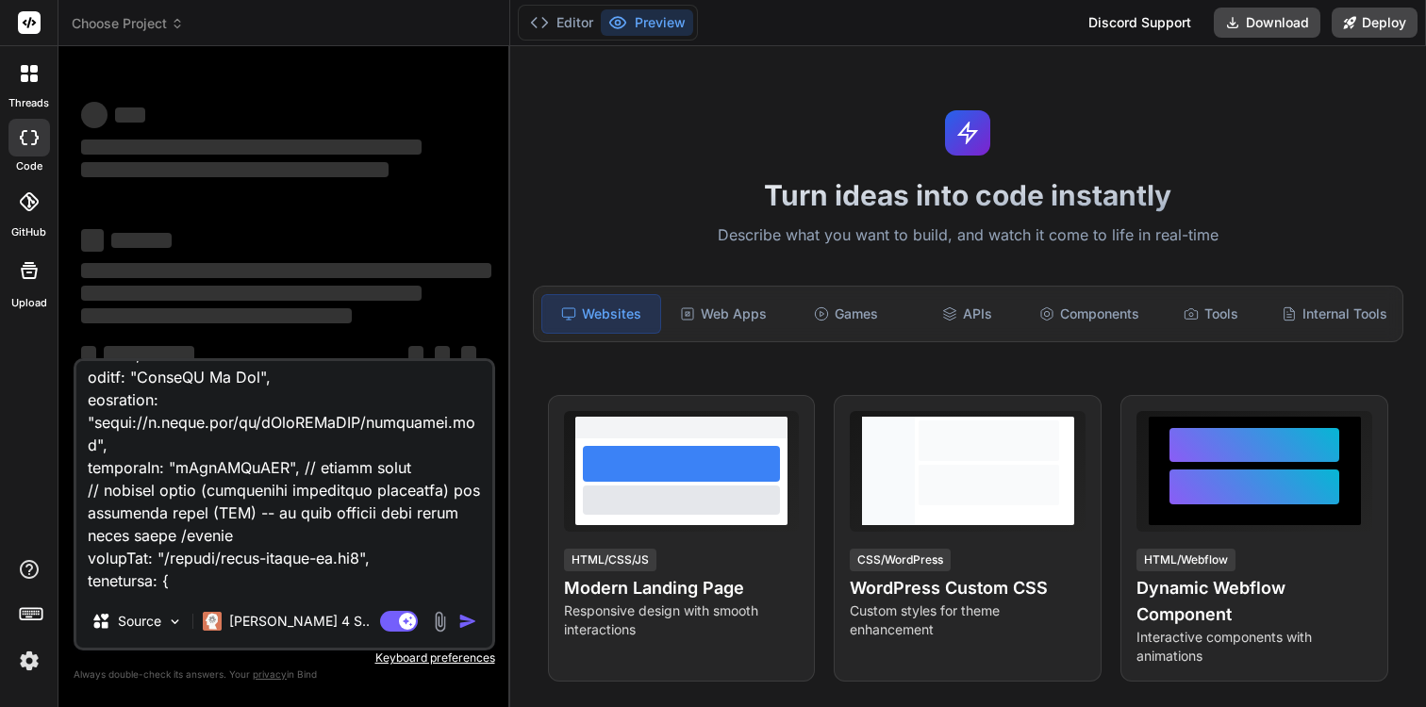
scroll to position [906, 0]
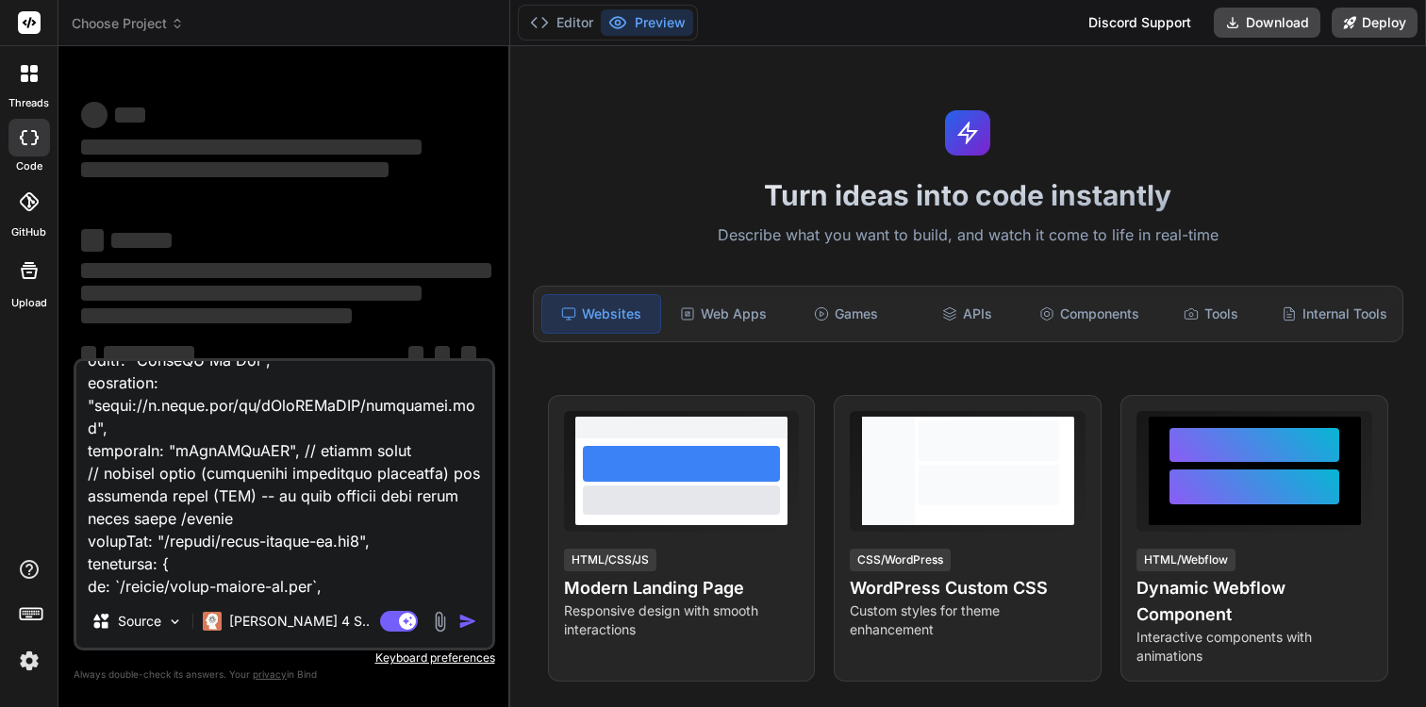
click at [404, 543] on textarea at bounding box center [284, 478] width 416 height 234
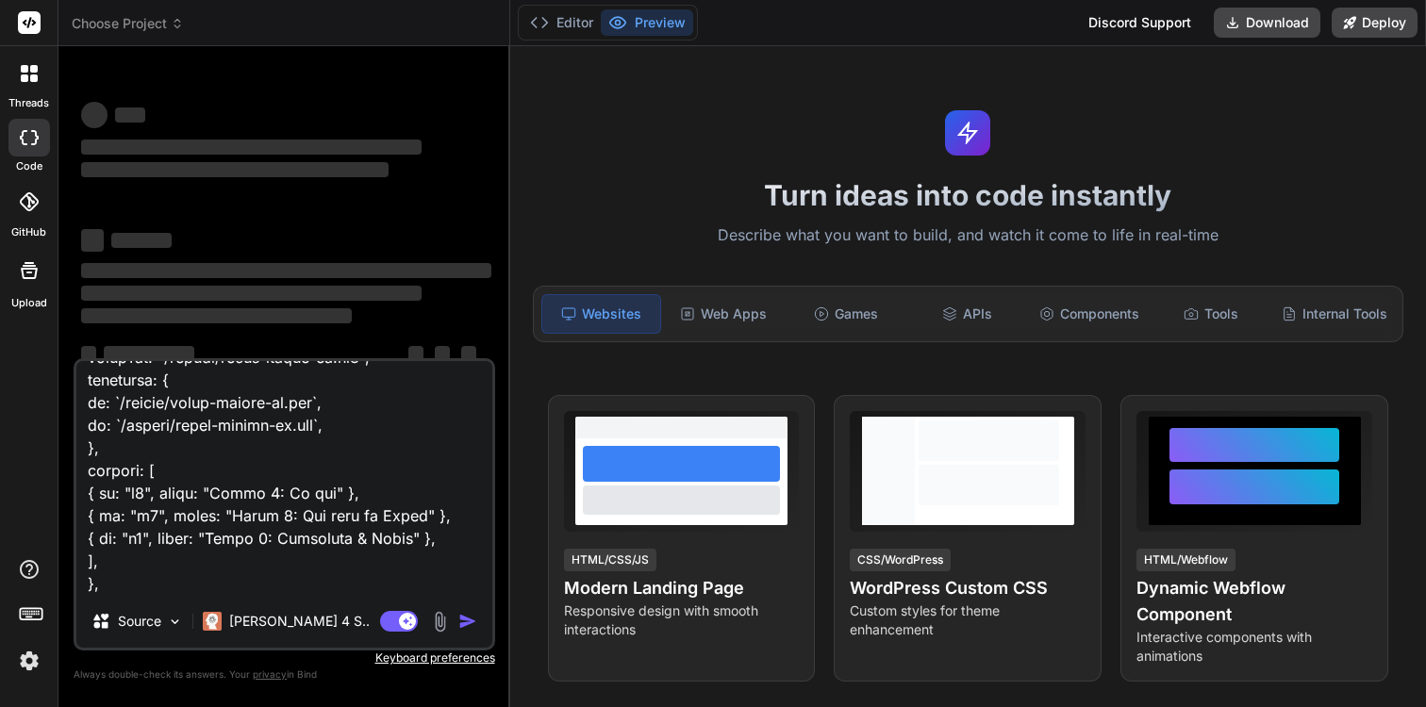
click at [382, 561] on textarea at bounding box center [284, 478] width 416 height 234
click at [296, 578] on textarea at bounding box center [284, 478] width 416 height 234
type textarea "x"
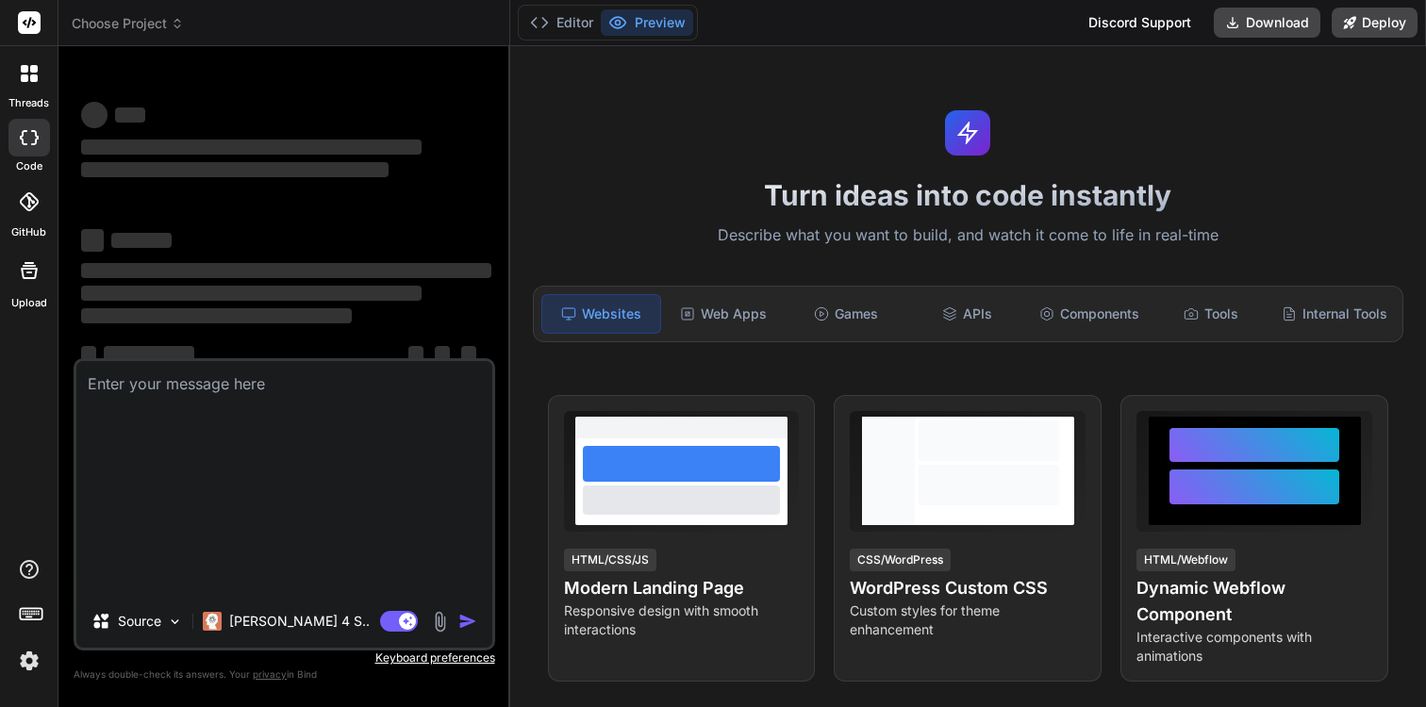
scroll to position [0, 0]
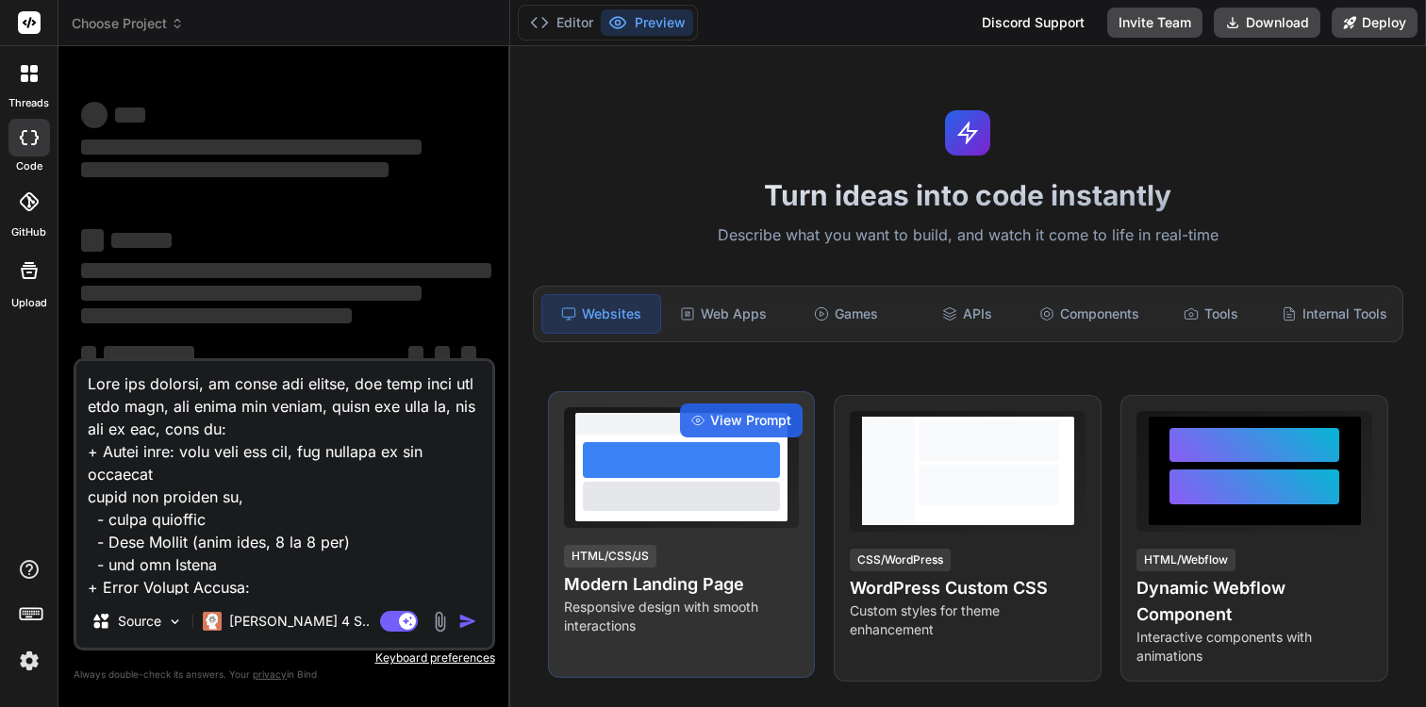
click at [577, 476] on div at bounding box center [681, 478] width 212 height 87
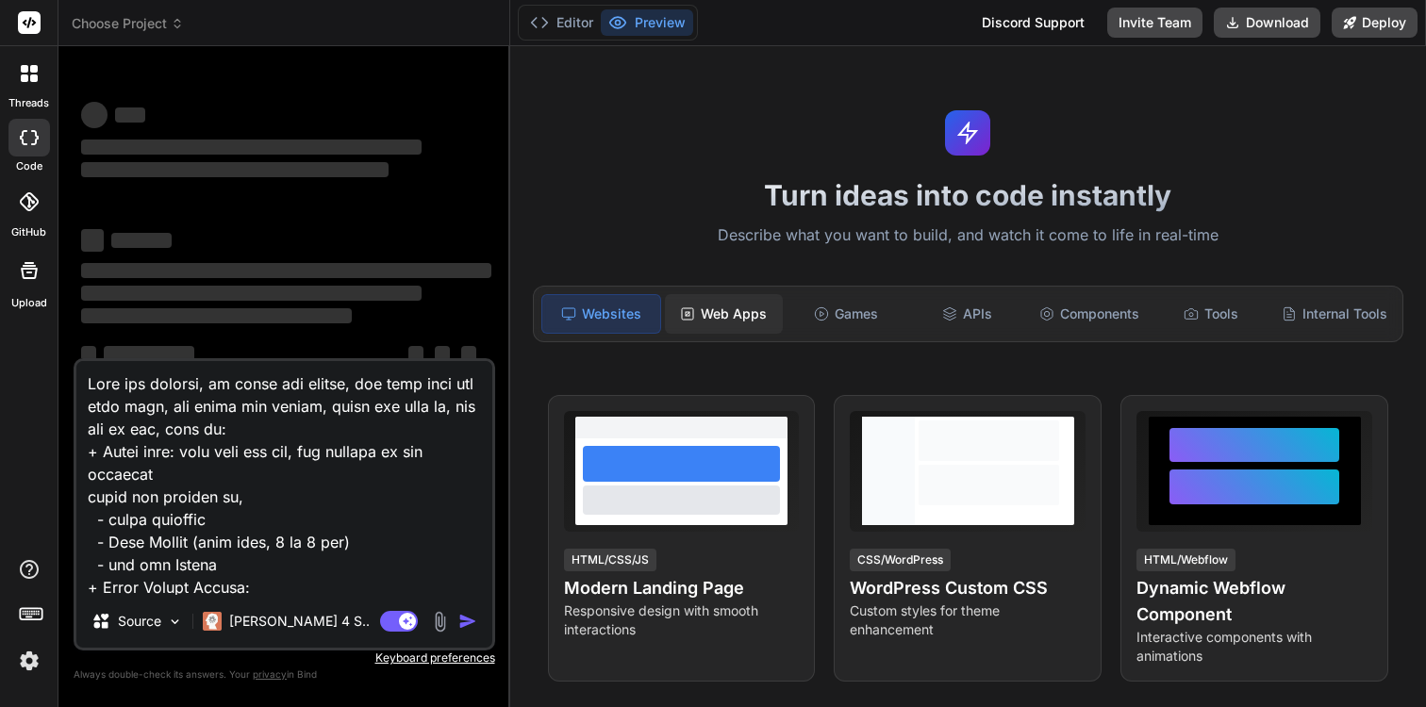
click at [748, 310] on div "Web Apps" at bounding box center [724, 314] width 118 height 40
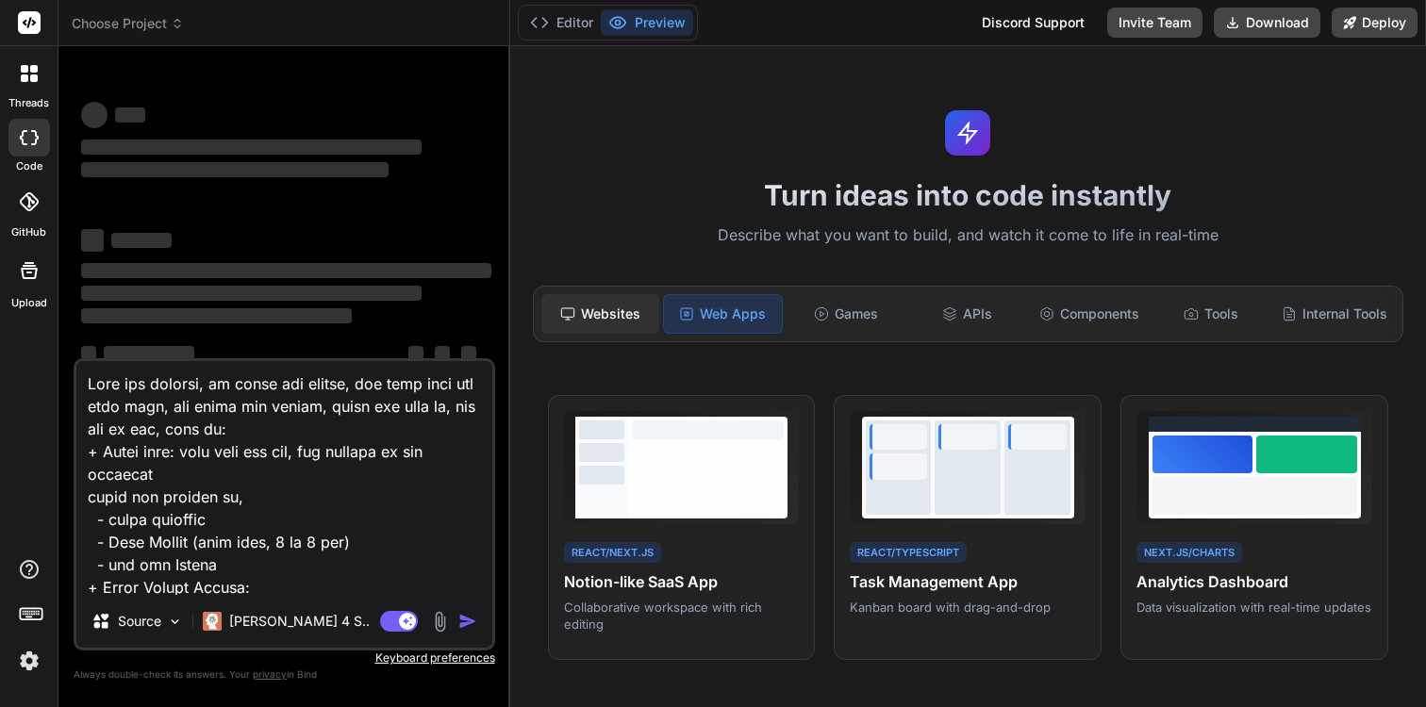
click at [593, 319] on div "Websites" at bounding box center [600, 314] width 118 height 40
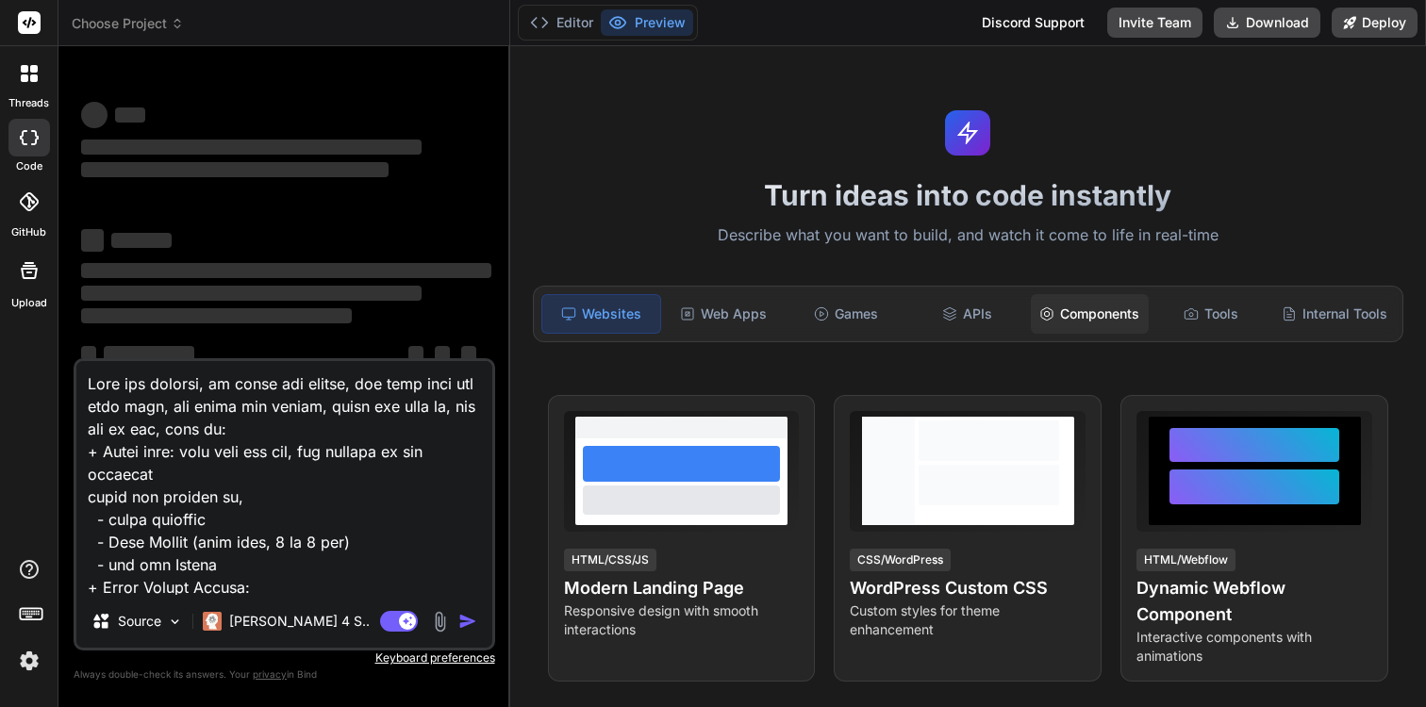
click at [1110, 318] on div "Components" at bounding box center [1090, 314] width 118 height 40
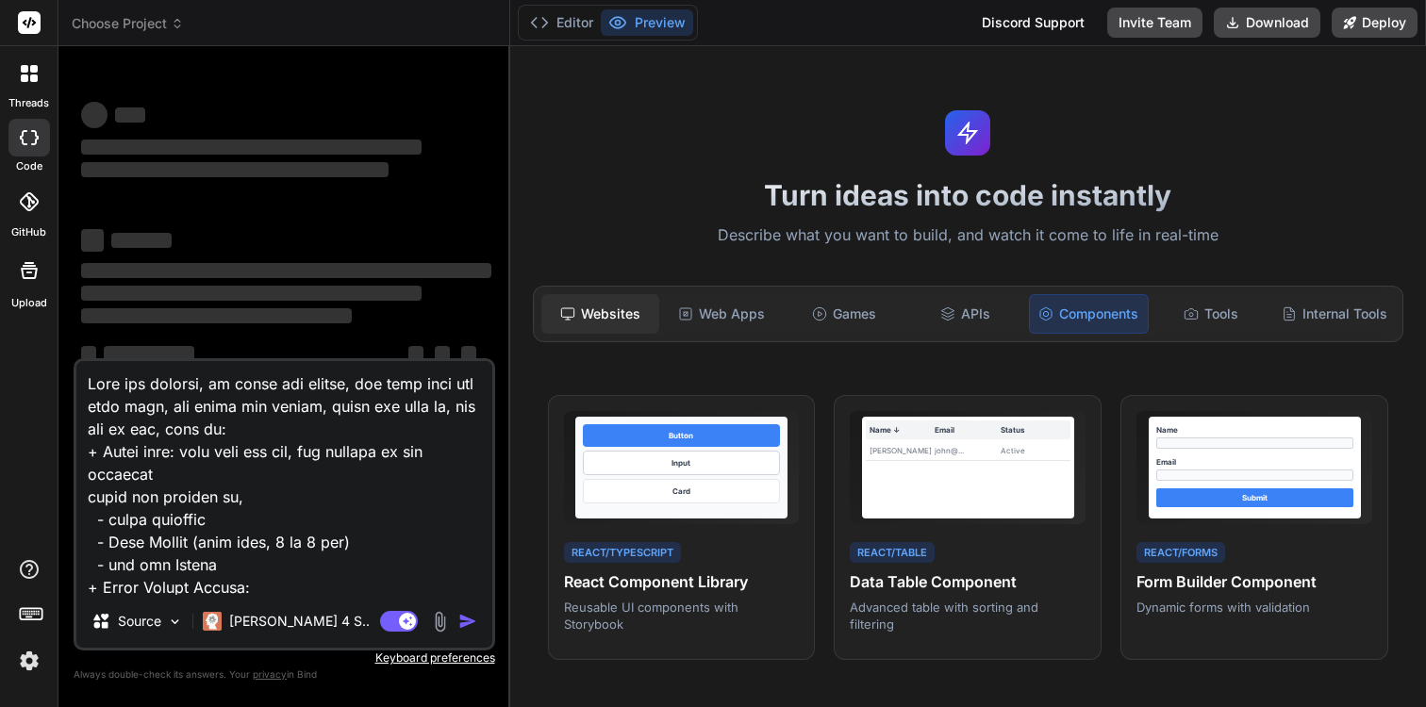
click at [643, 323] on div "Websites" at bounding box center [600, 314] width 118 height 40
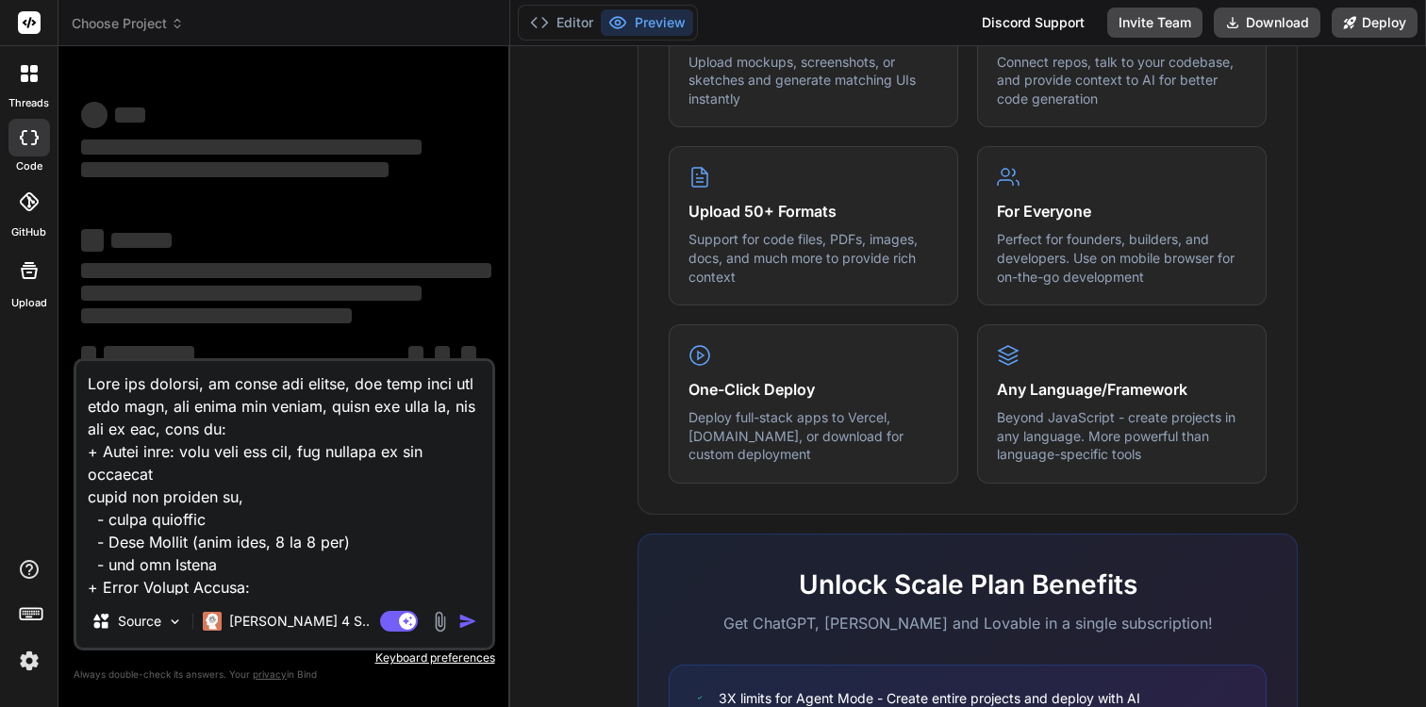
scroll to position [1135, 0]
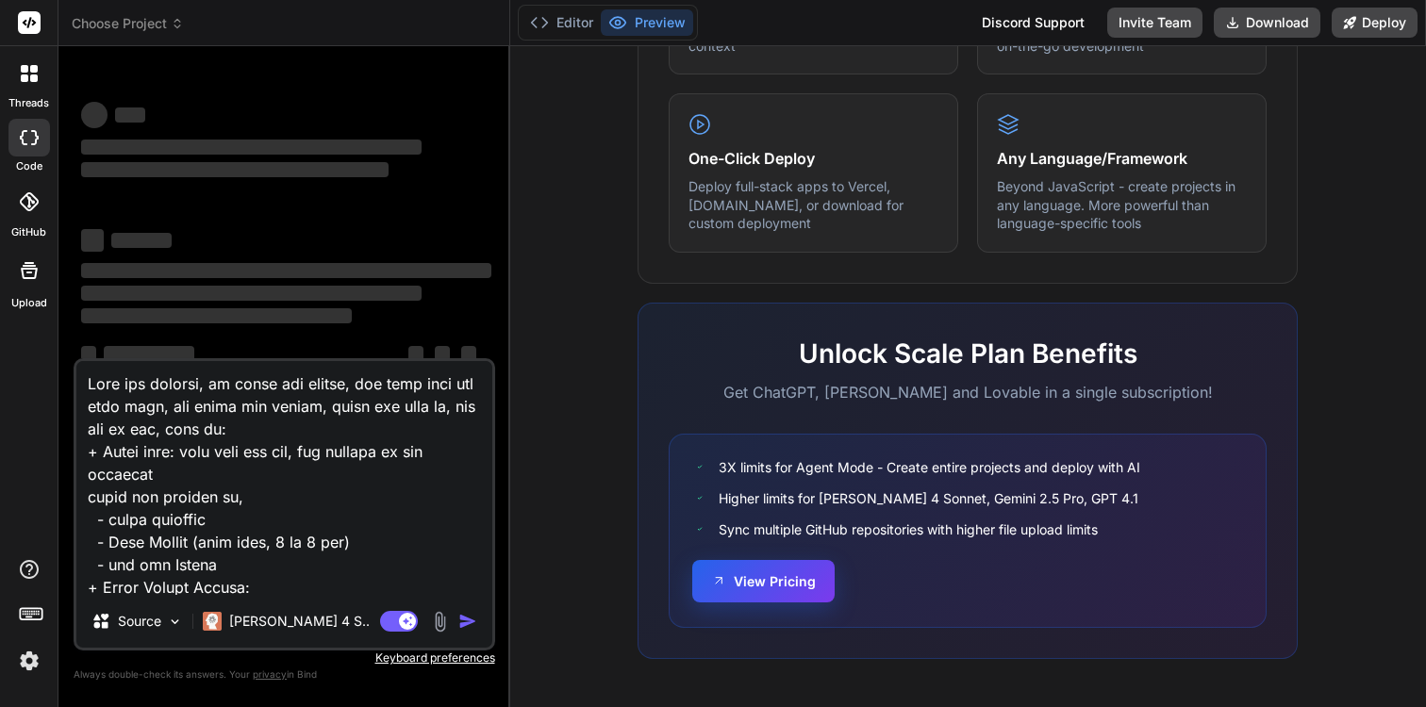
click at [749, 573] on button "View Pricing" at bounding box center [763, 581] width 142 height 42
click at [278, 428] on textarea at bounding box center [284, 478] width 416 height 234
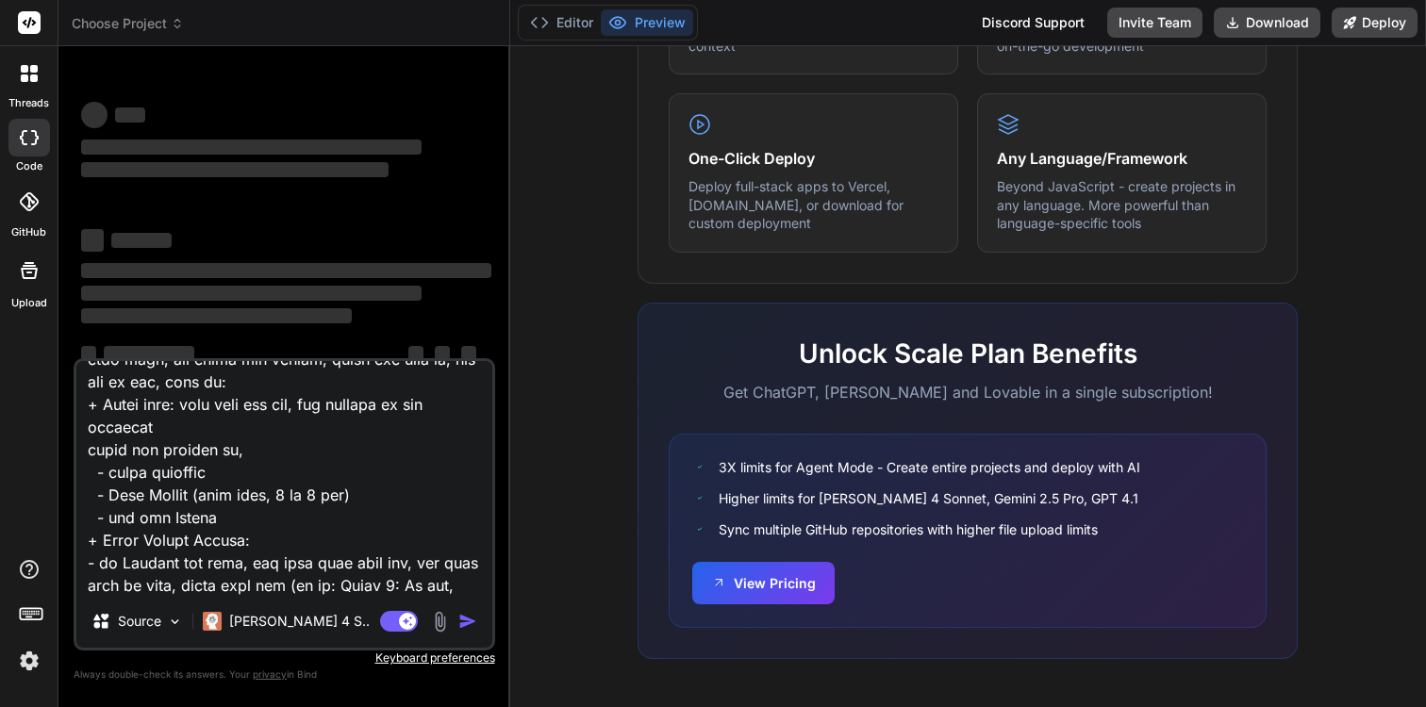
scroll to position [0, 0]
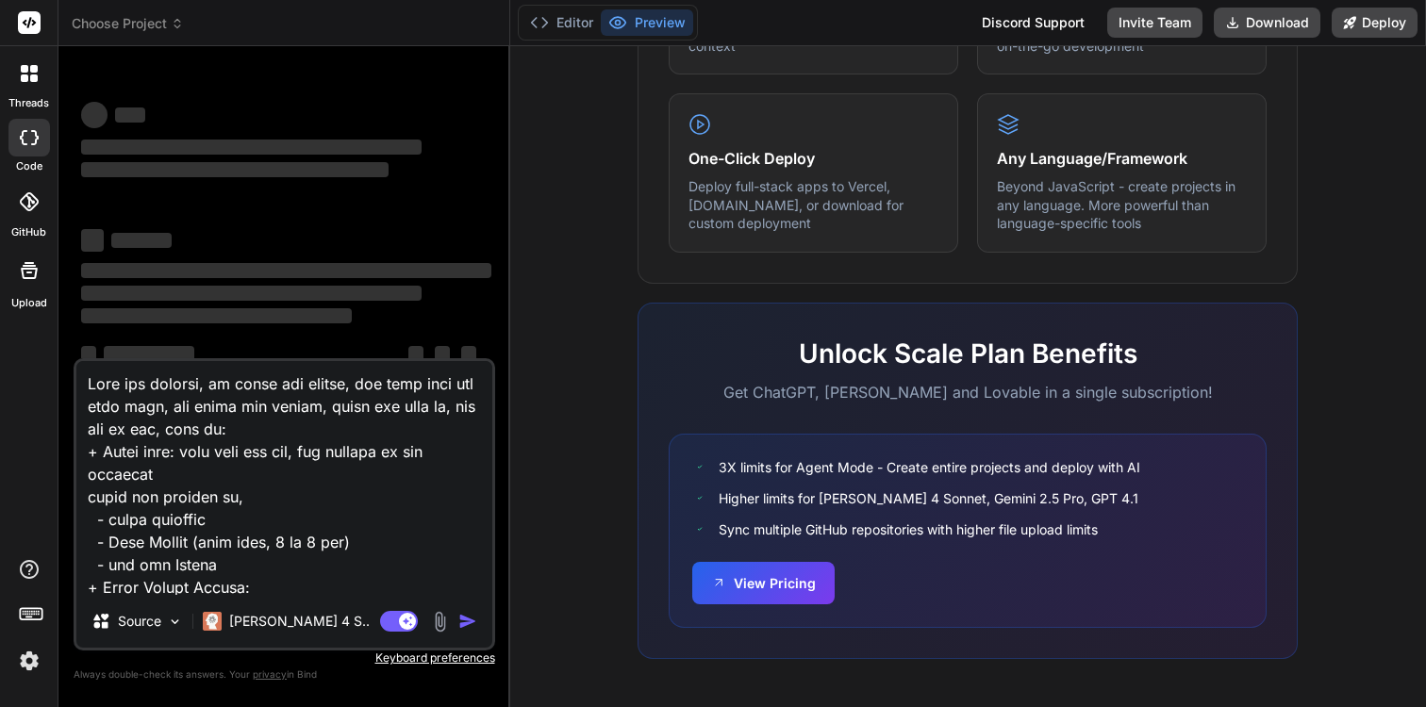
click at [20, 237] on label "GitHub" at bounding box center [28, 232] width 35 height 16
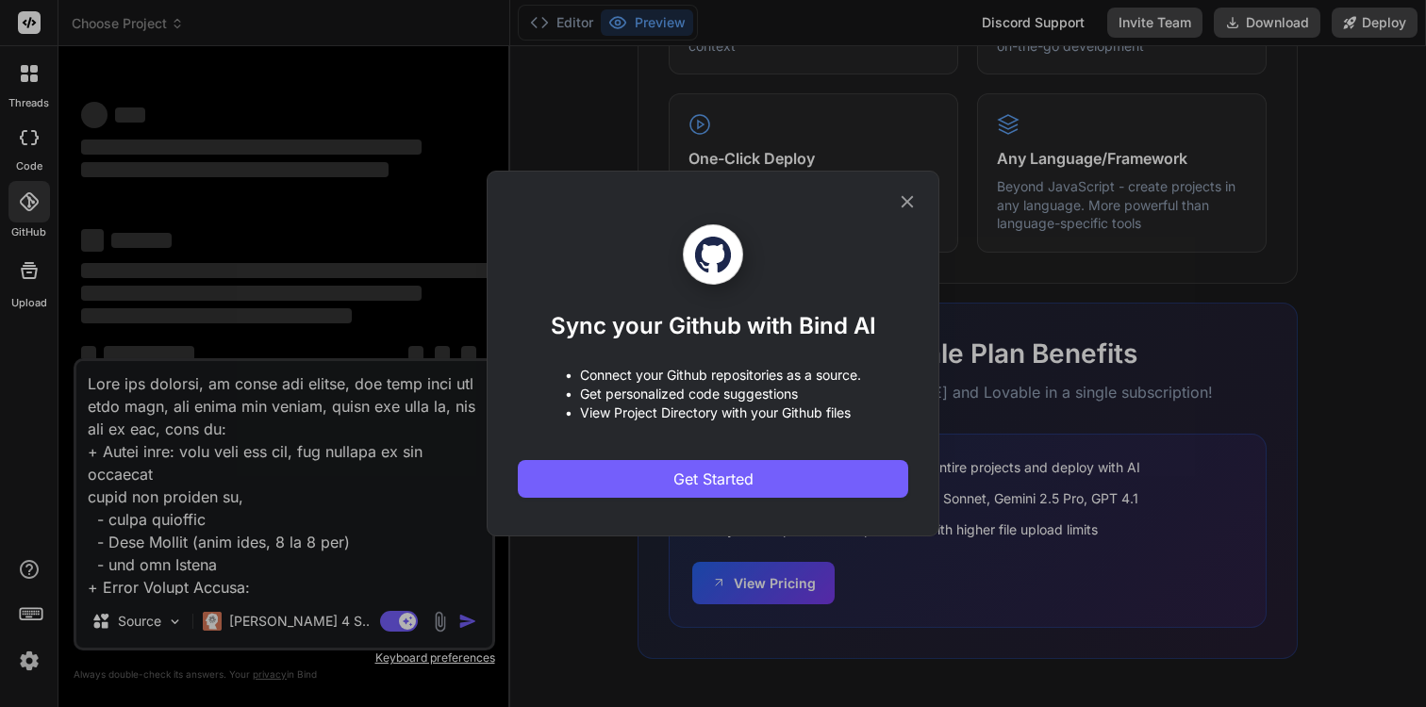
click at [915, 199] on icon at bounding box center [907, 201] width 21 height 21
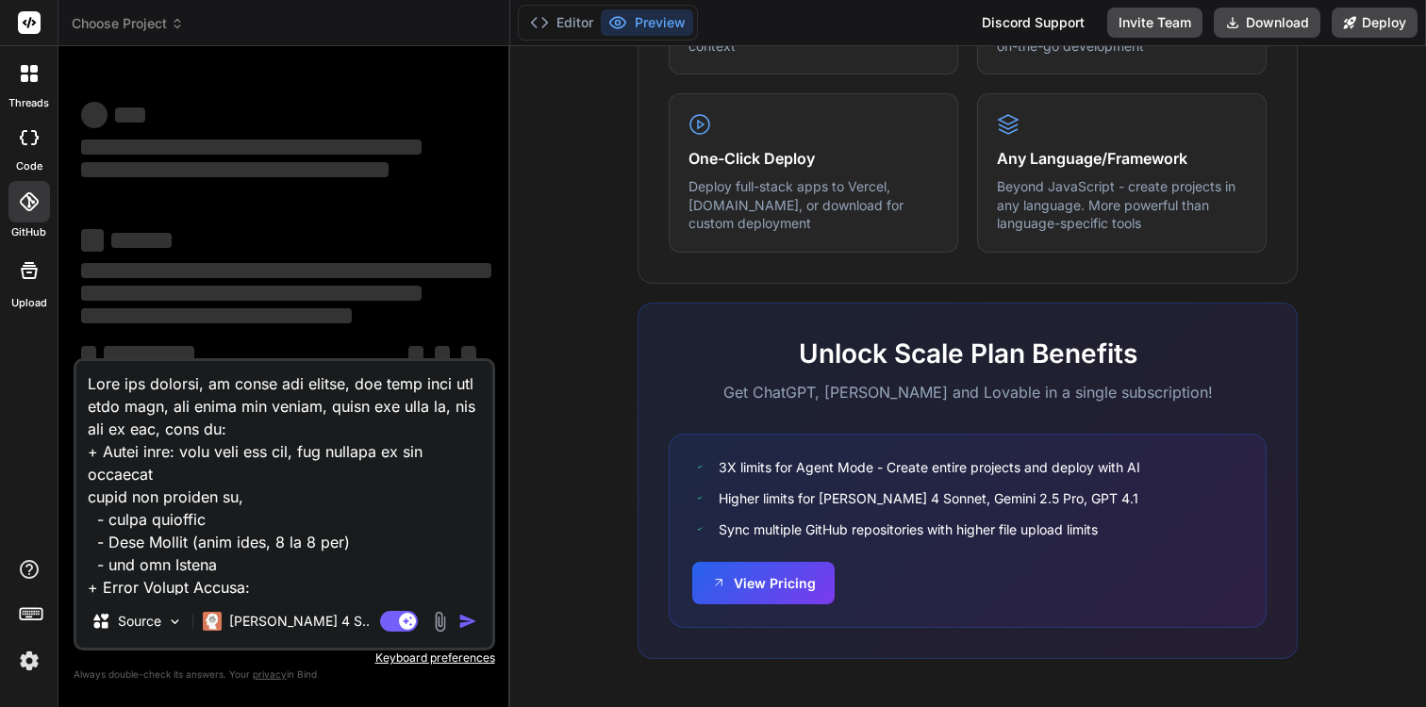
click at [10, 75] on div at bounding box center [29, 74] width 40 height 40
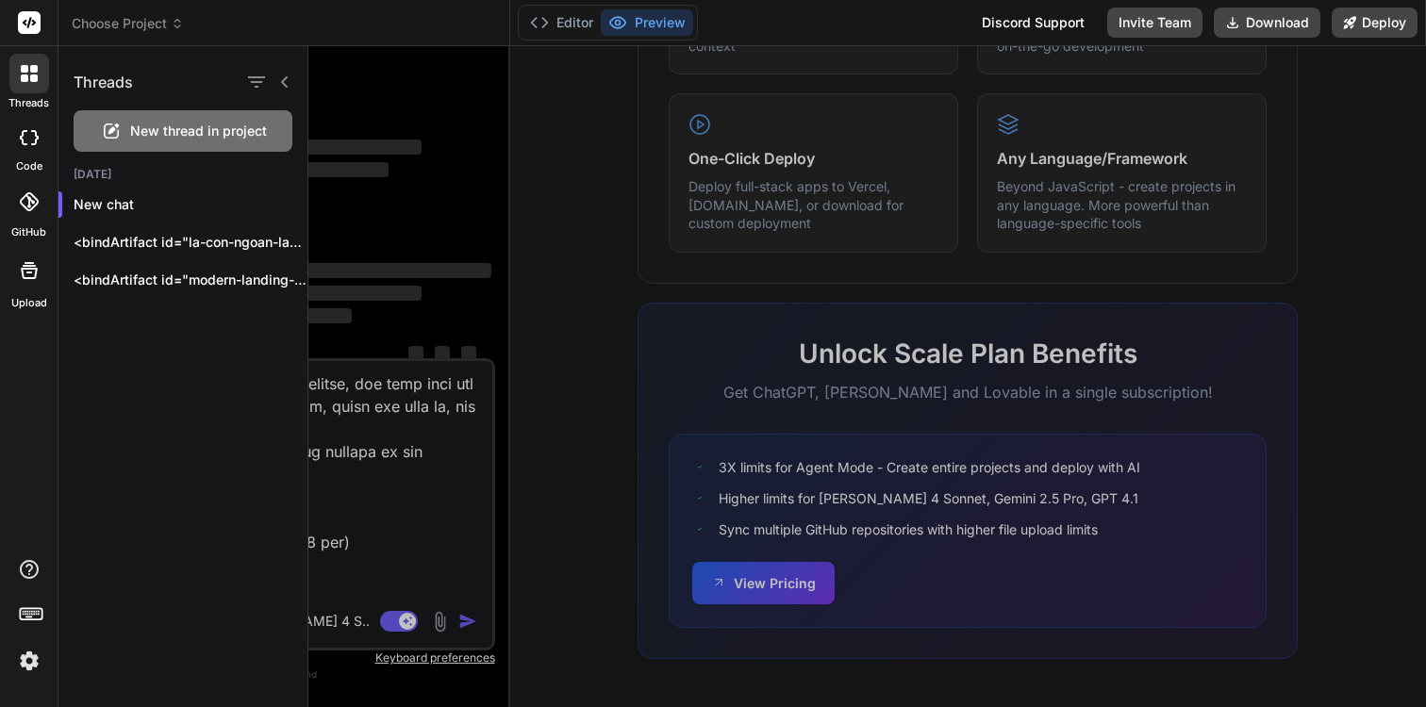
click at [157, 136] on span "New thread in project" at bounding box center [198, 131] width 137 height 19
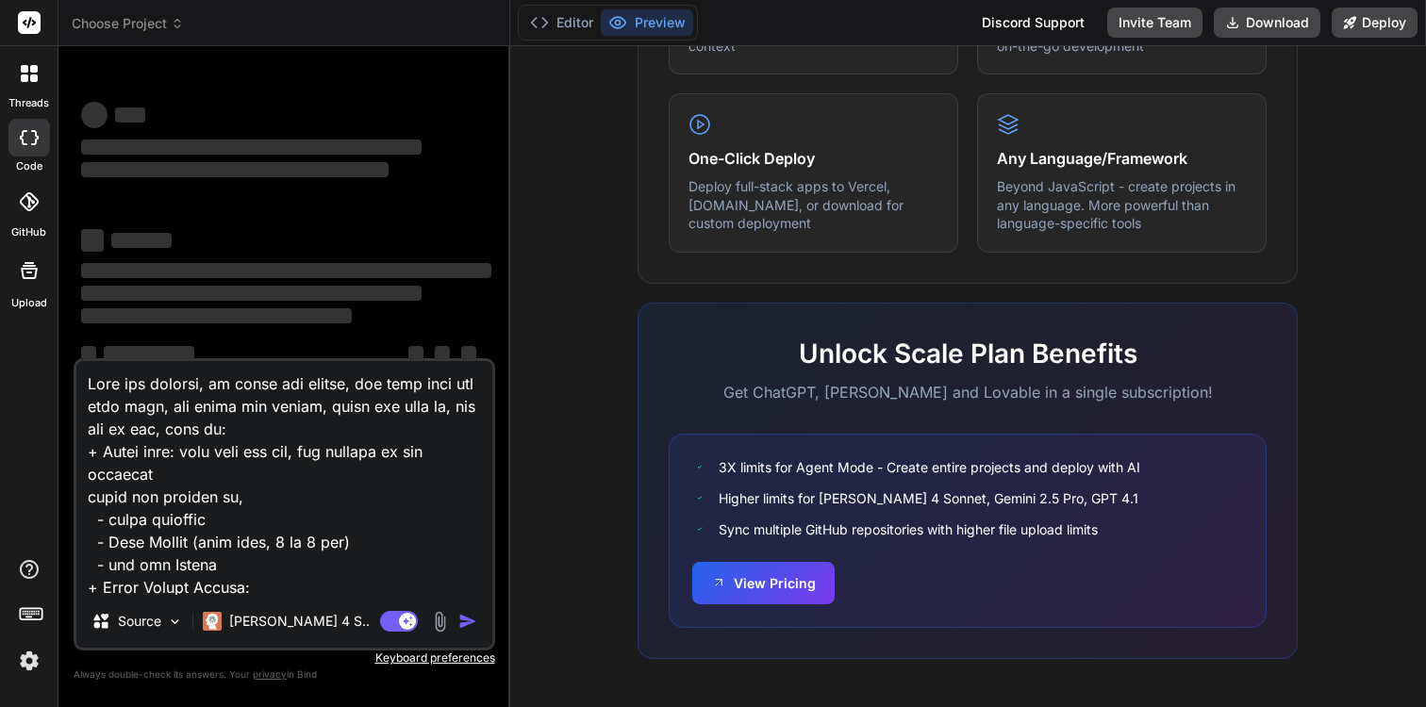
click at [25, 133] on icon at bounding box center [29, 137] width 19 height 15
click at [43, 81] on div at bounding box center [29, 74] width 40 height 40
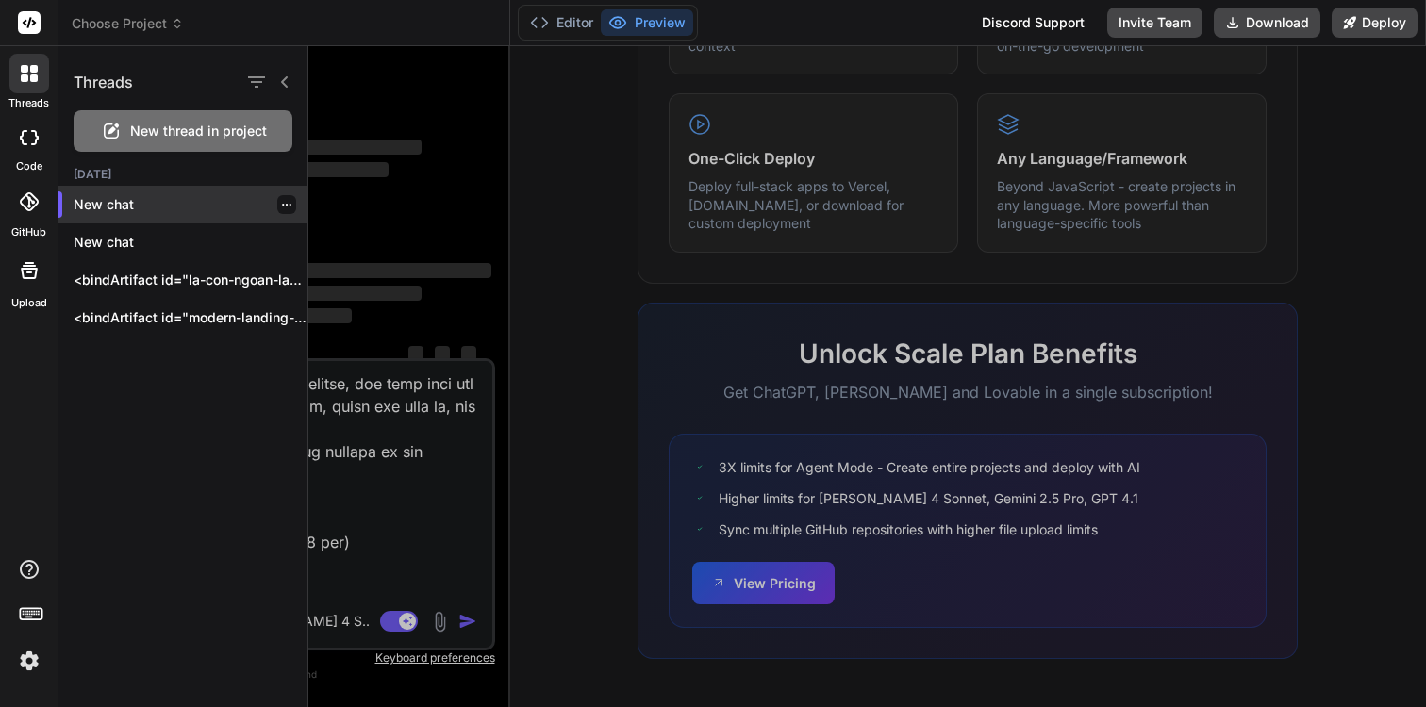
click at [143, 215] on div "New chat" at bounding box center [182, 205] width 249 height 38
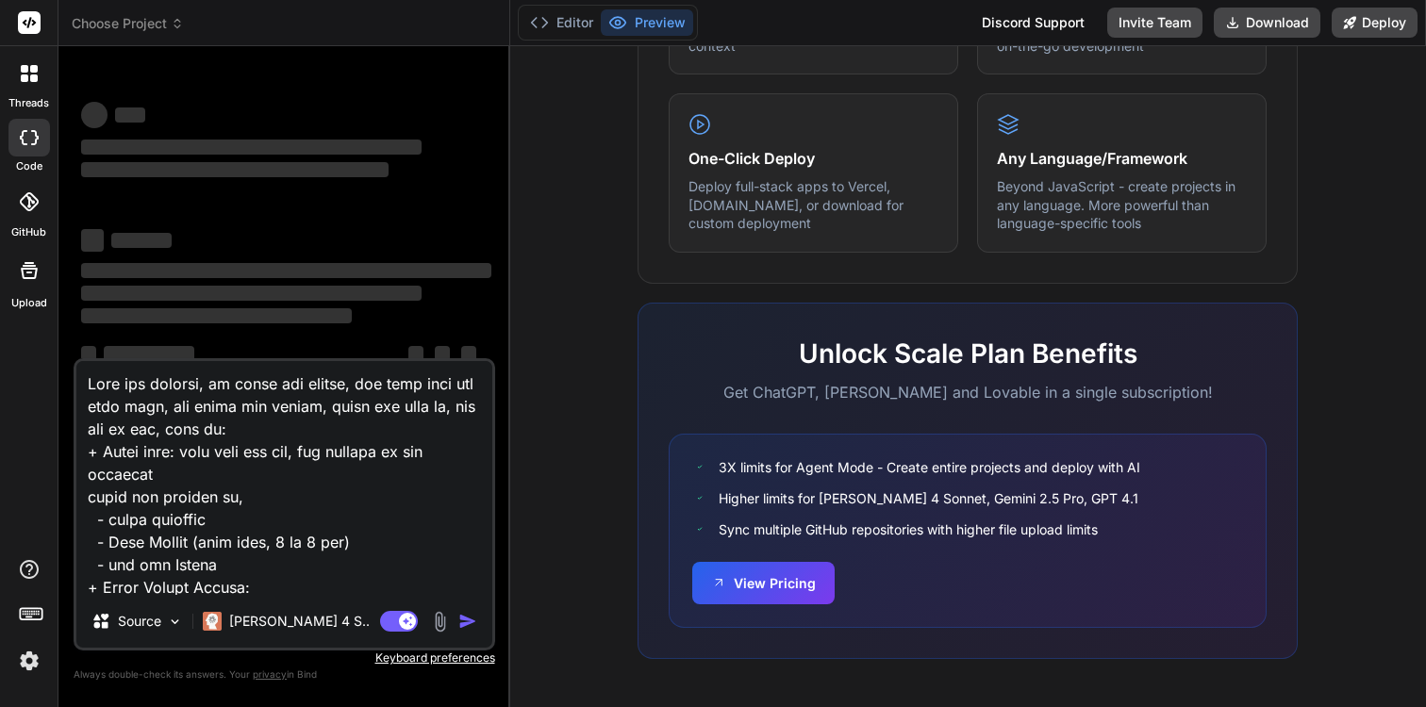
click at [233, 179] on div "‌" at bounding box center [286, 169] width 410 height 23
click at [213, 492] on textarea at bounding box center [284, 478] width 416 height 234
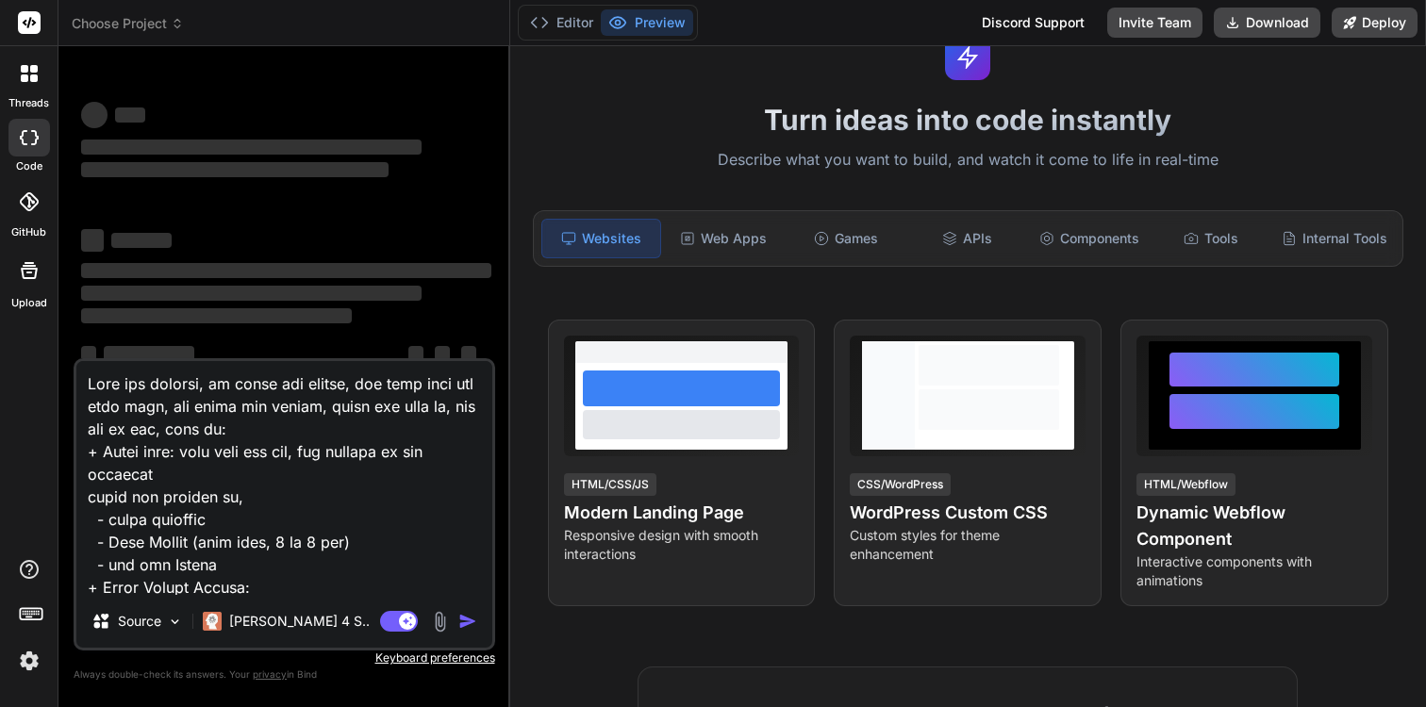
scroll to position [115, 0]
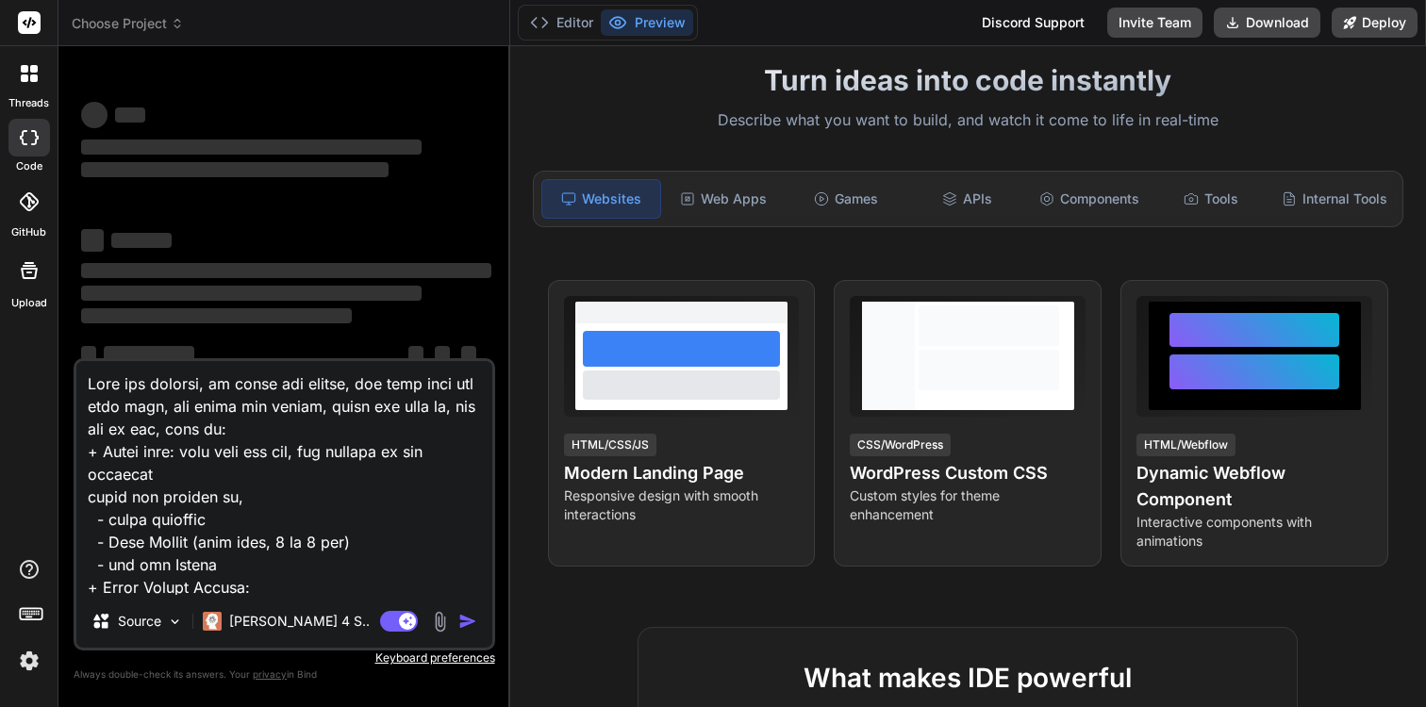
click at [156, 16] on span "Choose Project" at bounding box center [128, 23] width 112 height 19
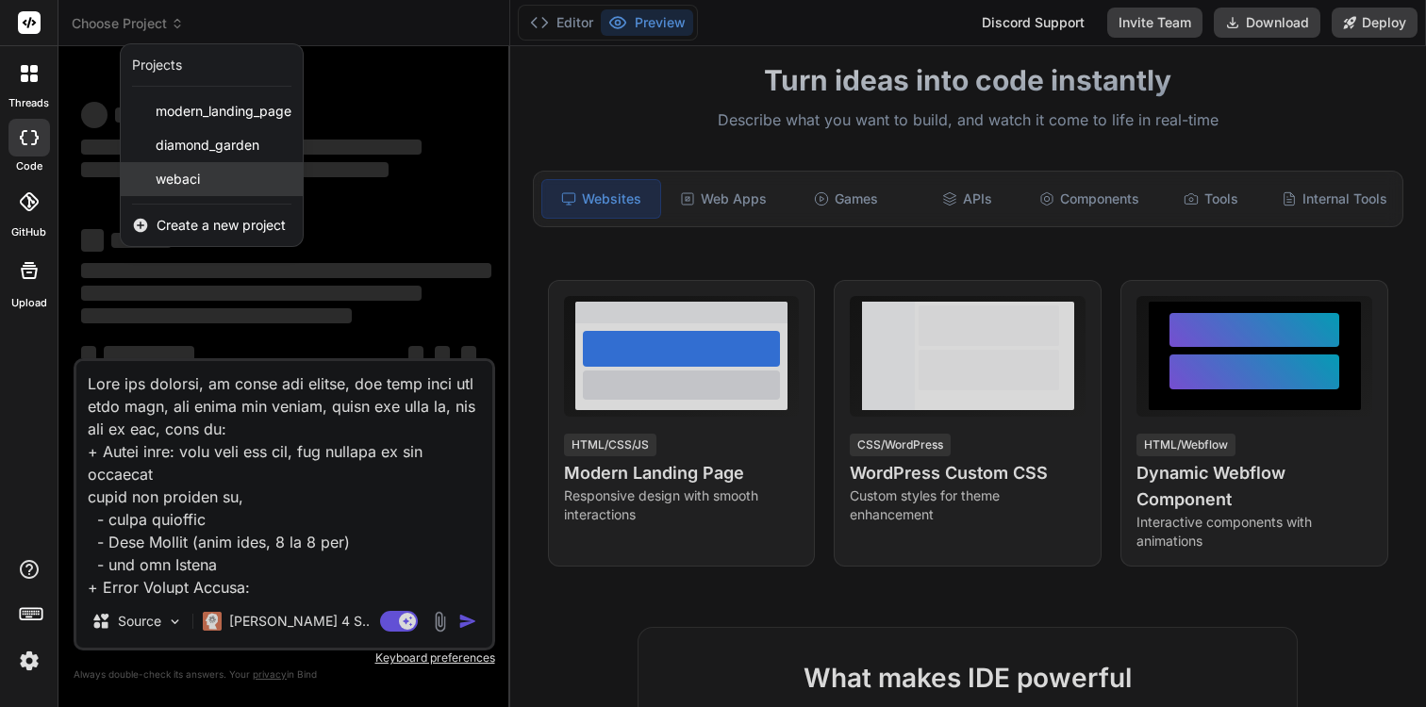
click at [185, 190] on div "webaci" at bounding box center [212, 179] width 182 height 34
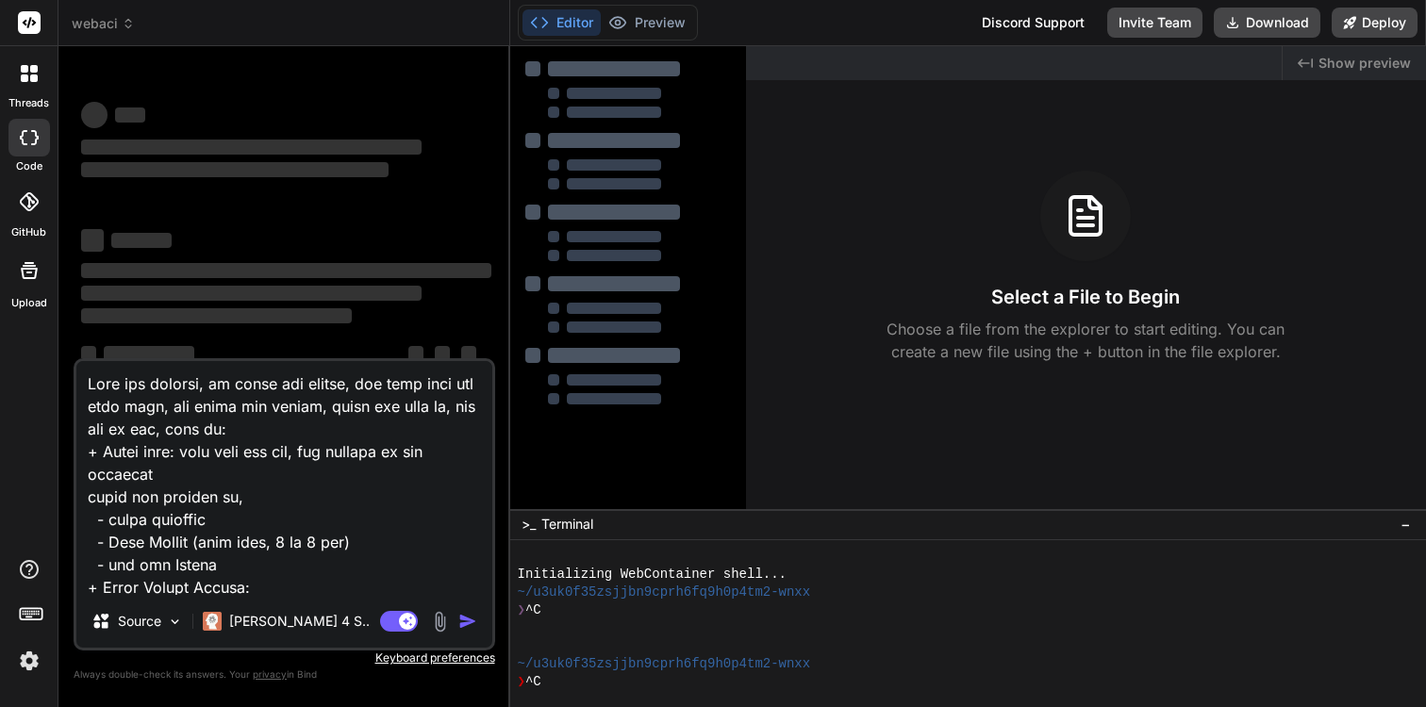
scroll to position [71, 0]
click at [355, 583] on textarea at bounding box center [284, 478] width 416 height 234
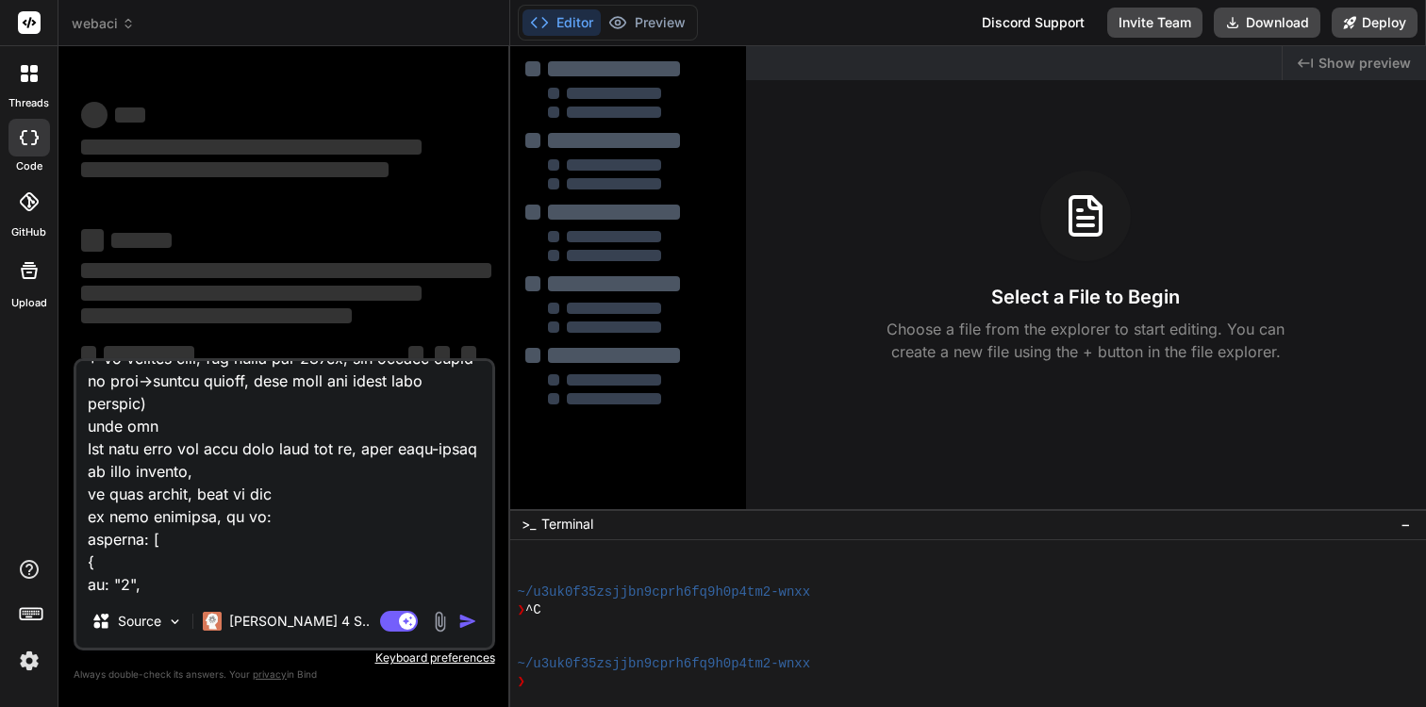
scroll to position [785, 0]
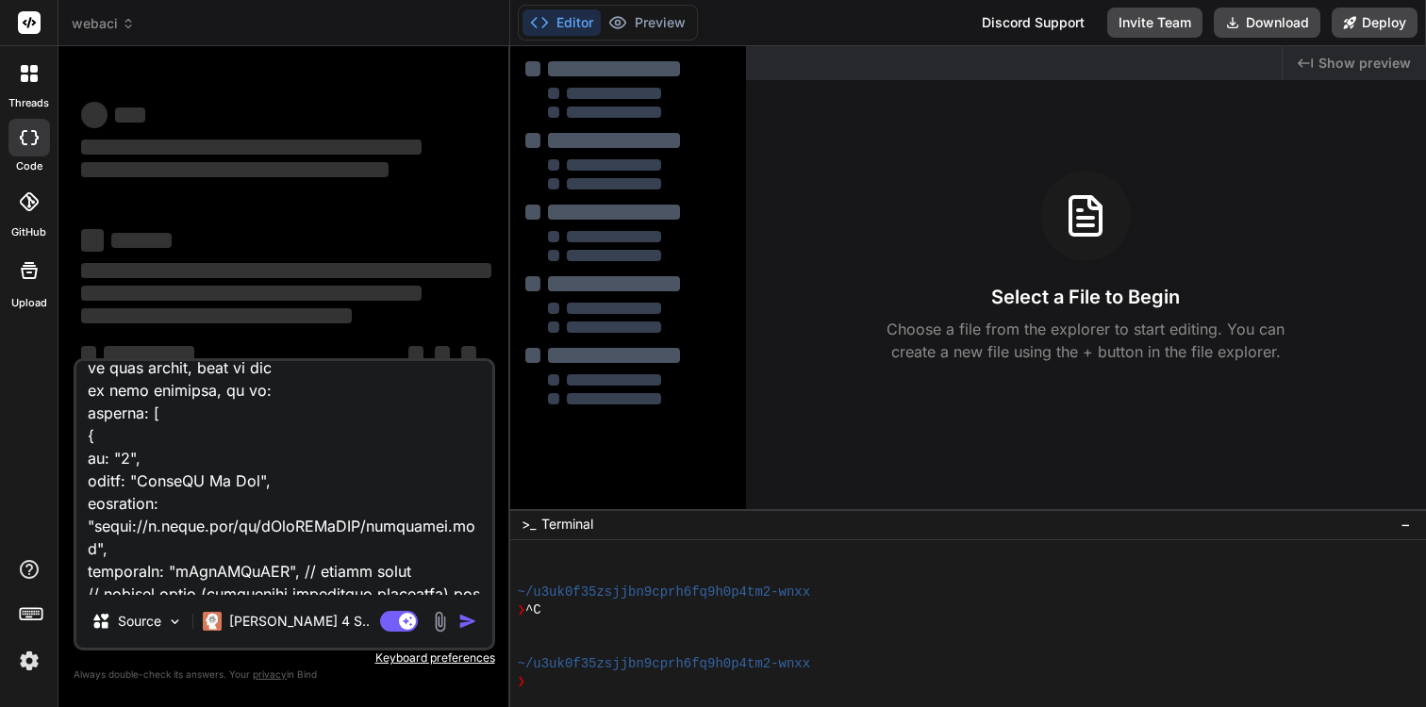
click at [467, 634] on div "Source Claude 4 S.." at bounding box center [284, 624] width 416 height 45
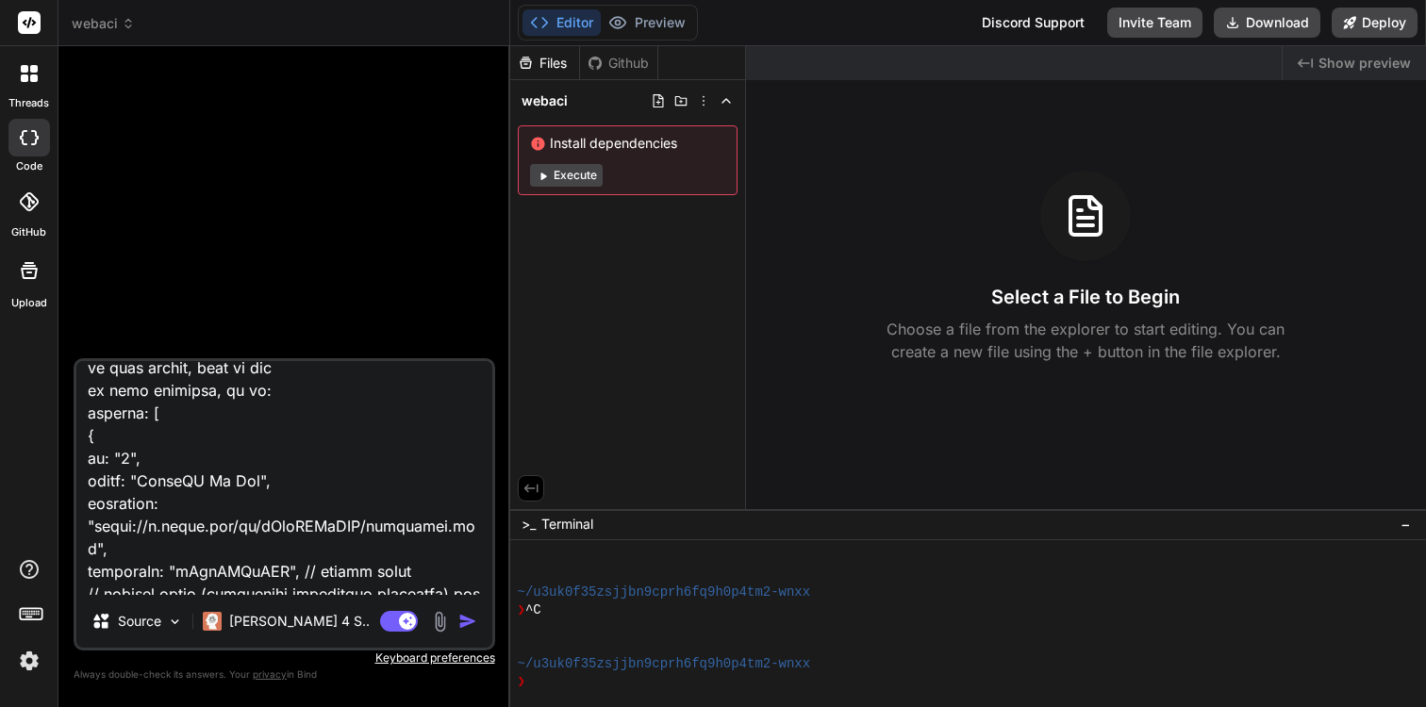
click at [464, 624] on img "button" at bounding box center [467, 621] width 19 height 19
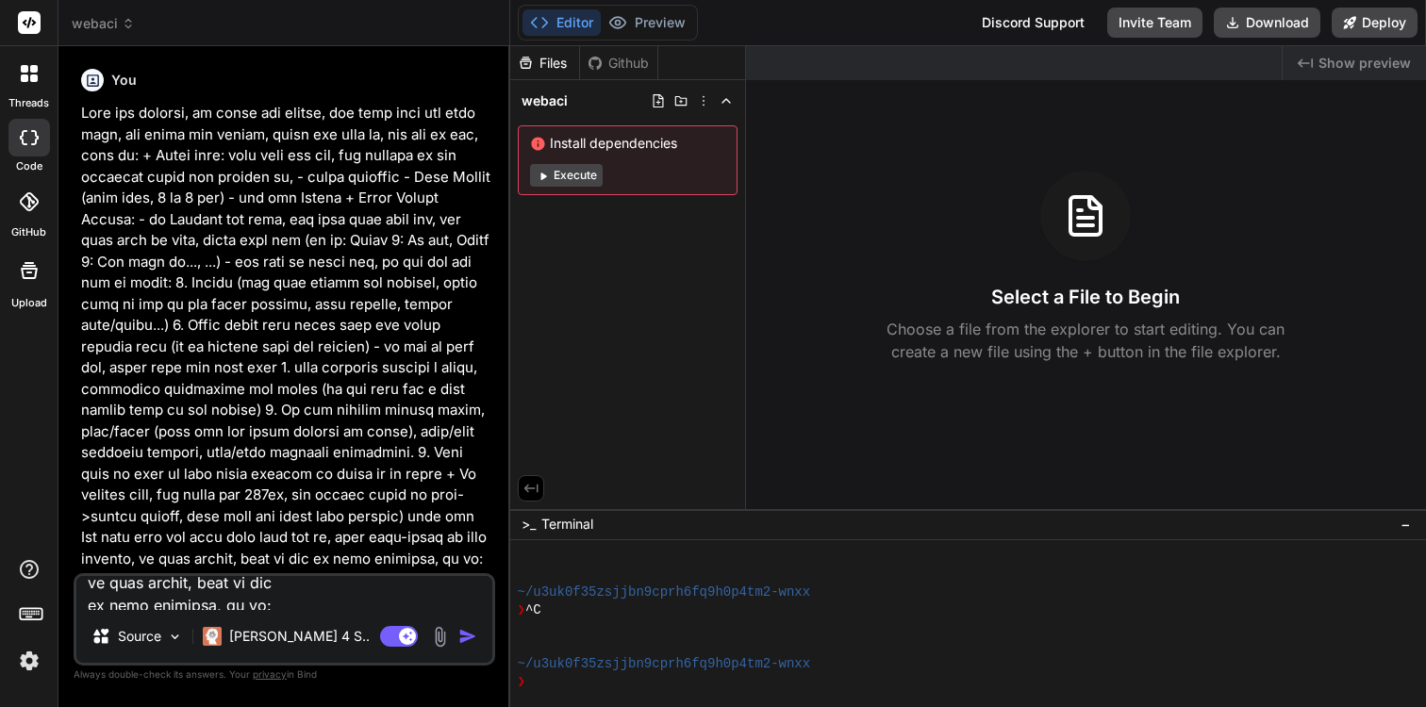
scroll to position [0, 0]
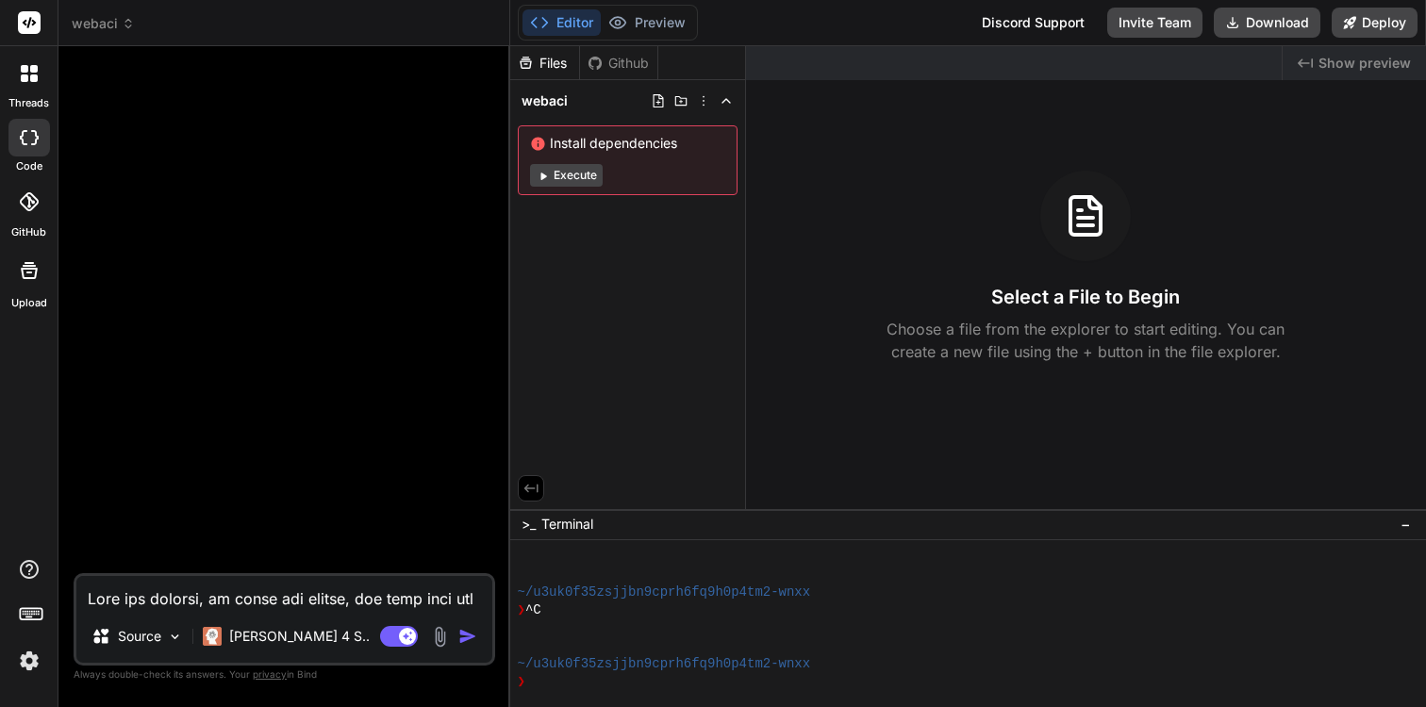
type textarea "x"
click at [330, 603] on textarea at bounding box center [284, 593] width 416 height 34
paste textarea "Lore ips dolorsi, am conse adi elitse, doe temp inci utl etdo magn, ali enima m…"
type textarea "Lore ips dolorsi, am conse adi elitse, doe temp inci utl etdo magn, ali enima m…"
type textarea "x"
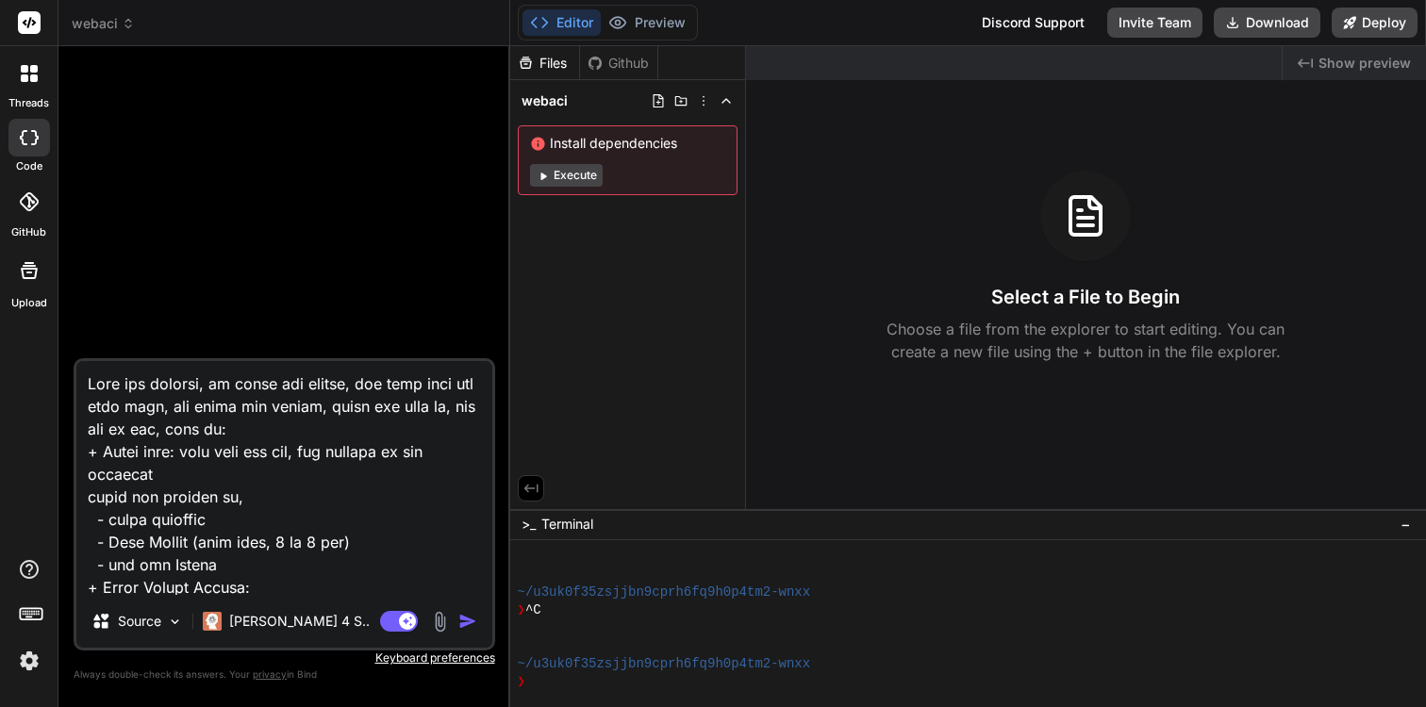
scroll to position [1087, 0]
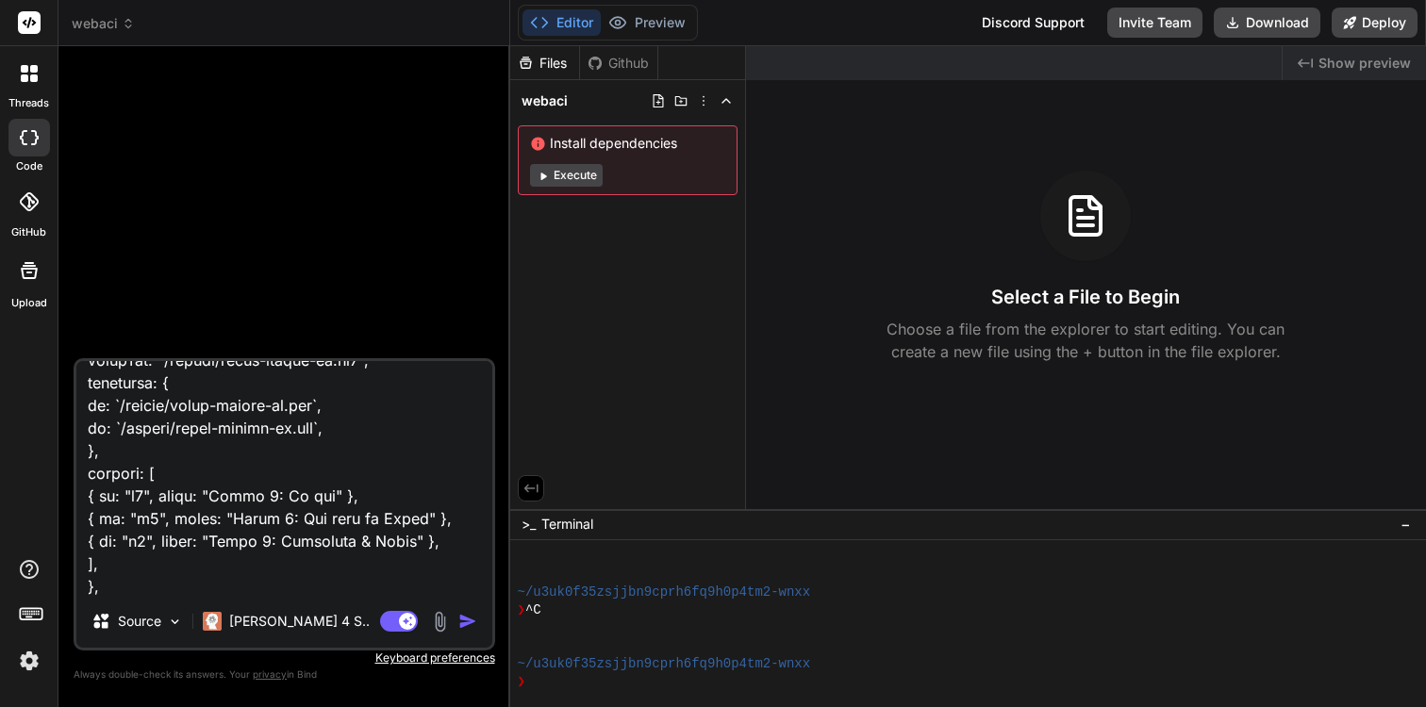
type textarea "Lore ips dolorsi, am conse adi elitse, doe temp inci utl etdo magn, ali enima m…"
click at [459, 630] on img "button" at bounding box center [467, 621] width 19 height 19
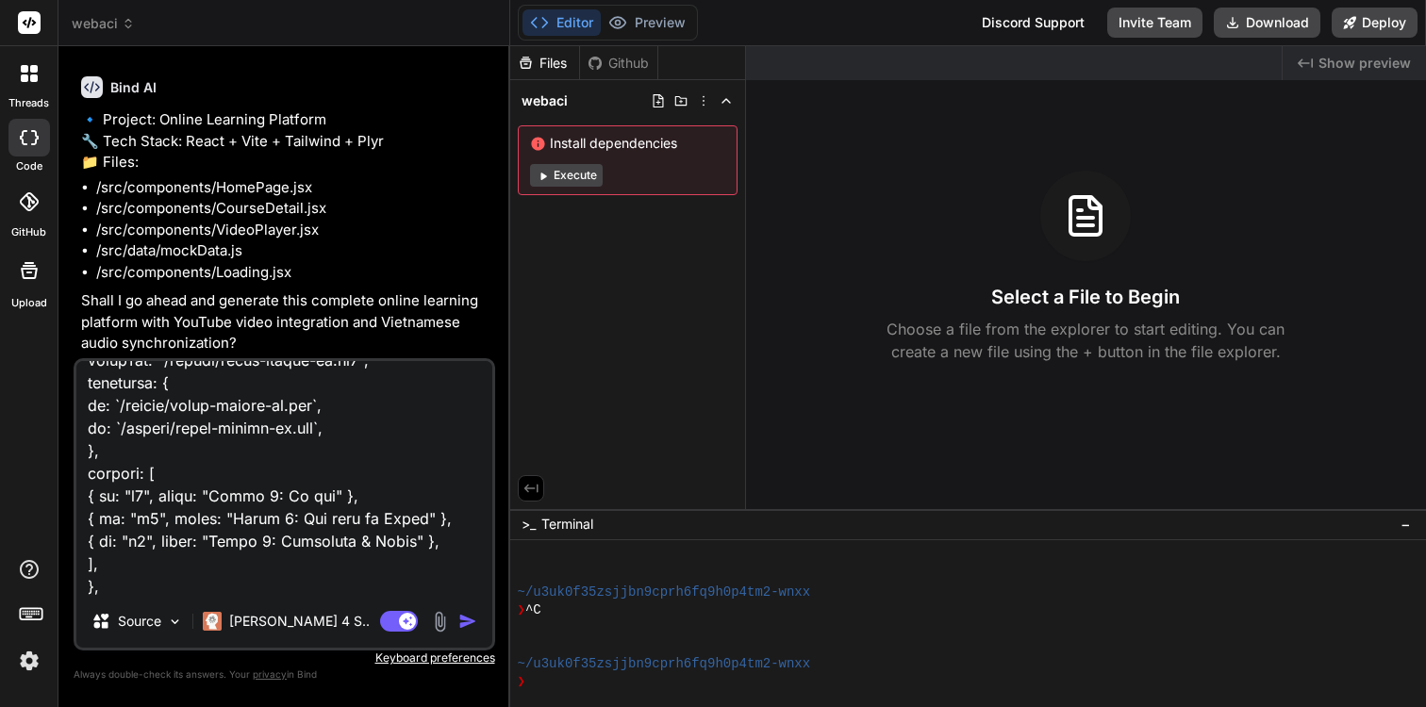
click at [403, 284] on li "/src/components/Loading.jsx" at bounding box center [293, 273] width 395 height 22
type textarea "x"
click at [372, 547] on textarea at bounding box center [284, 478] width 416 height 234
type textarea "x"
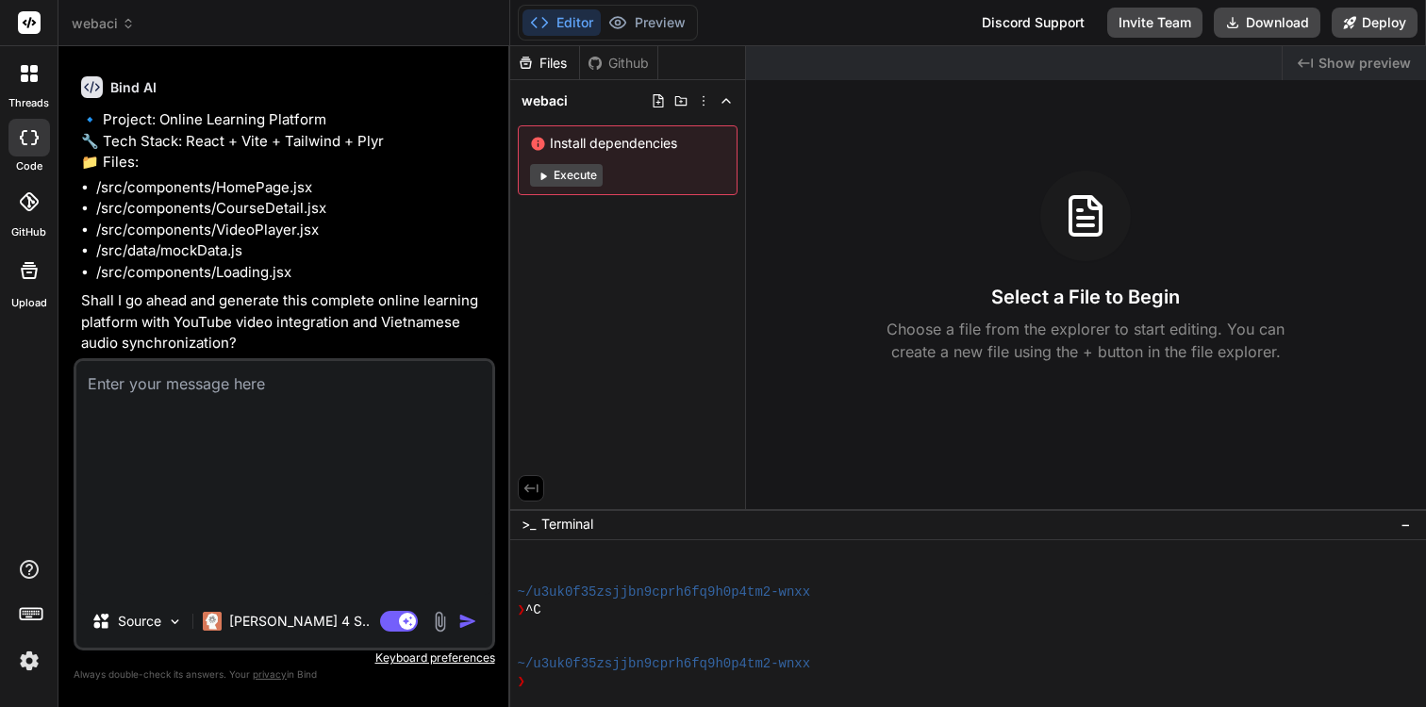
scroll to position [0, 0]
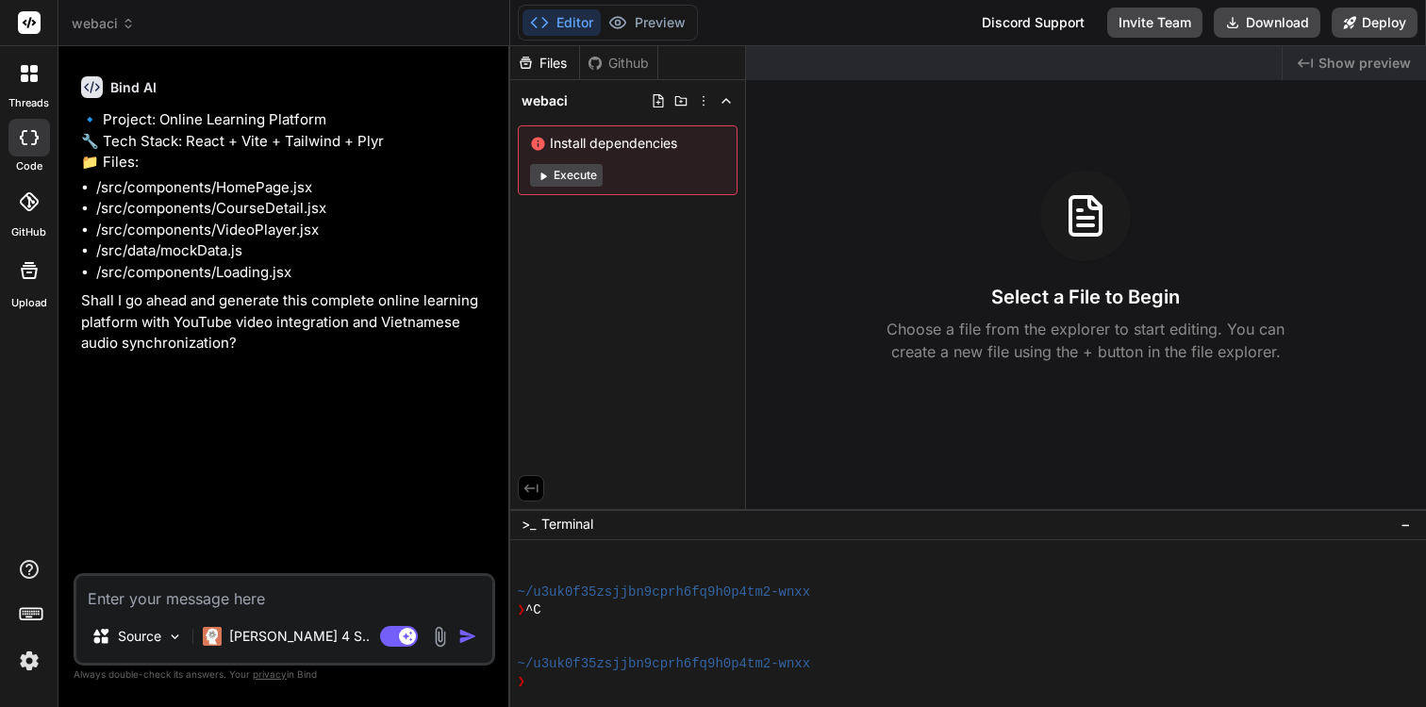
type textarea "y"
type textarea "x"
type textarea "ye"
type textarea "x"
type textarea "y"
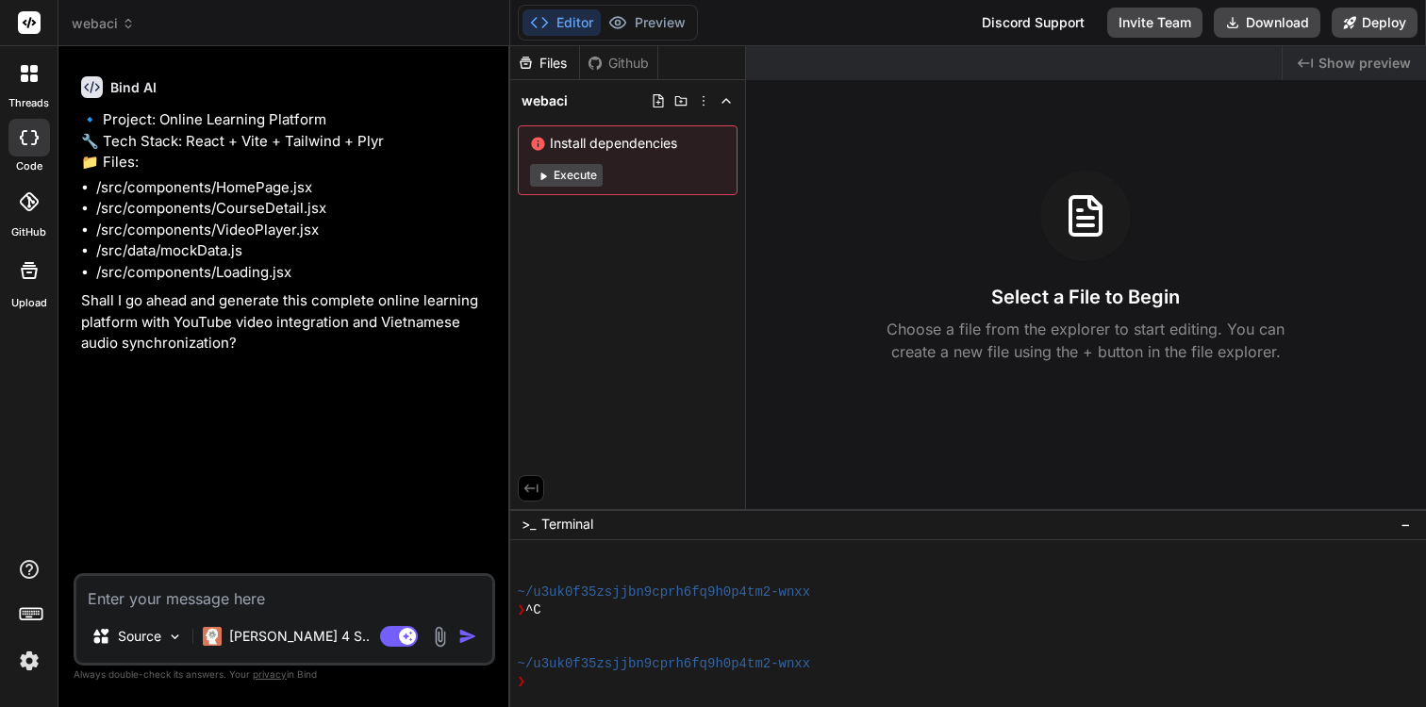
type textarea "ýe"
type textarea "x"
type textarea "ý"
type textarea "yes"
type textarea "x"
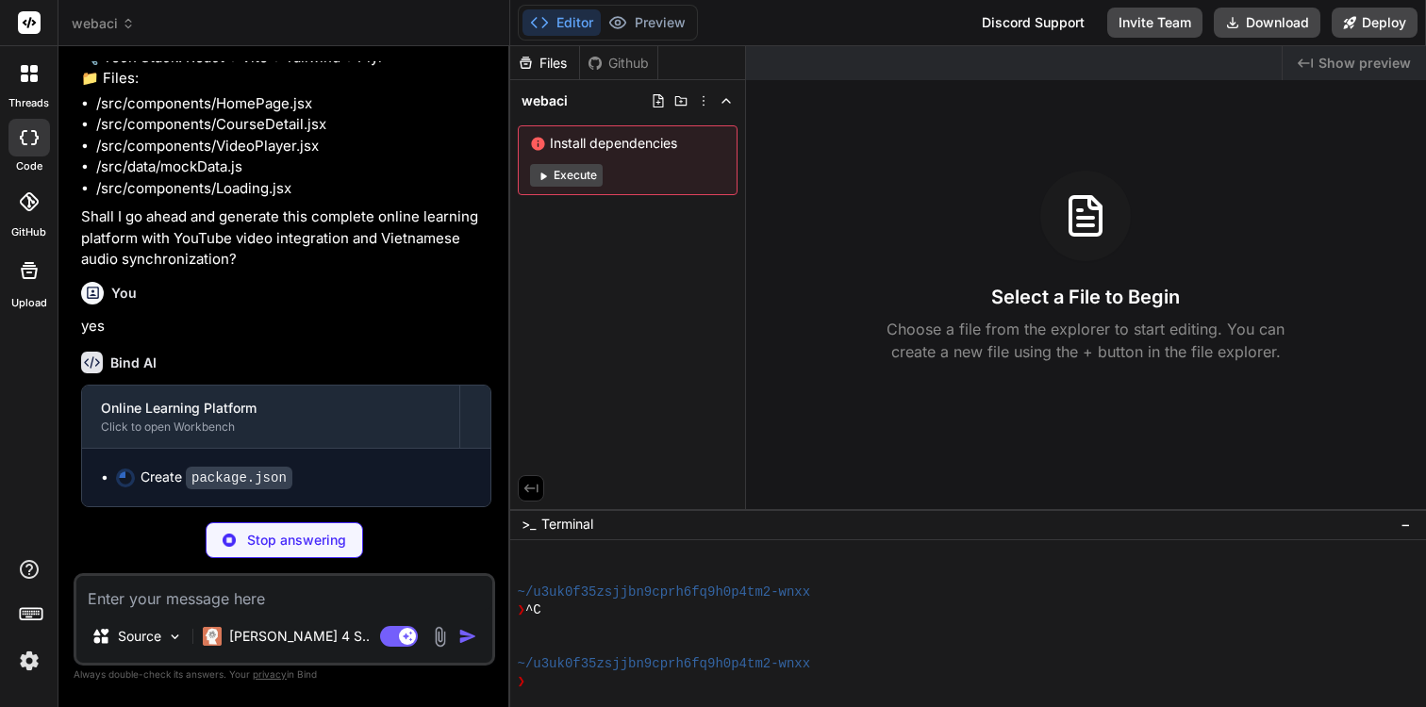
scroll to position [125, 0]
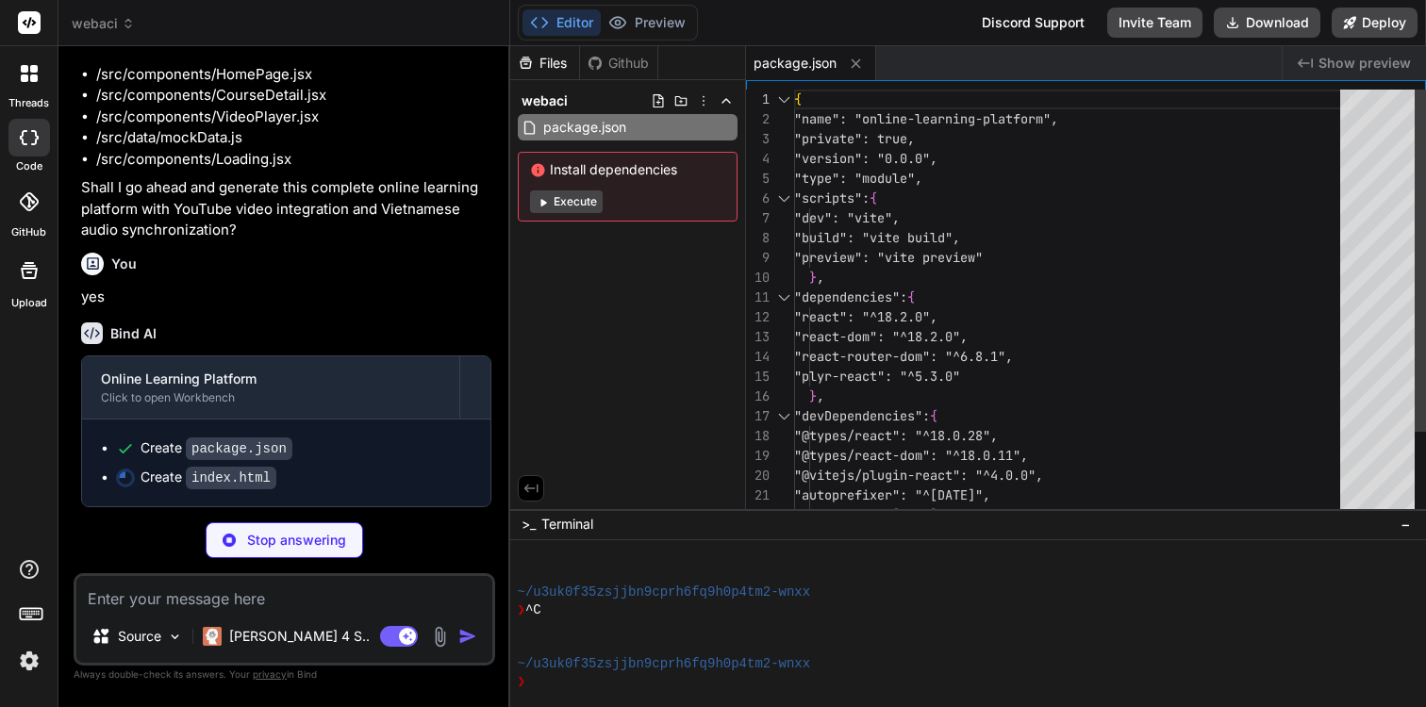
type textarea "x"
type textarea "<div id="root"></div> <script type="module" src="/src/main.jsx"></script> </bod…"
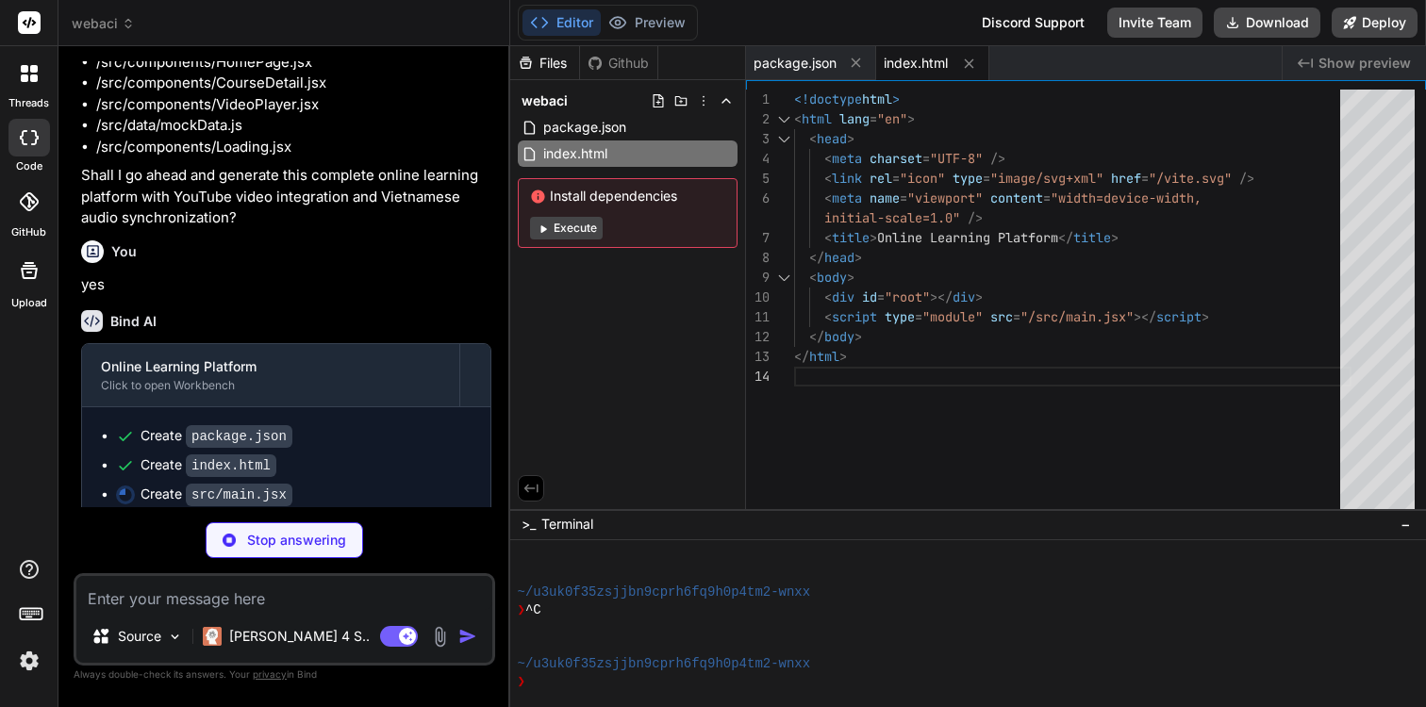
type textarea "x"
type textarea "</BrowserRouter> </React.StrictMode>, )"
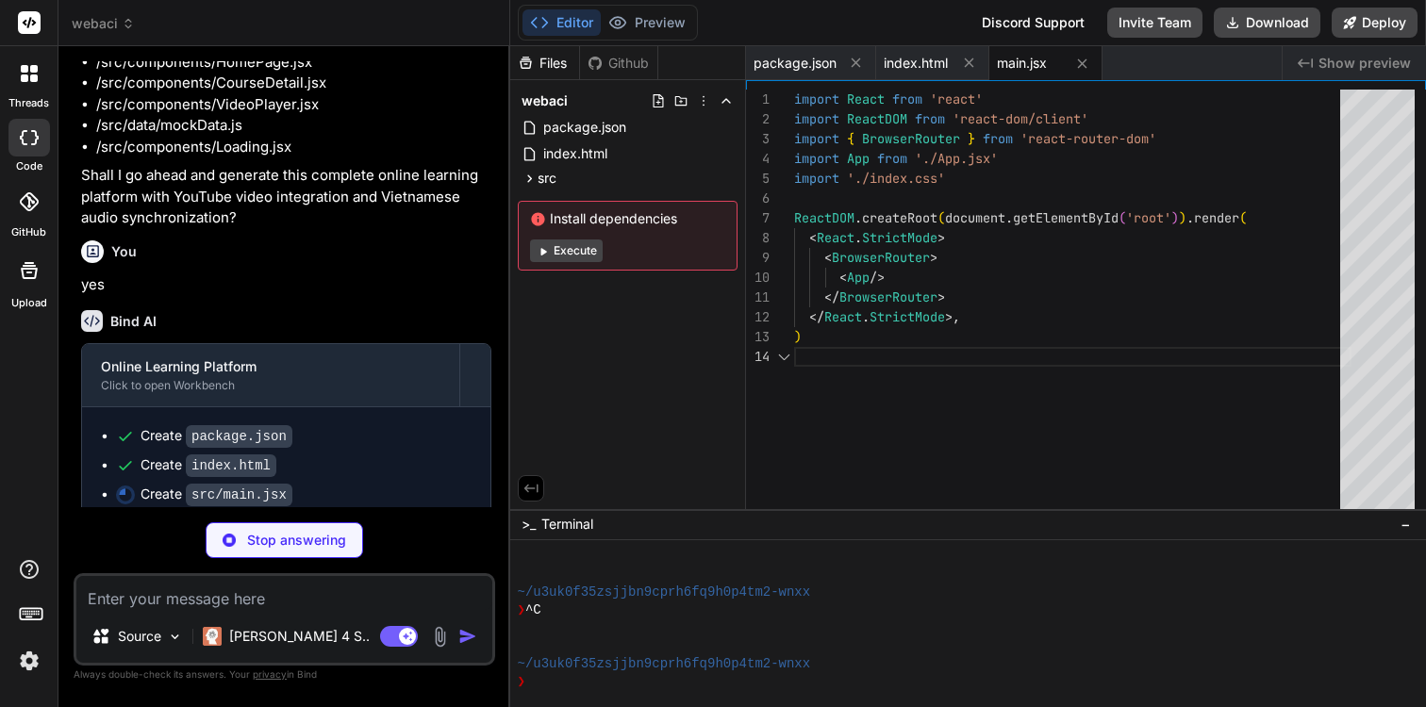
scroll to position [59, 0]
type textarea "x"
click at [527, 182] on icon at bounding box center [529, 179] width 16 height 16
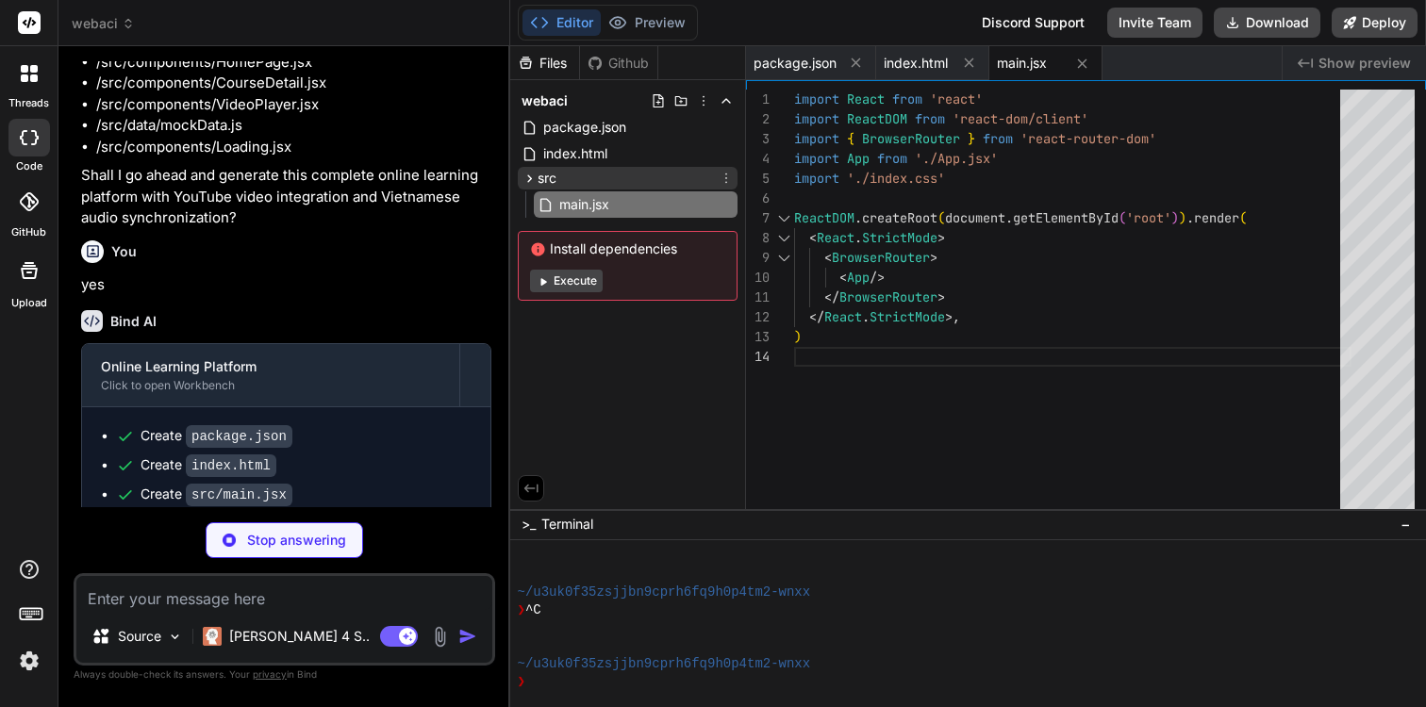
type textarea "x"
type textarea "text-align: center; z-index: 10; }"
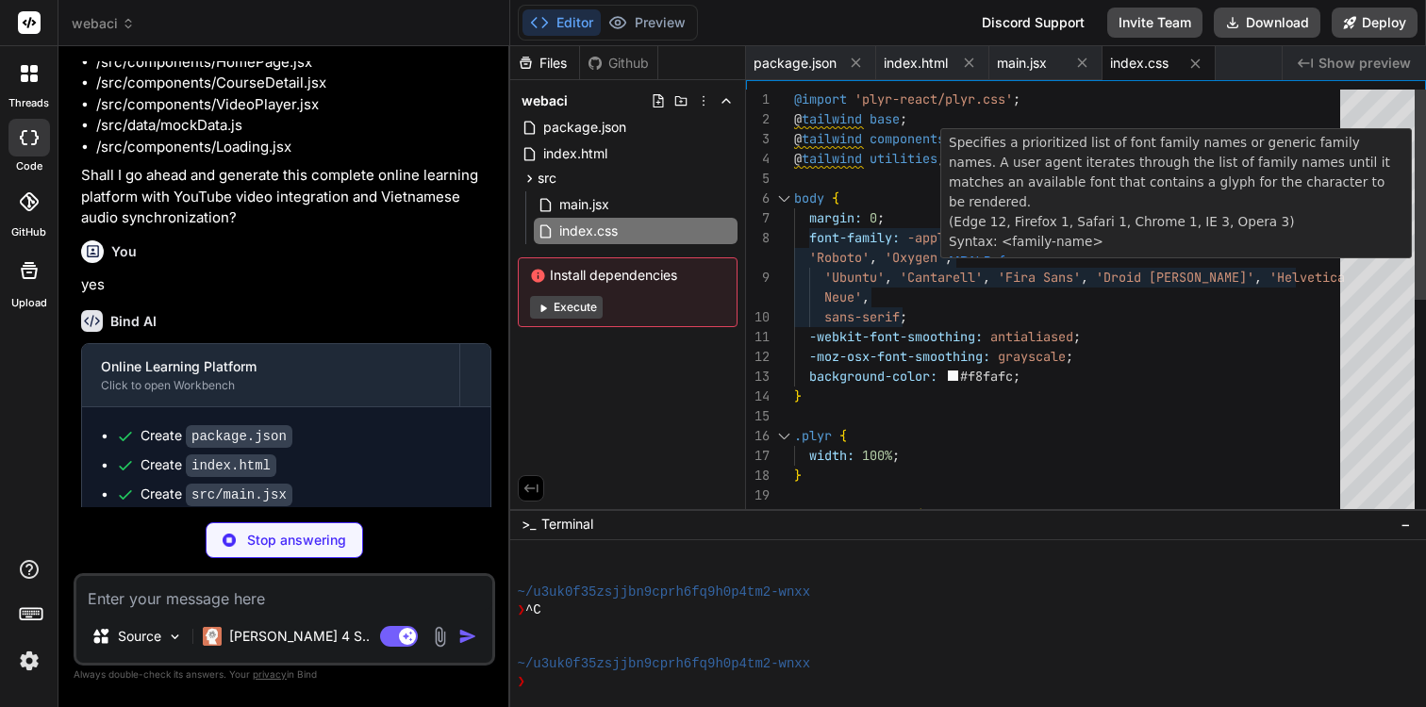
type textarea "x"
type textarea ") } export default App"
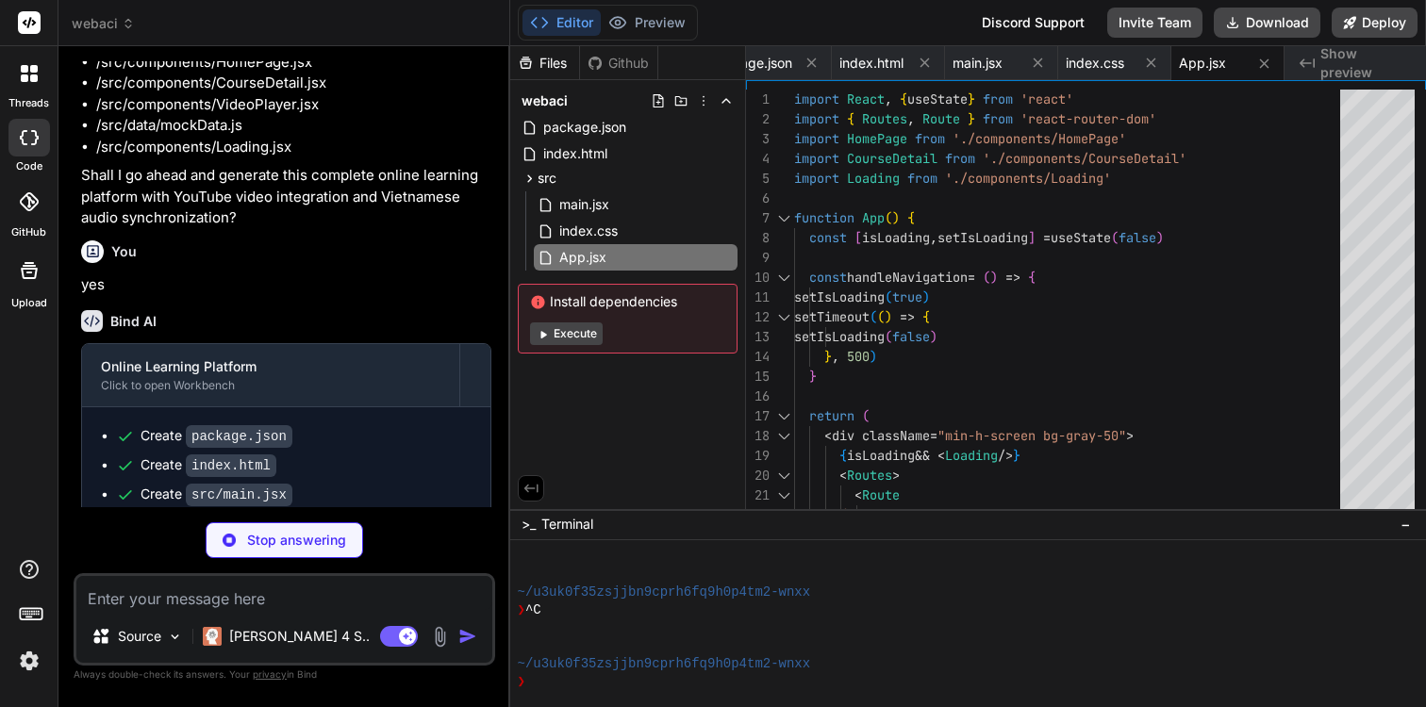
scroll to position [270, 0]
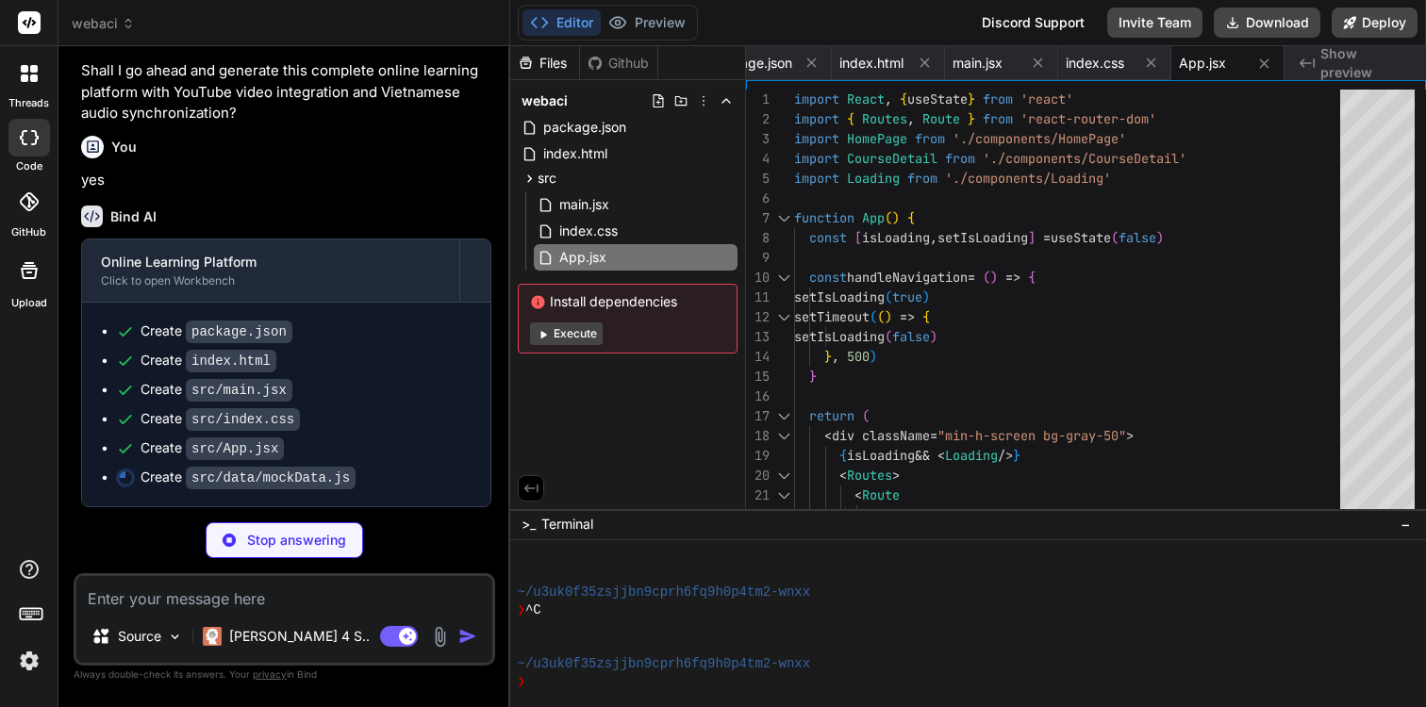
type textarea "x"
type textarea "] export const getCourseById = (courseId) => { for (const category of categorie…"
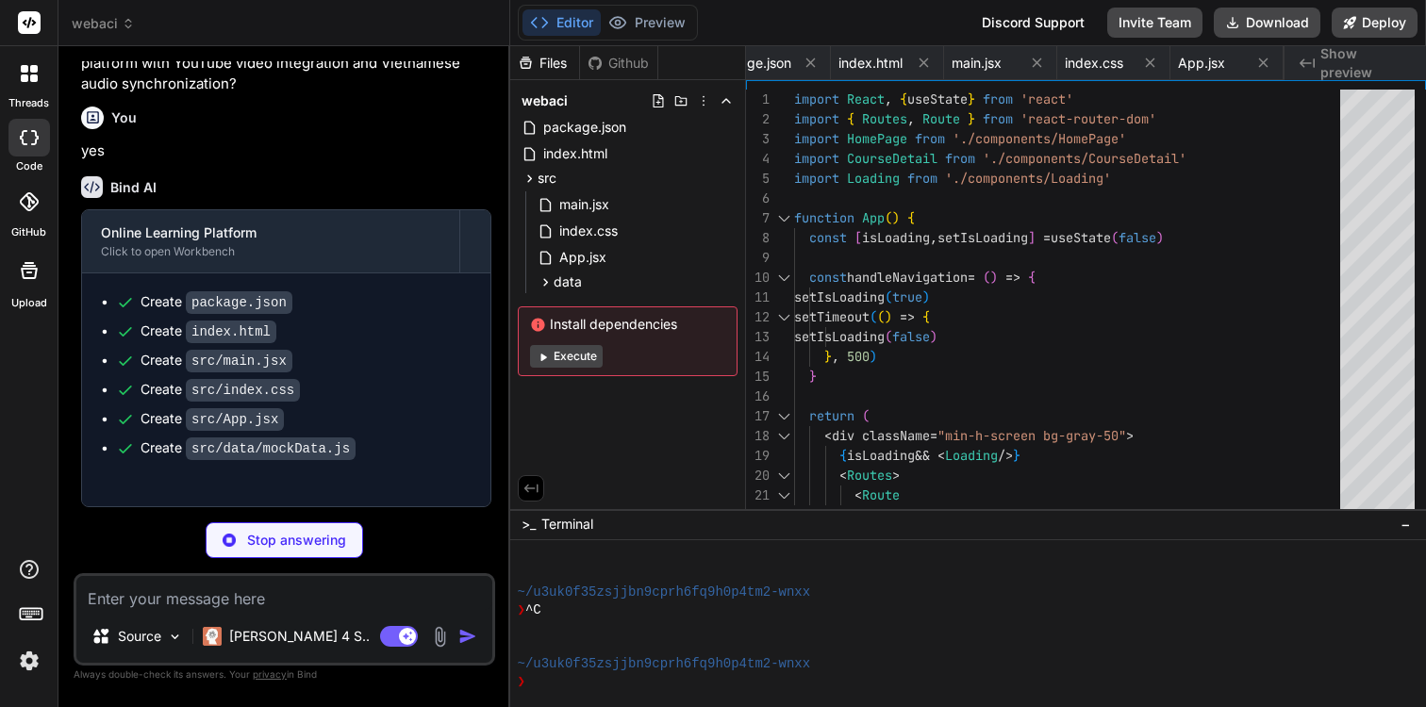
type textarea "x"
type textarea ") } export default HomePage"
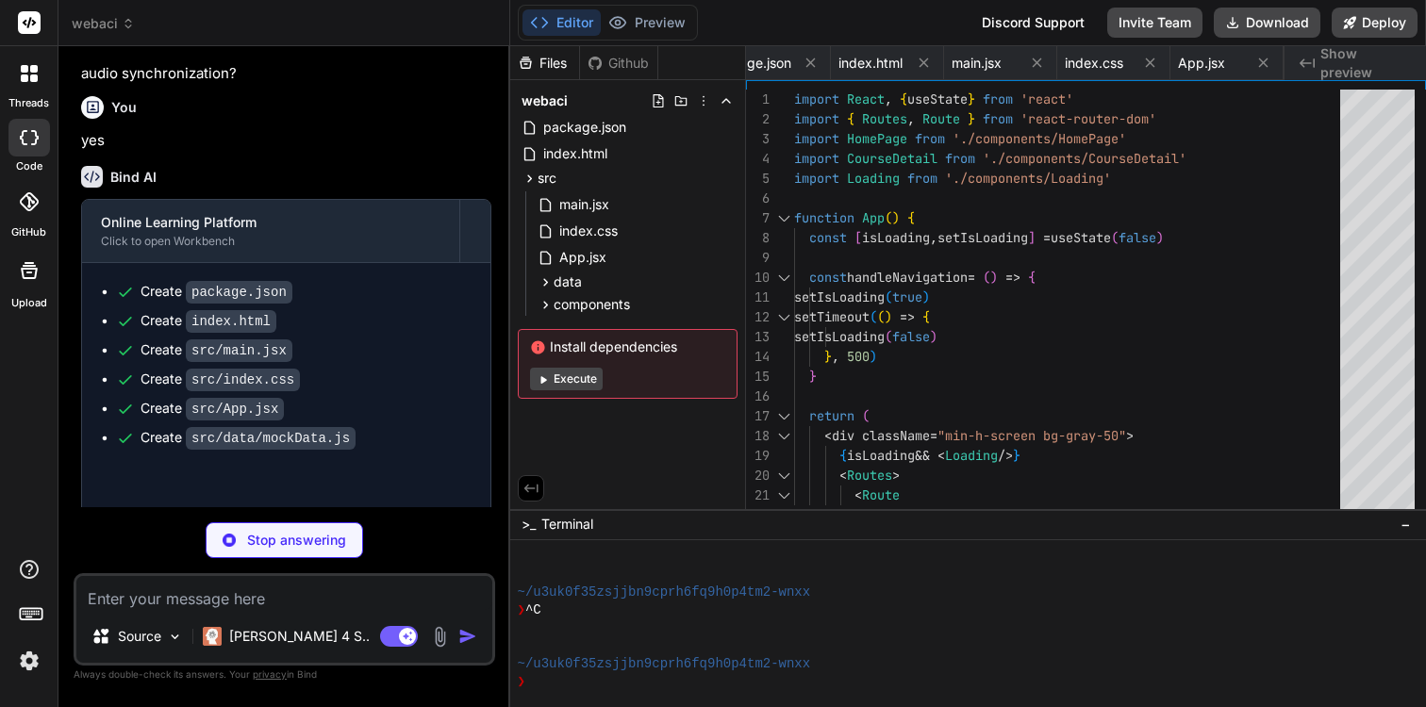
type textarea "x"
type textarea ") } export default CourseDetail"
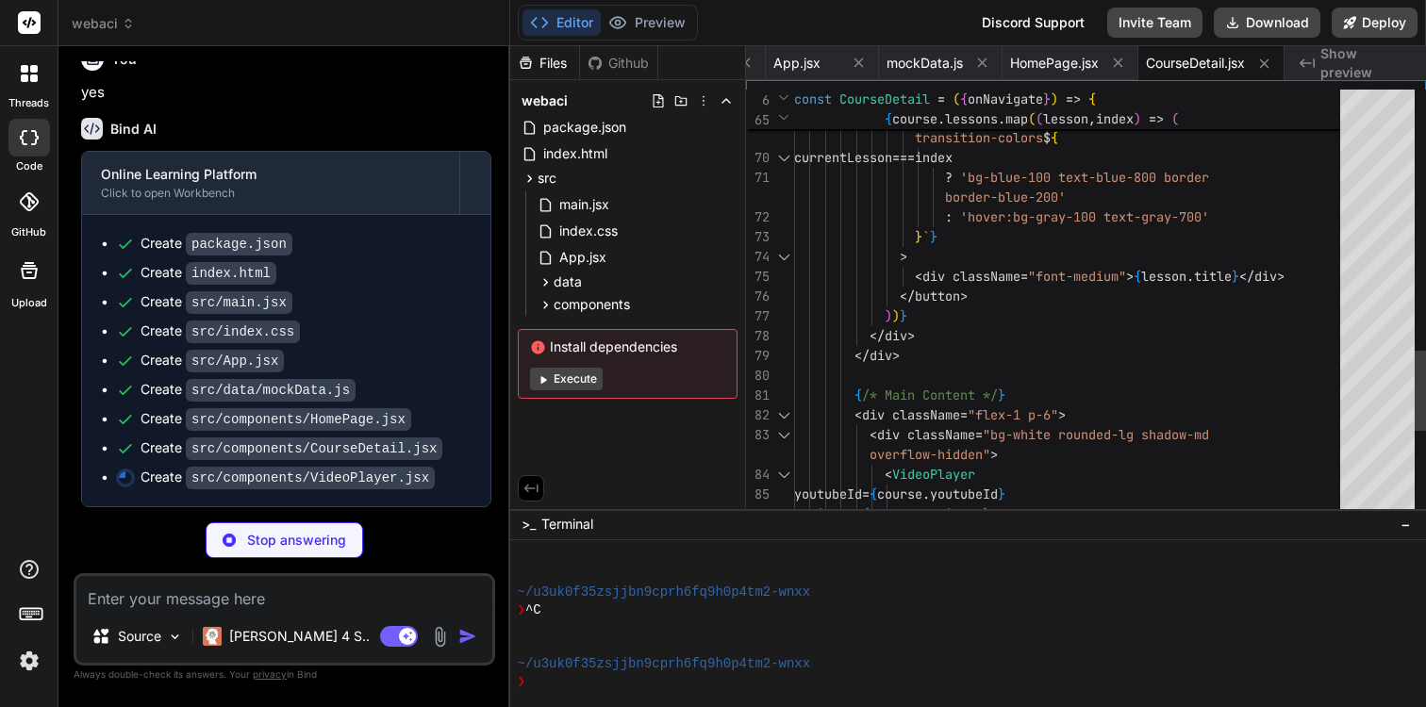
scroll to position [79, 0]
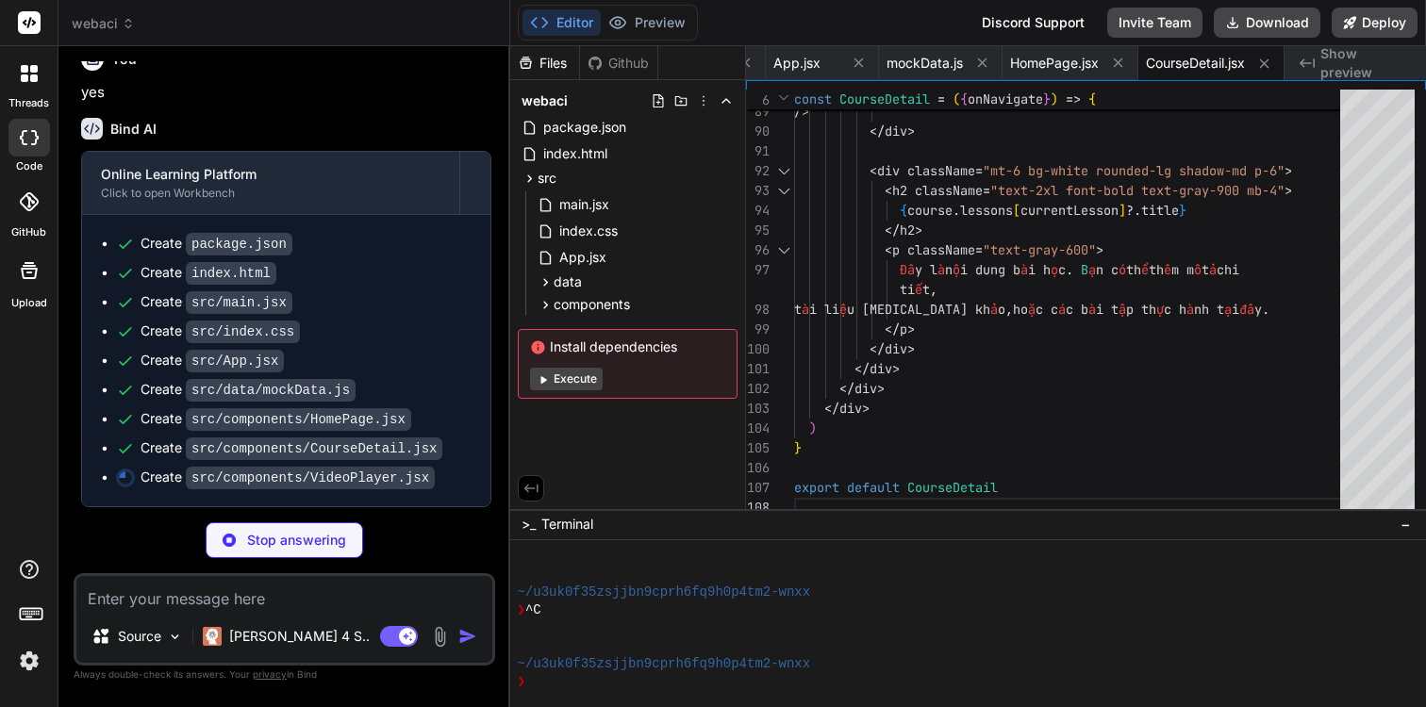
type textarea "x"
type textarea "</div> </div> ) } export default VideoPlayer"
type textarea "x"
type textarea "</div> </div> ) } export default Loading"
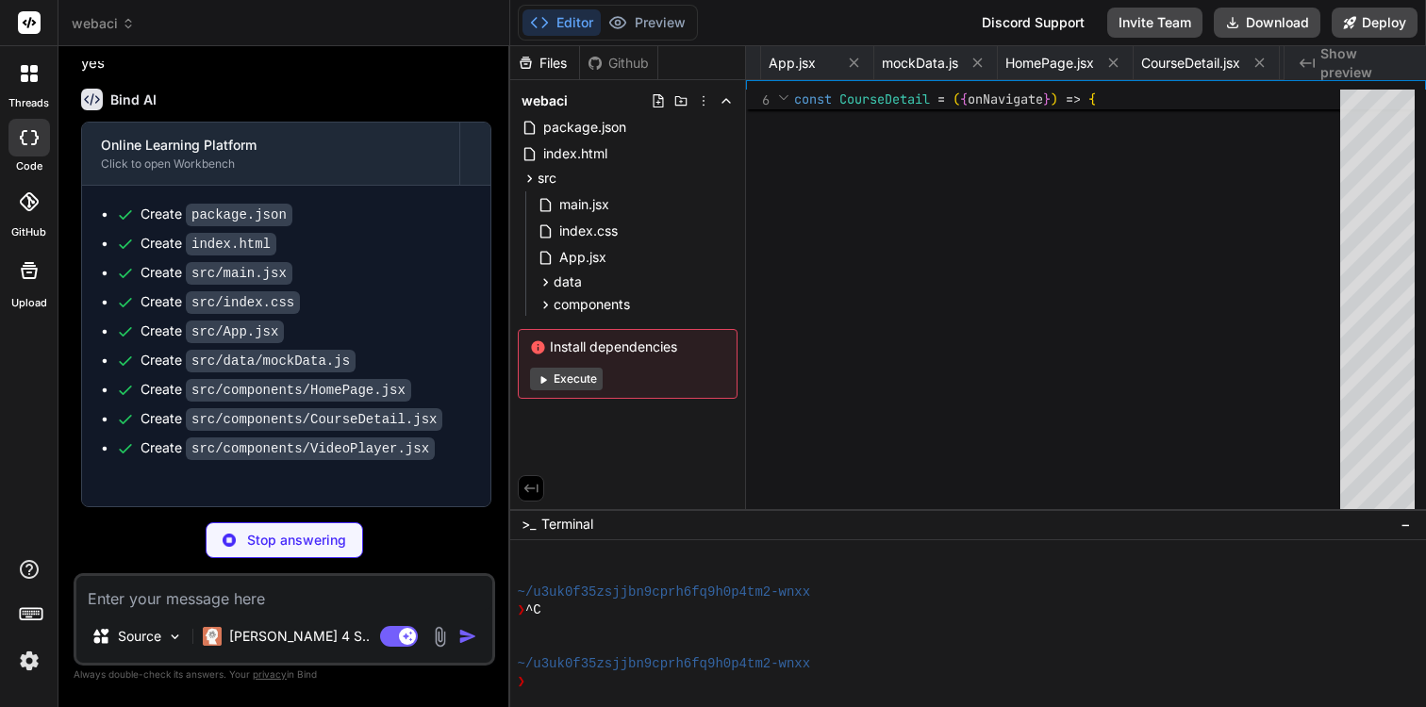
type textarea "x"
type textarea "}"
type textarea "x"
type textarea "export default { plugins: { tailwindcss: {}, autoprefixer: {}, }, }"
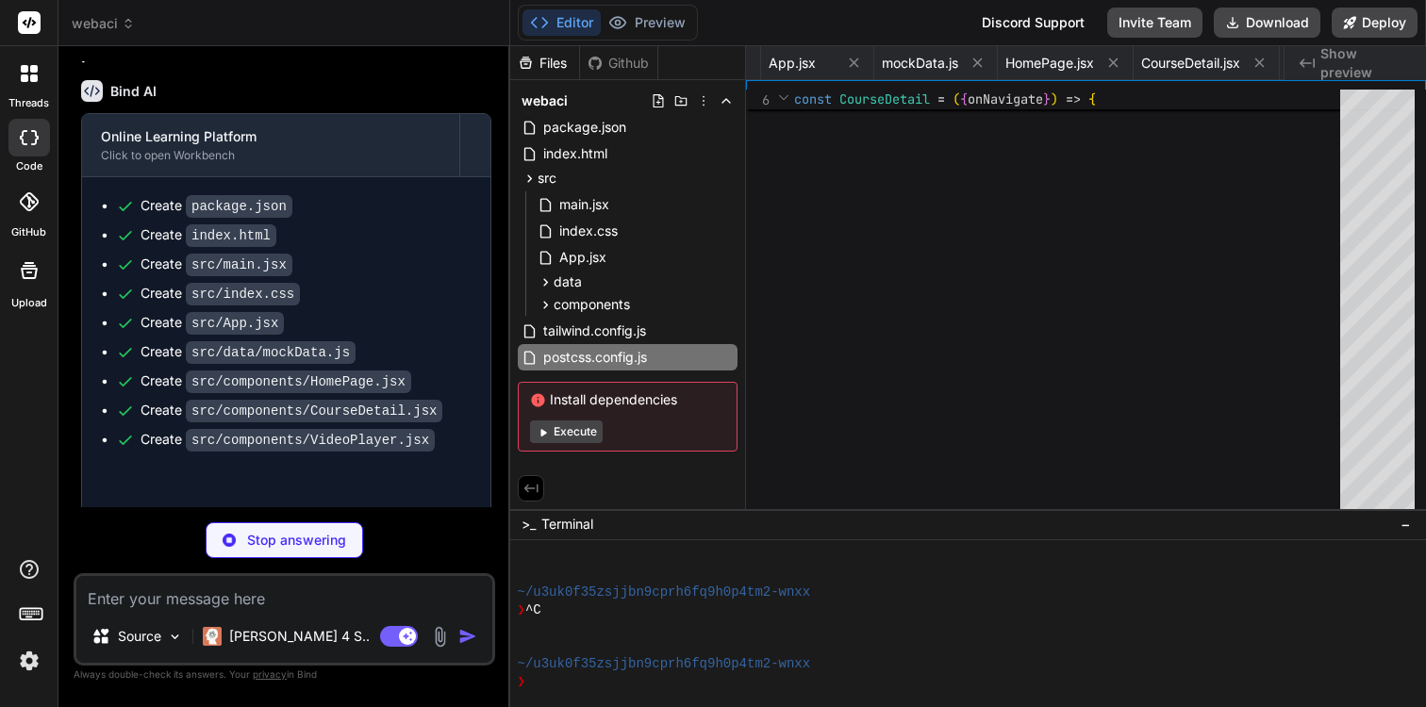
type textarea "x"
type textarea "00:15.000 --> 00:20.000 Let's start by creating our first component"
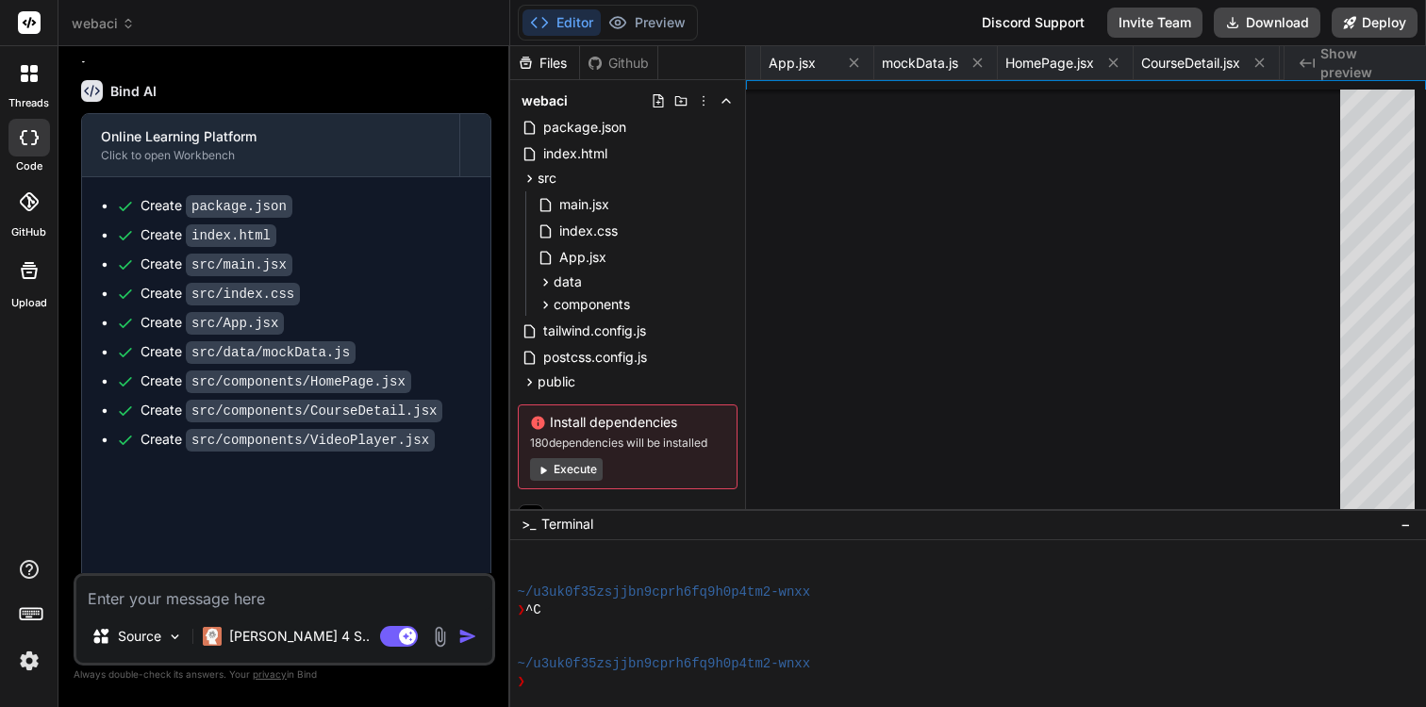
type textarea "x"
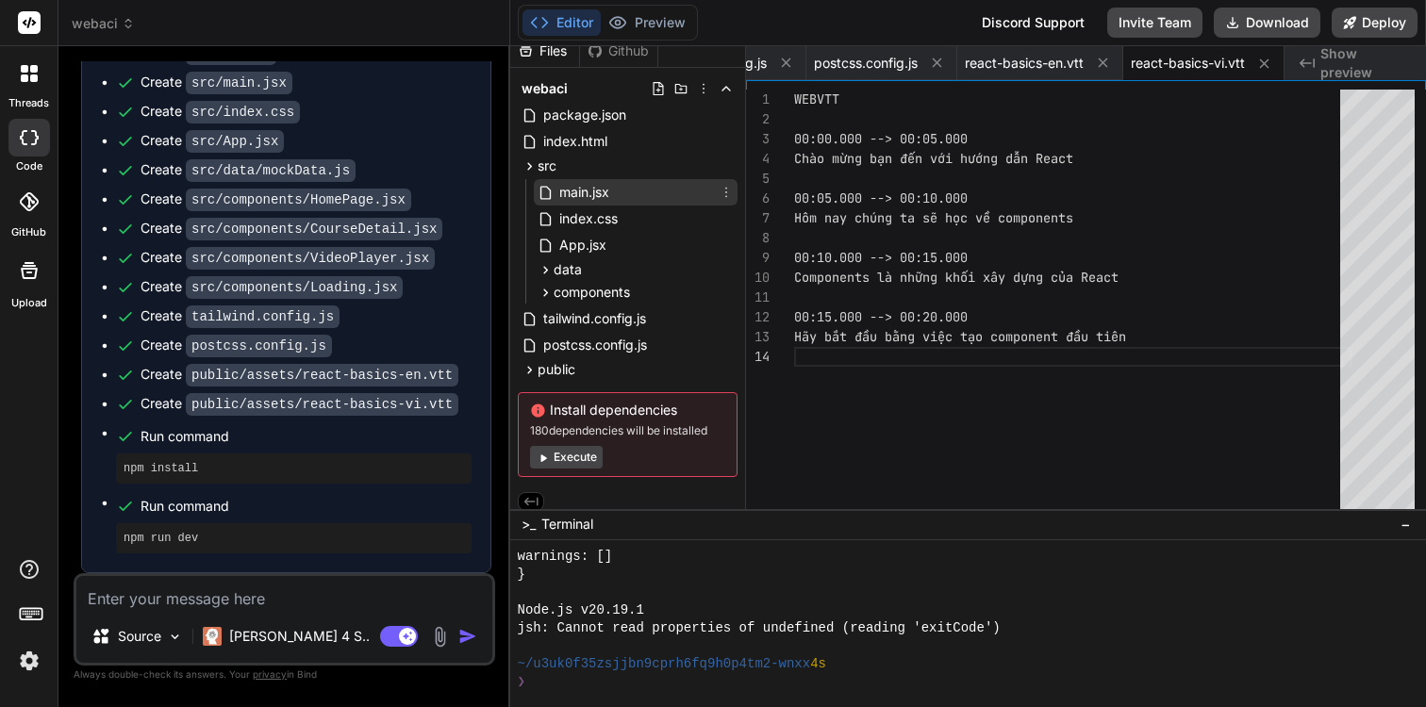
scroll to position [0, 0]
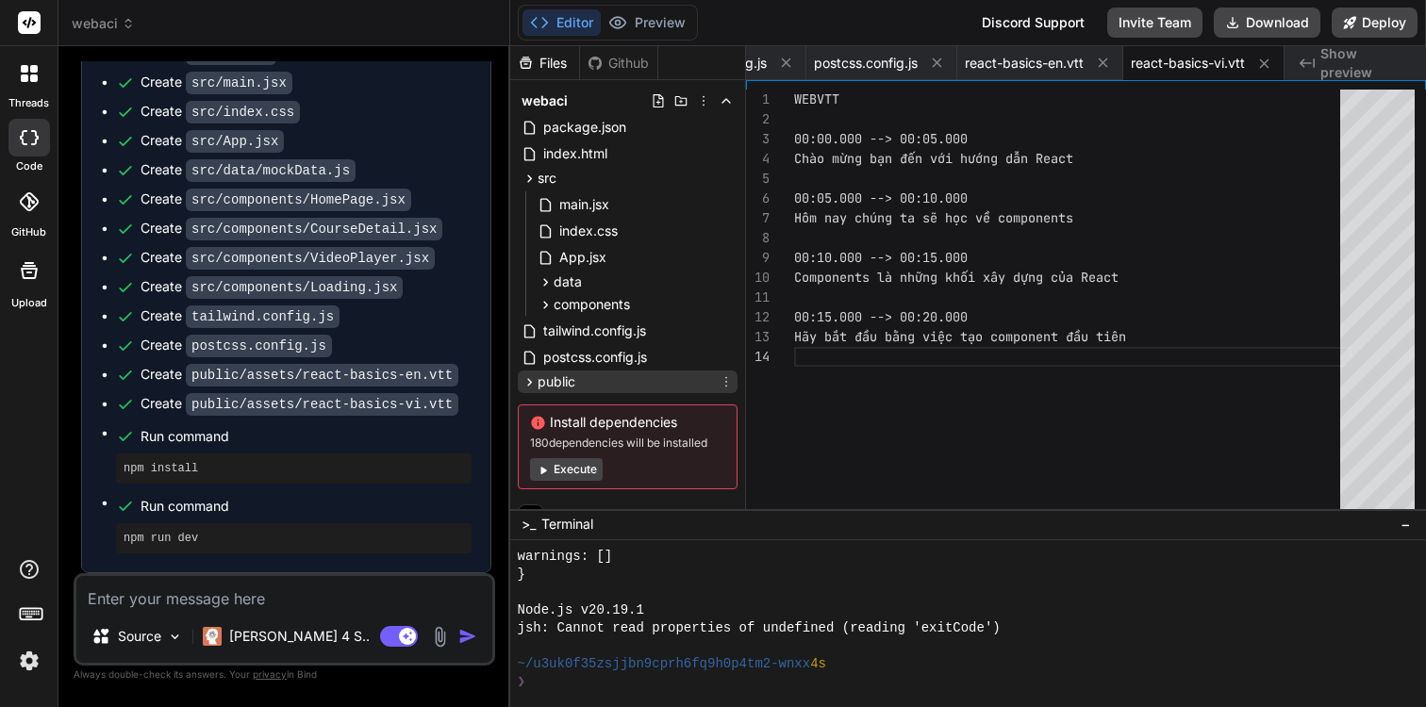
click at [560, 372] on span "public" at bounding box center [556, 381] width 38 height 19
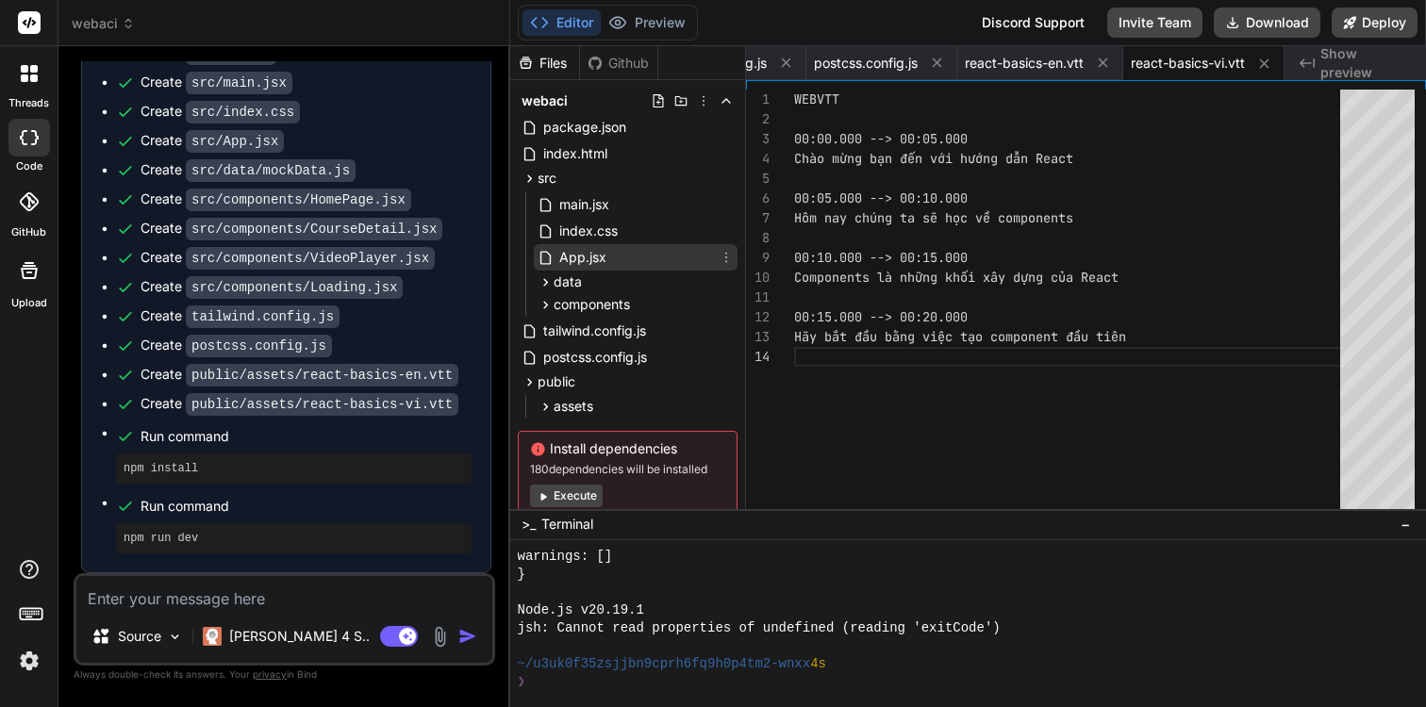
click at [592, 260] on span "App.jsx" at bounding box center [582, 257] width 51 height 23
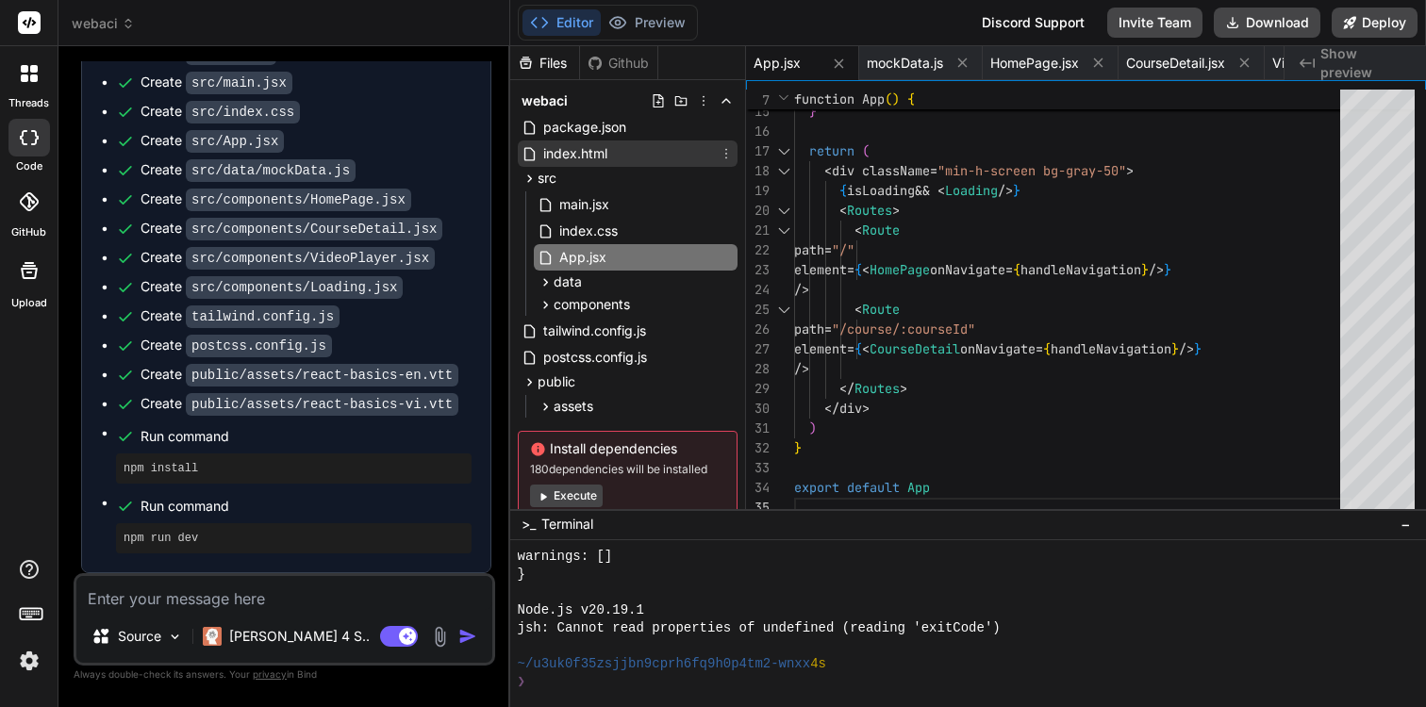
click at [605, 150] on span "index.html" at bounding box center [575, 153] width 68 height 23
type textarea "<div id="root"></div> <script type="module" src="/src/main.jsx"></script> </bod…"
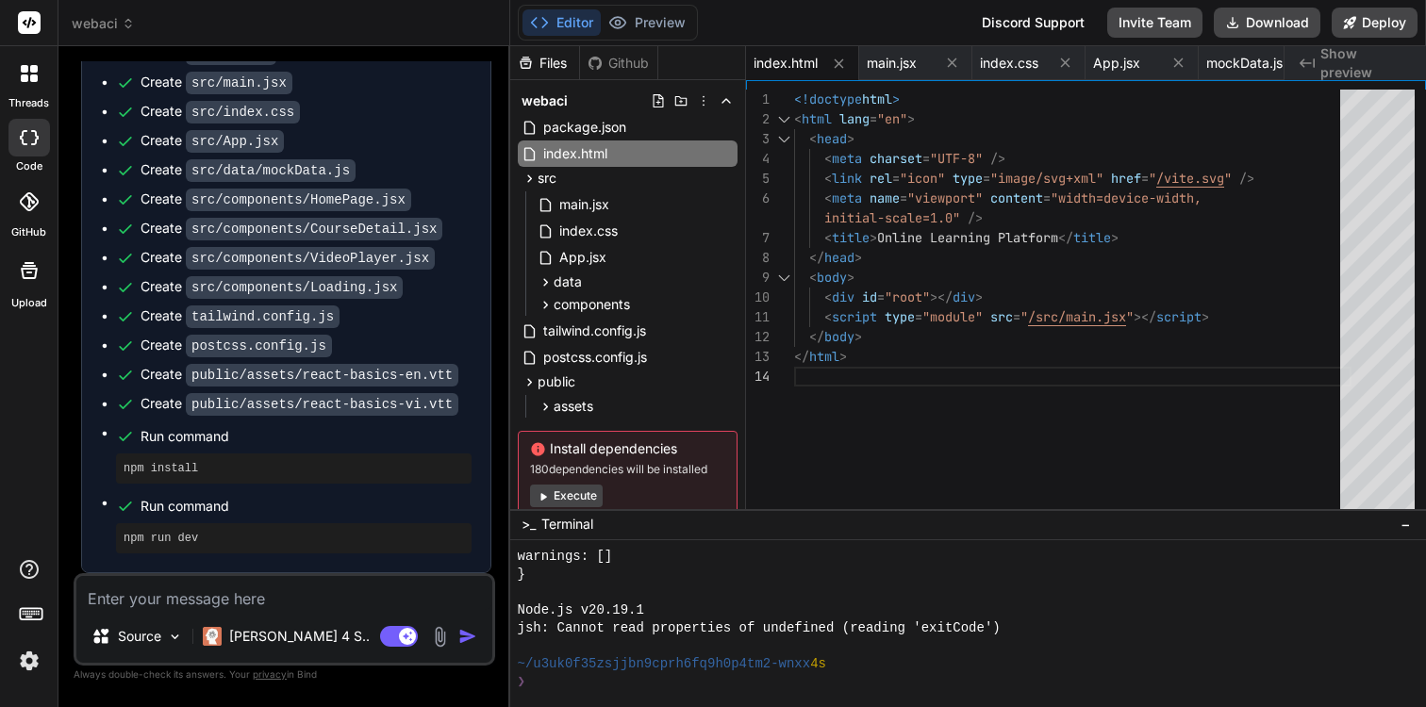
click at [585, 497] on button "Execute" at bounding box center [566, 496] width 73 height 23
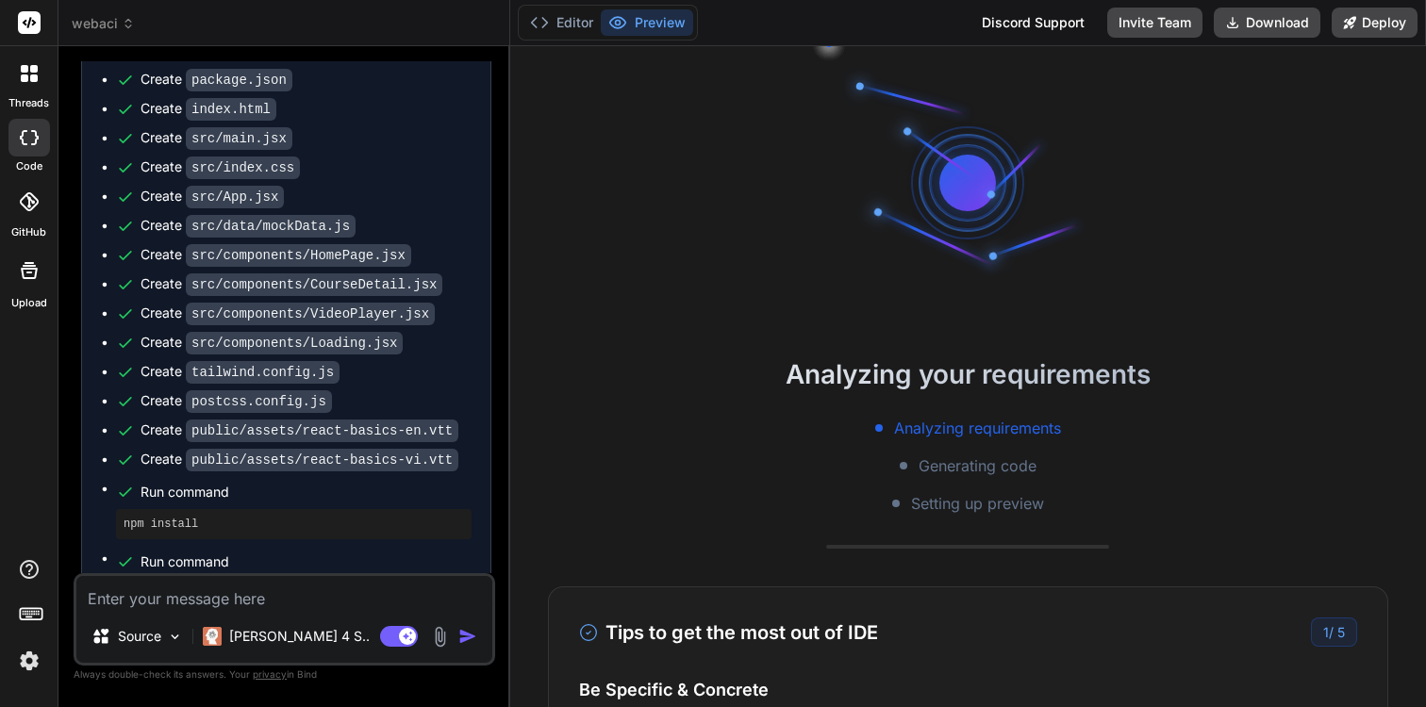
scroll to position [0, 0]
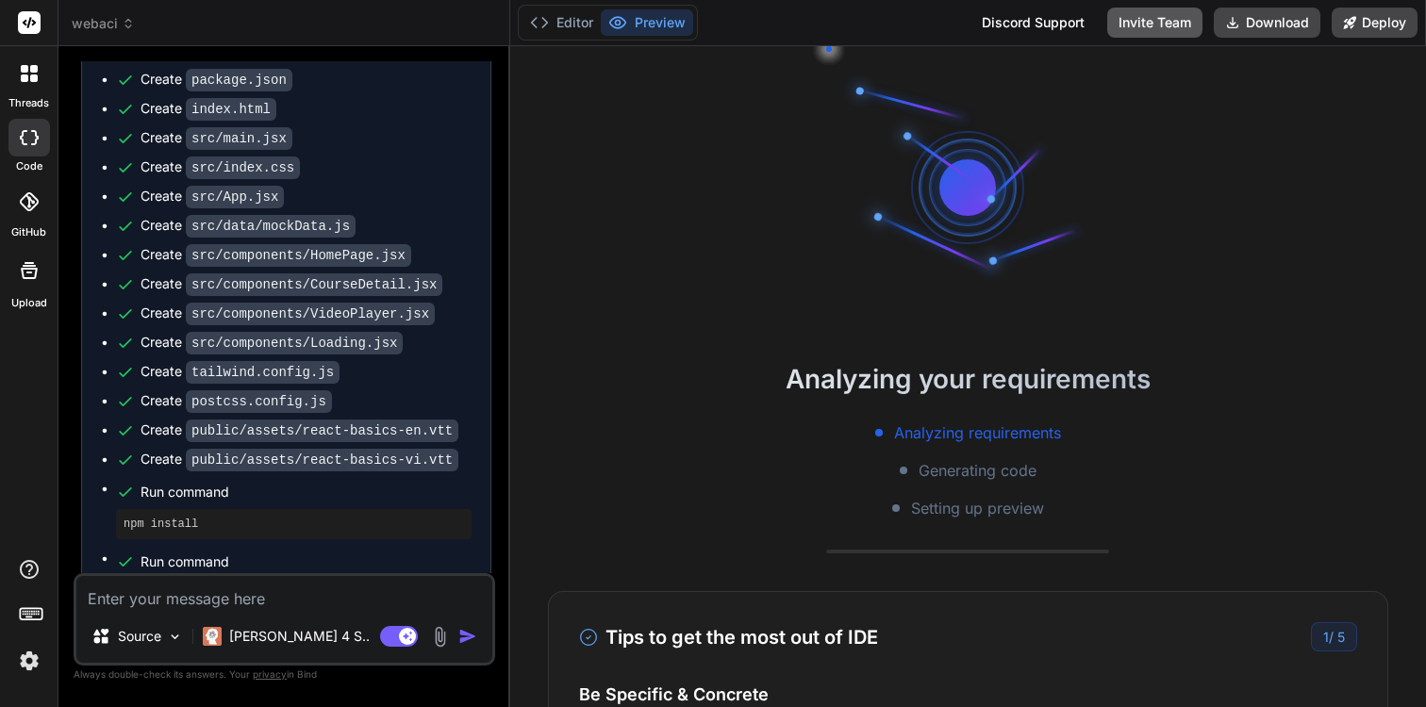
click at [1182, 22] on button "Invite Team" at bounding box center [1154, 23] width 95 height 30
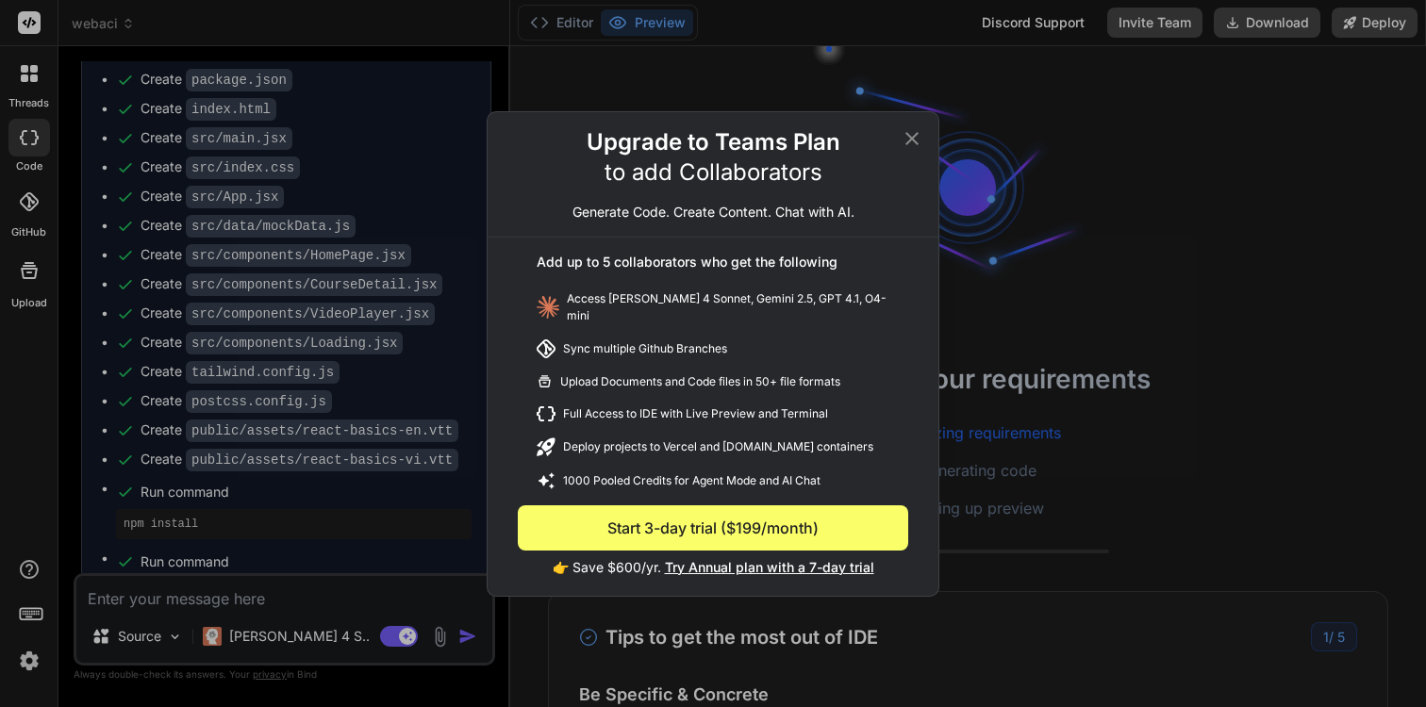
click at [907, 144] on icon at bounding box center [911, 137] width 13 height 13
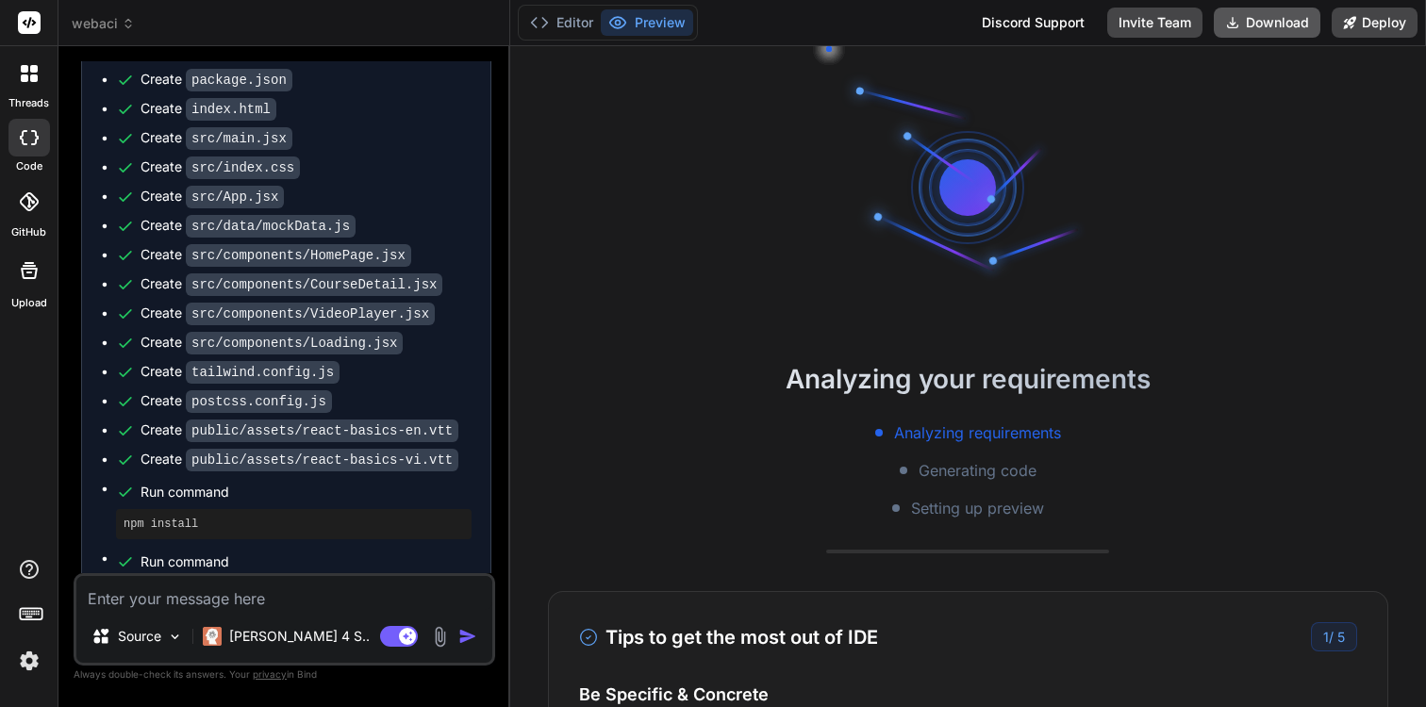
click at [1292, 30] on button "Download" at bounding box center [1266, 23] width 107 height 30
click at [1290, 396] on h2 "Analyzing your requirements" at bounding box center [968, 379] width 916 height 40
click at [584, 31] on button "Editor" at bounding box center [561, 22] width 78 height 26
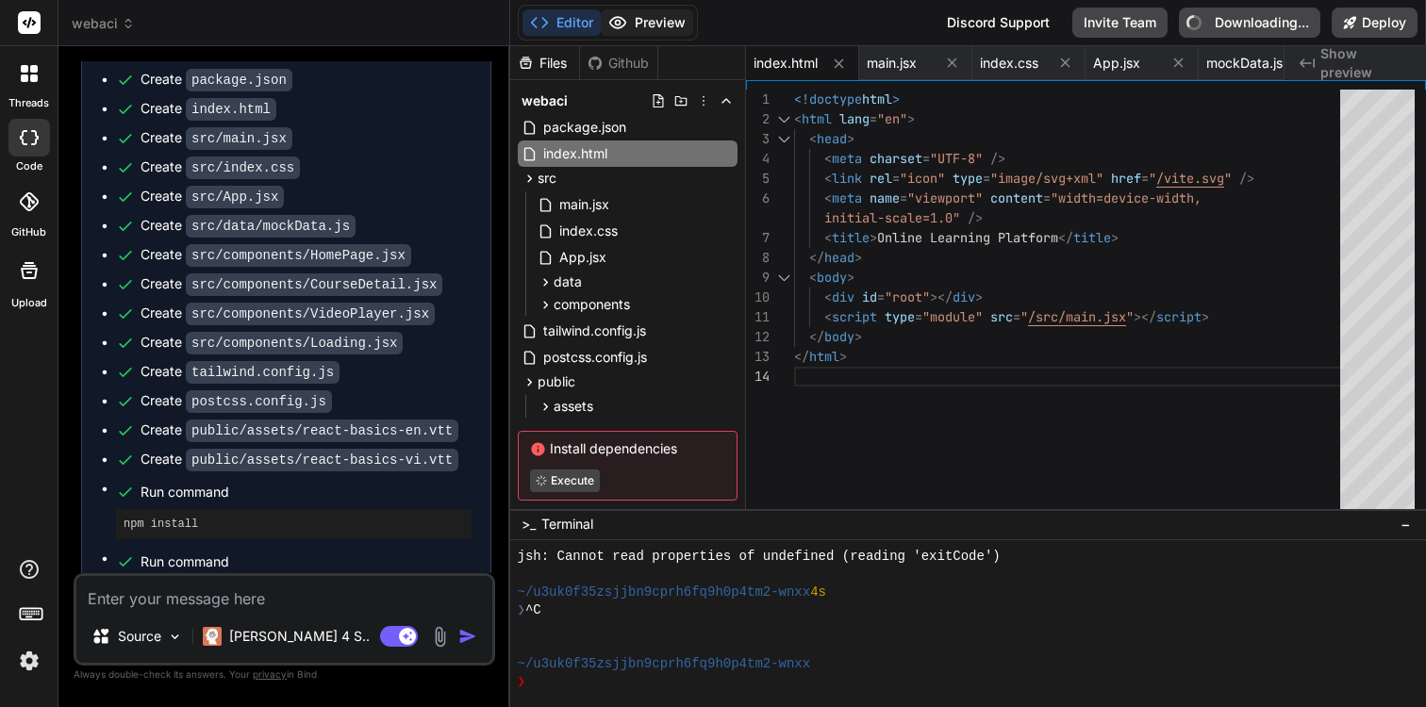
click at [631, 33] on button "Preview" at bounding box center [647, 22] width 92 height 26
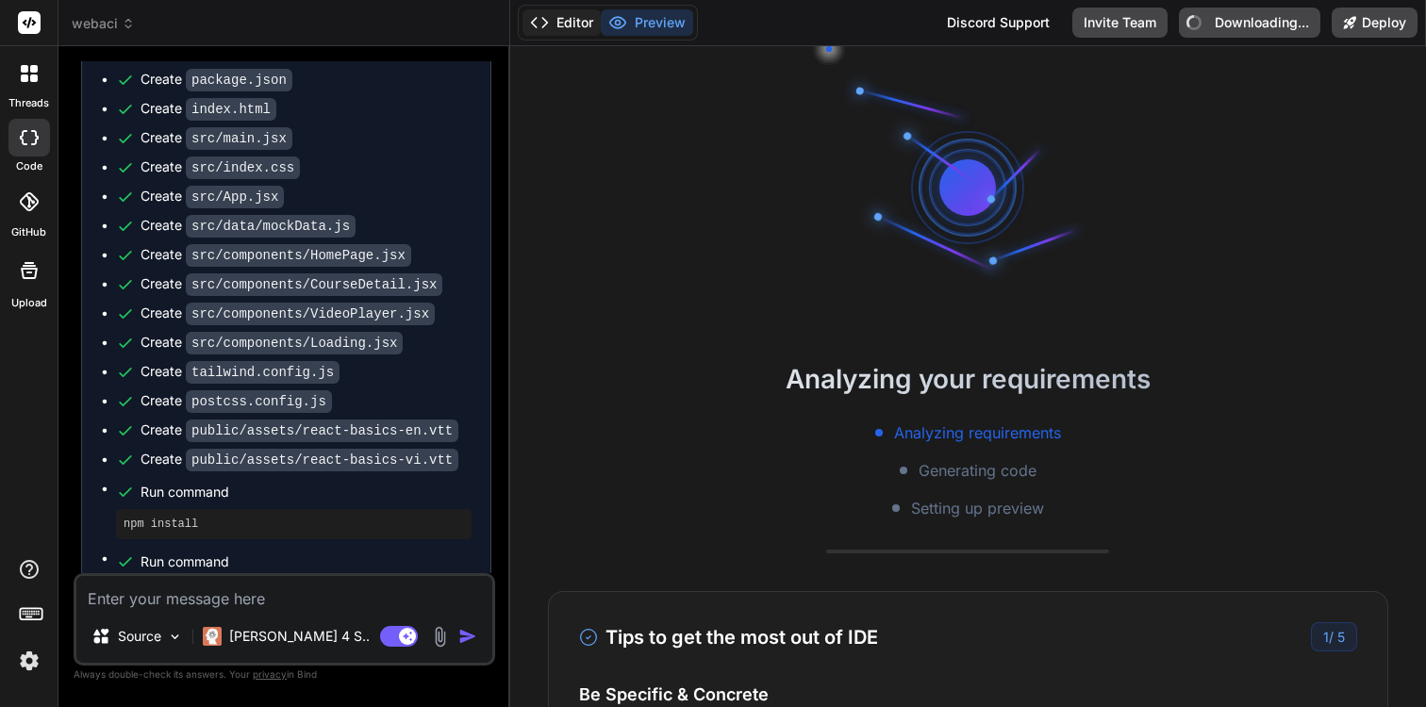
click at [576, 30] on button "Editor" at bounding box center [561, 22] width 78 height 26
type textarea "x"
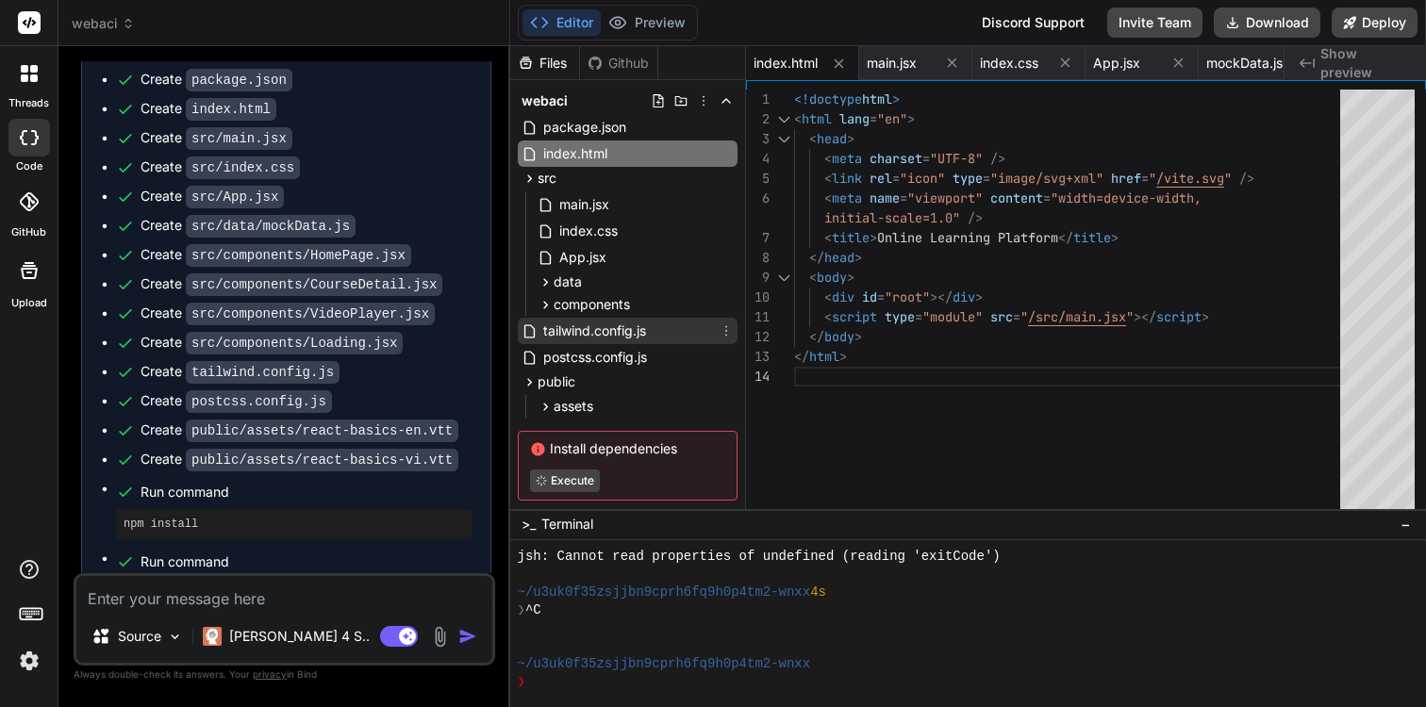
scroll to position [33, 0]
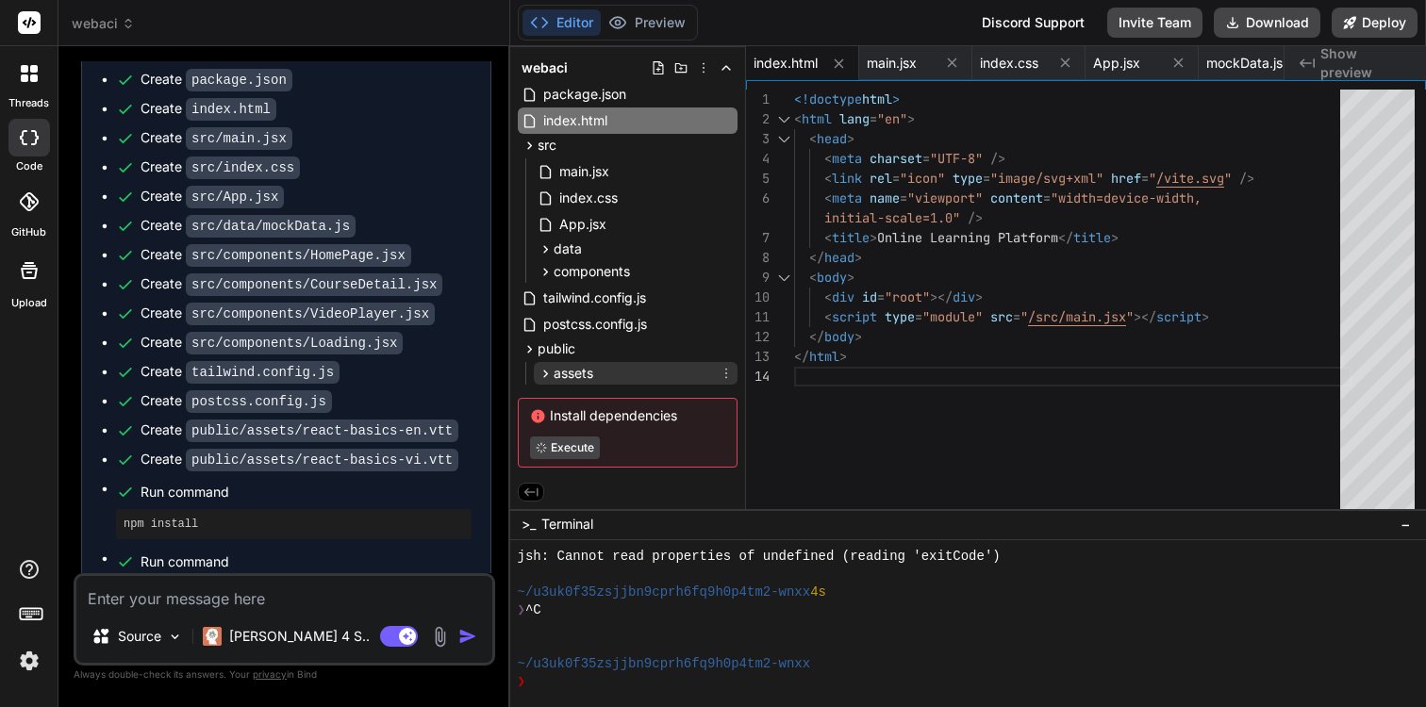
click at [616, 371] on div "assets" at bounding box center [636, 373] width 204 height 23
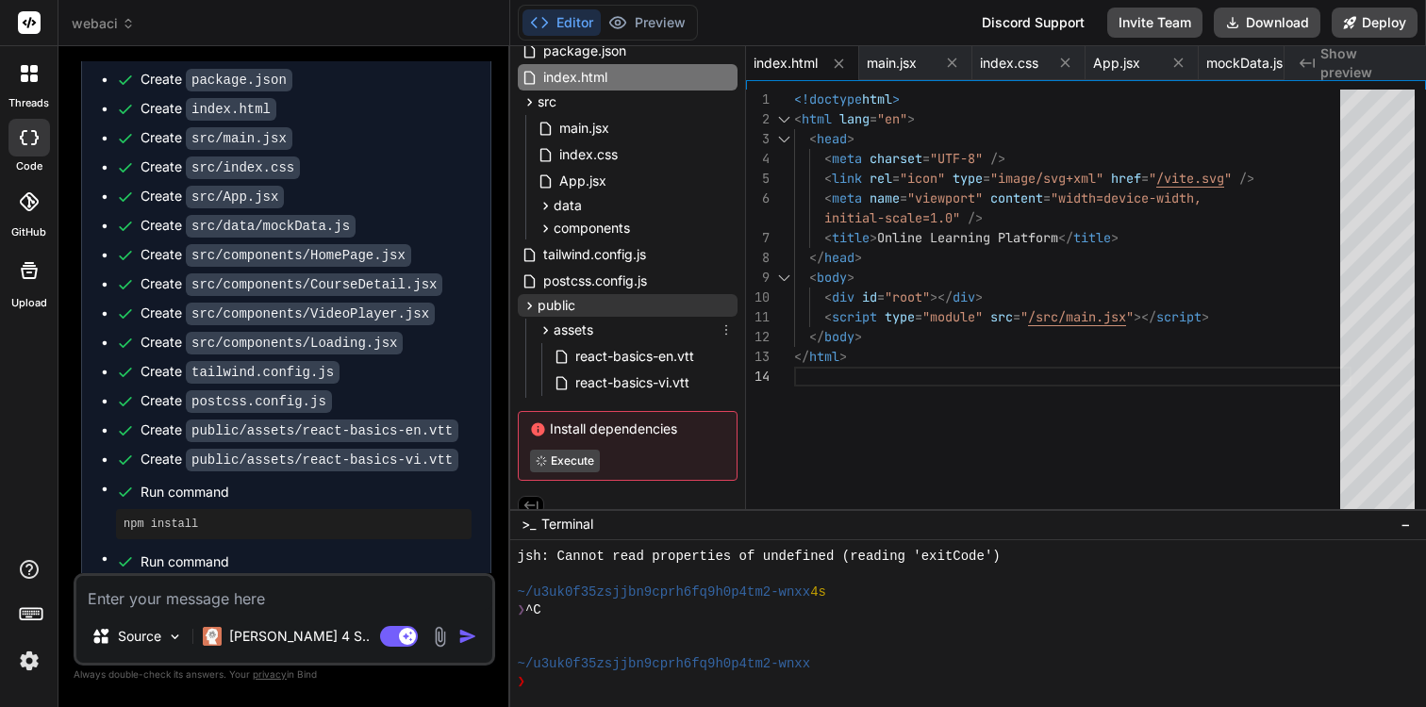
scroll to position [80, 0]
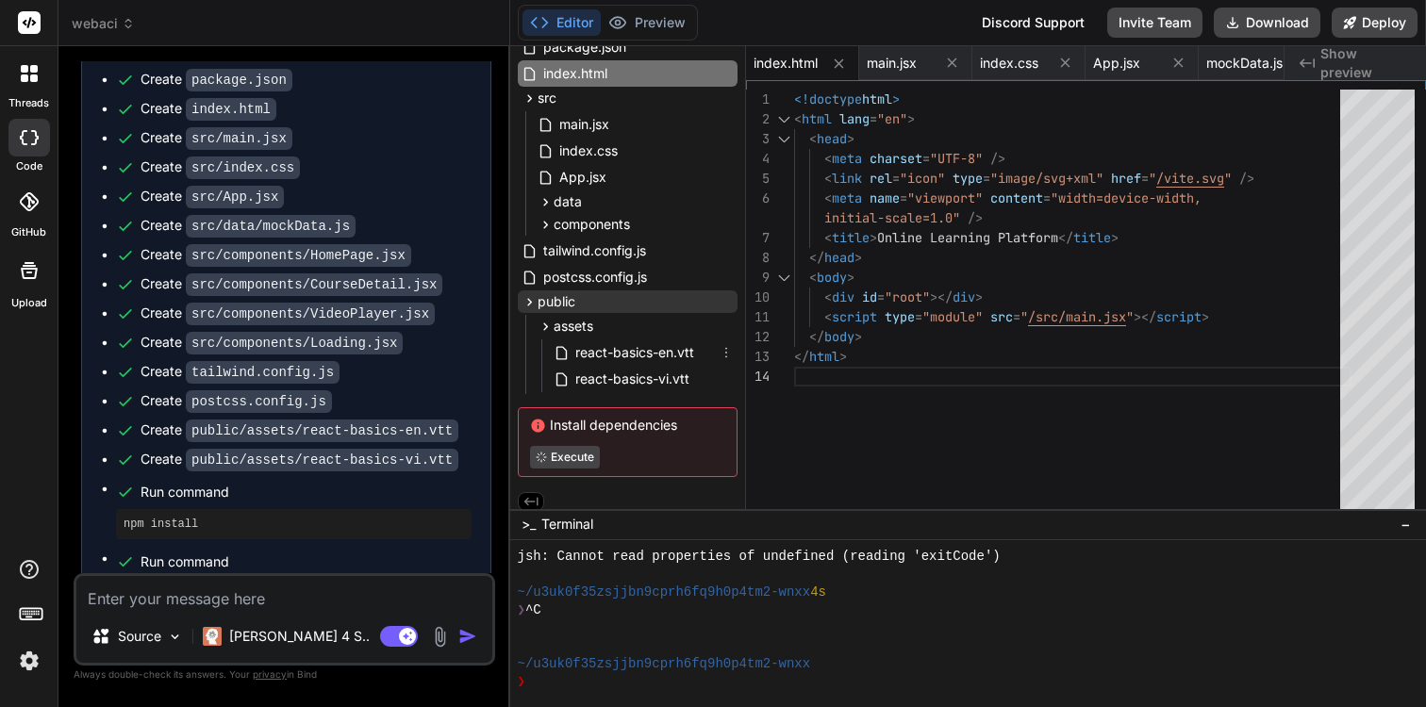
click at [619, 354] on span "react-basics-en.vtt" at bounding box center [634, 352] width 123 height 23
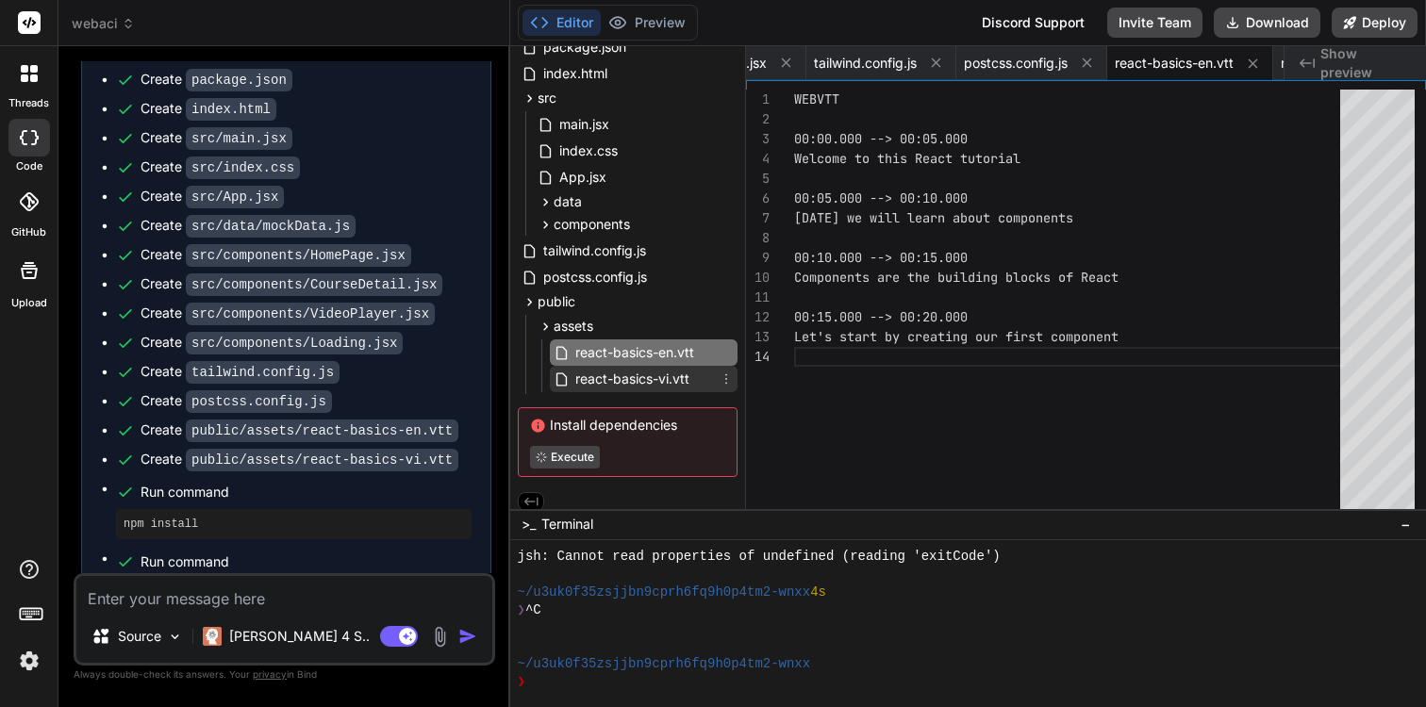
click at [623, 390] on div "react-basics-vi.vtt" at bounding box center [644, 379] width 188 height 26
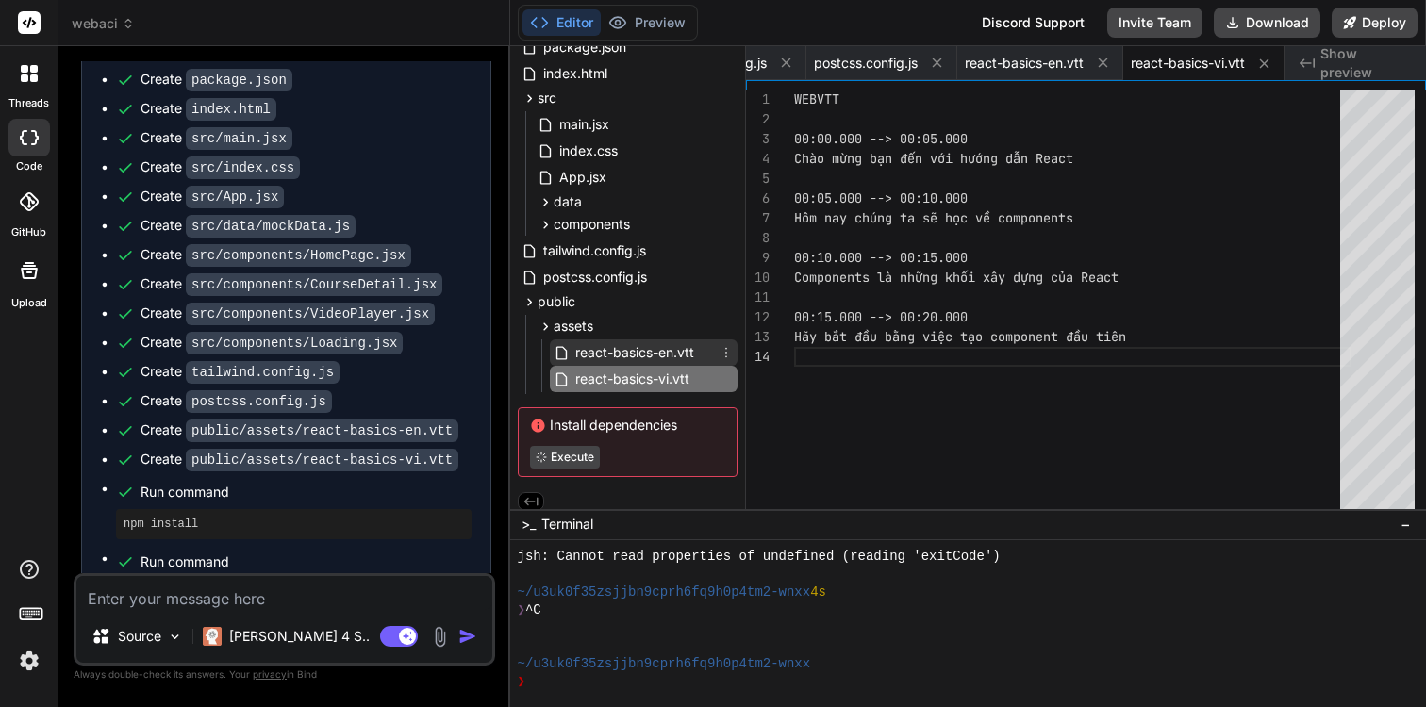
scroll to position [85, 0]
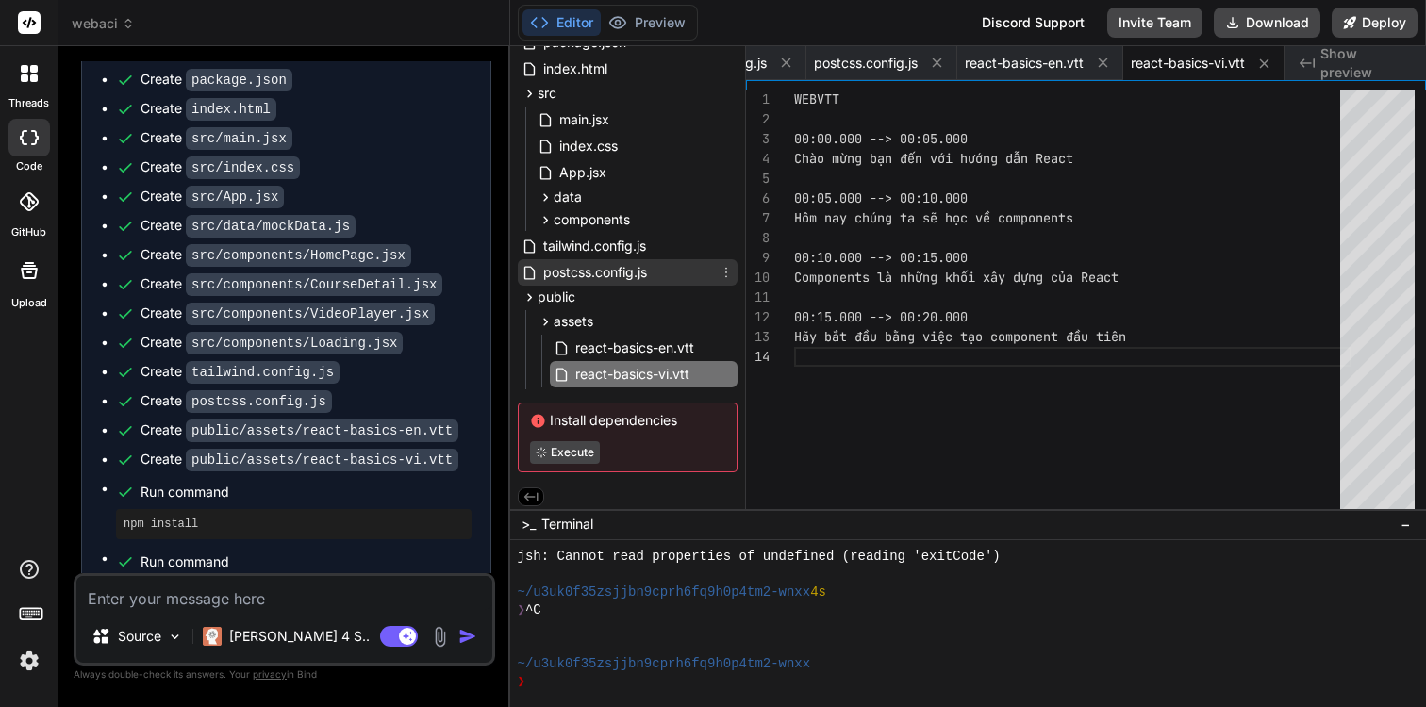
click at [621, 275] on span "postcss.config.js" at bounding box center [594, 272] width 107 height 23
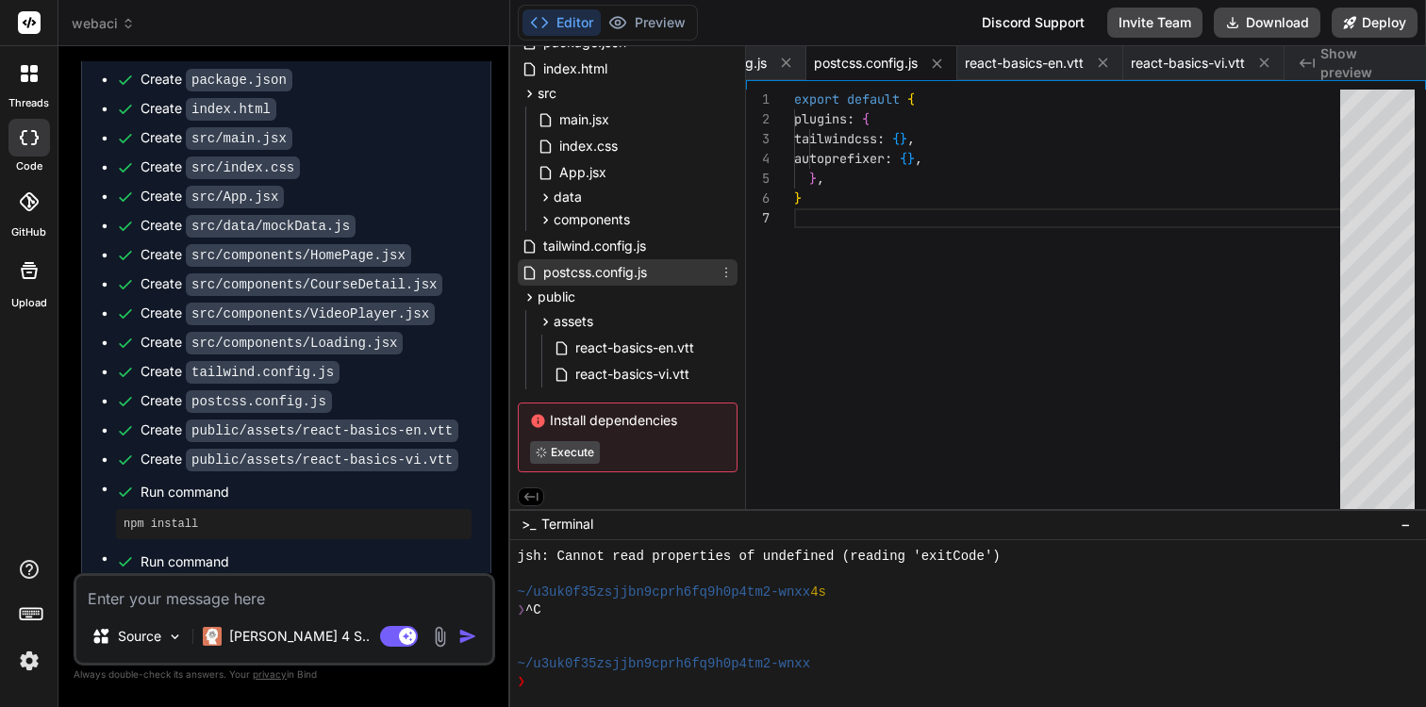
scroll to position [119, 0]
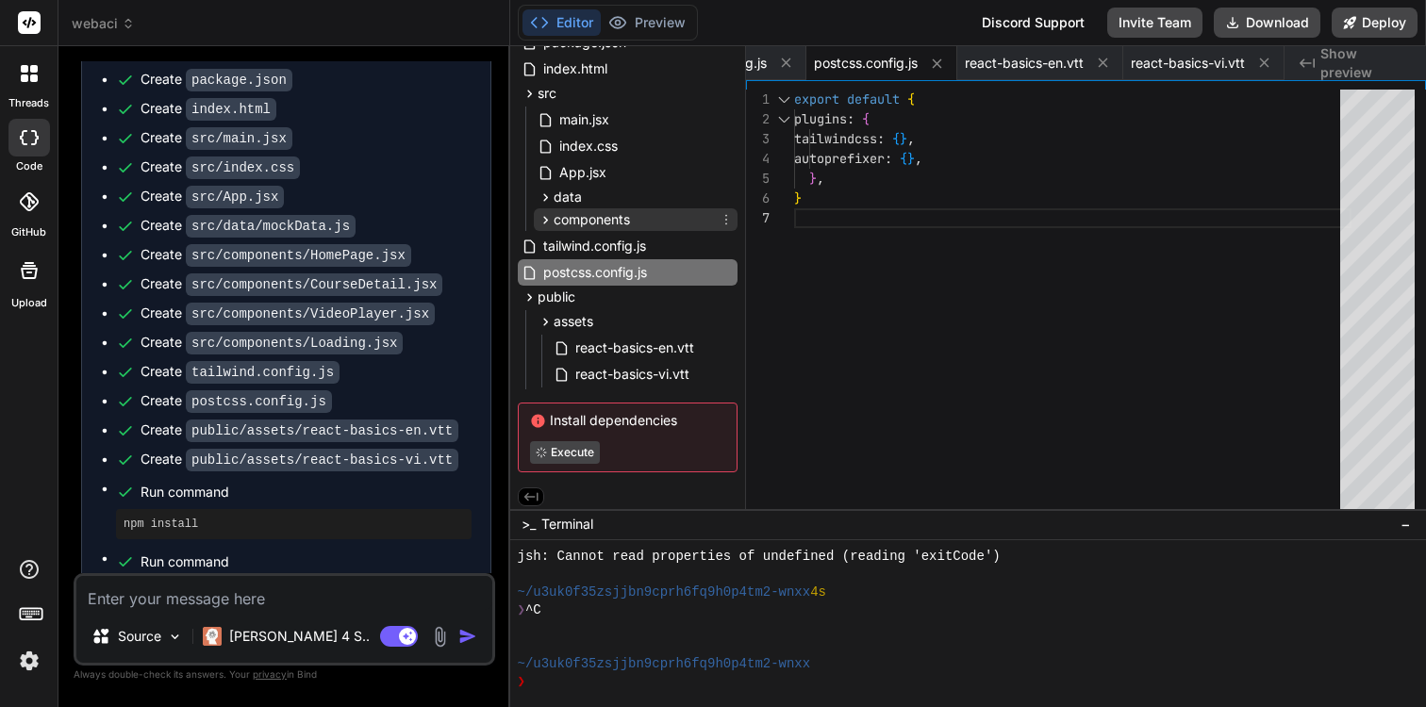
click at [613, 220] on span "components" at bounding box center [591, 219] width 76 height 19
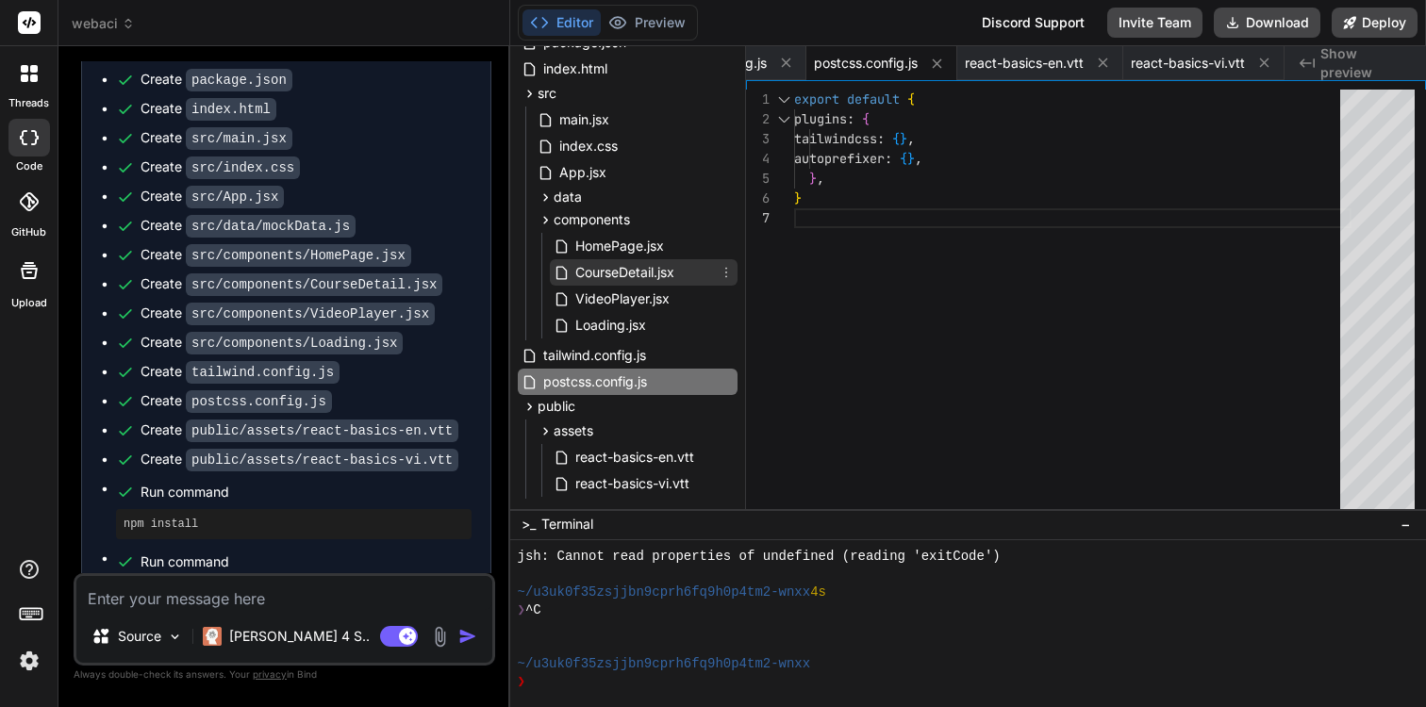
click at [619, 261] on span "CourseDetail.jsx" at bounding box center [624, 272] width 103 height 23
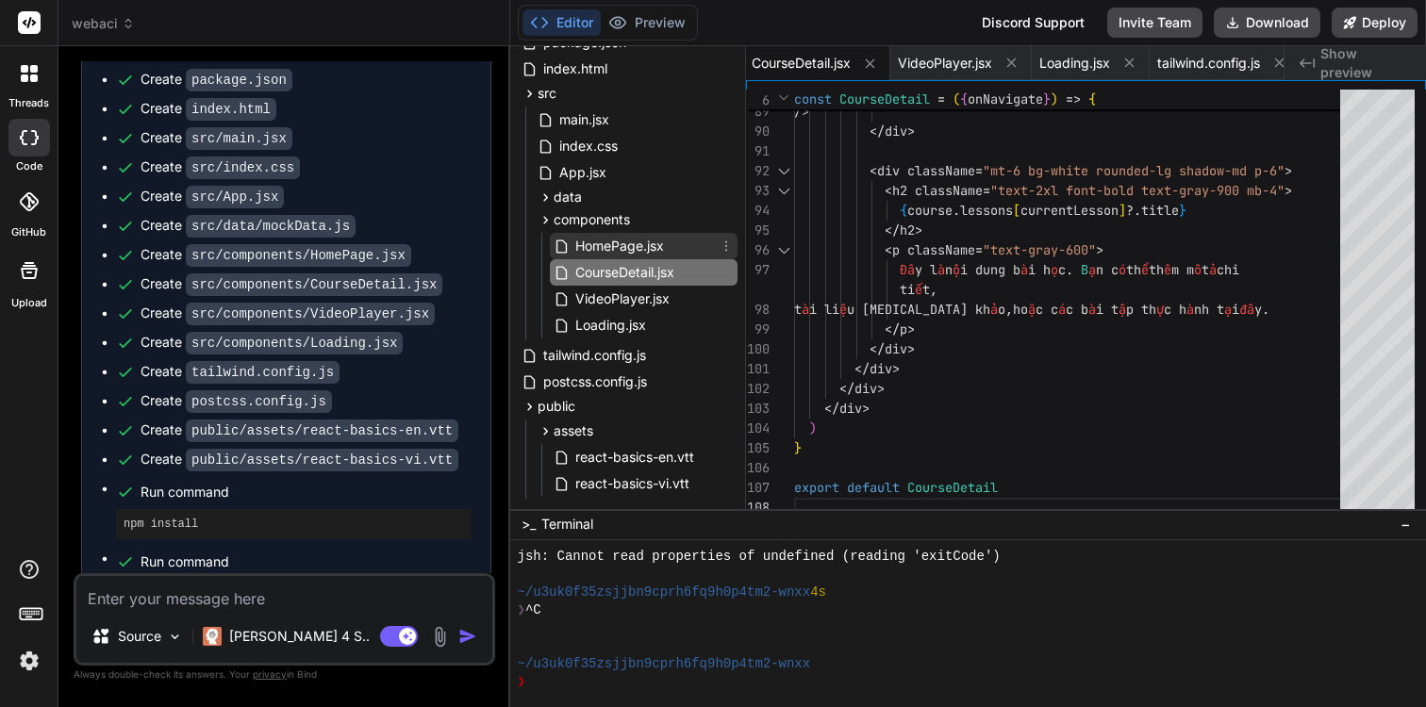
click at [618, 242] on span "HomePage.jsx" at bounding box center [619, 246] width 92 height 23
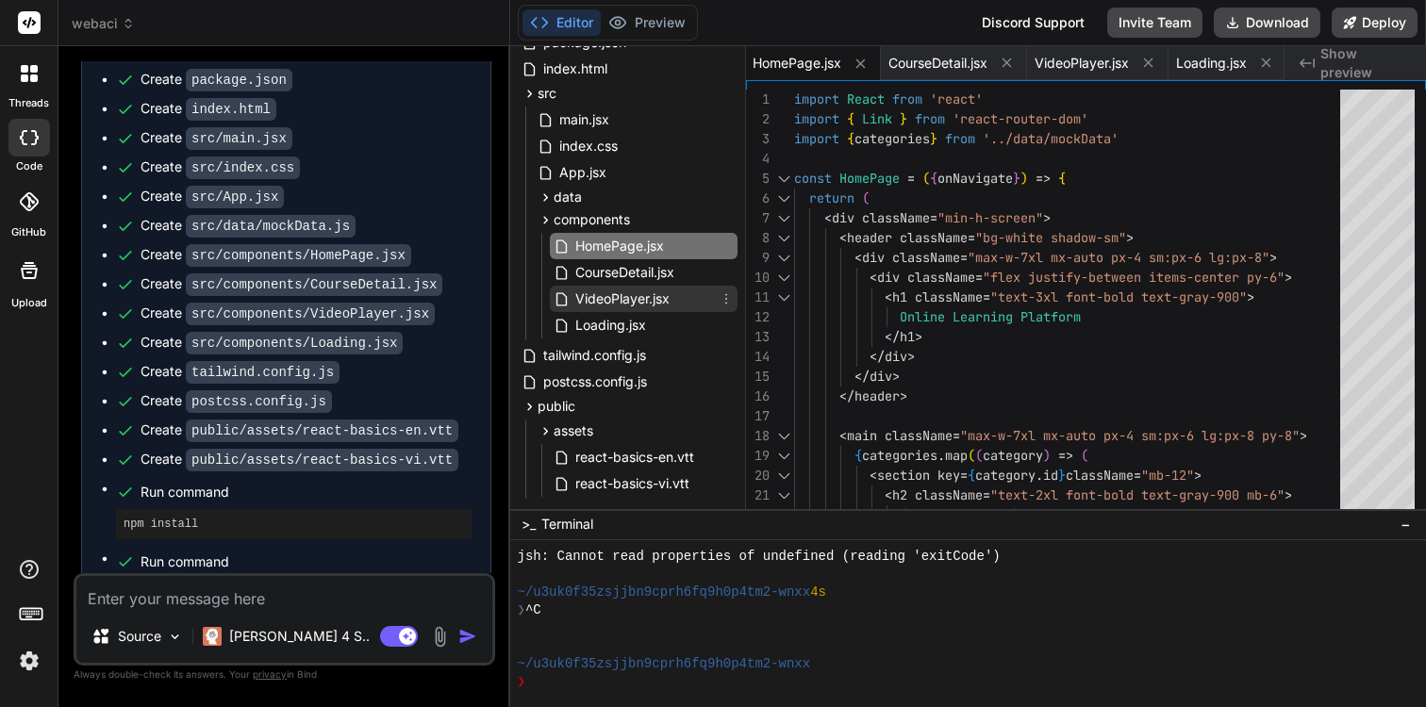
click at [630, 303] on span "VideoPlayer.jsx" at bounding box center [622, 299] width 98 height 23
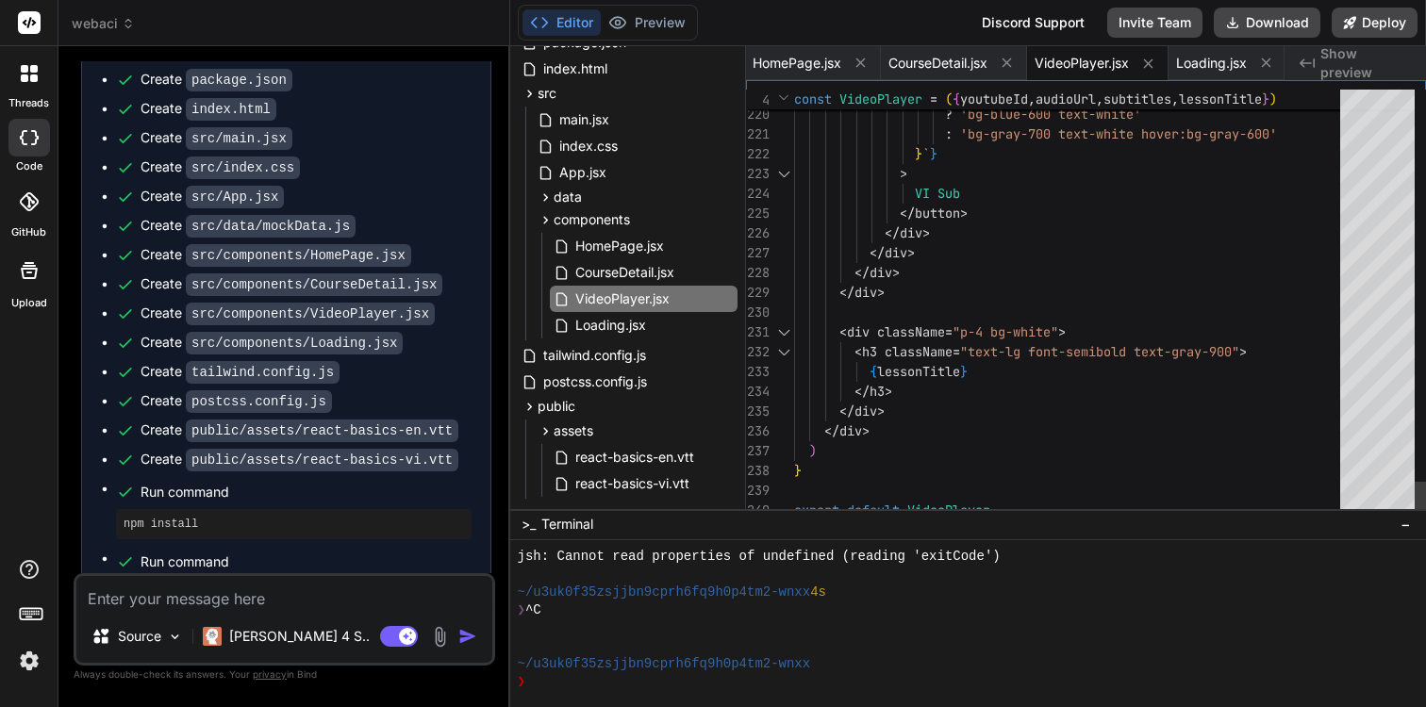
scroll to position [119, 0]
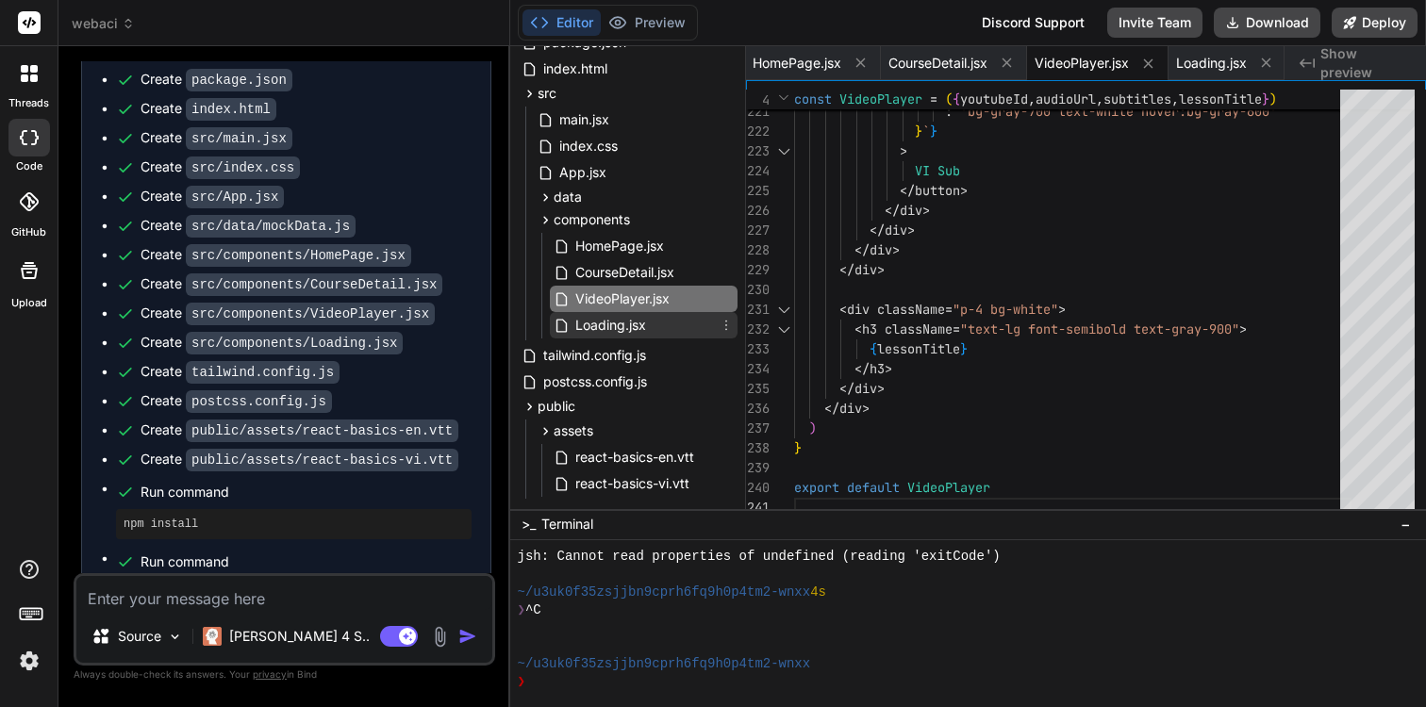
click at [671, 323] on div "Loading.jsx" at bounding box center [644, 325] width 188 height 26
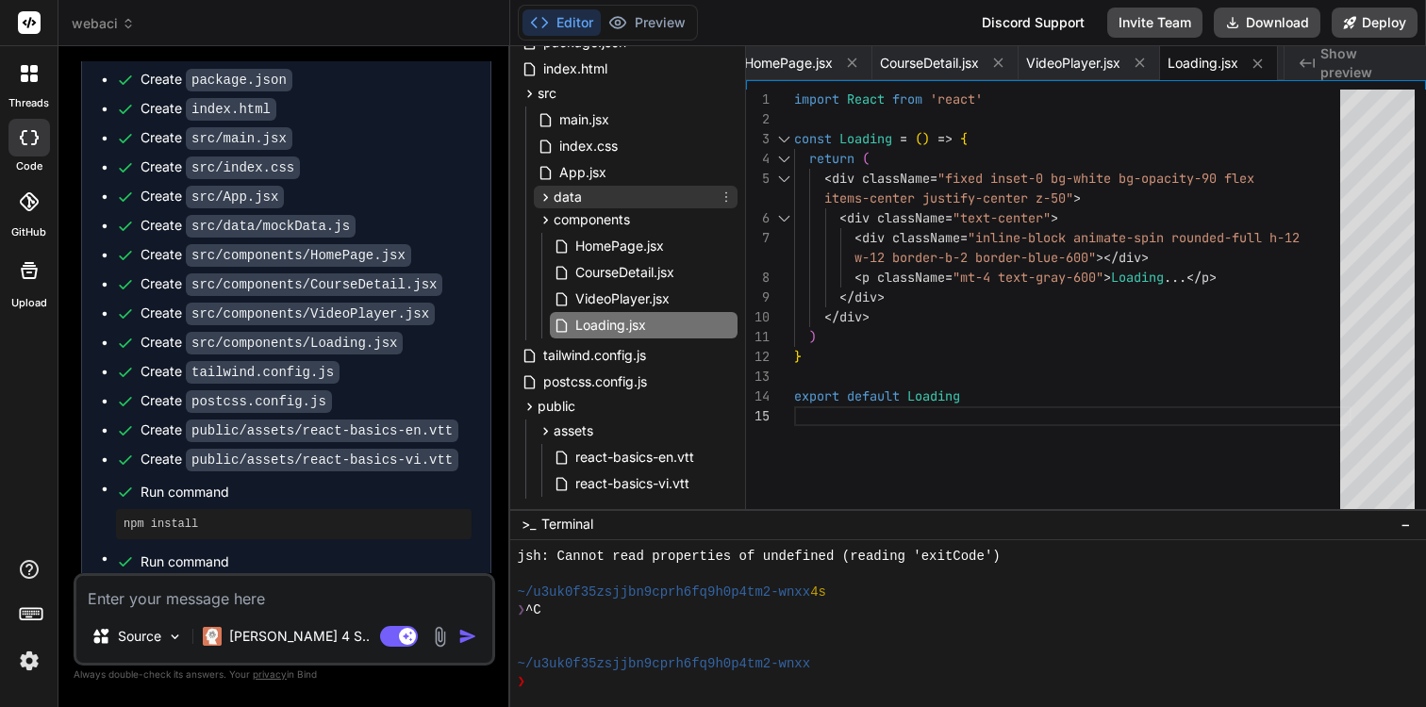
click at [672, 199] on div "data" at bounding box center [636, 197] width 204 height 23
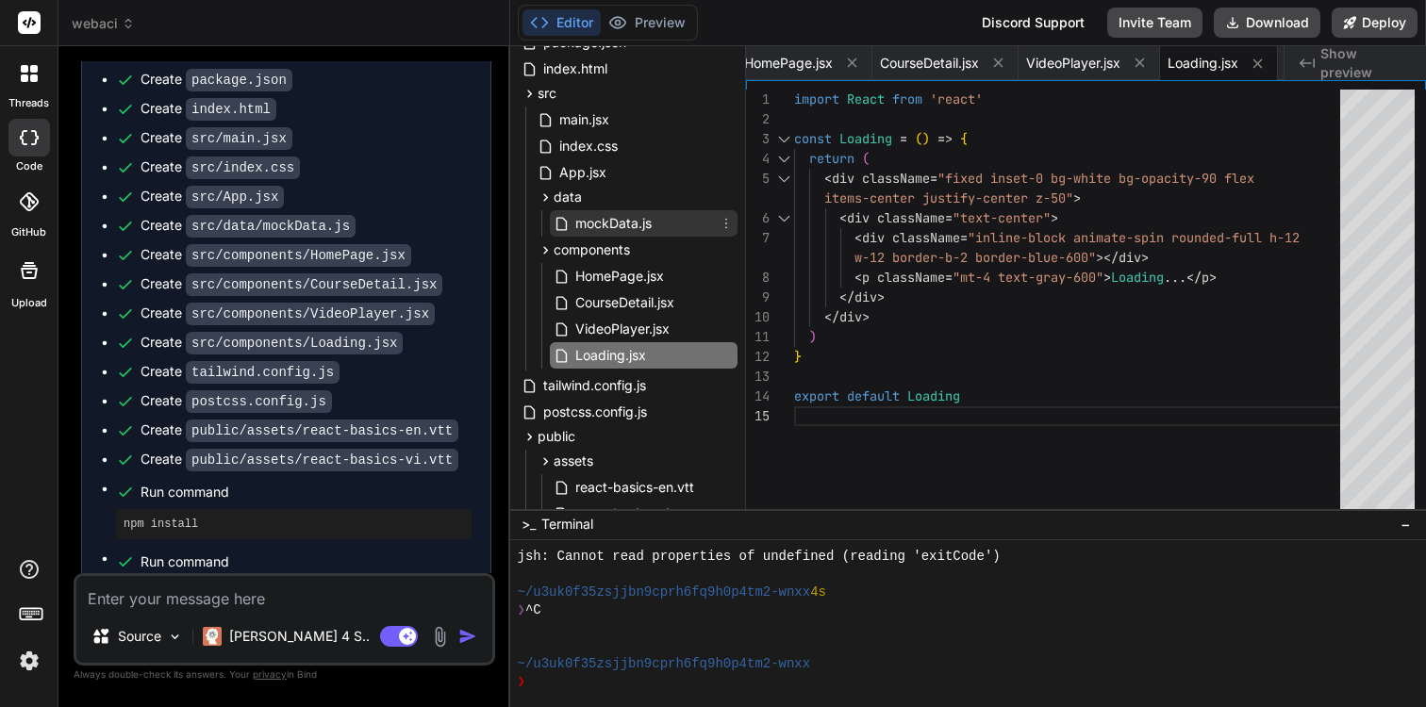
click at [674, 220] on div "mockData.js" at bounding box center [644, 223] width 188 height 26
type textarea "] export const getCourseById = (courseId) => { for (const category of categorie…"
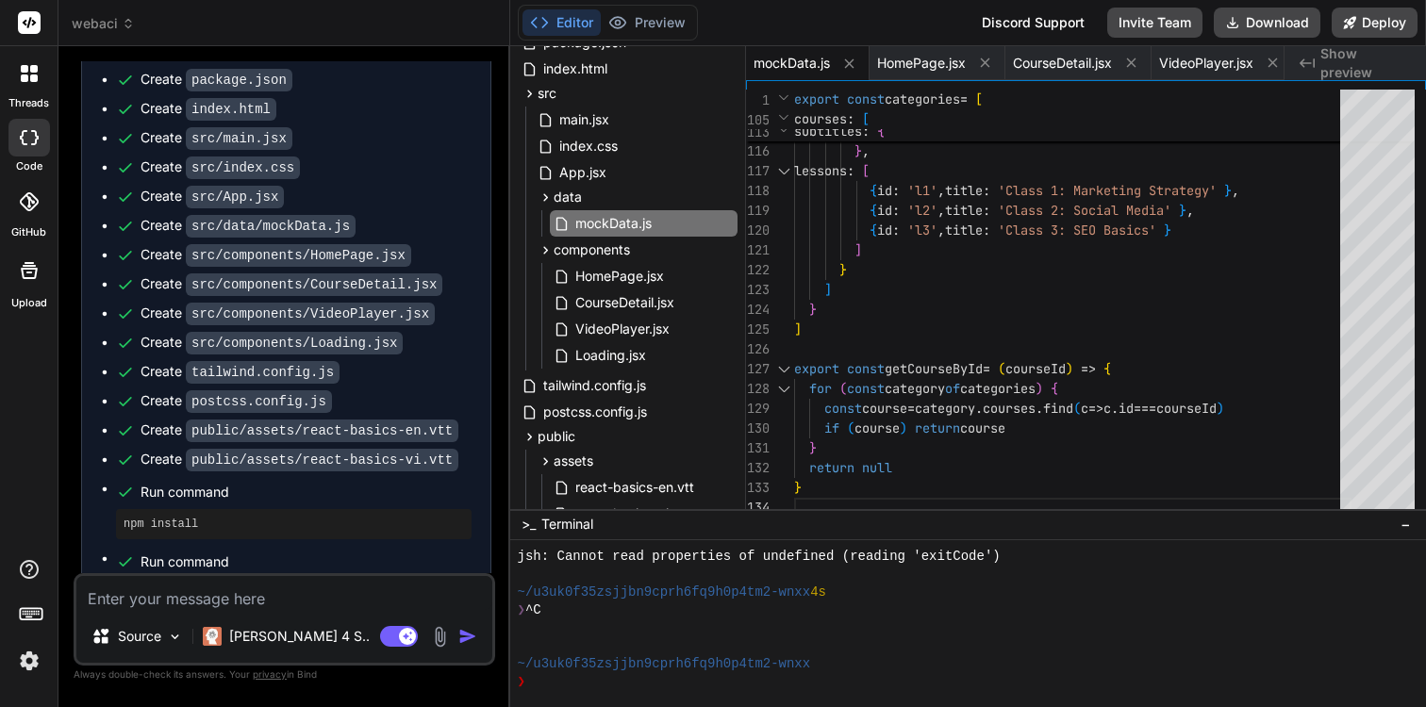
click at [658, 38] on div "Editor Preview" at bounding box center [608, 23] width 180 height 36
click at [658, 21] on button "Preview" at bounding box center [647, 22] width 92 height 26
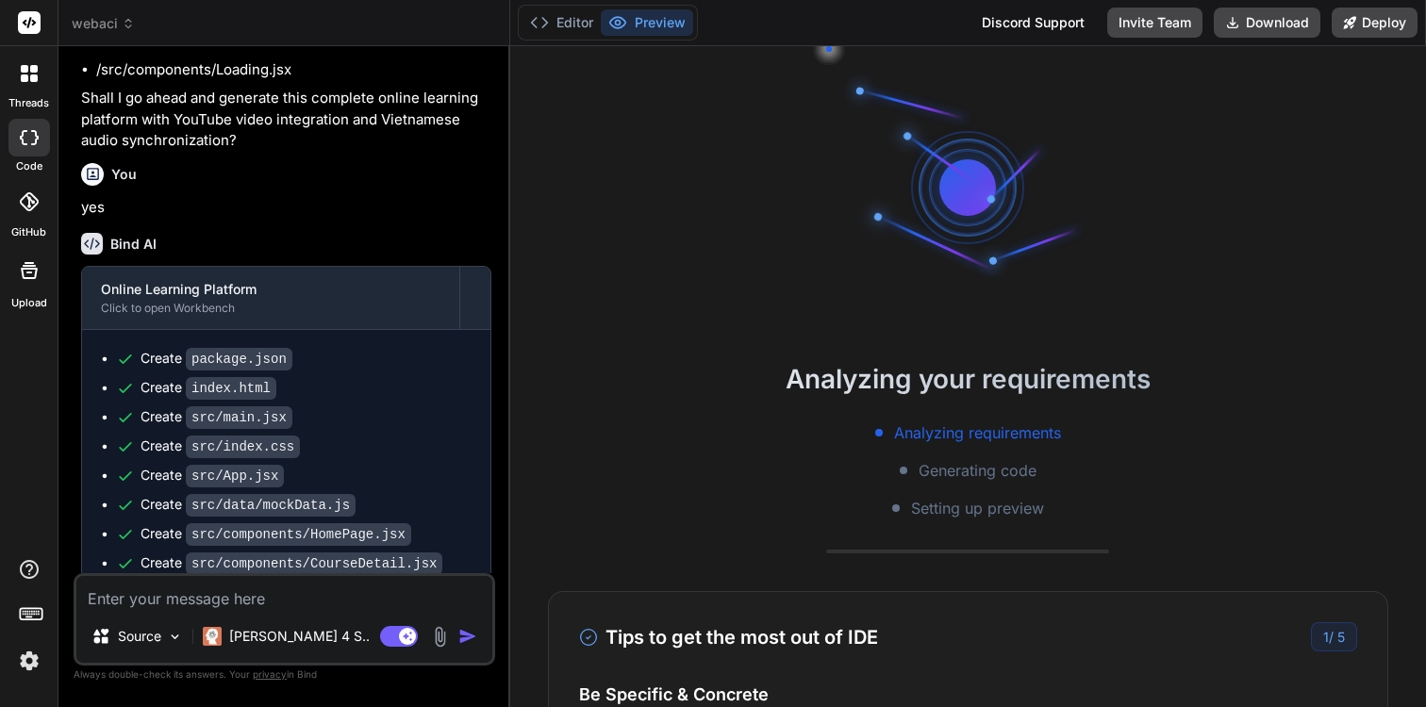
scroll to position [0, 0]
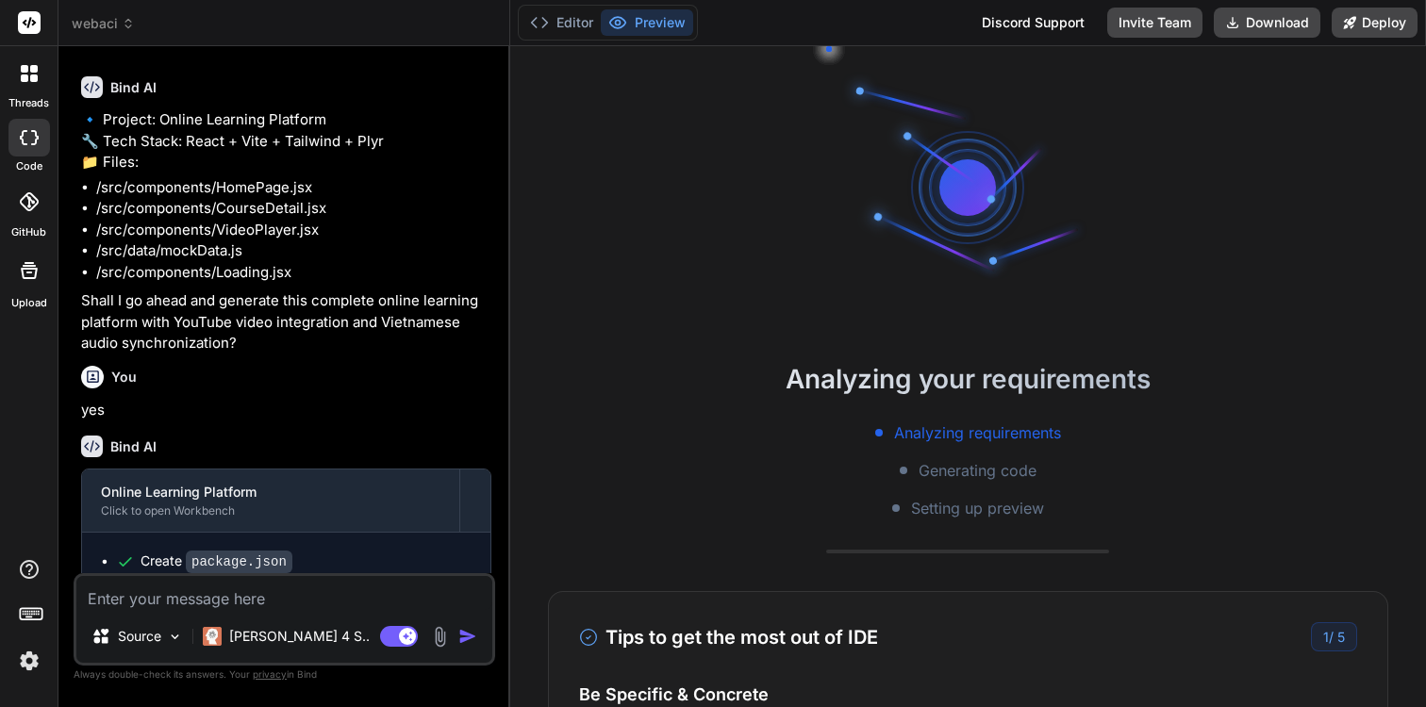
type textarea "x"
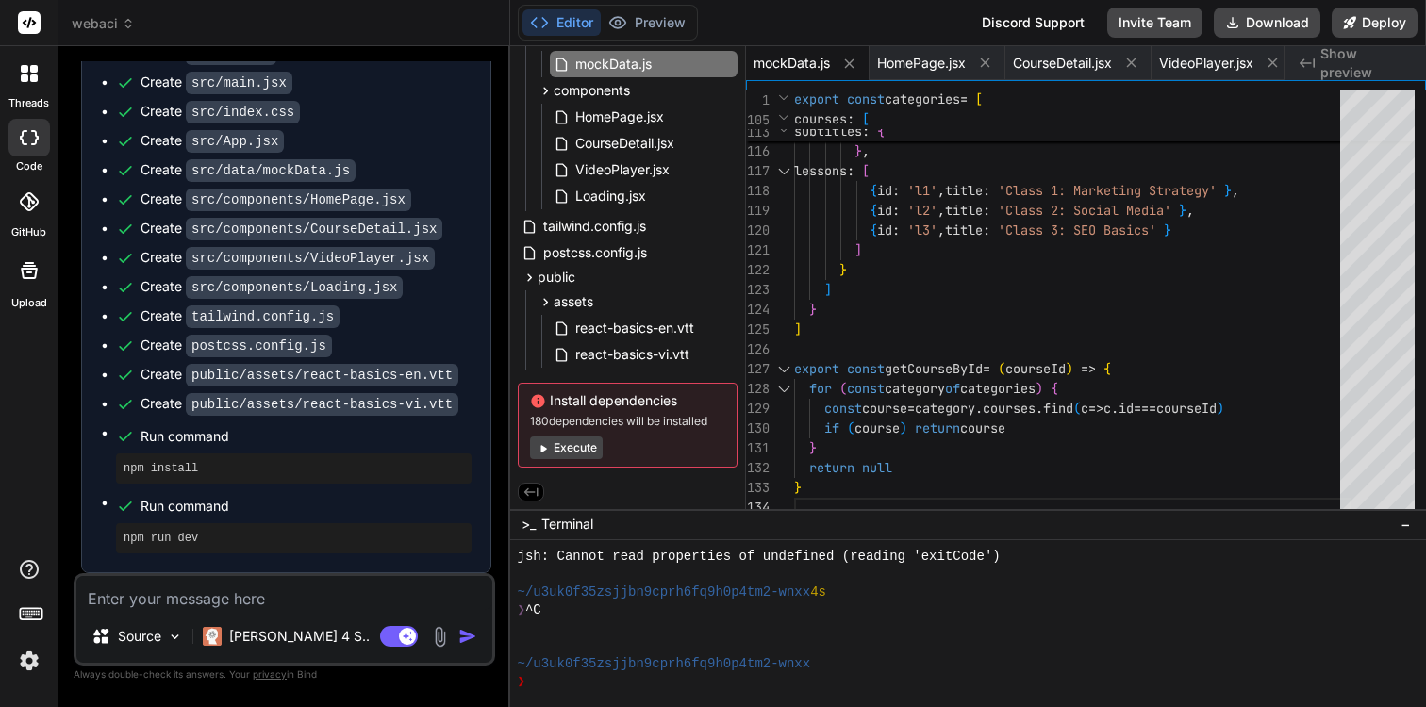
scroll to position [573, 0]
click at [197, 536] on pre "npm run dev" at bounding box center [294, 538] width 340 height 15
click at [180, 536] on pre "npm run dev" at bounding box center [294, 538] width 340 height 15
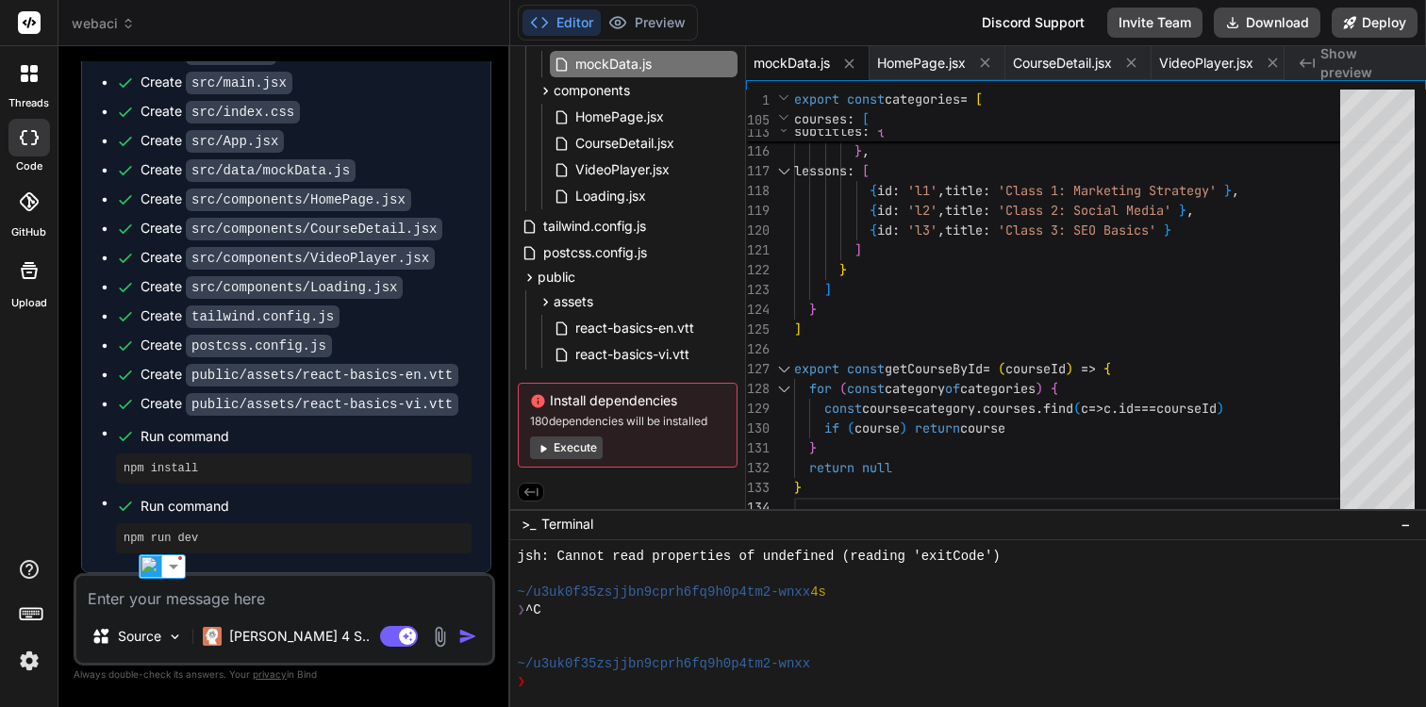
click at [1009, 586] on div "~/u3uk0f35zsjjbn9cprh6fq9h0p4tm2-wnxx 4s" at bounding box center [959, 593] width 883 height 18
click at [132, 541] on pre "npm run dev" at bounding box center [294, 538] width 340 height 15
copy pre "npm"
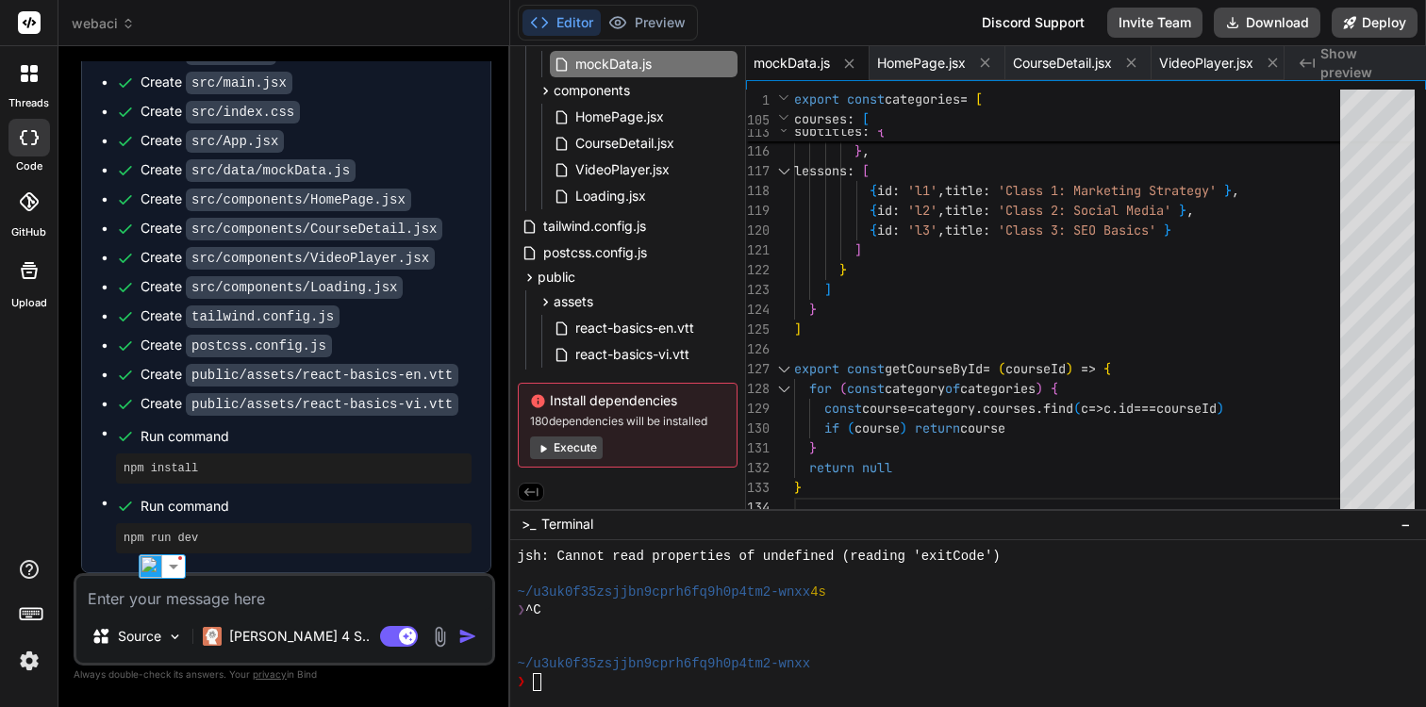
click at [668, 687] on div "❯" at bounding box center [959, 682] width 883 height 18
type textarea "npm run dev"
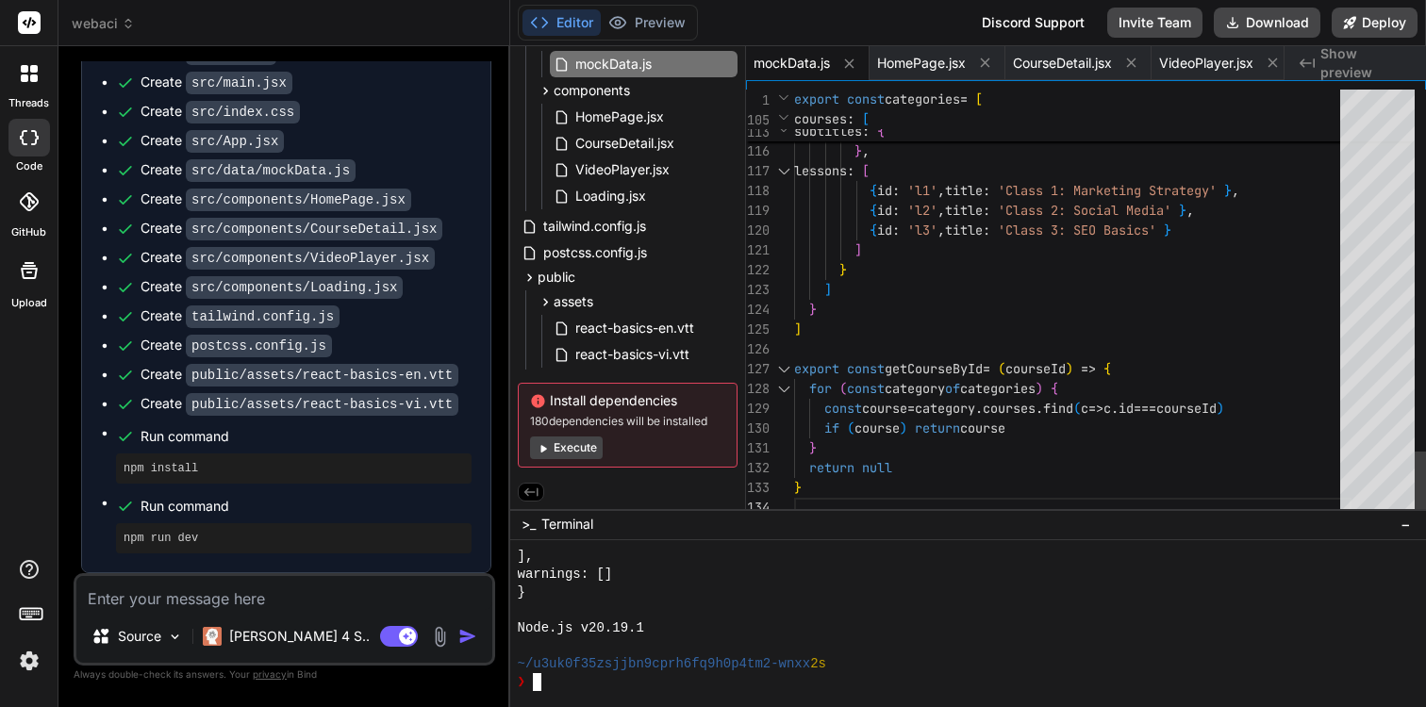
scroll to position [20, 0]
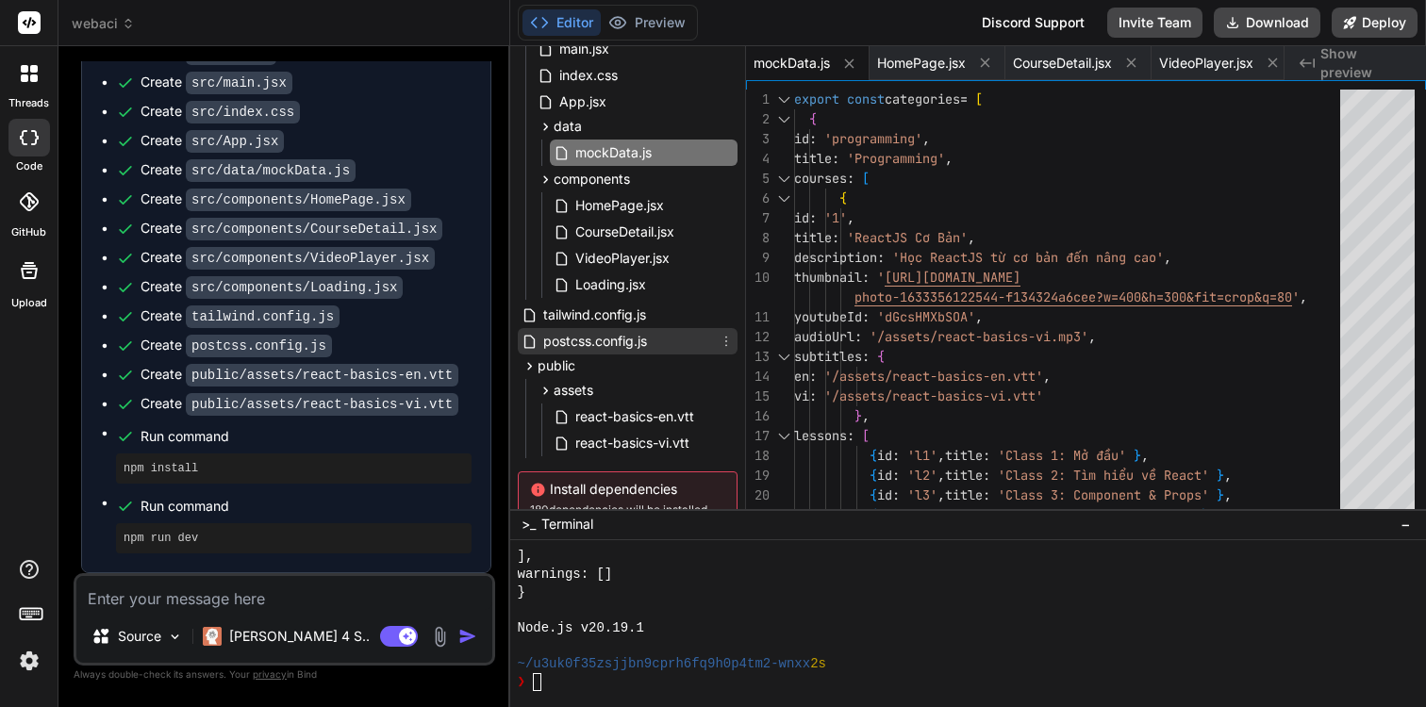
scroll to position [92, 0]
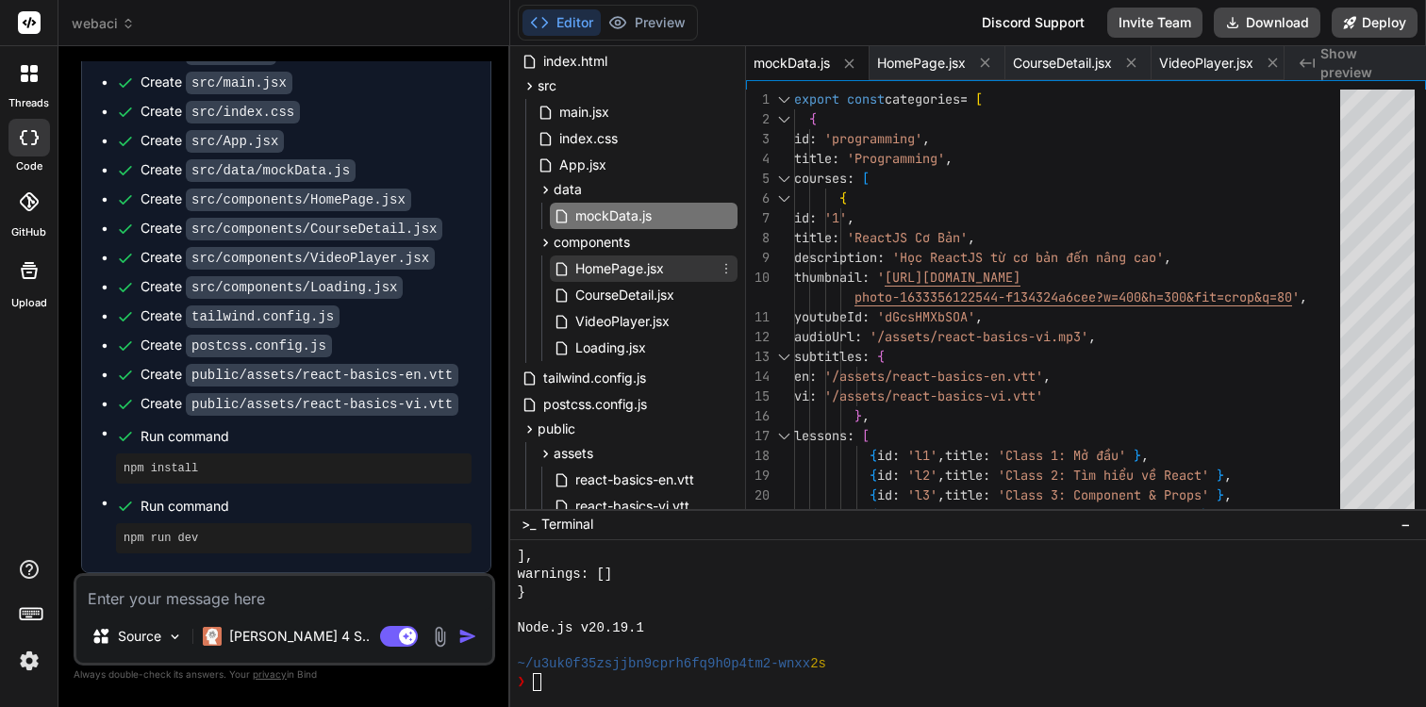
click at [600, 263] on span "HomePage.jsx" at bounding box center [619, 268] width 92 height 23
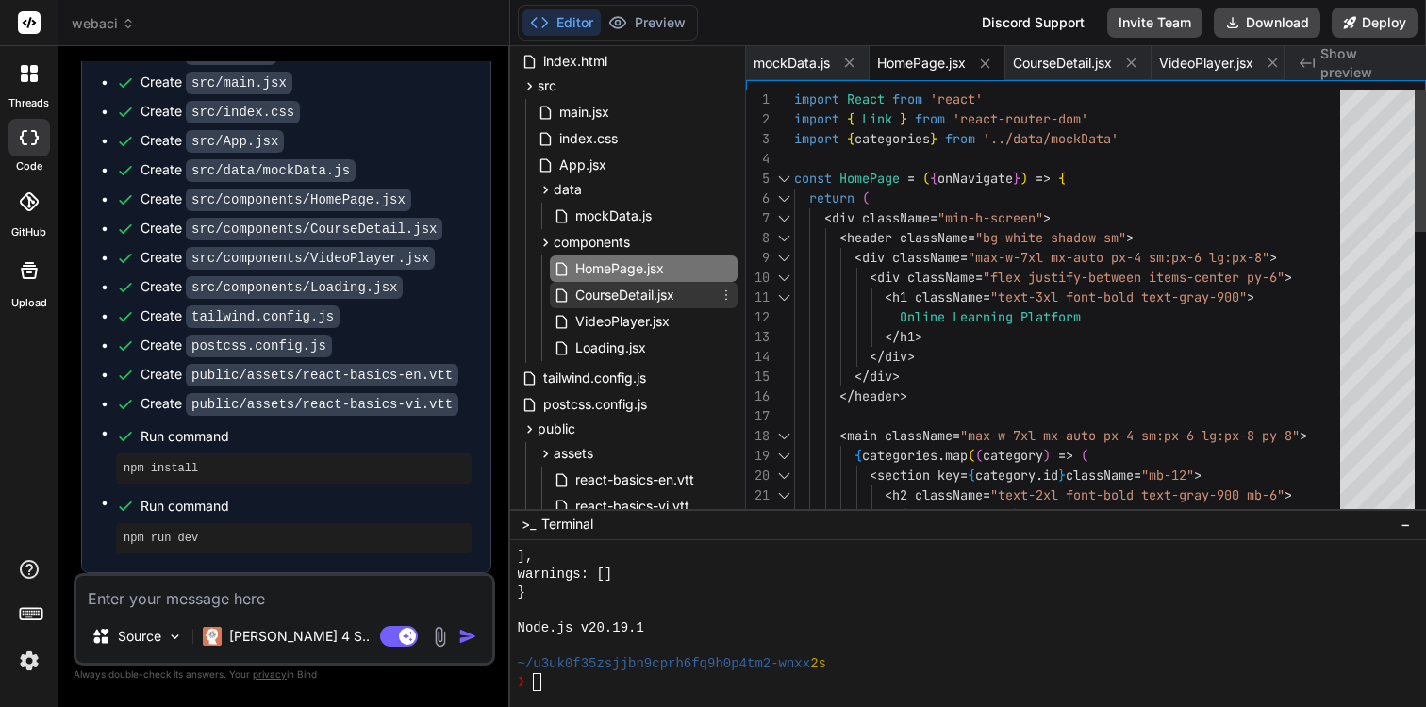
click at [642, 284] on span "CourseDetail.jsx" at bounding box center [624, 295] width 103 height 23
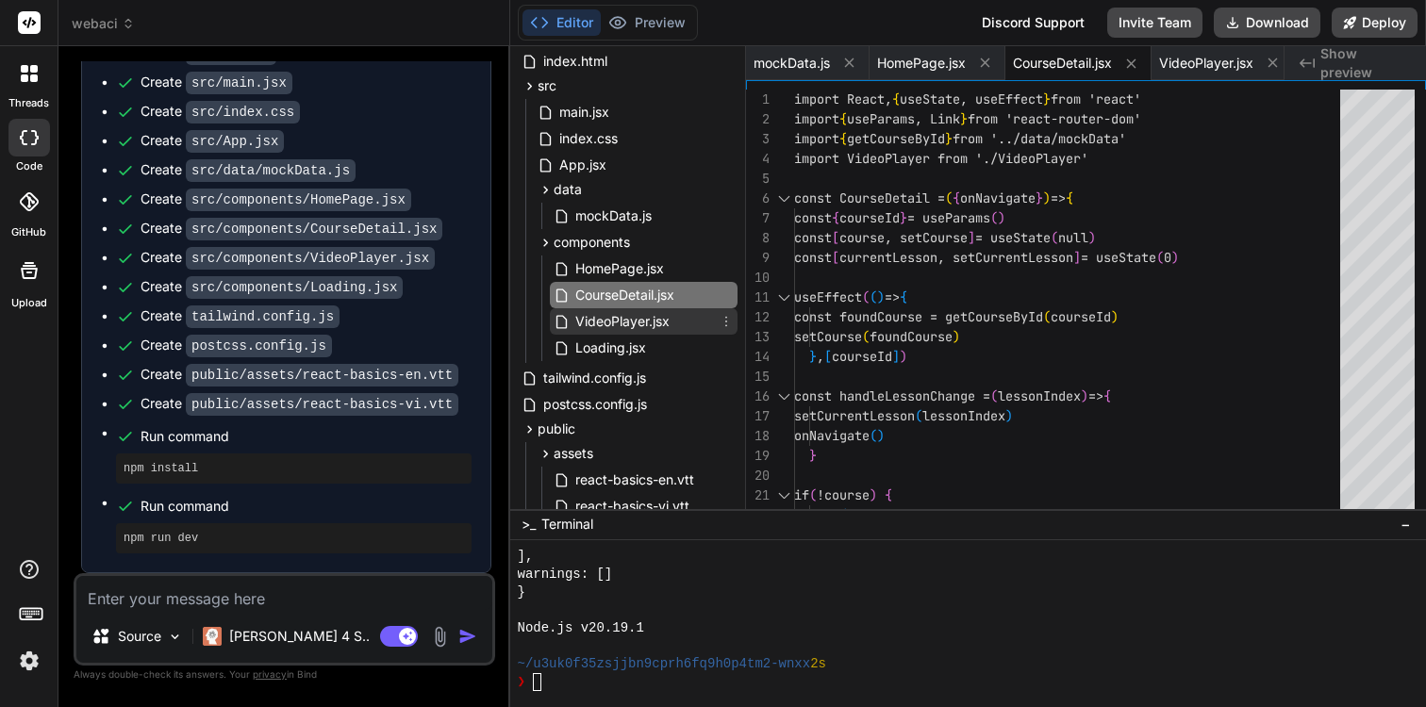
click at [645, 316] on span "VideoPlayer.jsx" at bounding box center [622, 321] width 98 height 23
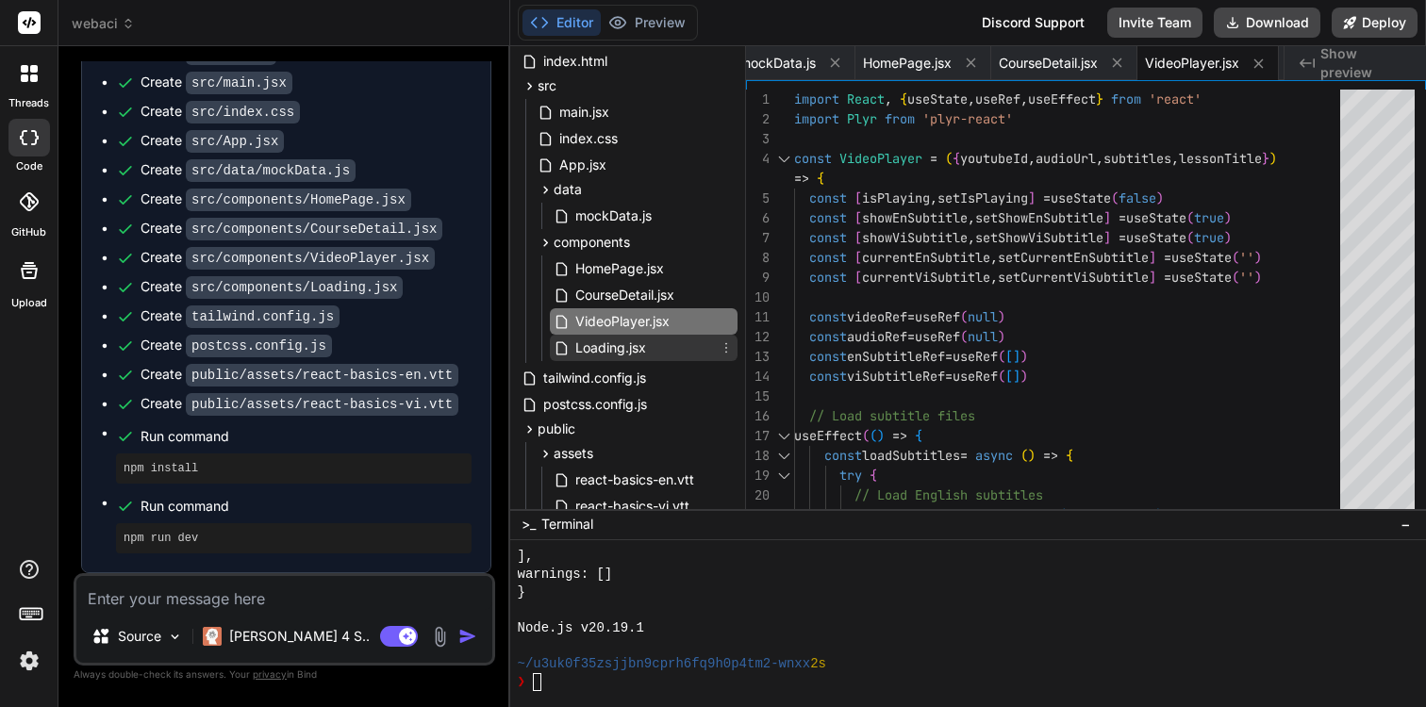
click at [645, 346] on span "Loading.jsx" at bounding box center [610, 348] width 74 height 23
type textarea "</div> </div> ) } export default Loading"
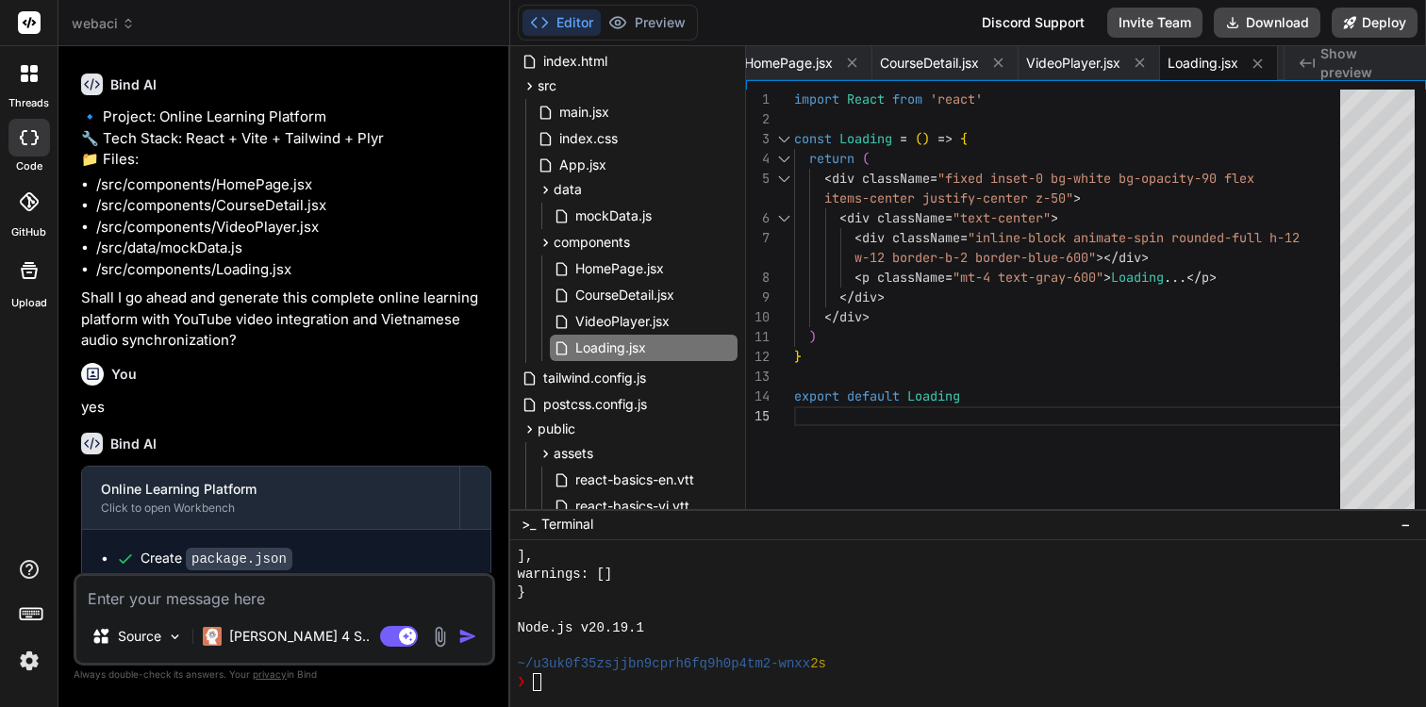
scroll to position [0, 0]
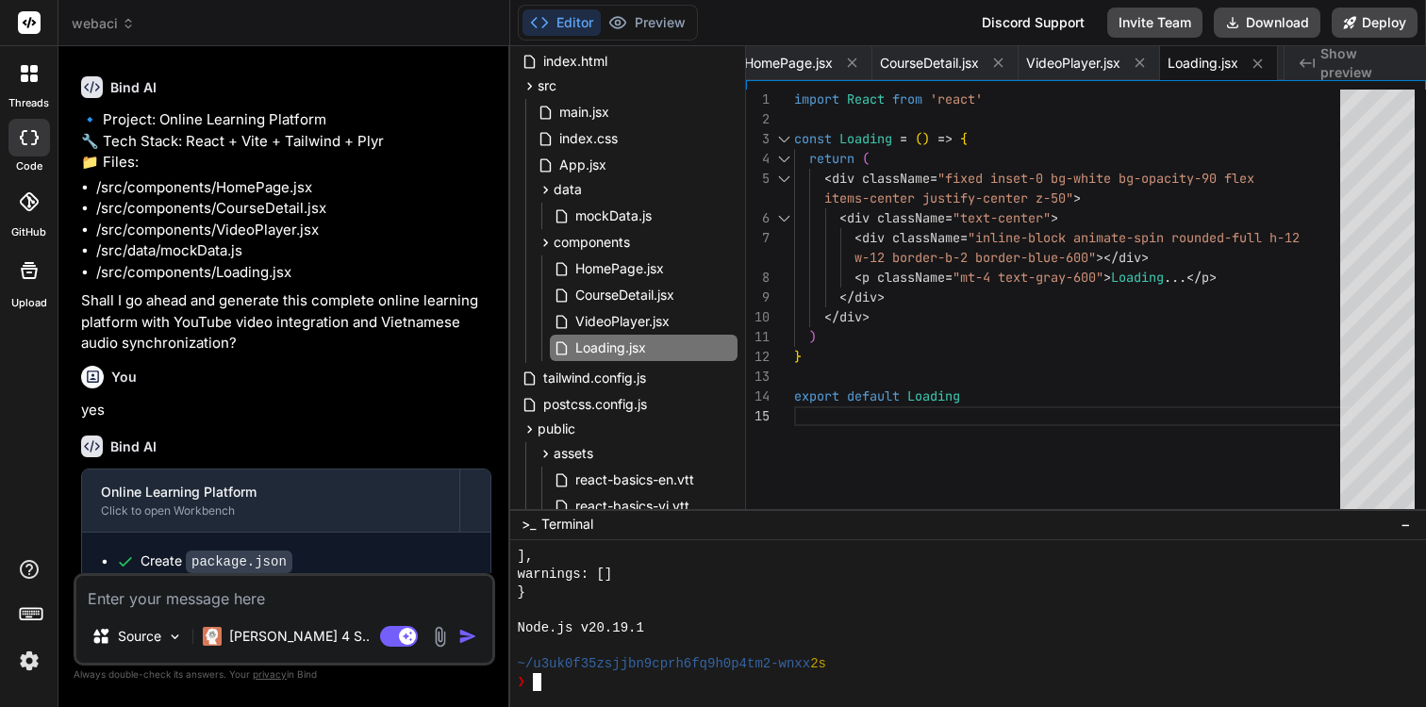
click at [622, 694] on div at bounding box center [968, 623] width 916 height 167
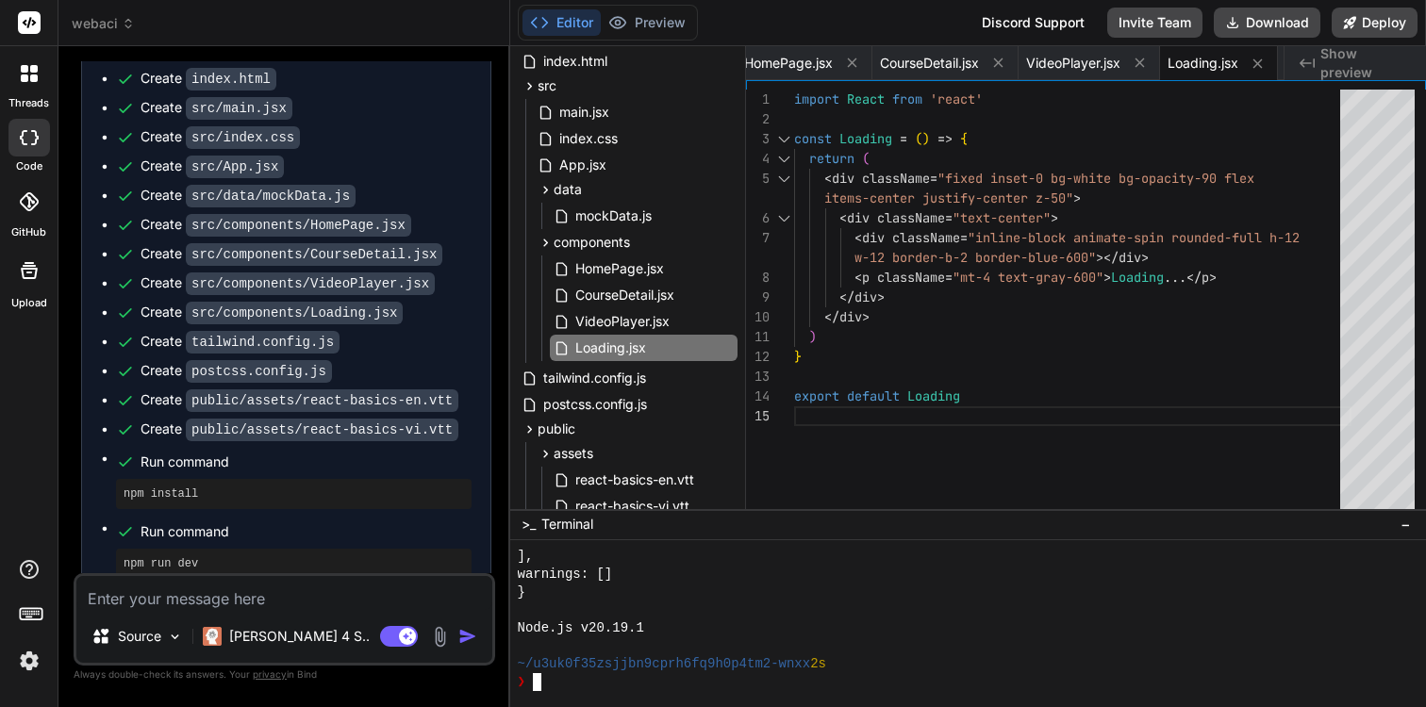
scroll to position [573, 0]
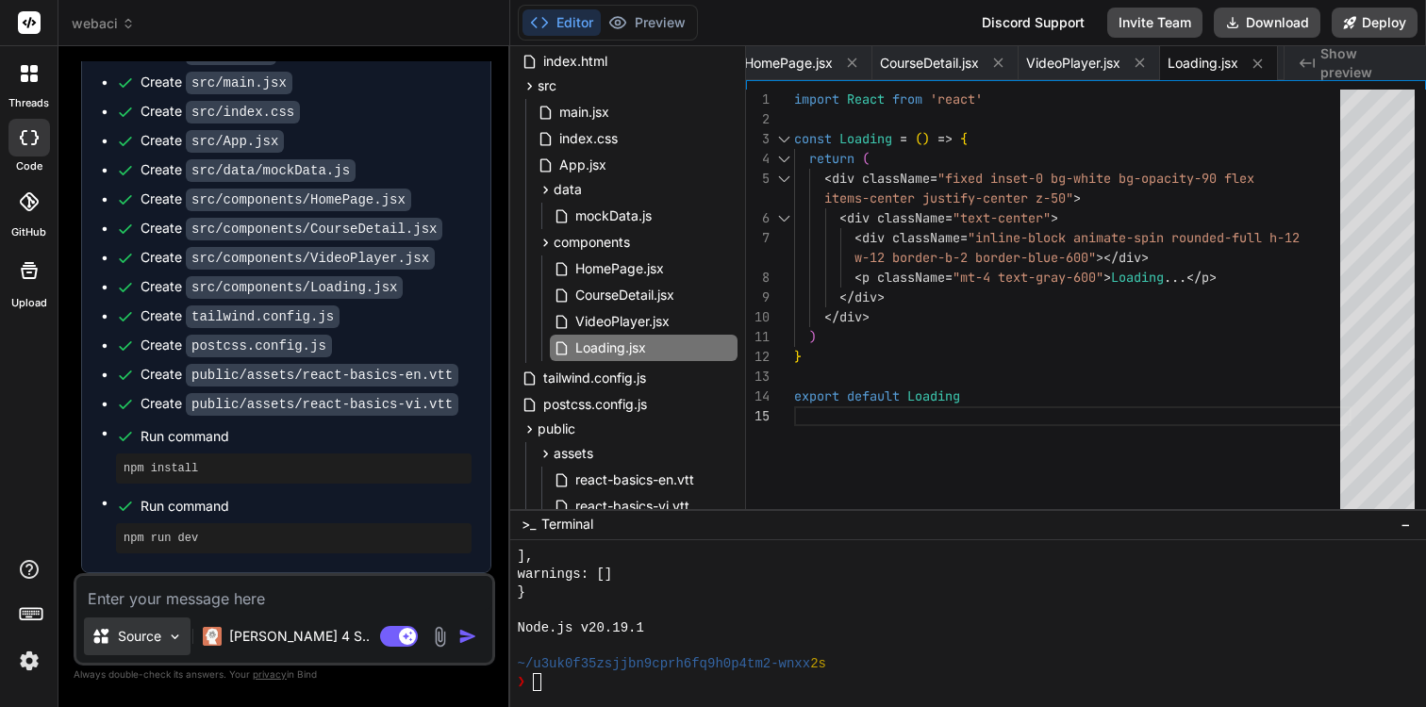
click at [145, 635] on p "Source" at bounding box center [139, 636] width 43 height 19
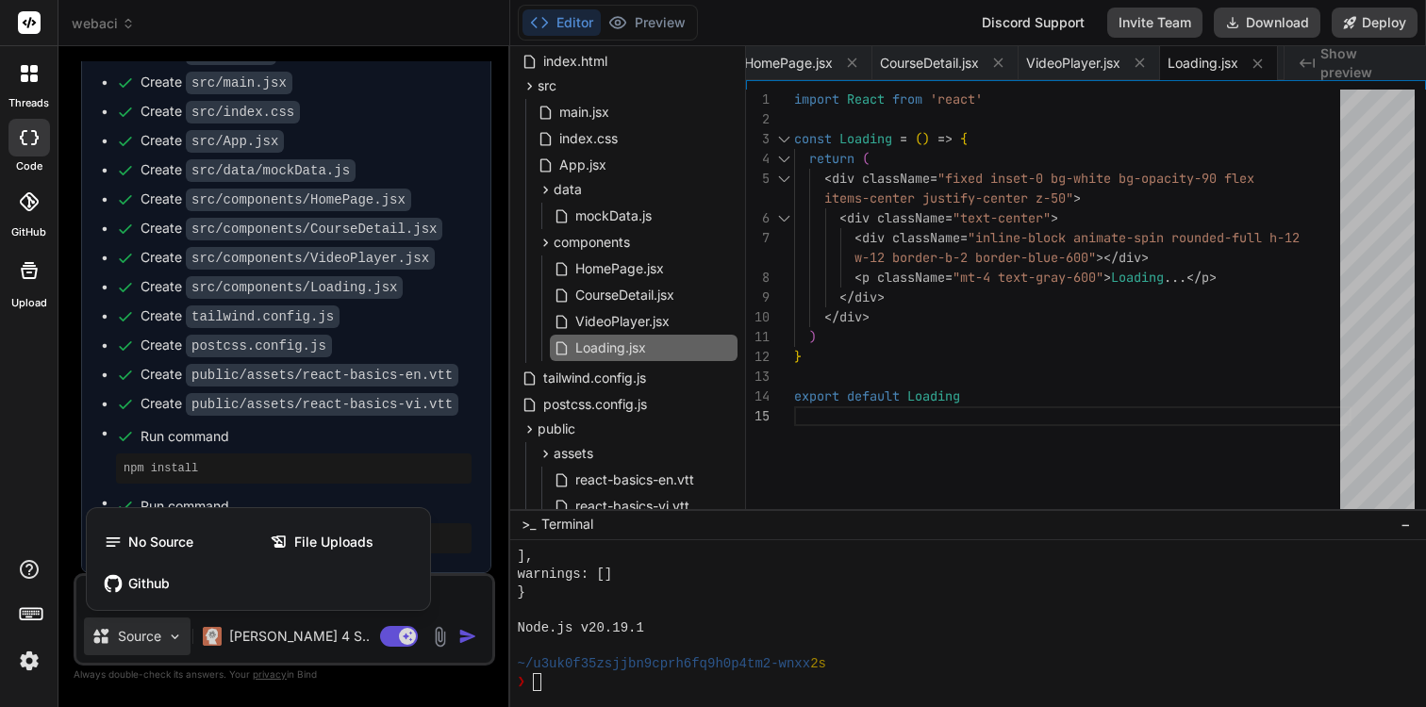
click at [277, 635] on div at bounding box center [713, 353] width 1426 height 707
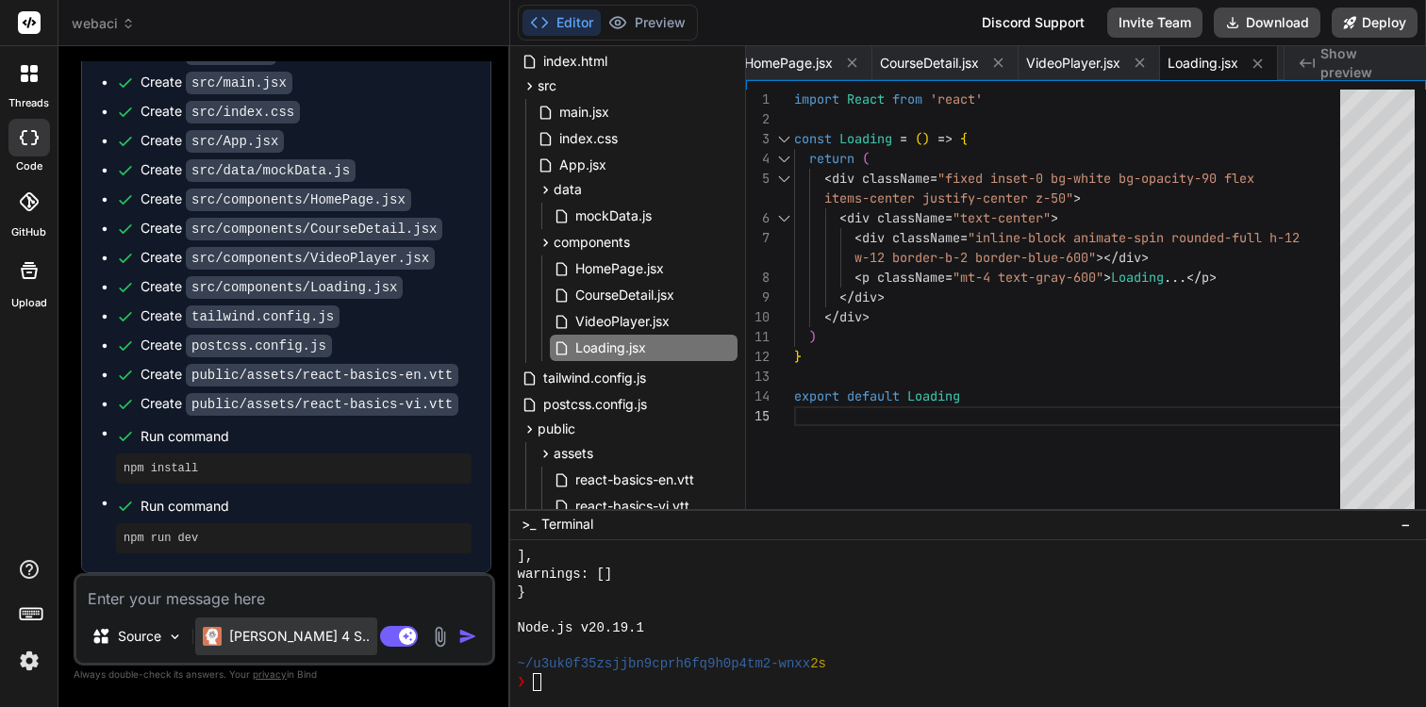
click at [271, 635] on p "[PERSON_NAME] 4 S.." at bounding box center [299, 636] width 140 height 19
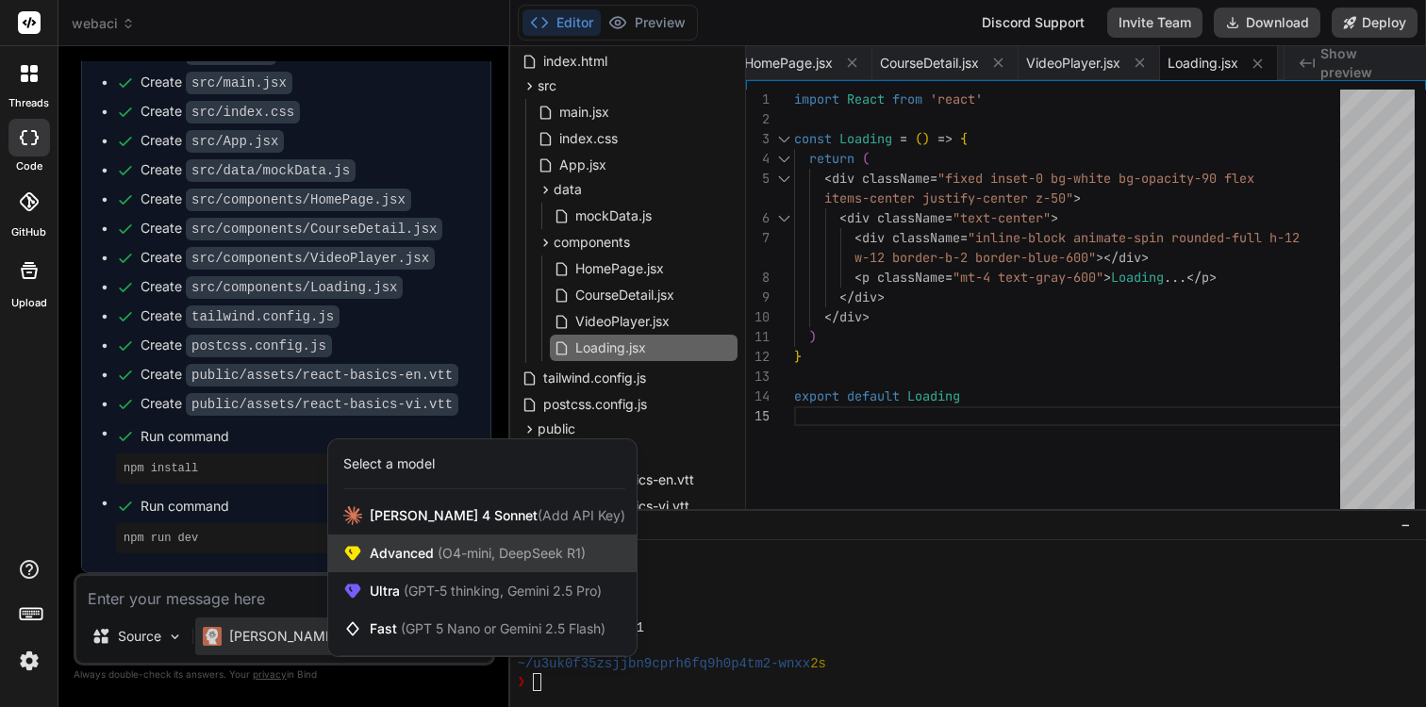
click at [388, 555] on span "Advanced (O4-mini, DeepSeek R1)" at bounding box center [478, 553] width 216 height 19
type textarea "x"
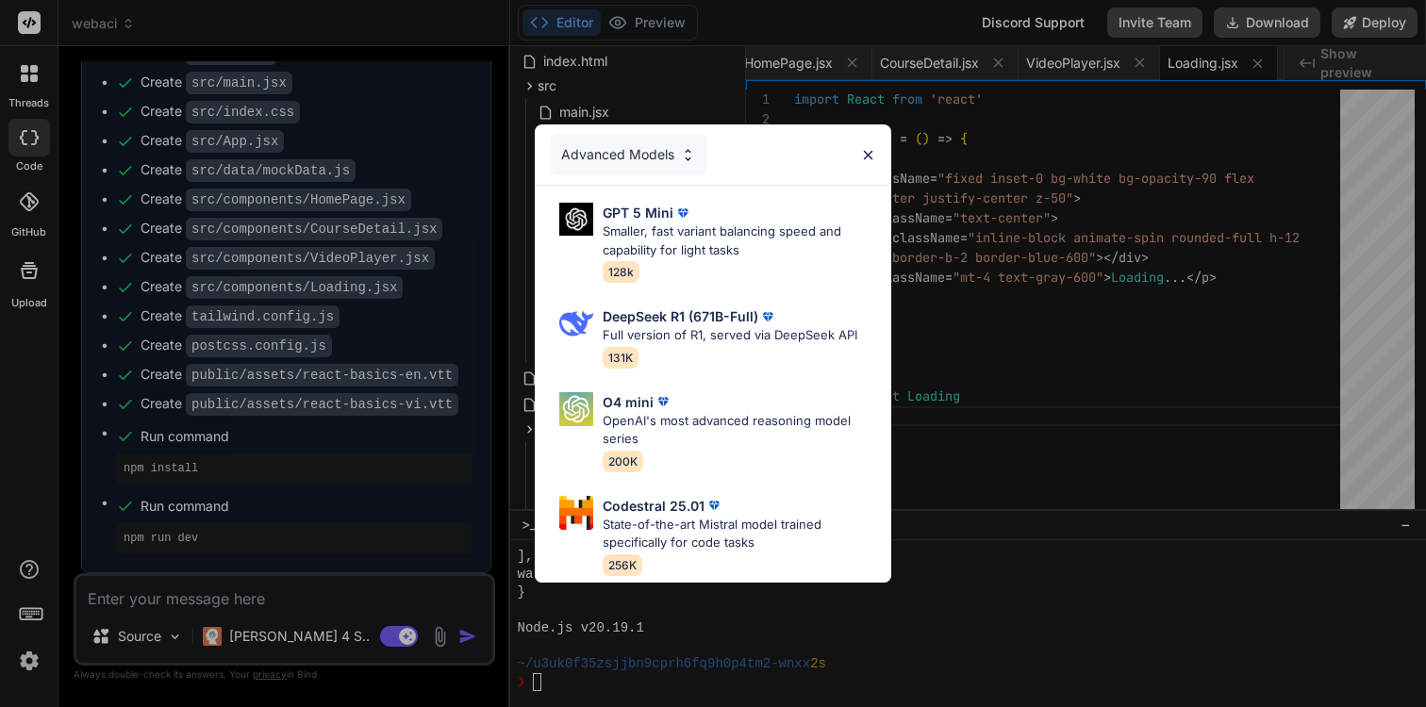
click at [371, 454] on div "Advanced Models GPT 5 Mini Smaller, fast variant balancing speed and capability…" at bounding box center [713, 353] width 1426 height 707
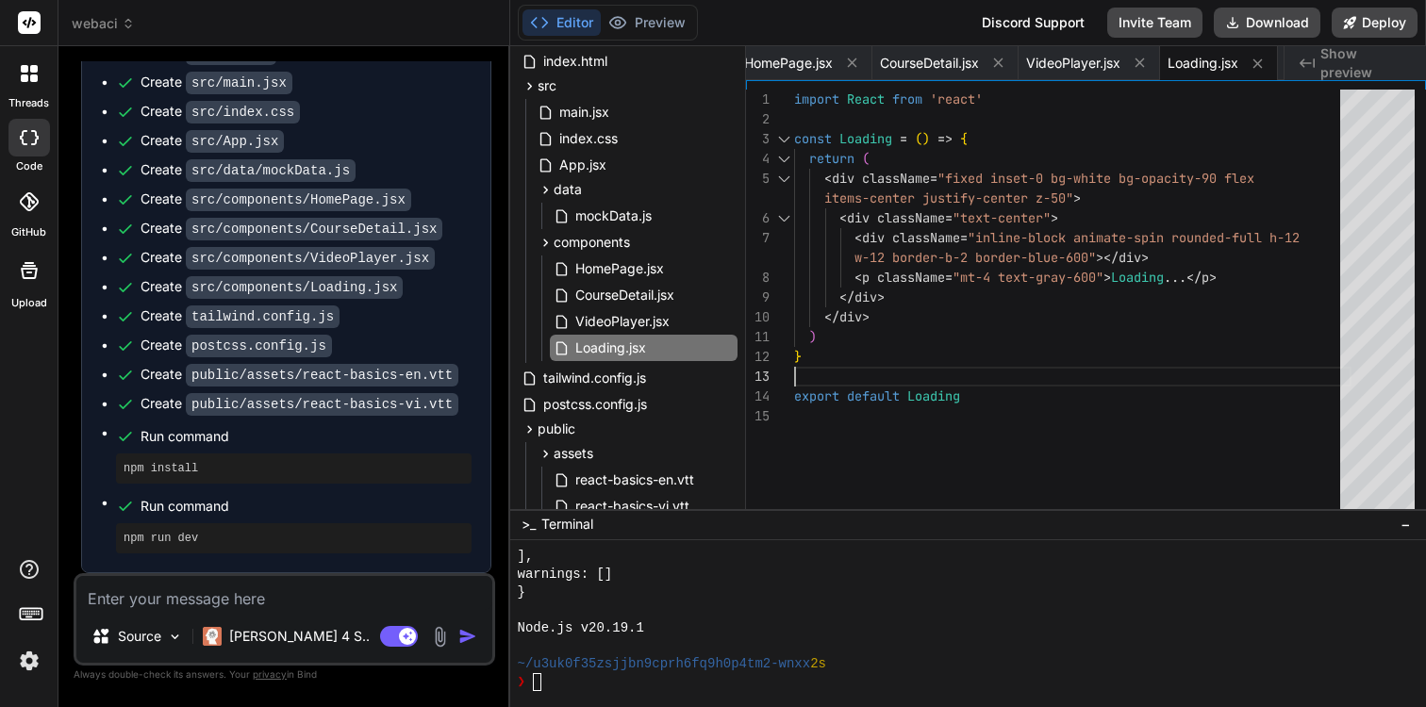
click at [870, 361] on div "export default Loading } ) </ div > </ div > < p className = "mt-4 text-gray-60…" at bounding box center [1072, 304] width 557 height 428
click at [870, 350] on div "export default Loading } ) </ div > </ div > < p className = "mt-4 text-gray-60…" at bounding box center [1072, 304] width 557 height 428
click at [874, 340] on div "export default Loading } ) </ div > </ div > < p className = "mt-4 text-gray-60…" at bounding box center [1072, 304] width 557 height 428
click at [881, 330] on div "export default Loading } ) </ div > </ div > < p className = "mt-4 text-gray-60…" at bounding box center [1072, 304] width 557 height 428
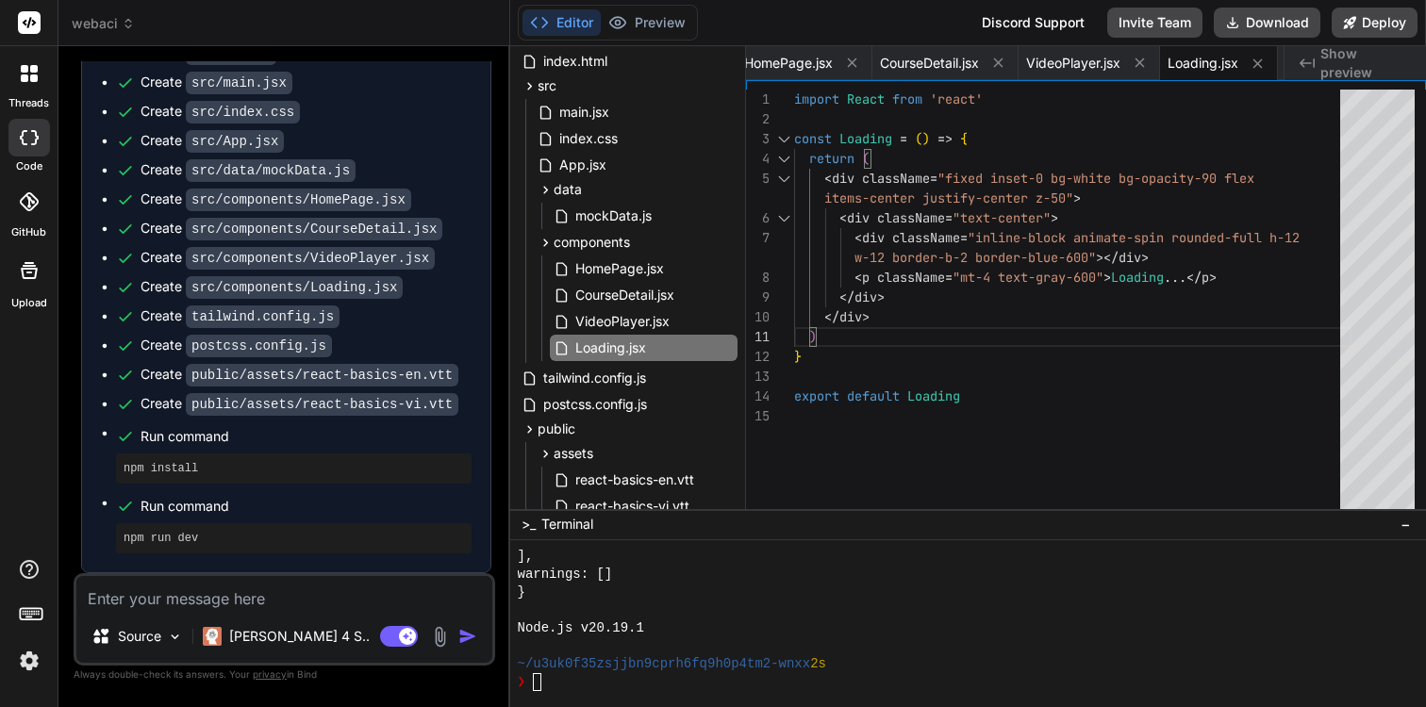
scroll to position [20, 0]
click at [892, 311] on div "export default Loading } ) </ div > </ div > < p className = "mt-4 text-gray-60…" at bounding box center [1072, 304] width 557 height 428
click at [612, 224] on span "mockData.js" at bounding box center [613, 216] width 80 height 23
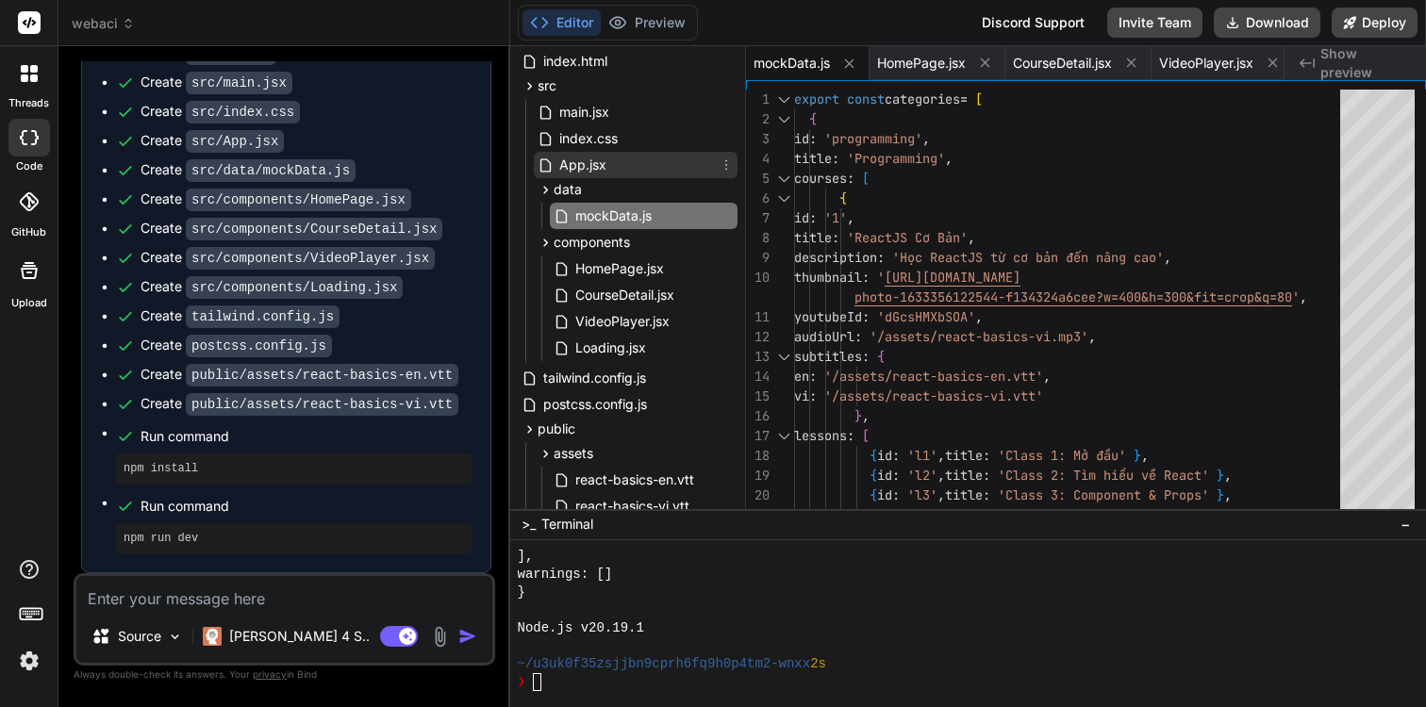
click at [614, 164] on div "App.jsx" at bounding box center [636, 165] width 204 height 26
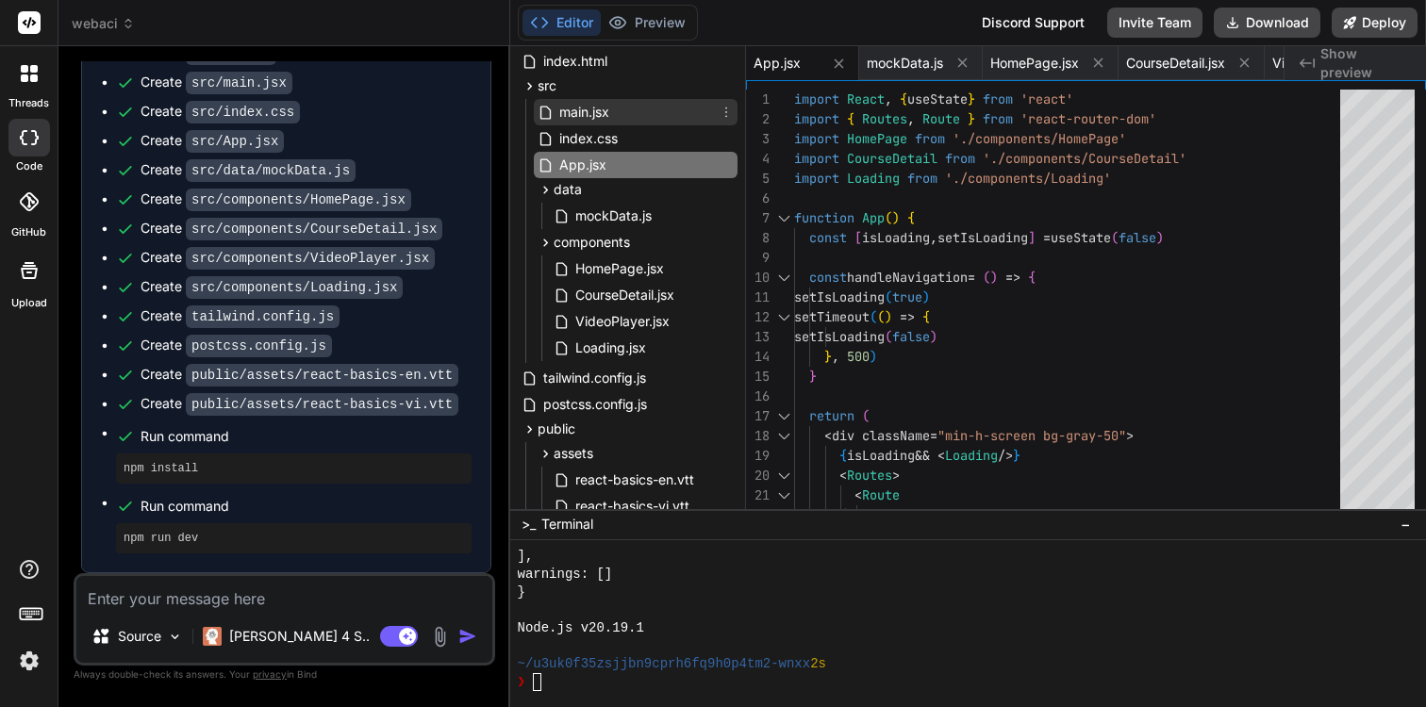
click at [630, 107] on div "main.jsx" at bounding box center [636, 112] width 204 height 26
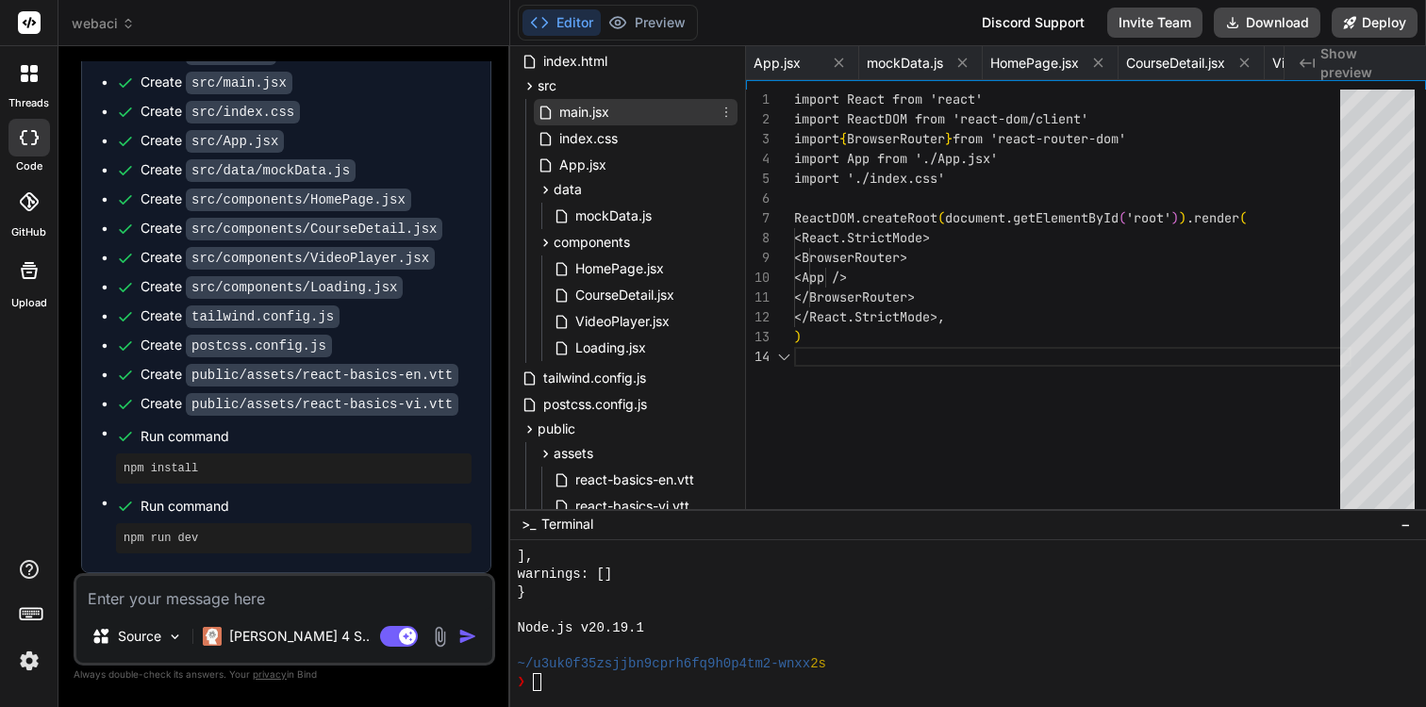
scroll to position [59, 0]
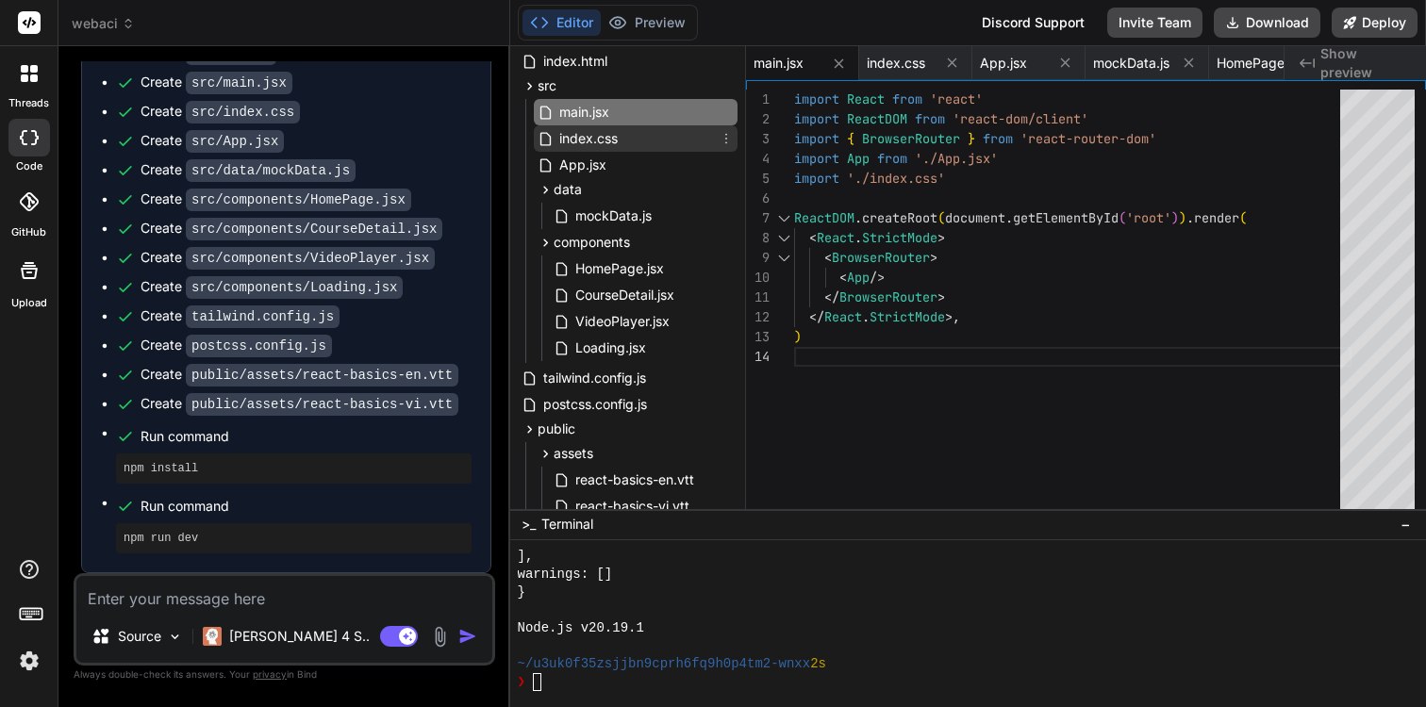
click at [607, 145] on span "index.css" at bounding box center [588, 138] width 62 height 23
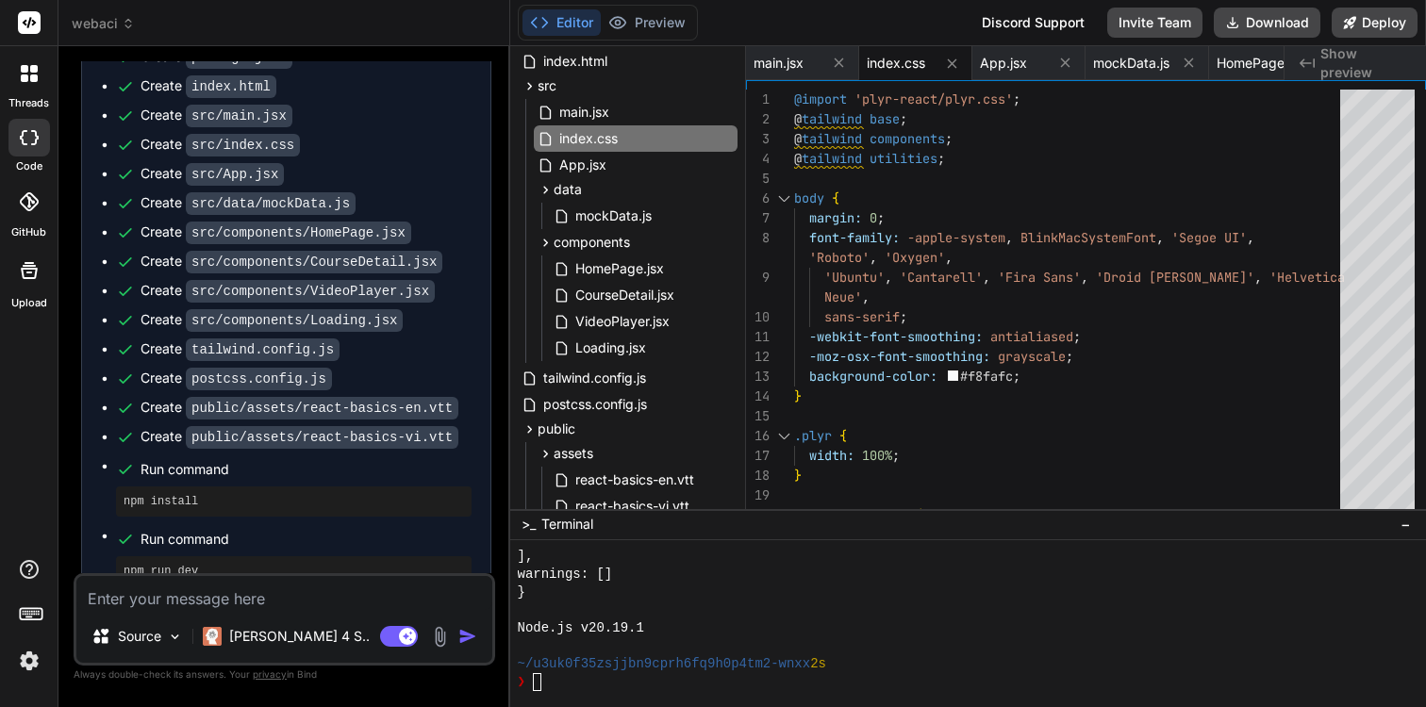
scroll to position [511, 0]
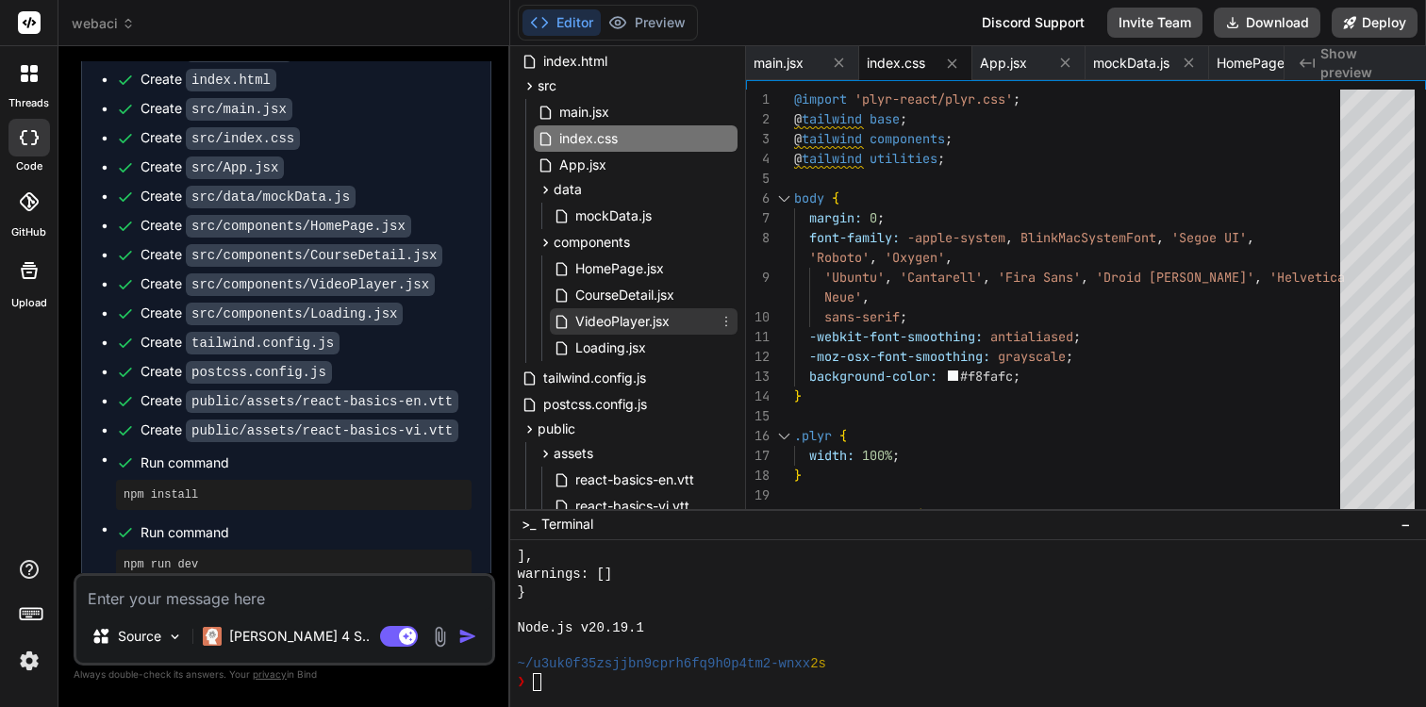
click at [629, 327] on span "VideoPlayer.jsx" at bounding box center [622, 321] width 98 height 23
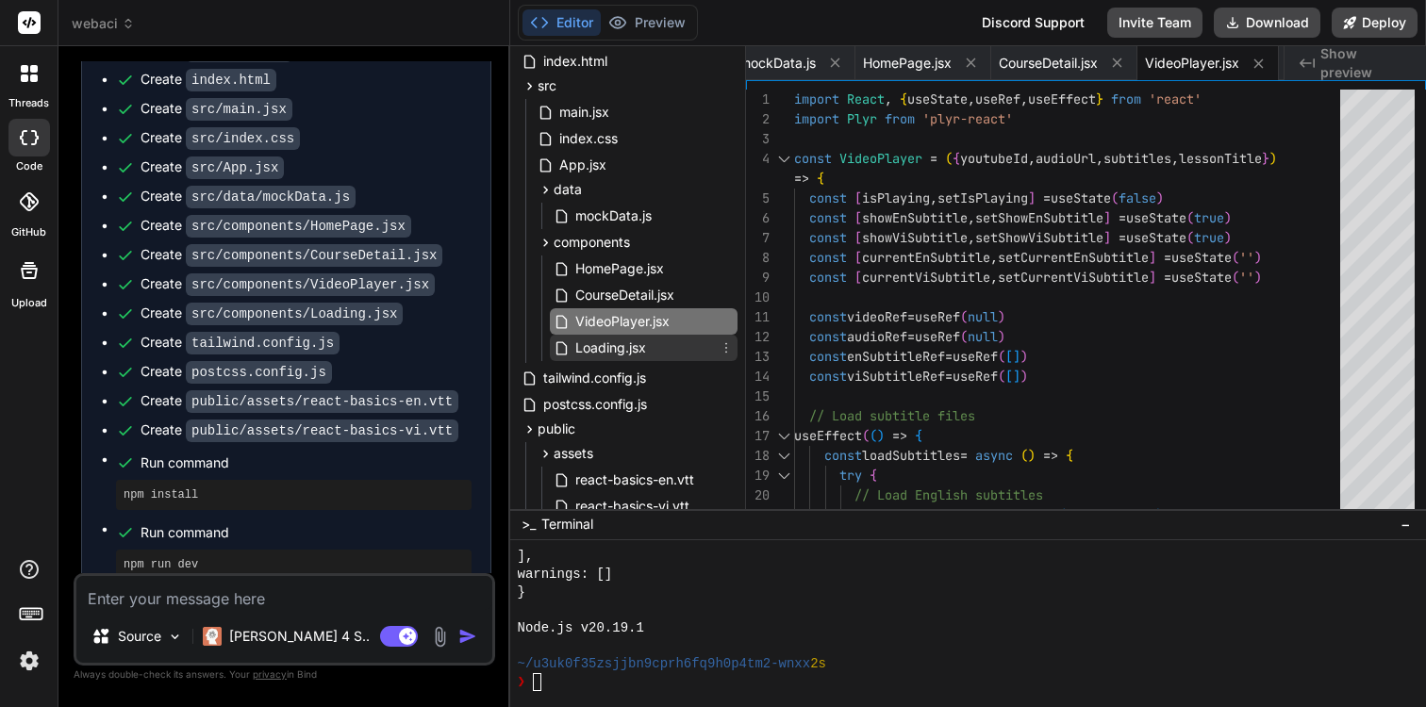
click at [620, 352] on span "Loading.jsx" at bounding box center [610, 348] width 74 height 23
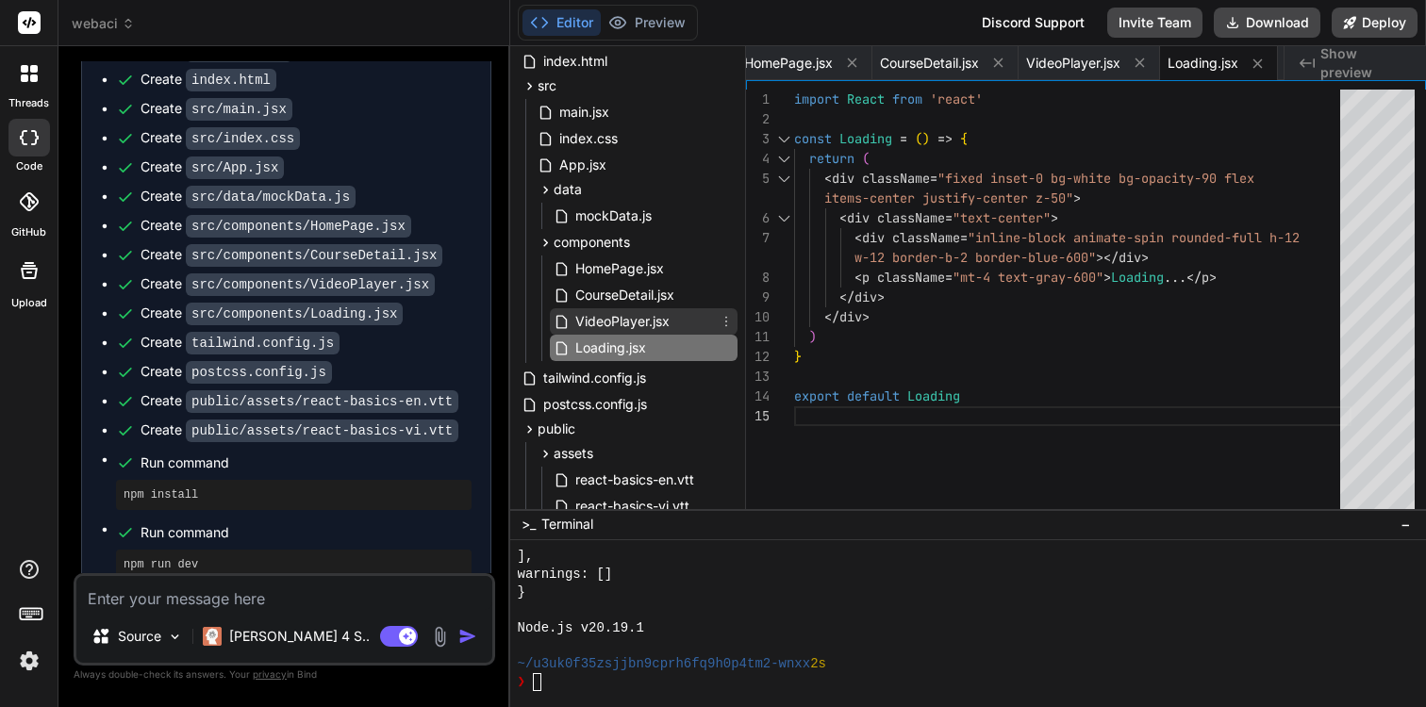
click at [625, 325] on span "VideoPlayer.jsx" at bounding box center [622, 321] width 98 height 23
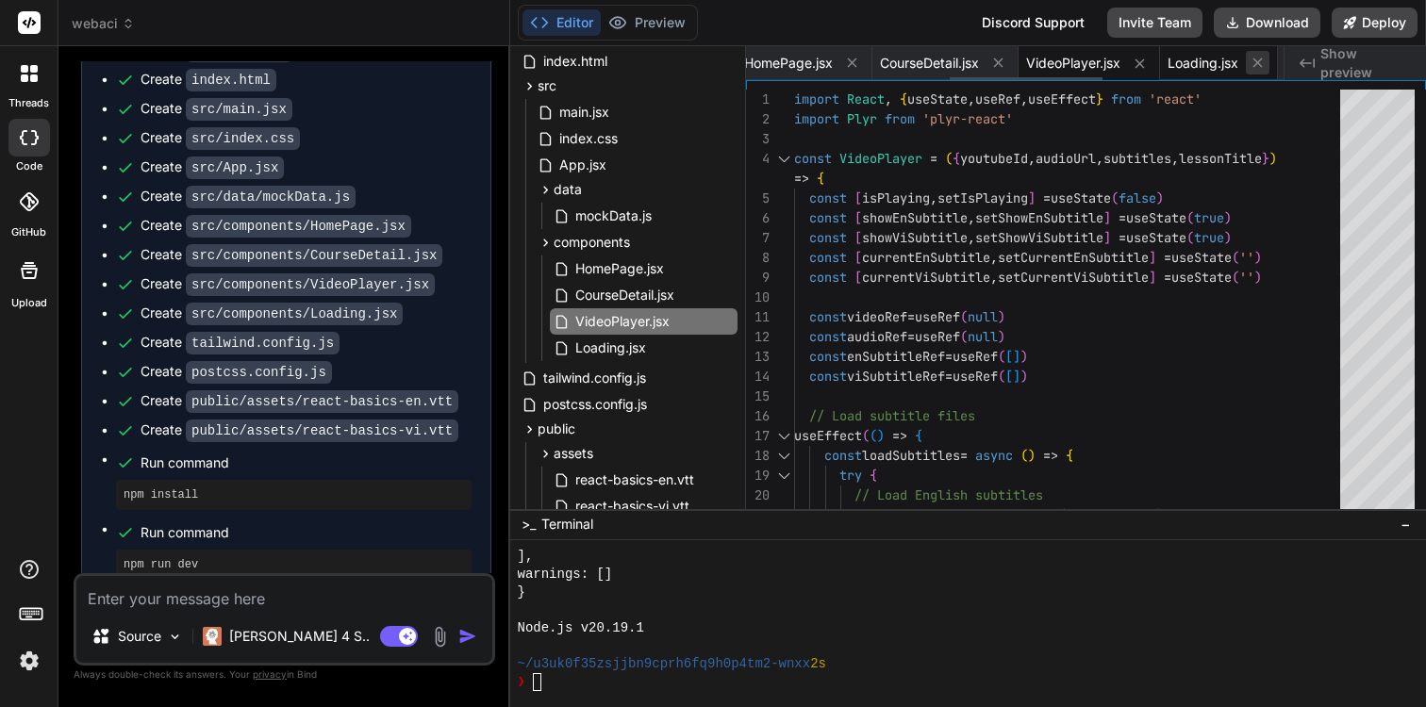
click at [1255, 60] on icon at bounding box center [1257, 63] width 16 height 16
click at [1144, 64] on icon at bounding box center [1138, 62] width 9 height 9
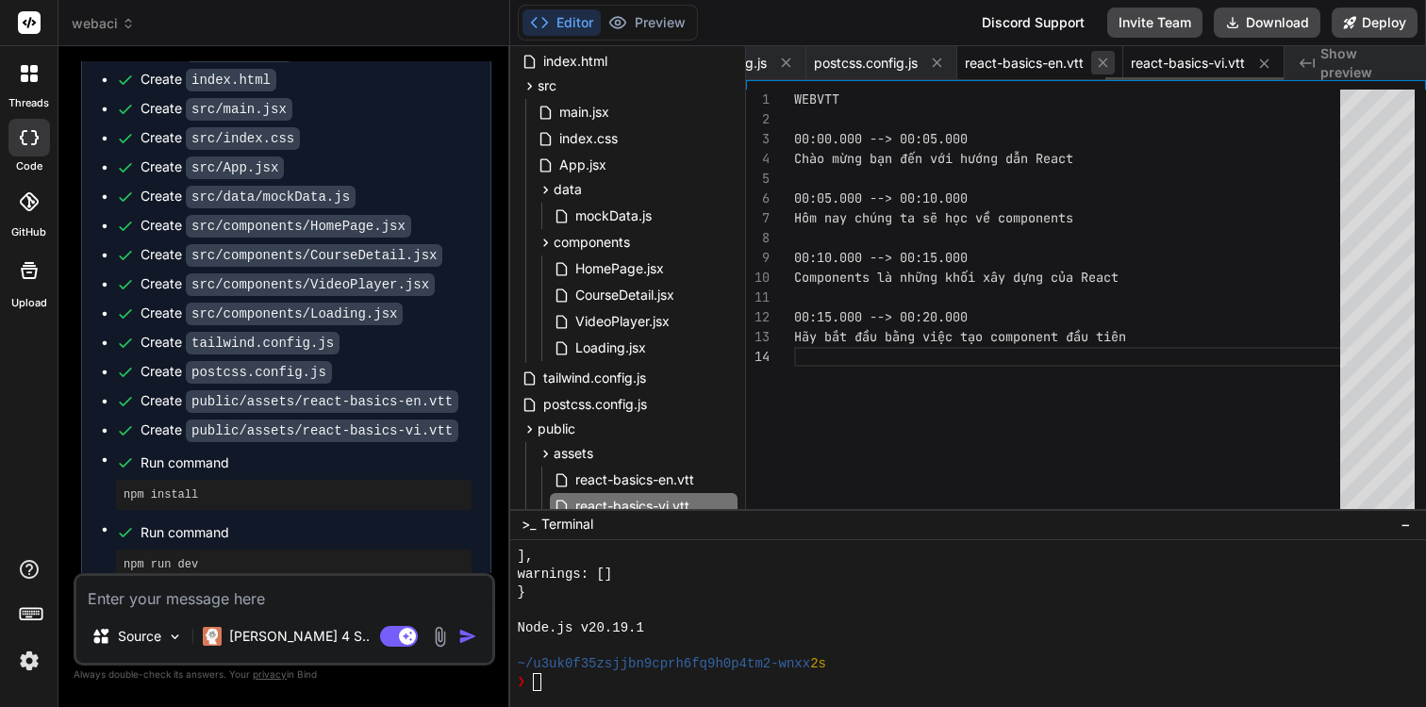
click at [1104, 61] on icon at bounding box center [1103, 63] width 16 height 16
click at [1105, 61] on icon at bounding box center [1103, 63] width 16 height 16
click at [1262, 62] on icon at bounding box center [1263, 62] width 9 height 9
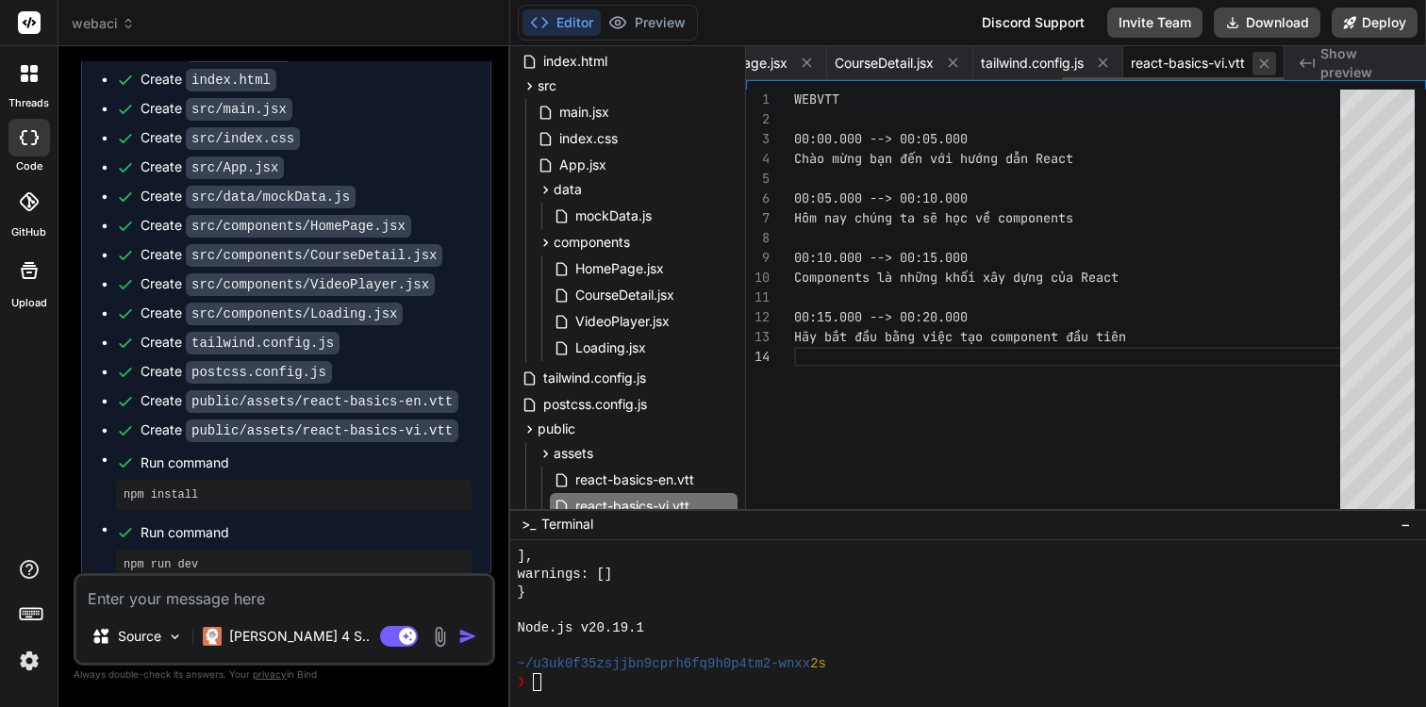
scroll to position [20, 0]
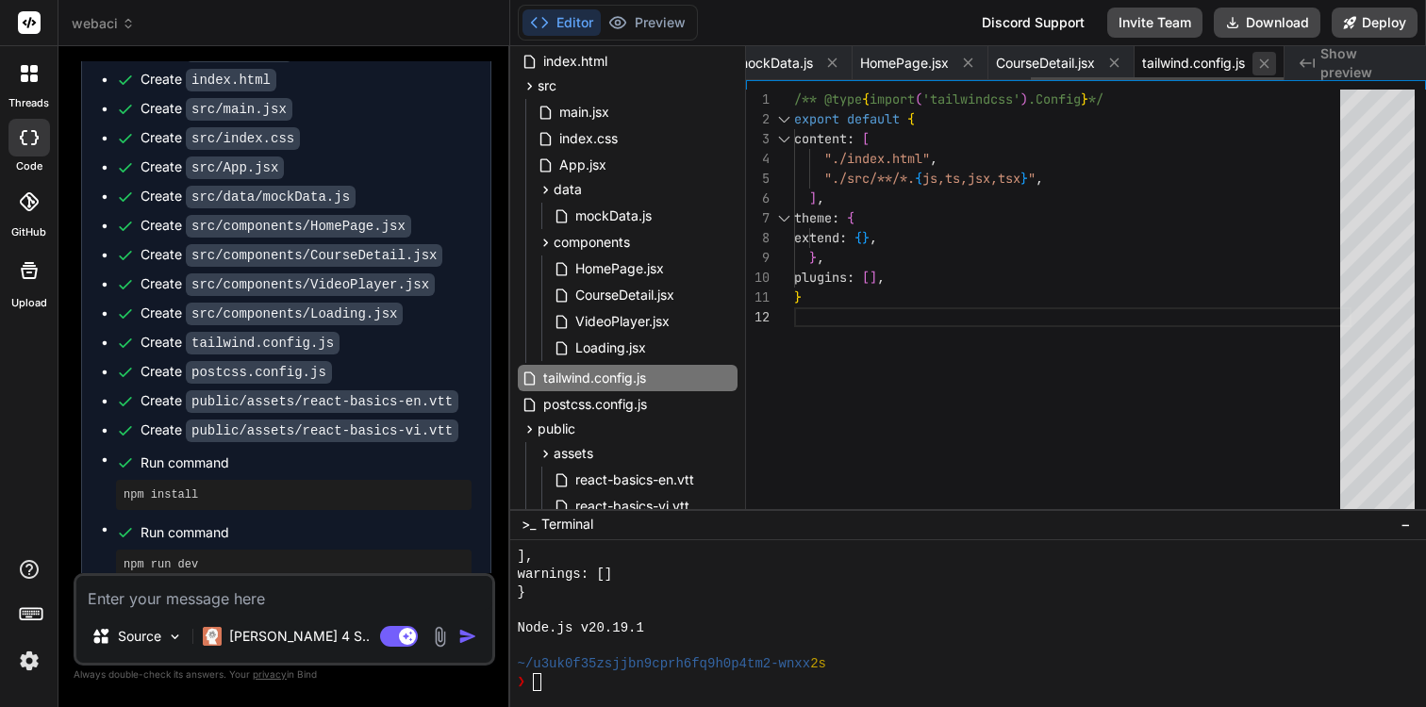
click at [1263, 60] on icon at bounding box center [1264, 64] width 16 height 16
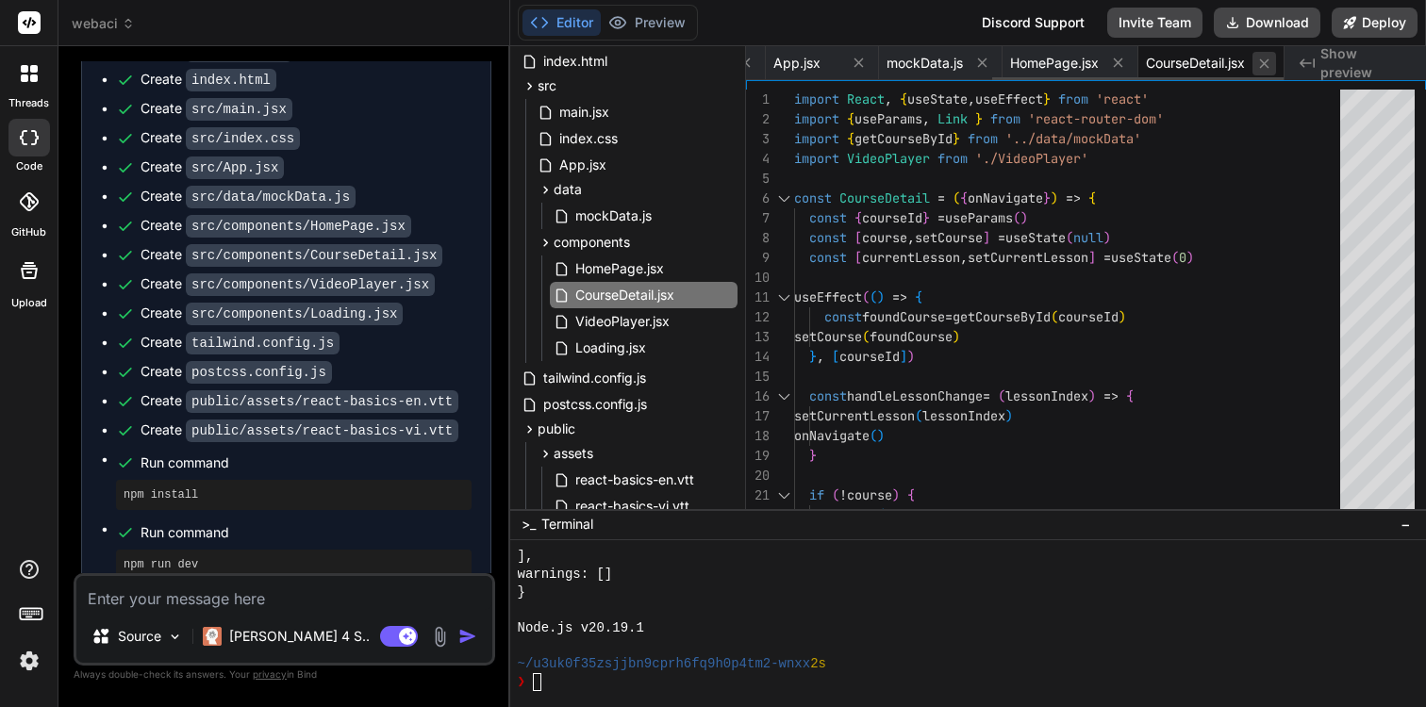
click at [1263, 58] on icon at bounding box center [1264, 64] width 16 height 16
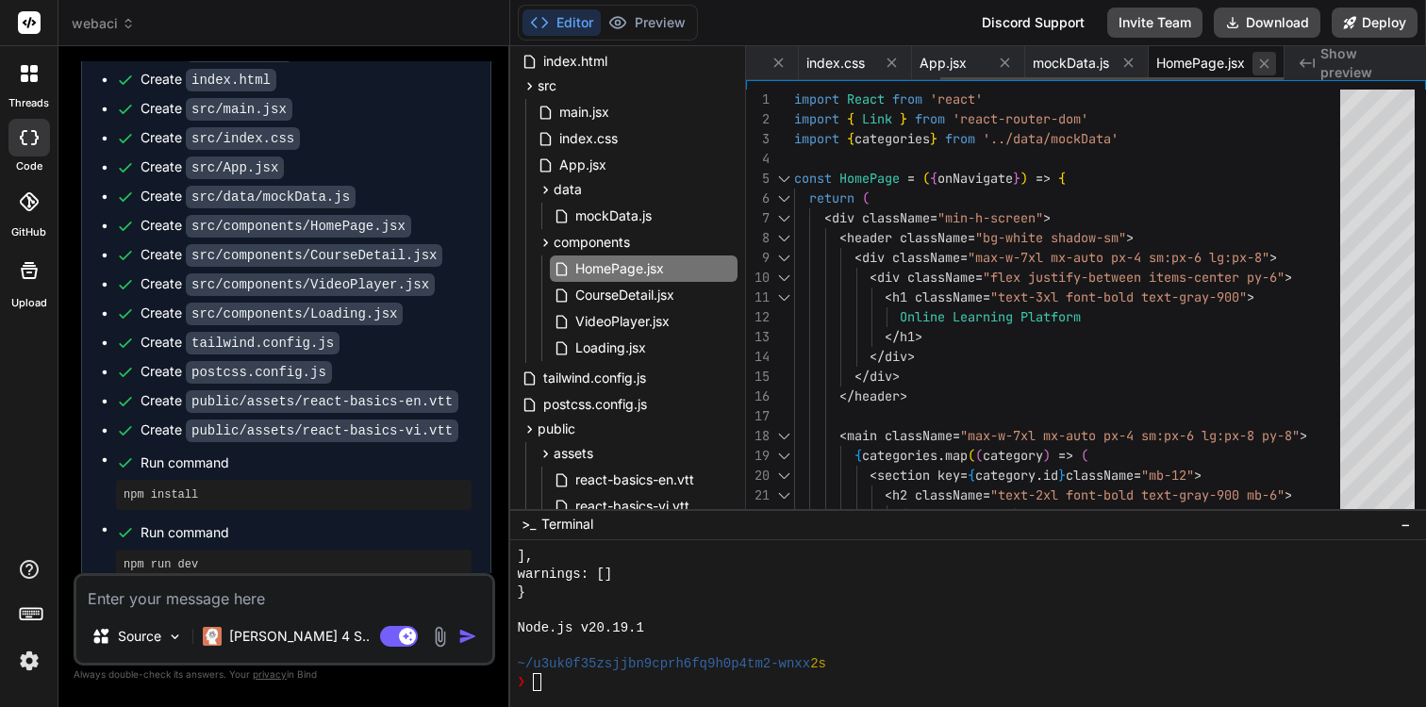
click at [1264, 63] on icon at bounding box center [1264, 64] width 16 height 16
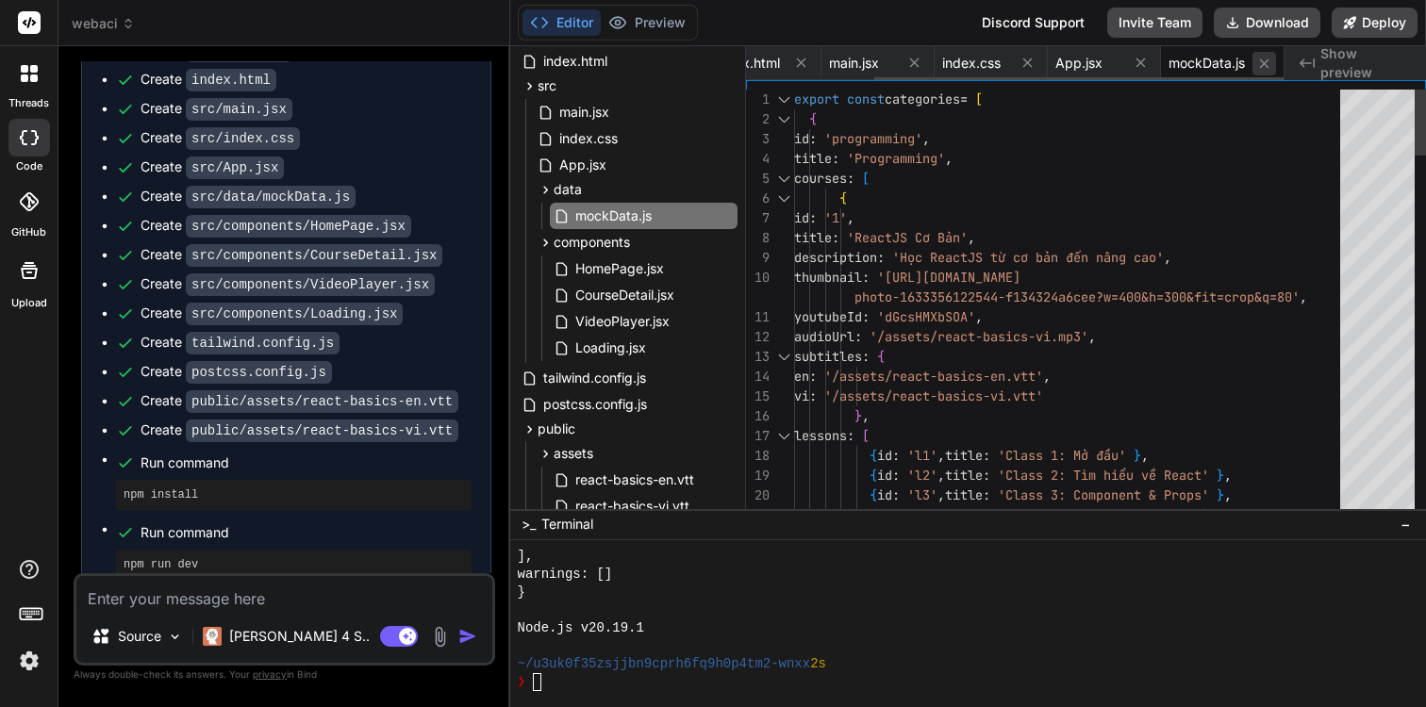
click at [1264, 63] on icon at bounding box center [1264, 64] width 16 height 16
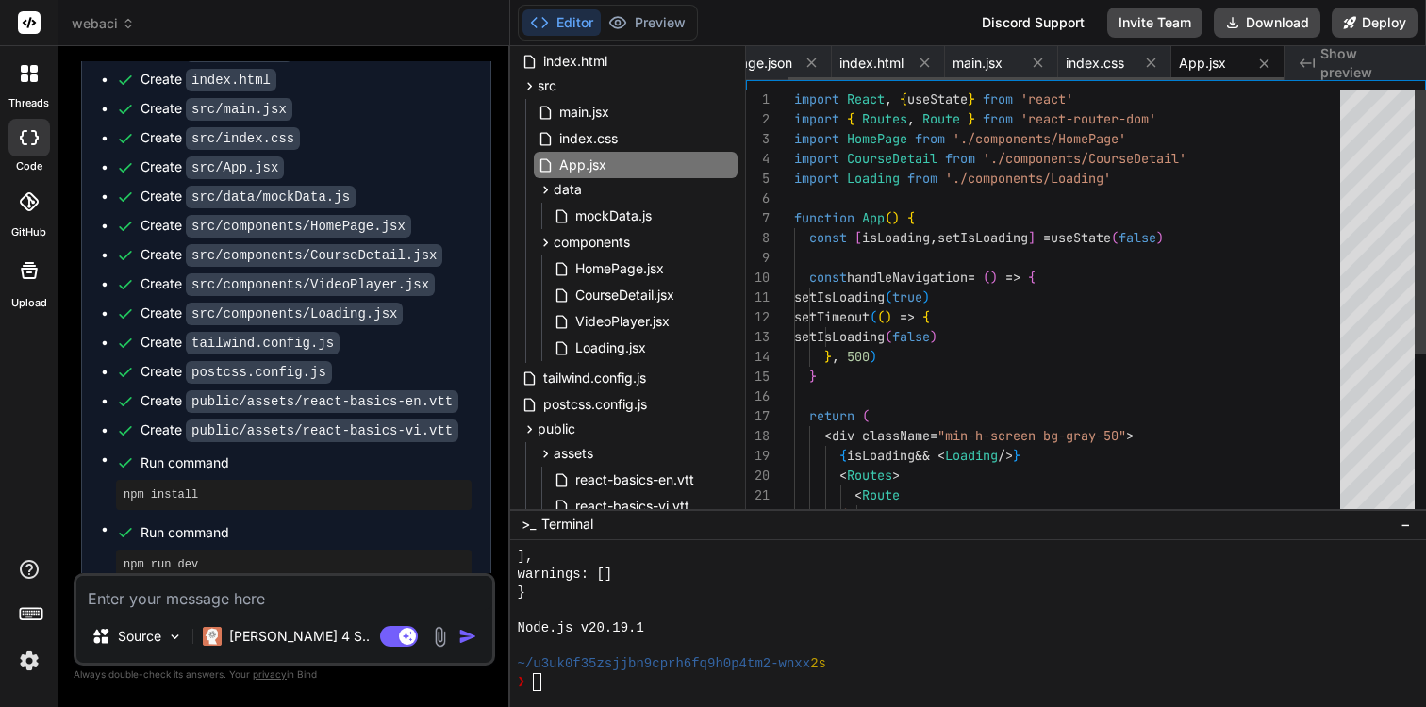
scroll to position [0, 45]
click at [1264, 63] on icon at bounding box center [1264, 64] width 16 height 16
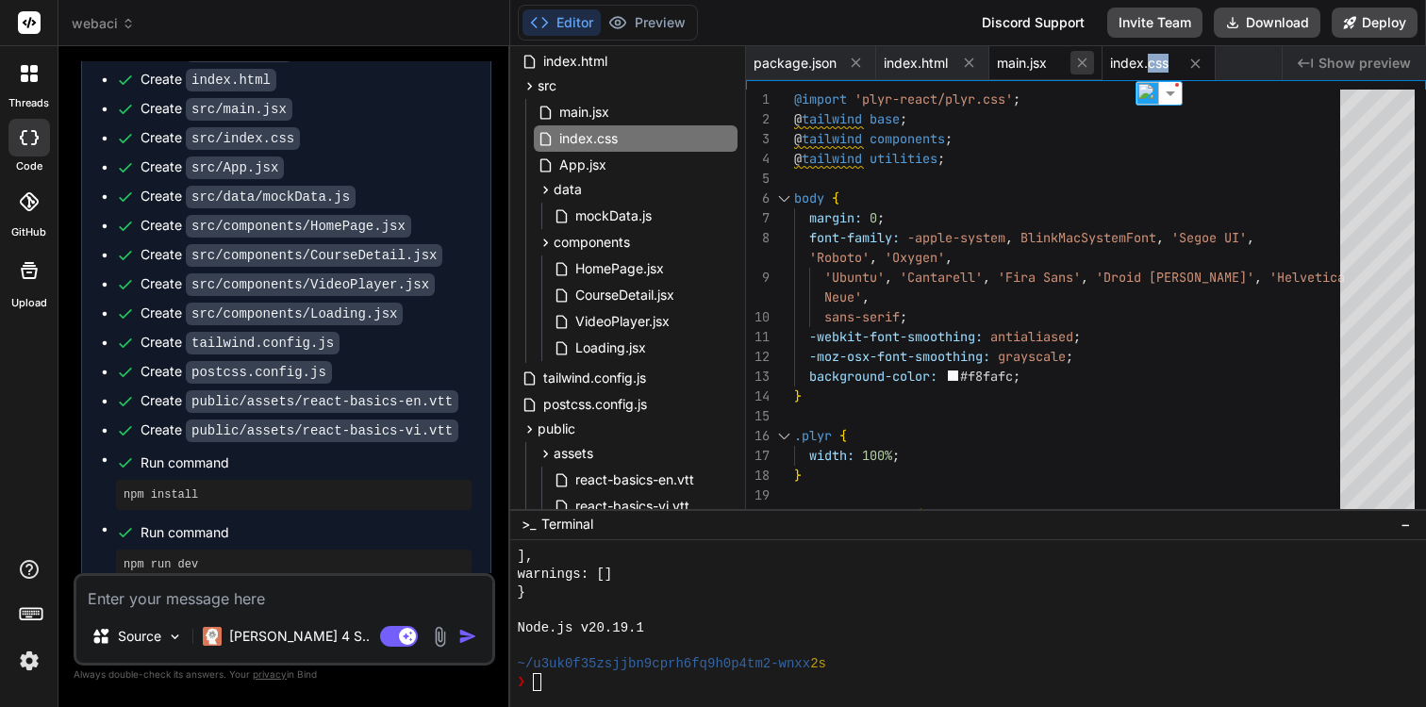
click at [1081, 65] on icon at bounding box center [1082, 63] width 16 height 16
click at [1081, 65] on icon at bounding box center [1082, 64] width 16 height 16
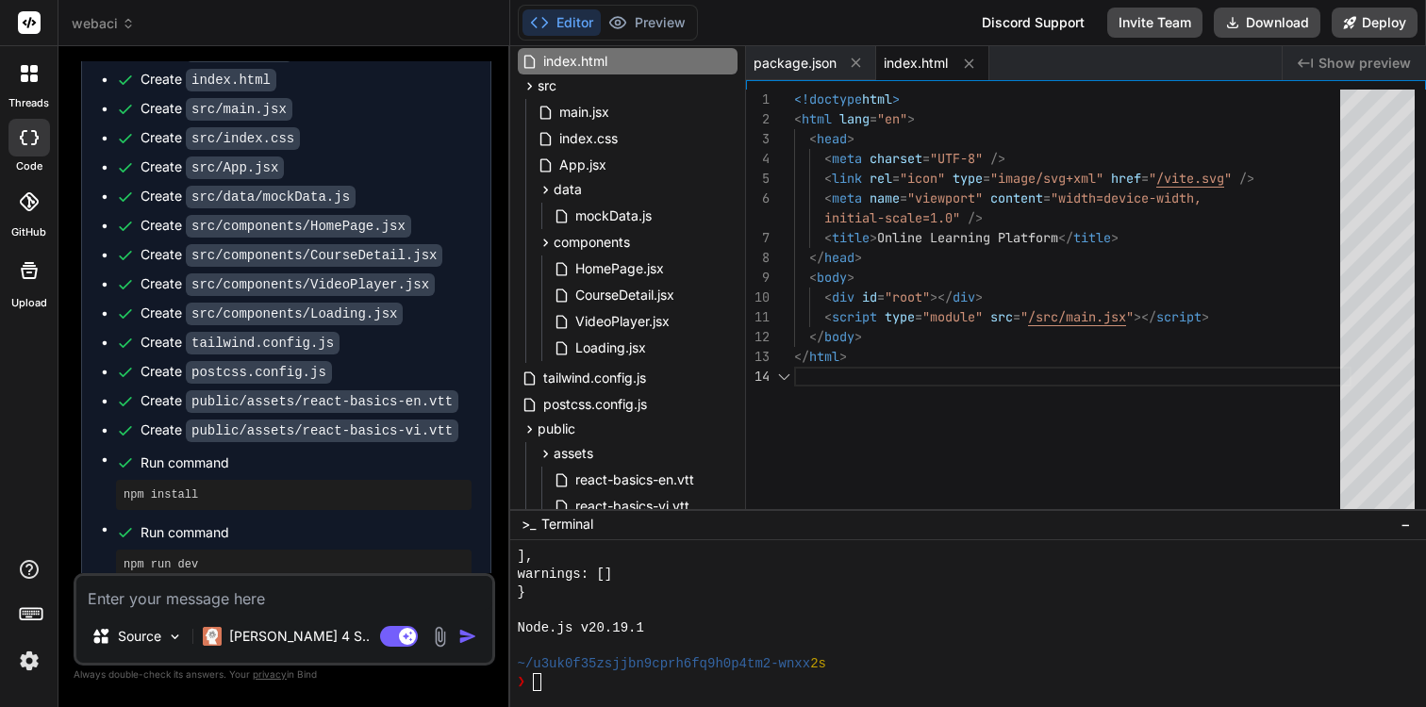
scroll to position [79, 0]
click at [859, 70] on icon at bounding box center [856, 63] width 16 height 16
type textarea "<!doctype html> <html lang="en"> <head> <meta charset="UTF-8" /> <link rel="ico…"
click at [875, 191] on div "</ html > </ body > < script type = "module" src = " /src/main.jsx " ></ script…" at bounding box center [1072, 304] width 557 height 428
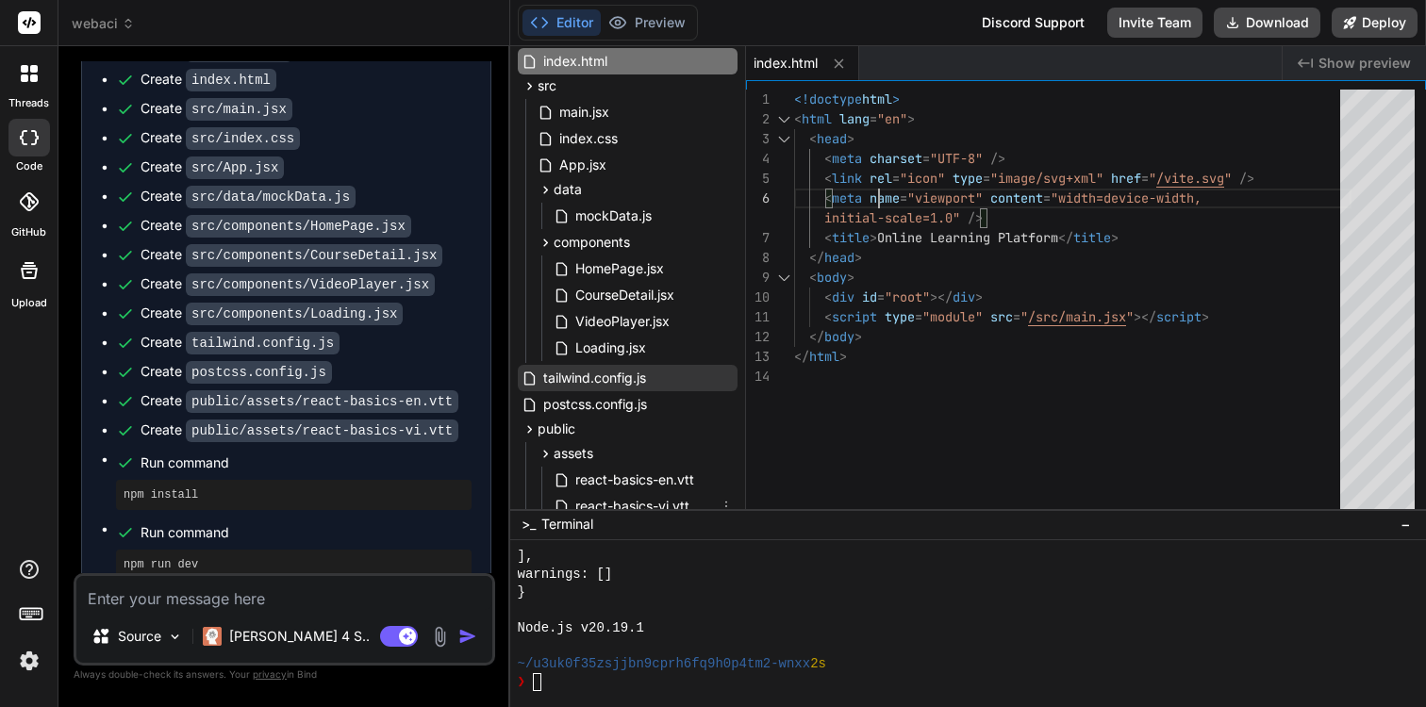
scroll to position [0, 0]
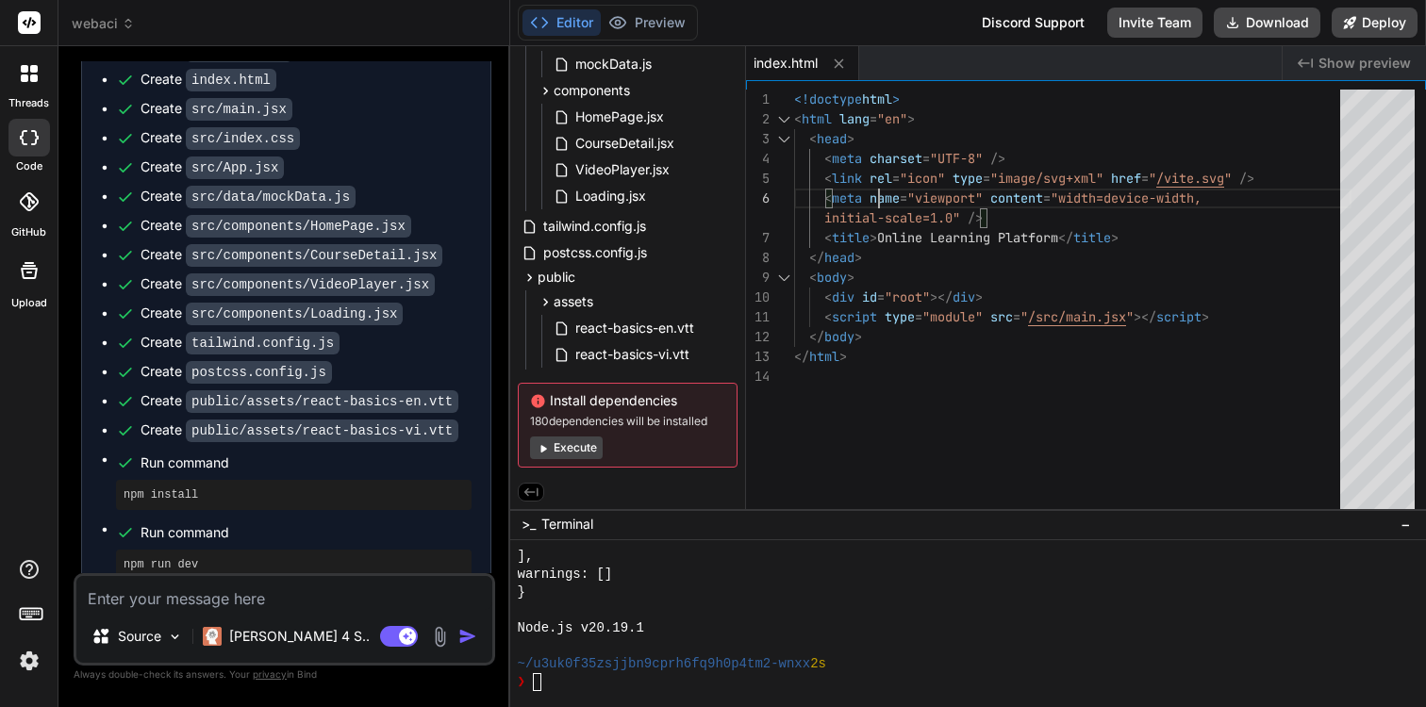
click at [583, 443] on button "Execute" at bounding box center [566, 448] width 73 height 23
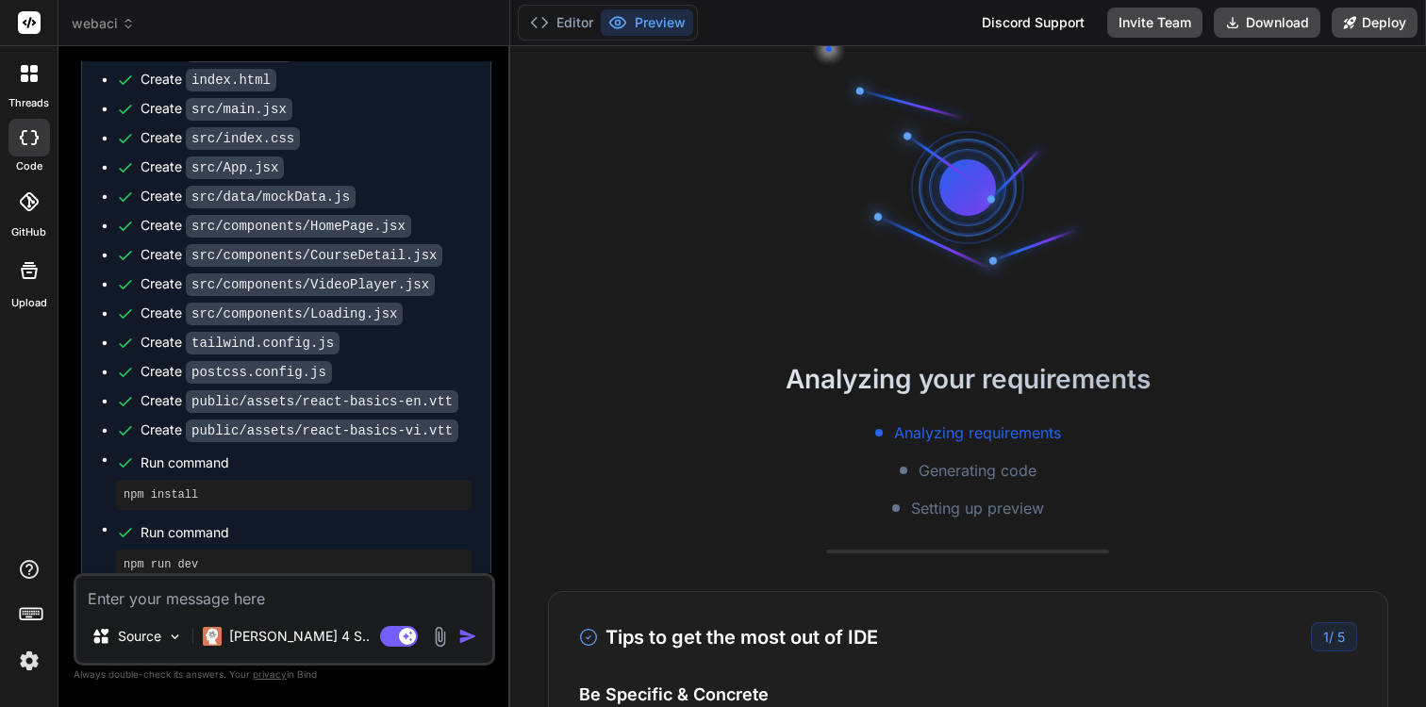
scroll to position [357, 0]
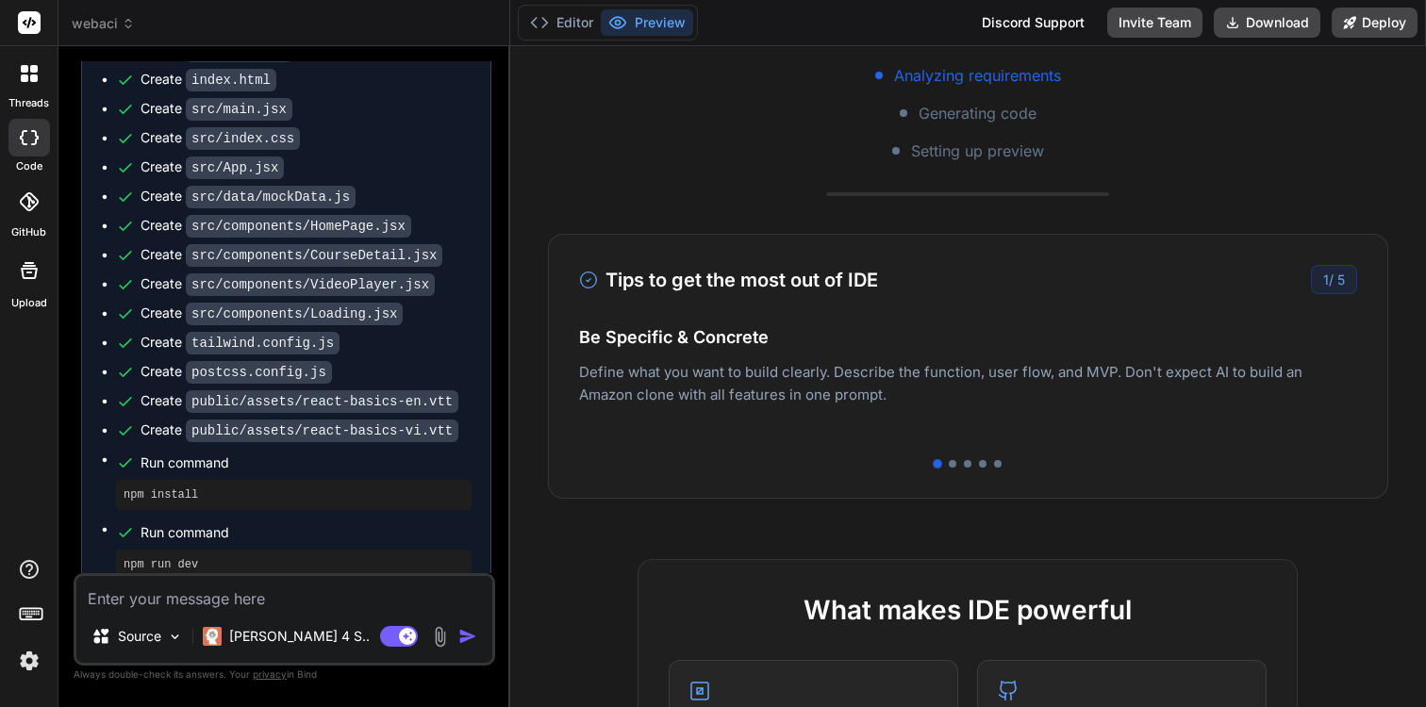
type textarea "x"
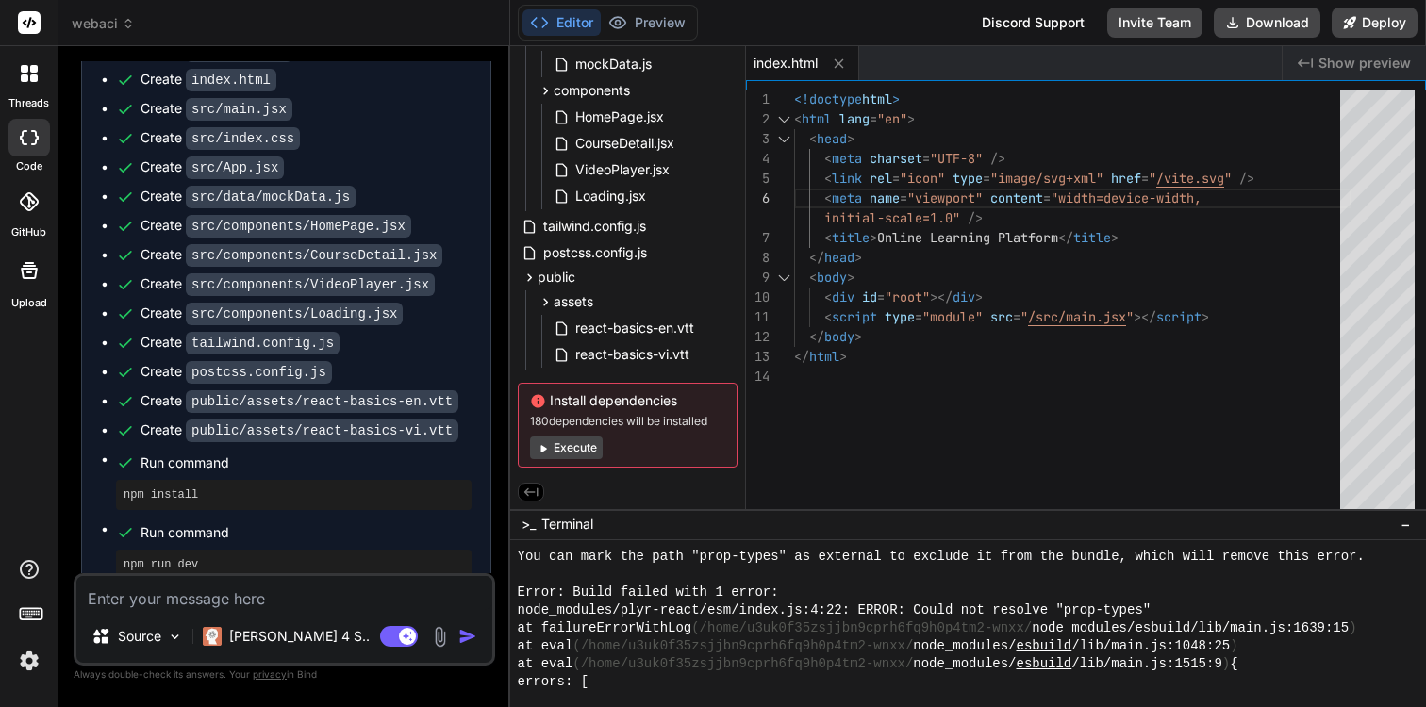
scroll to position [573, 0]
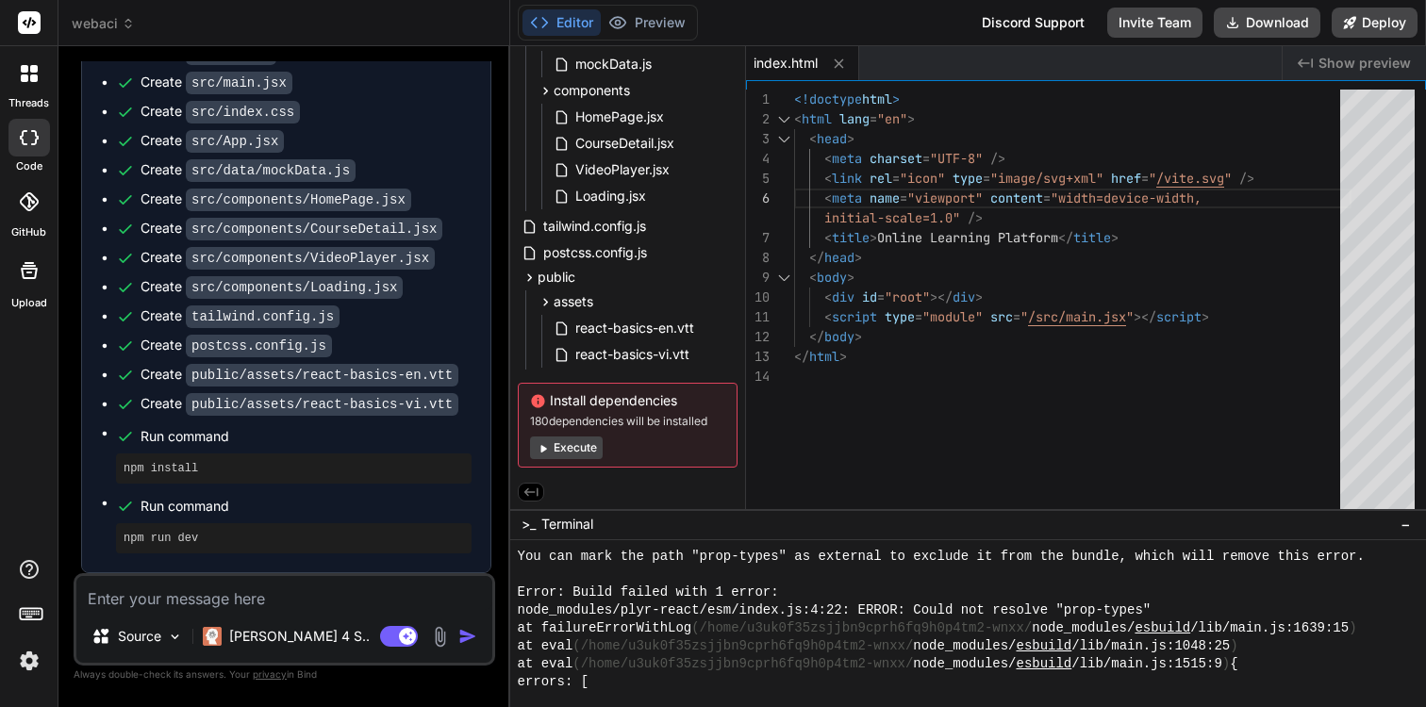
click at [251, 597] on textarea at bounding box center [284, 593] width 416 height 34
type textarea "c"
type textarea "x"
type textarea "ch"
type textarea "x"
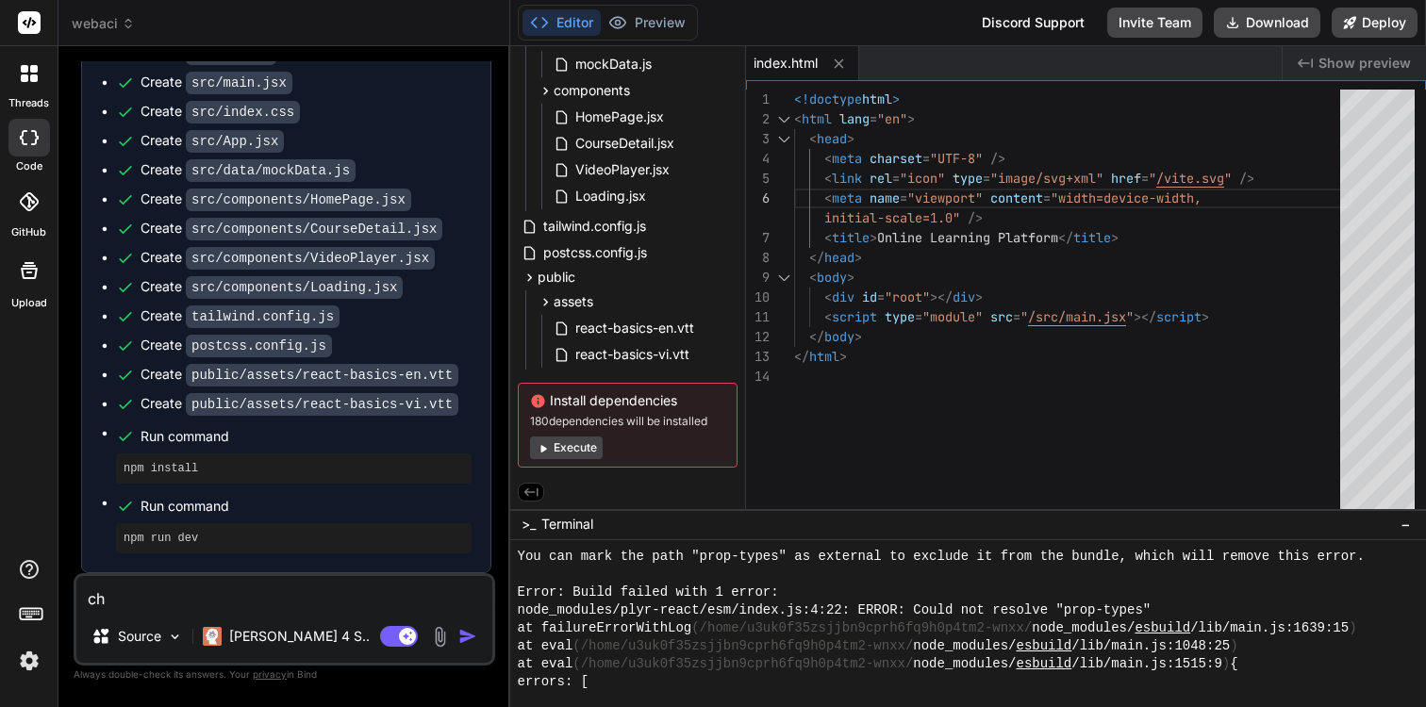
type textarea "cha"
type textarea "x"
type textarea "chay"
type textarea "x"
type textarea "chạy"
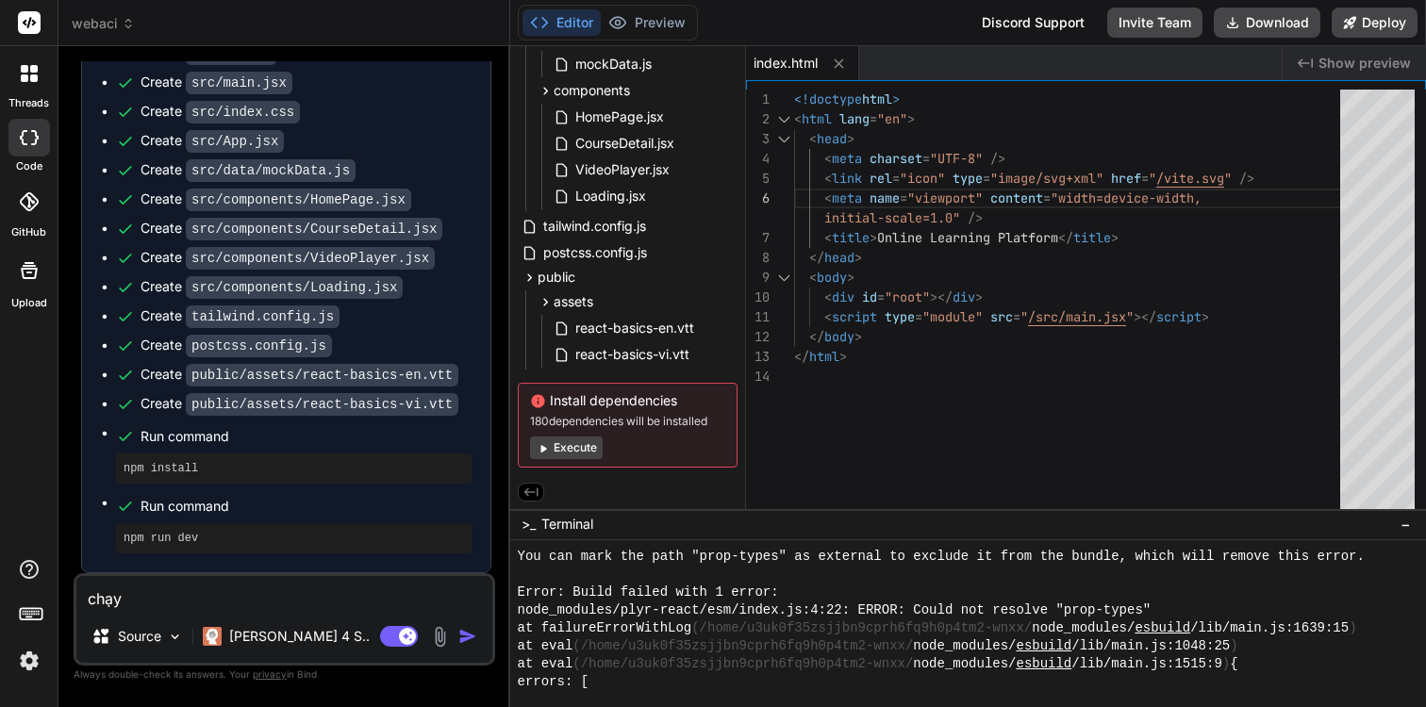
type textarea "x"
type textarea "chạy"
type textarea "x"
type textarea "chạy c"
type textarea "x"
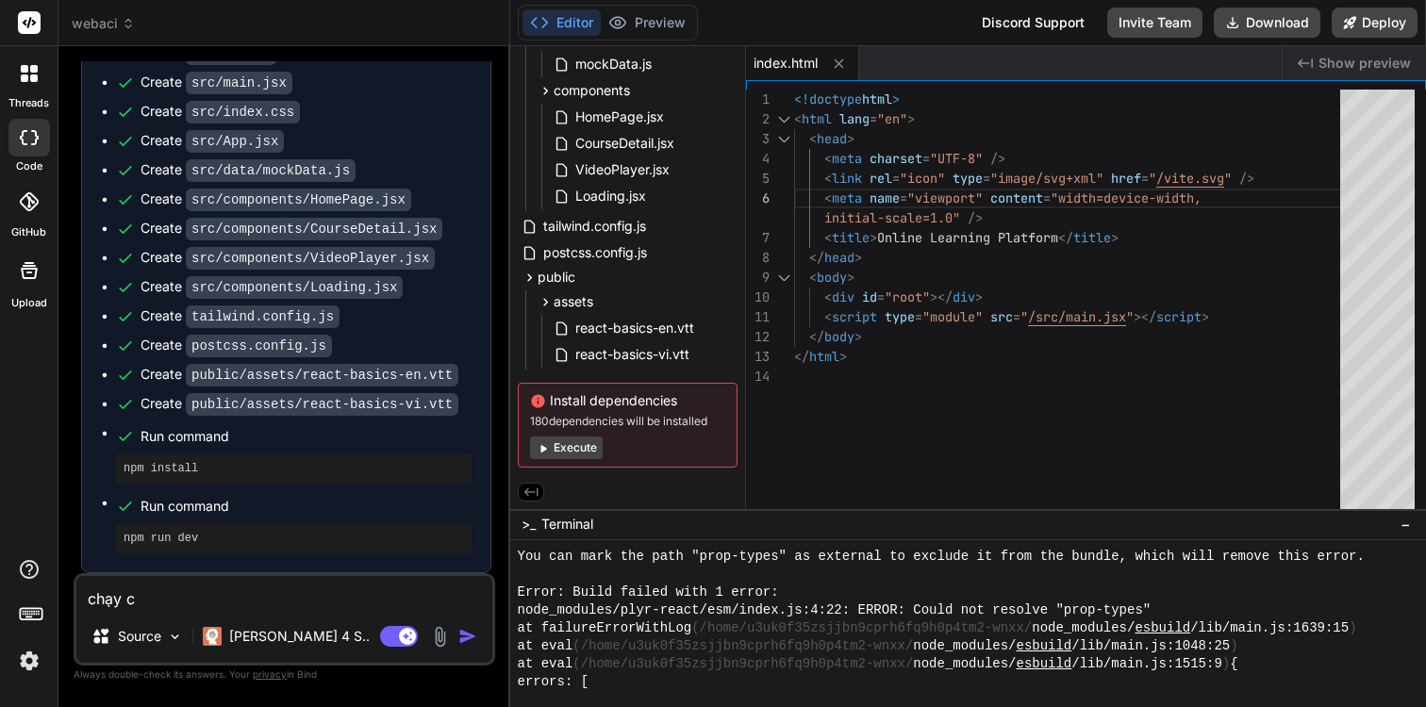
type textarea "chạy ch"
type textarea "x"
type textarea "chạy chu"
type textarea "x"
type textarea "chạy chư"
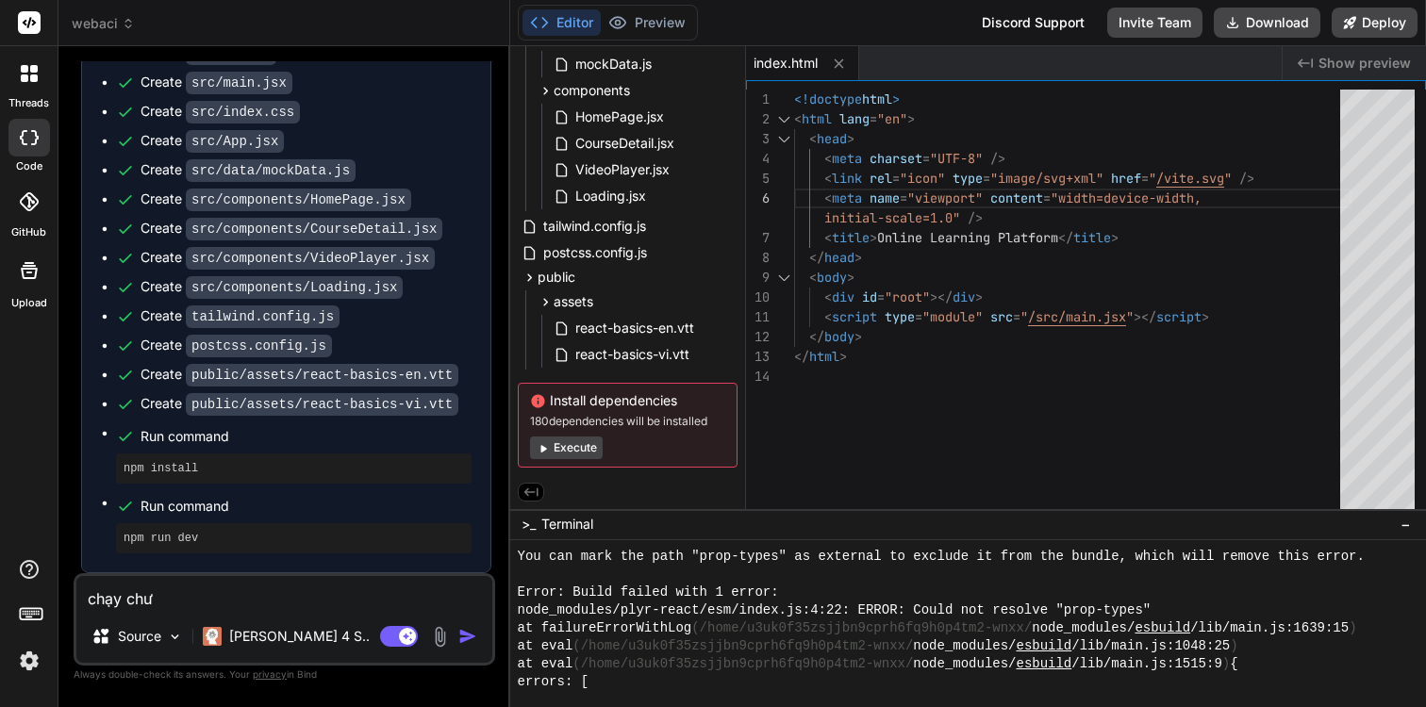
type textarea "x"
type textarea "chạy chưa"
type textarea "x"
type textarea "chạy chưa"
type textarea "x"
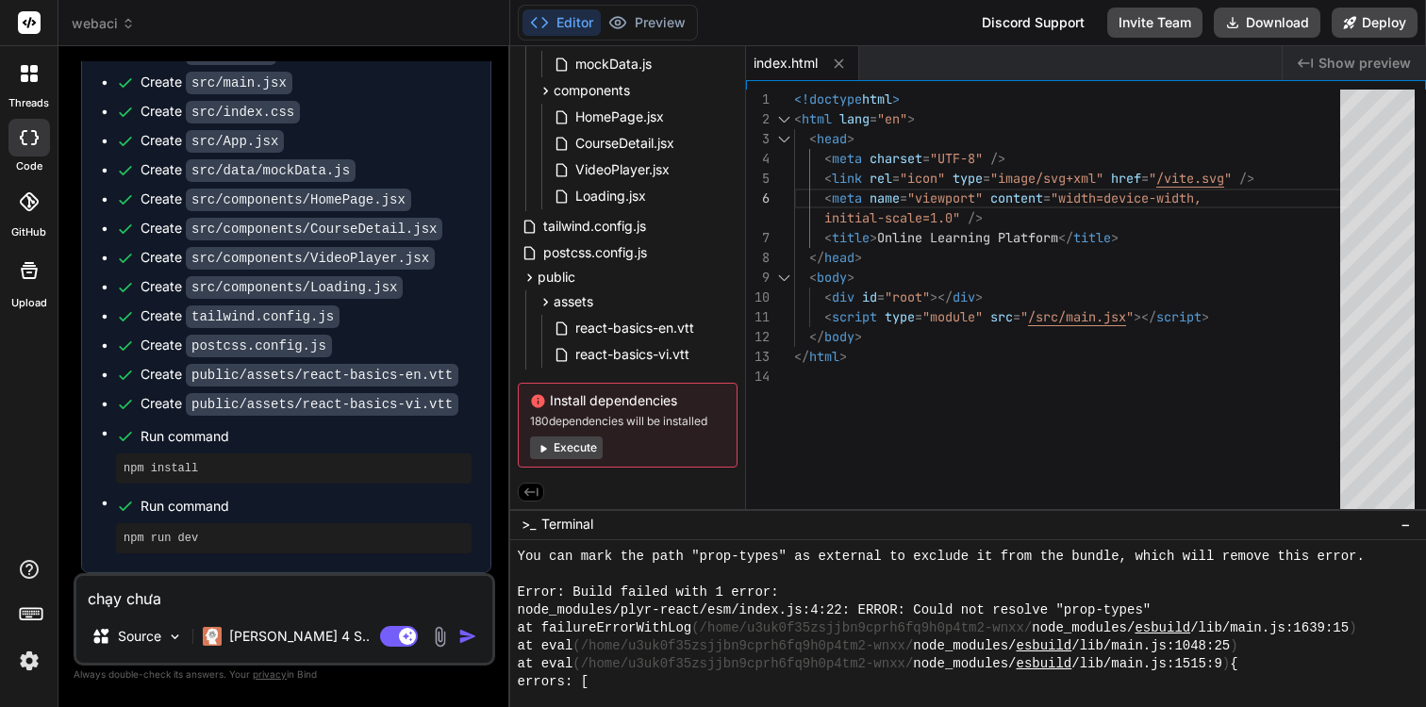
type textarea "chạy chưa d"
type textarea "x"
type textarea "chạy chưa du"
type textarea "x"
type textarea "chạy chưa đuo"
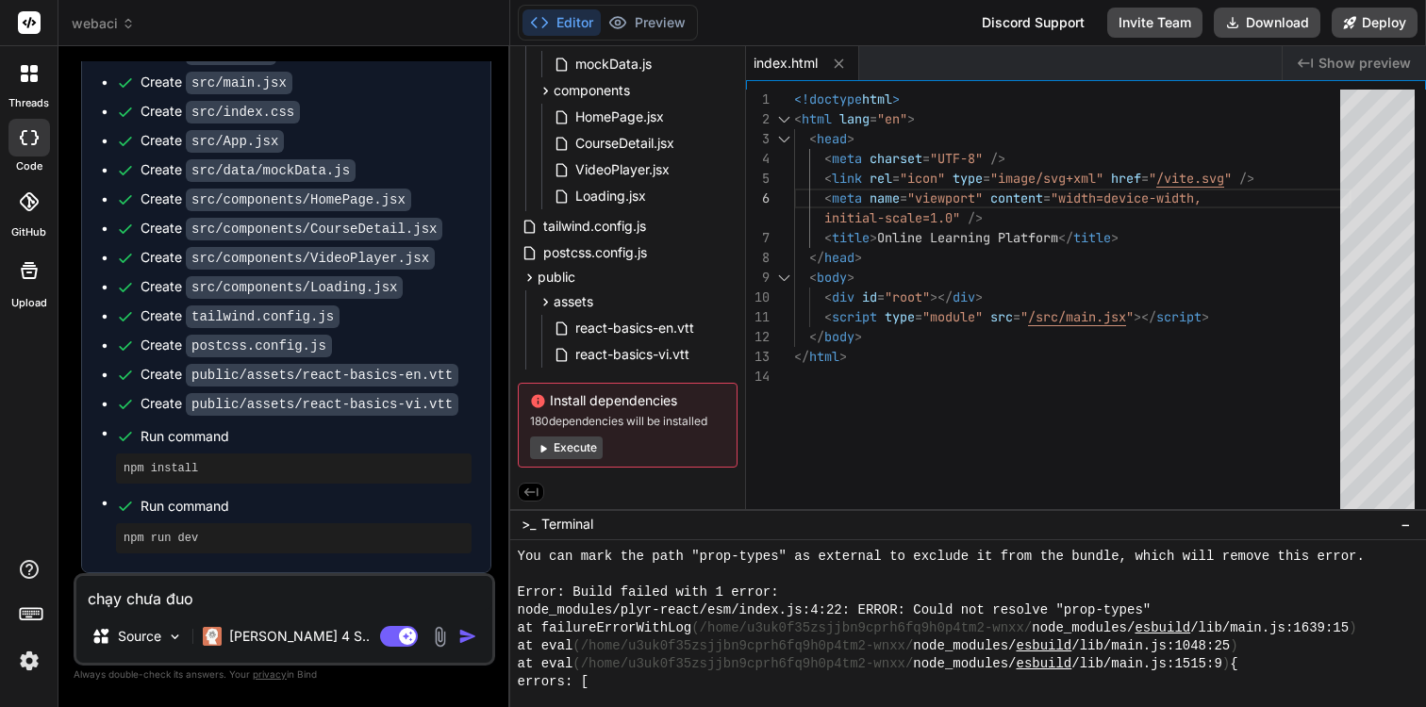
type textarea "x"
type textarea "chạy chưa đươ"
type textarea "x"
type textarea "chạy chưa đươc"
type textarea "x"
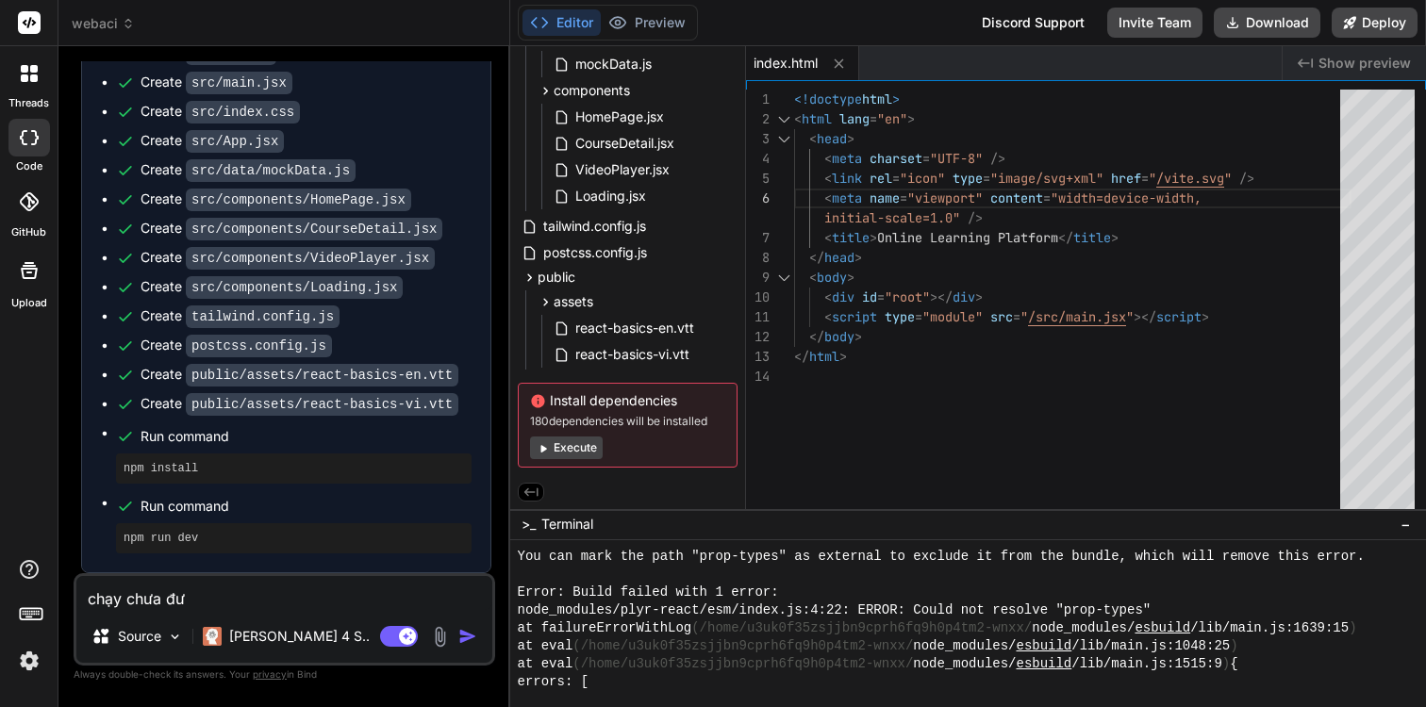
type textarea "chạy chưa được"
type textarea "x"
type textarea "chạy chưa được,"
type textarea "x"
type textarea "chạy chưa được,"
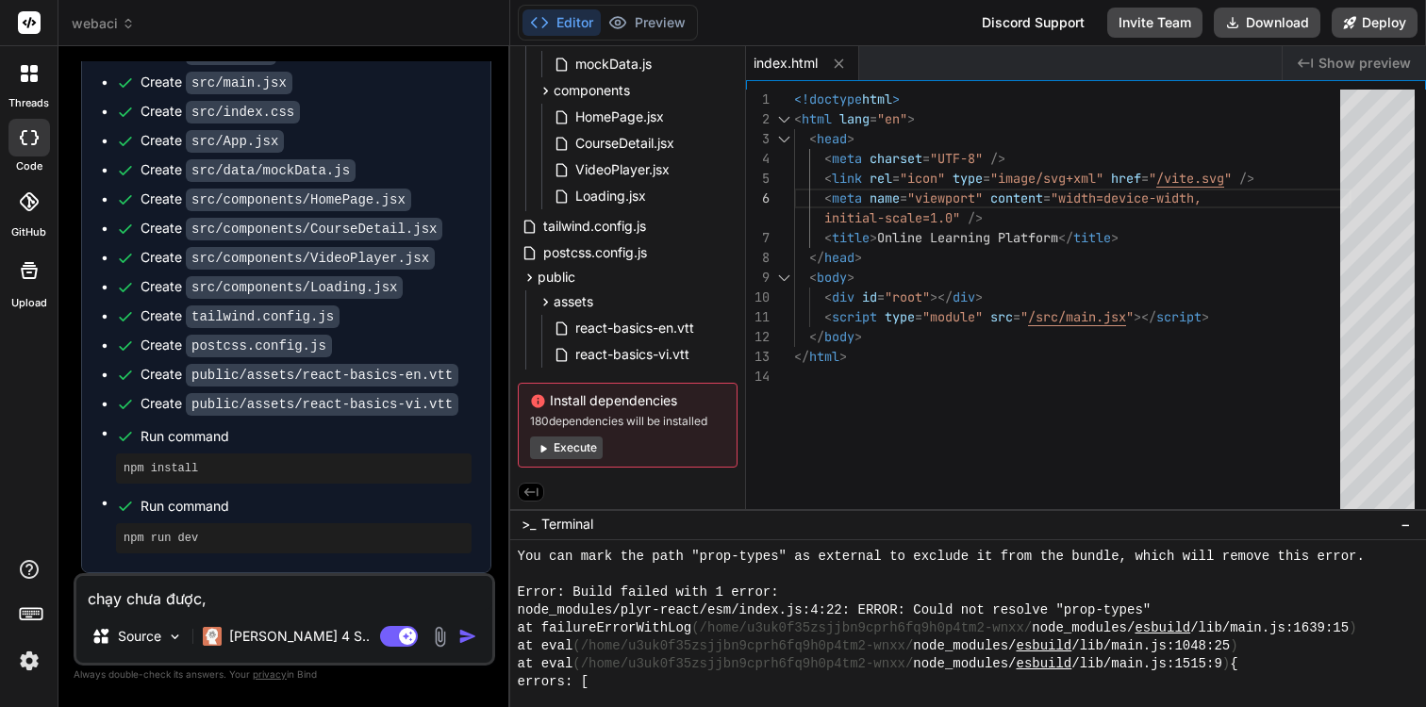
type textarea "x"
type textarea "chạy chưa được, v"
type textarea "x"
type textarea "chạy chưa được, vu"
type textarea "x"
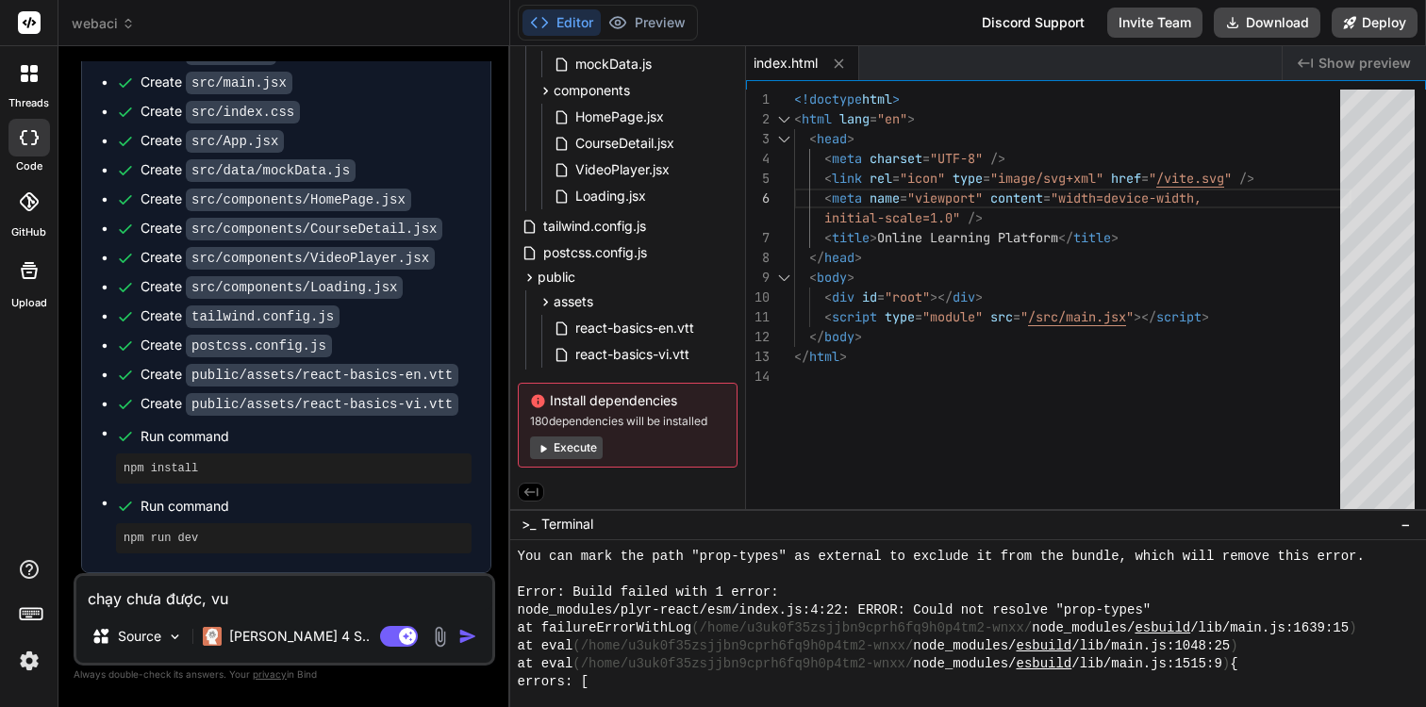
type textarea "chạy chưa được, vui"
type textarea "x"
type textarea "chạy chưa được, vui"
type textarea "x"
type textarea "chạy chưa được, vui l"
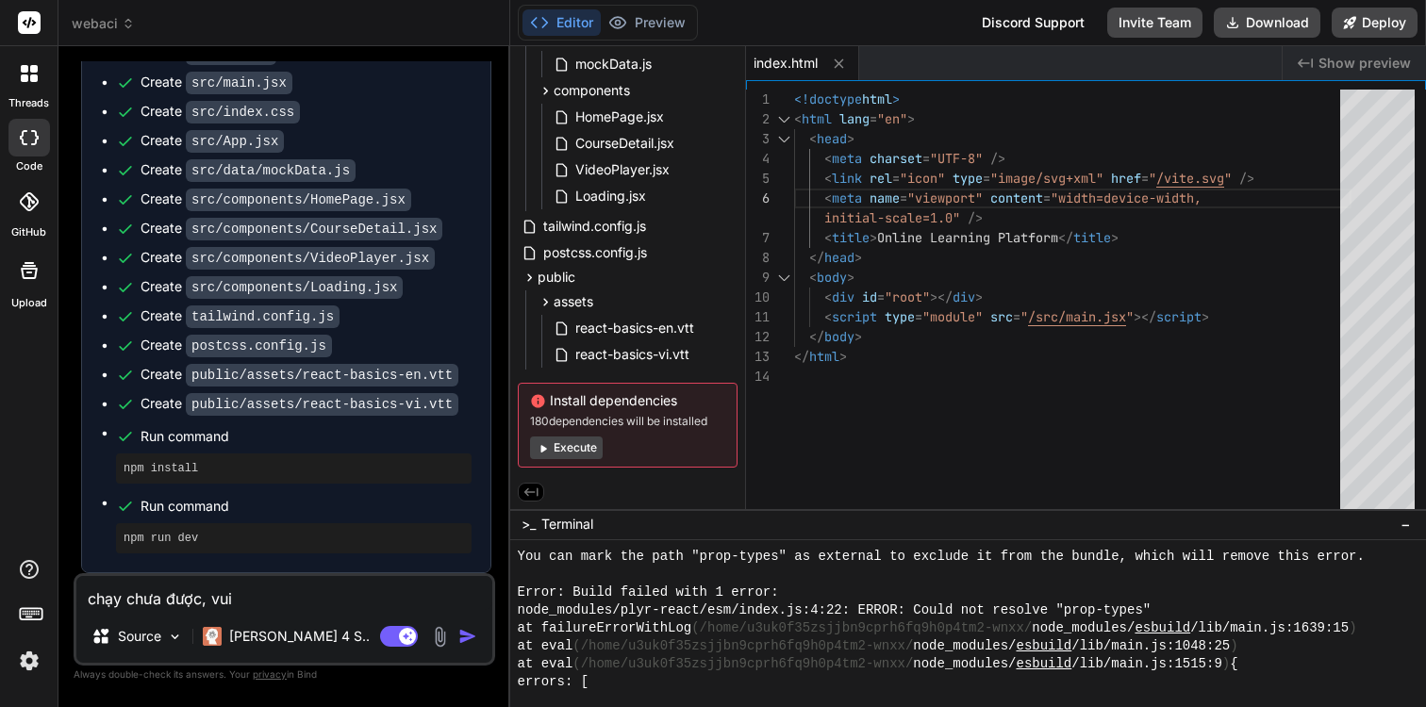
type textarea "x"
type textarea "chạy chưa được, vui lo"
type textarea "x"
type textarea "chạy chưa được, vui lon"
type textarea "x"
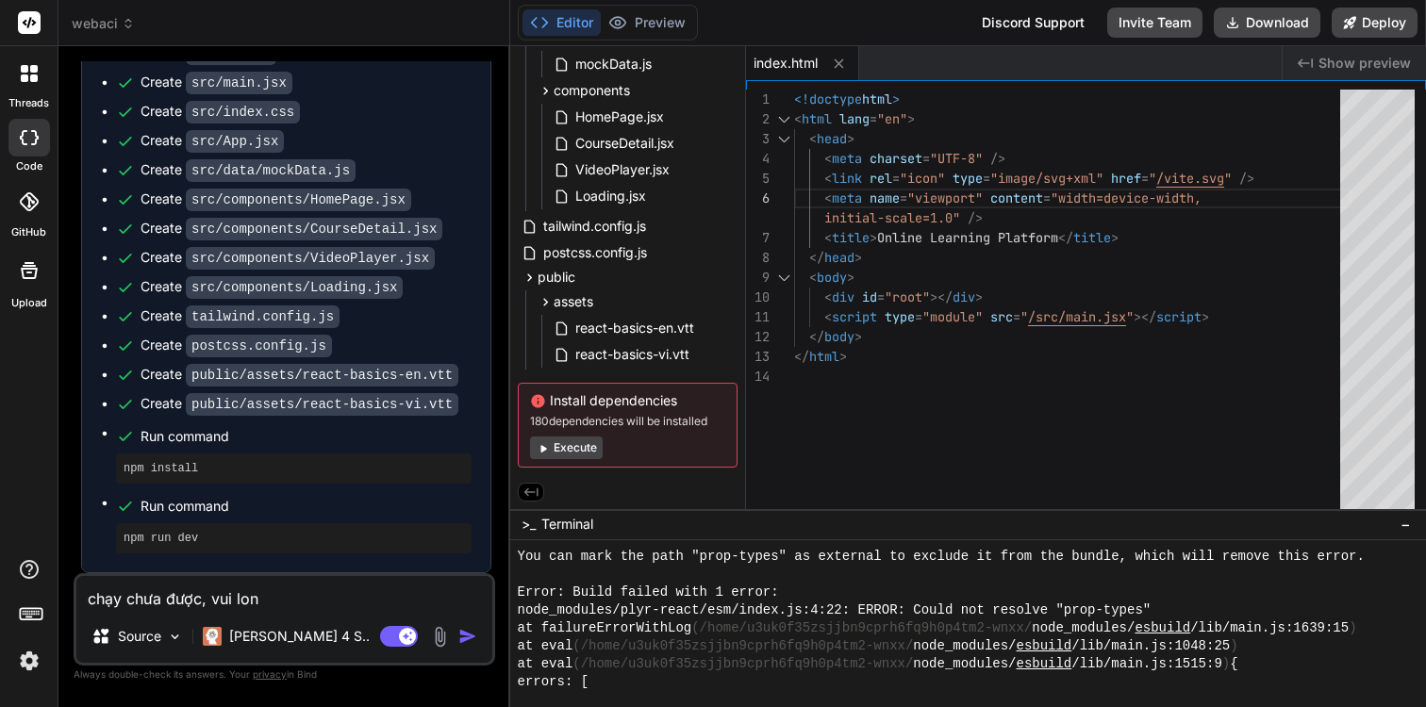
type textarea "chạy chưa được, vui long"
type textarea "x"
type textarea "chạy chưa được, vui lòng"
type textarea "x"
type textarea "chạy chưa được, vui lòng"
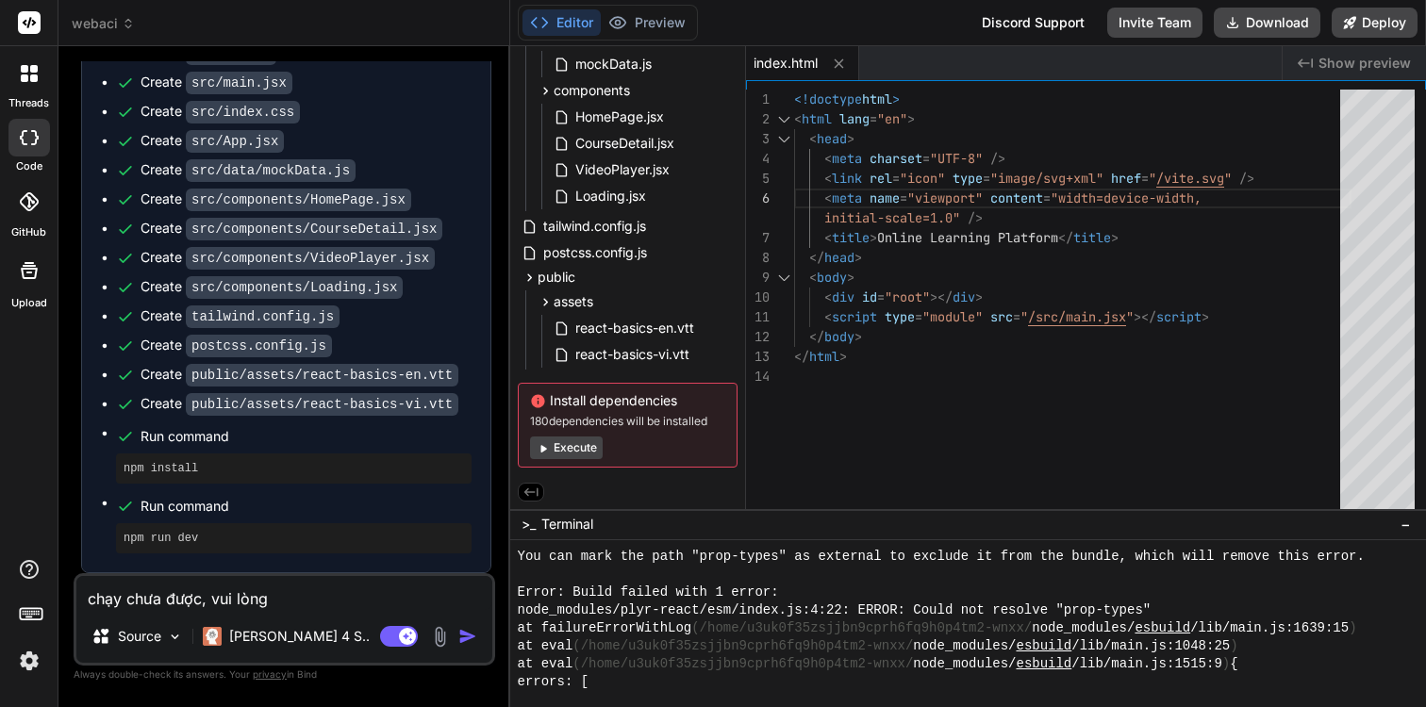
type textarea "x"
type textarea "chạy chưa được, vui lòng f"
type textarea "x"
type textarea "chạy chưa được, vui lòng fi"
type textarea "x"
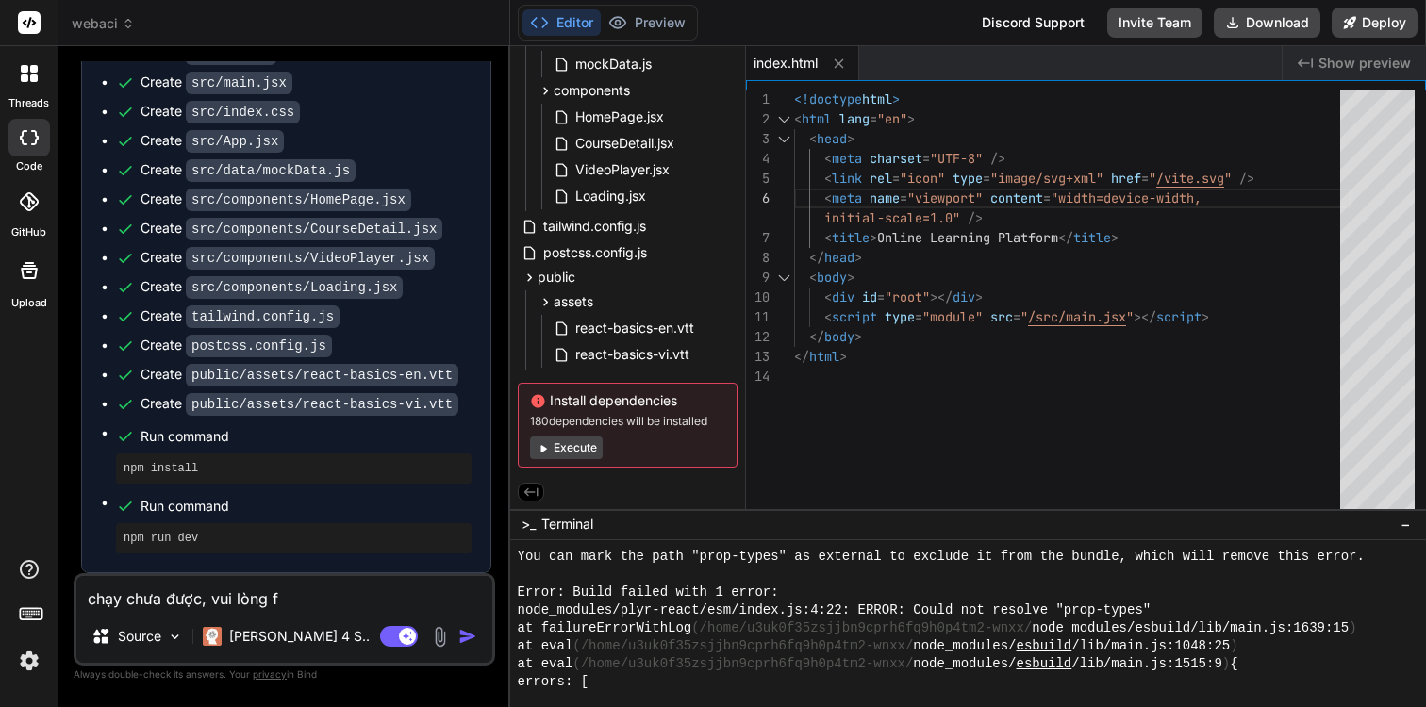
type textarea "chạy chưa được, vui lòng fĩ"
type textarea "x"
type textarea "chạy chưa được, vui lòng fix"
type textarea "x"
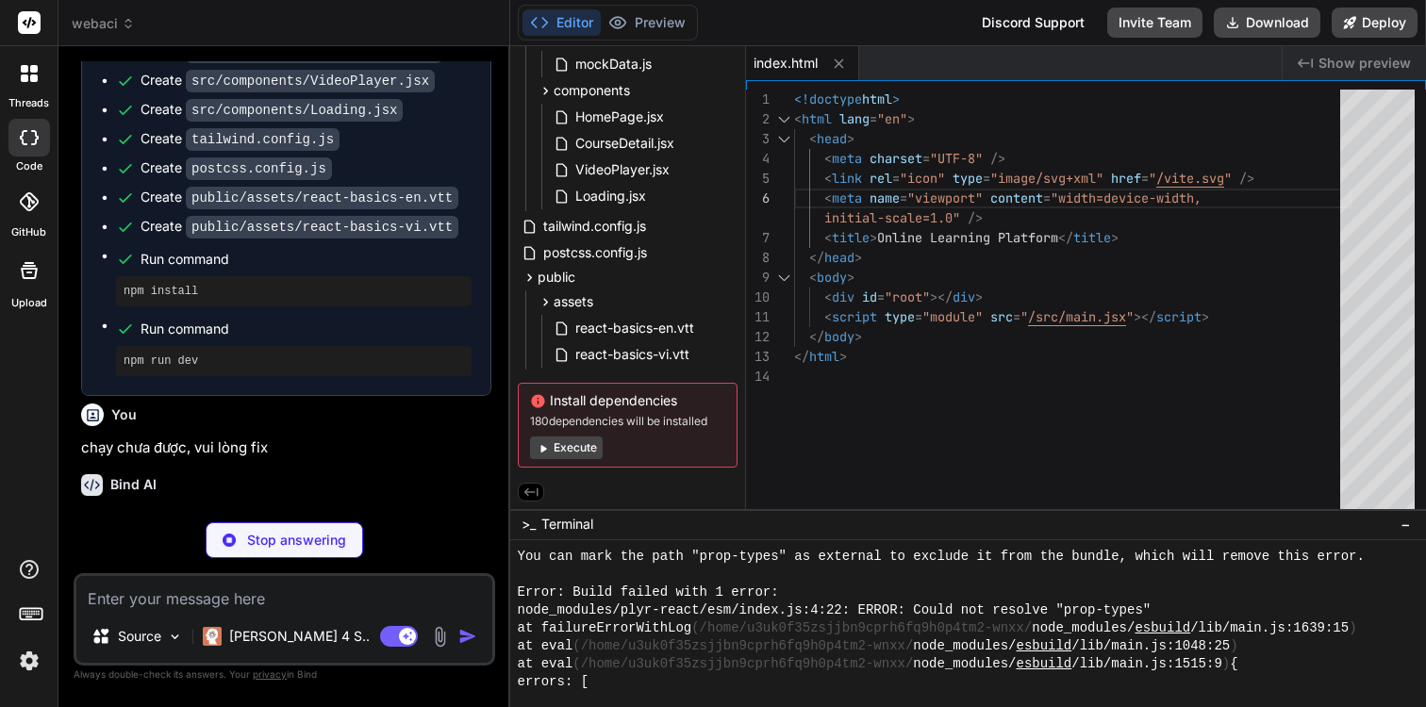
scroll to position [768, 0]
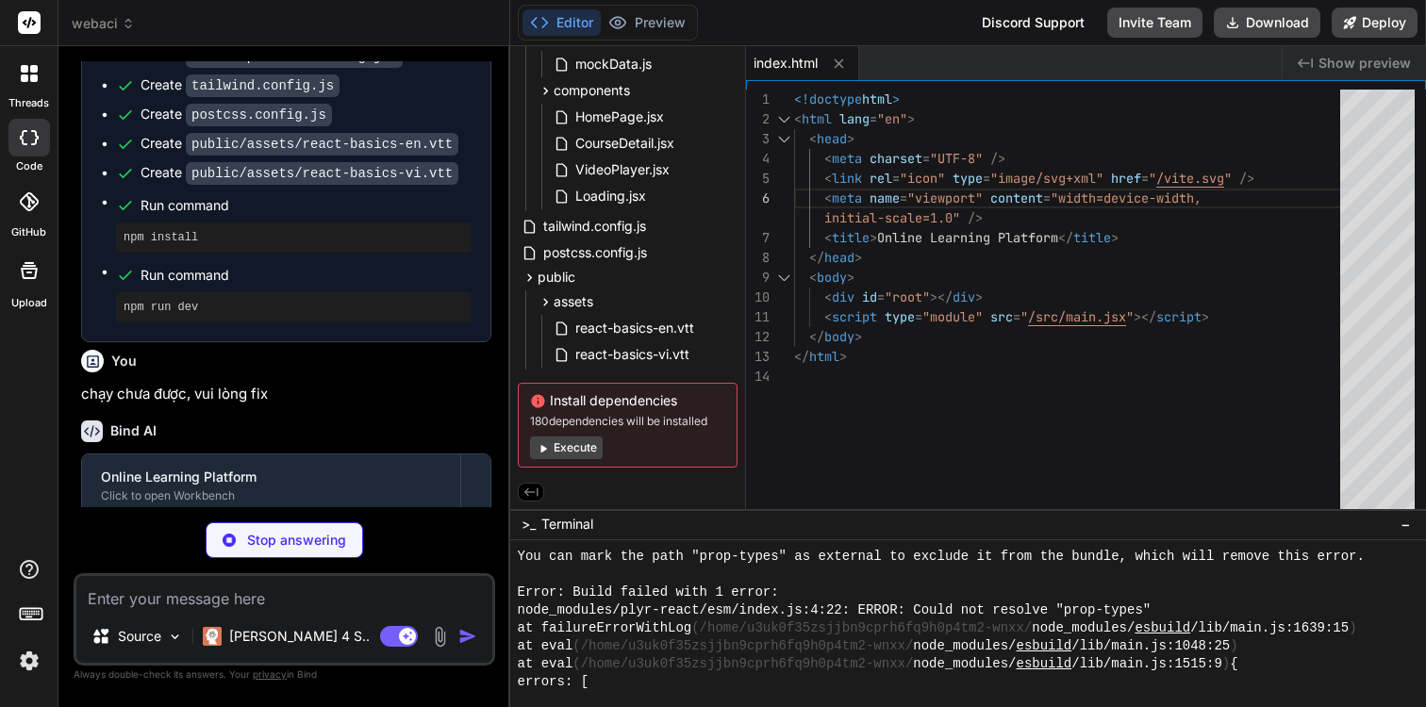
type textarea "x"
type textarea "import { defineConfig } from 'vite' import react from '@vitejs/plugin-react' ex…"
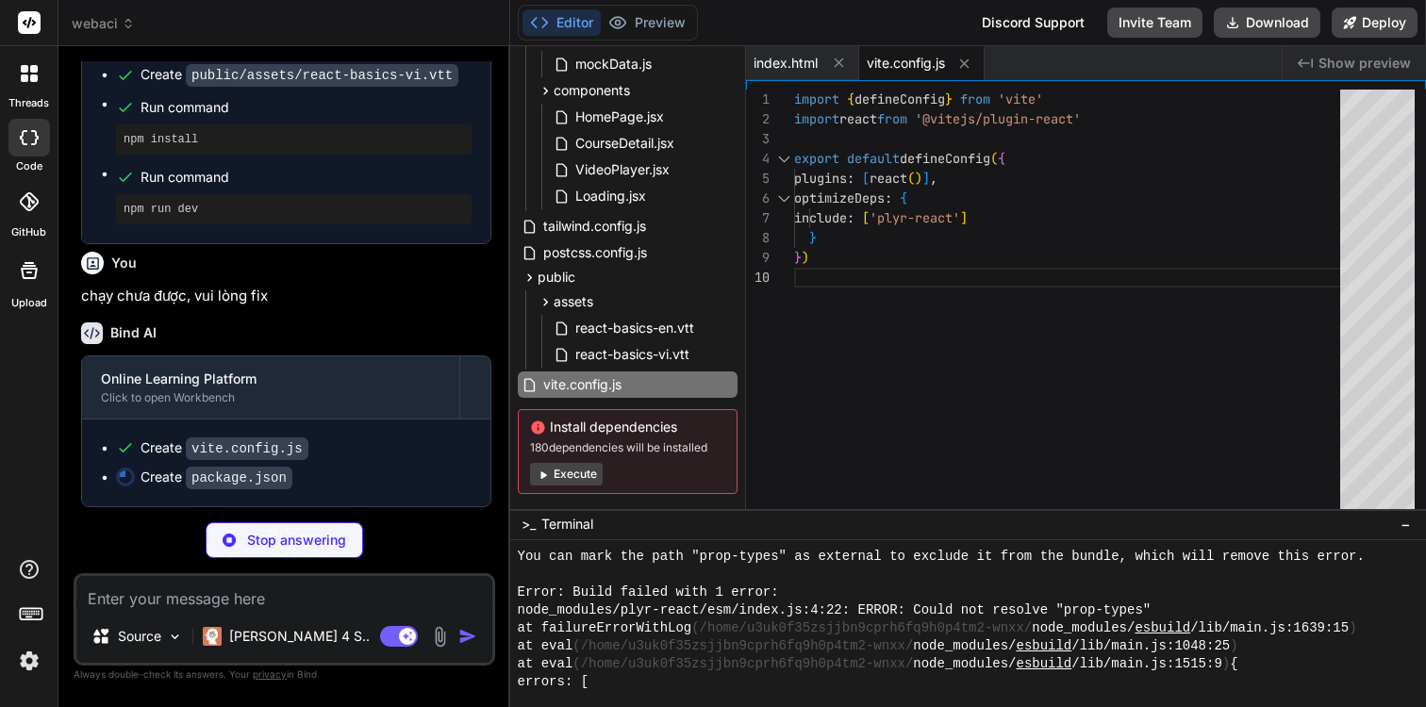
scroll to position [900, 0]
type textarea "x"
type textarea ""autoprefixer": "^[DATE]", "postcss": "^[DATE]", "tailwindcss": "^3.3.0", "vite…"
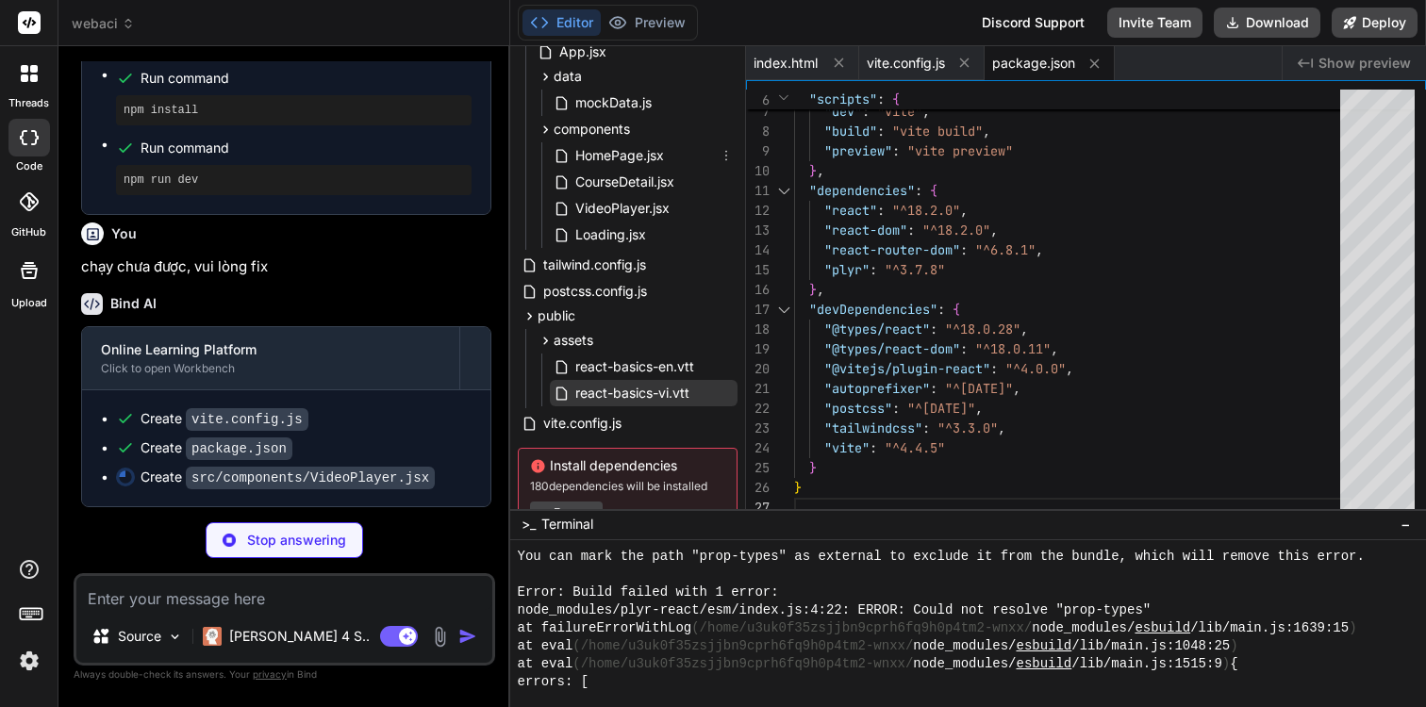
scroll to position [271, 0]
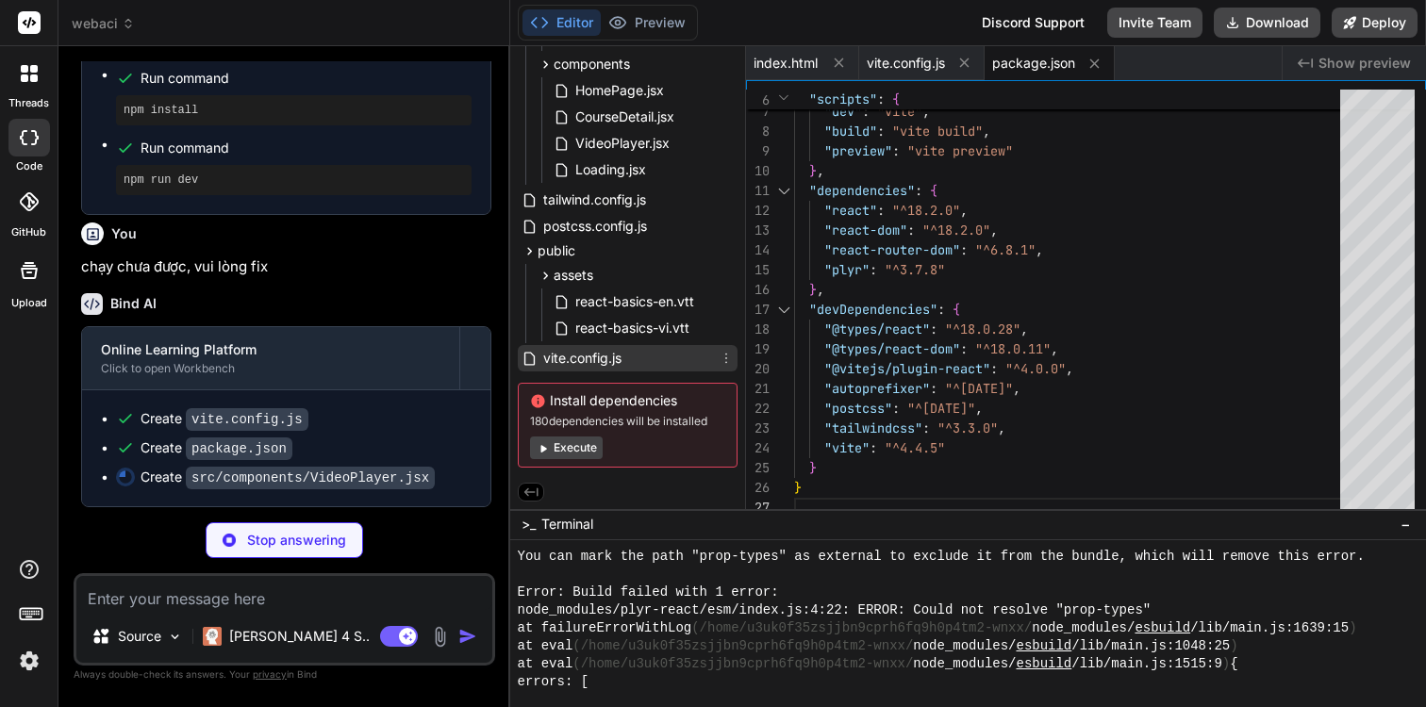
click at [650, 349] on div "vite.config.js" at bounding box center [628, 358] width 220 height 26
type textarea "x"
type textarea "import { defineConfig } from 'vite' import react from '@vitejs/plugin-react' ex…"
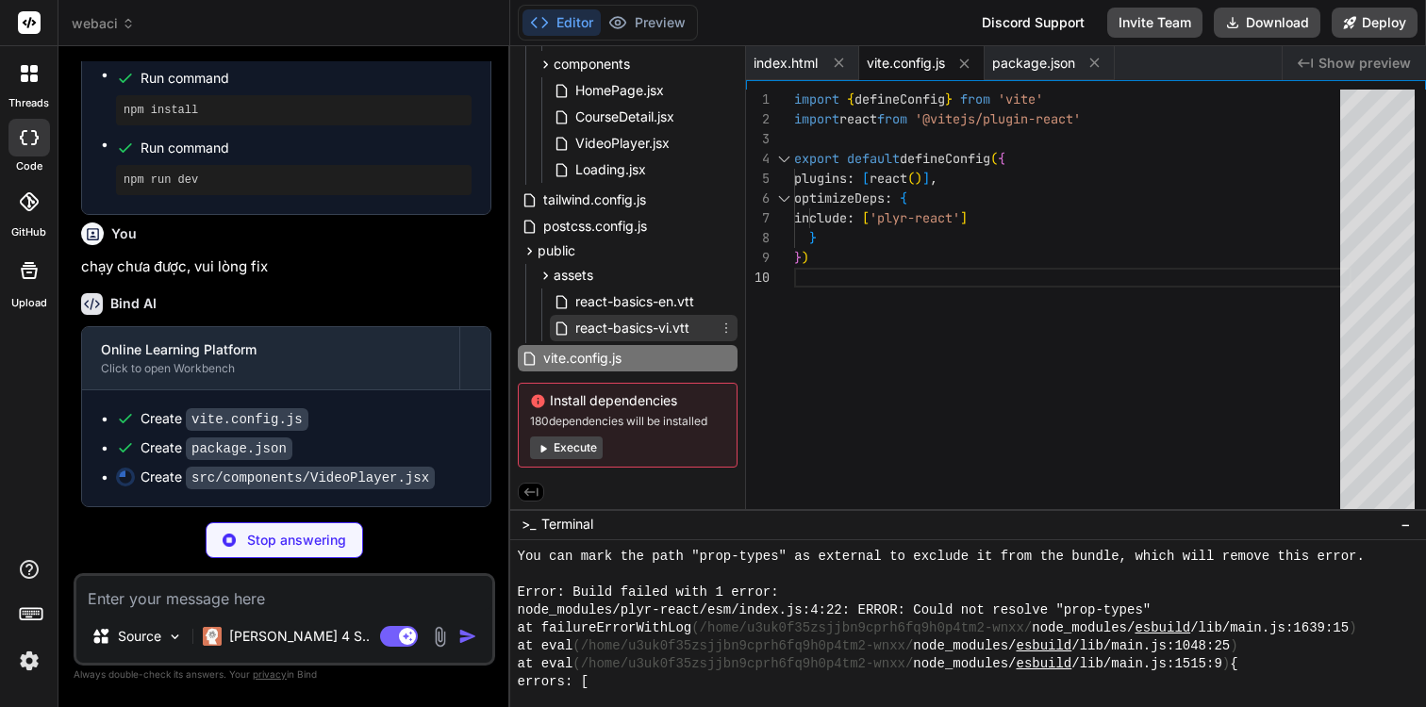
type textarea "x"
click at [652, 331] on span "react-basics-vi.vtt" at bounding box center [632, 328] width 118 height 23
type textarea "00:15.000 --> 00:20.000 Hãy bắt đầu bằng việc tạo component đầu tiên"
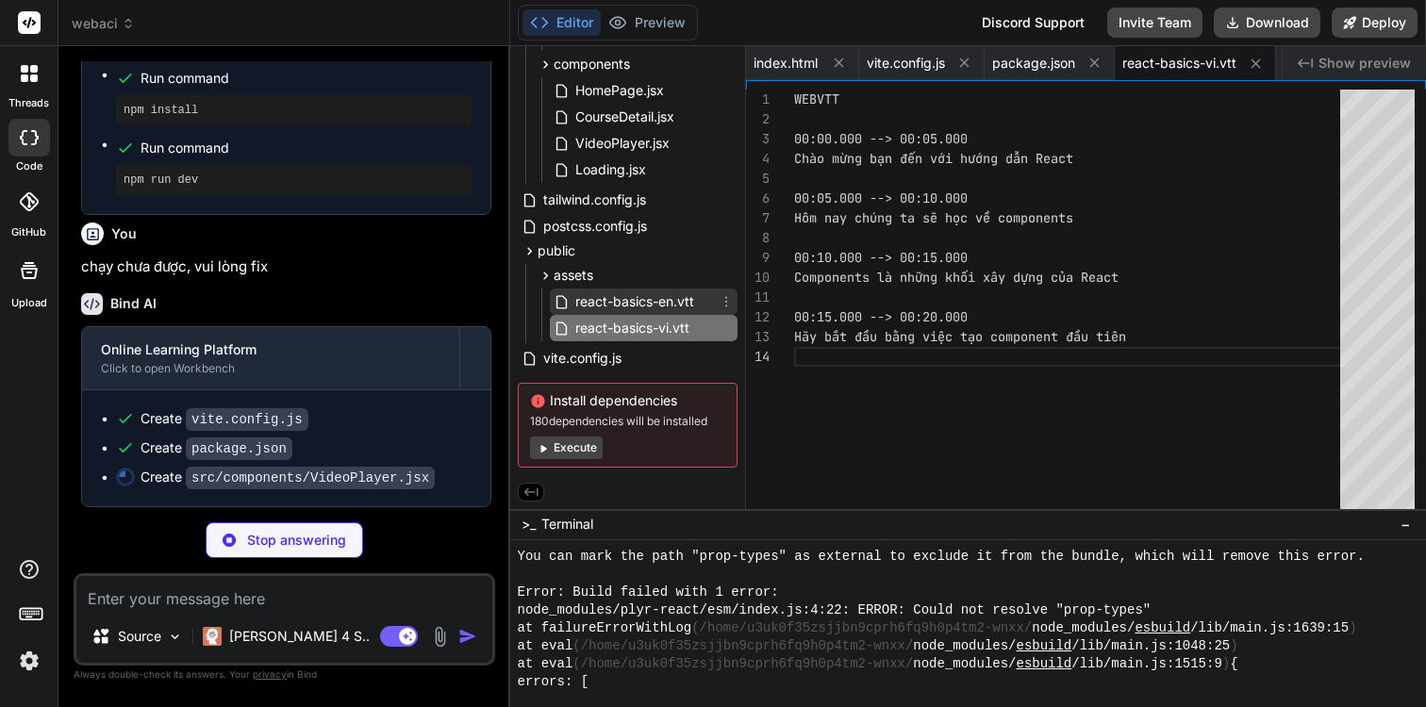
click at [663, 297] on span "react-basics-en.vtt" at bounding box center [634, 301] width 123 height 23
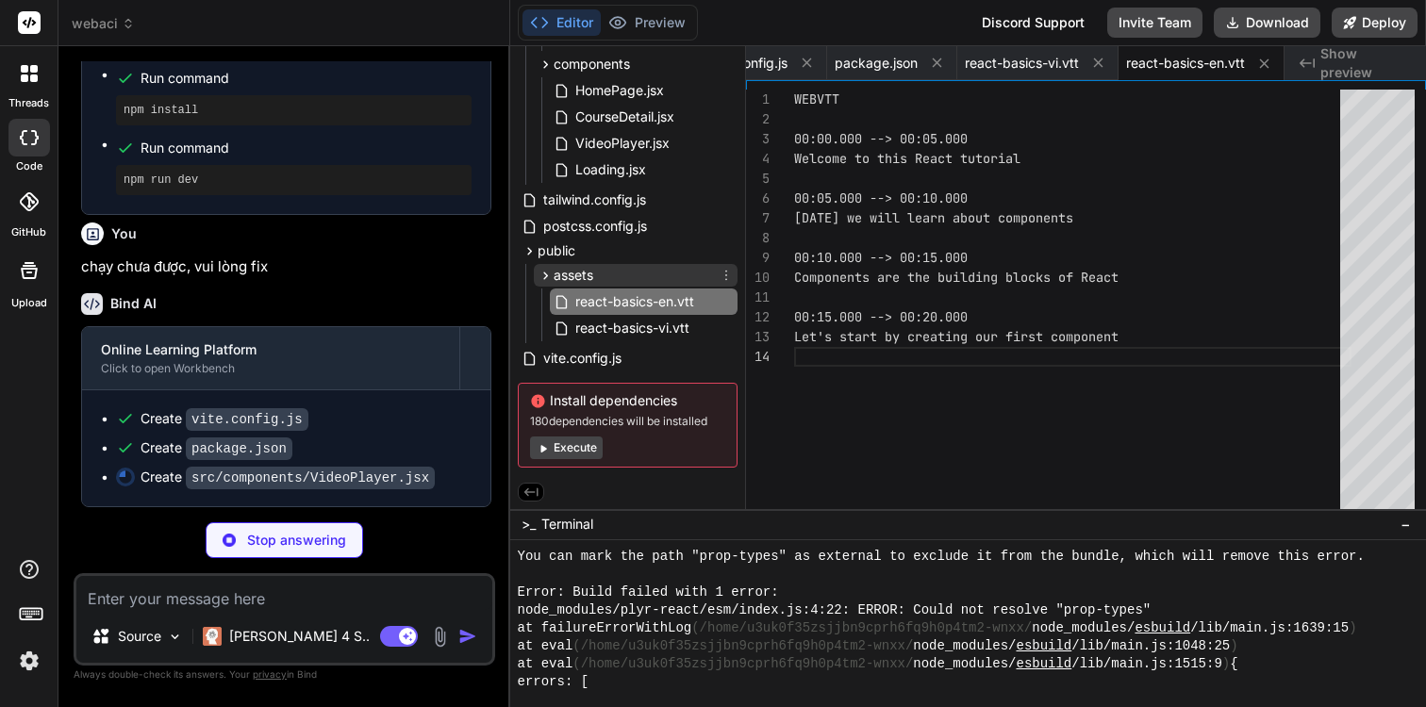
click at [626, 273] on div "assets" at bounding box center [636, 275] width 204 height 23
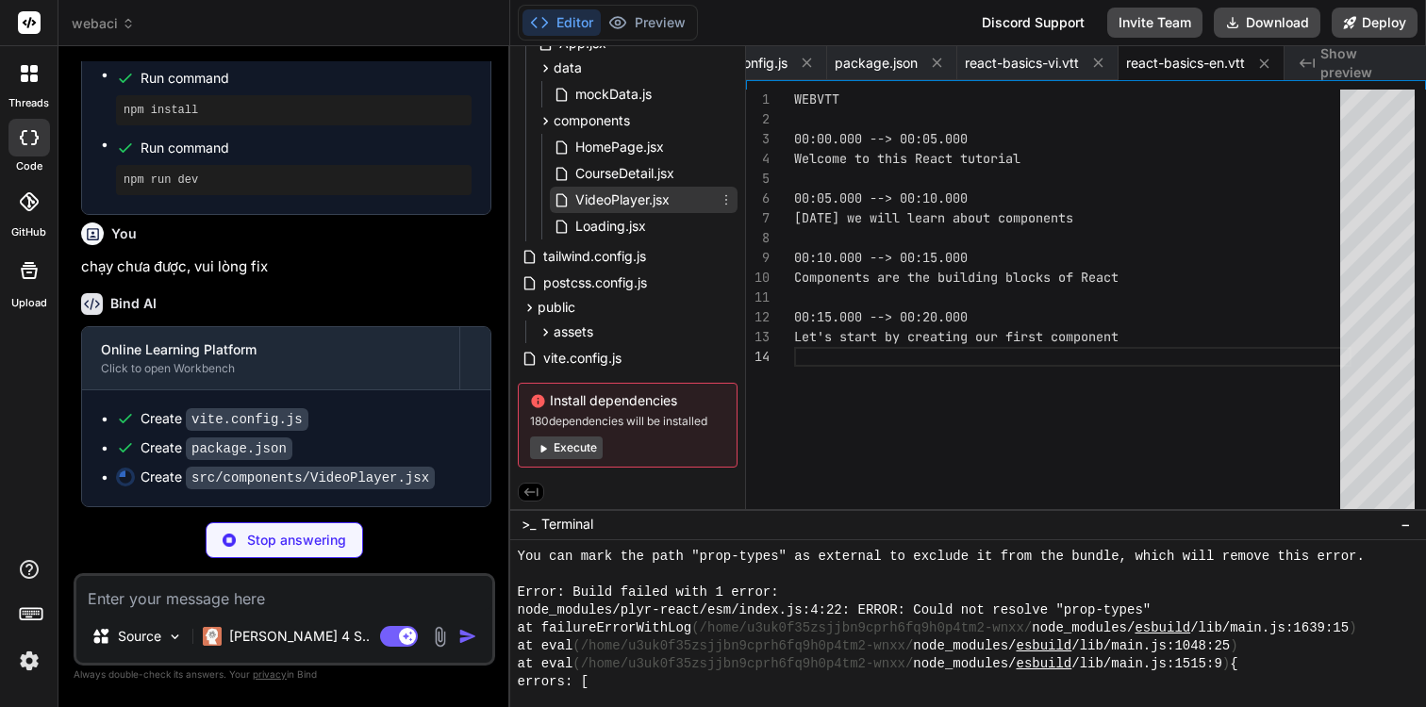
scroll to position [190, 0]
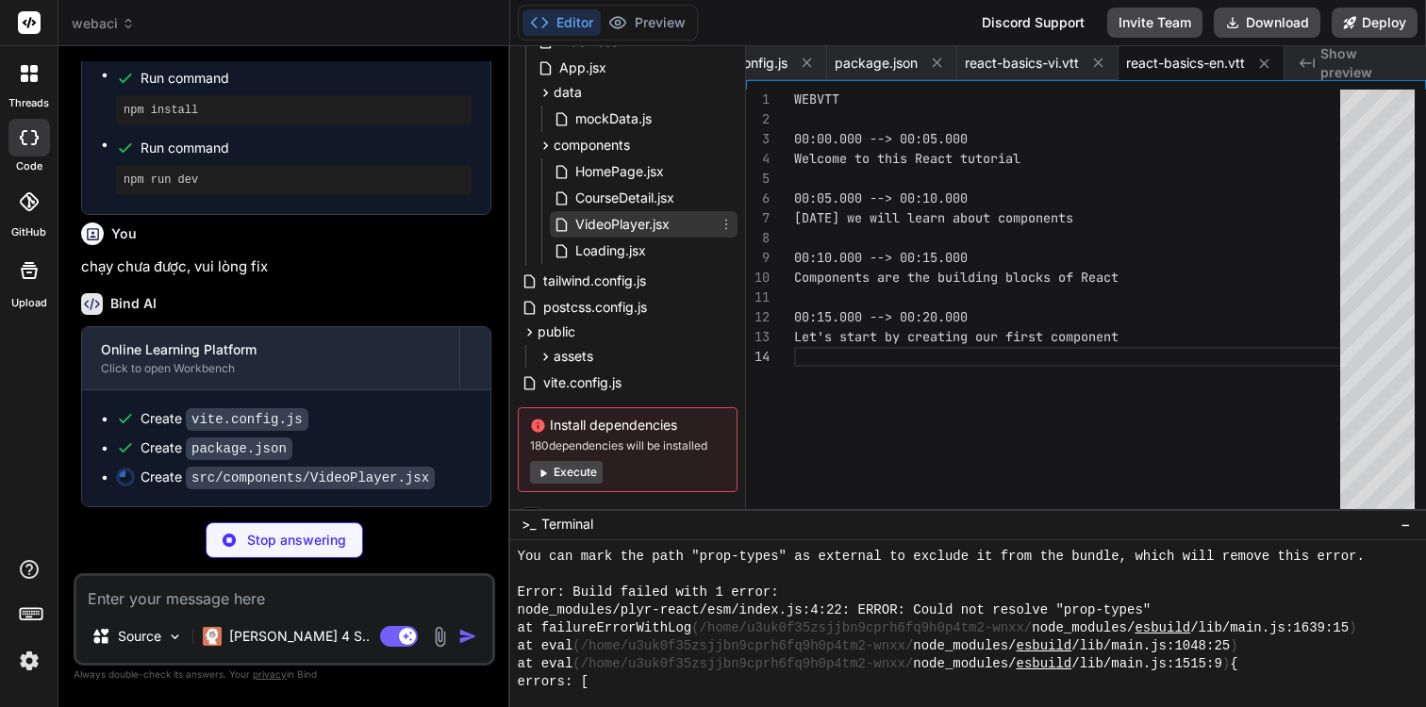
type textarea "x"
click at [642, 216] on span "VideoPlayer.jsx" at bounding box center [622, 224] width 98 height 23
type textarea "</div> </div> ) } export default VideoPlayer"
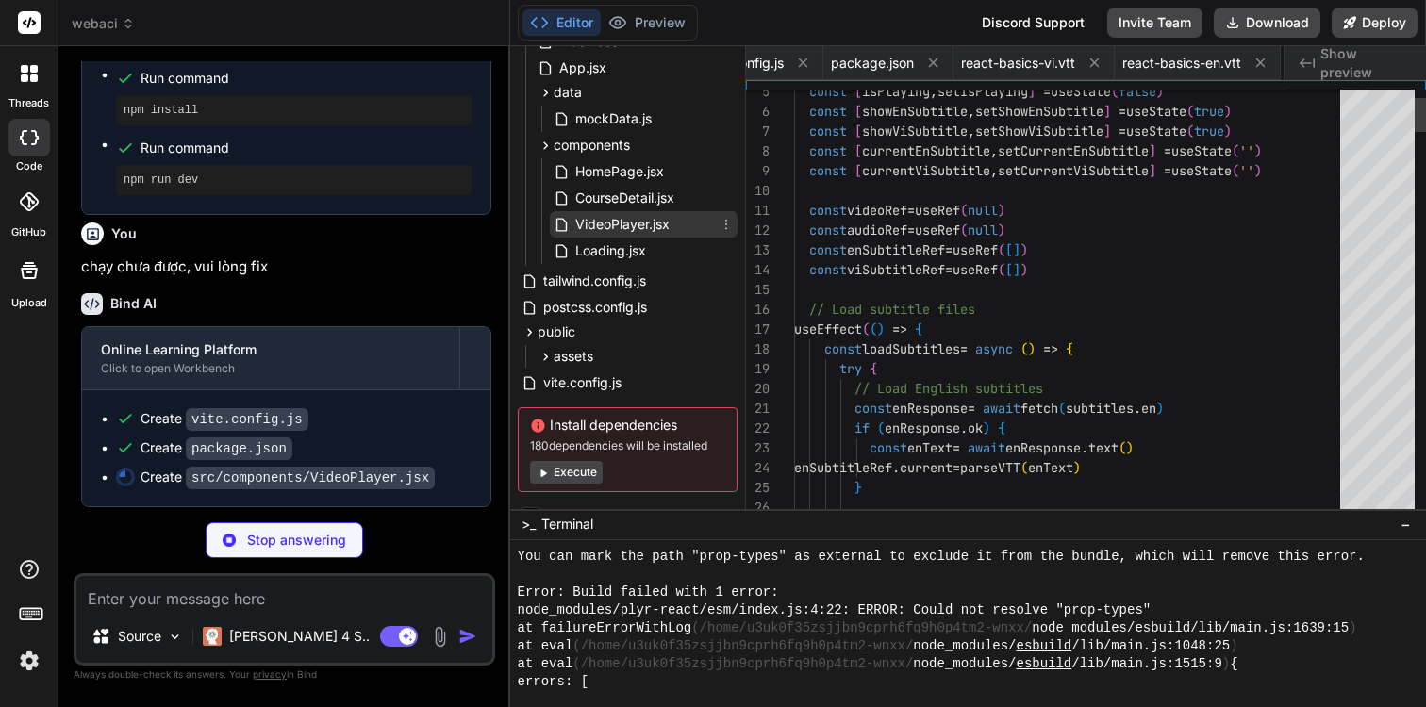
scroll to position [0, 303]
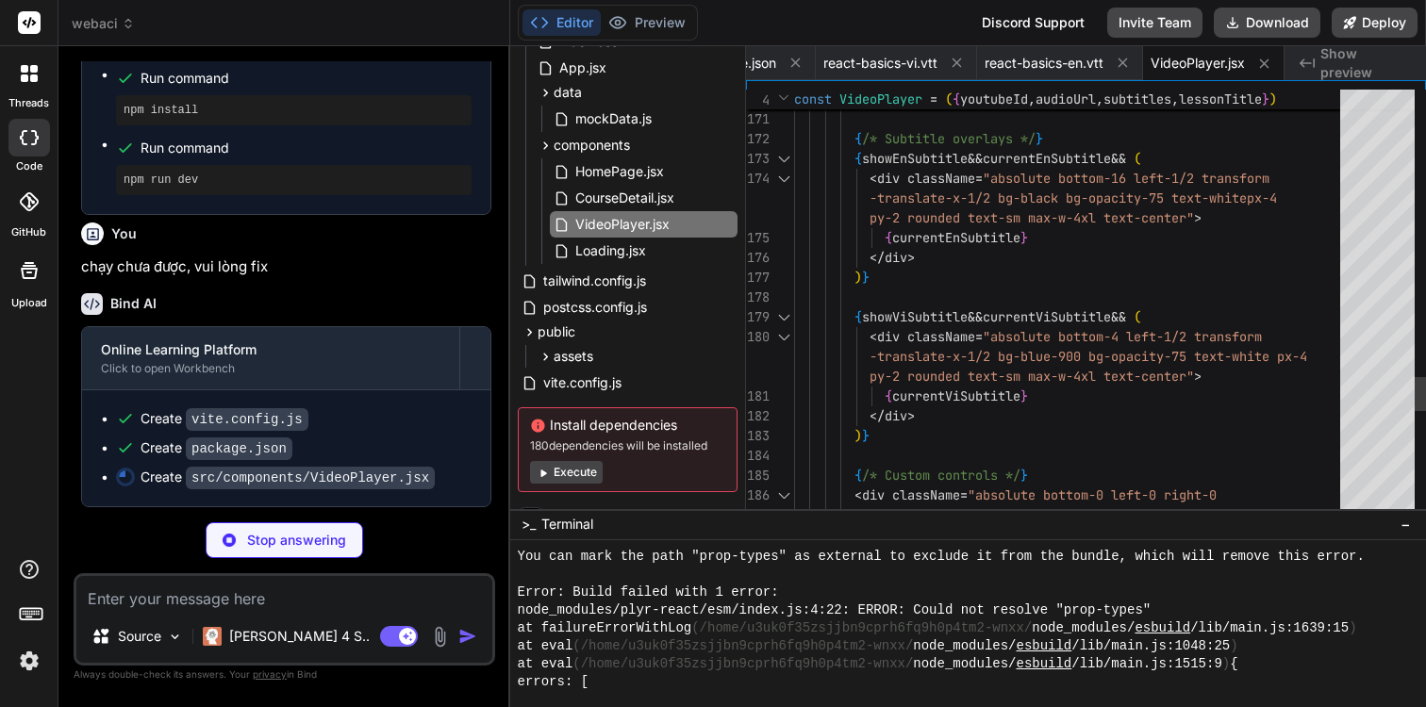
type textarea "x"
type textarea "export default VideoPlayer"
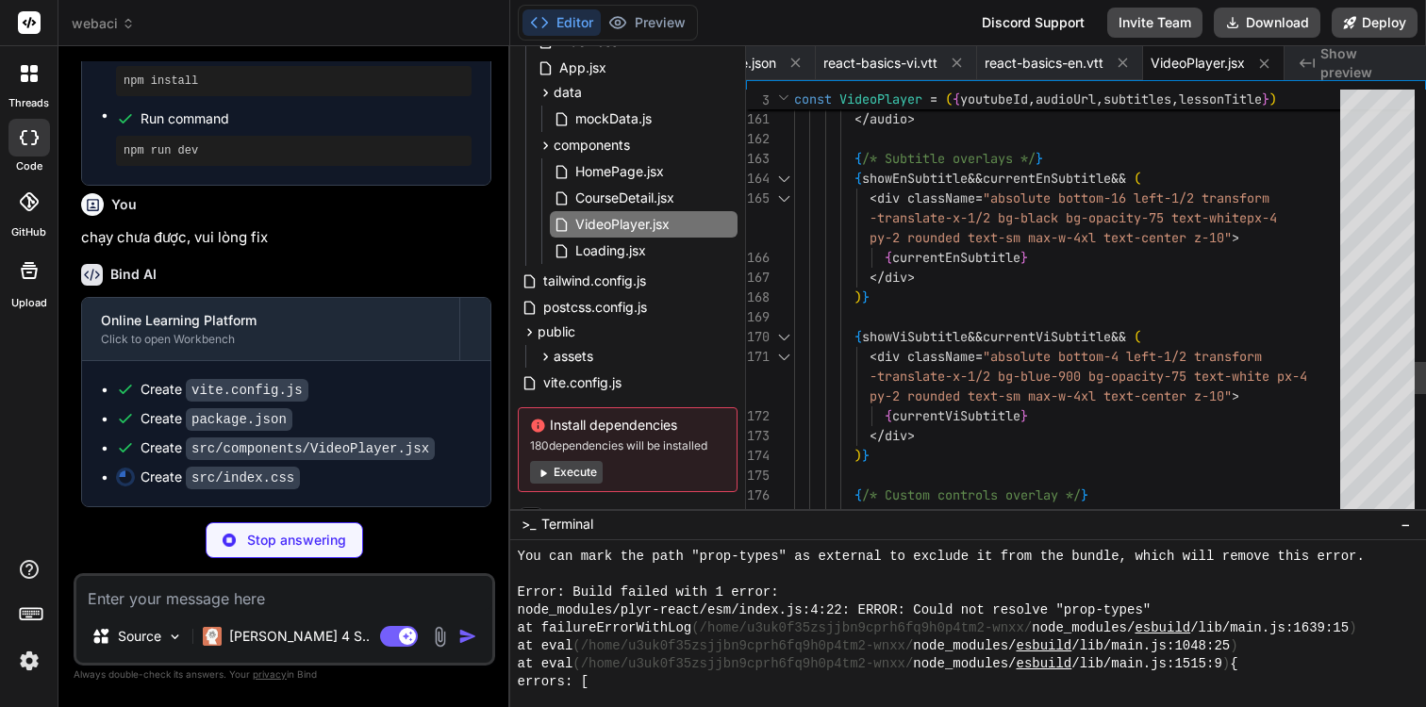
type textarea "x"
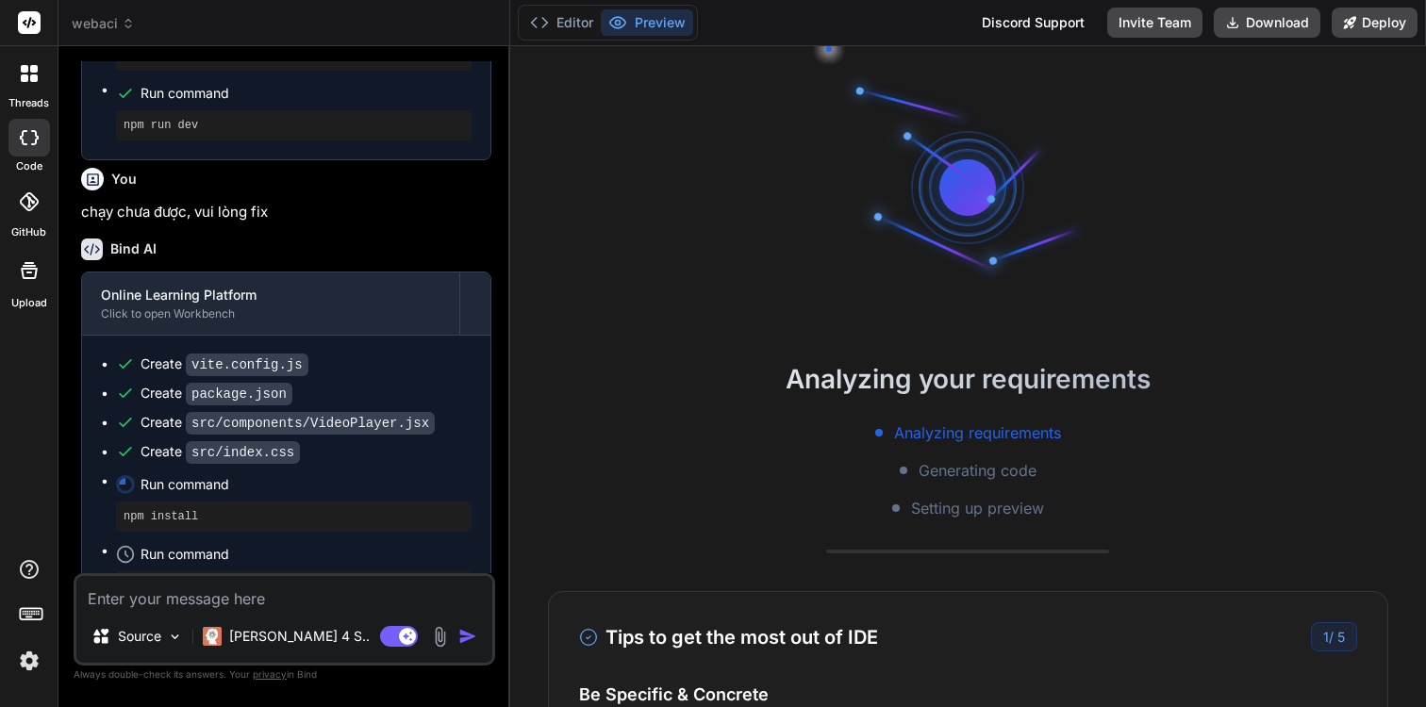
scroll to position [946, 0]
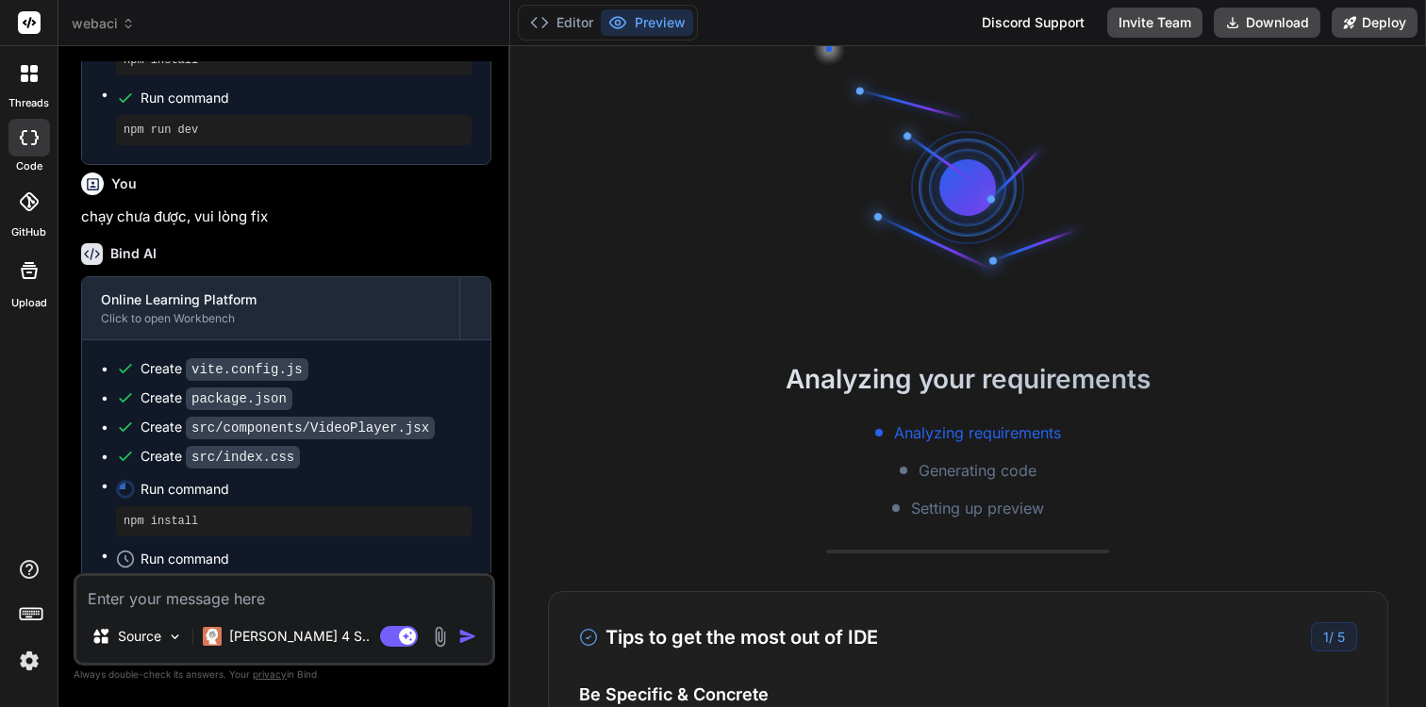
type textarea "x"
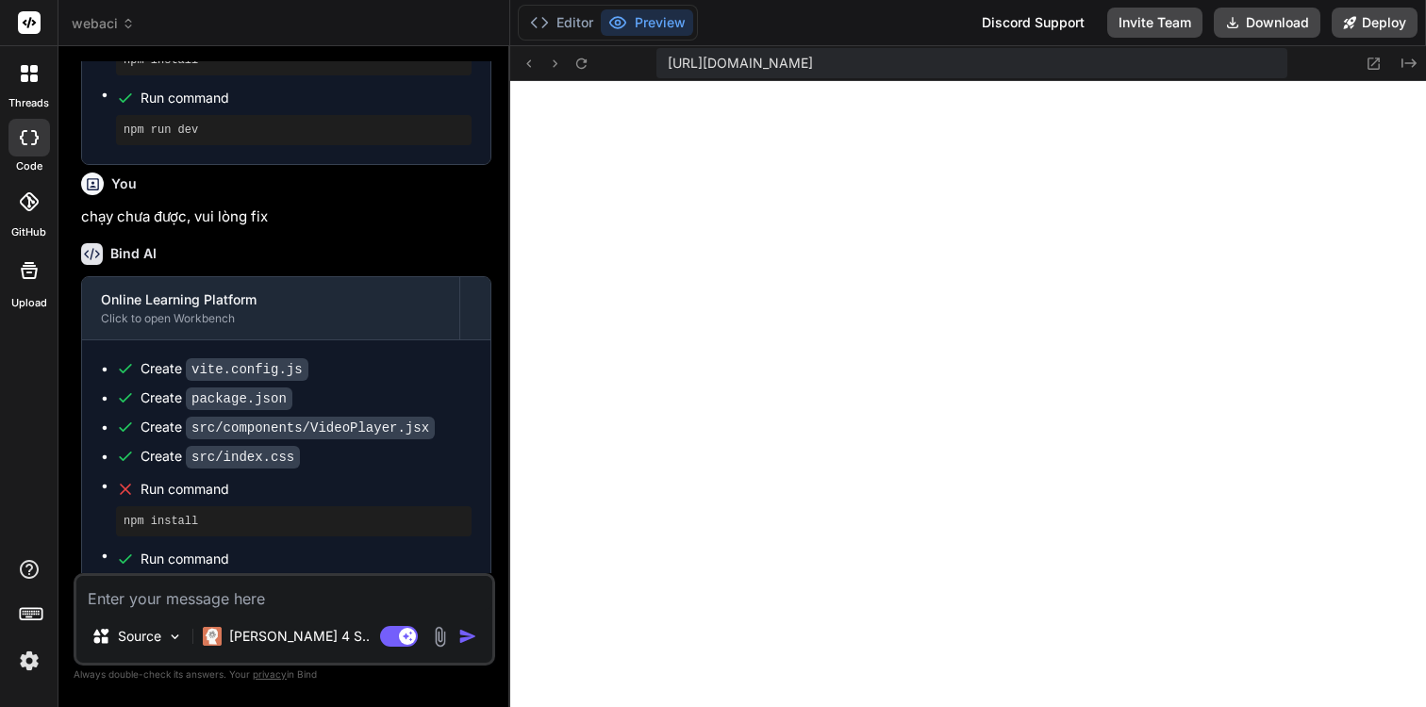
scroll to position [950, 0]
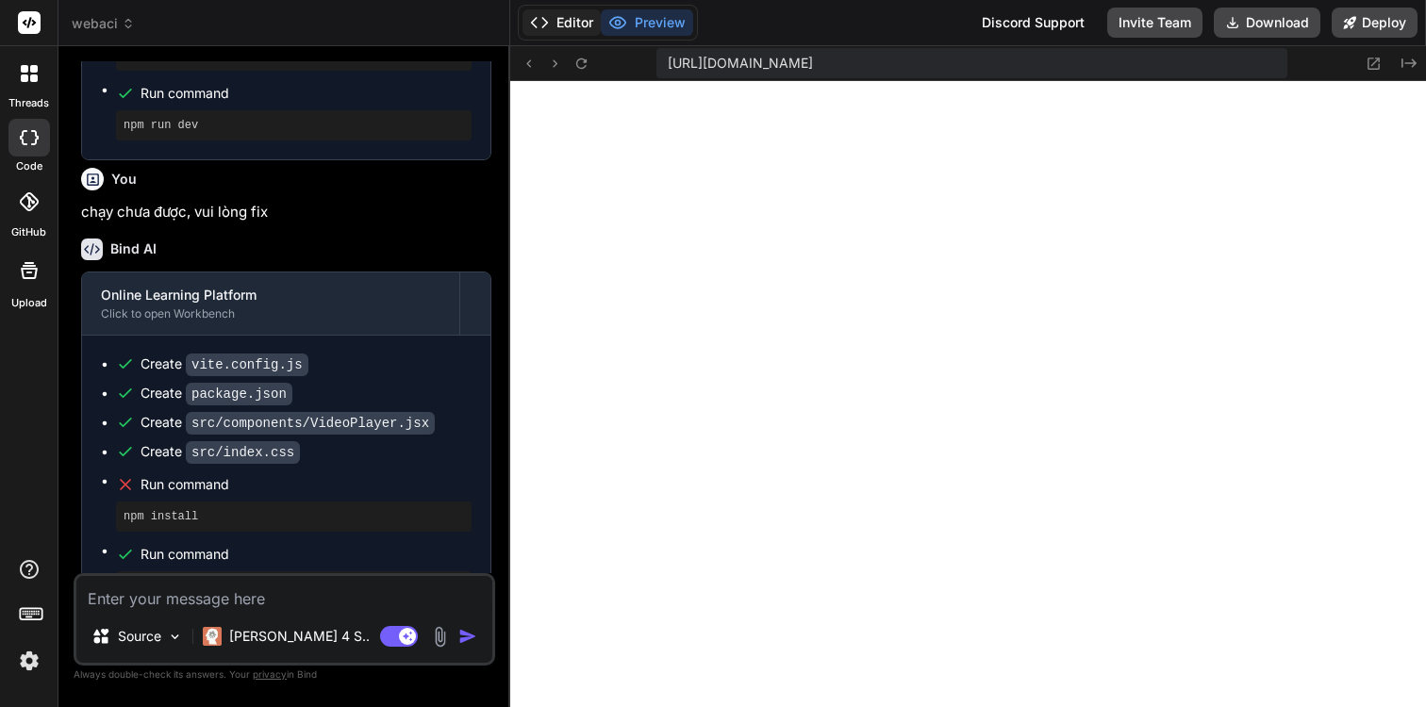
click at [553, 31] on button "Editor" at bounding box center [561, 22] width 78 height 26
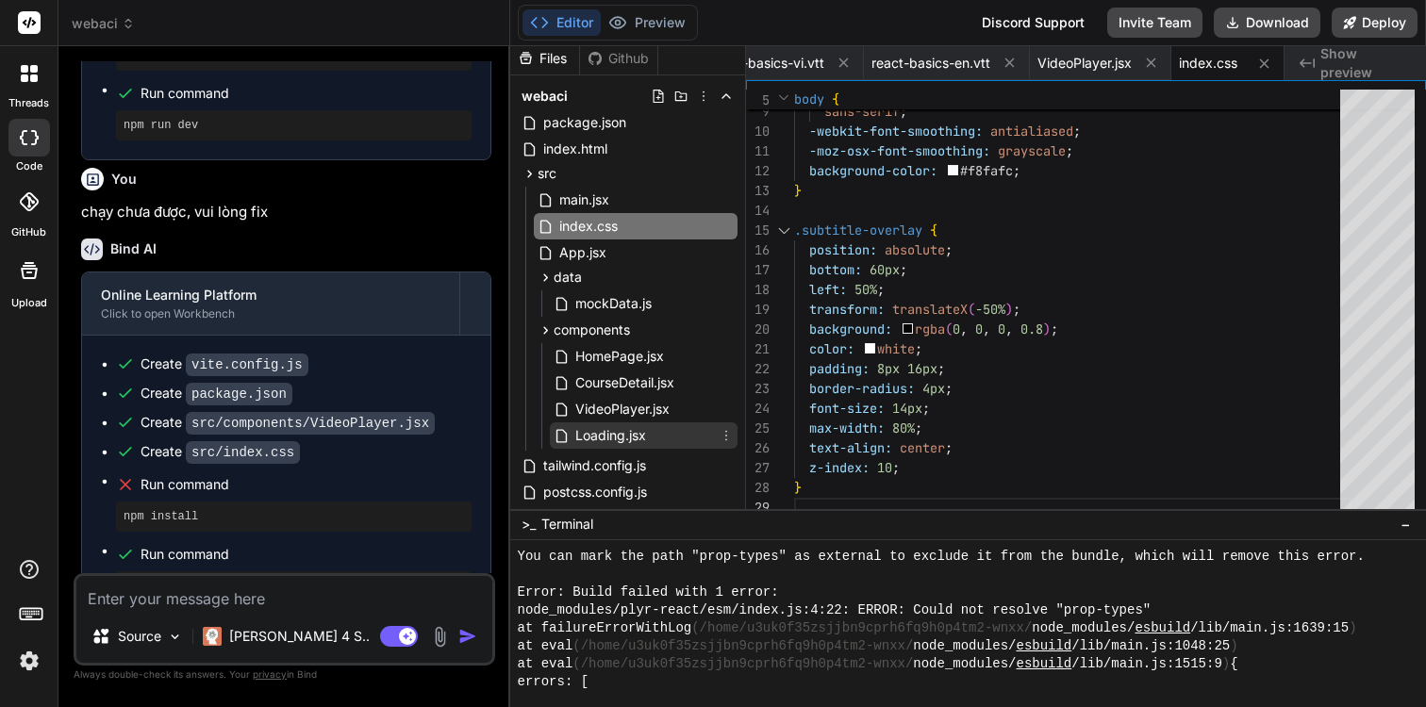
scroll to position [0, 0]
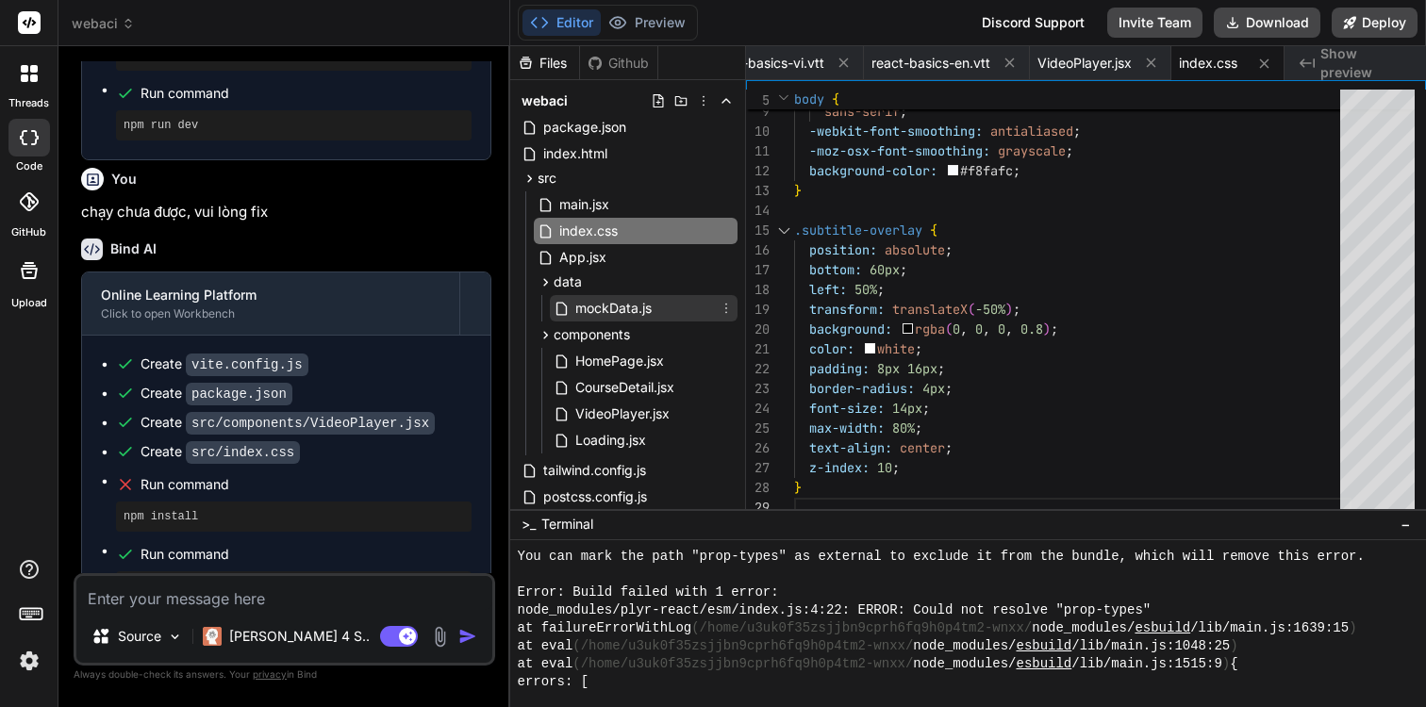
click at [619, 303] on span "mockData.js" at bounding box center [613, 308] width 80 height 23
type textarea "] export const getCourseById = (courseId) => { for (const category of categorie…"
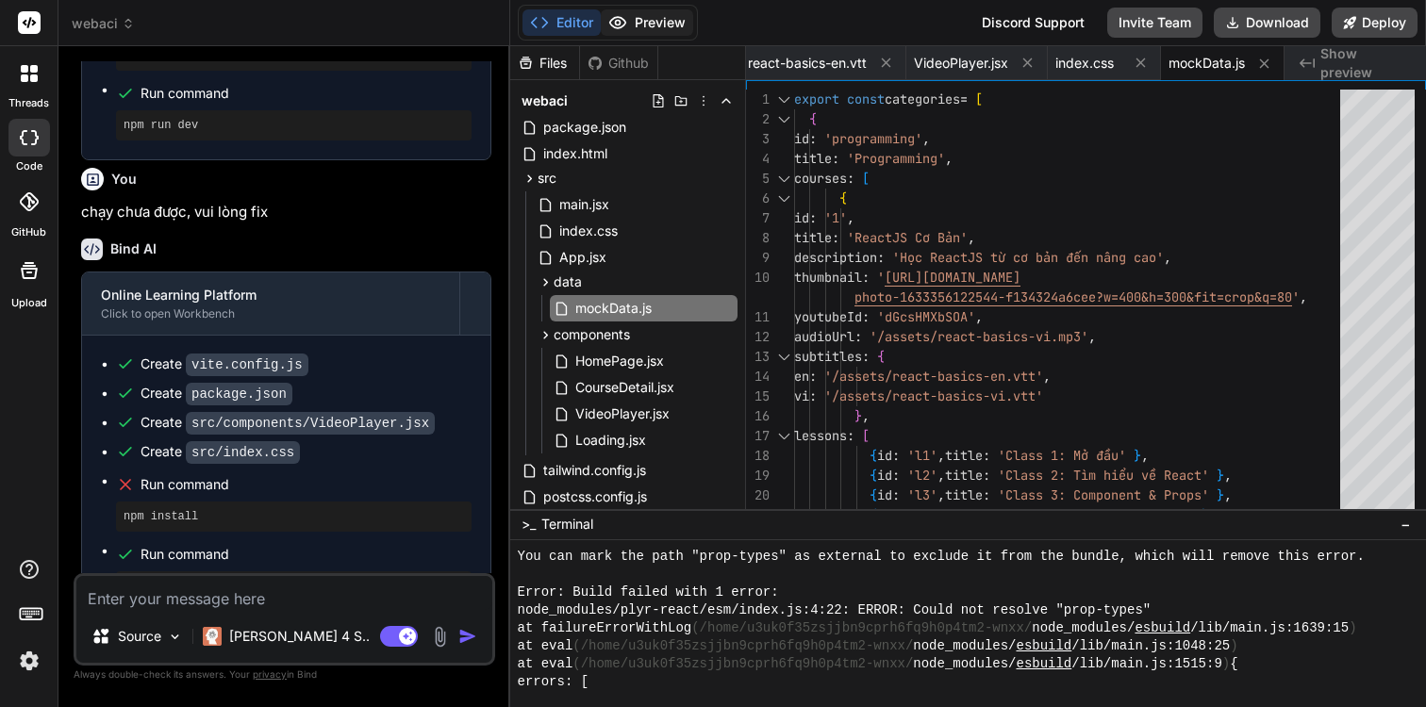
click at [683, 35] on button "Preview" at bounding box center [647, 22] width 92 height 26
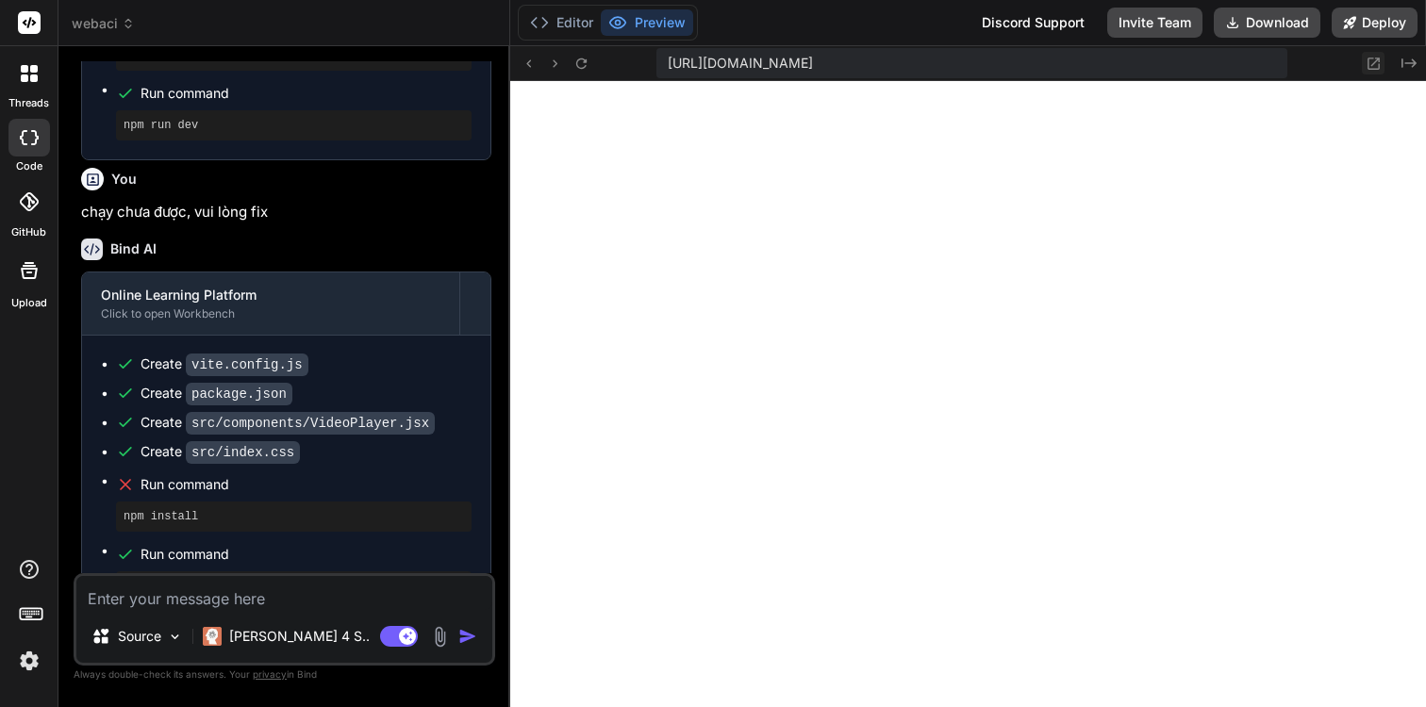
click at [1374, 66] on icon at bounding box center [1373, 64] width 16 height 16
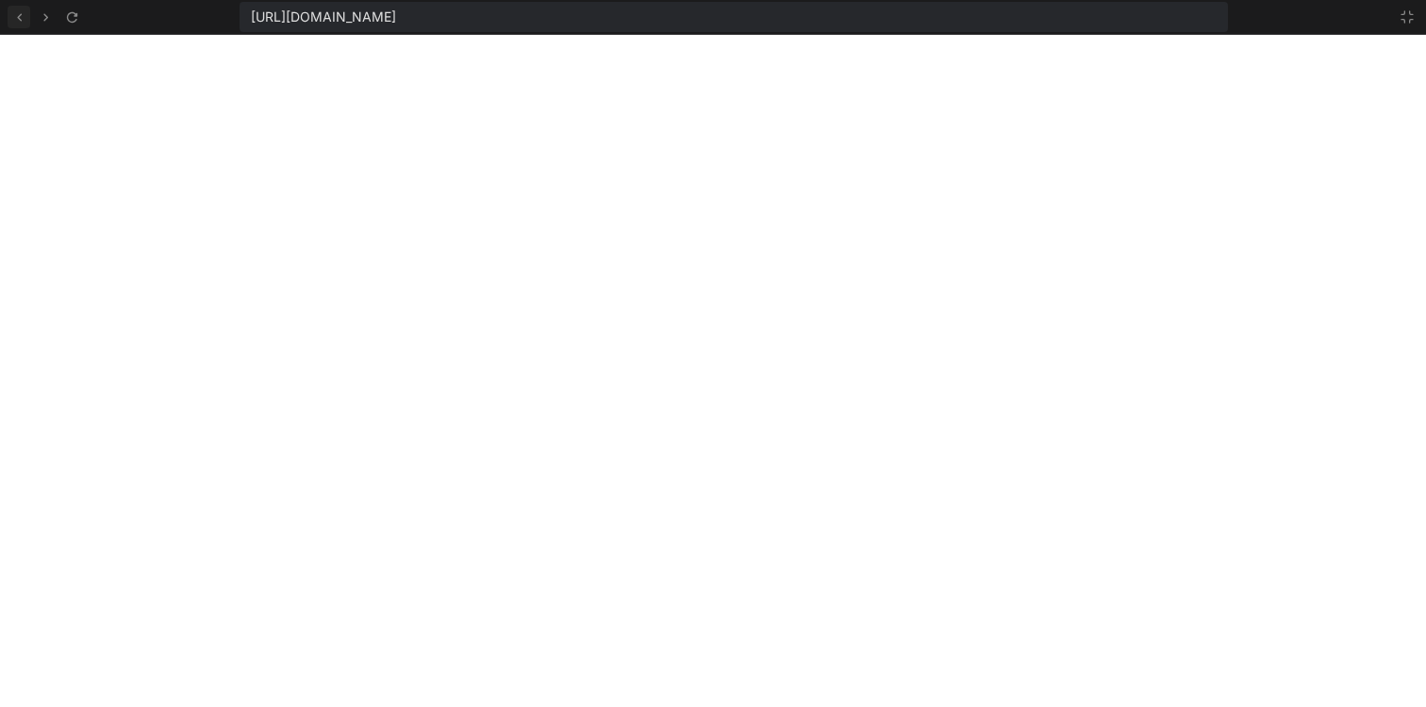
click at [21, 21] on icon at bounding box center [19, 17] width 16 height 16
click at [1392, 17] on div at bounding box center [1401, 17] width 34 height 23
click at [1400, 19] on icon at bounding box center [1406, 16] width 15 height 15
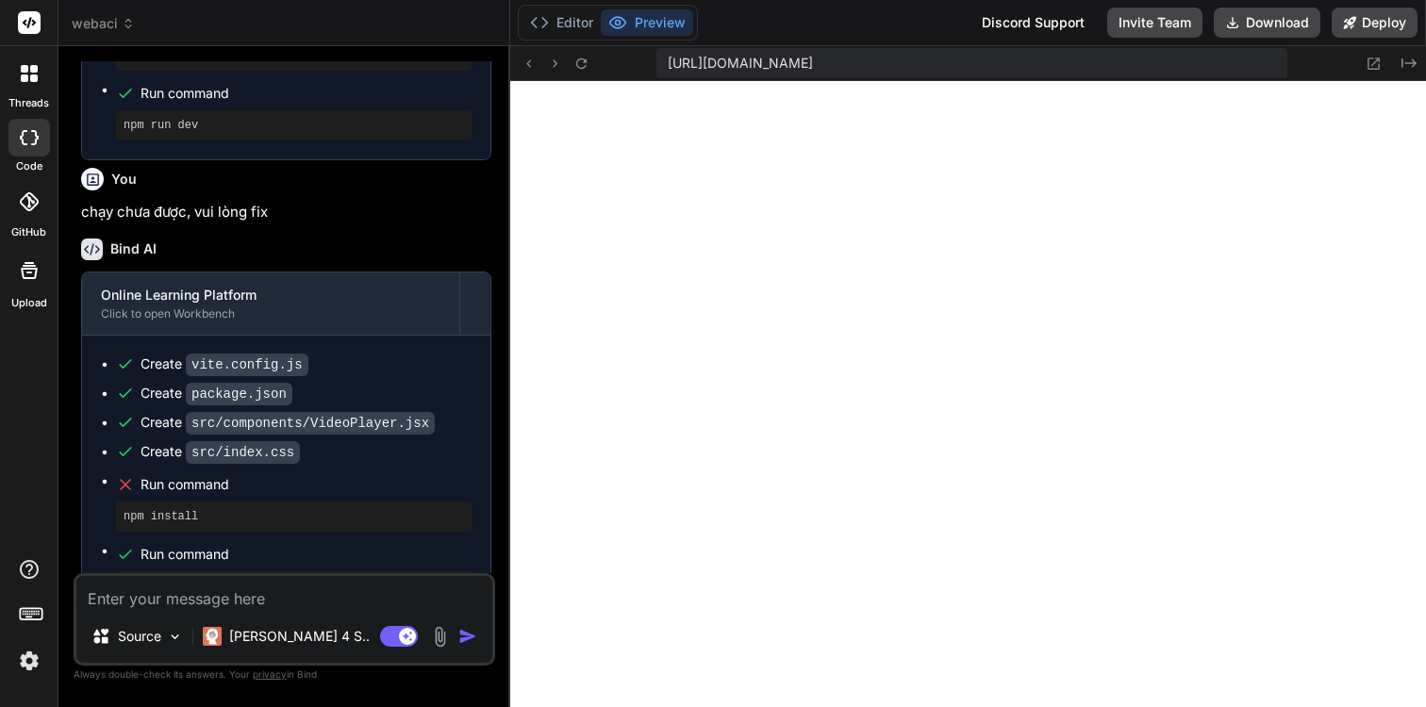
click at [1400, 19] on button "Deploy" at bounding box center [1374, 23] width 86 height 30
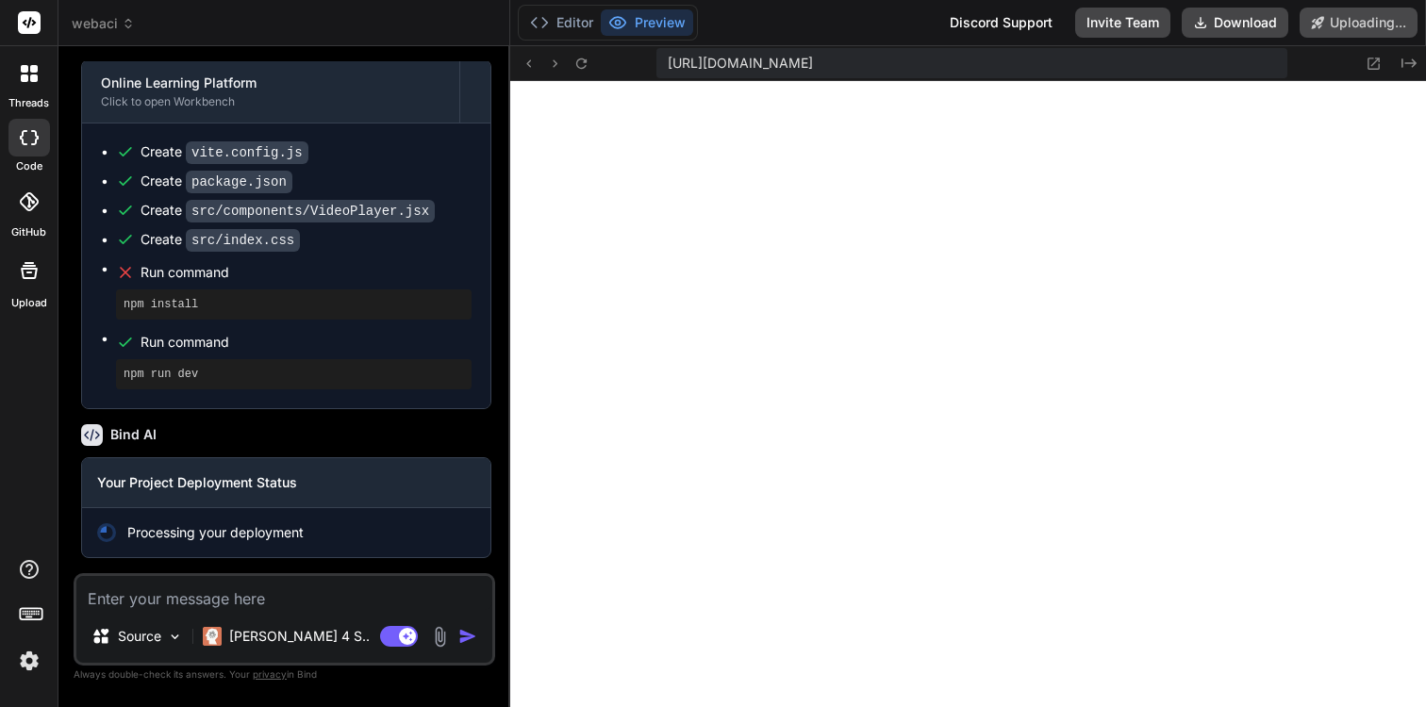
scroll to position [1196, 0]
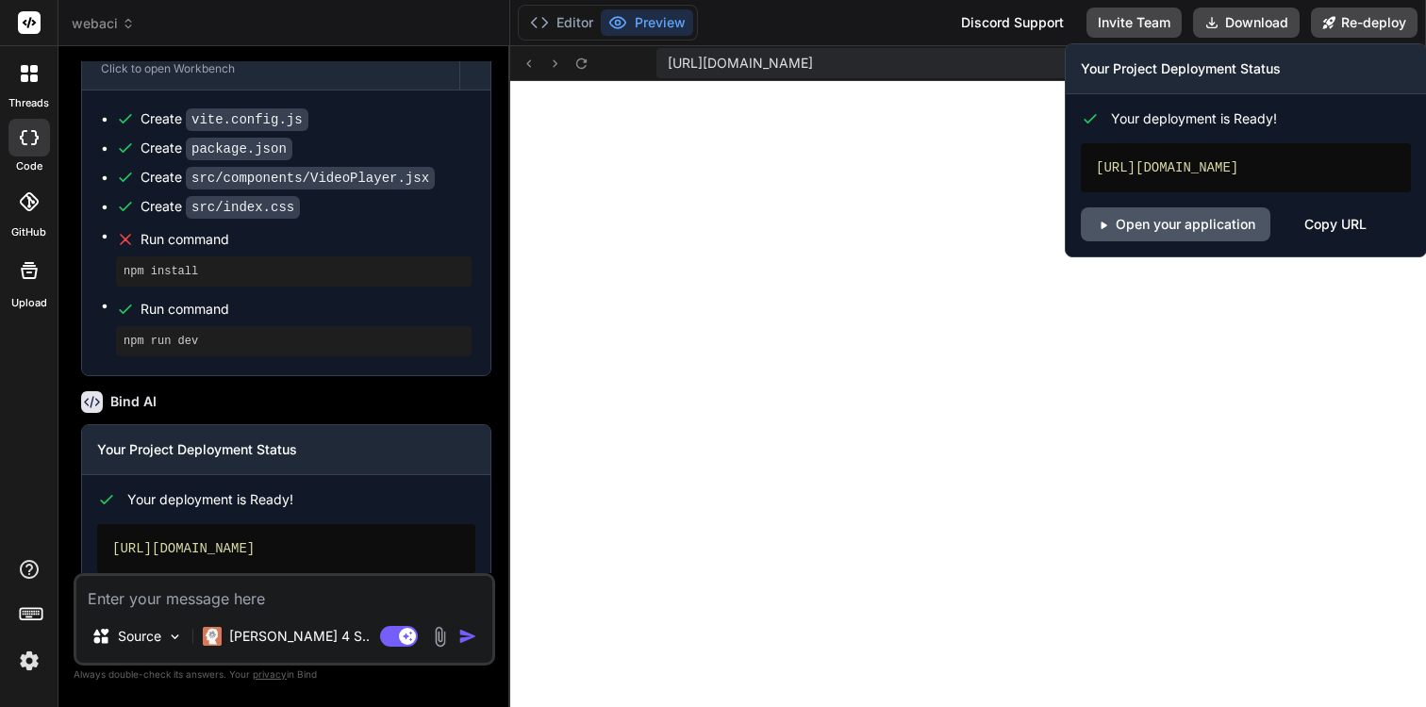
click at [1194, 218] on link "Open your application" at bounding box center [1176, 224] width 190 height 34
type textarea "x"
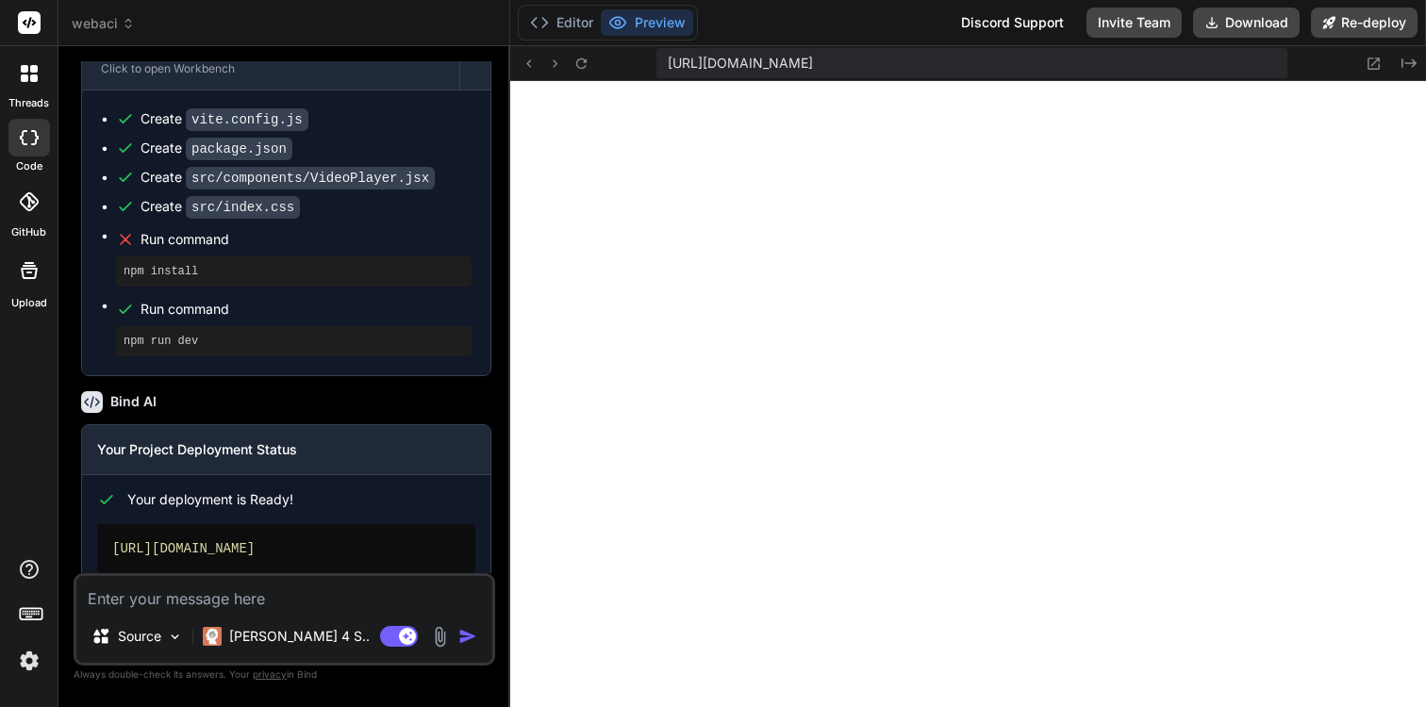
scroll to position [1309, 0]
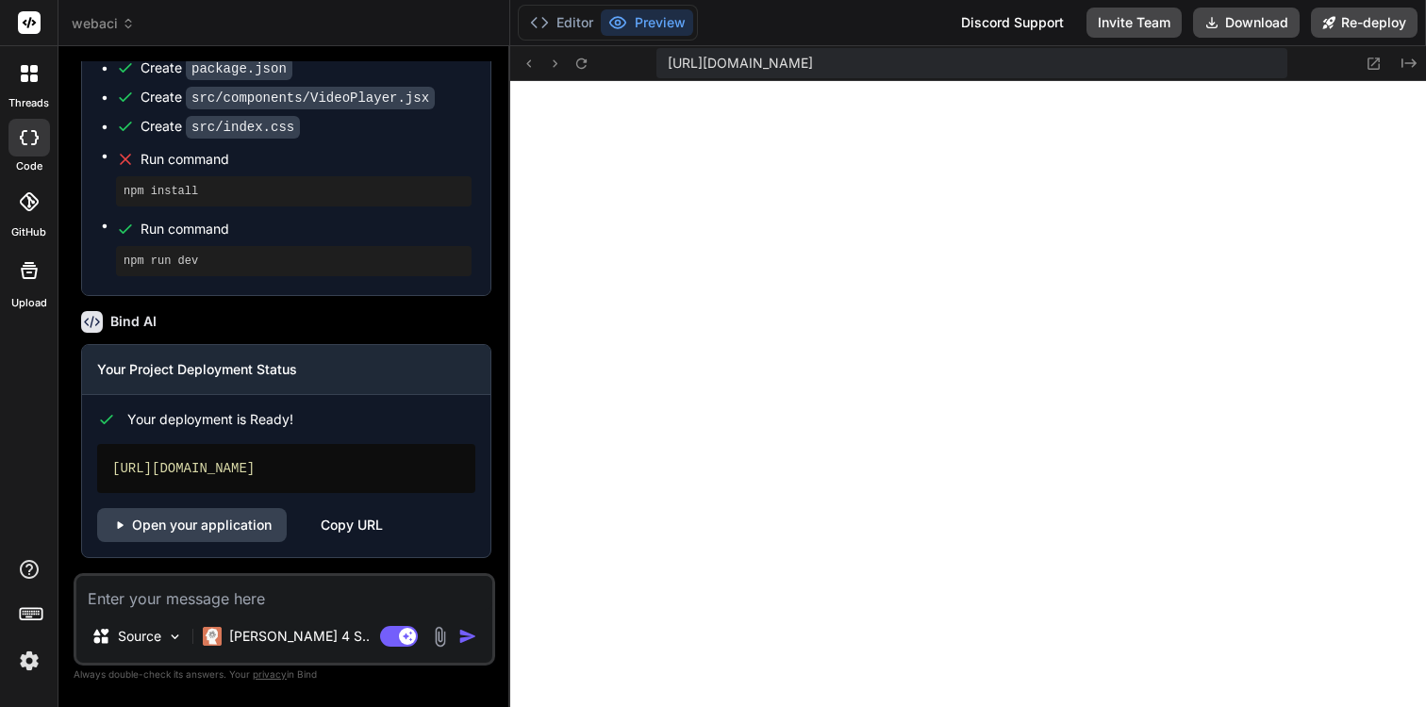
click at [245, 591] on textarea at bounding box center [284, 593] width 416 height 34
type textarea "c"
type textarea "x"
type textarea "ch"
type textarea "x"
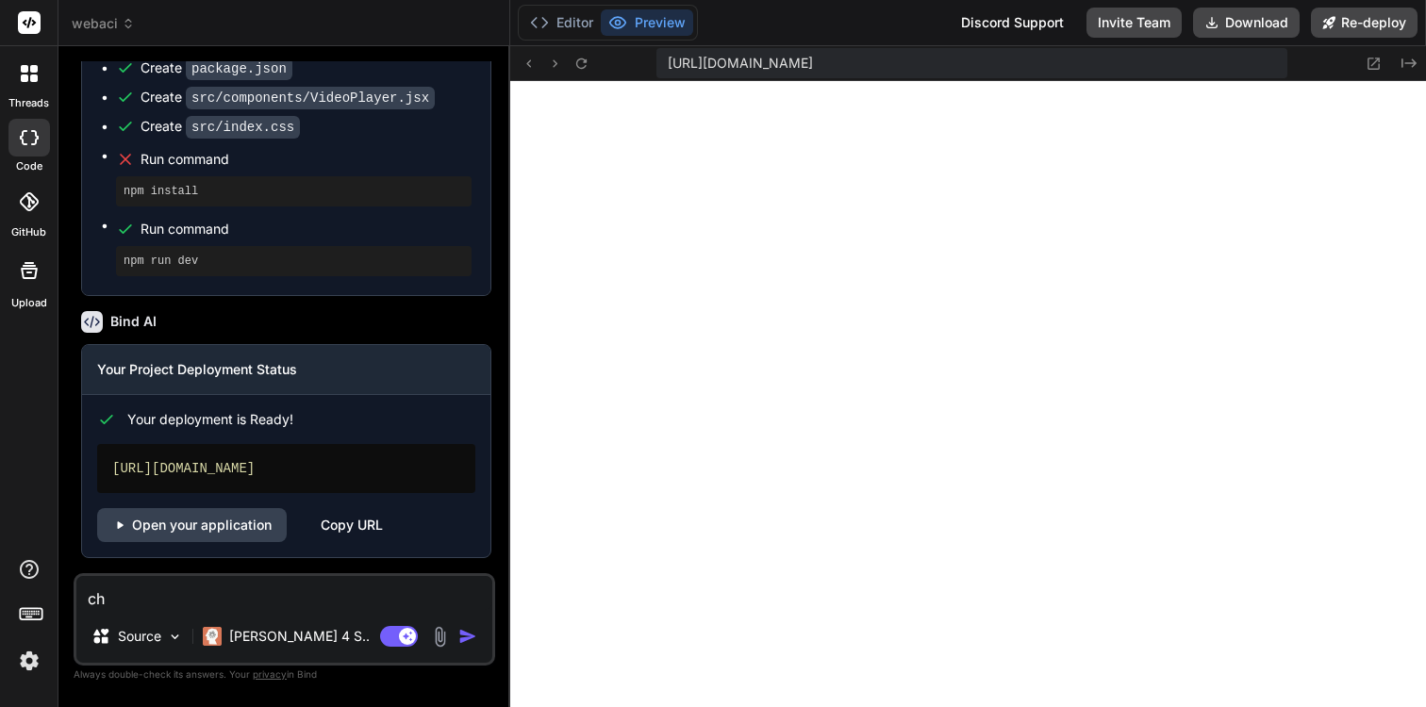
type textarea "chi"
type textarea "x"
type textarea "chin"
type textarea "x"
type textarea "chinh"
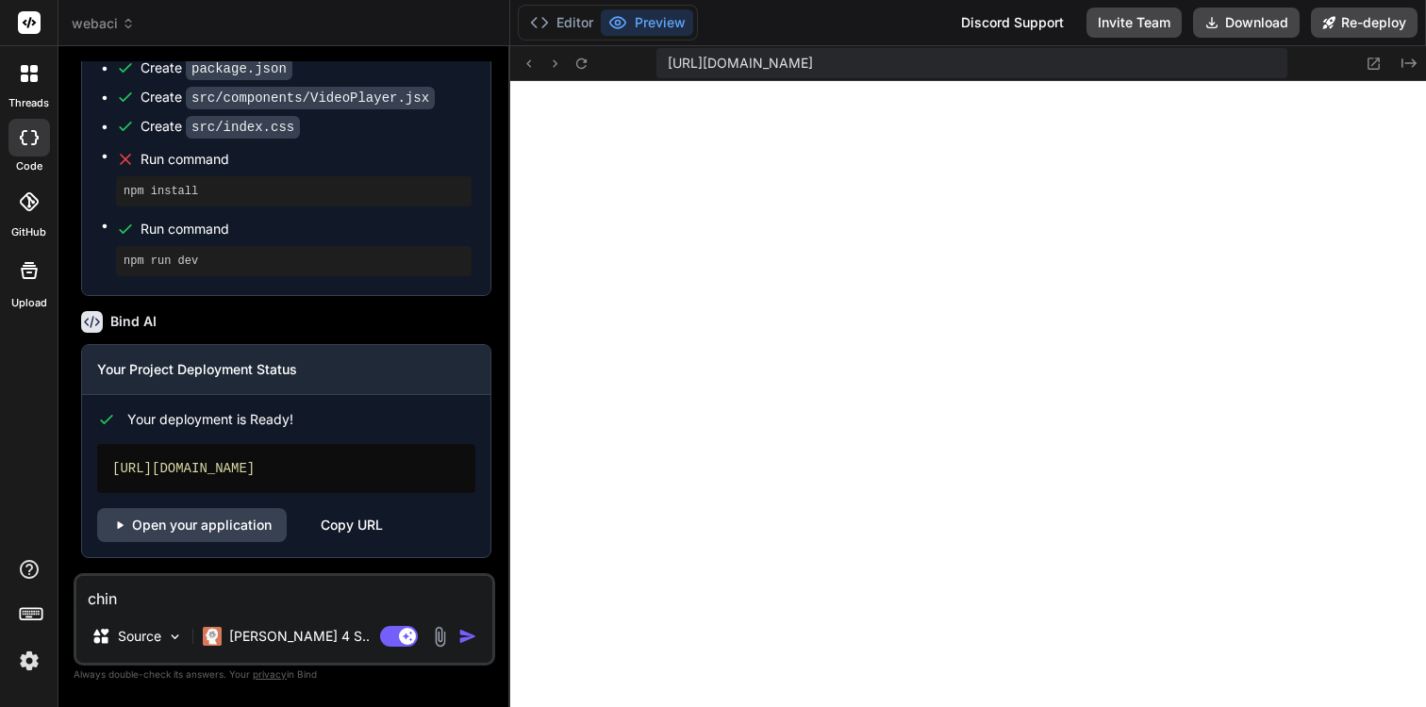
type textarea "x"
type textarea "chỉnh"
type textarea "x"
type textarea "+chỉnh"
type textarea "x"
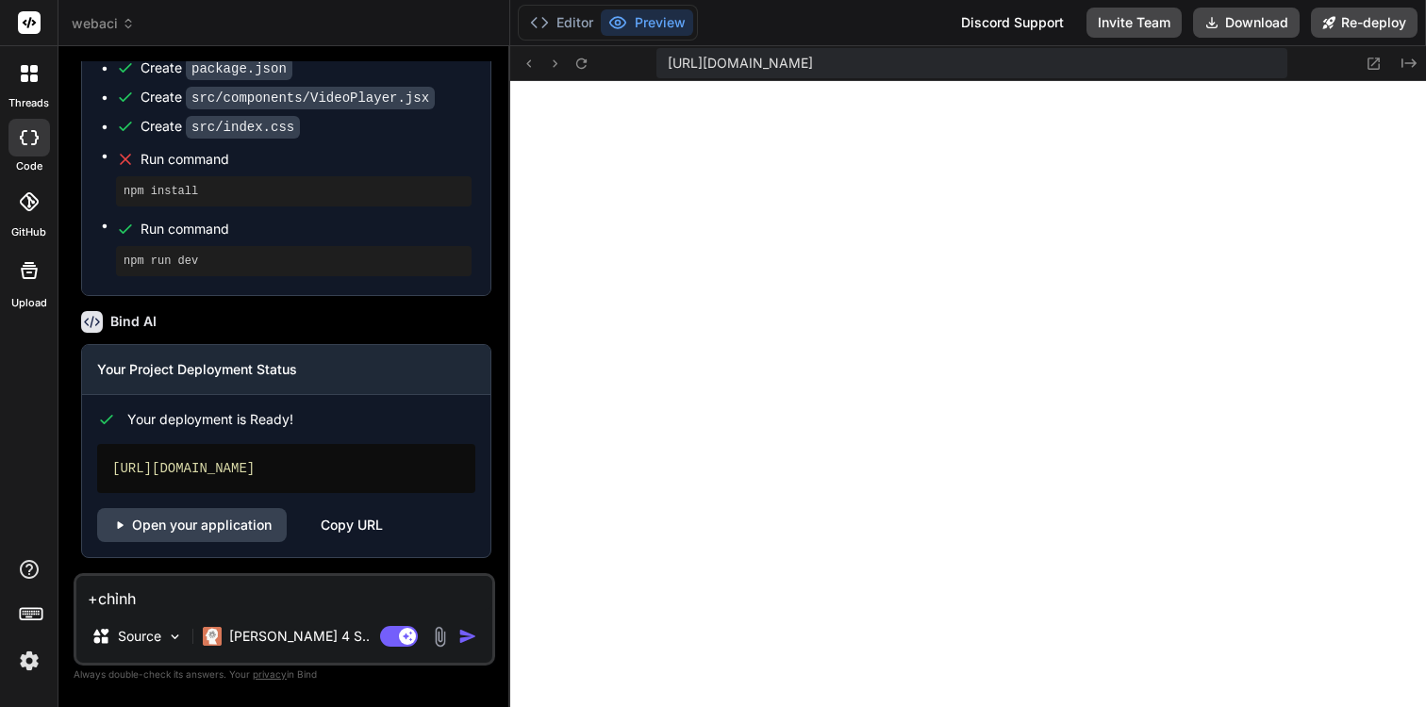
type textarea "+ chỉnh"
type textarea "x"
type textarea "+ chỉnh"
type textarea "x"
type textarea "+ chỉnh s"
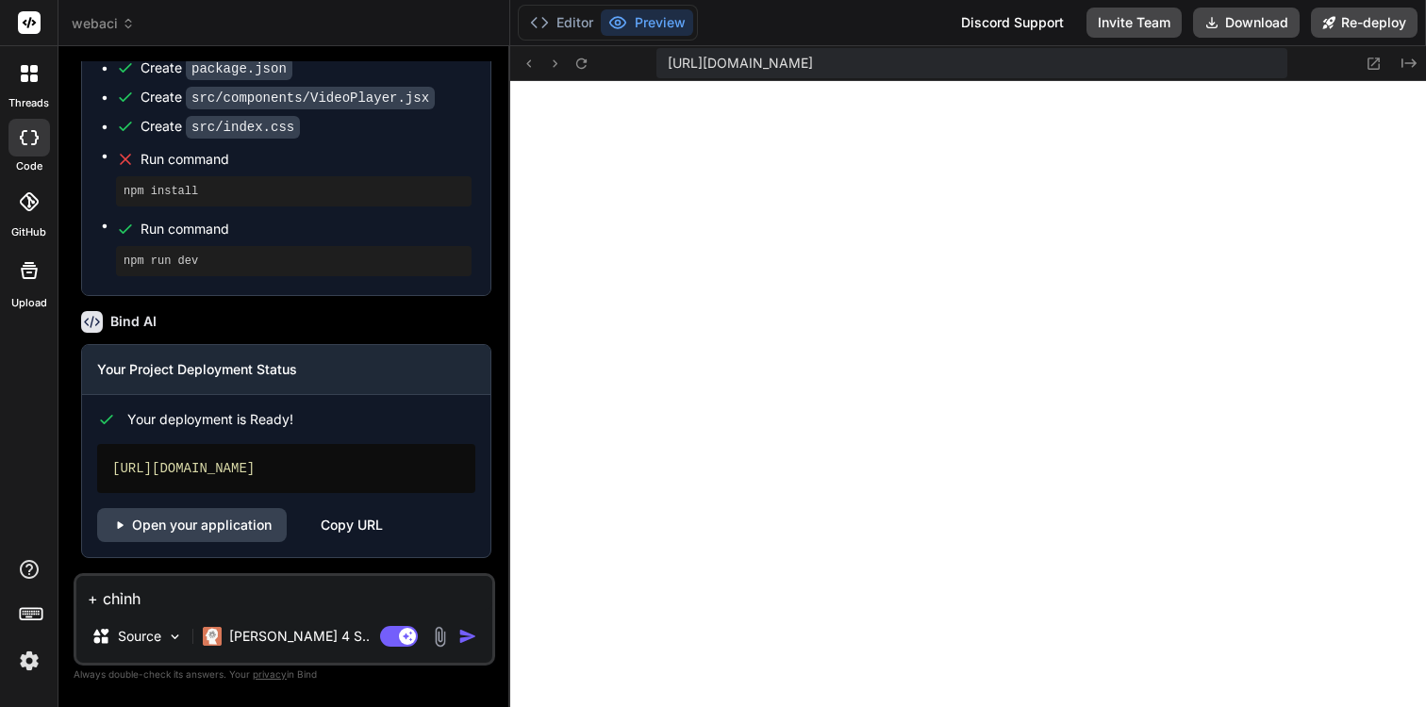
type textarea "x"
type textarea "+ chỉnh su"
type textarea "x"
type textarea "+ chỉnh sư"
type textarea "x"
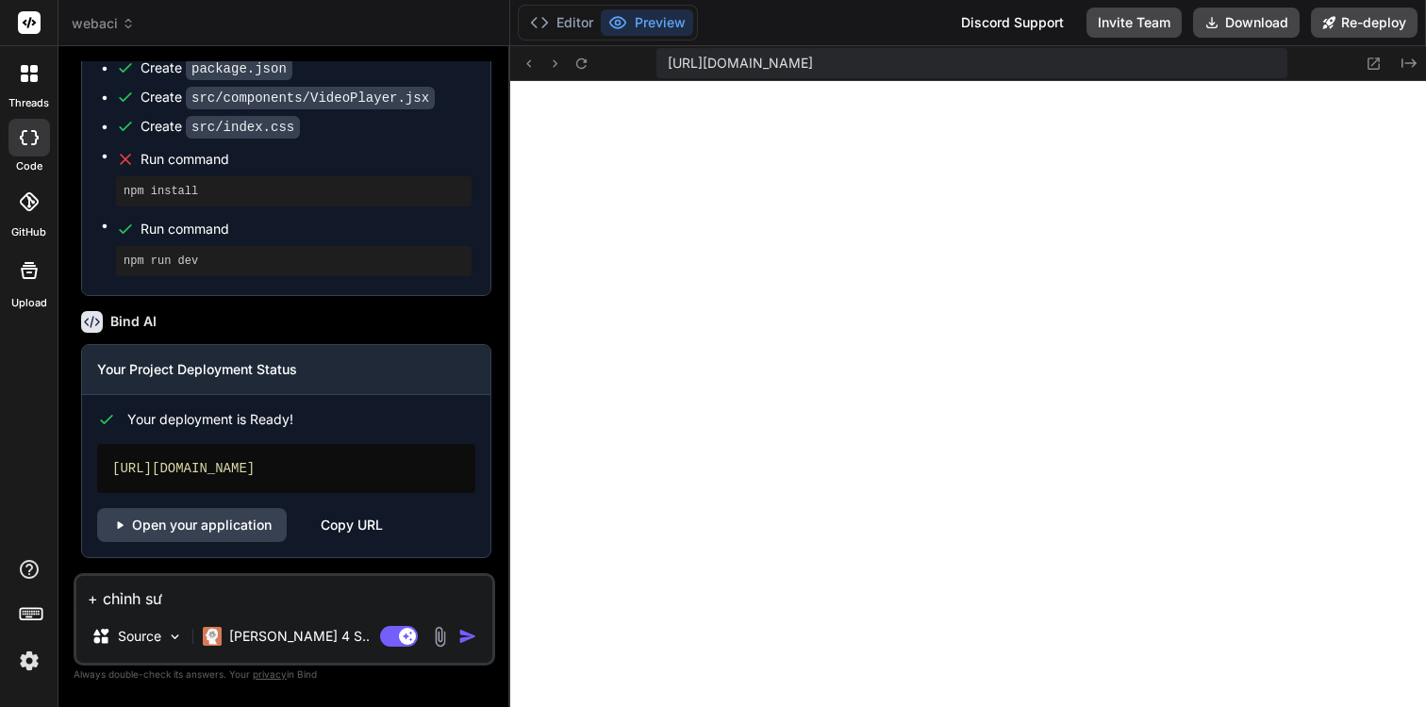
type textarea "+ chỉnh sưa"
type textarea "x"
type textarea "+ chỉnh sửa"
type textarea "x"
type textarea "+ chỉnh sửa"
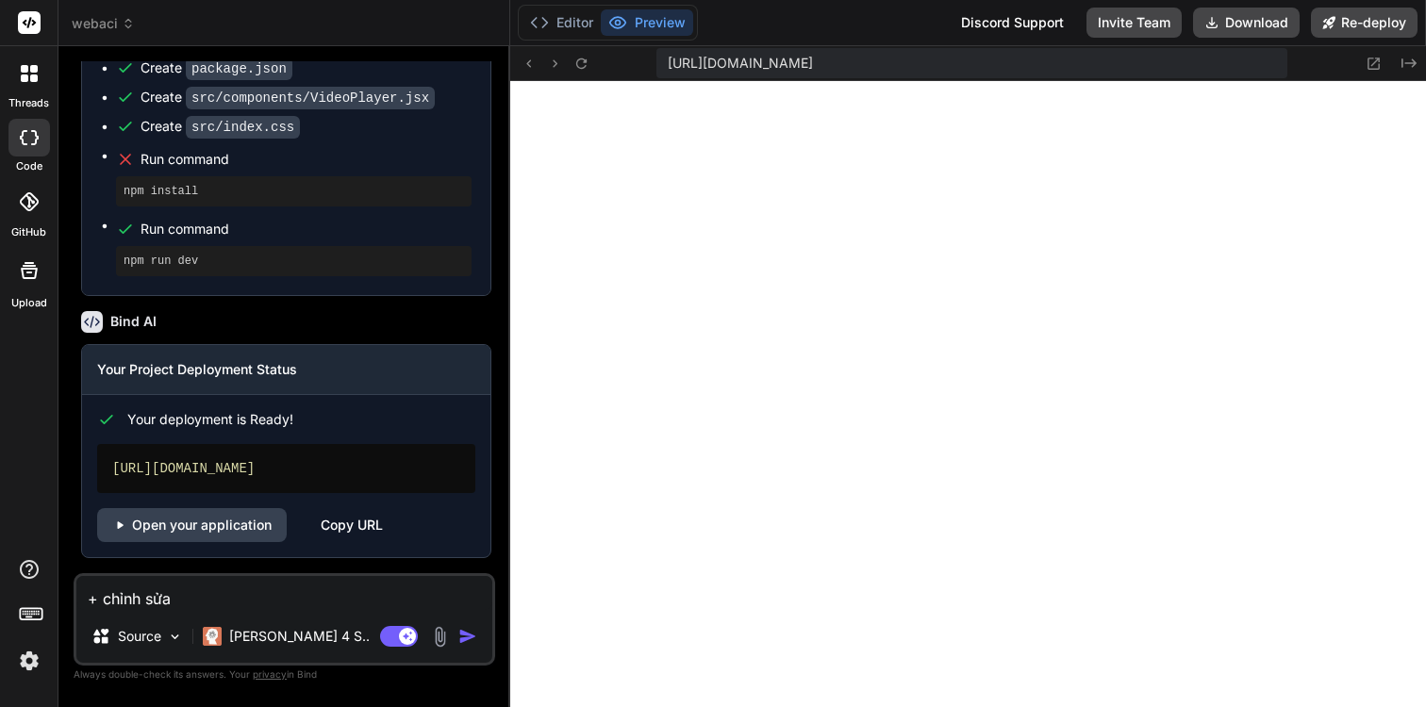
type textarea "x"
type textarea "+ chỉnh sửa g"
type textarea "x"
type textarea "+ chỉnh sửa gi"
type textarea "x"
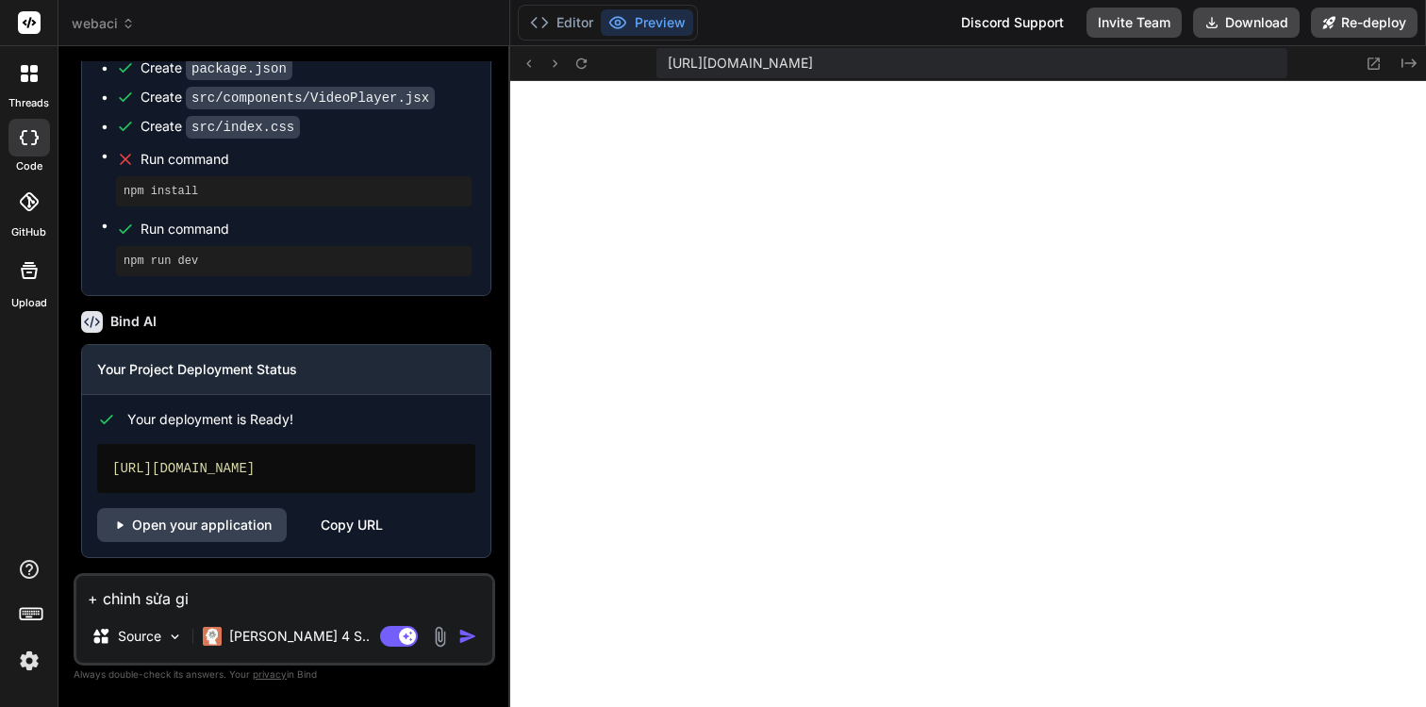
type textarea "+ chỉnh sửa gia"
type textarea "x"
type textarea "+ chỉnh sửa gi"
type textarea "x"
type textarea "+ chỉnh sửa g"
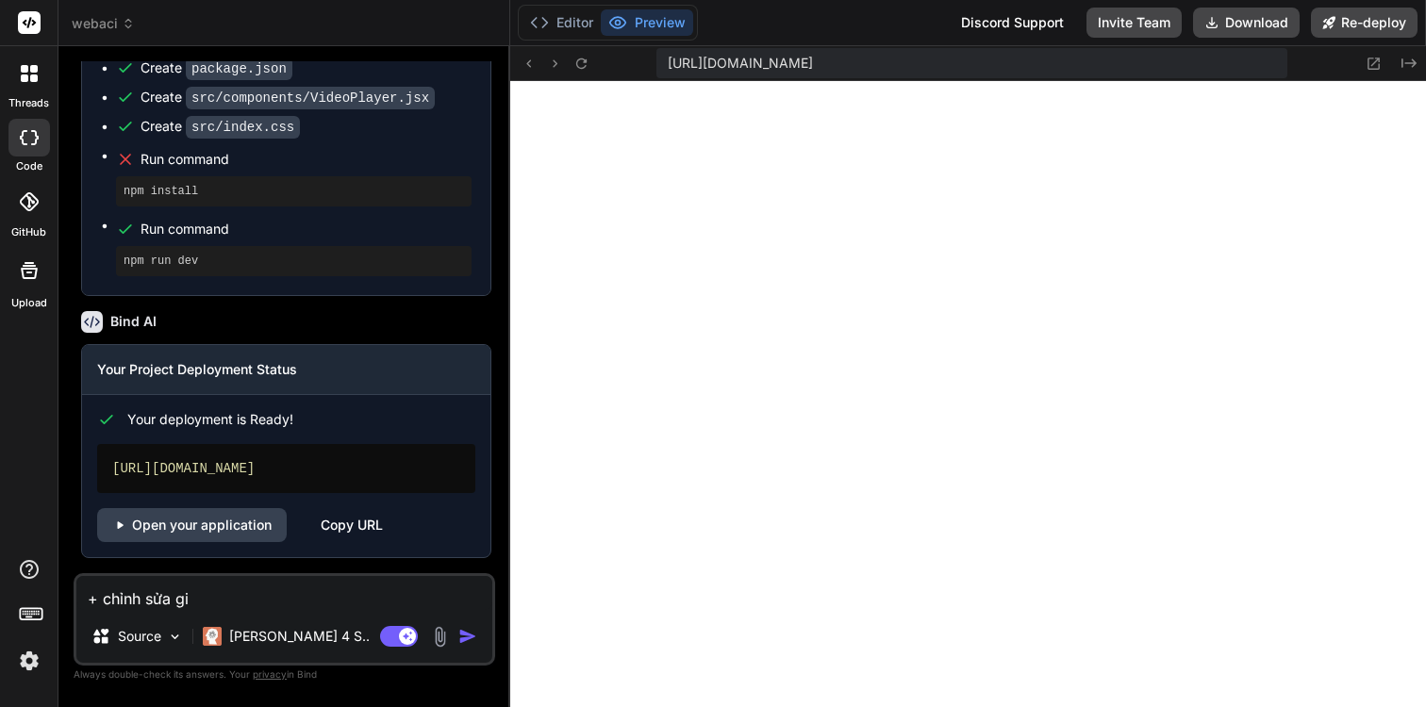
type textarea "x"
type textarea "+ chỉnh sửa"
type textarea "x"
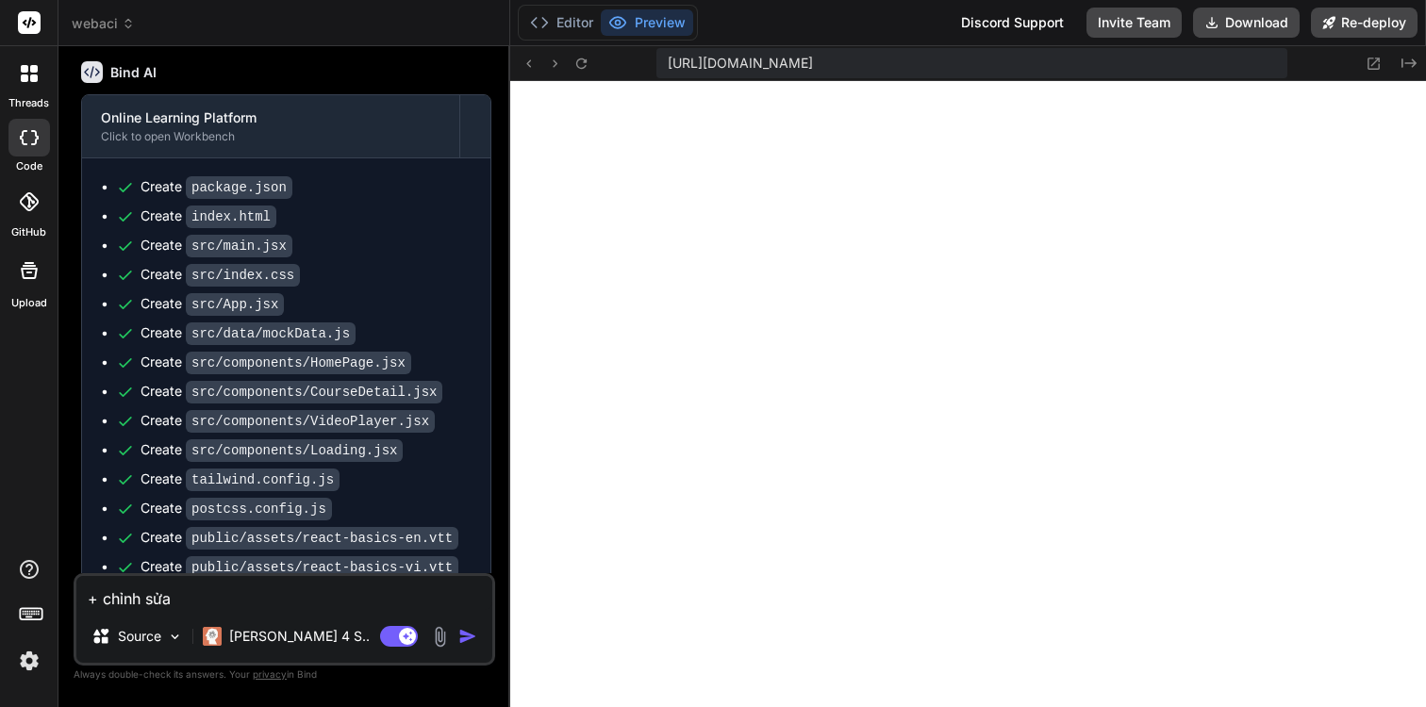
scroll to position [379, 0]
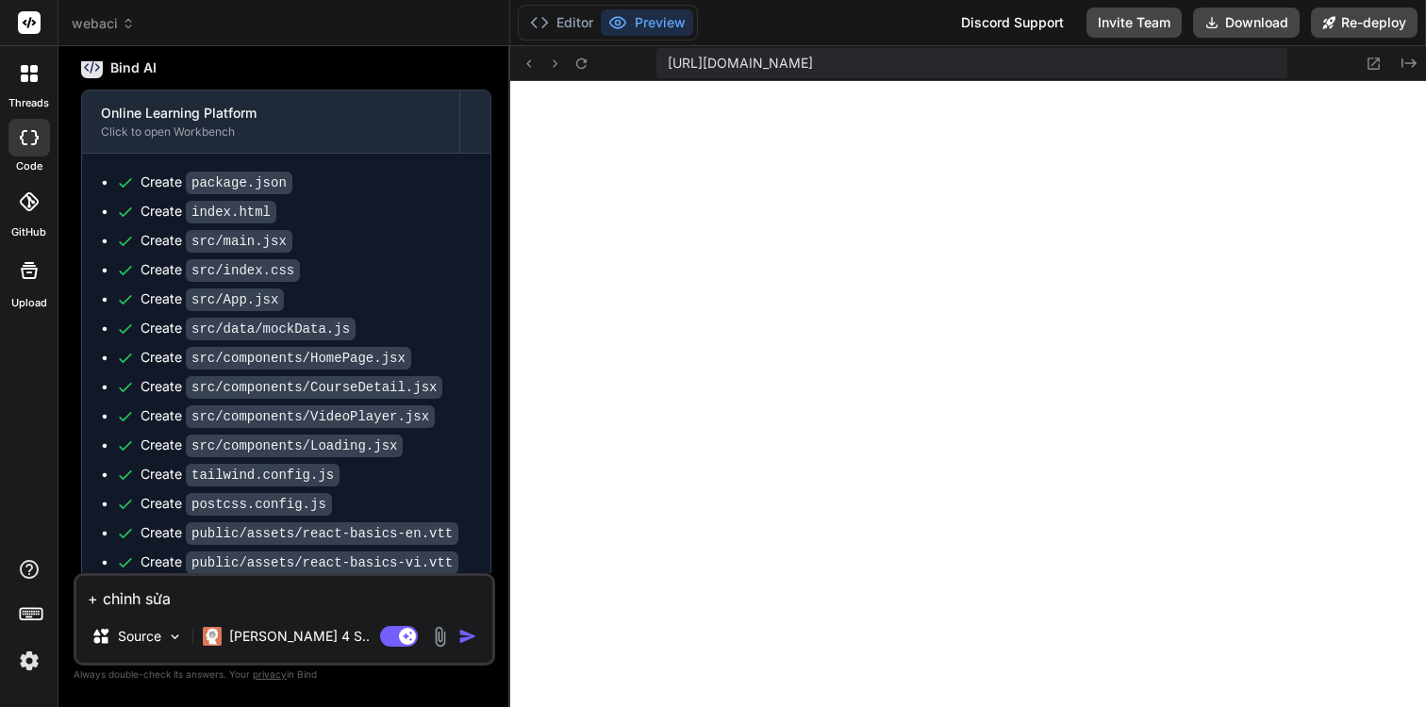
type textarea "+ chỉnh sửa g"
type textarea "x"
type textarea "+ chỉnh sửa gi"
type textarea "x"
type textarea "+ chỉnh sửa gia"
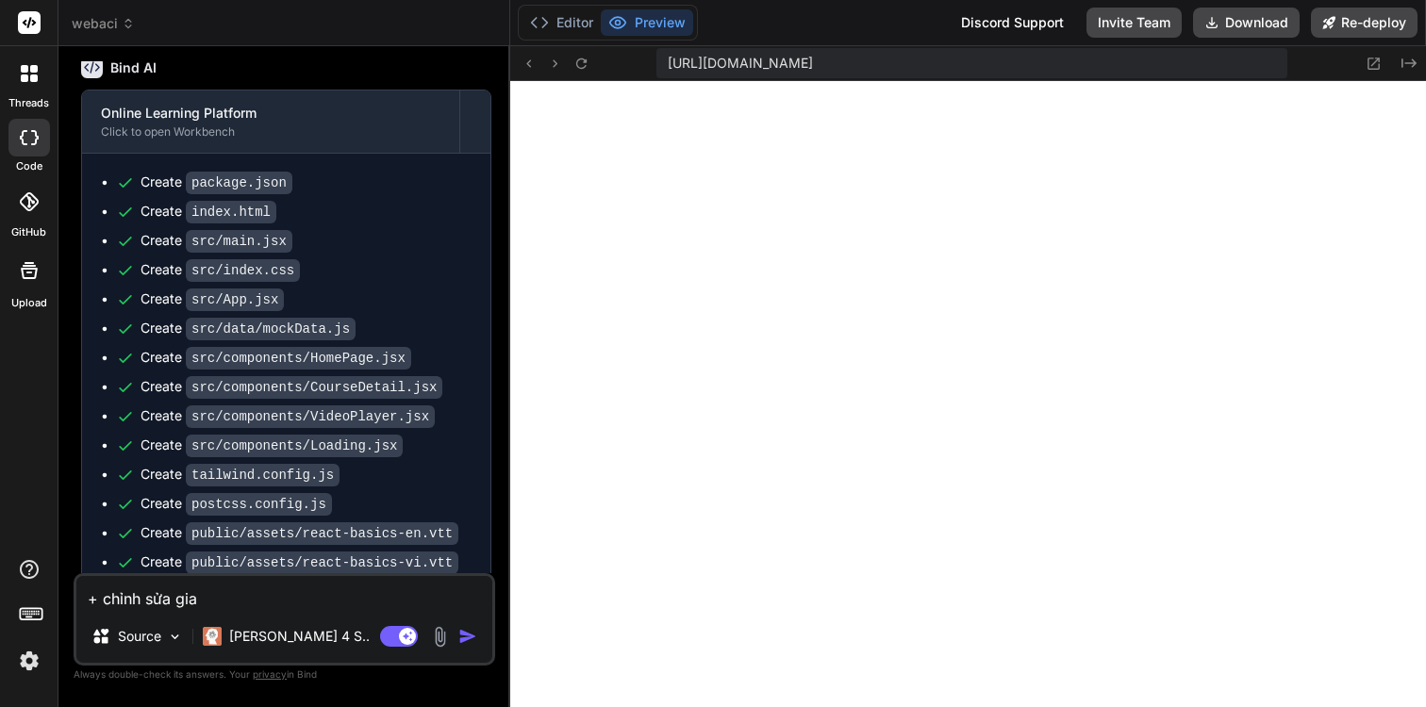
type textarea "x"
type textarea "+ chỉnh sửa giao"
type textarea "x"
type textarea "+ chỉnh sửa giao"
type textarea "x"
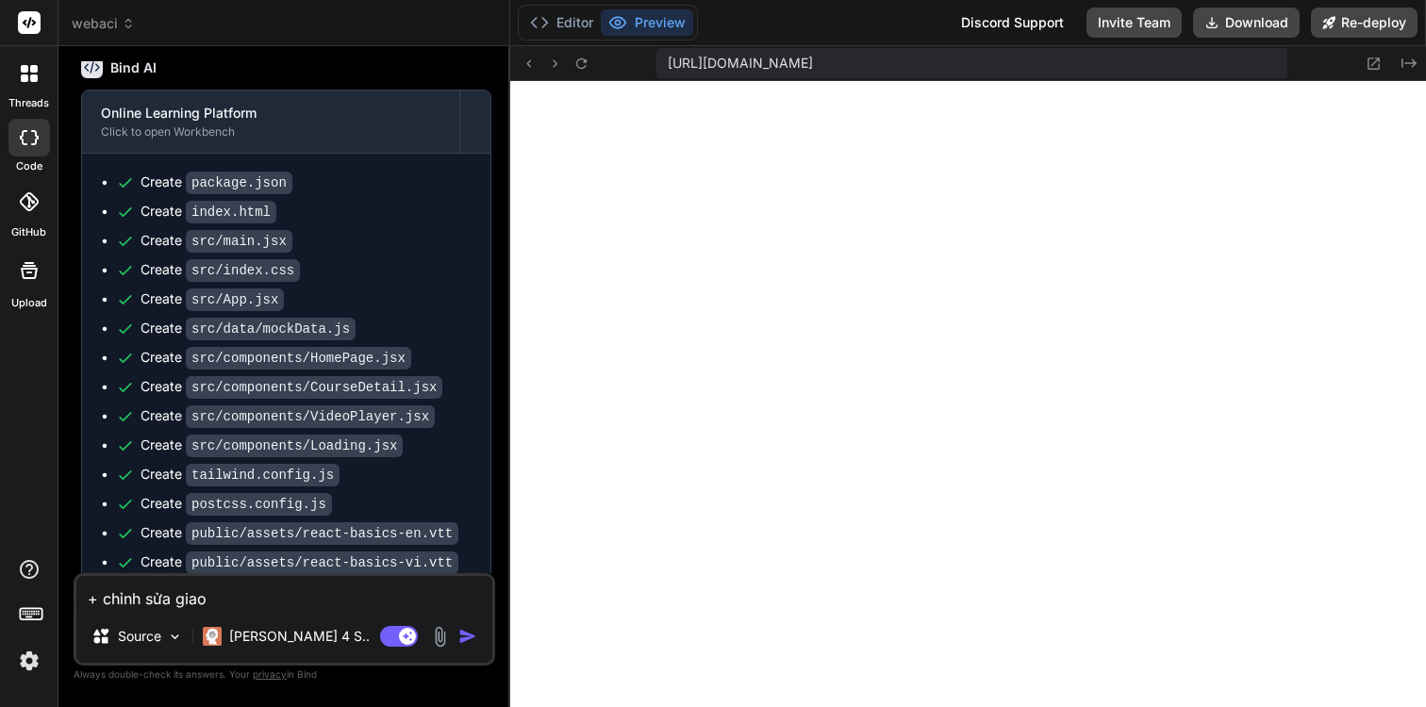
type textarea "+ chỉnh sửa giao d"
type textarea "x"
type textarea "+ chỉnh sửa giao di"
type textarea "x"
type textarea "+ chỉnh sửa giao die"
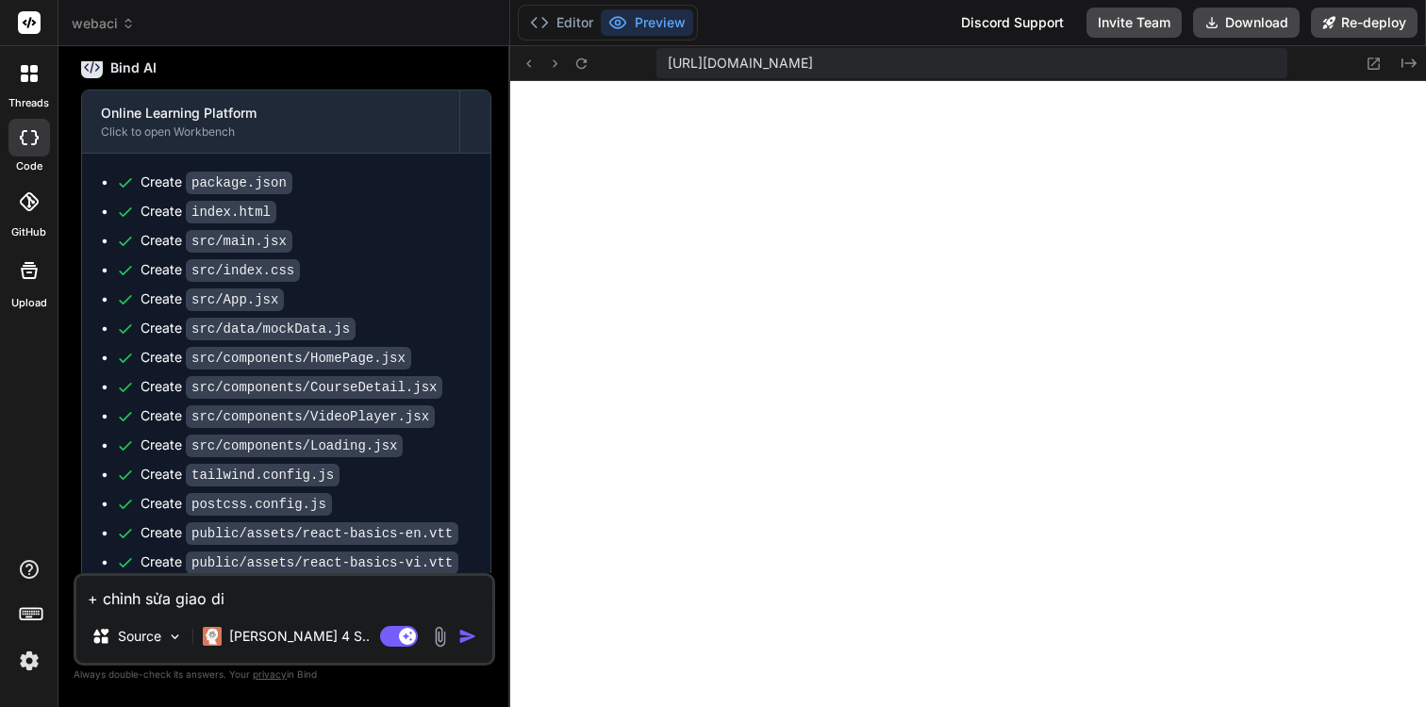
type textarea "x"
type textarea "+ chỉnh sửa giao diê"
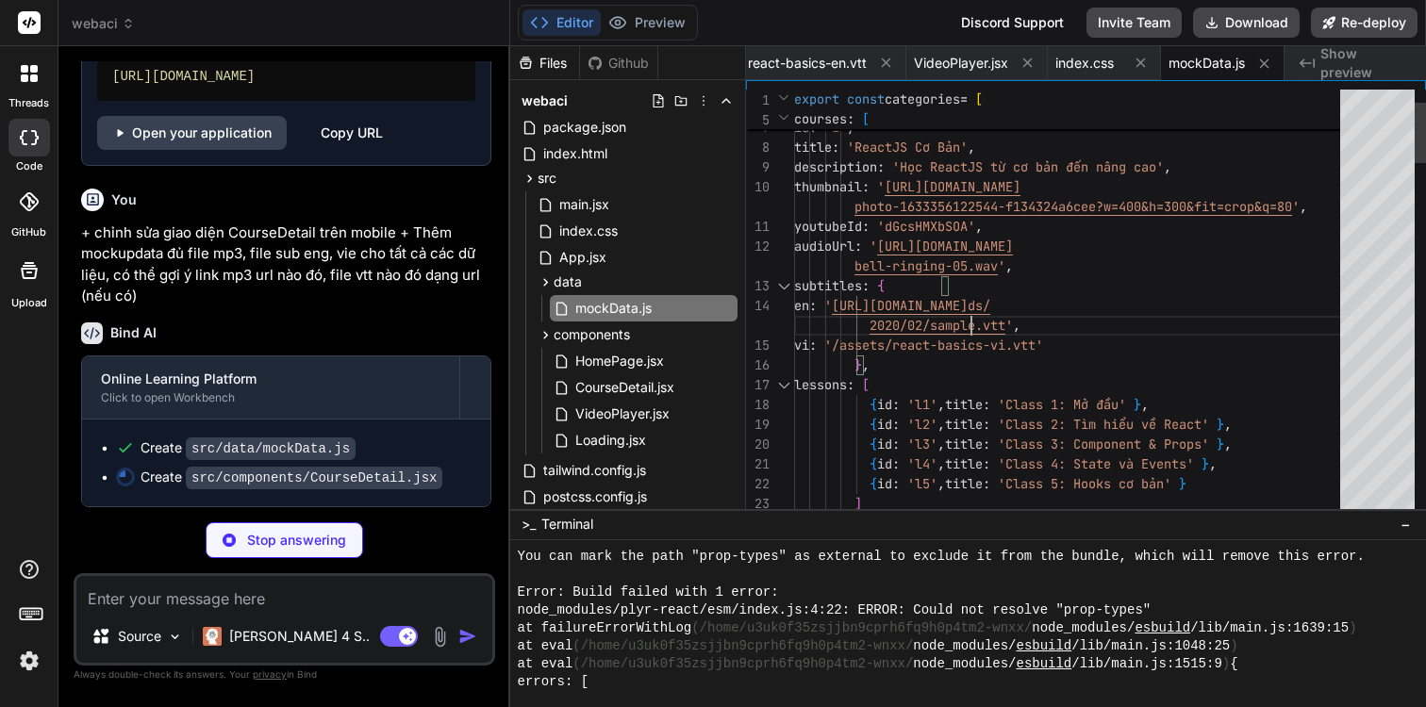
scroll to position [119, 0]
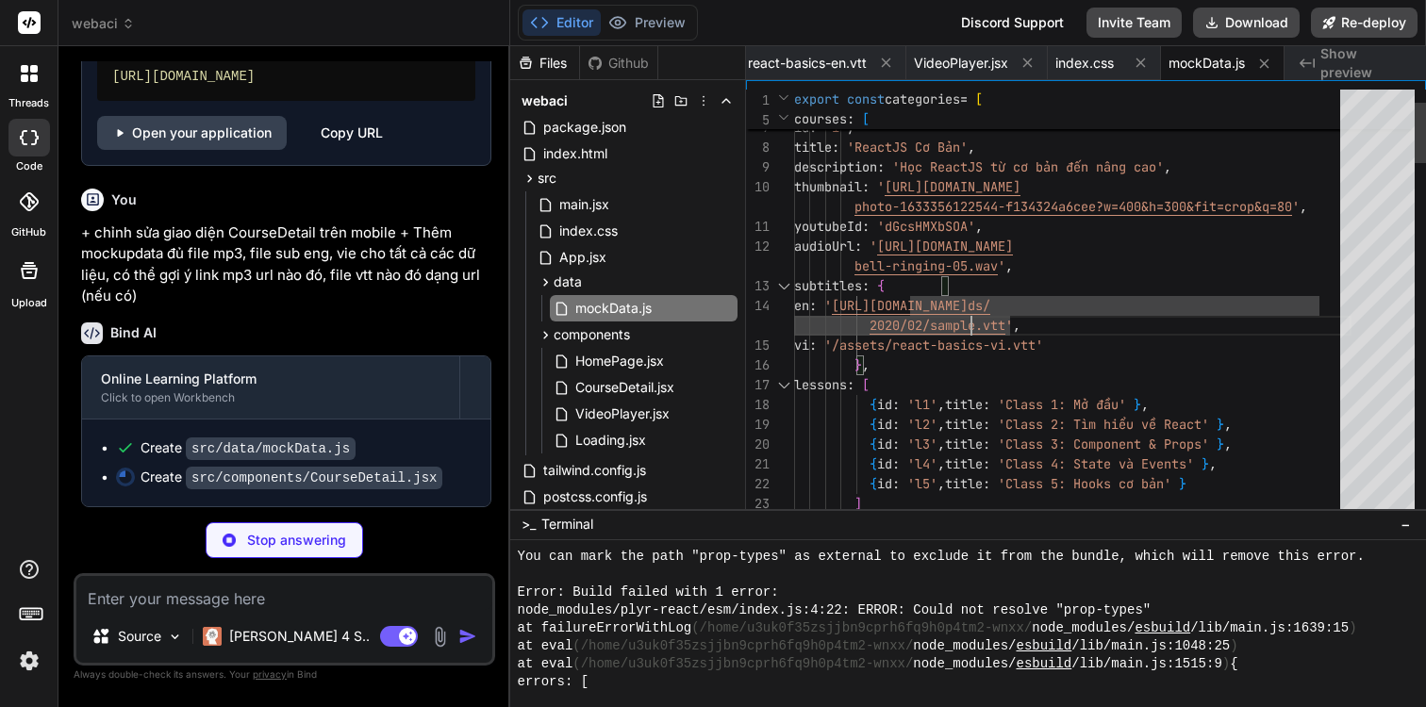
scroll to position [79, 0]
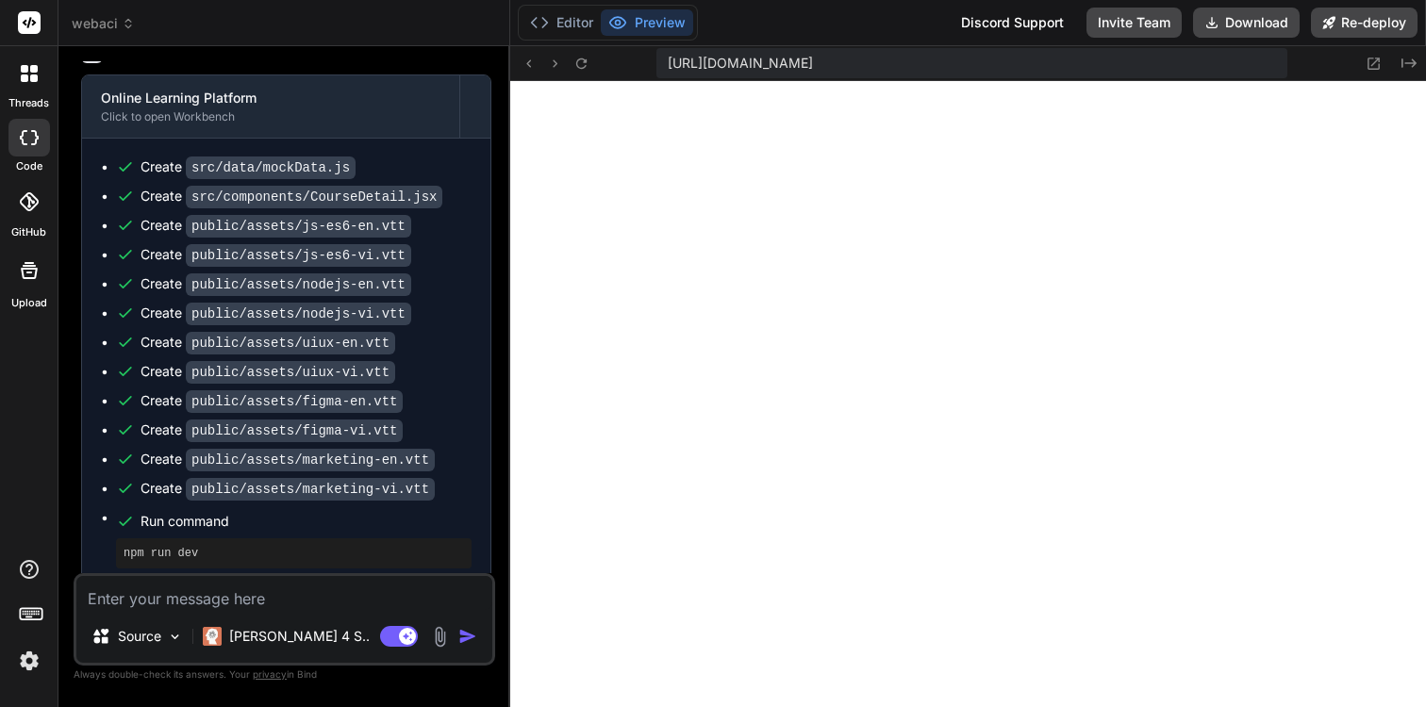
scroll to position [1991, 0]
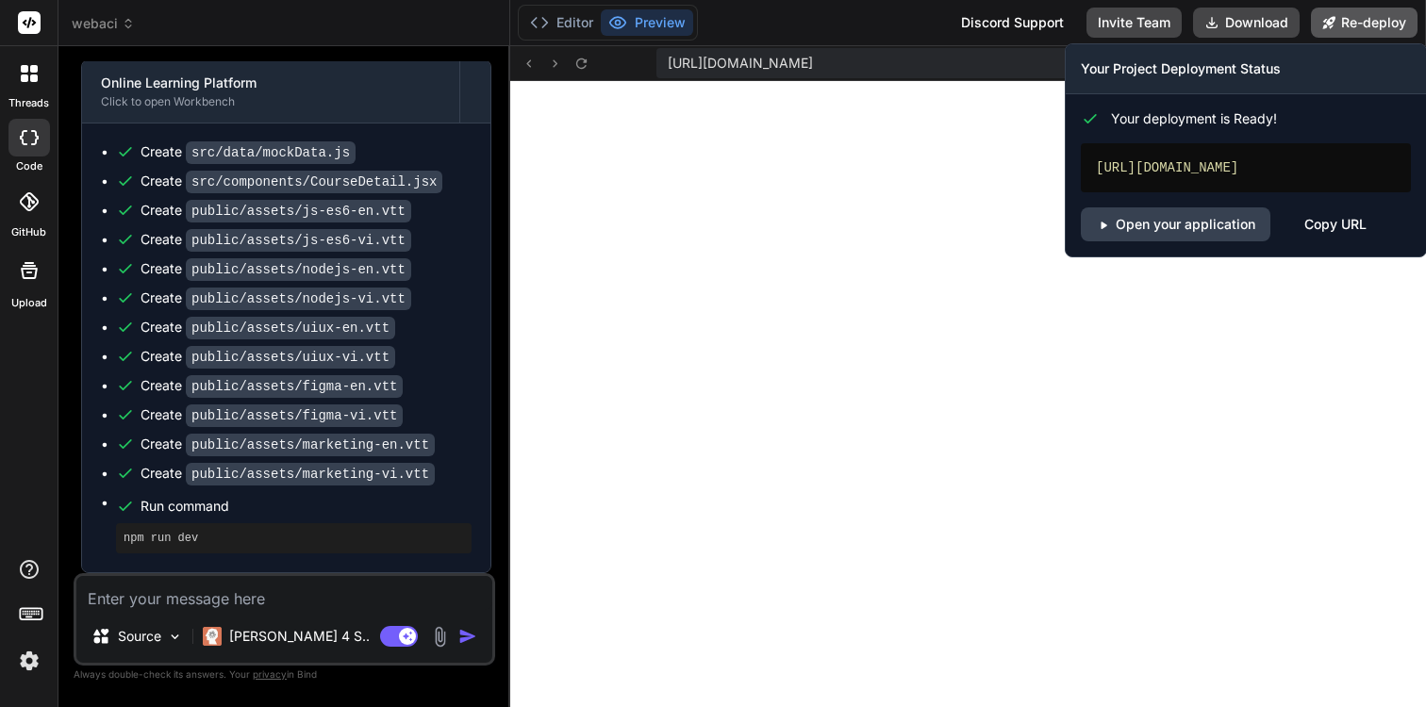
click at [1388, 26] on button "Re-deploy" at bounding box center [1364, 23] width 107 height 30
click at [1171, 221] on link "Open your application" at bounding box center [1176, 224] width 190 height 34
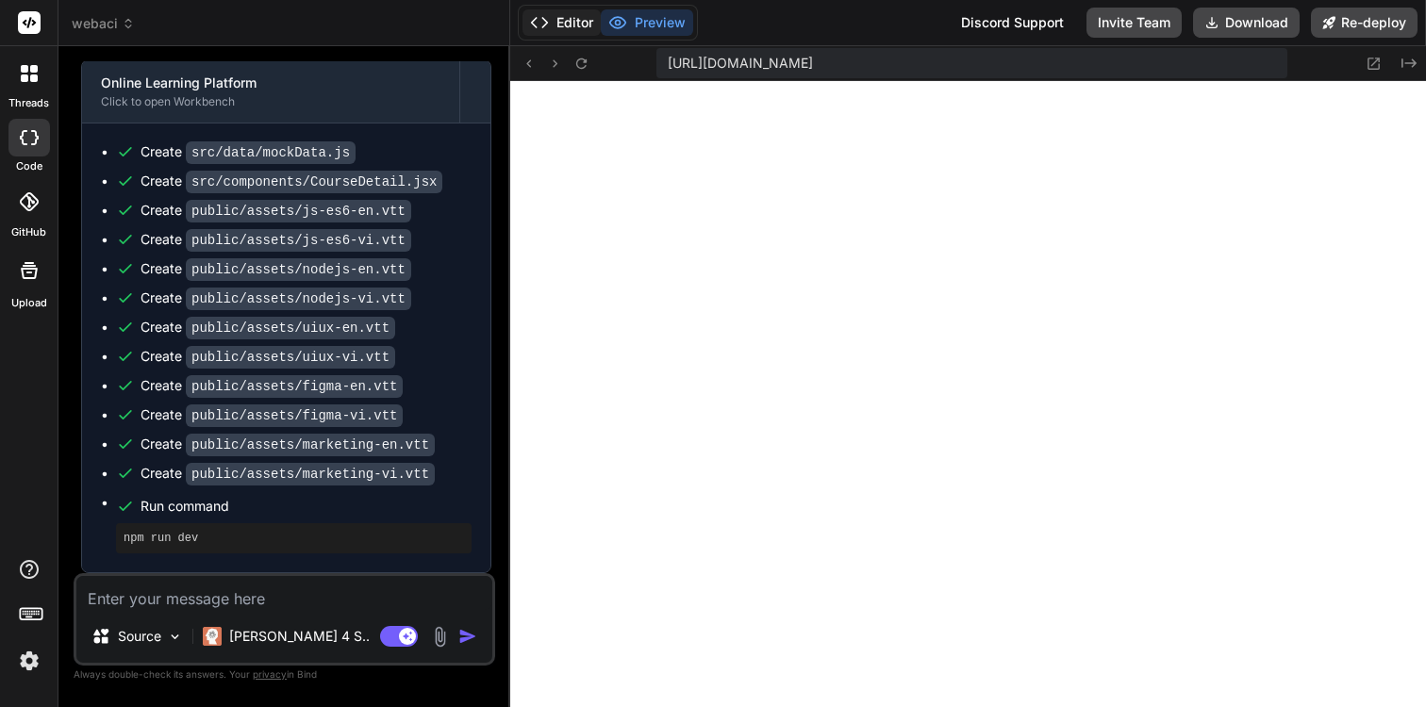
click at [563, 20] on button "Editor" at bounding box center [561, 22] width 78 height 26
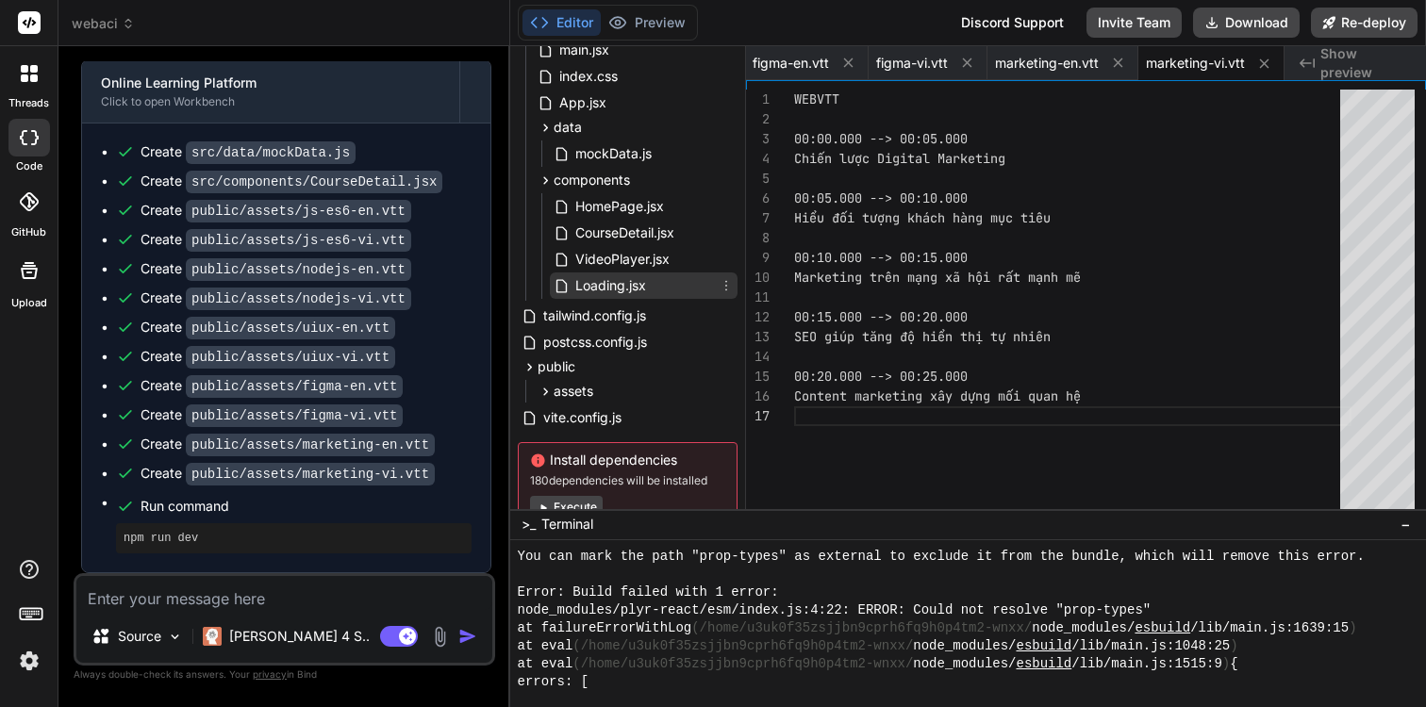
scroll to position [115, 0]
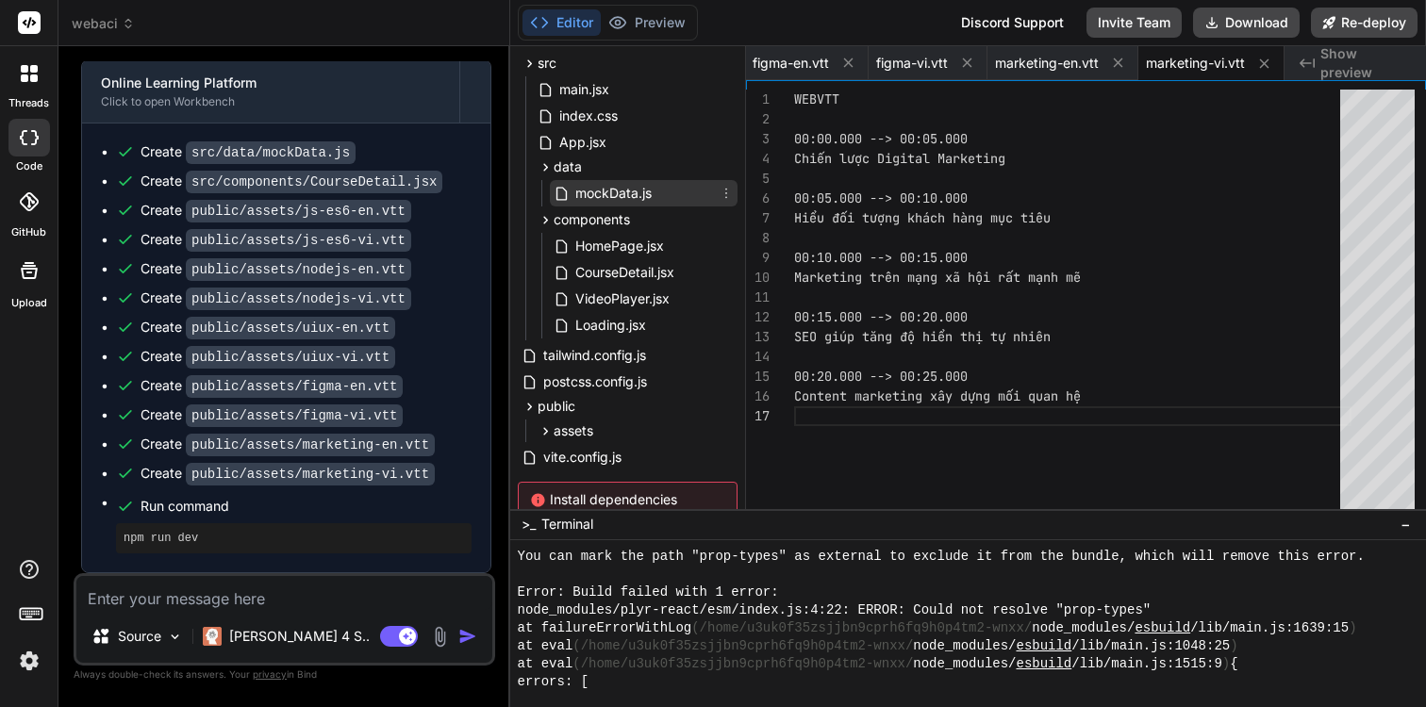
click at [656, 194] on div "mockData.js" at bounding box center [644, 193] width 188 height 26
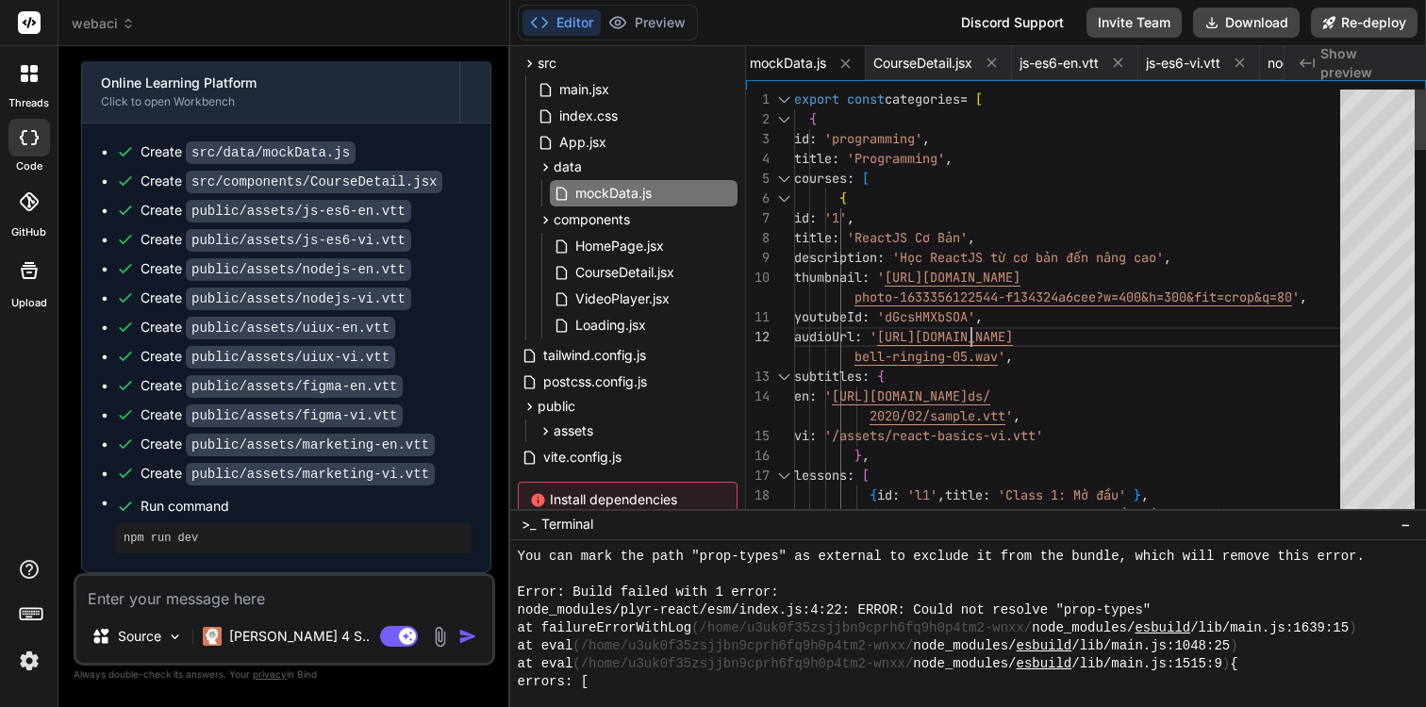
scroll to position [40, 0]
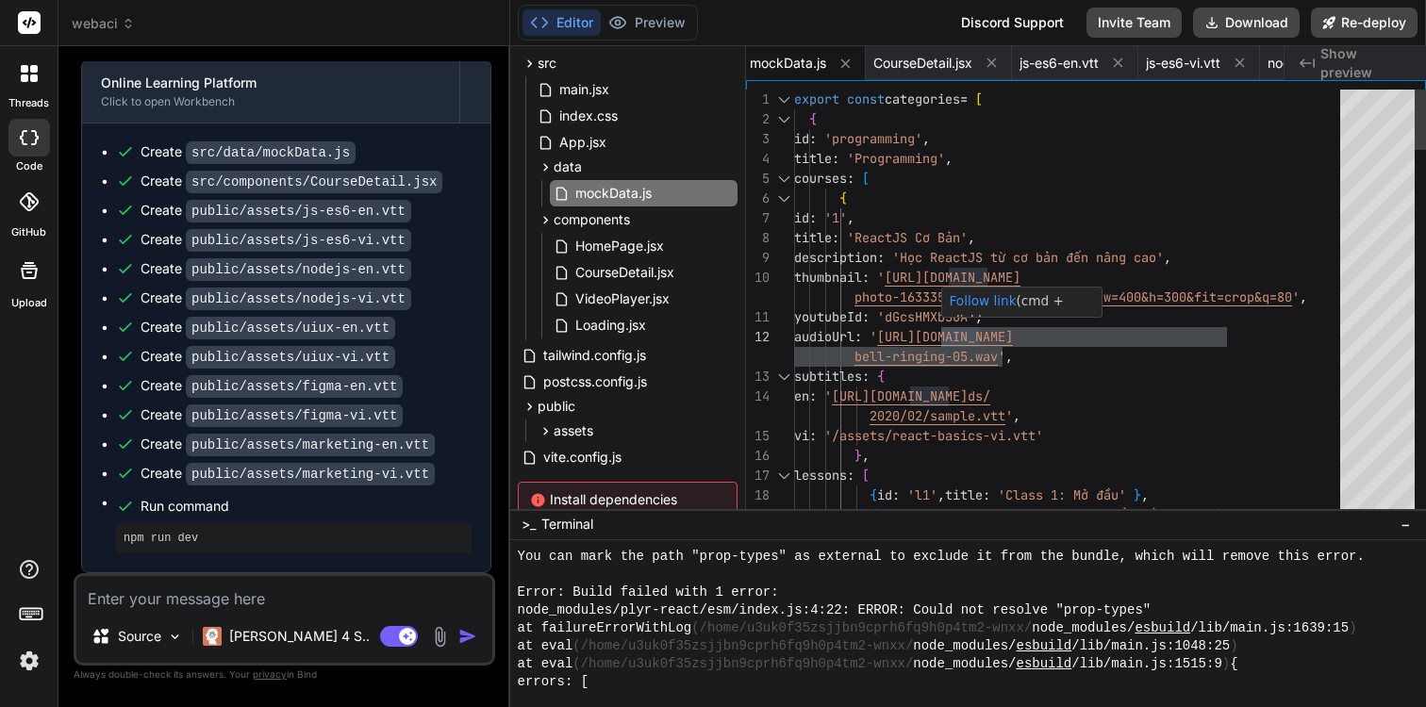
click at [974, 316] on div "Follow link (cmd + click)" at bounding box center [1022, 303] width 161 height 31
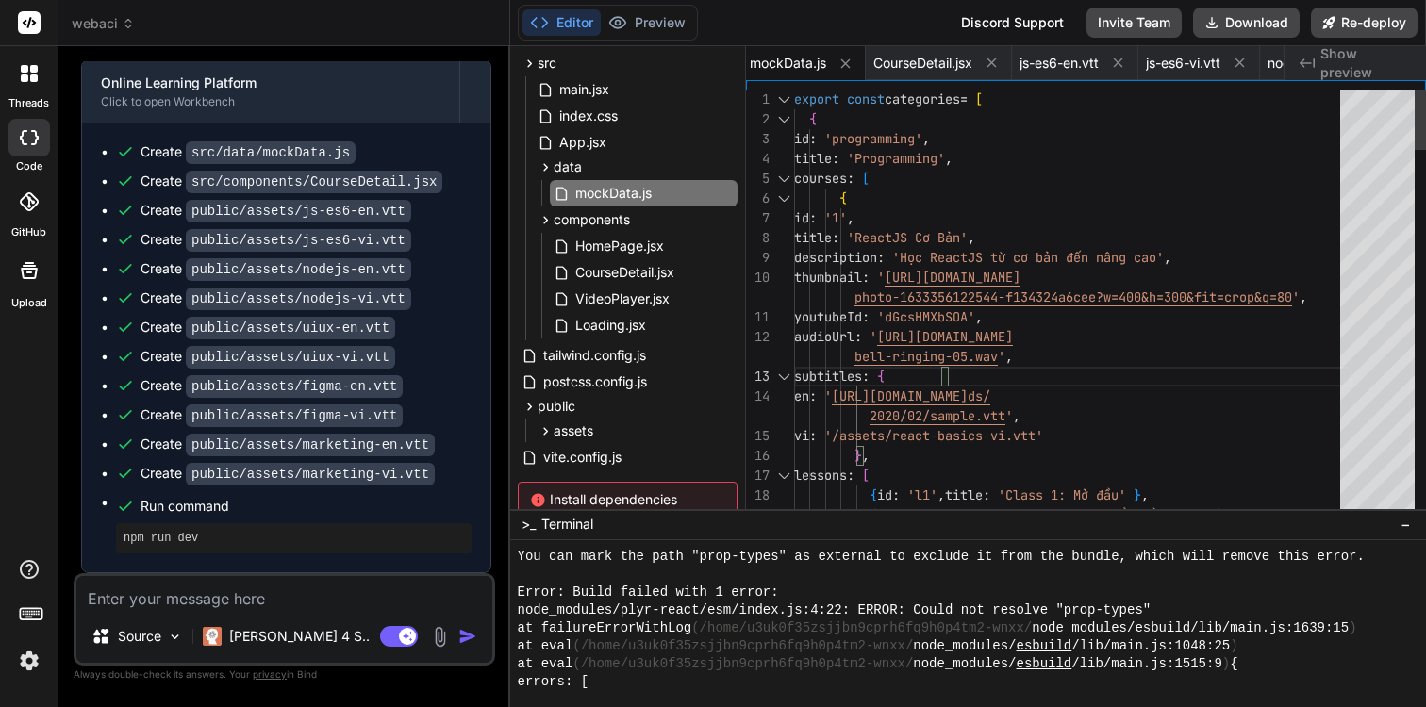
scroll to position [20, 0]
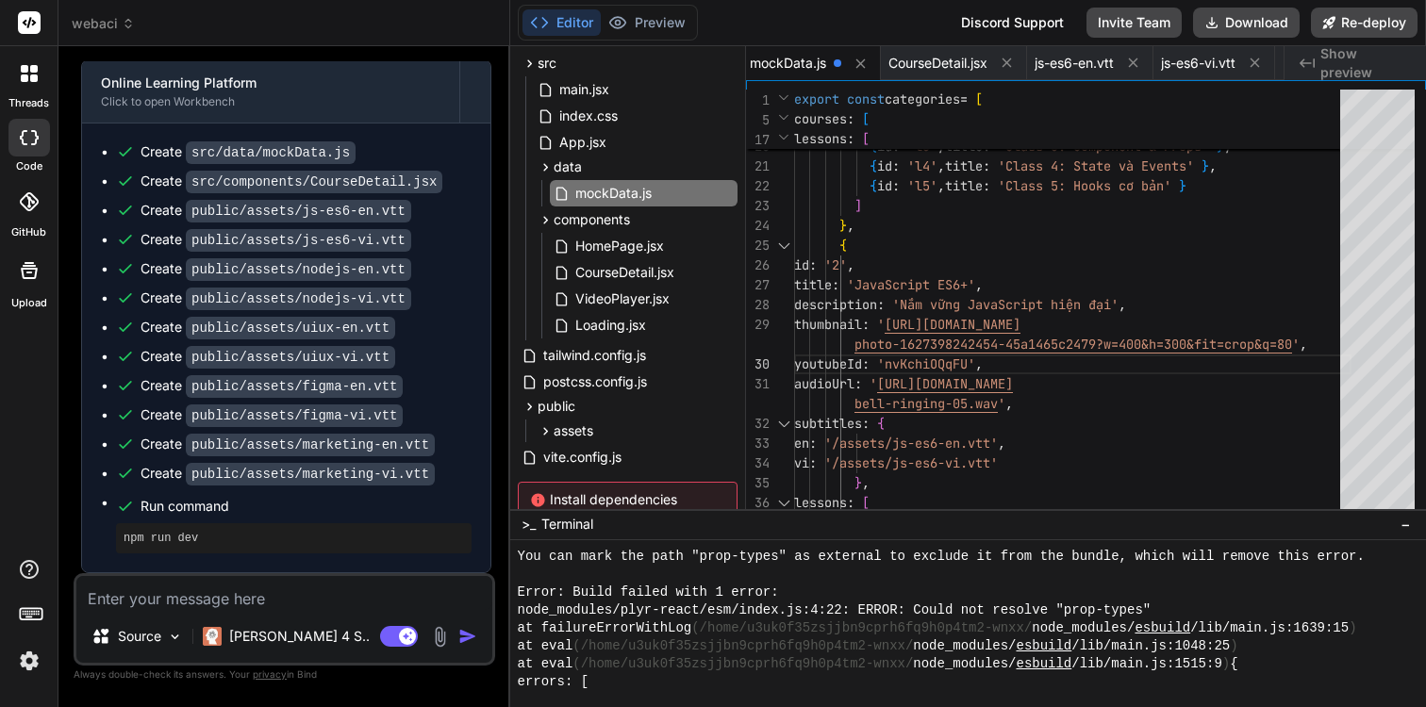
click at [306, 594] on textarea at bounding box center [284, 593] width 416 height 34
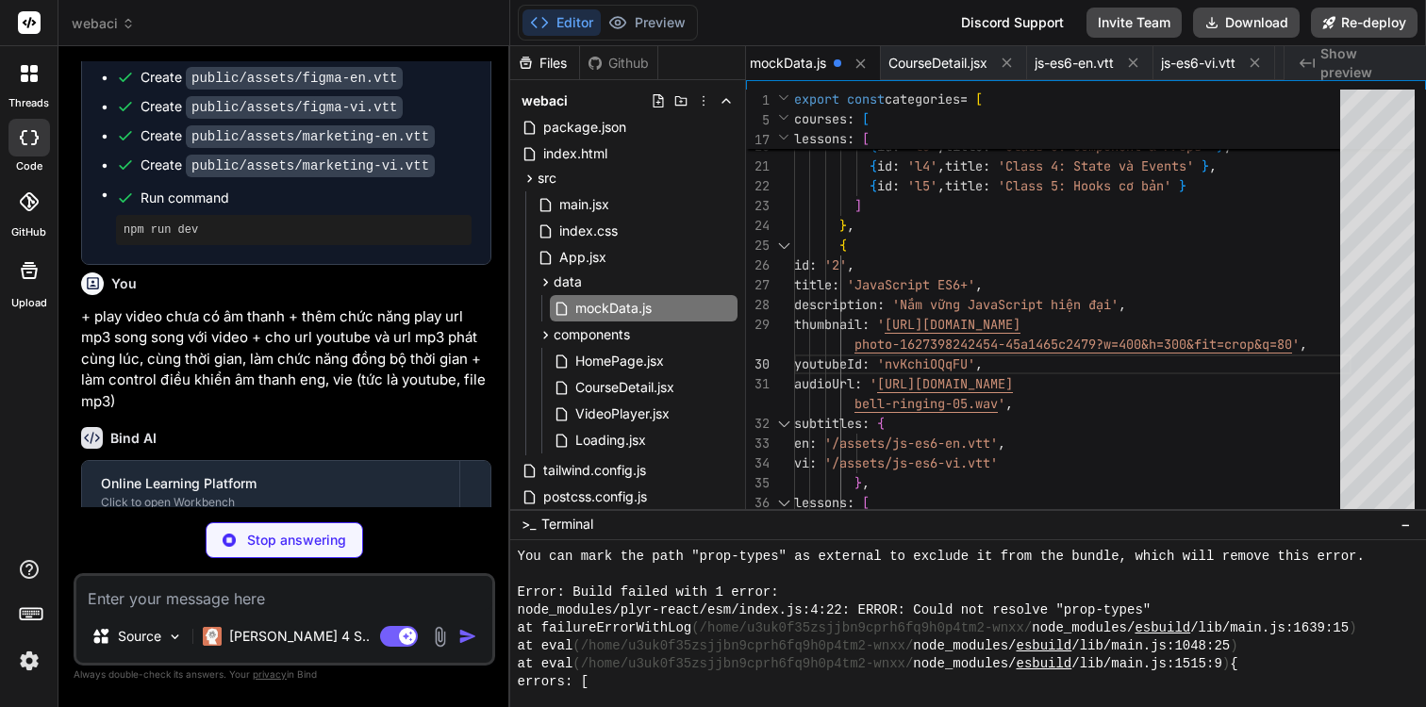
scroll to position [2375, 0]
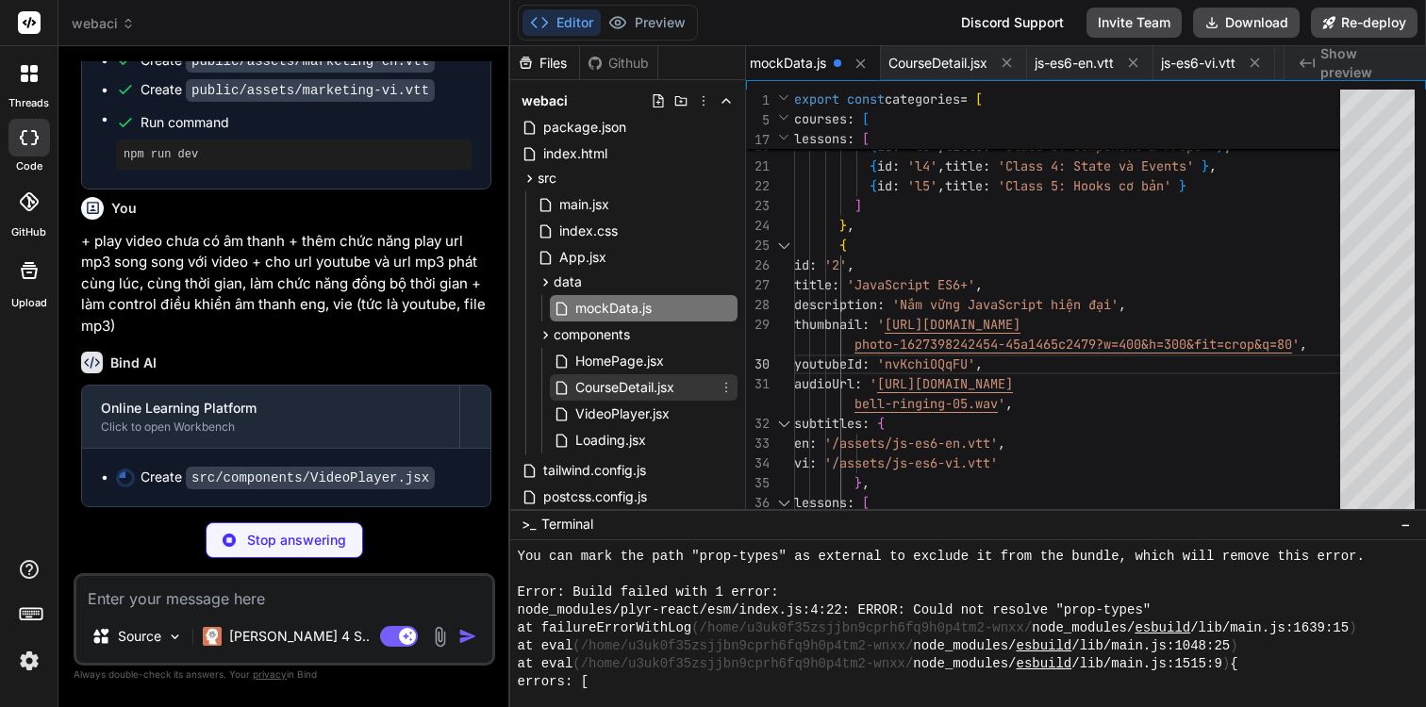
click at [626, 388] on span "CourseDetail.jsx" at bounding box center [624, 387] width 103 height 23
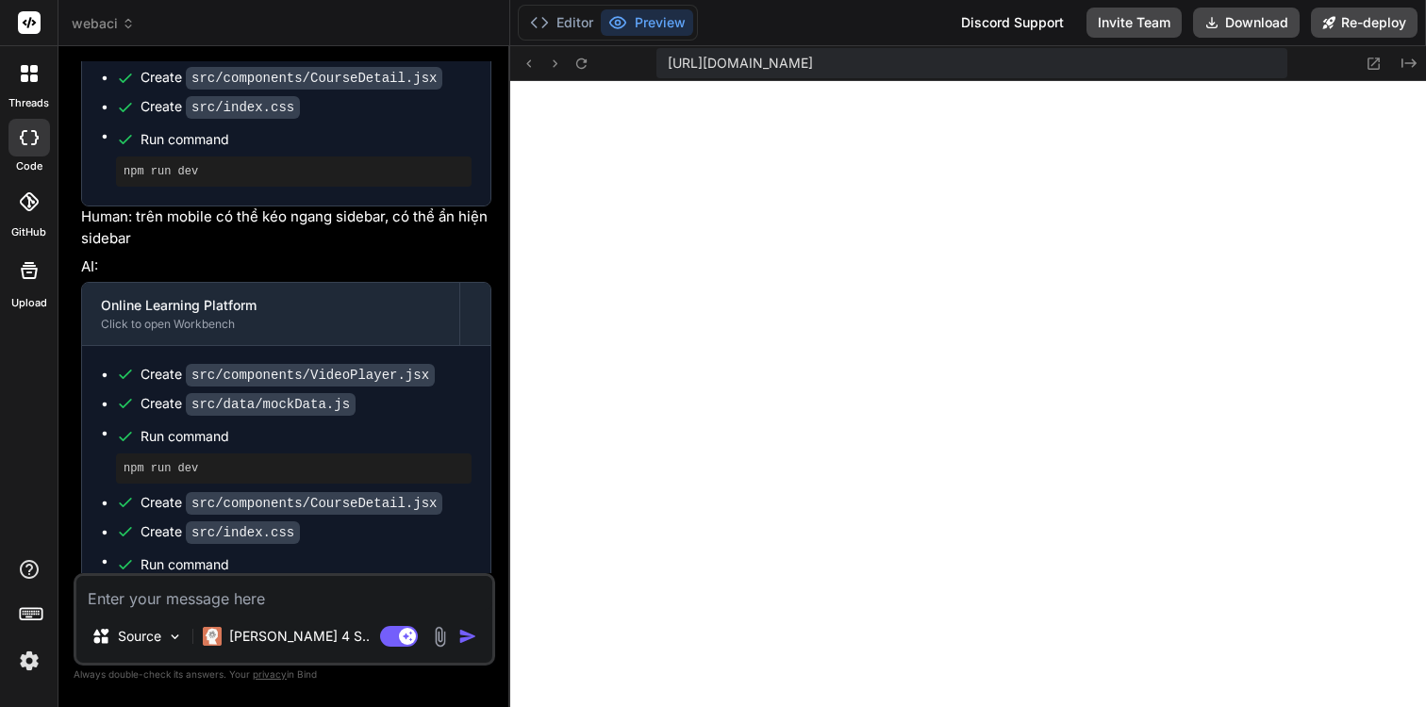
scroll to position [2965, 0]
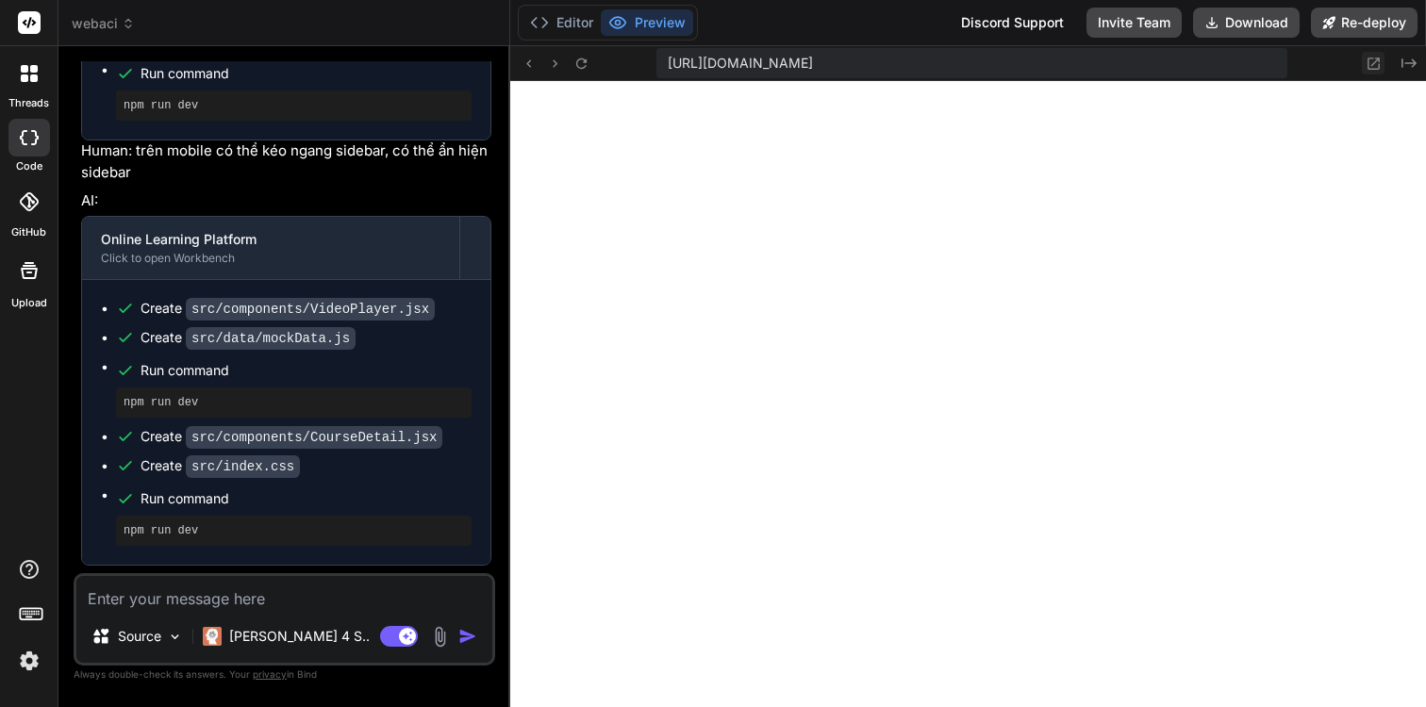
click at [1374, 58] on icon at bounding box center [1373, 64] width 12 height 12
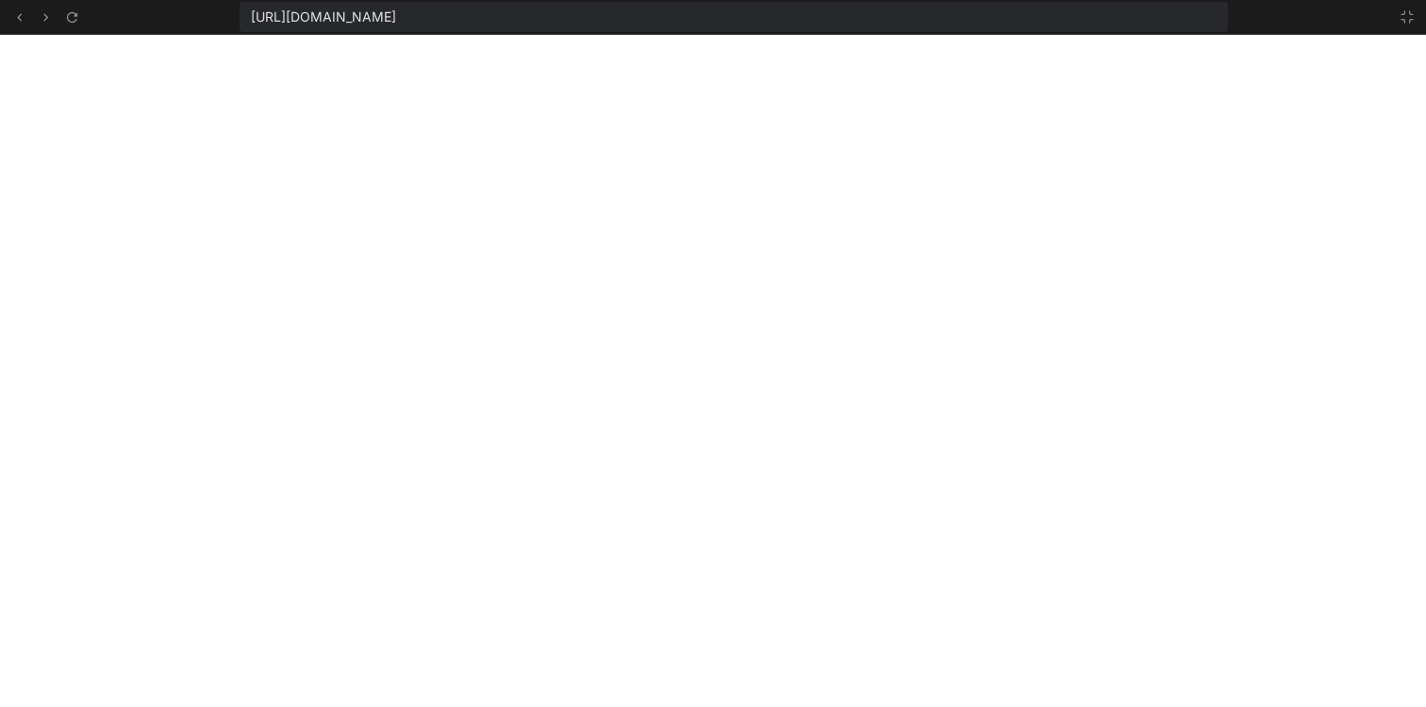
click at [1409, 31] on div "[URL][DOMAIN_NAME]" at bounding box center [713, 17] width 1426 height 35
click at [1409, 15] on icon at bounding box center [1406, 16] width 15 height 15
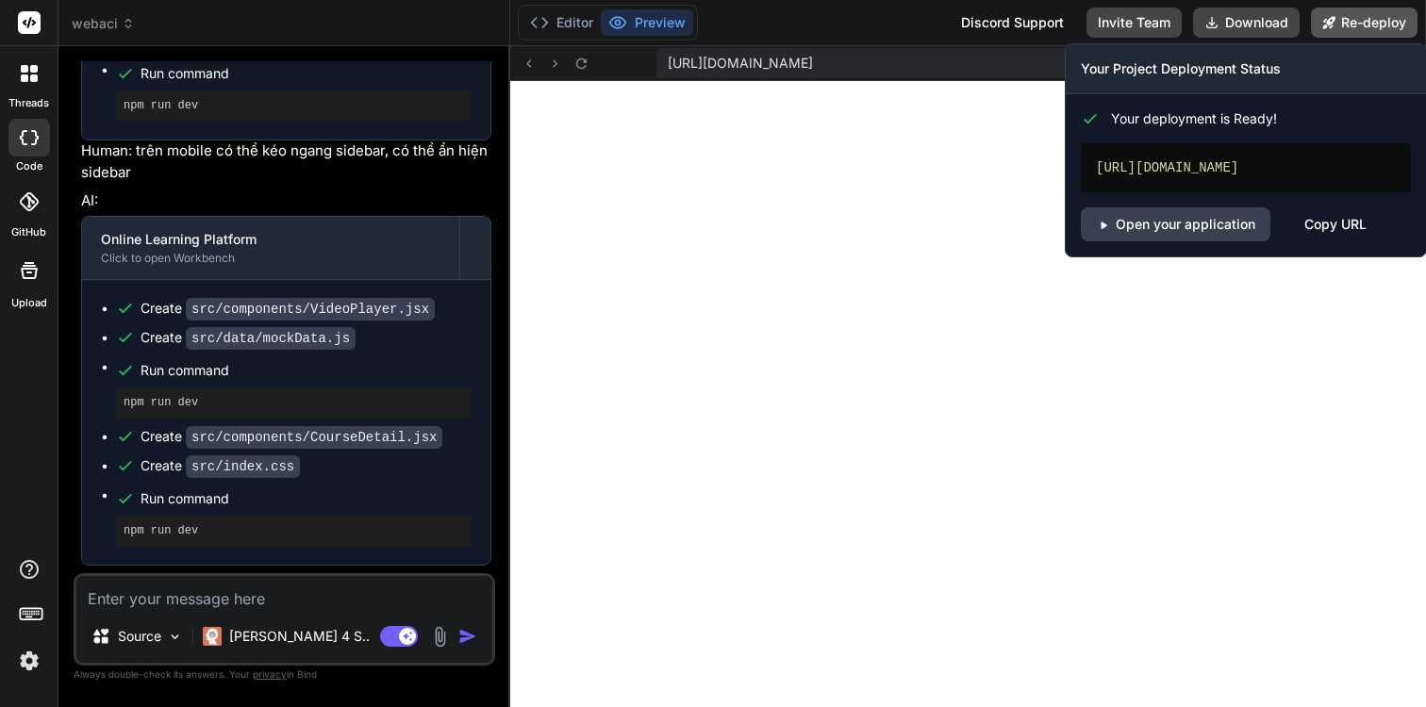
click at [1385, 27] on button "Re-deploy" at bounding box center [1364, 23] width 107 height 30
click at [1225, 213] on link "Open your application" at bounding box center [1176, 224] width 190 height 34
click at [1219, 231] on link "Open your application" at bounding box center [1176, 224] width 190 height 34
click at [1173, 217] on link "Open your application" at bounding box center [1176, 224] width 190 height 34
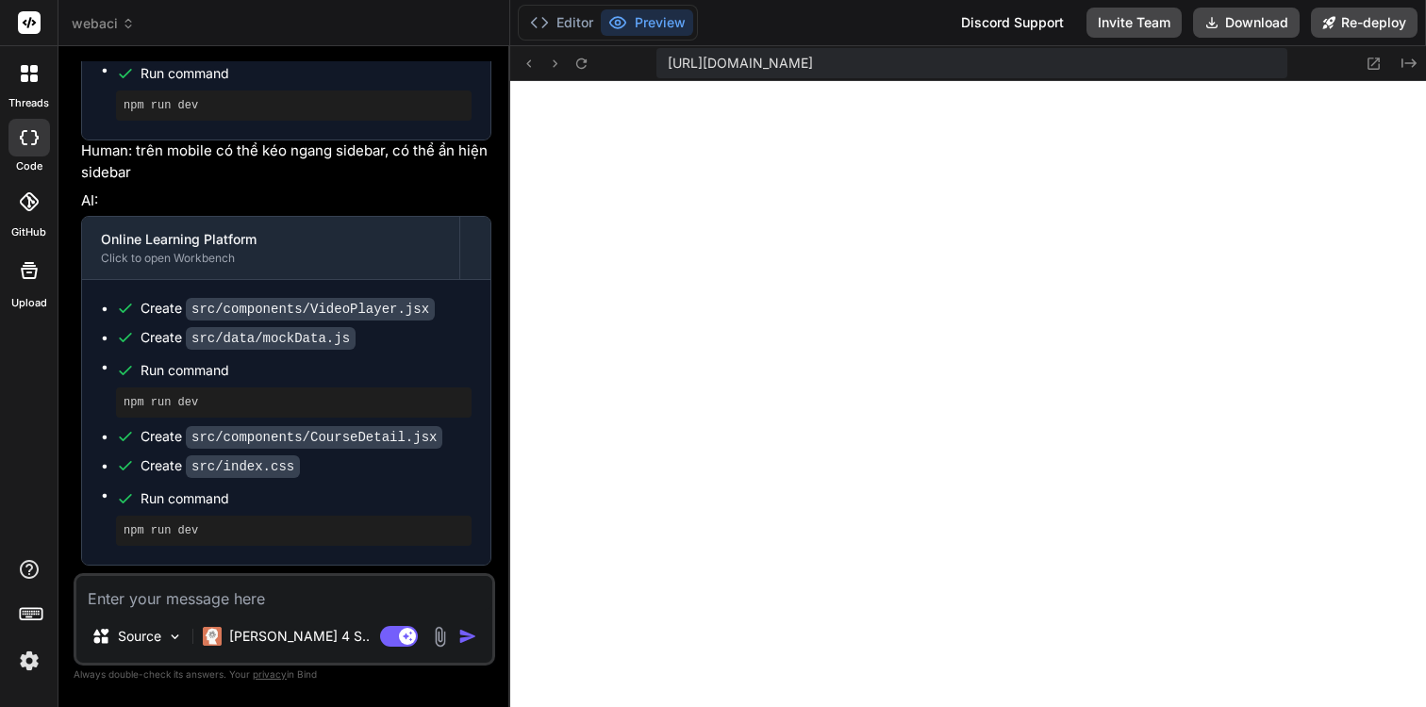
click at [258, 603] on textarea at bounding box center [284, 593] width 416 height 34
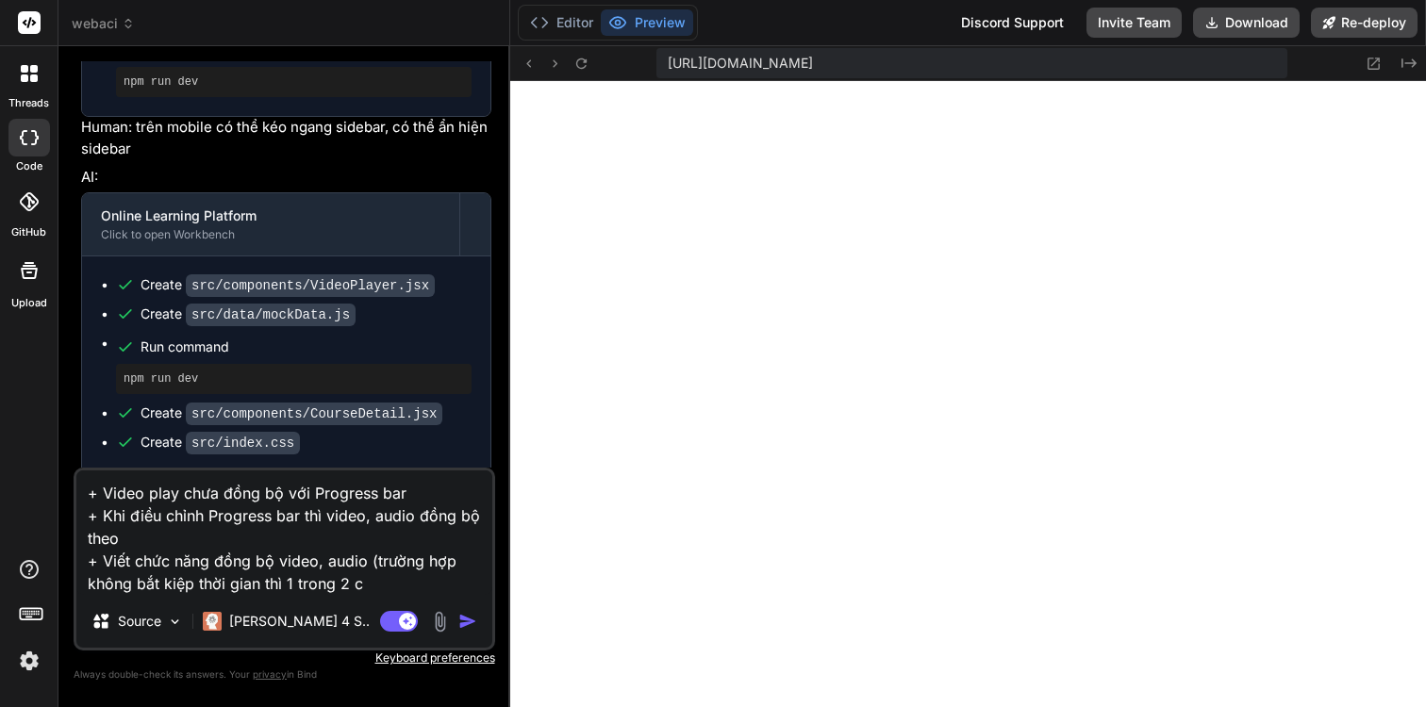
click at [257, 586] on textarea "+ Video play chưa đồng bộ với Progress bar + Khi điều chỉnh Progress bar thì vi…" at bounding box center [284, 532] width 416 height 124
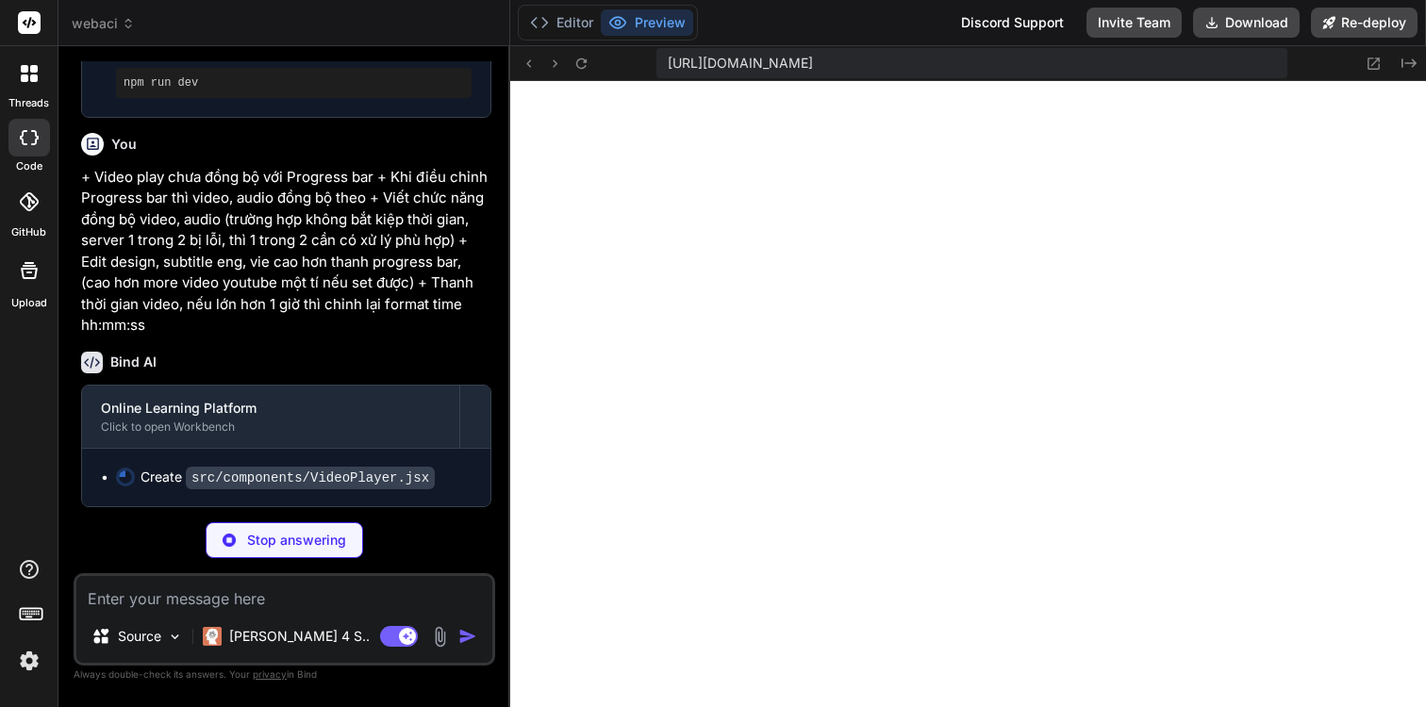
scroll to position [79, 0]
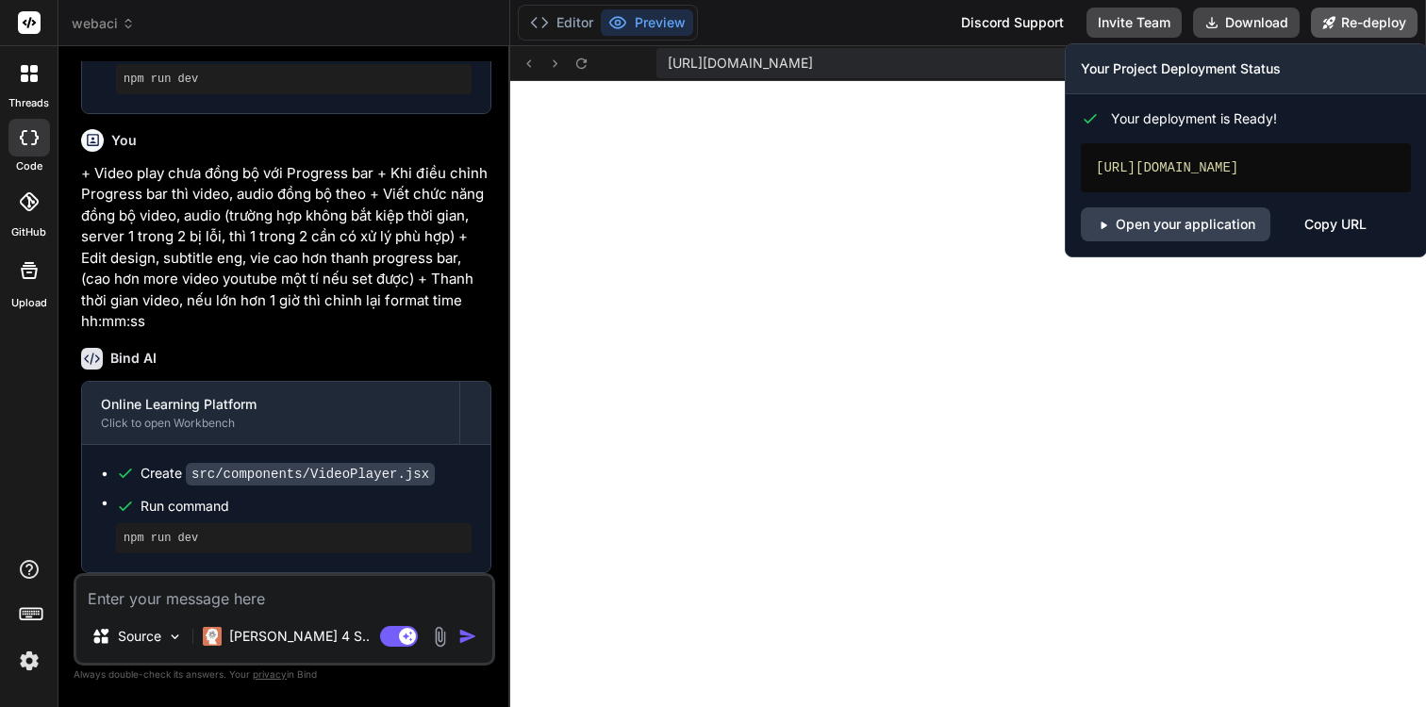
click at [1352, 27] on button "Re-deploy" at bounding box center [1364, 23] width 107 height 30
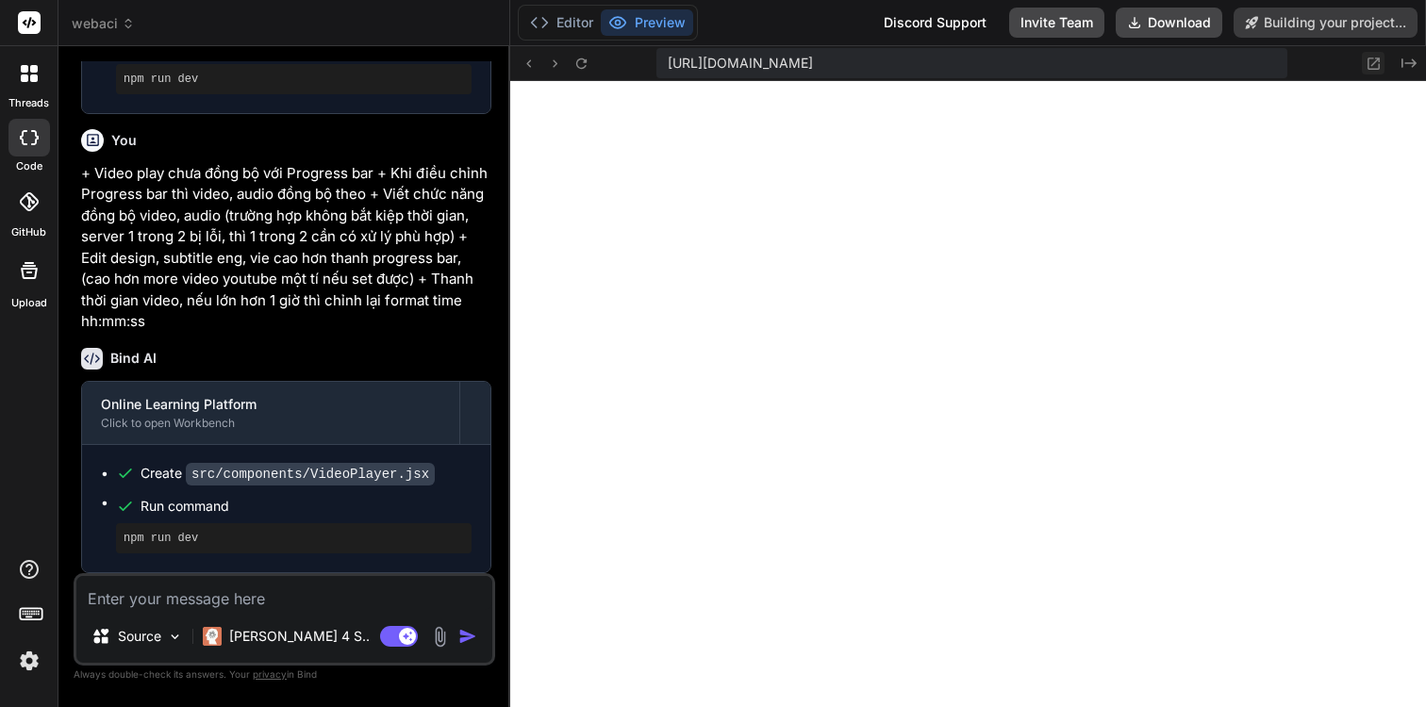
scroll to position [3417, 0]
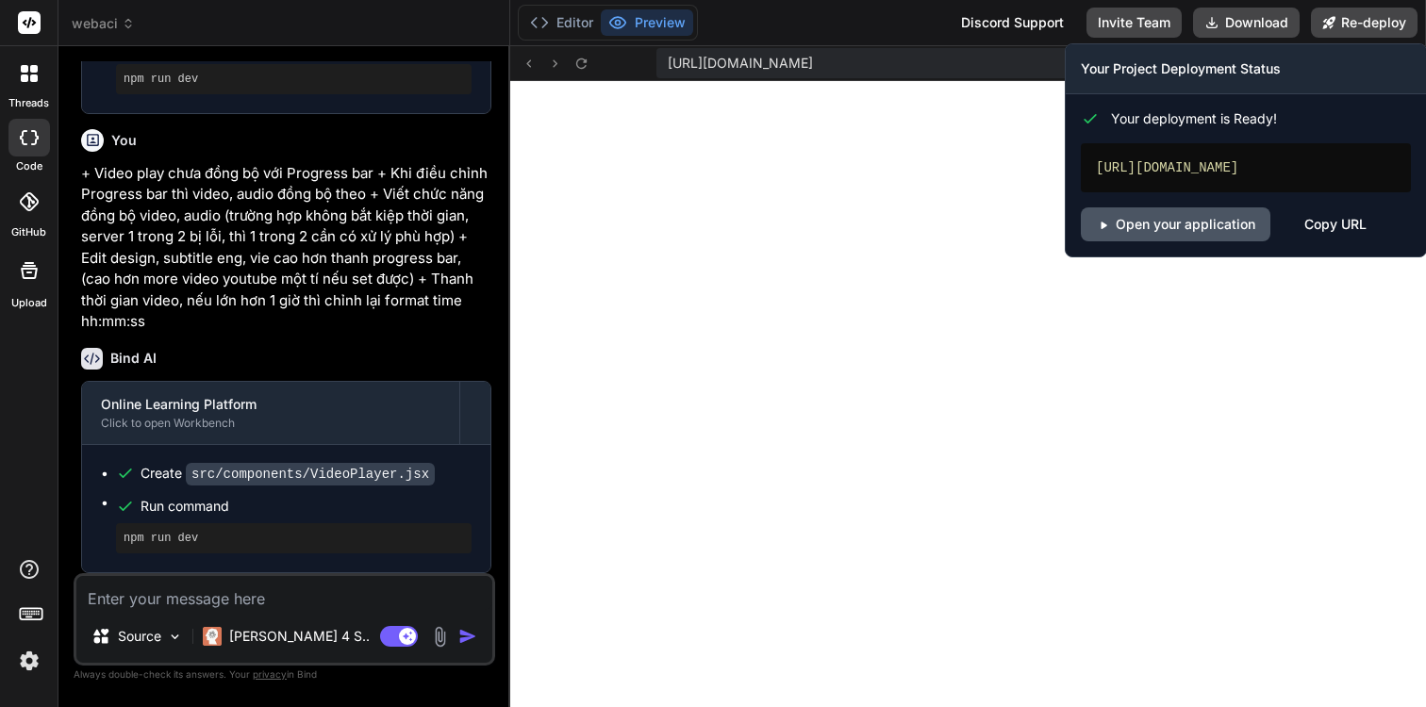
click at [1147, 228] on link "Open your application" at bounding box center [1176, 224] width 190 height 34
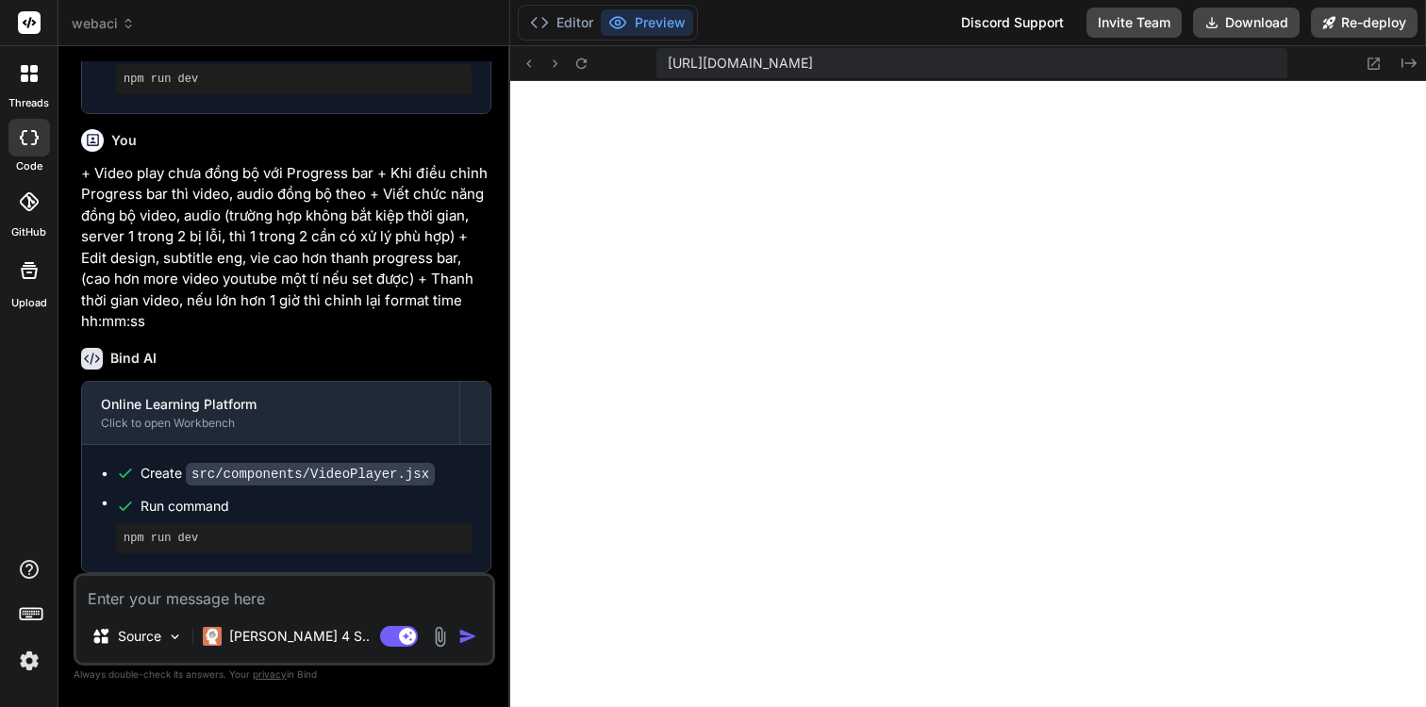
click at [262, 595] on textarea at bounding box center [284, 593] width 416 height 34
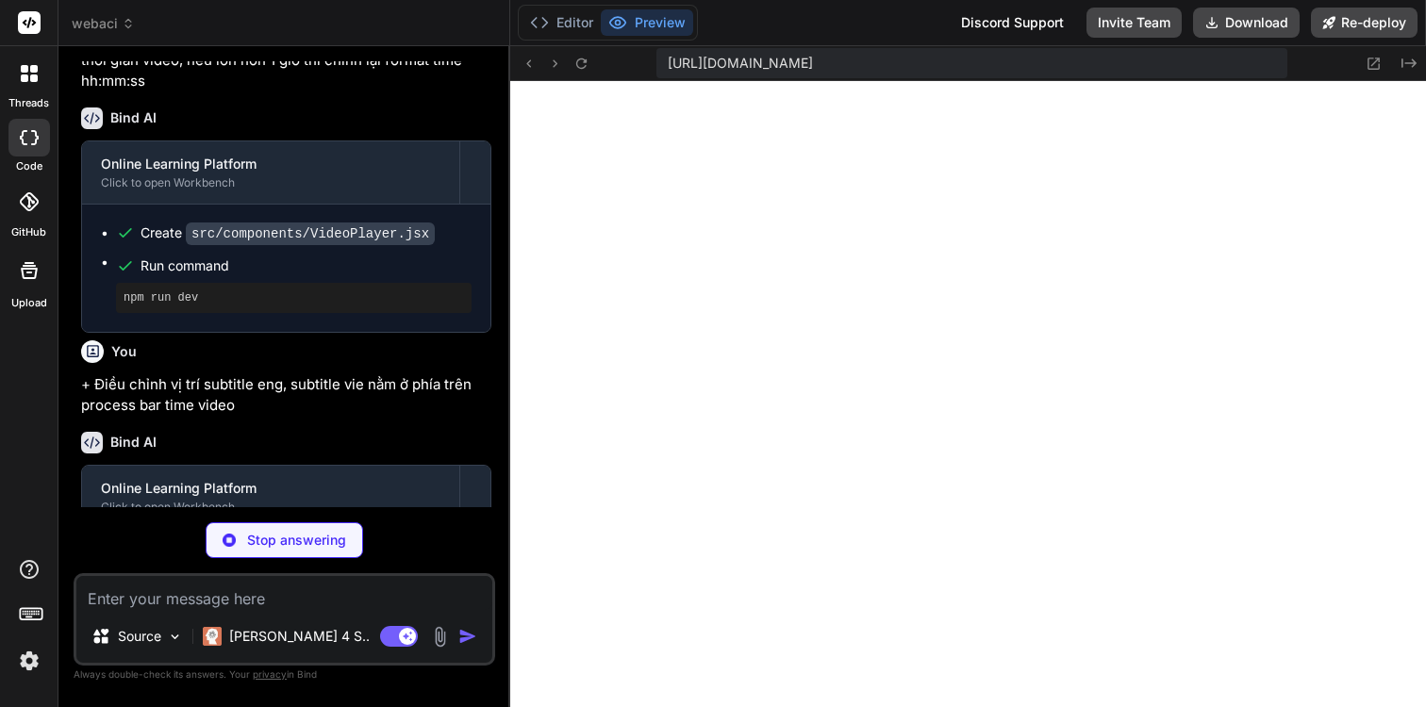
scroll to position [3737, 0]
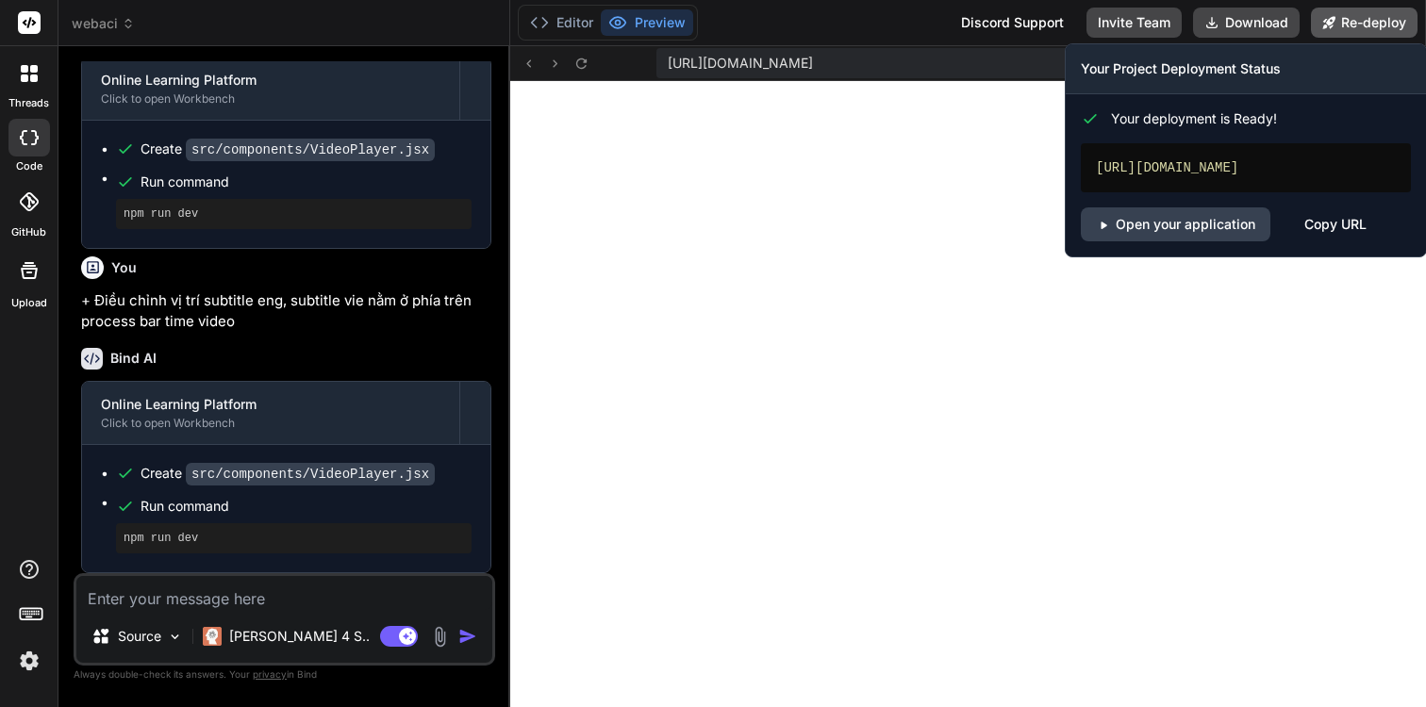
click at [1346, 20] on button "Re-deploy" at bounding box center [1364, 23] width 107 height 30
click at [1191, 222] on link "Open your application" at bounding box center [1176, 224] width 190 height 34
click at [1178, 229] on link "Open your application" at bounding box center [1176, 224] width 190 height 34
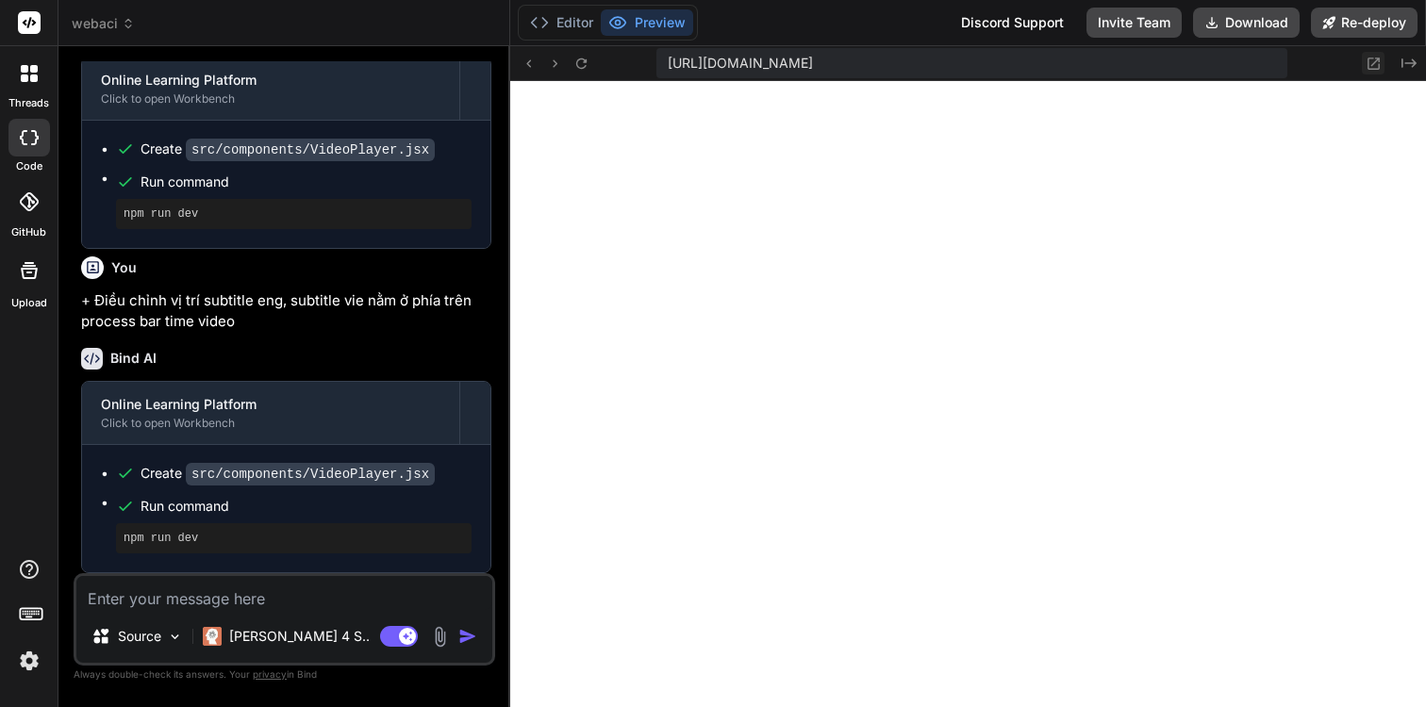
click at [1366, 62] on icon at bounding box center [1373, 64] width 16 height 16
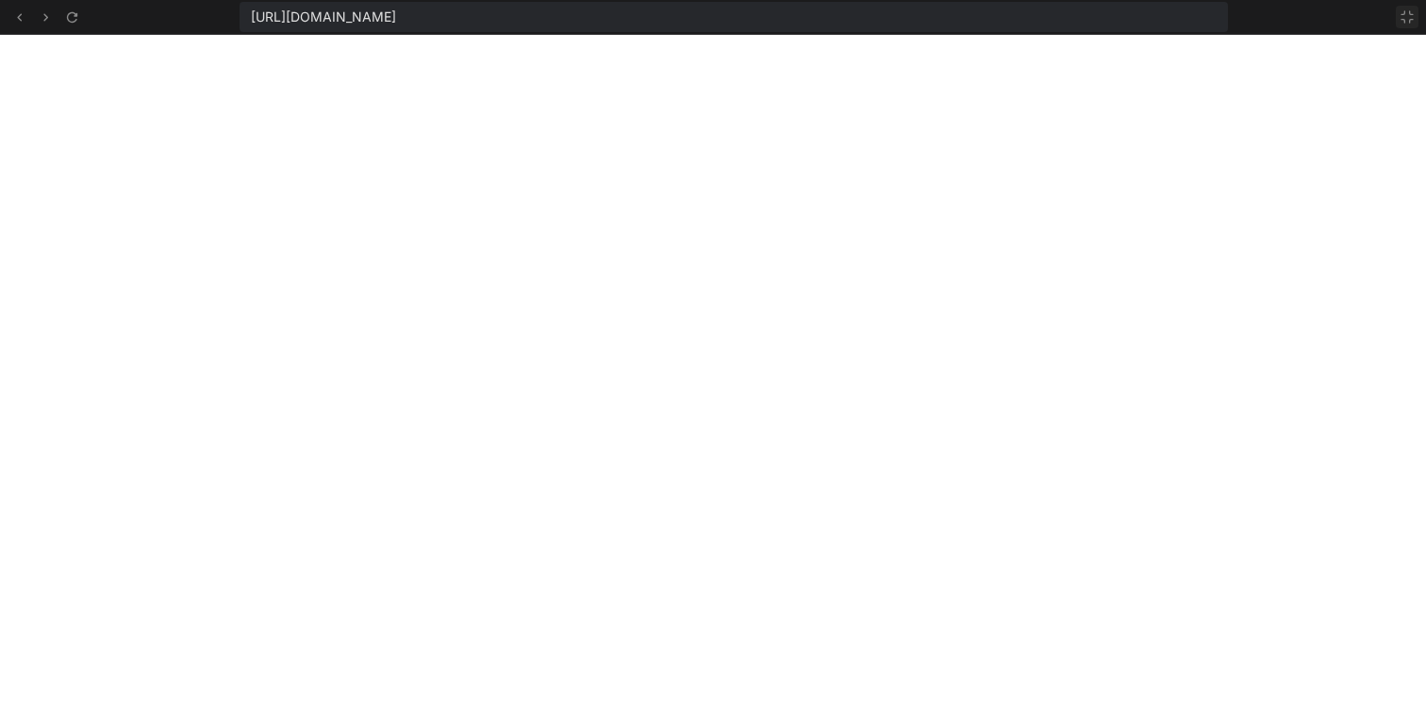
click at [1407, 6] on button at bounding box center [1406, 17] width 23 height 23
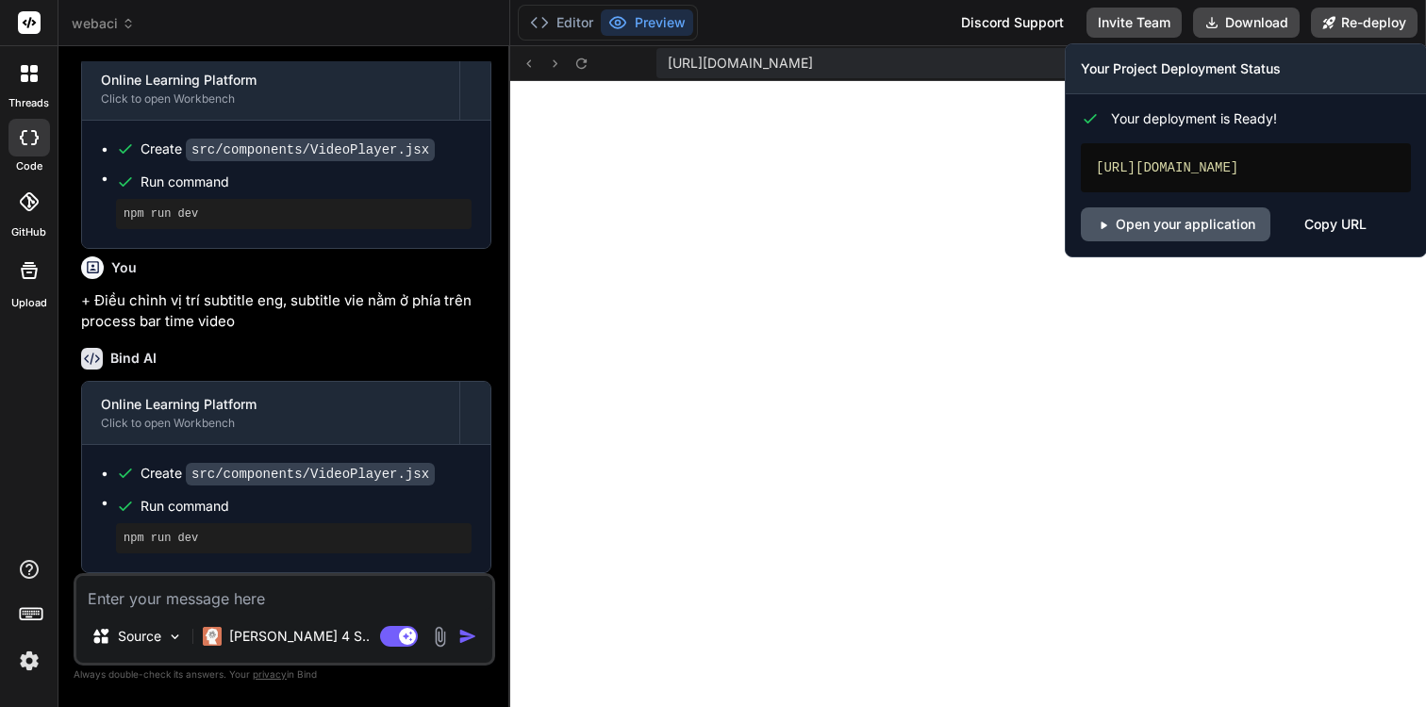
click at [1243, 210] on link "Open your application" at bounding box center [1176, 224] width 190 height 34
click at [1186, 216] on link "Open your application" at bounding box center [1176, 224] width 190 height 34
click at [1230, 225] on link "Open your application" at bounding box center [1176, 224] width 190 height 34
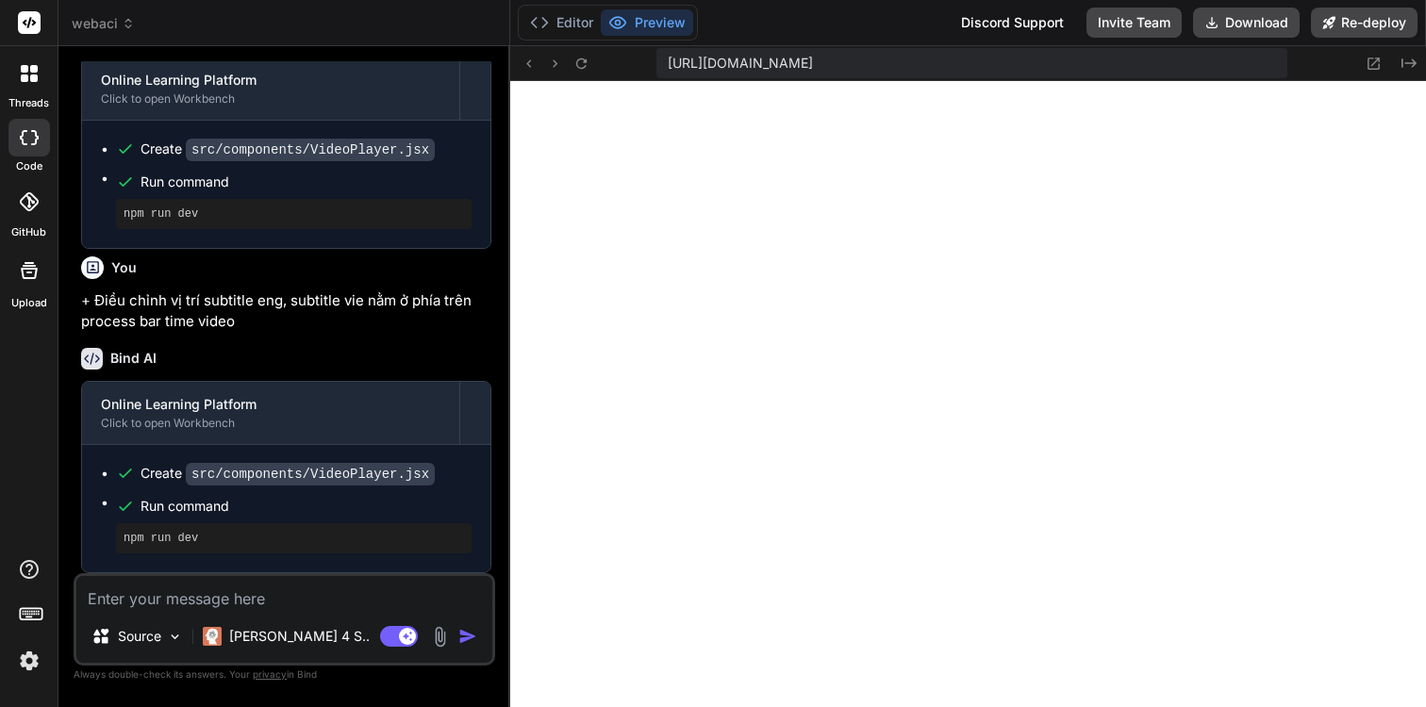
click at [126, 611] on div "Source Claude 4 S.. Agent Mode. When this toggle is activated, AI automatically…" at bounding box center [284, 619] width 421 height 92
click at [154, 593] on textarea at bounding box center [284, 593] width 416 height 34
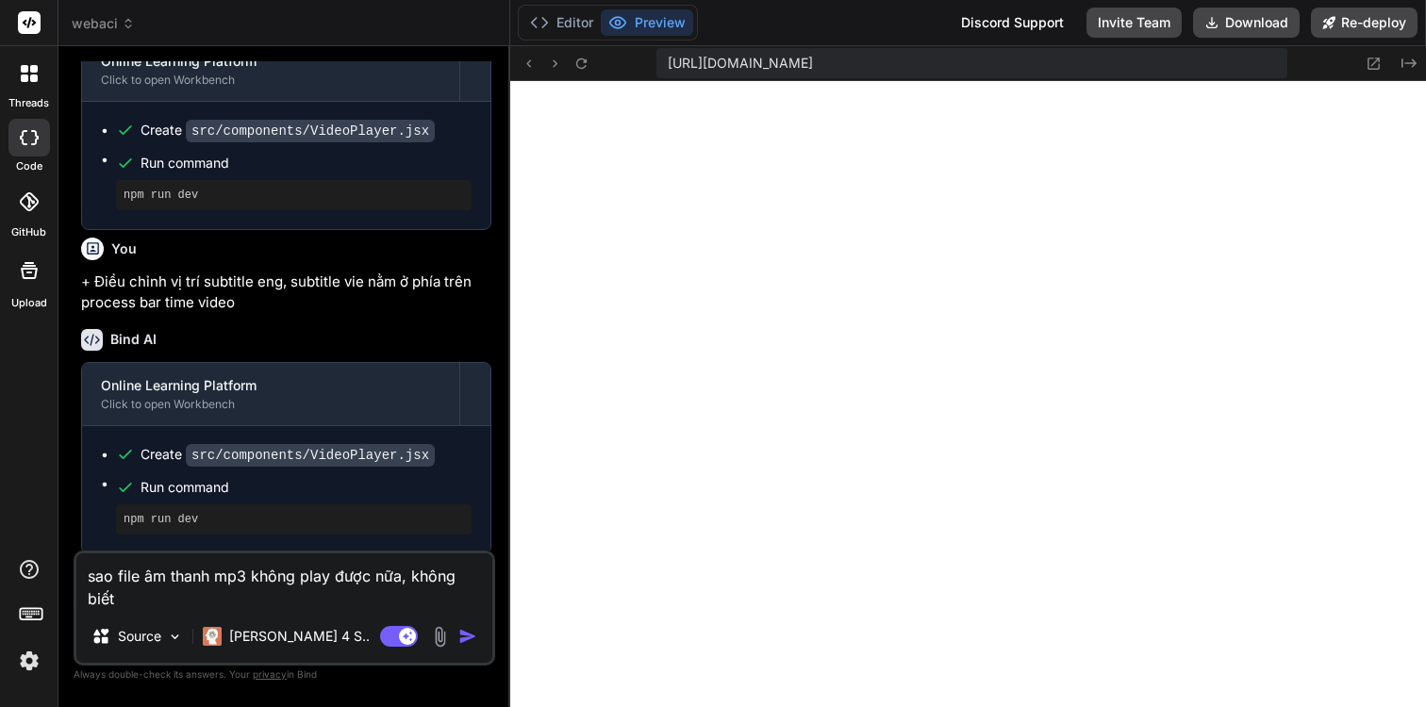
scroll to position [0, 0]
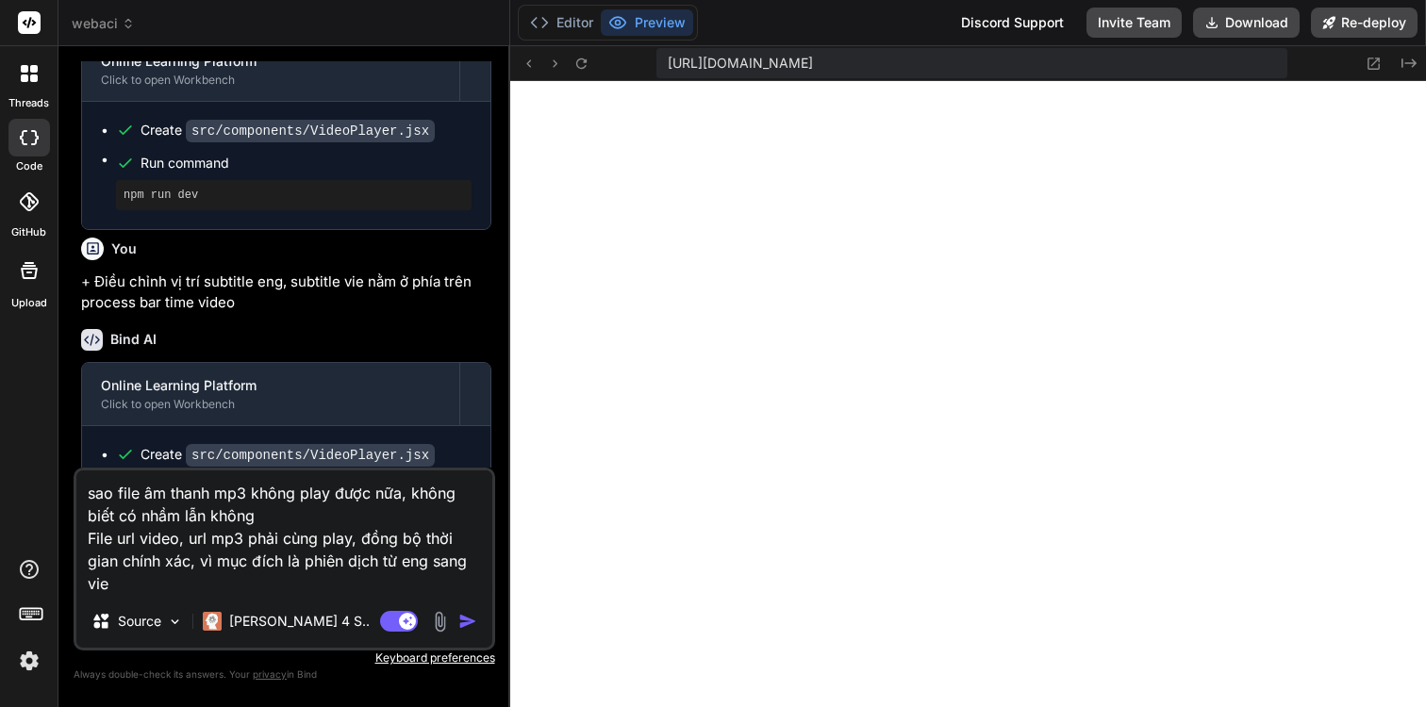
click at [374, 562] on textarea "sao file âm thanh mp3 không play được nữa, không biết có nhầm lẫn không File ur…" at bounding box center [284, 532] width 416 height 124
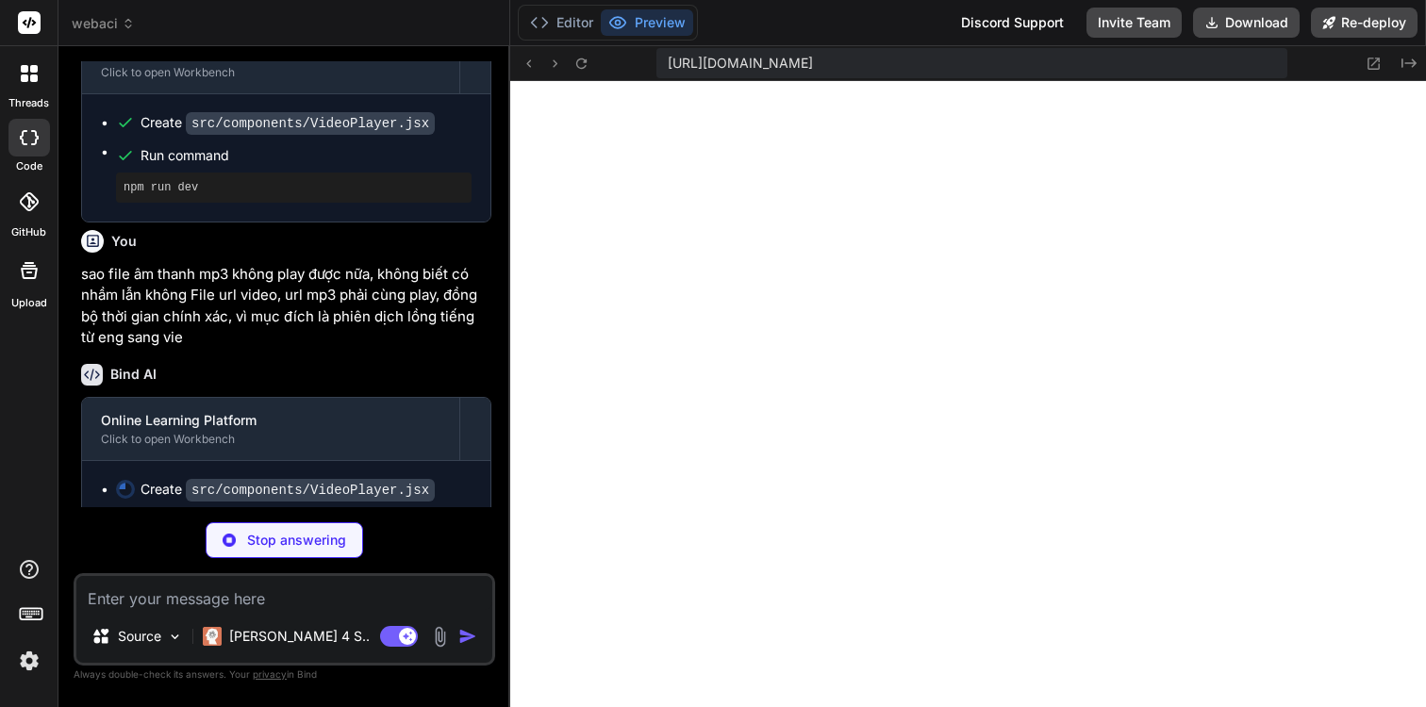
scroll to position [4103, 0]
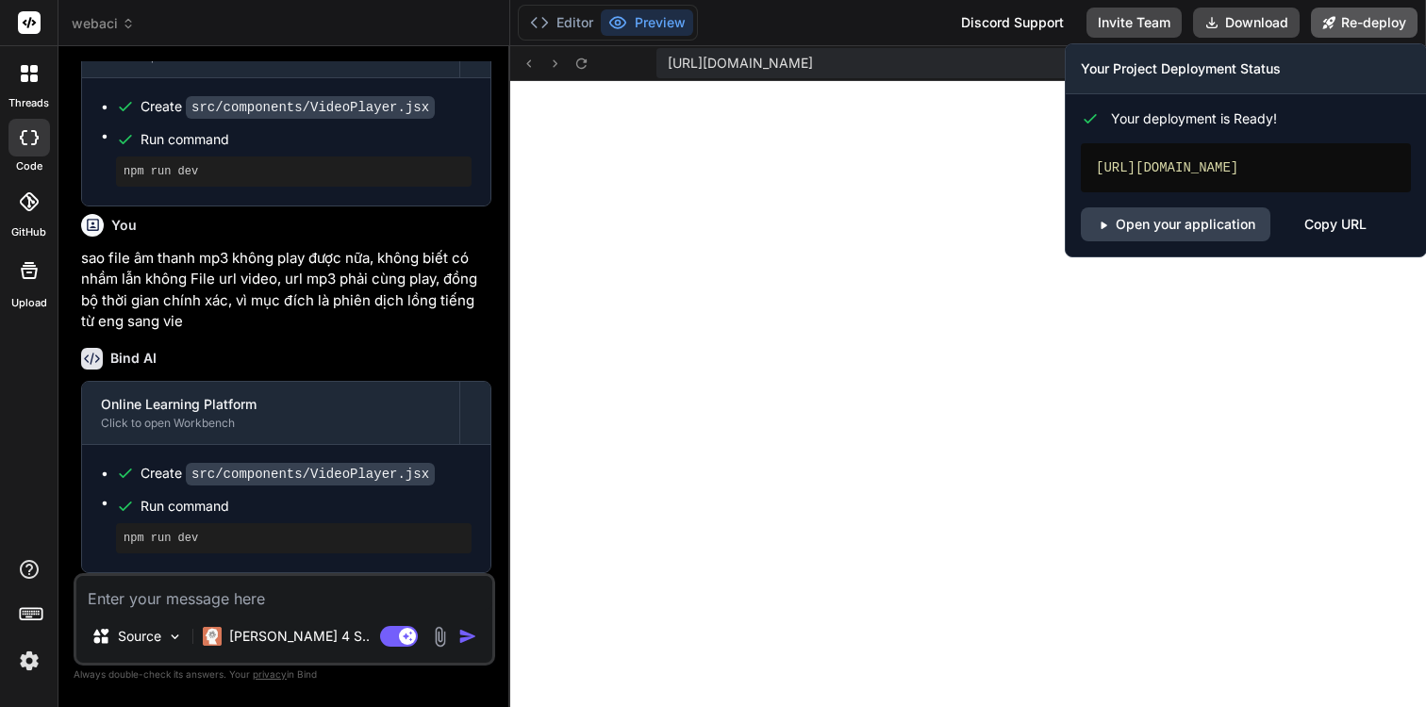
click at [1375, 30] on button "Re-deploy" at bounding box center [1364, 23] width 107 height 30
click at [1223, 235] on link "Open your application" at bounding box center [1176, 224] width 190 height 34
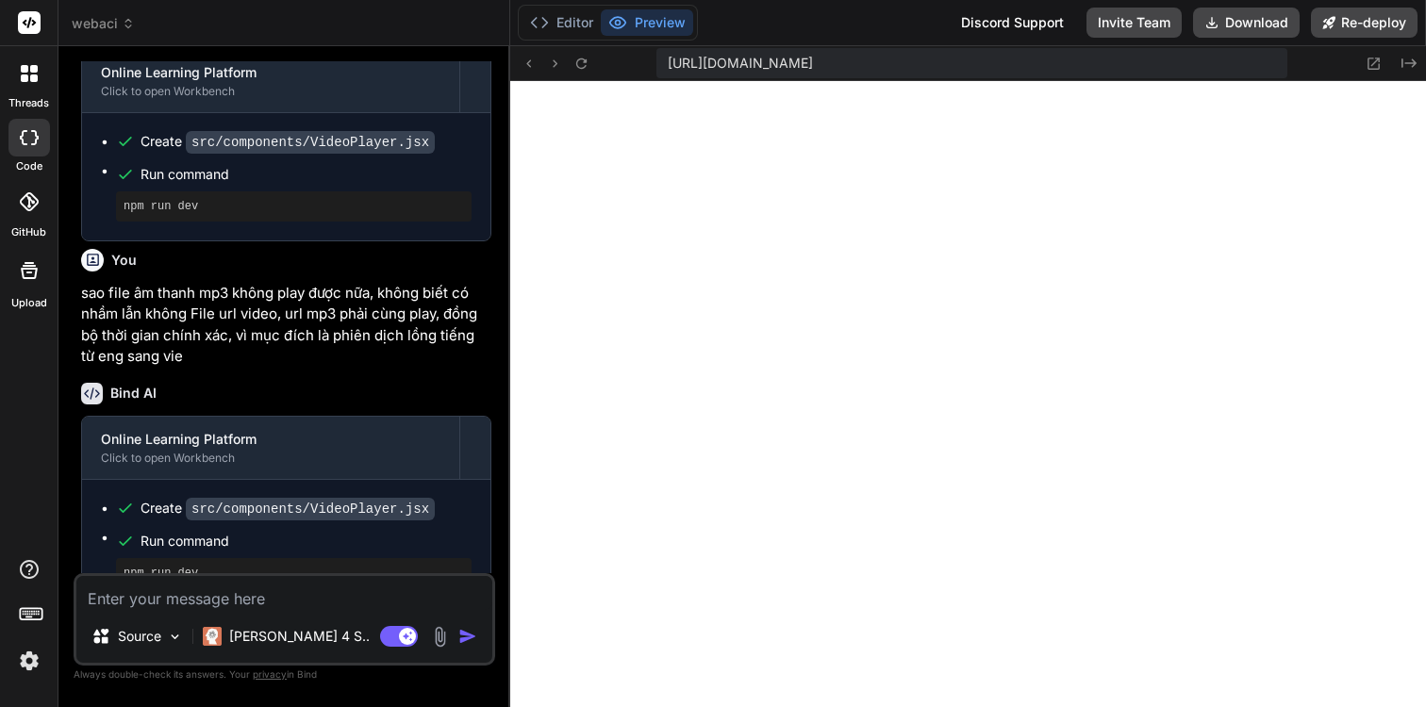
scroll to position [4107, 0]
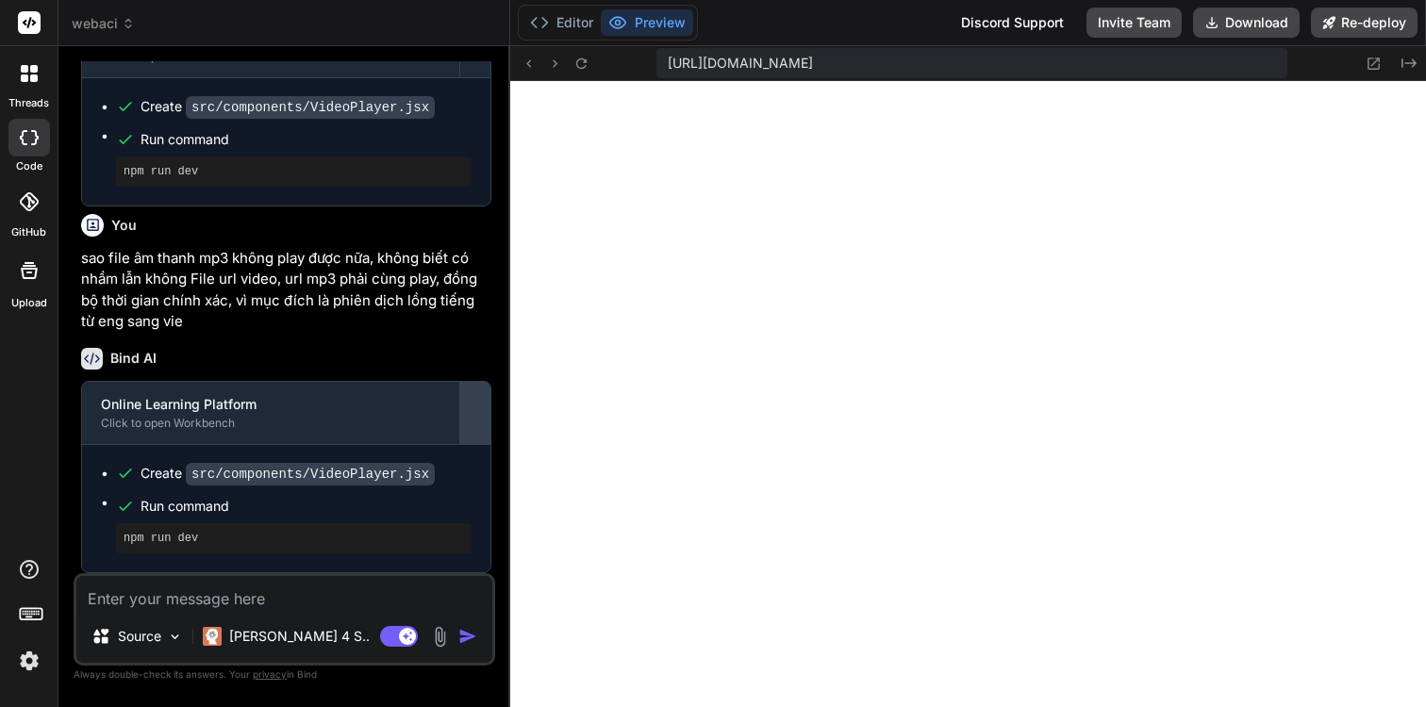
click at [461, 415] on div at bounding box center [475, 413] width 30 height 30
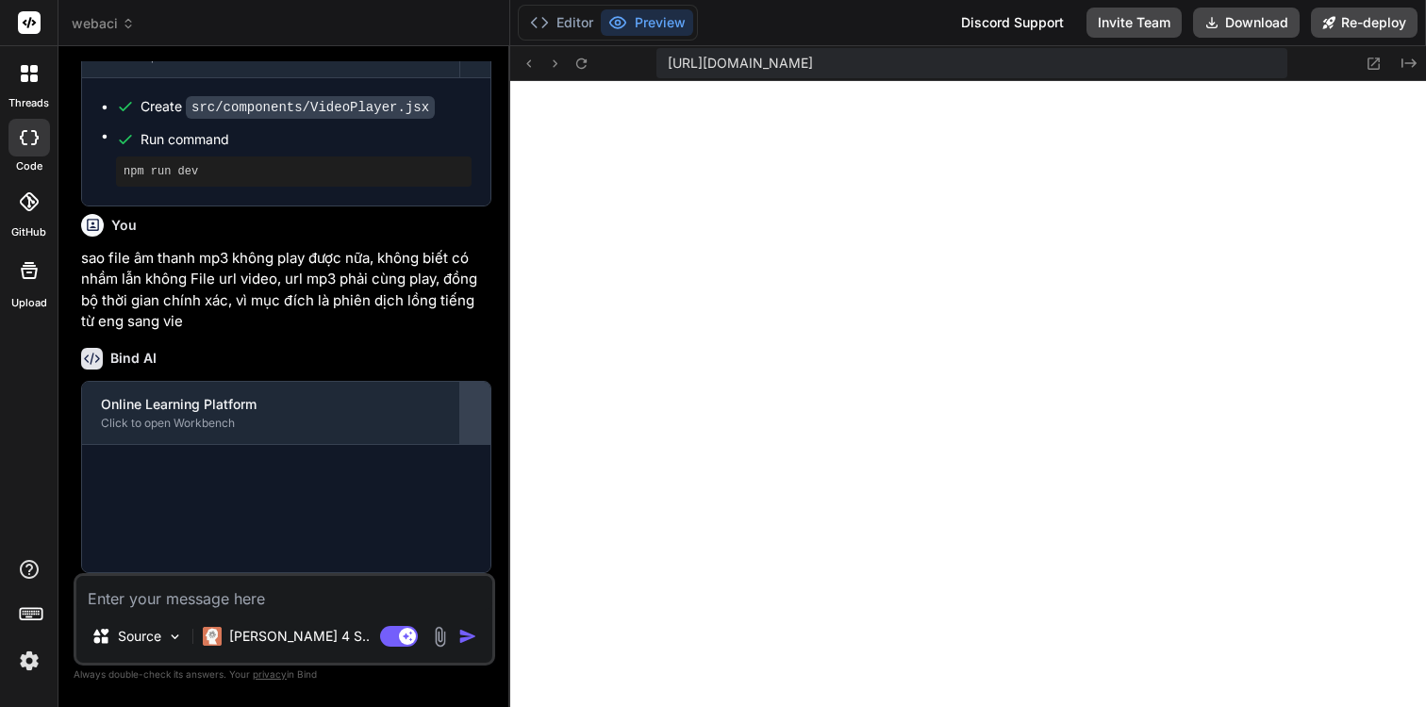
scroll to position [3979, 0]
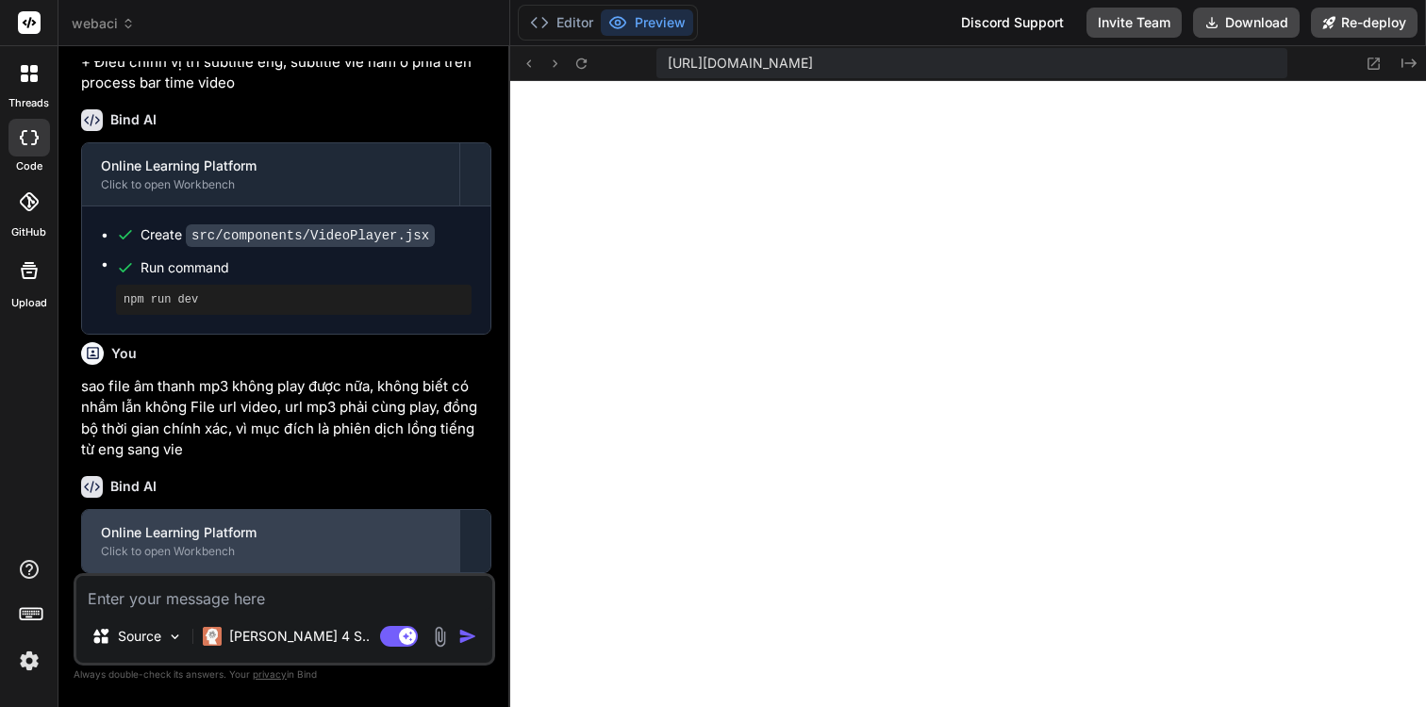
click at [334, 533] on div "Online Learning Platform" at bounding box center [270, 532] width 339 height 19
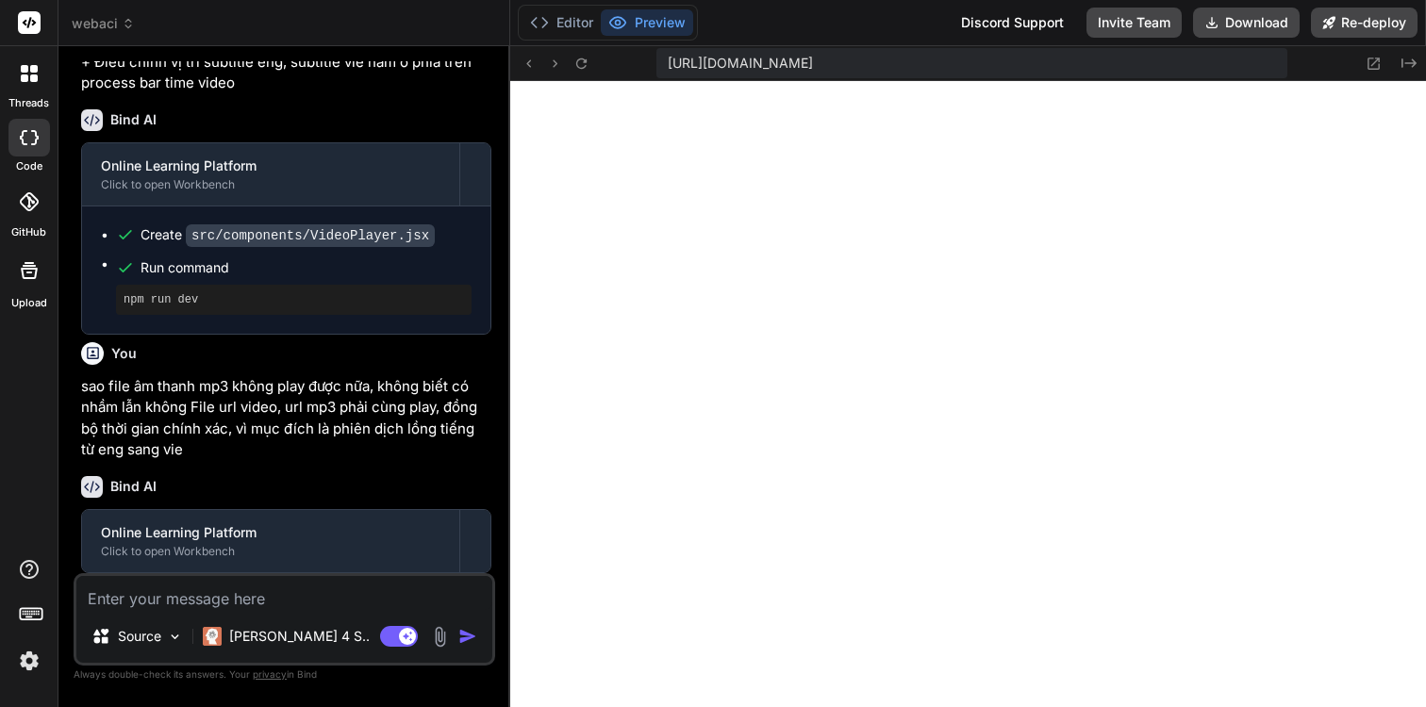
click at [494, 523] on div "Bind AI 🔹 Project: Online Learning Platform 🔧 Tech Stack: React + Vite + Tailwi…" at bounding box center [286, 317] width 418 height 512
click at [485, 523] on button at bounding box center [475, 541] width 30 height 62
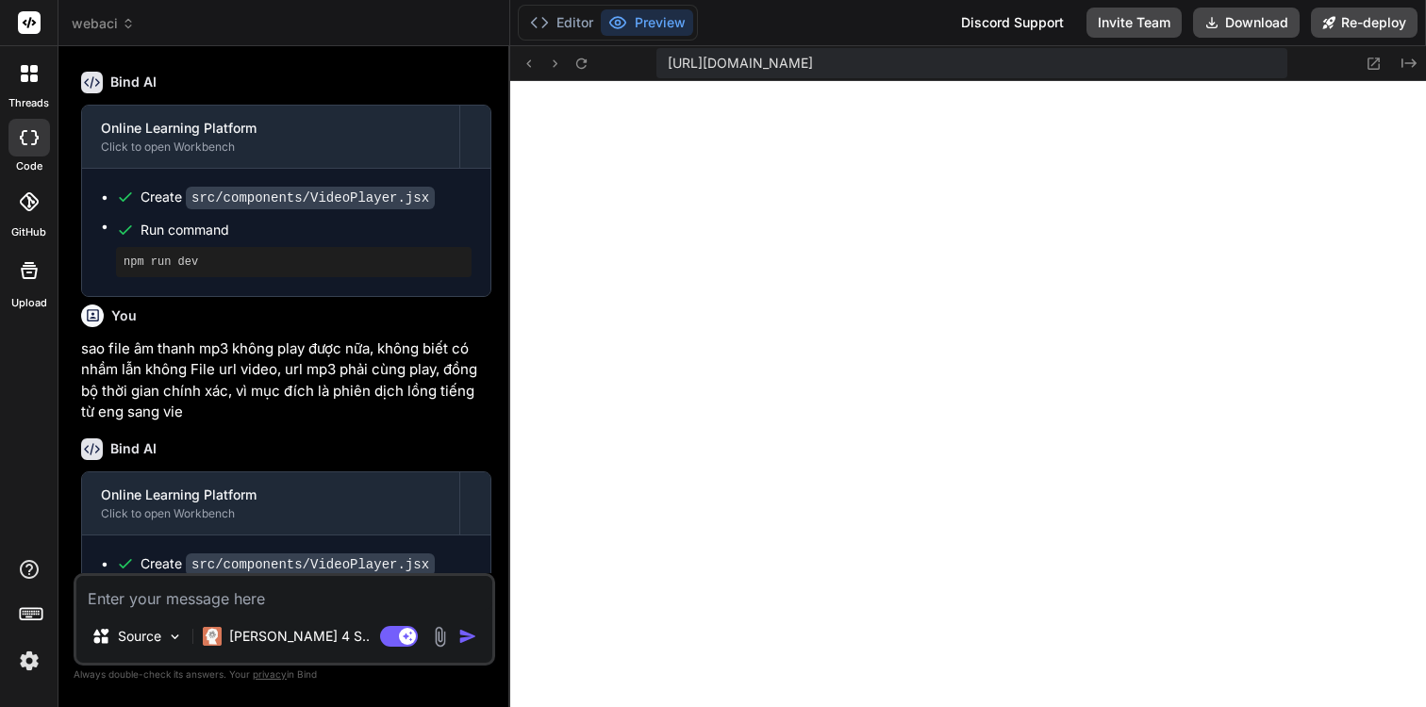
scroll to position [4107, 0]
